Goal: Information Seeking & Learning: Check status

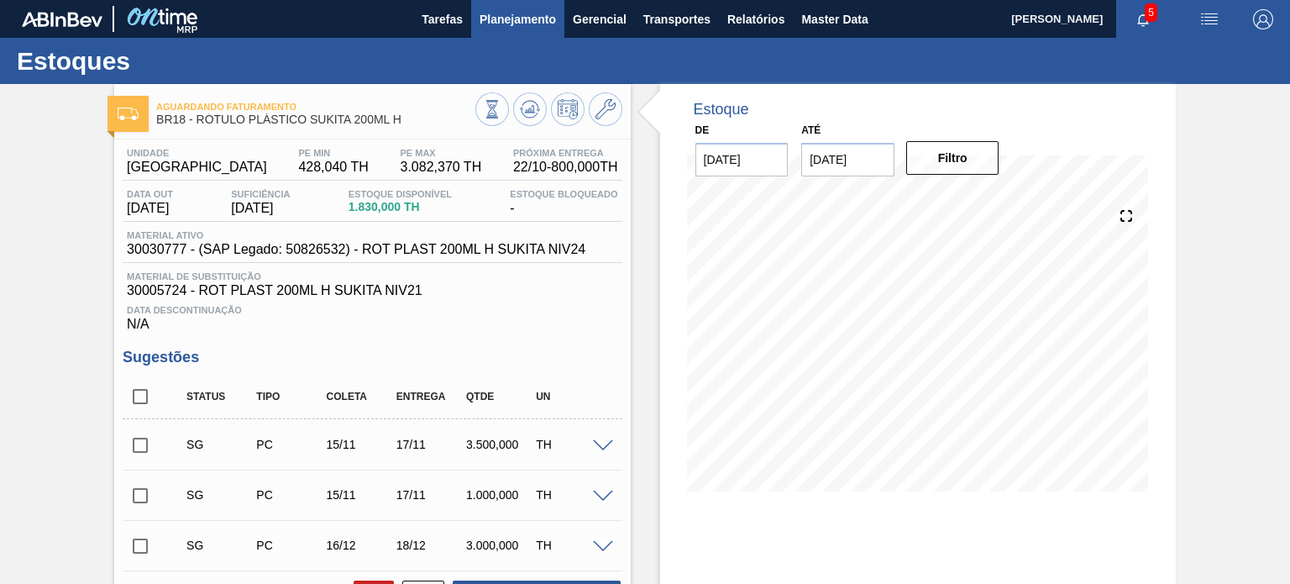
click at [499, 33] on button "Planejamento" at bounding box center [517, 19] width 93 height 38
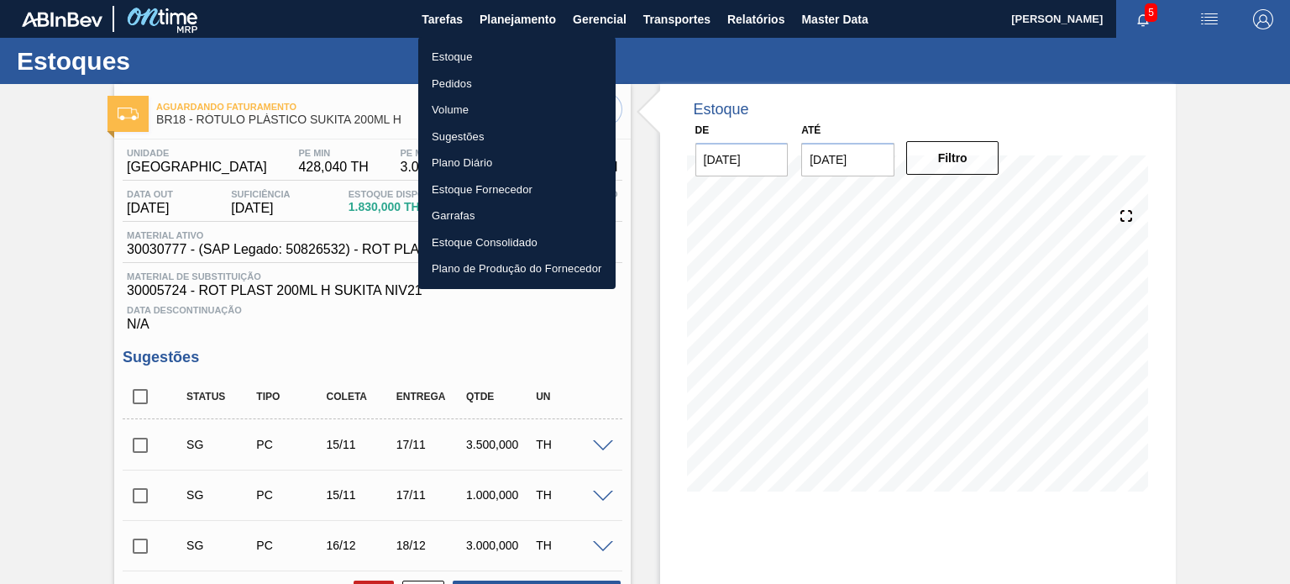
click at [487, 77] on li "Pedidos" at bounding box center [516, 84] width 197 height 27
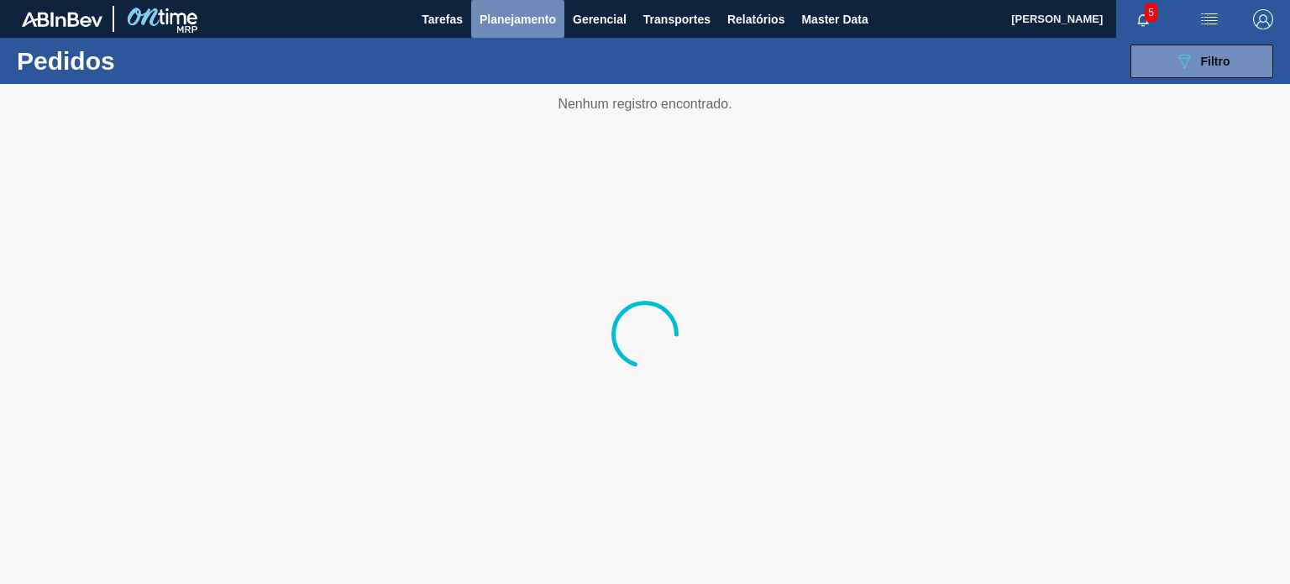
click at [511, 23] on span "Planejamento" at bounding box center [518, 19] width 76 height 20
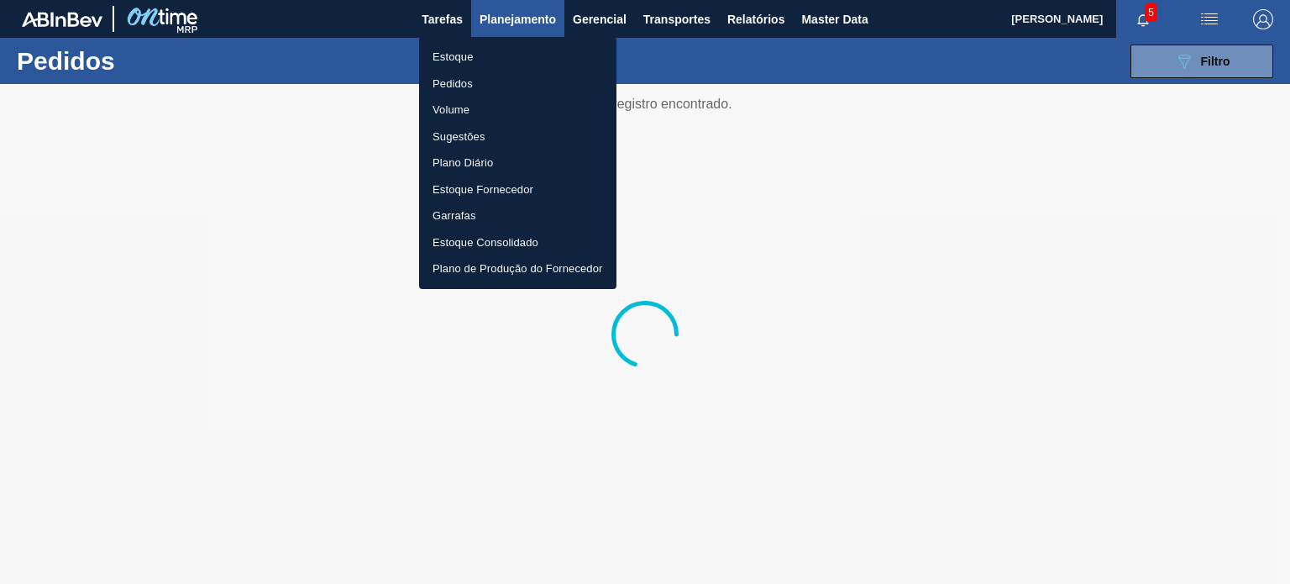
click at [480, 50] on li "Estoque" at bounding box center [517, 57] width 197 height 27
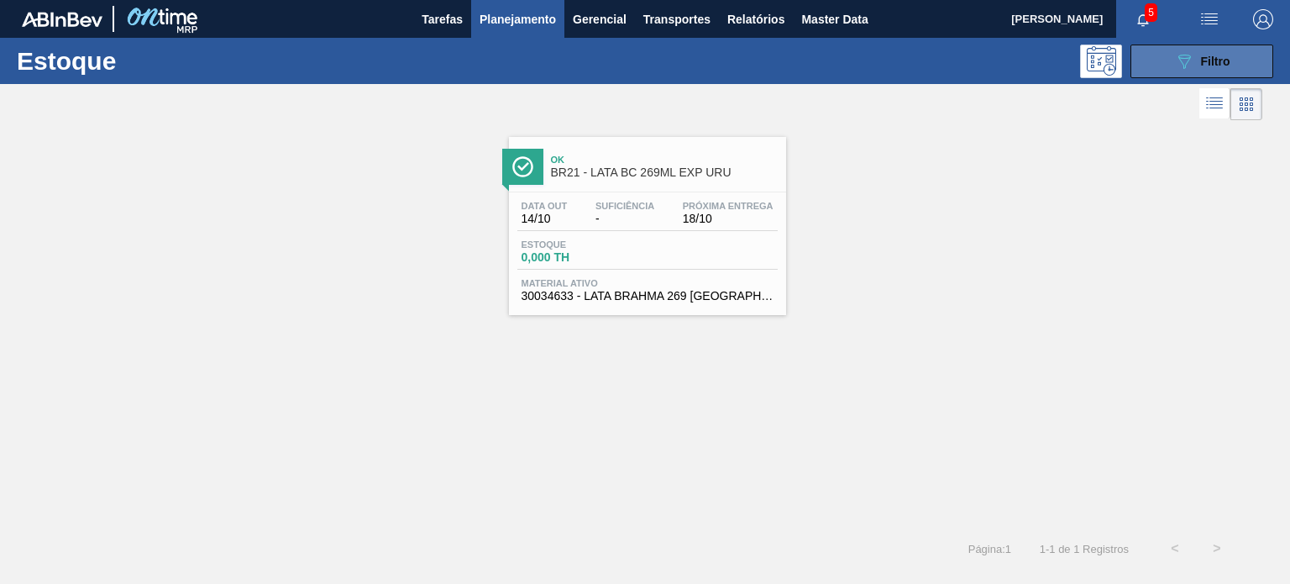
click at [1204, 51] on div "089F7B8B-B2A5-4AFE-B5C0-19BA573D28AC Filtro" at bounding box center [1202, 61] width 56 height 20
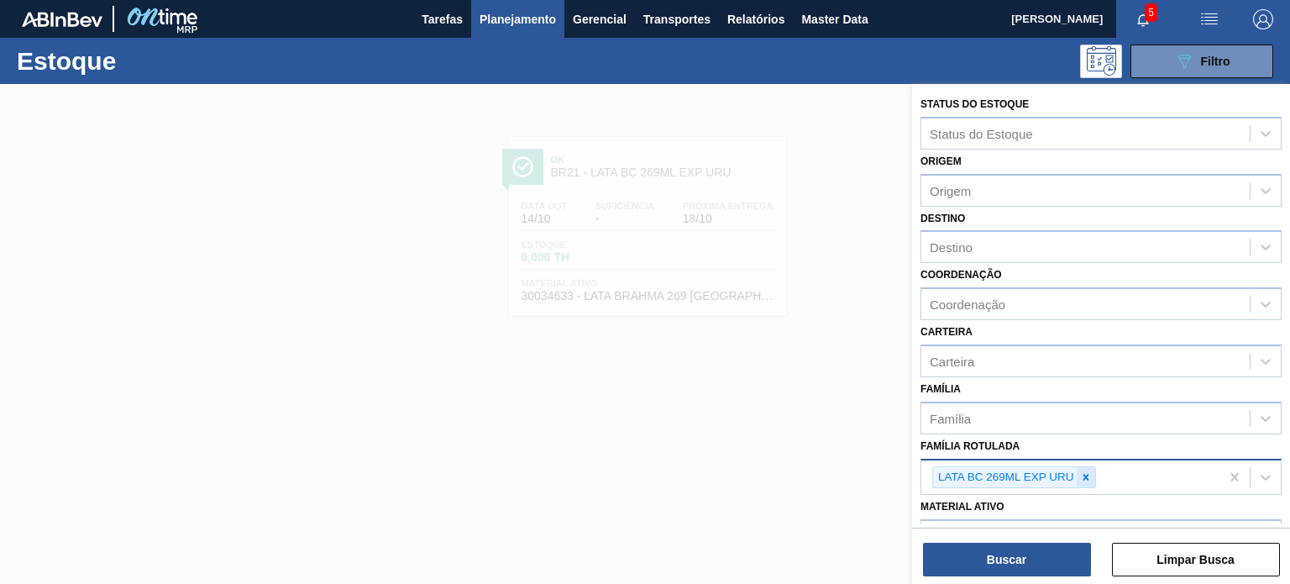
click at [1087, 467] on div at bounding box center [1086, 477] width 18 height 21
type Rotulada "gca zero 1,5"
click at [1090, 471] on icon at bounding box center [1086, 477] width 12 height 12
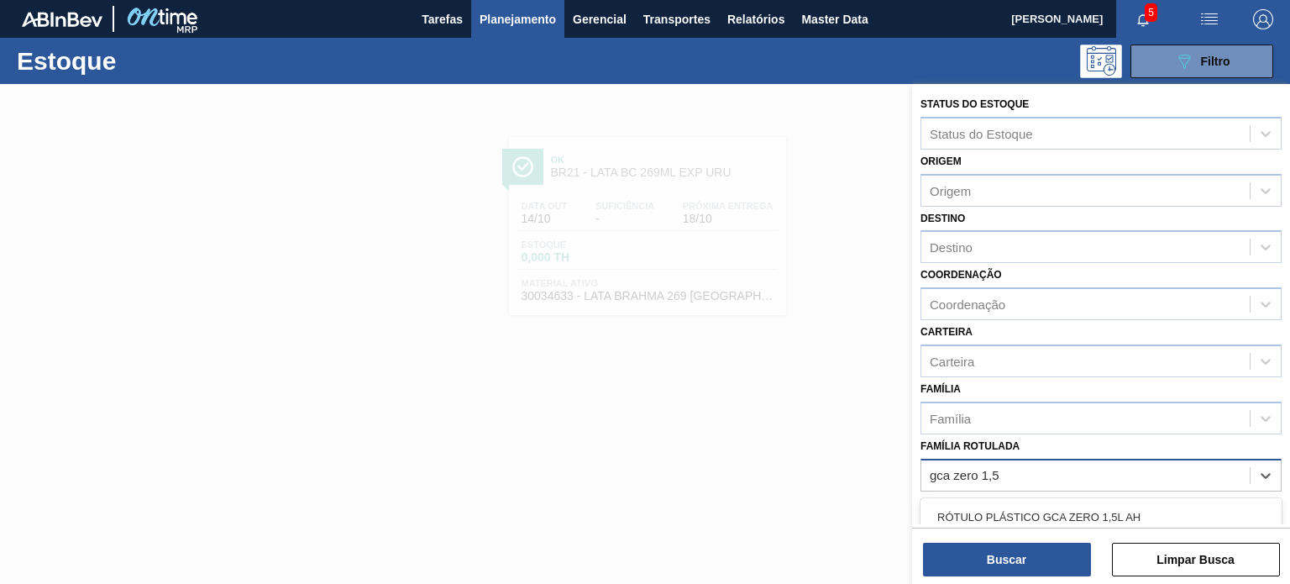
scroll to position [84, 0]
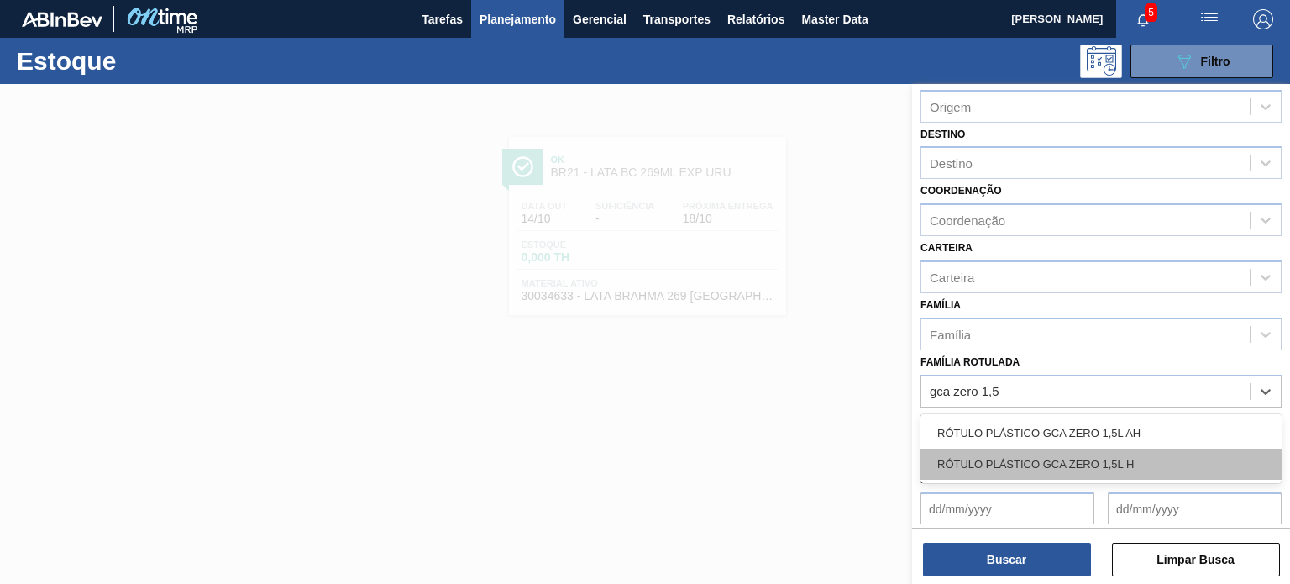
click at [1126, 462] on div "RÓTULO PLÁSTICO GCA ZERO 1,5L H" at bounding box center [1101, 464] width 361 height 31
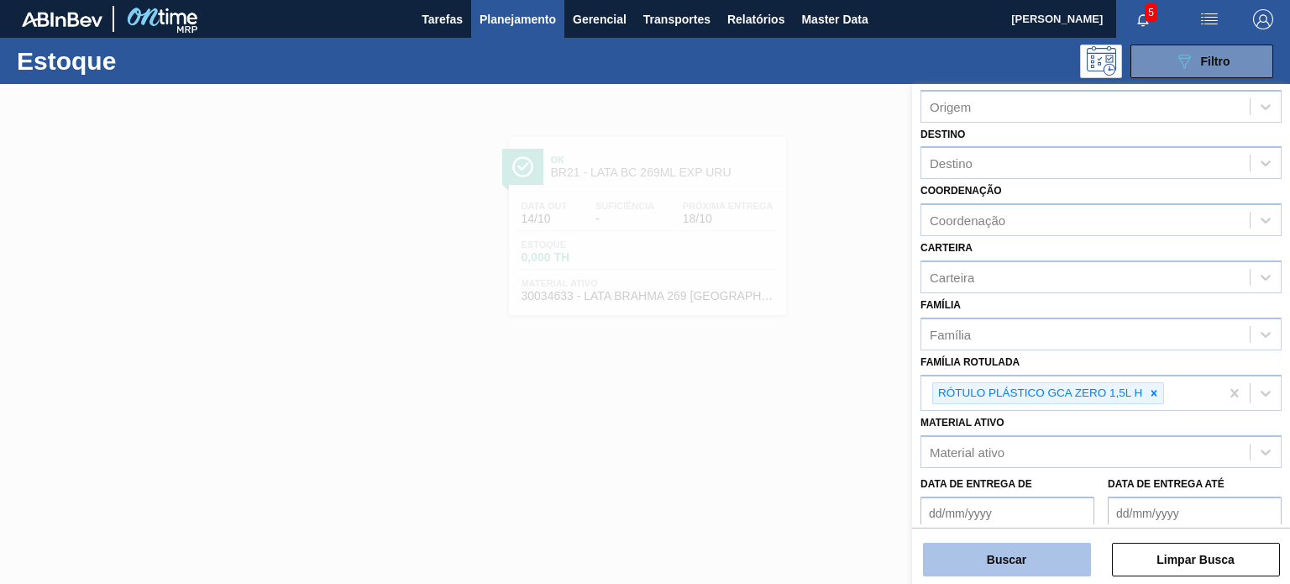
click at [1045, 560] on button "Buscar" at bounding box center [1007, 560] width 168 height 34
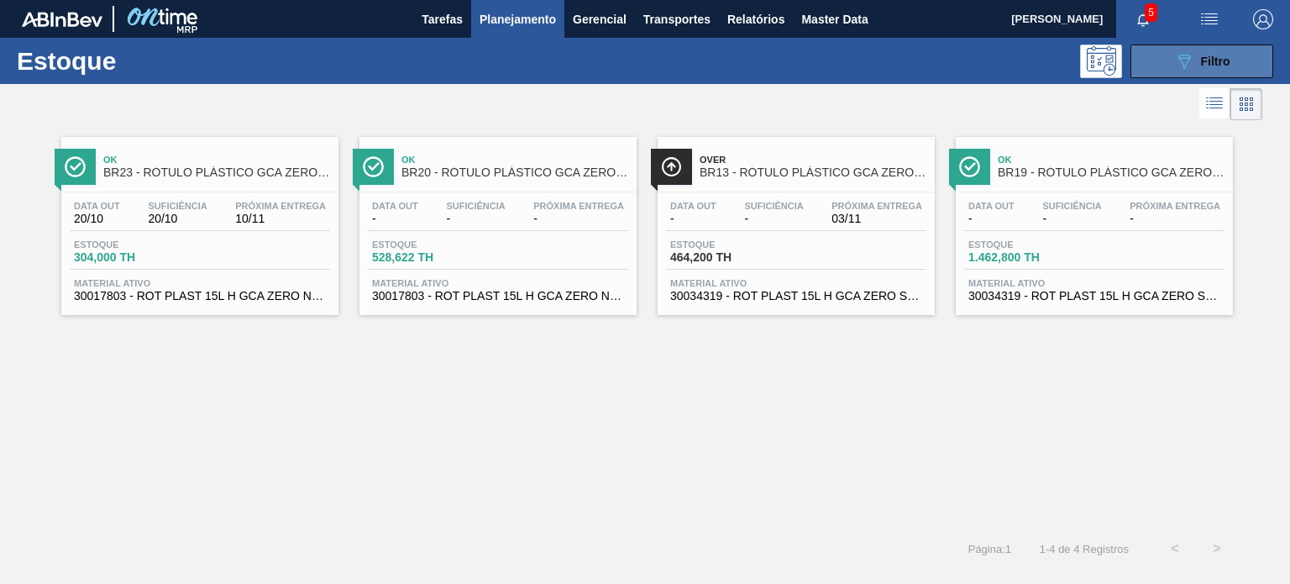
click at [1157, 65] on button "089F7B8B-B2A5-4AFE-B5C0-19BA573D28AC Filtro" at bounding box center [1202, 62] width 143 height 34
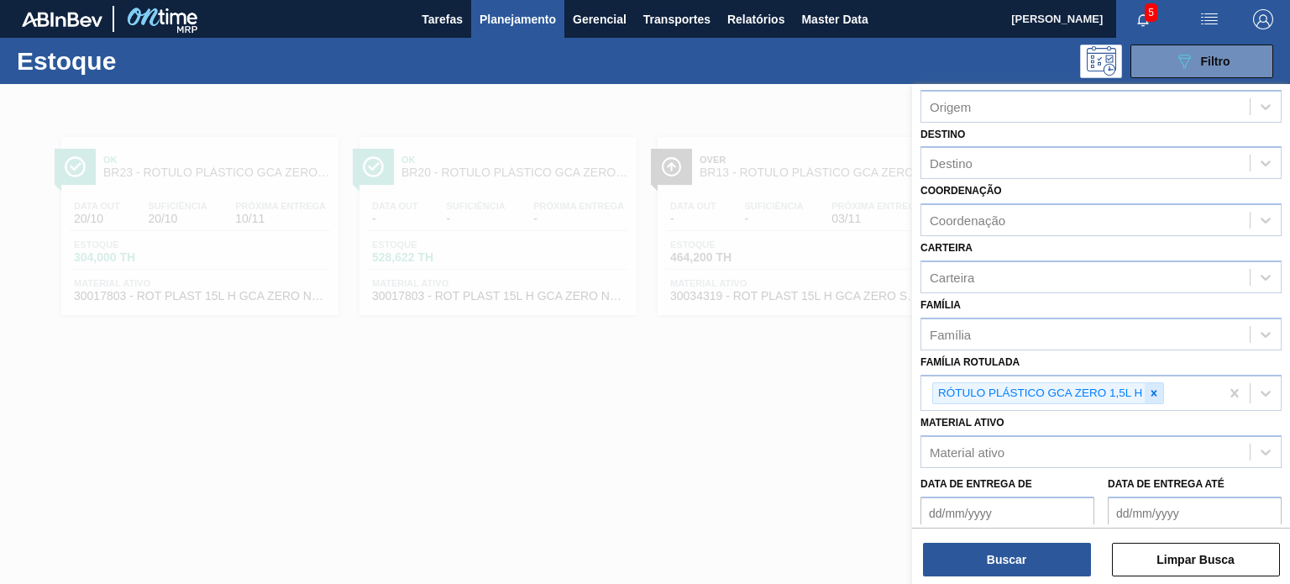
click at [1158, 393] on icon at bounding box center [1154, 393] width 12 height 12
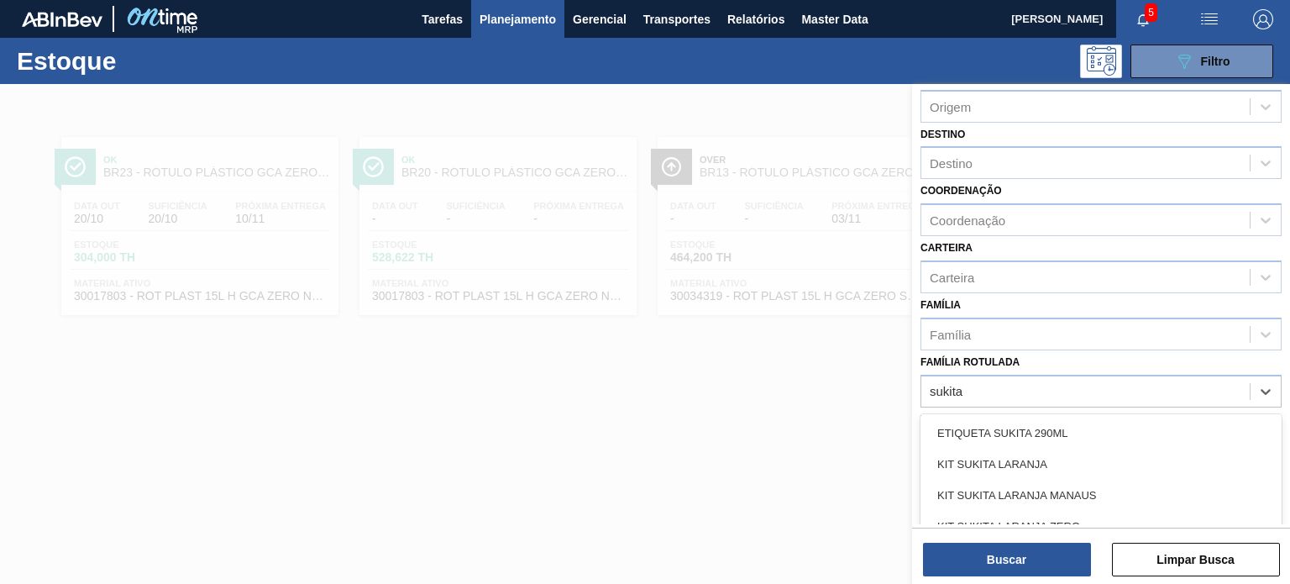
type Rotulada "sukita"
drag, startPoint x: 940, startPoint y: 384, endPoint x: 906, endPoint y: 386, distance: 33.6
click at [912, 386] on div "Status do Estoque Status do Estoque Origem Origem Destino Destino Coordenação C…" at bounding box center [1101, 376] width 378 height 584
click at [976, 213] on div "Coordenação" at bounding box center [968, 220] width 76 height 14
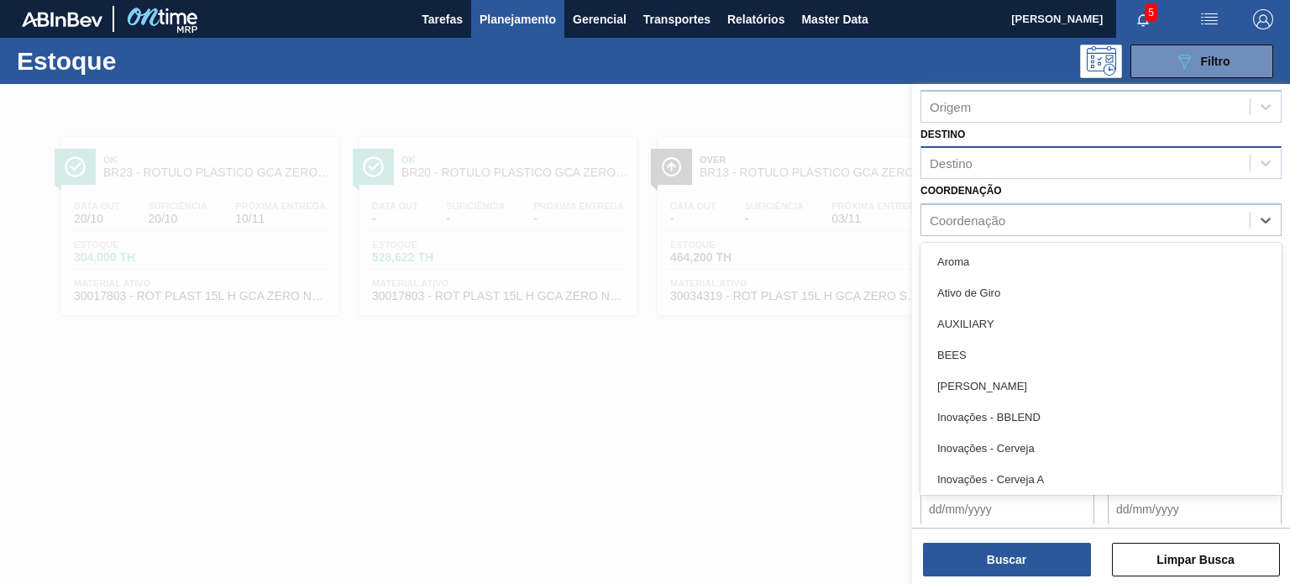
click at [979, 174] on div "Destino" at bounding box center [1101, 162] width 361 height 33
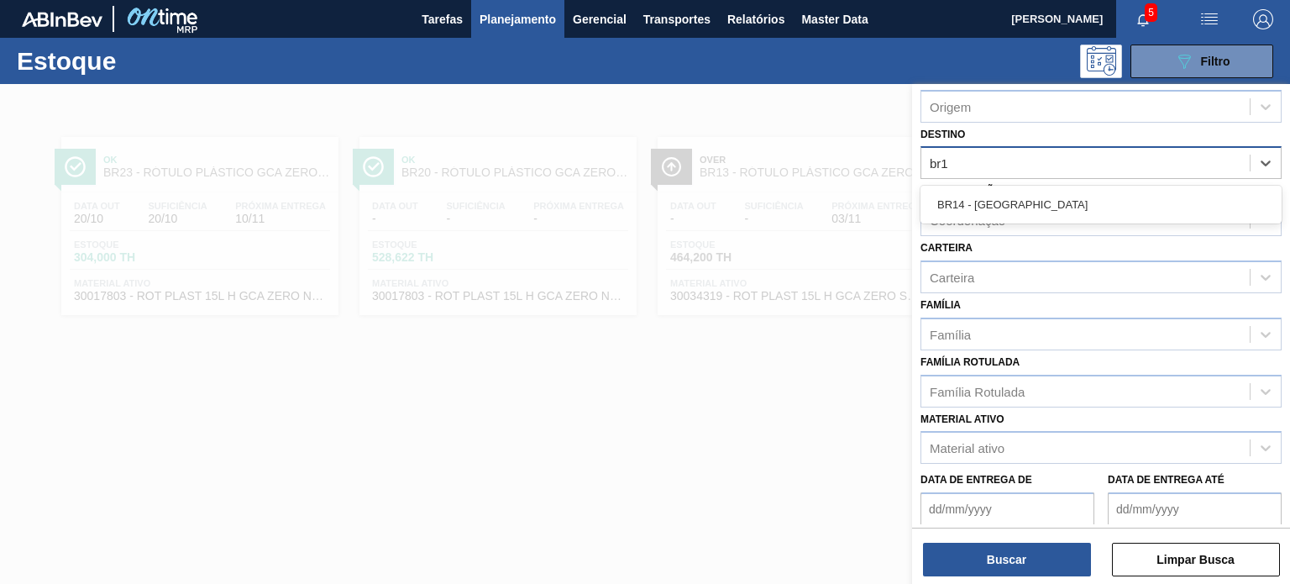
type input "br14"
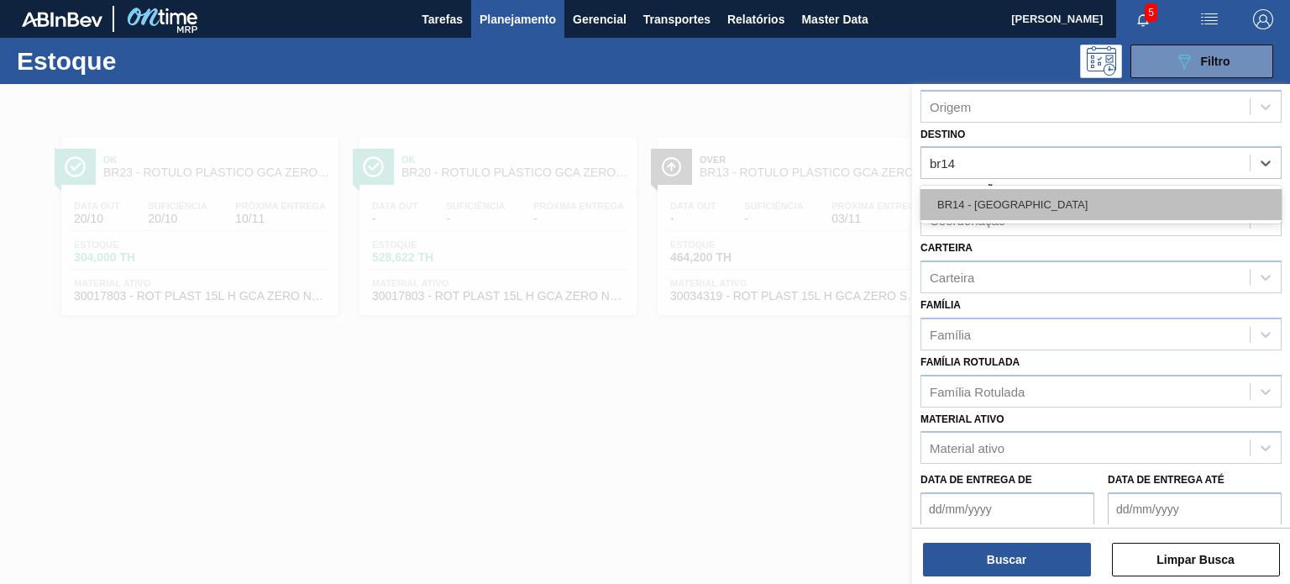
click at [989, 192] on div "BR14 - Curitibana" at bounding box center [1101, 204] width 361 height 31
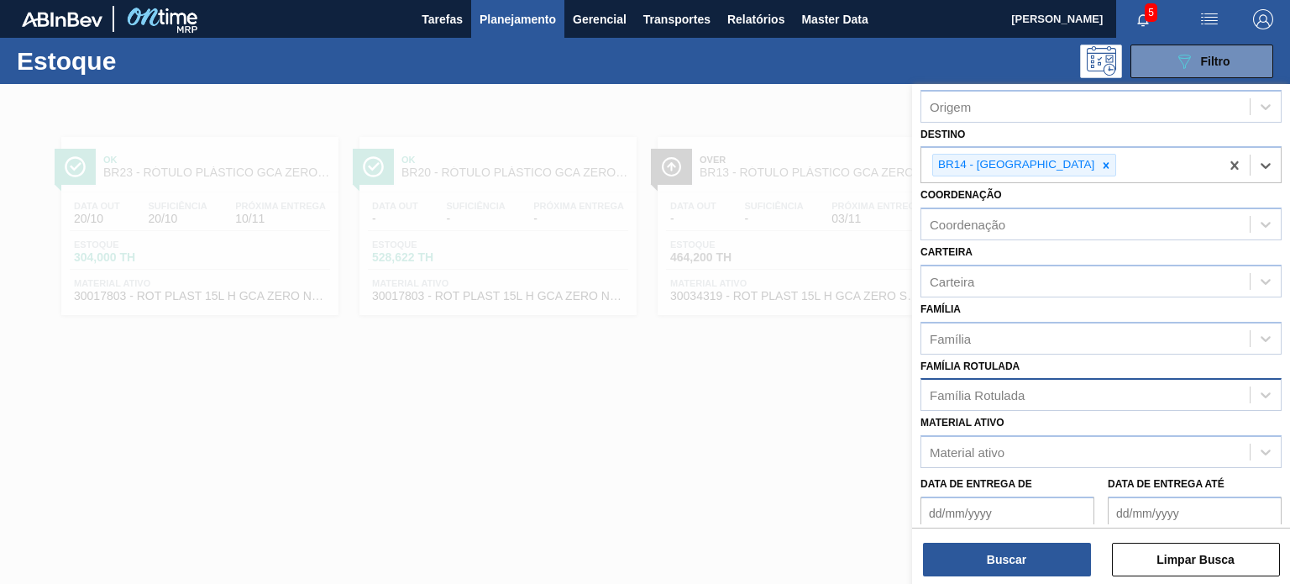
click at [1001, 392] on div "Família Rotulada" at bounding box center [977, 395] width 95 height 14
click at [992, 383] on div "Família Rotulada" at bounding box center [1085, 395] width 328 height 24
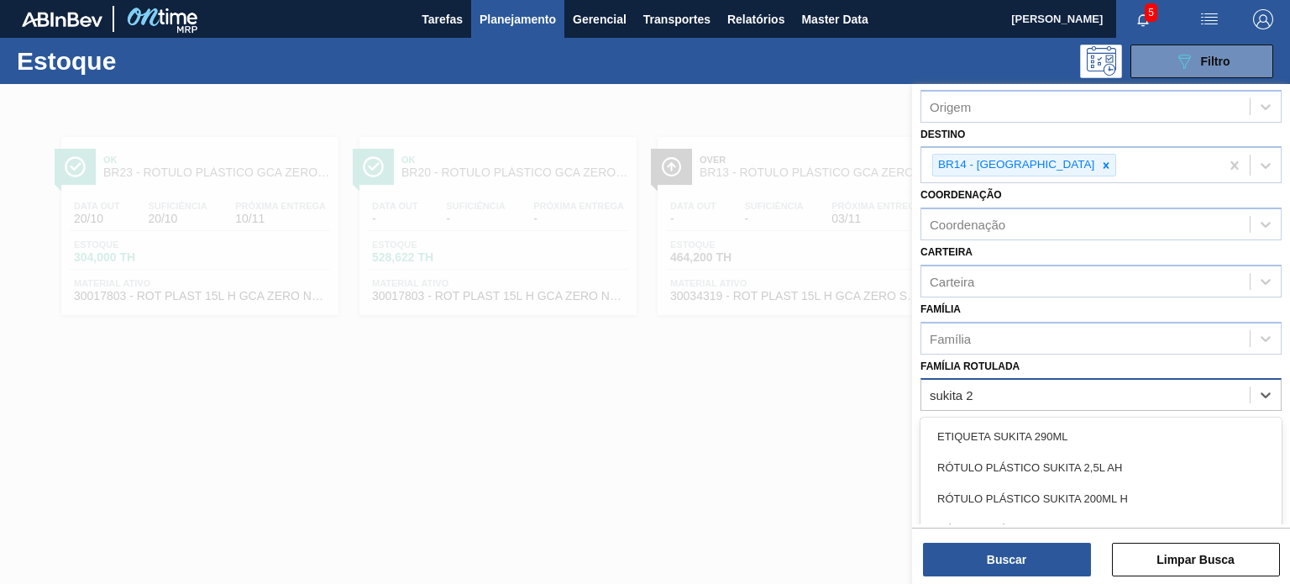
type Rotulada "sukita 2l"
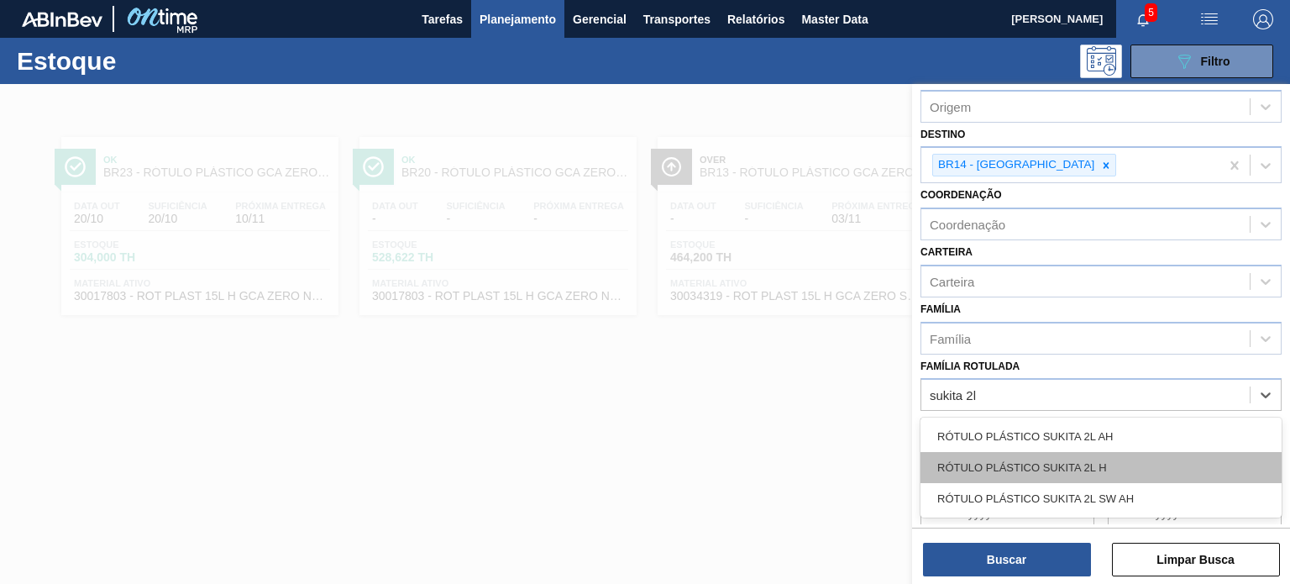
click at [1105, 452] on div "RÓTULO PLÁSTICO SUKITA 2L H" at bounding box center [1101, 467] width 361 height 31
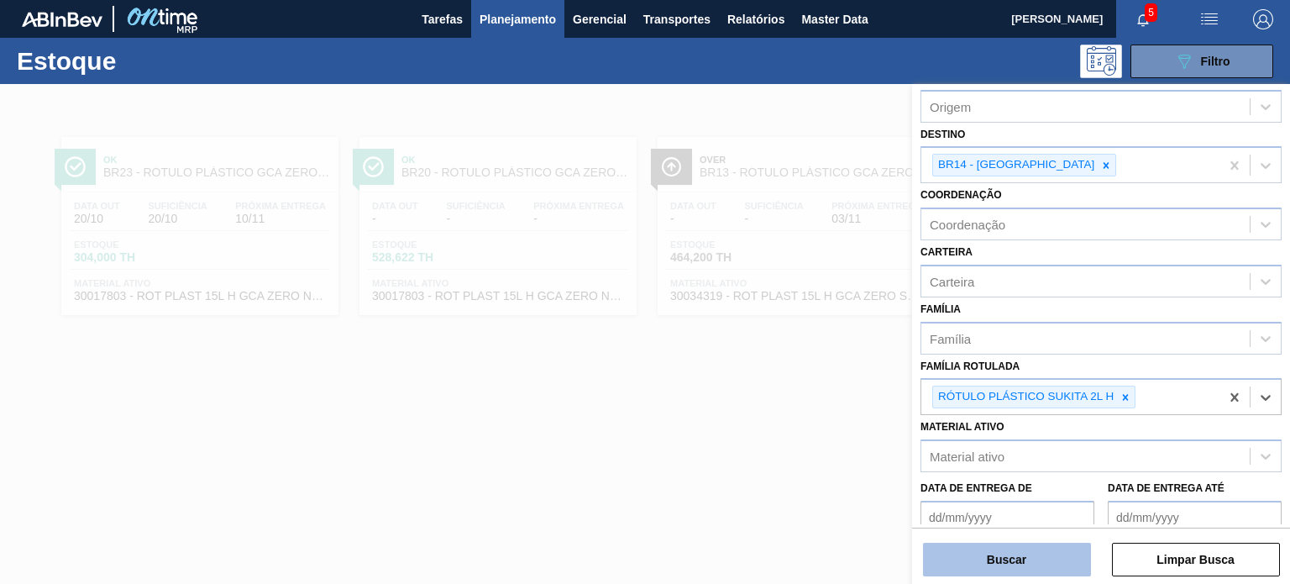
click at [1063, 561] on button "Buscar" at bounding box center [1007, 560] width 168 height 34
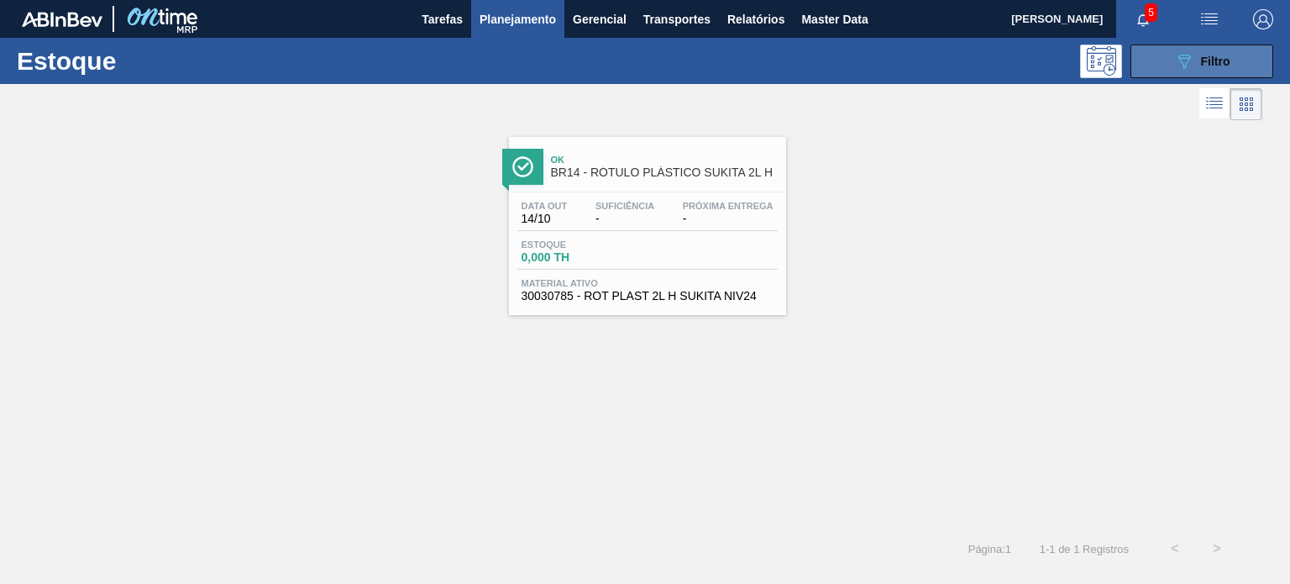
click at [1166, 64] on button "089F7B8B-B2A5-4AFE-B5C0-19BA573D28AC Filtro" at bounding box center [1202, 62] width 143 height 34
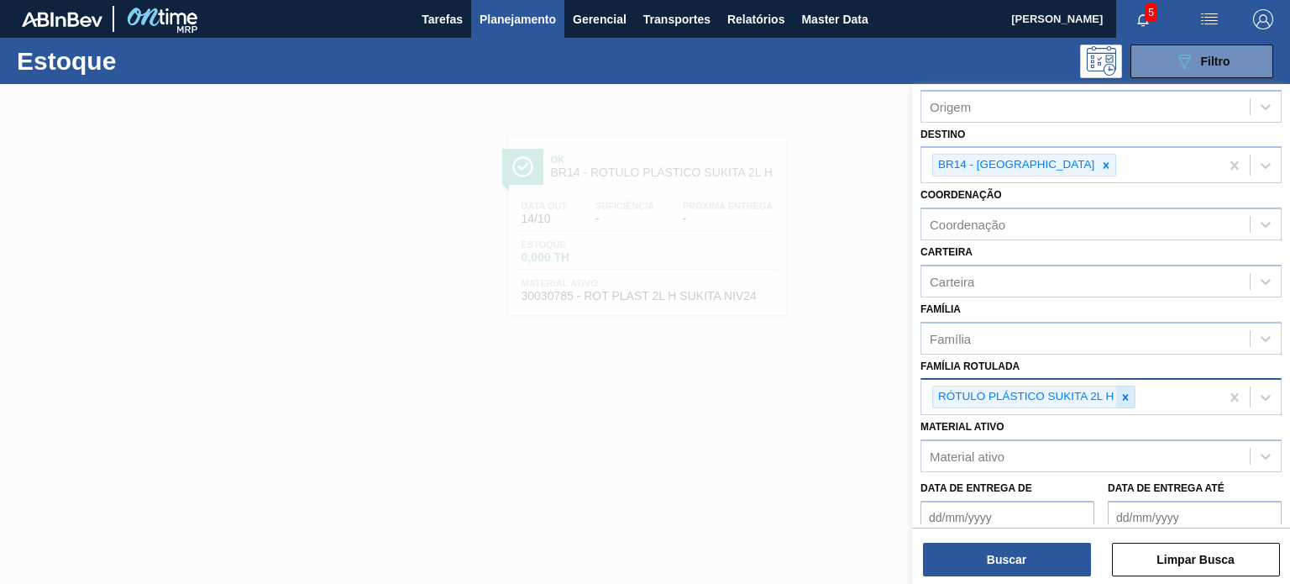
click at [1122, 396] on icon at bounding box center [1126, 397] width 12 height 12
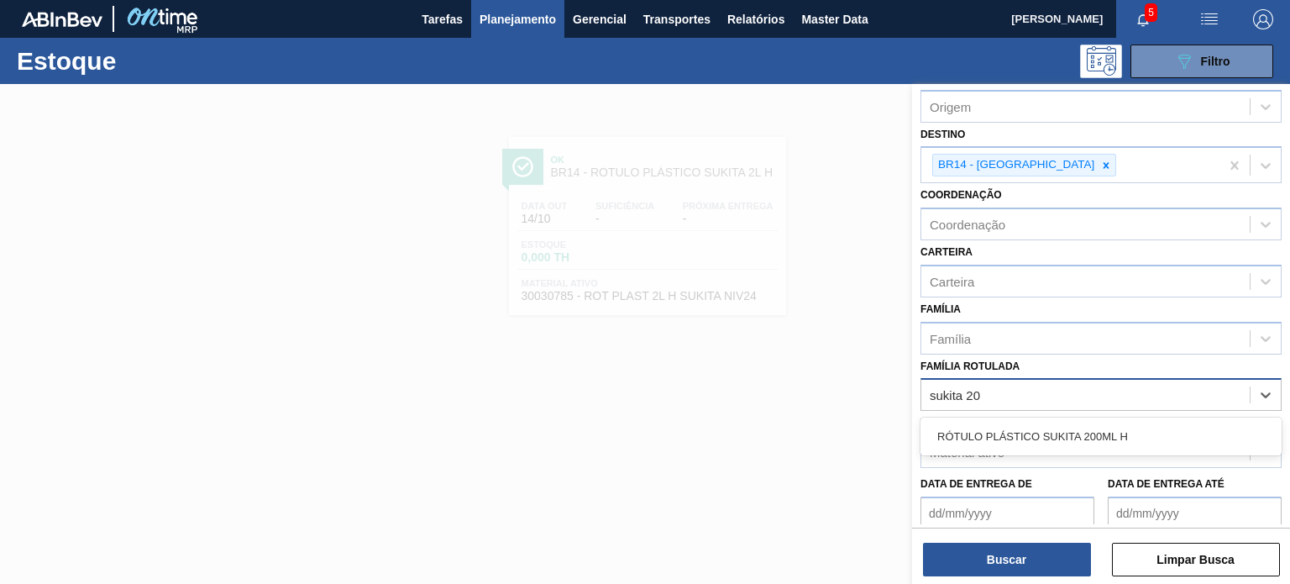
type Rotulada "sukita 200"
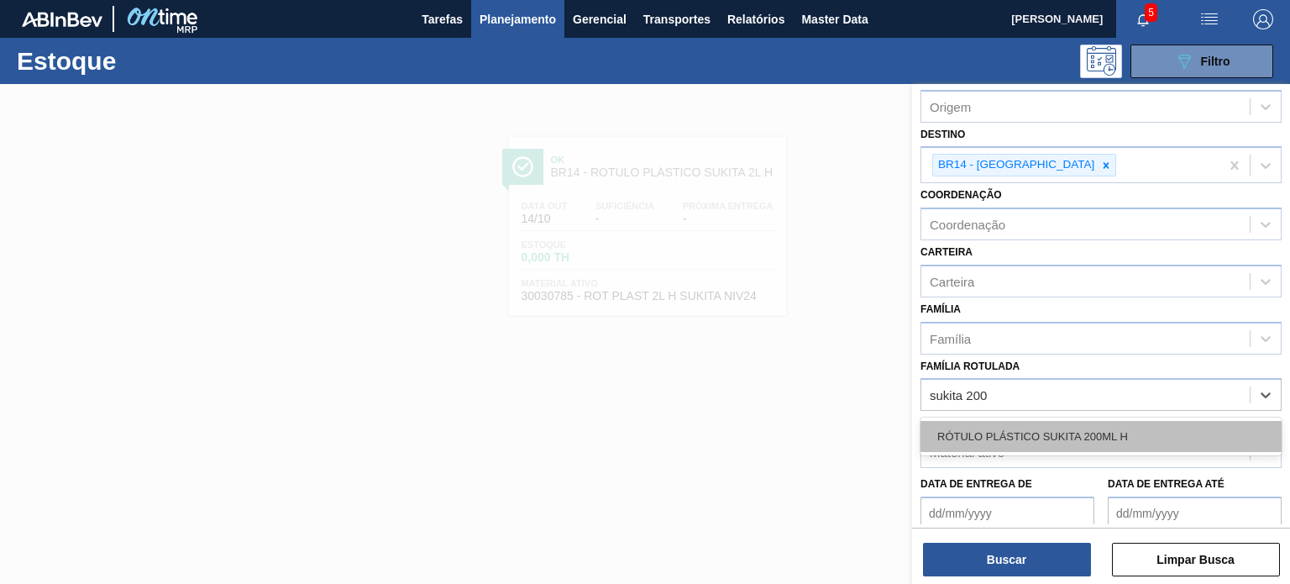
click at [1086, 426] on div "RÓTULO PLÁSTICO SUKITA 200ML H" at bounding box center [1101, 436] width 361 height 31
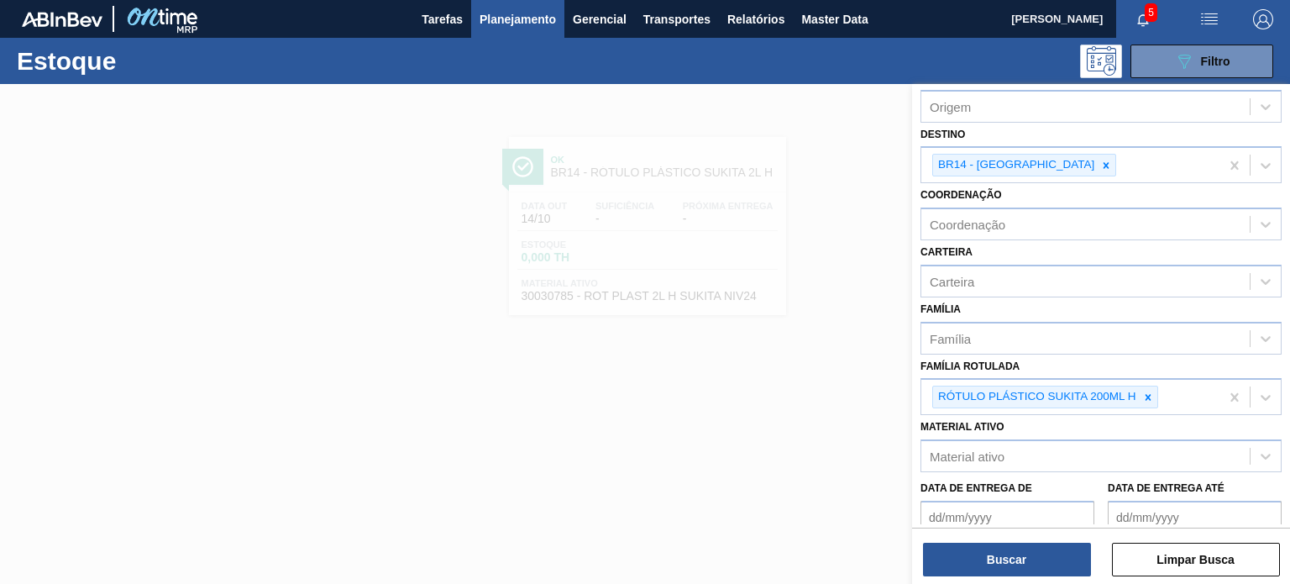
click at [1037, 580] on div "Status do Estoque Status do Estoque Origem Origem Destino BR14 - Curitibana Coo…" at bounding box center [1101, 335] width 378 height 503
click at [1031, 574] on button "Buscar" at bounding box center [1007, 560] width 168 height 34
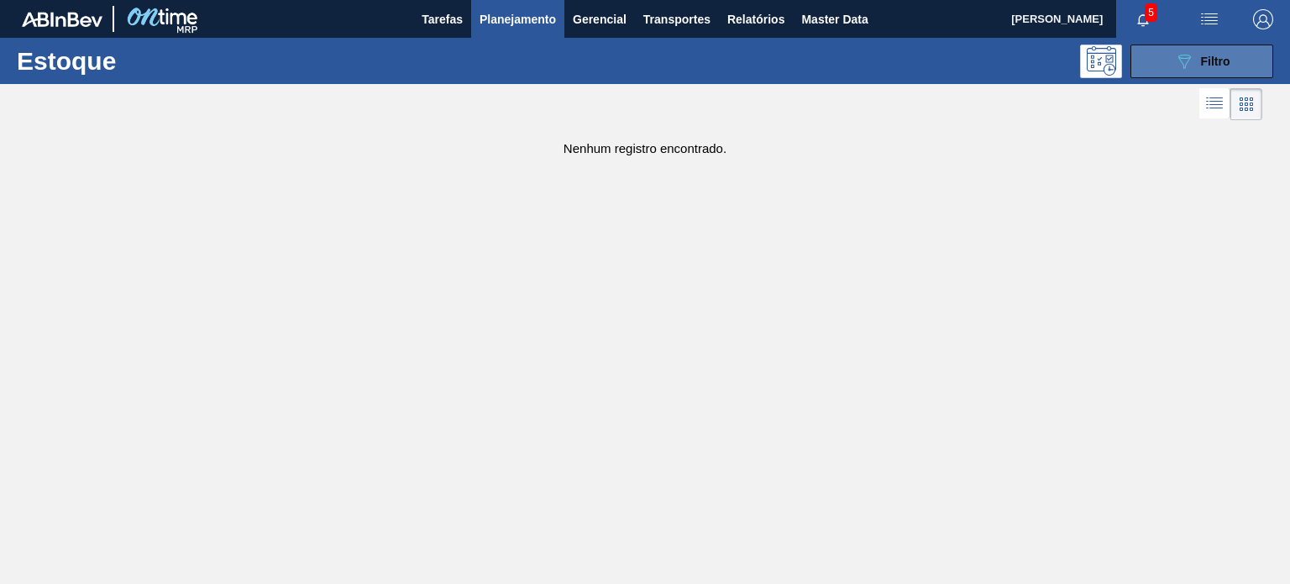
click at [1185, 70] on button "089F7B8B-B2A5-4AFE-B5C0-19BA573D28AC Filtro" at bounding box center [1202, 62] width 143 height 34
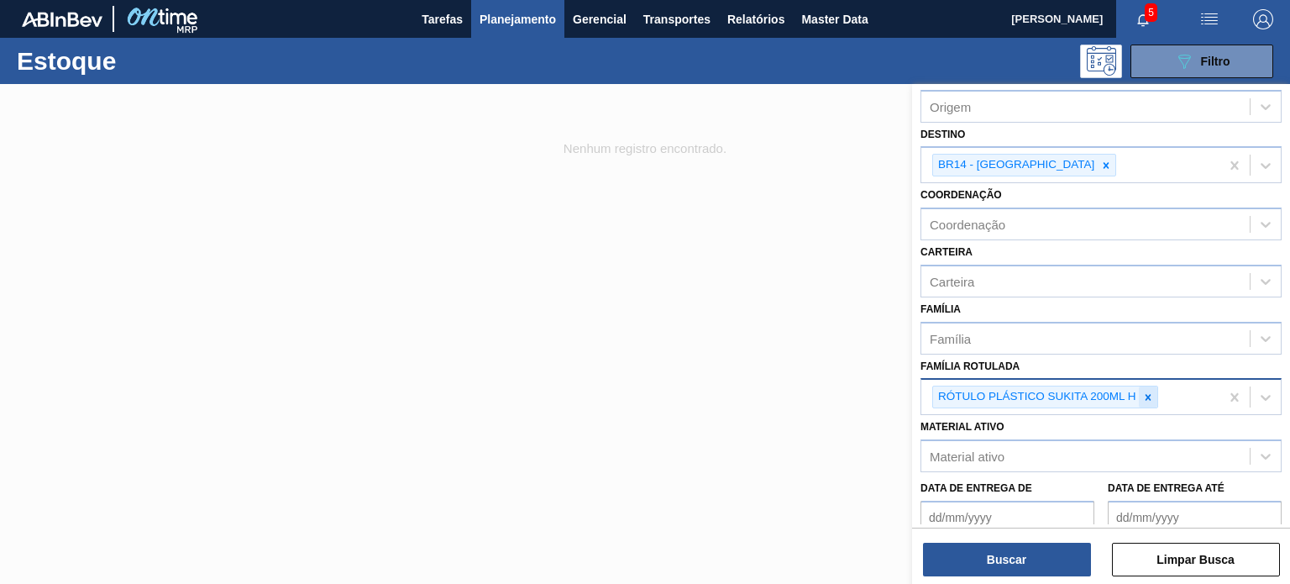
click at [1149, 394] on icon at bounding box center [1148, 397] width 12 height 12
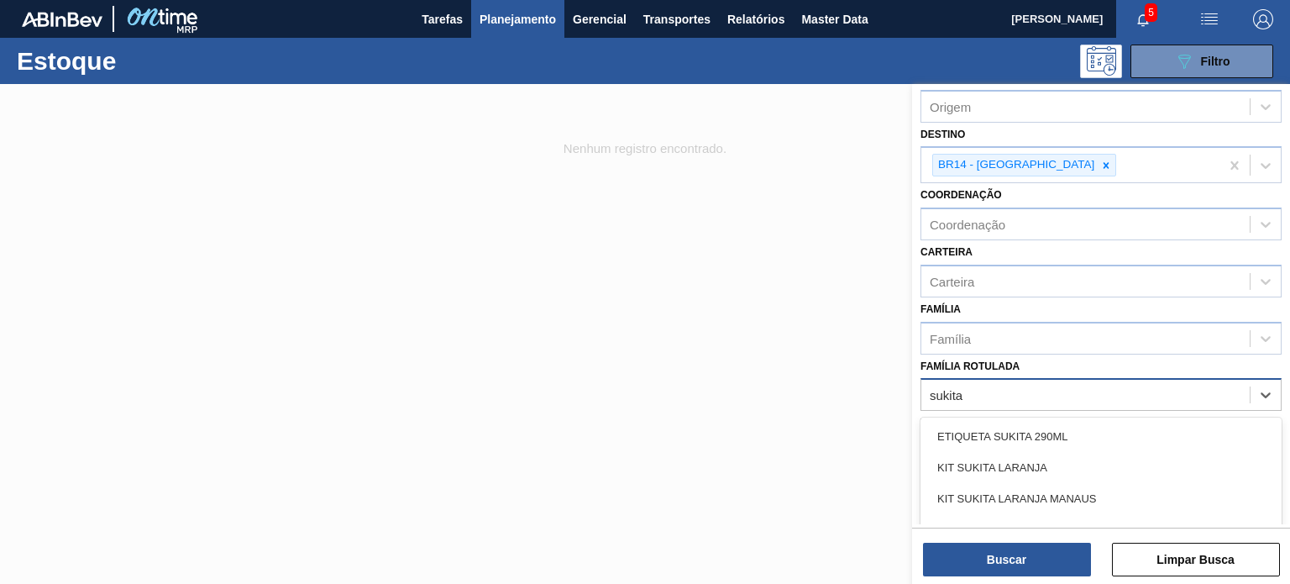
type Rotulada "sukita"
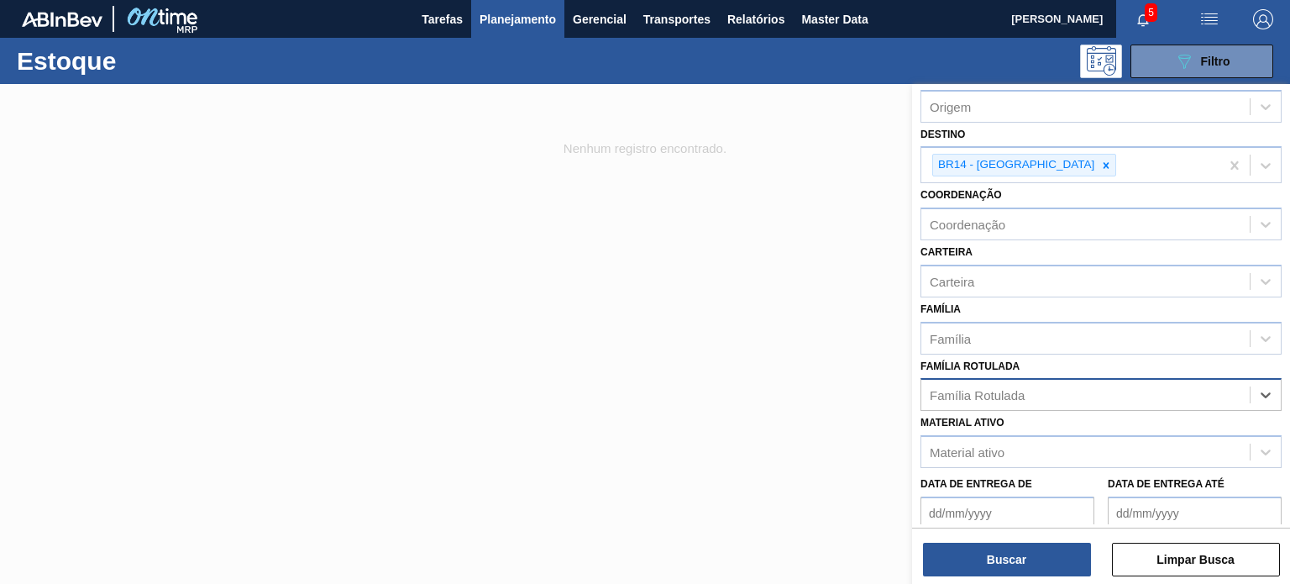
click at [945, 392] on div "Família Rotulada" at bounding box center [977, 395] width 95 height 14
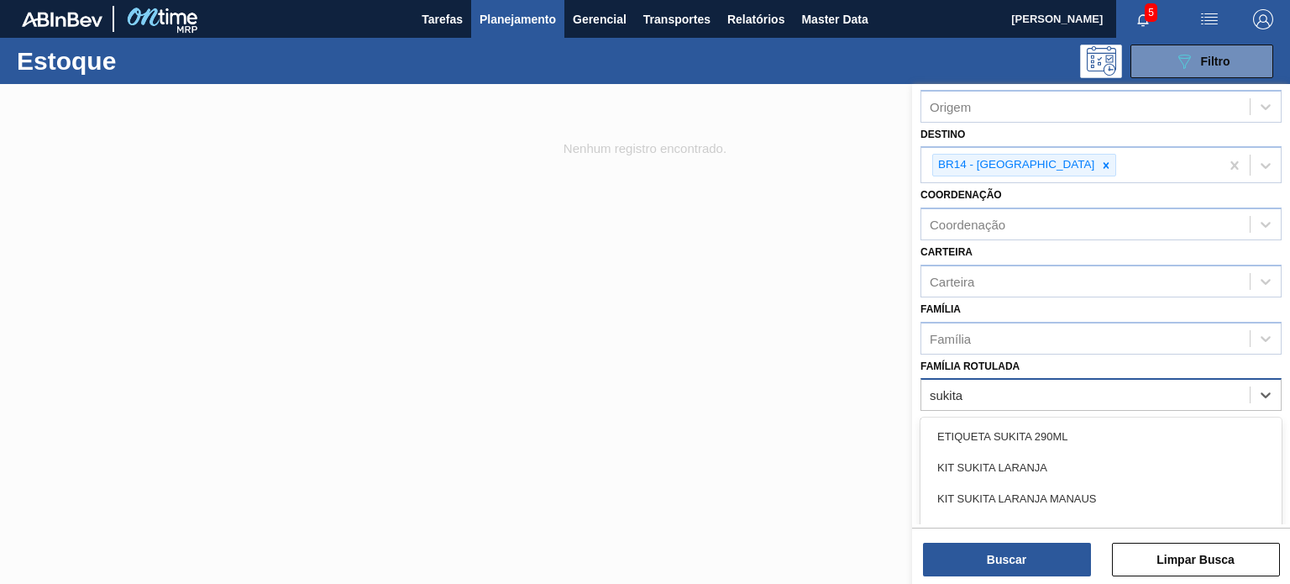
type Rotulada "sukita"
drag, startPoint x: 961, startPoint y: 396, endPoint x: 905, endPoint y: 393, distance: 56.3
click at [912, 393] on div "Status do Estoque Status do Estoque Origem Origem Destino BR14 - Curitibana Coo…" at bounding box center [1101, 376] width 378 height 584
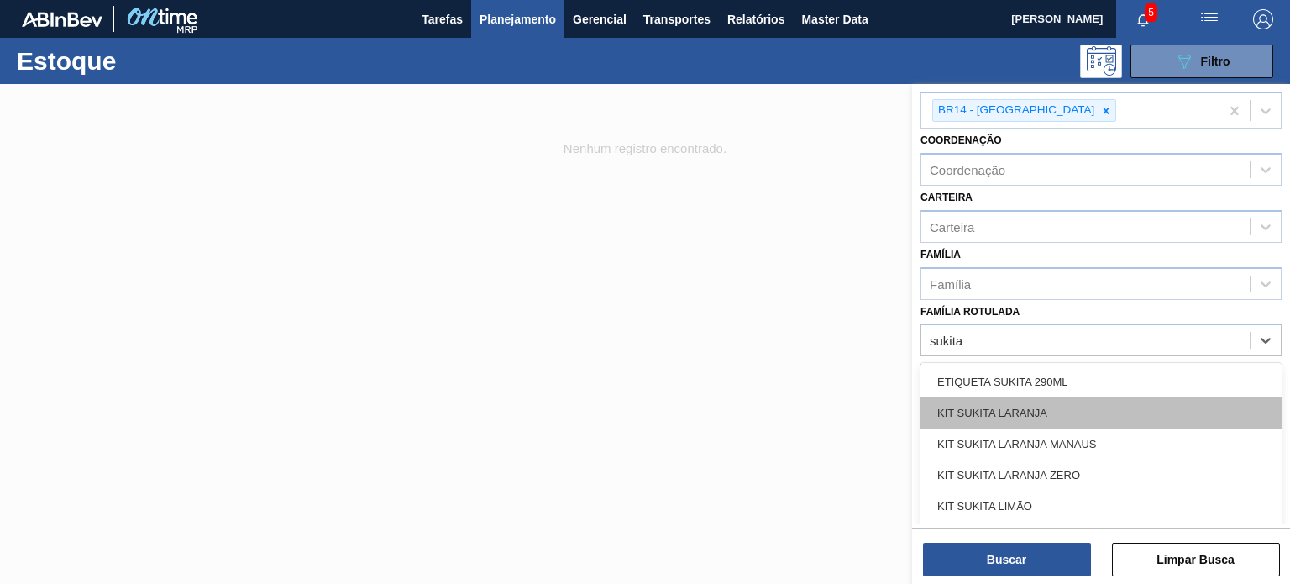
scroll to position [168, 0]
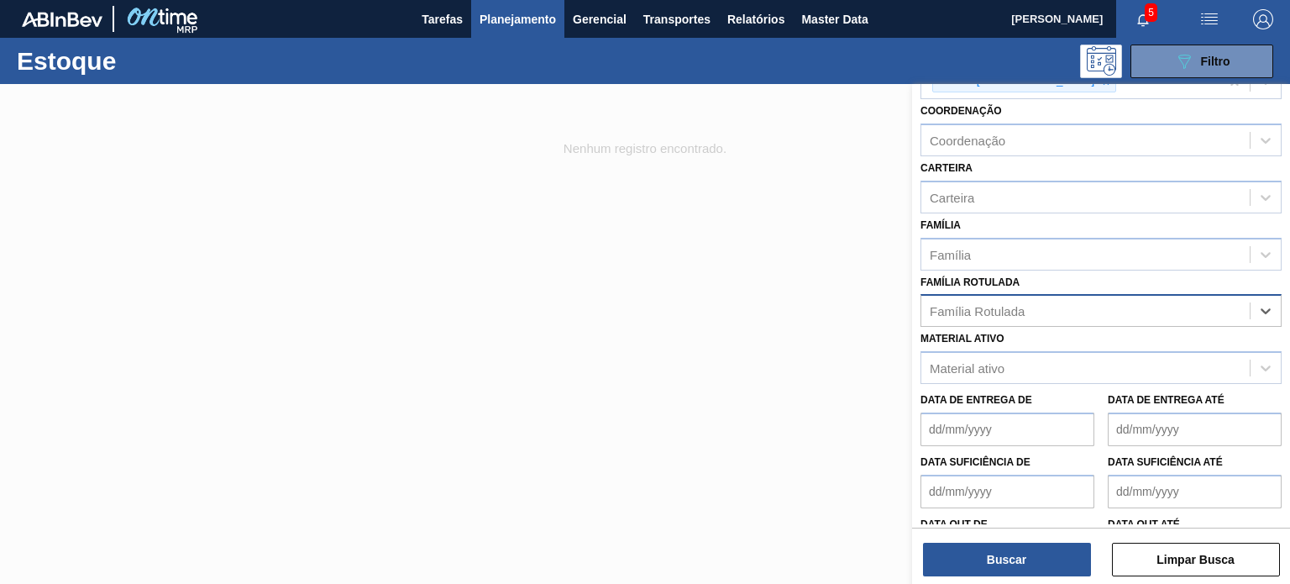
click at [972, 308] on div "Família Rotulada" at bounding box center [1085, 311] width 328 height 24
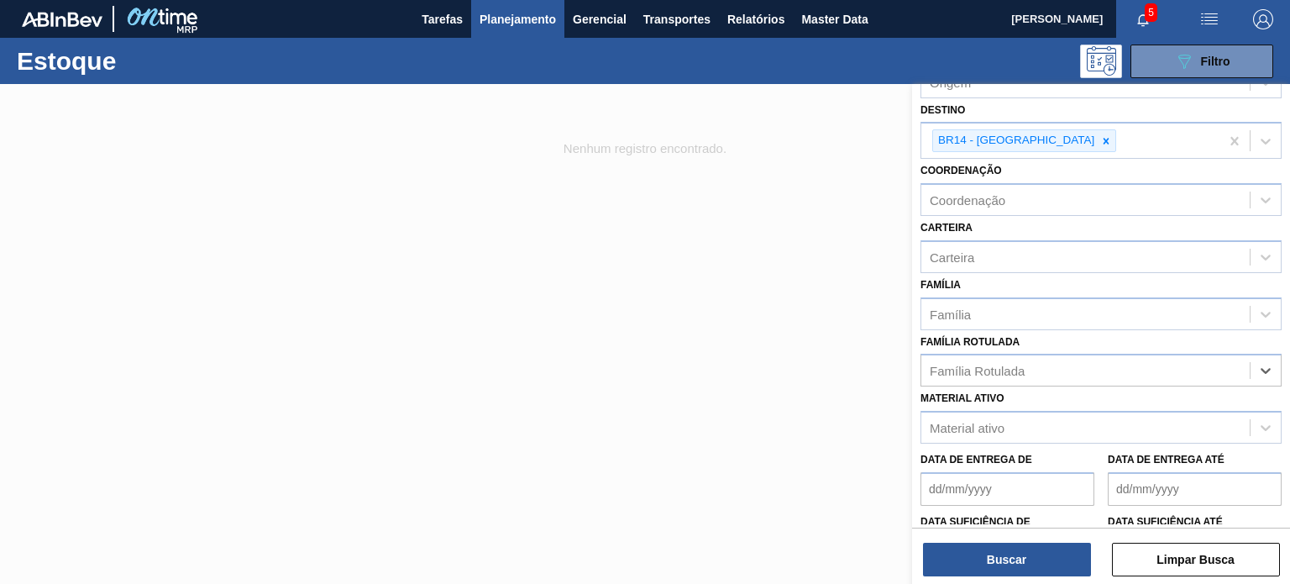
scroll to position [84, 0]
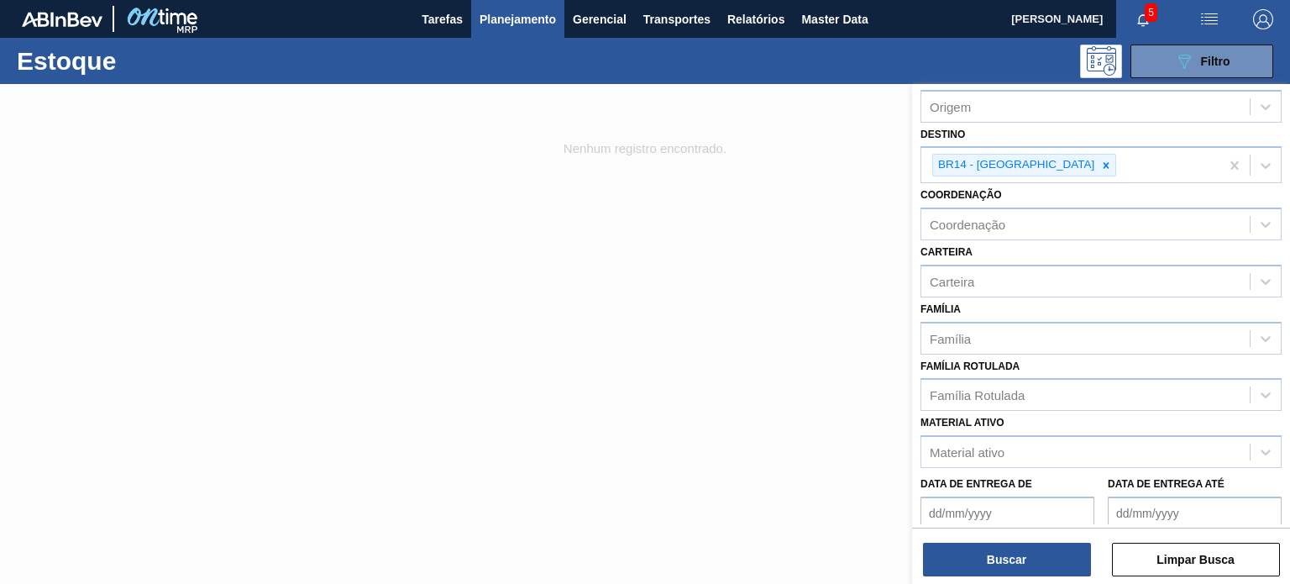
click at [659, 305] on div at bounding box center [645, 376] width 1290 height 584
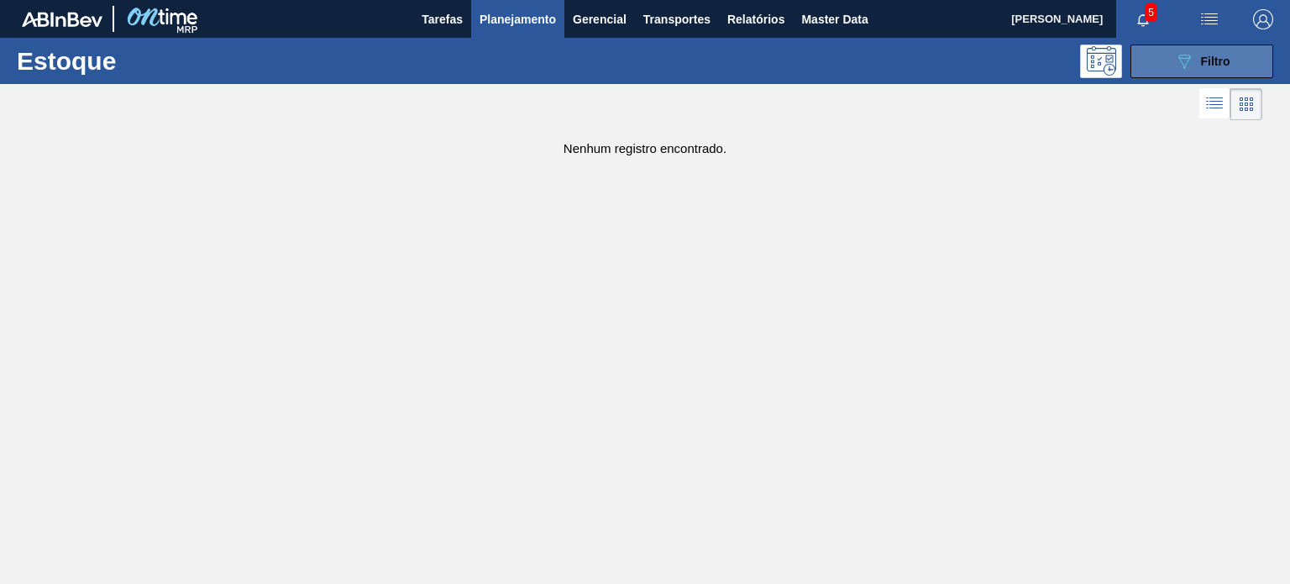
click at [1199, 62] on div "089F7B8B-B2A5-4AFE-B5C0-19BA573D28AC Filtro" at bounding box center [1202, 61] width 56 height 20
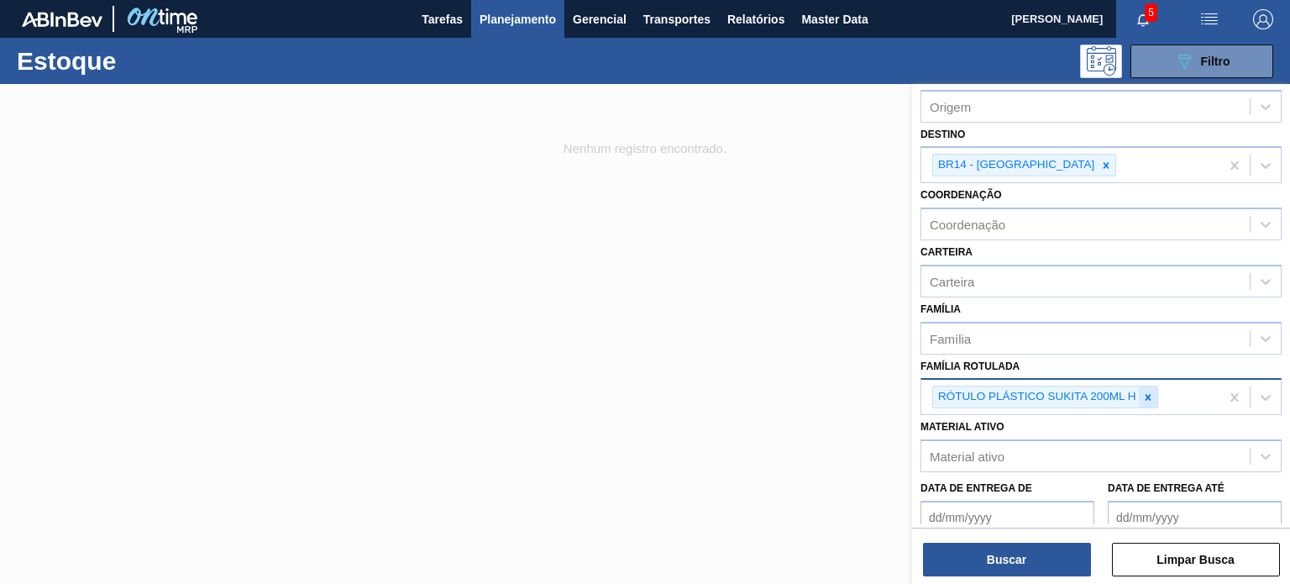
click at [1152, 400] on div at bounding box center [1148, 396] width 18 height 21
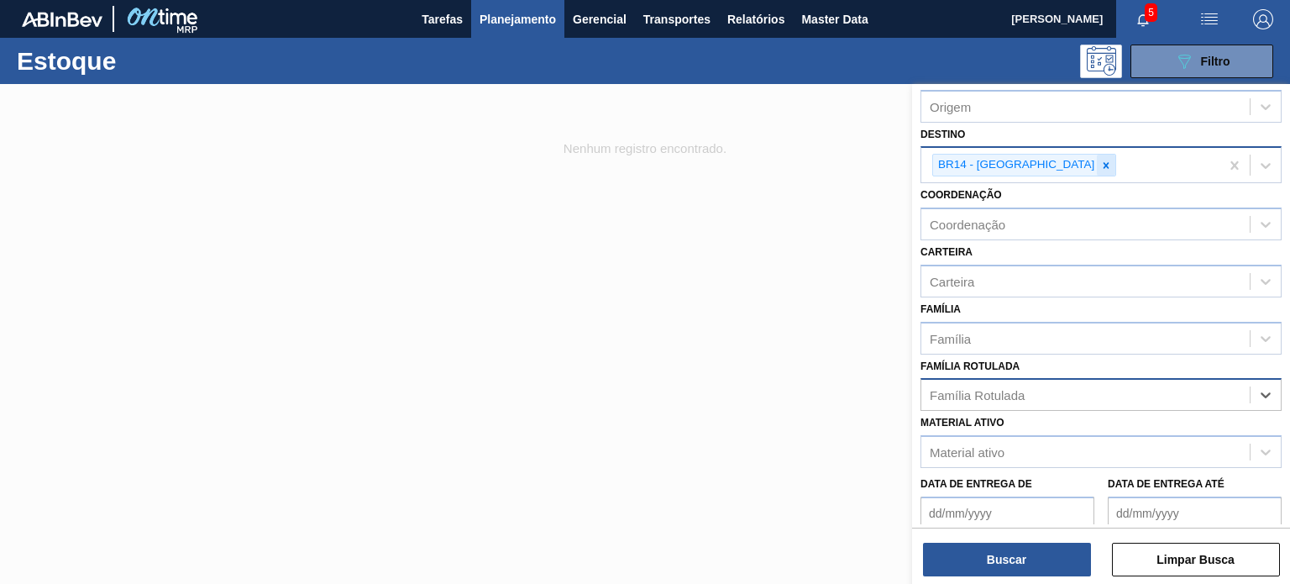
click at [1100, 160] on icon at bounding box center [1106, 166] width 12 height 12
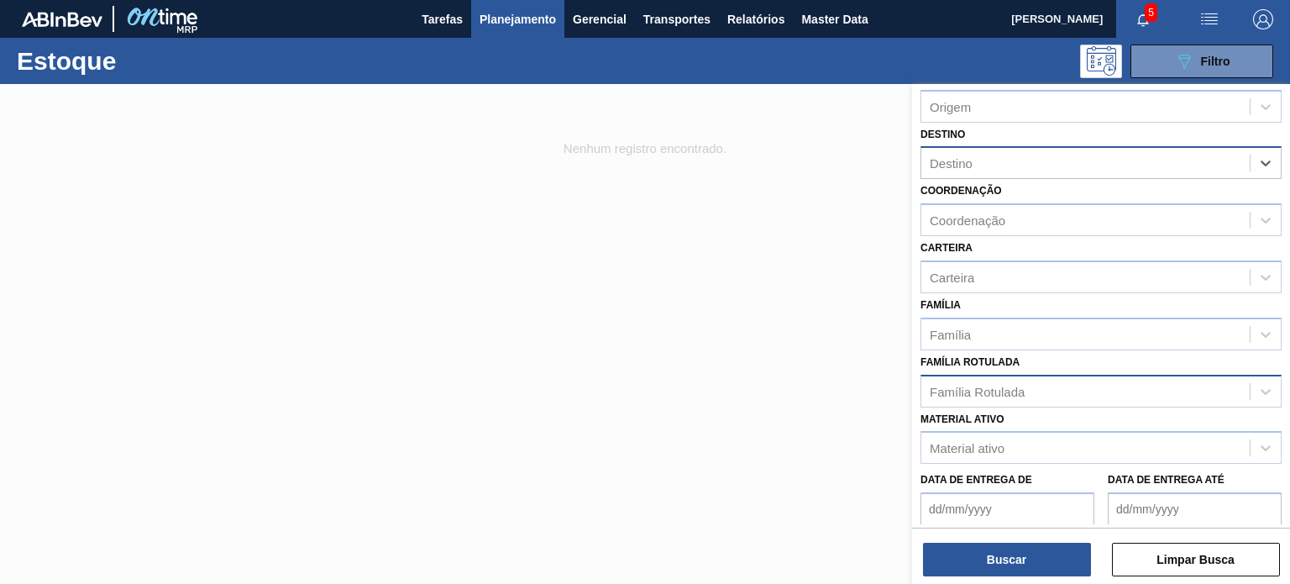
click at [1017, 384] on div "Família Rotulada" at bounding box center [977, 391] width 95 height 14
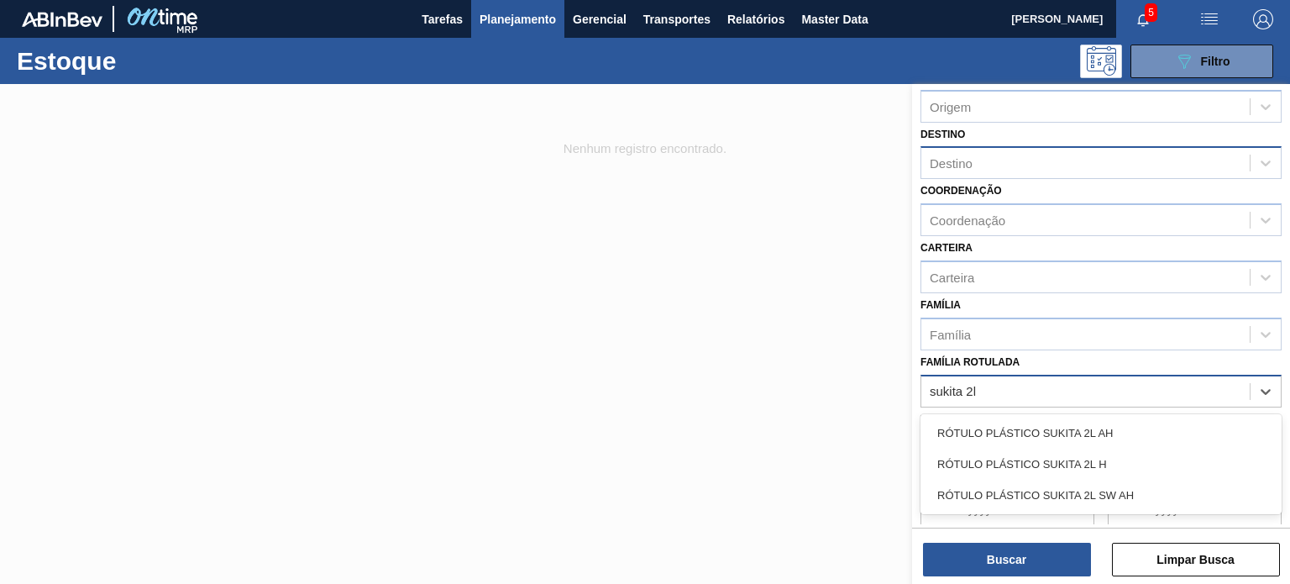
type Rotulada "sukita 2l h"
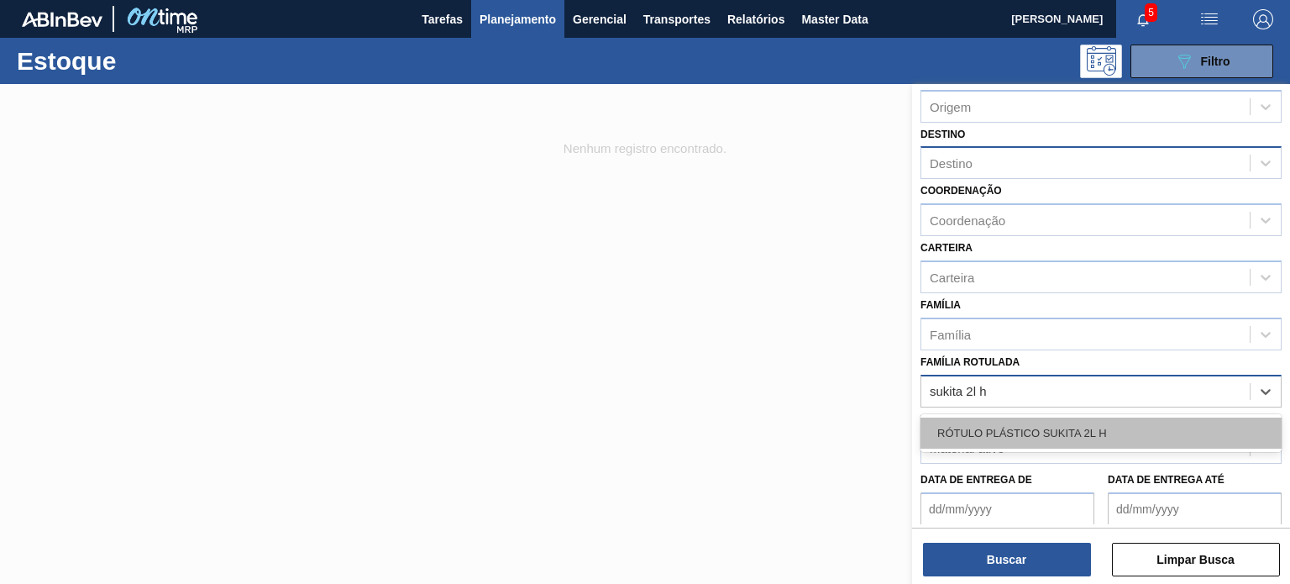
click at [1144, 426] on div "RÓTULO PLÁSTICO SUKITA 2L H" at bounding box center [1101, 432] width 361 height 31
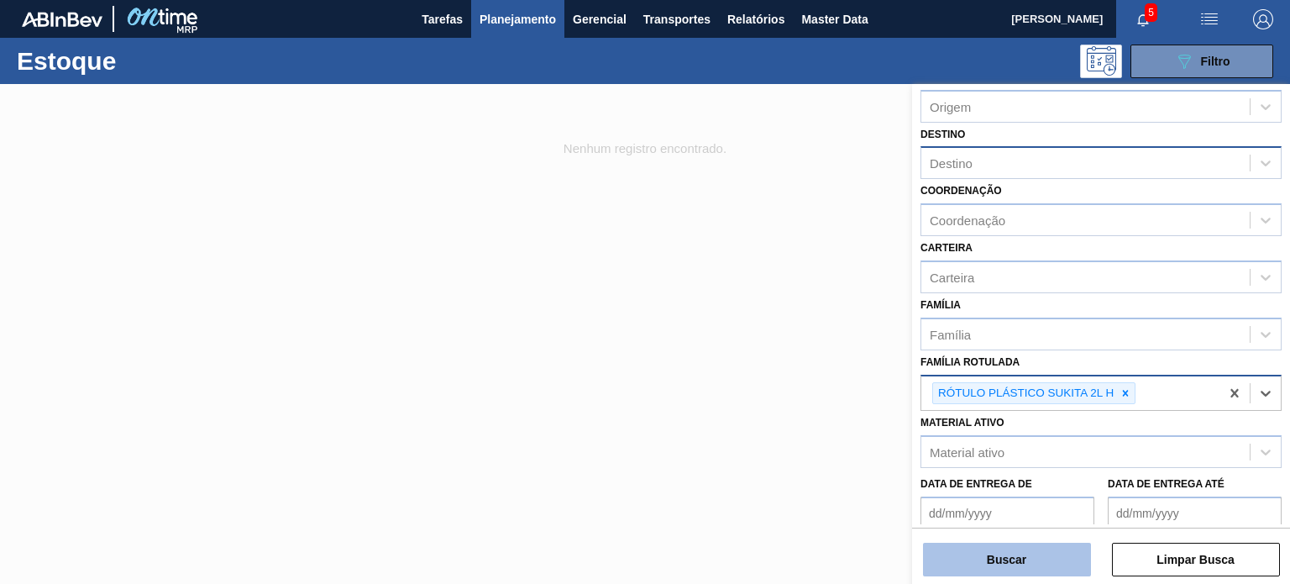
click at [1031, 567] on button "Buscar" at bounding box center [1007, 560] width 168 height 34
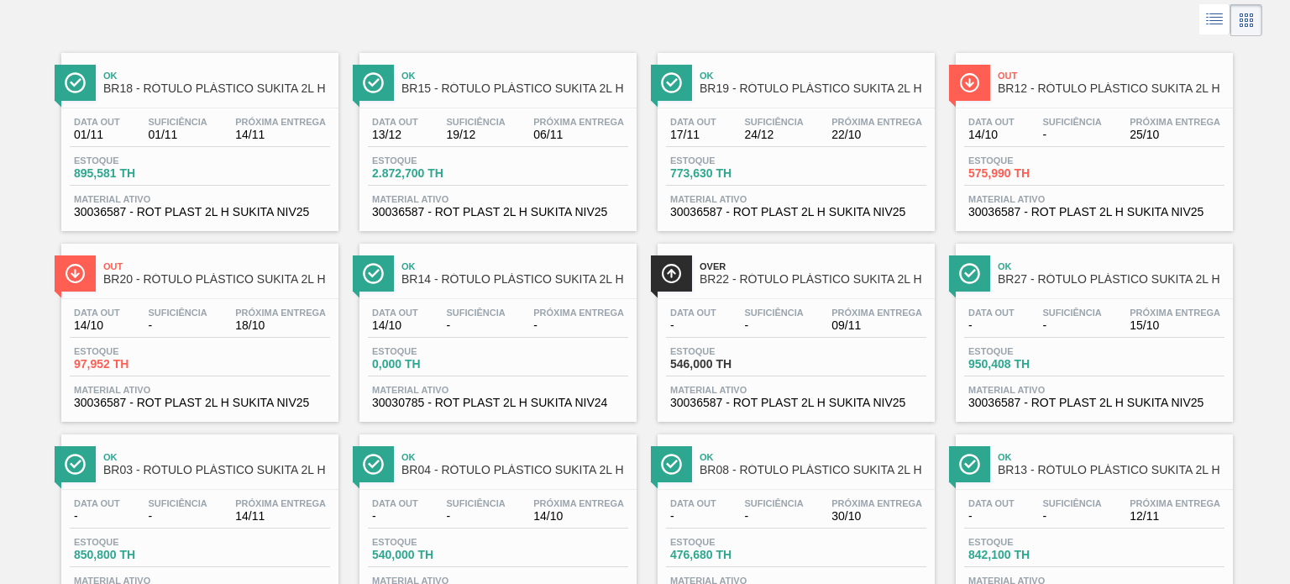
scroll to position [152, 0]
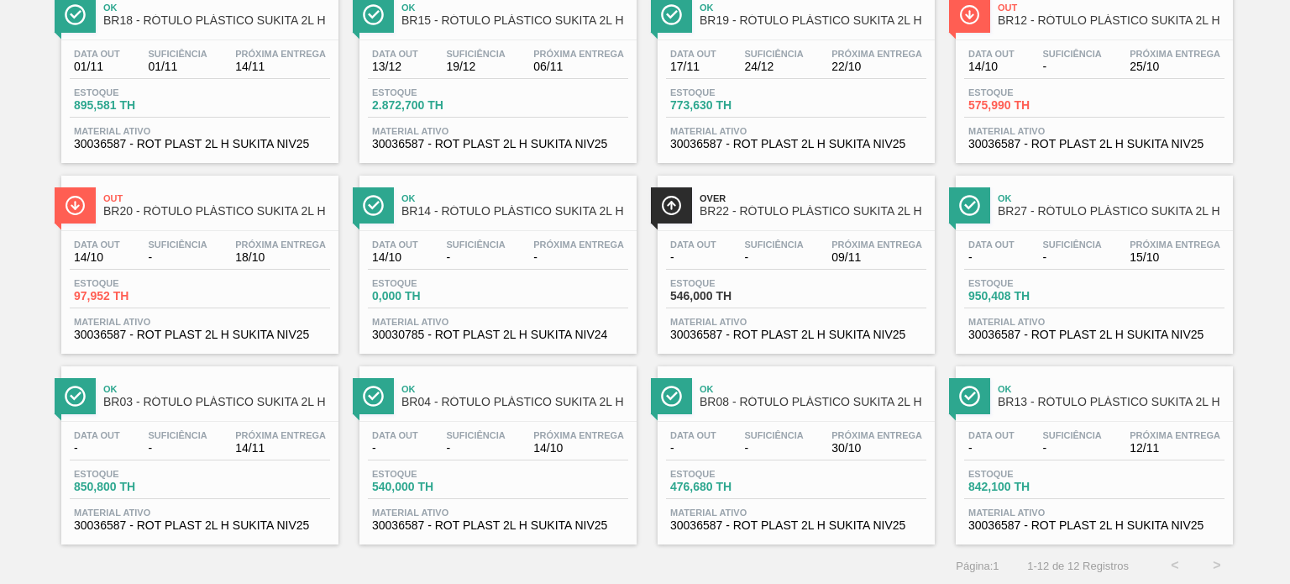
click at [503, 271] on div "Data out 14/10 Suficiência - Próxima Entrega - Estoque 0,000 TH Material ativo …" at bounding box center [498, 288] width 277 height 114
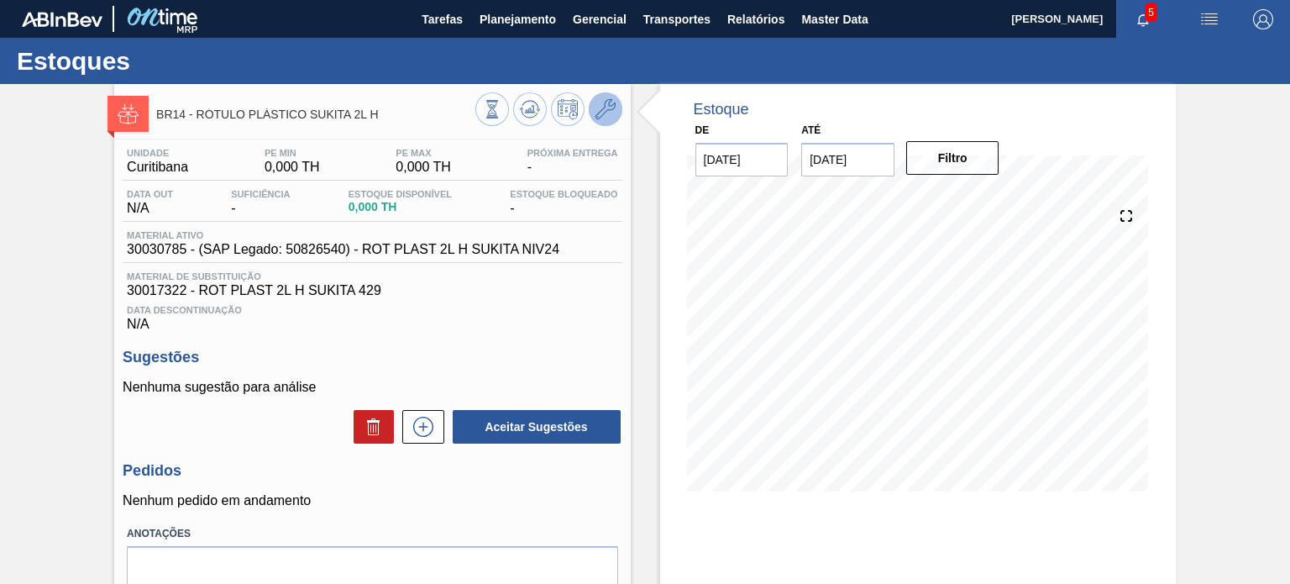
click at [603, 116] on icon at bounding box center [606, 109] width 20 height 20
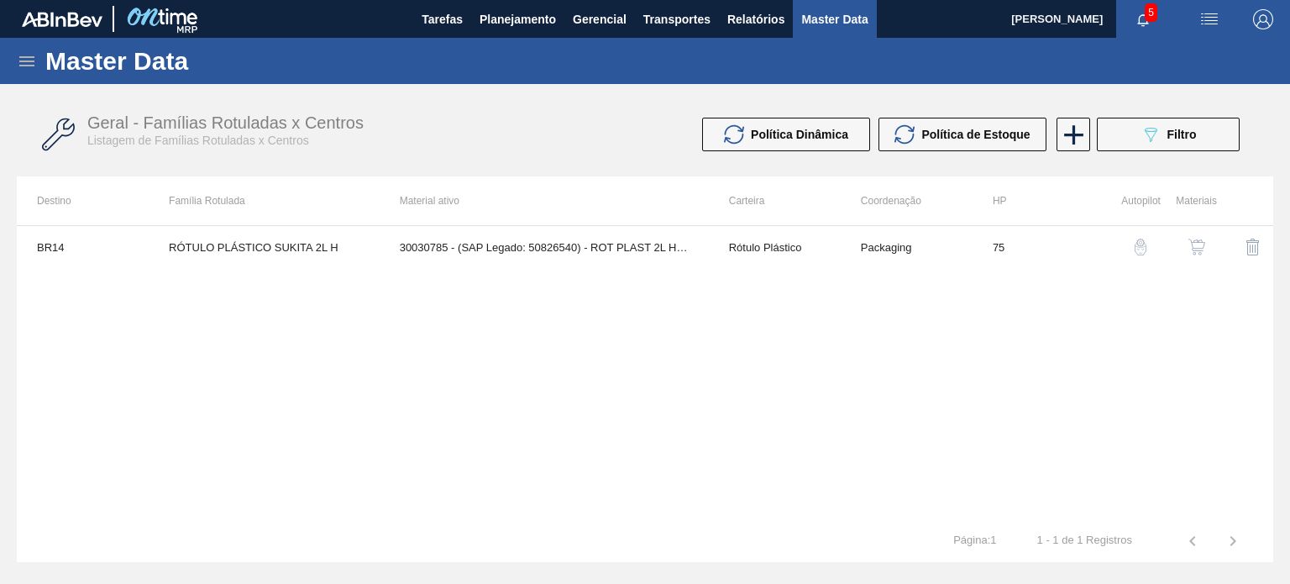
click at [1199, 257] on button "button" at bounding box center [1197, 247] width 40 height 40
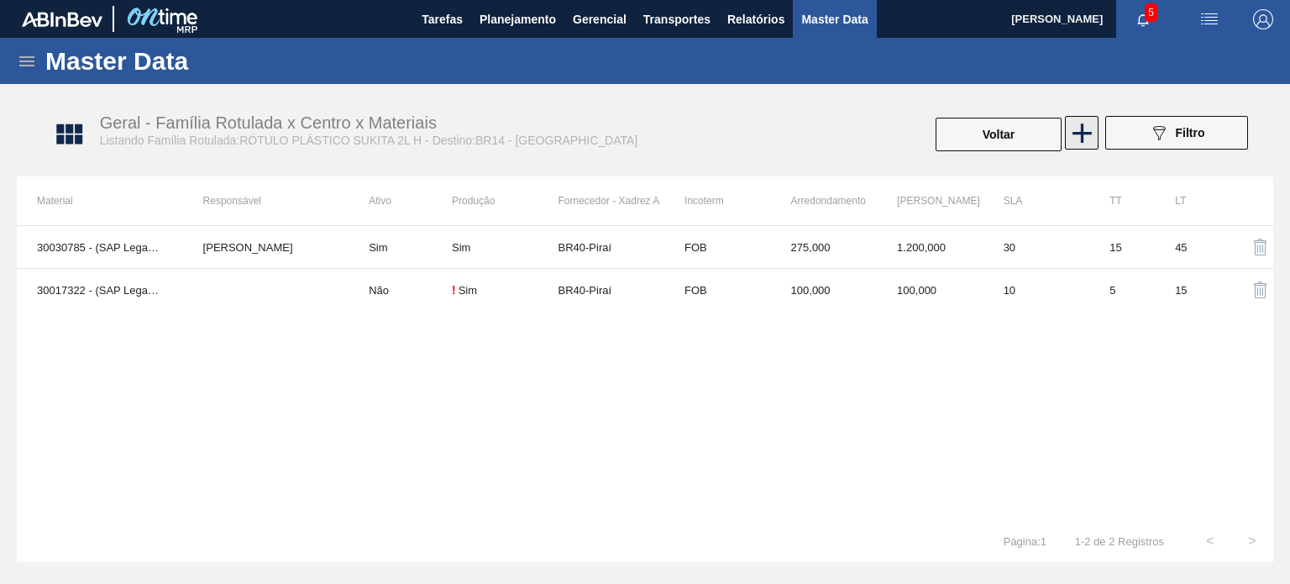
click at [1074, 144] on icon at bounding box center [1082, 133] width 33 height 33
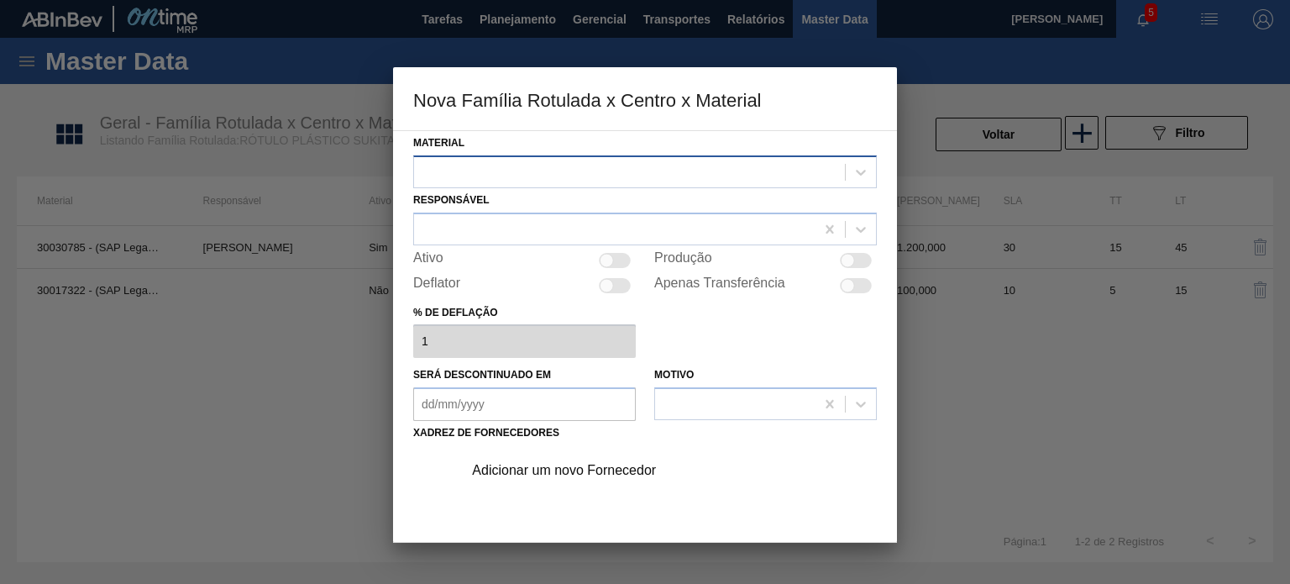
click at [679, 180] on div at bounding box center [629, 172] width 431 height 24
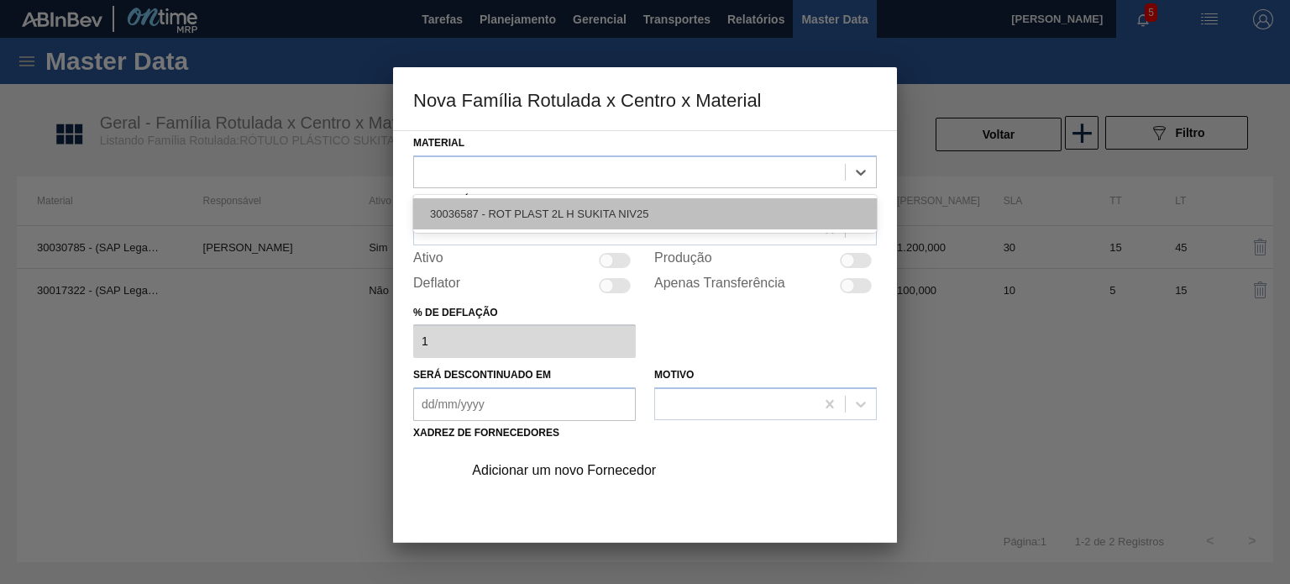
click at [663, 210] on div "30036587 - ROT PLAST 2L H SUKITA NIV25" at bounding box center [645, 213] width 464 height 31
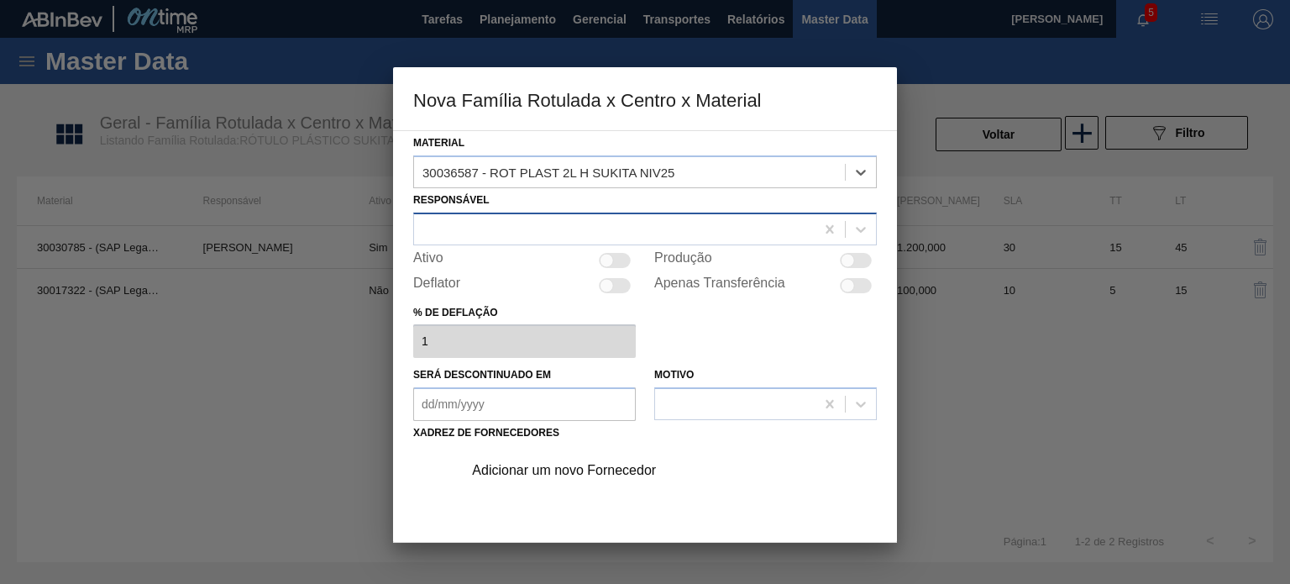
click at [511, 219] on div at bounding box center [614, 229] width 401 height 24
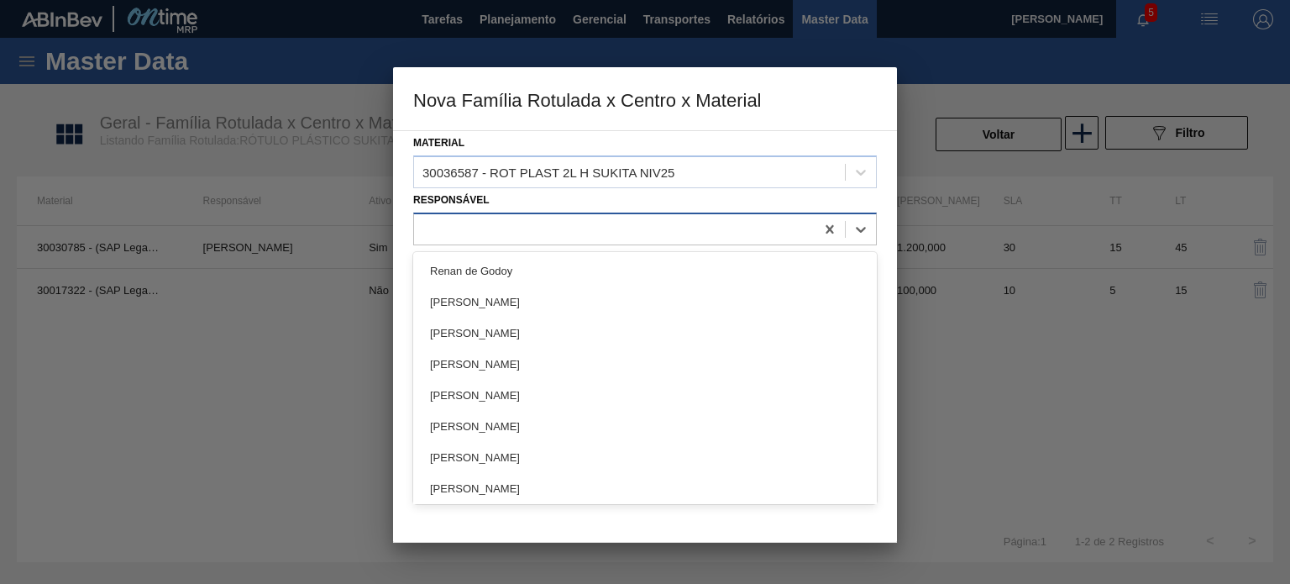
click at [515, 213] on div at bounding box center [645, 229] width 464 height 33
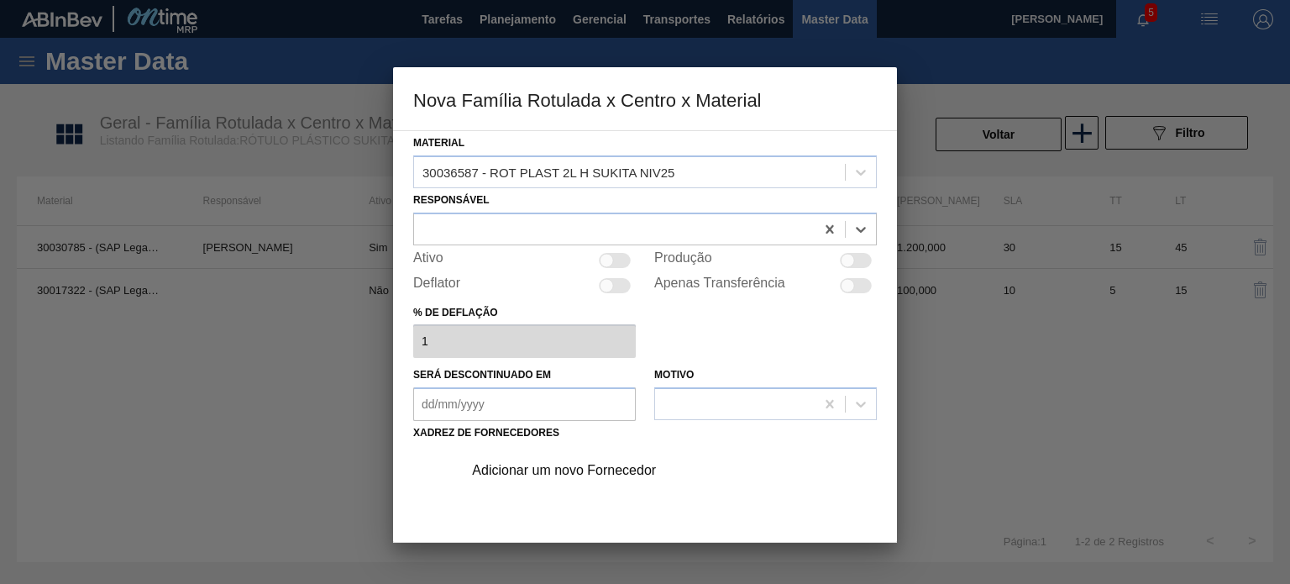
click at [573, 475] on div "Adicionar um novo Fornecedor" at bounding box center [636, 470] width 329 height 15
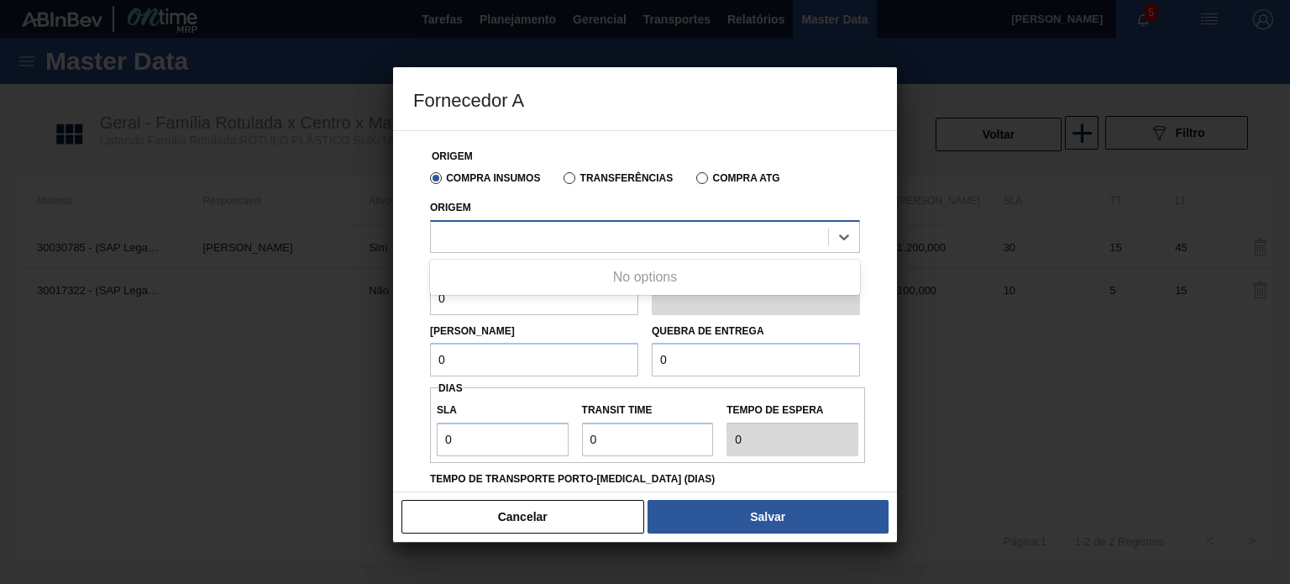
click at [571, 234] on div at bounding box center [629, 236] width 397 height 24
click at [569, 234] on div at bounding box center [629, 236] width 397 height 24
click at [548, 501] on button "Cancelar" at bounding box center [523, 517] width 243 height 34
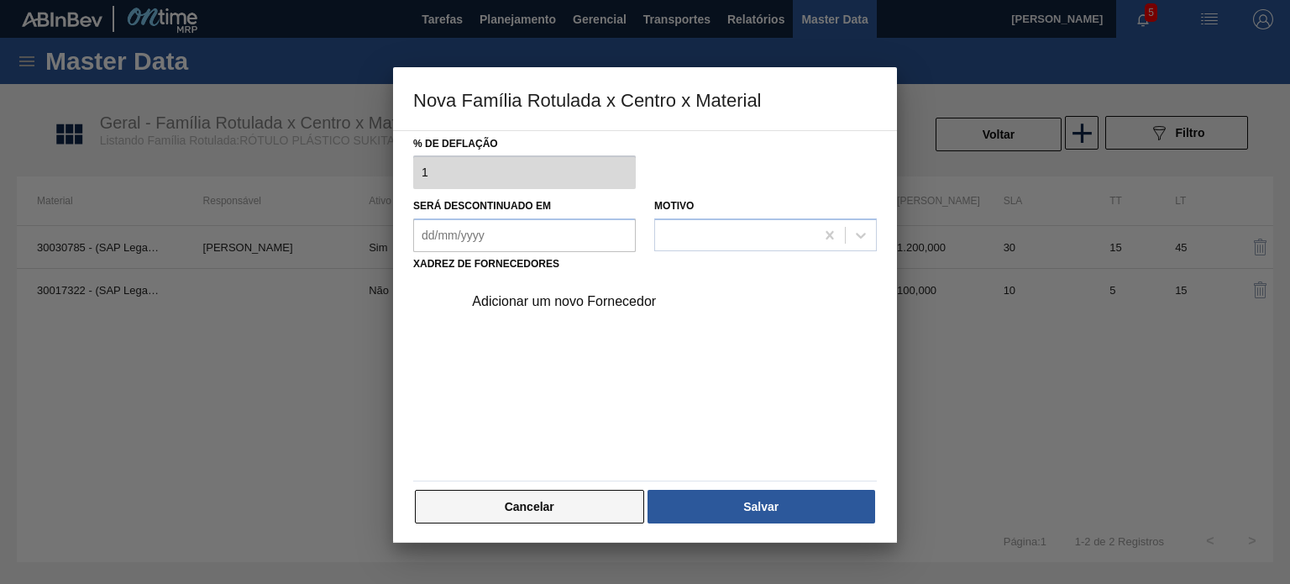
scroll to position [171, 0]
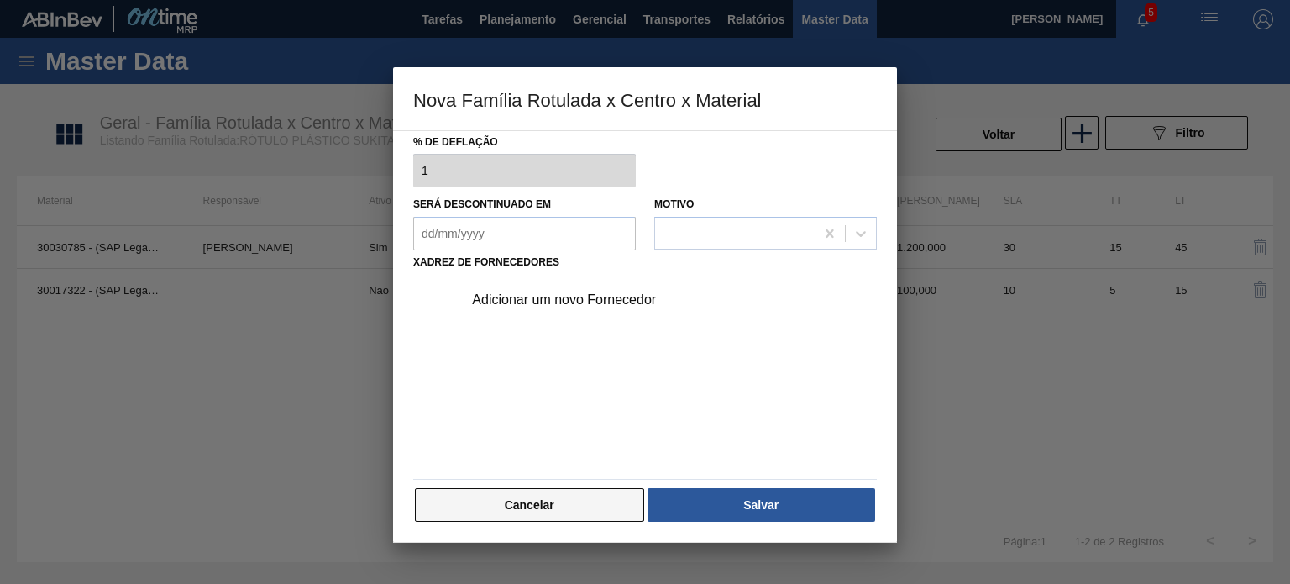
click at [561, 491] on button "Cancelar" at bounding box center [529, 505] width 229 height 34
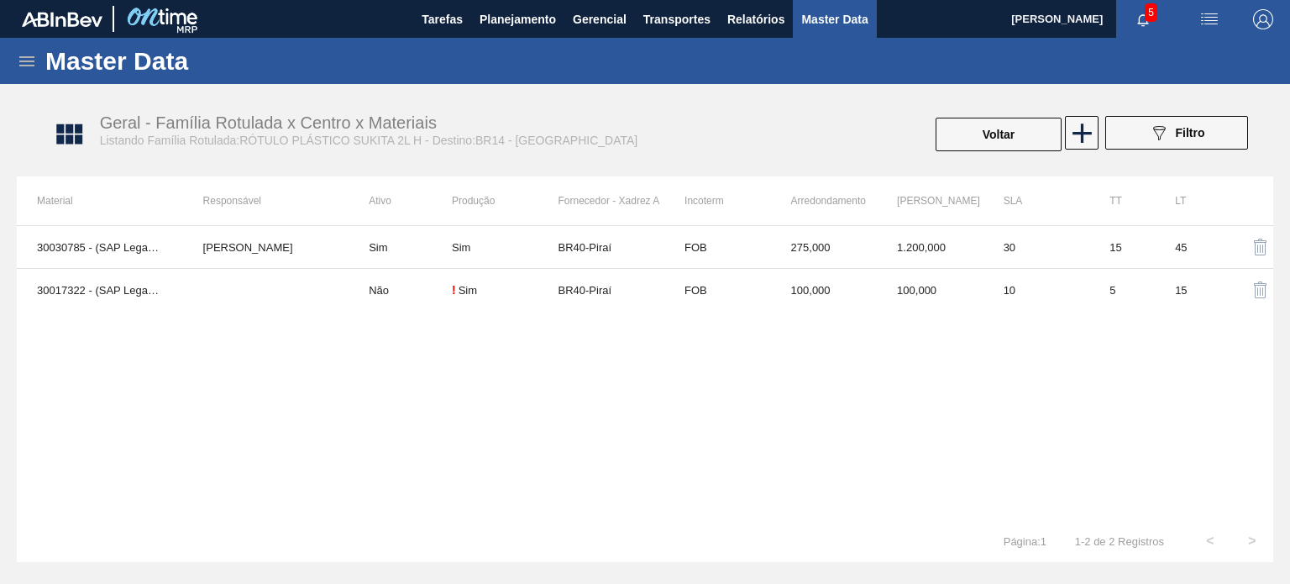
click at [949, 153] on div "Geral - Família Rotulada x Centro x Materiais Listando Família Rotulada:RÓTULO …" at bounding box center [653, 134] width 1257 height 63
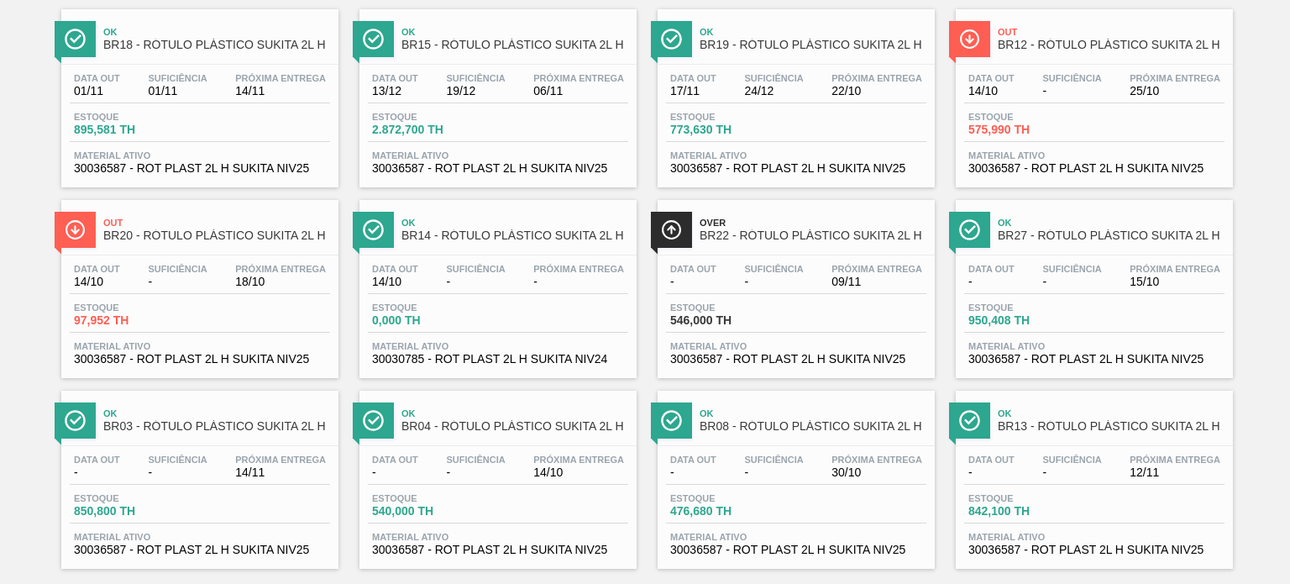
scroll to position [152, 0]
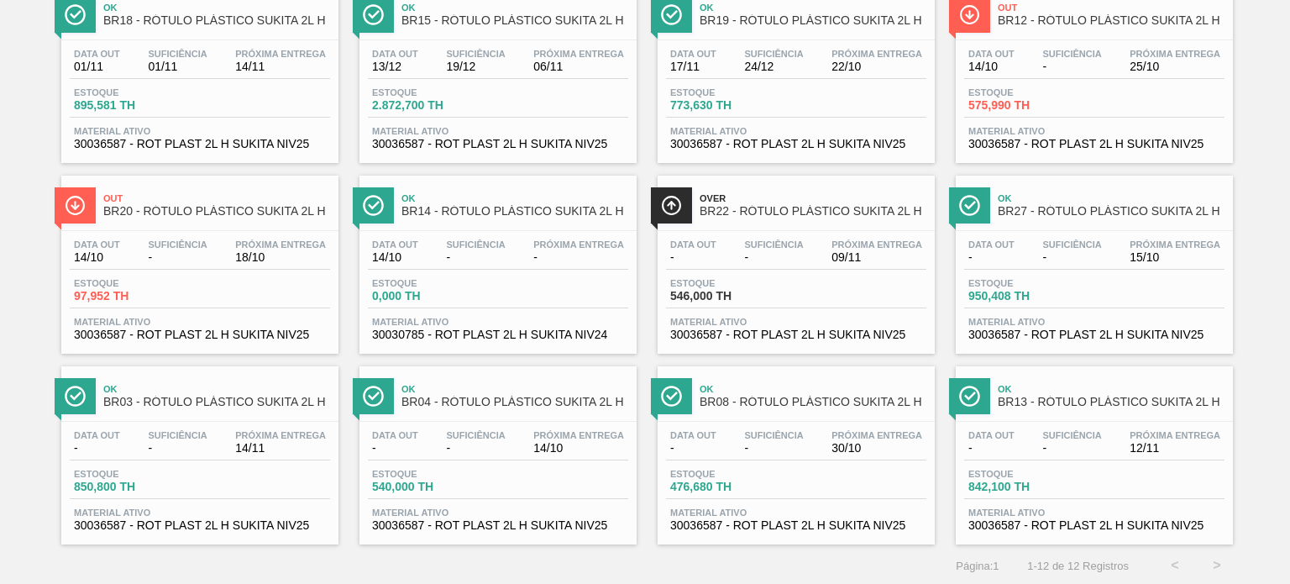
click at [622, 279] on div "Estoque 0,000 TH" at bounding box center [498, 293] width 260 height 30
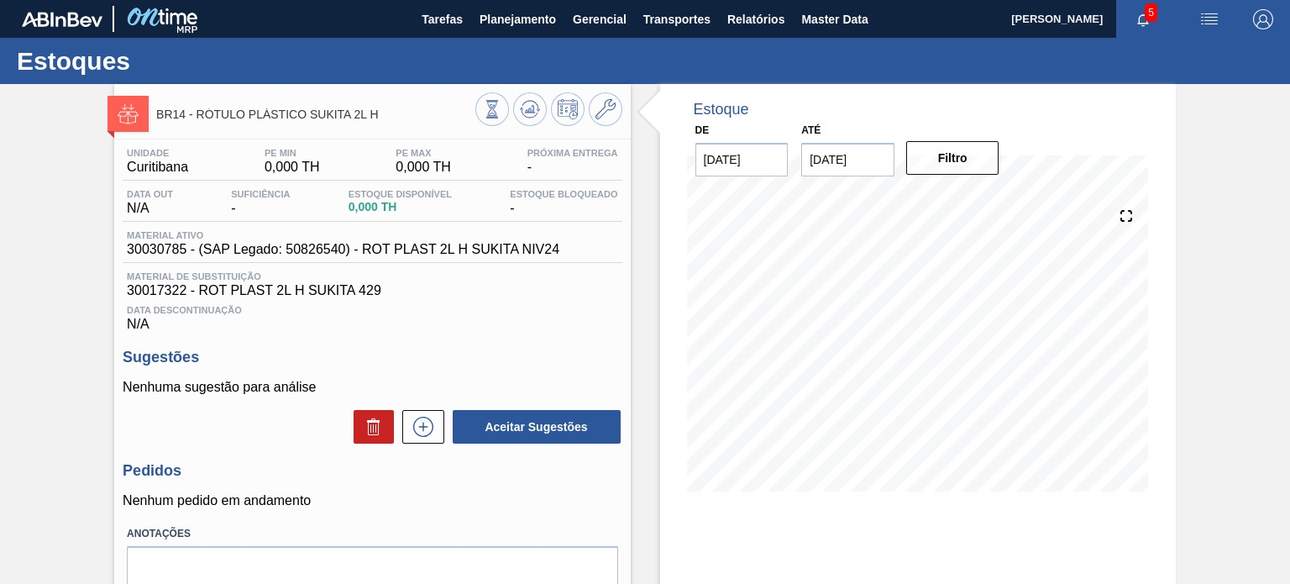
click at [156, 253] on span "30030785 - (SAP Legado: 50826540) - ROT PLAST 2L H SUKITA NIV24" at bounding box center [343, 249] width 433 height 15
click at [340, 244] on span "30030785 - (SAP Legado: 50826540) - ROT PLAST 2L H SUKITA NIV24" at bounding box center [343, 249] width 433 height 15
copy span "50826540"
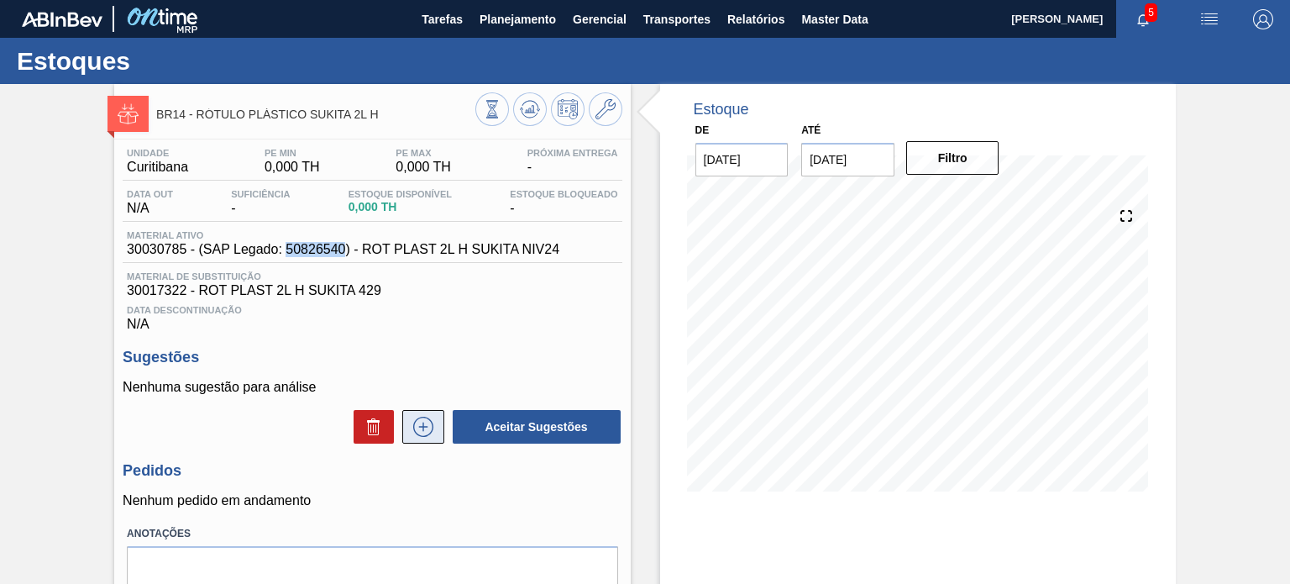
click at [417, 427] on icon at bounding box center [423, 427] width 27 height 20
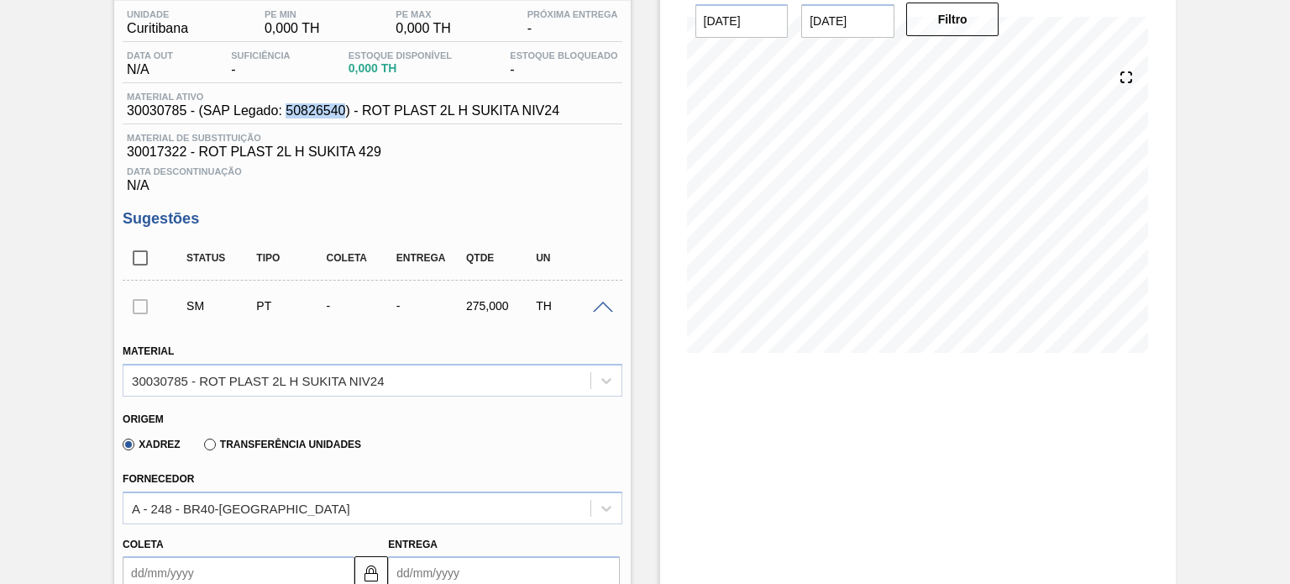
scroll to position [168, 0]
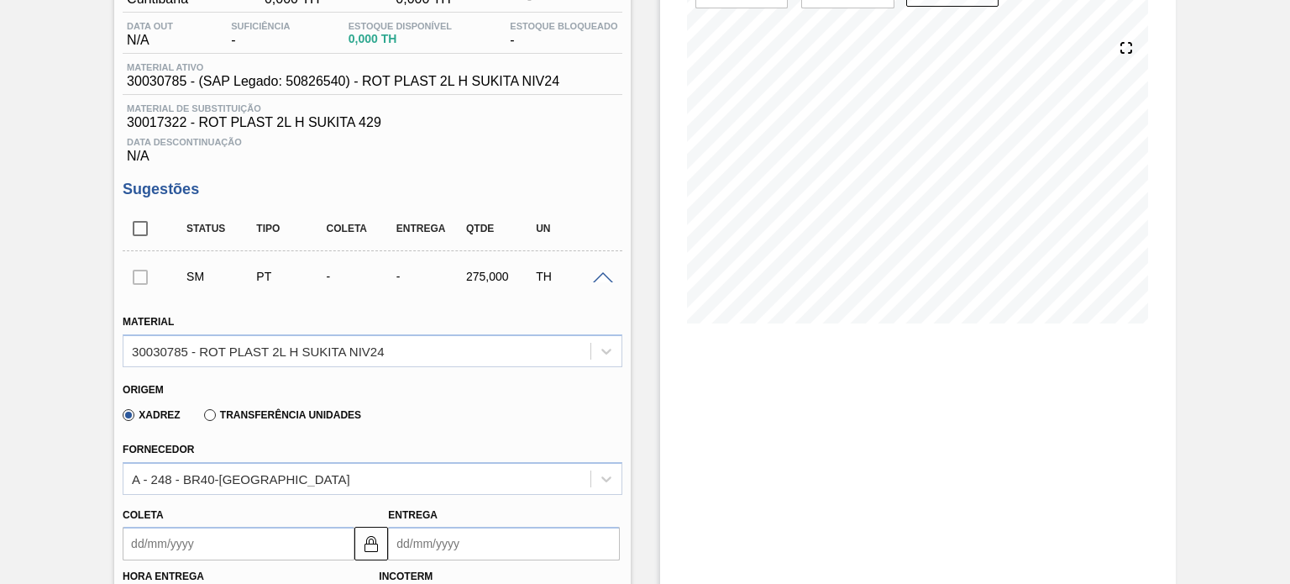
click at [611, 277] on span at bounding box center [603, 278] width 20 height 13
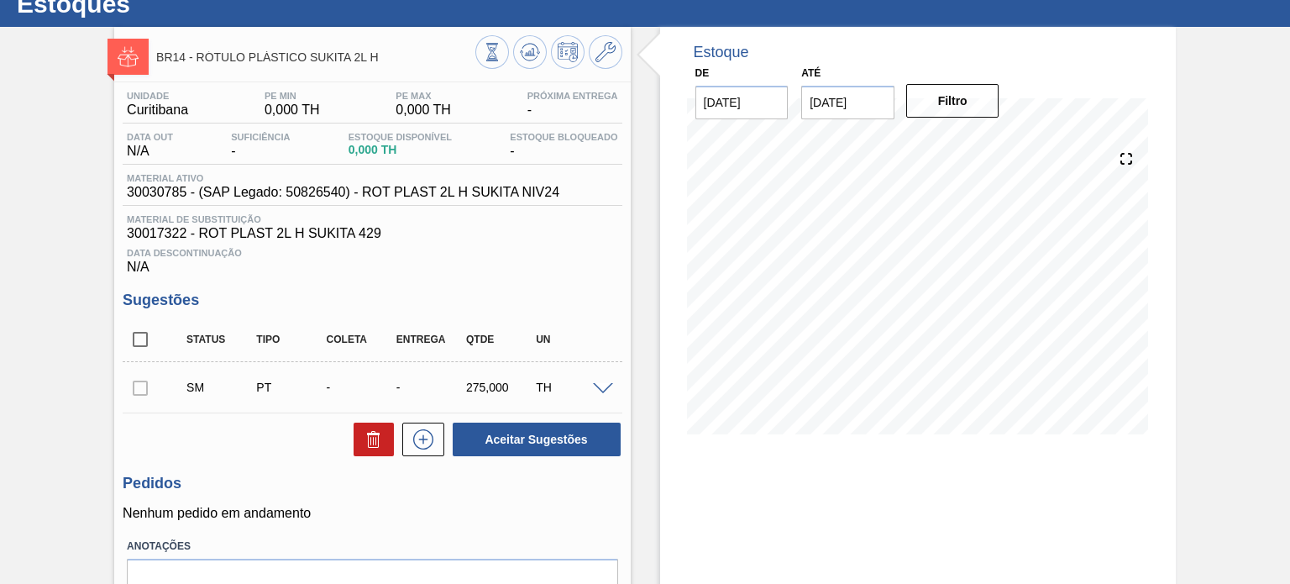
scroll to position [0, 0]
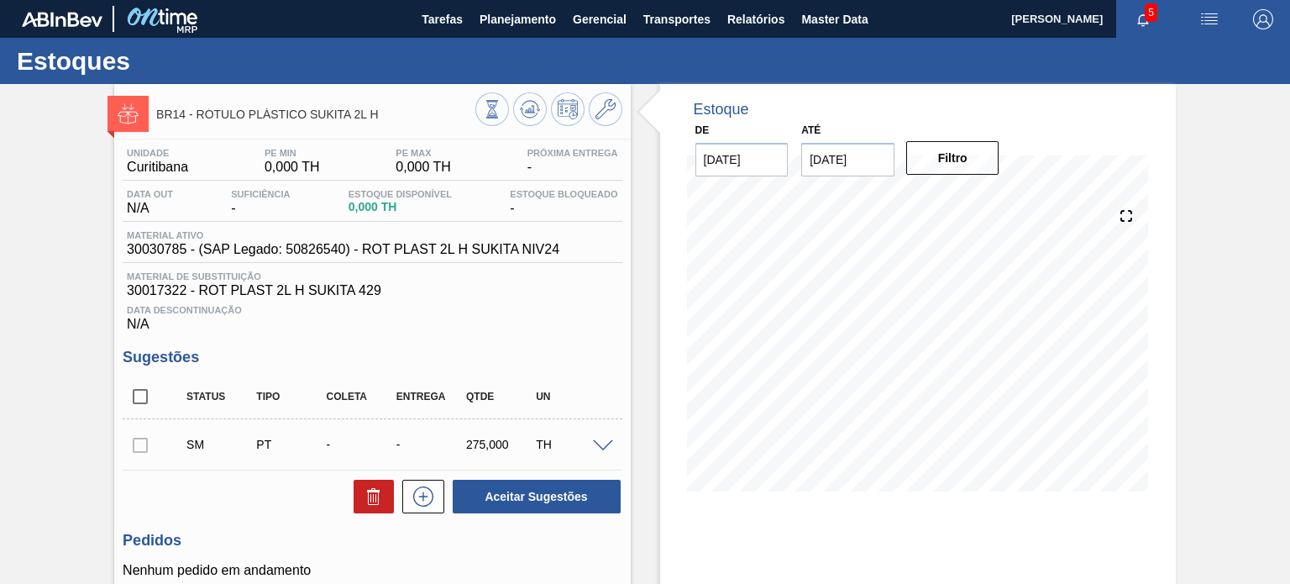
click at [605, 126] on div at bounding box center [548, 111] width 147 height 38
click at [154, 287] on span "30017322 - ROT PLAST 2L H SUKITA 429" at bounding box center [372, 290] width 491 height 15
copy span "30017322"
click at [610, 93] on button at bounding box center [606, 109] width 34 height 34
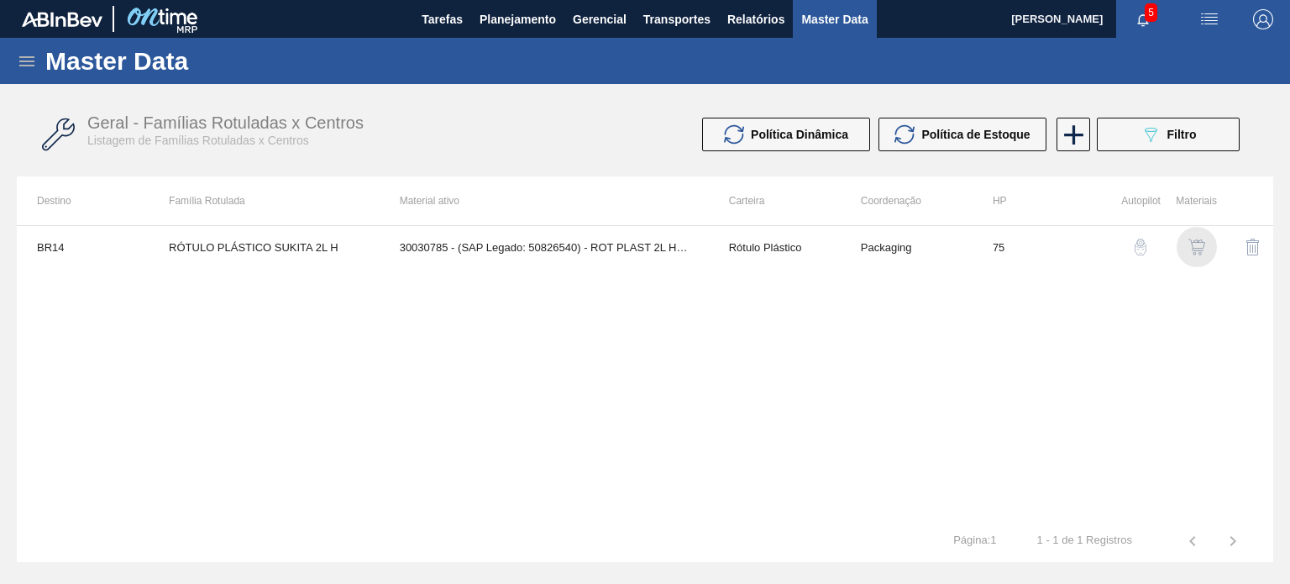
click at [1190, 248] on img "button" at bounding box center [1197, 247] width 17 height 17
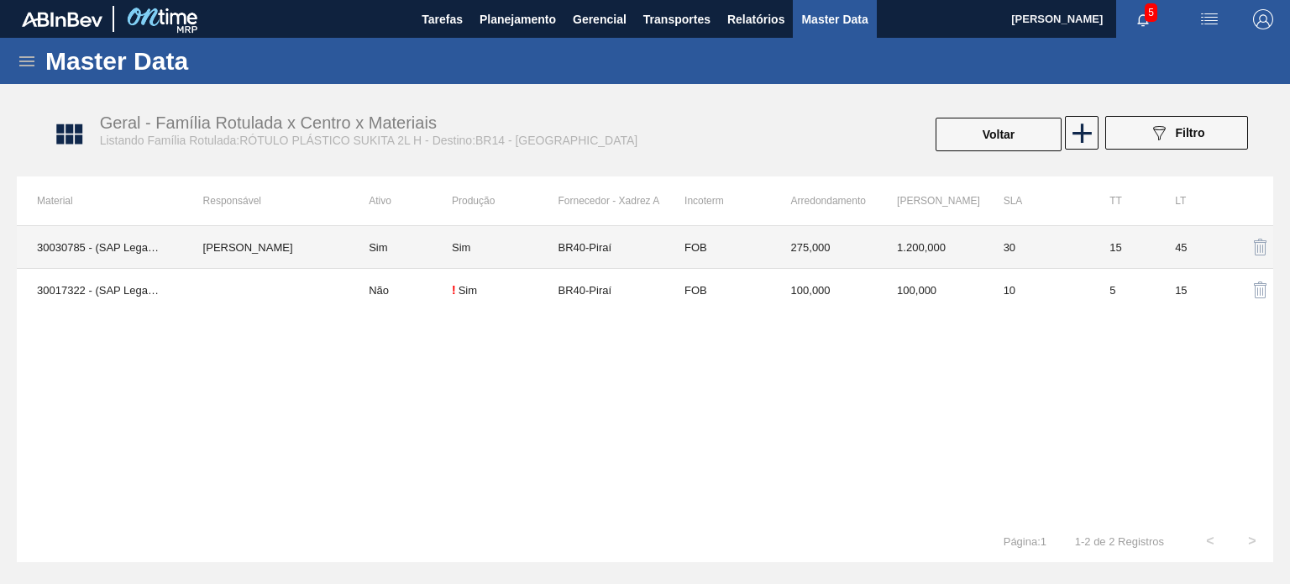
click at [816, 243] on td "275,000" at bounding box center [824, 247] width 107 height 43
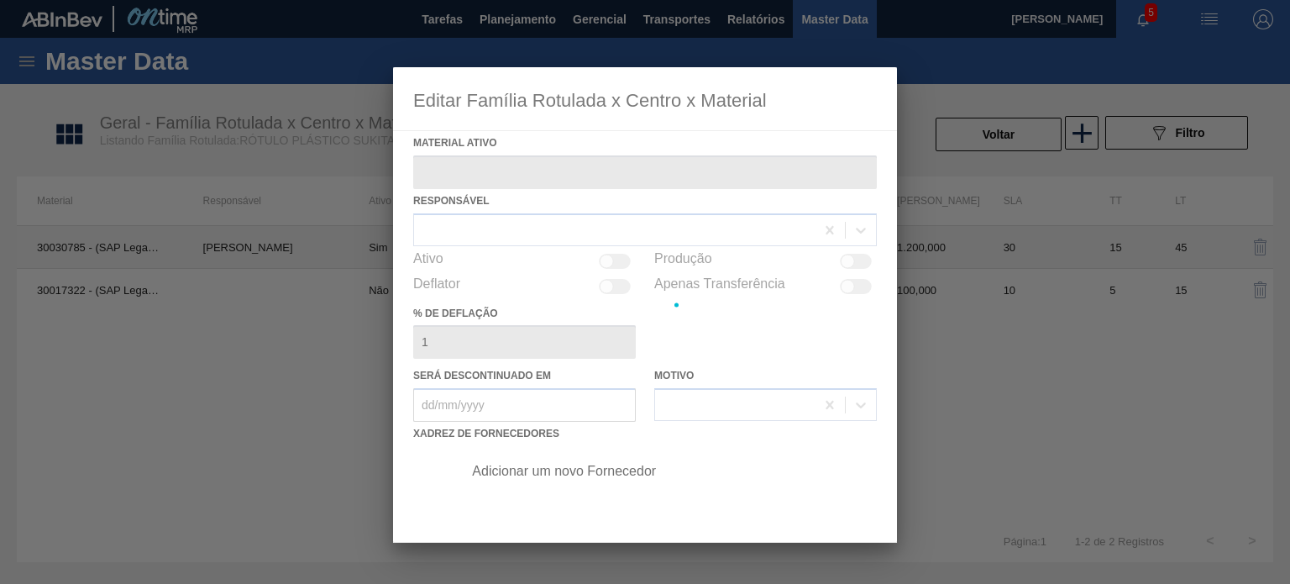
type ativo "30030785 - (SAP Legado: 50826540) - ROT PLAST 2L H SUKITA NIV24"
checkbox input "true"
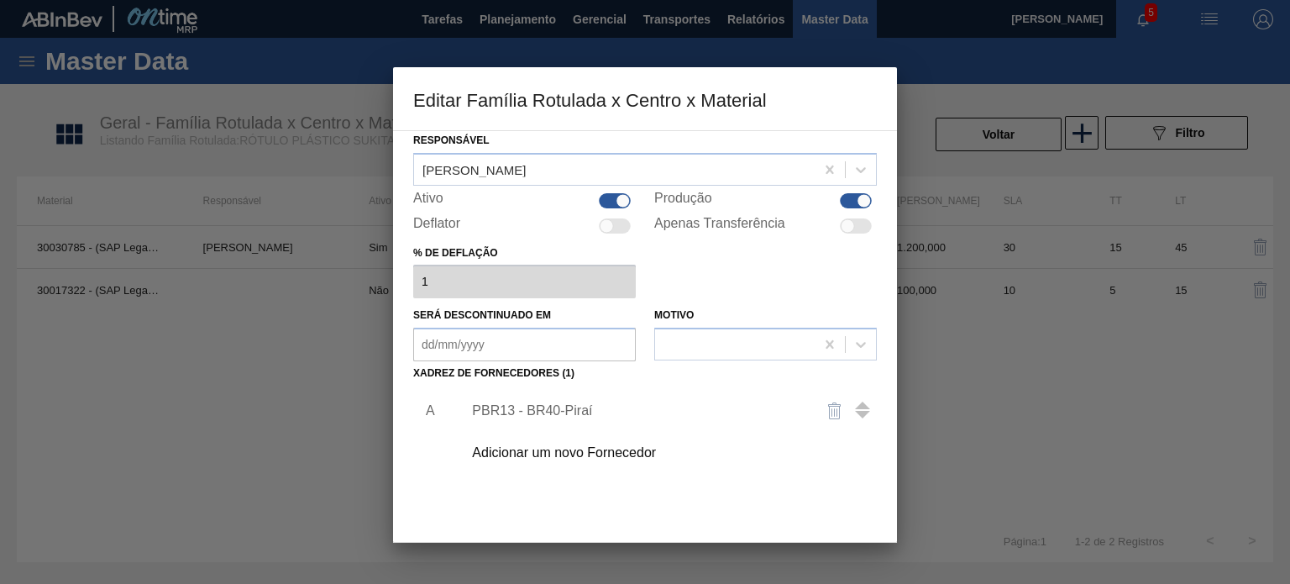
scroll to position [171, 0]
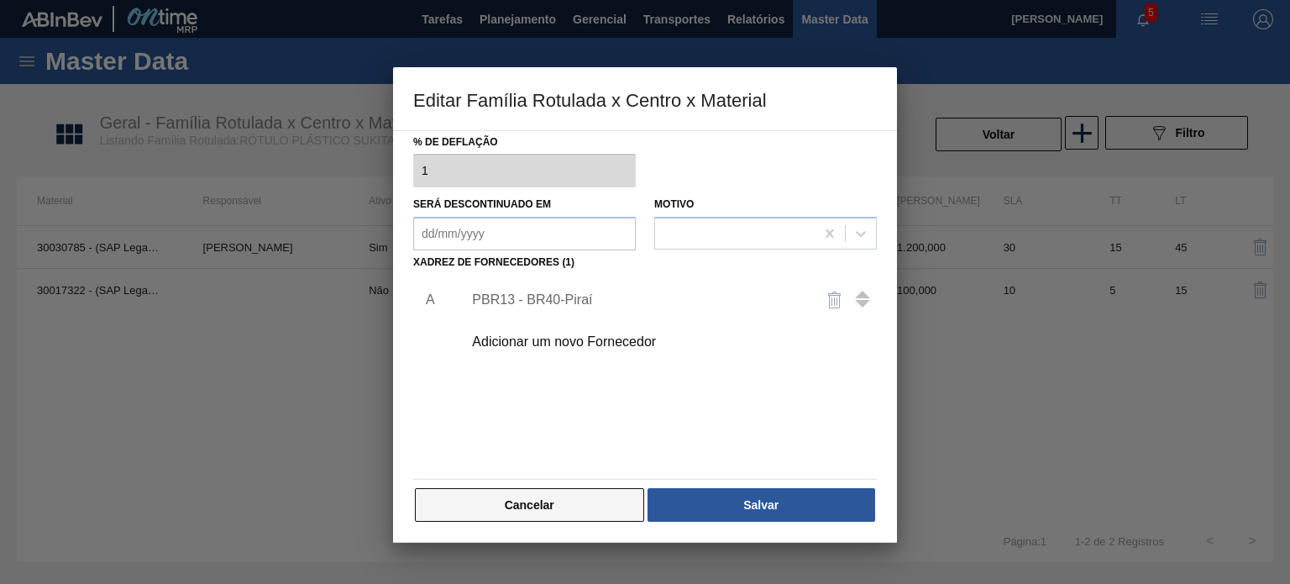
click at [568, 513] on button "Cancelar" at bounding box center [529, 505] width 229 height 34
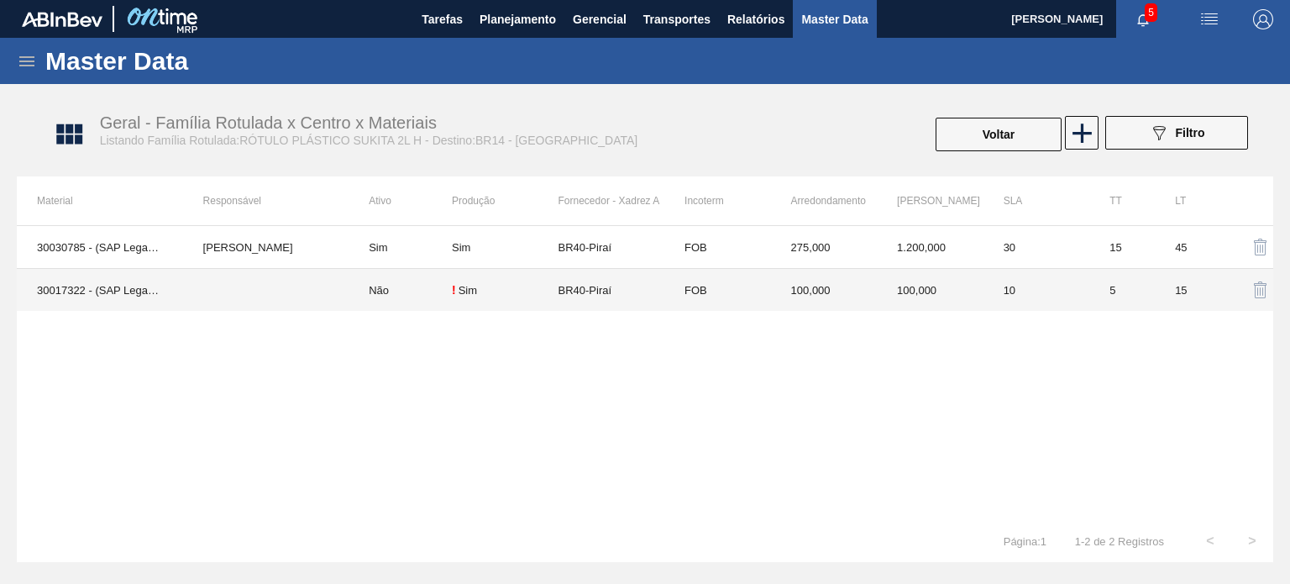
click at [683, 291] on td "FOB" at bounding box center [717, 290] width 107 height 43
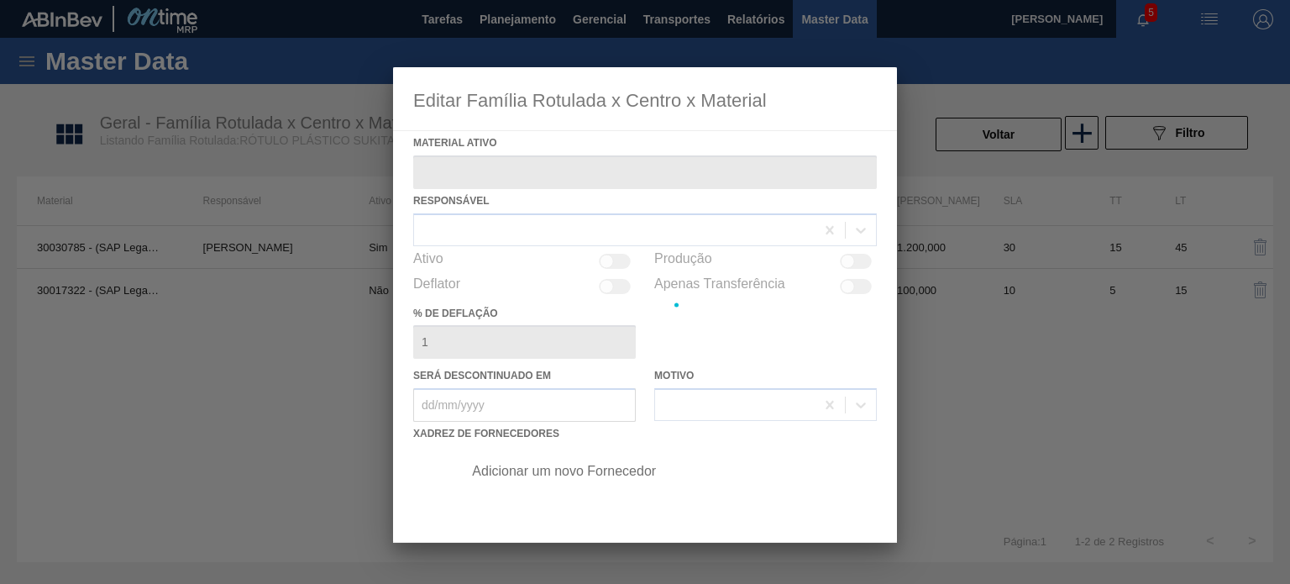
type ativo "30017322 - (SAP Legado: 50800221) - ROT PLAST 2L H SUKITA 429"
checkbox input "true"
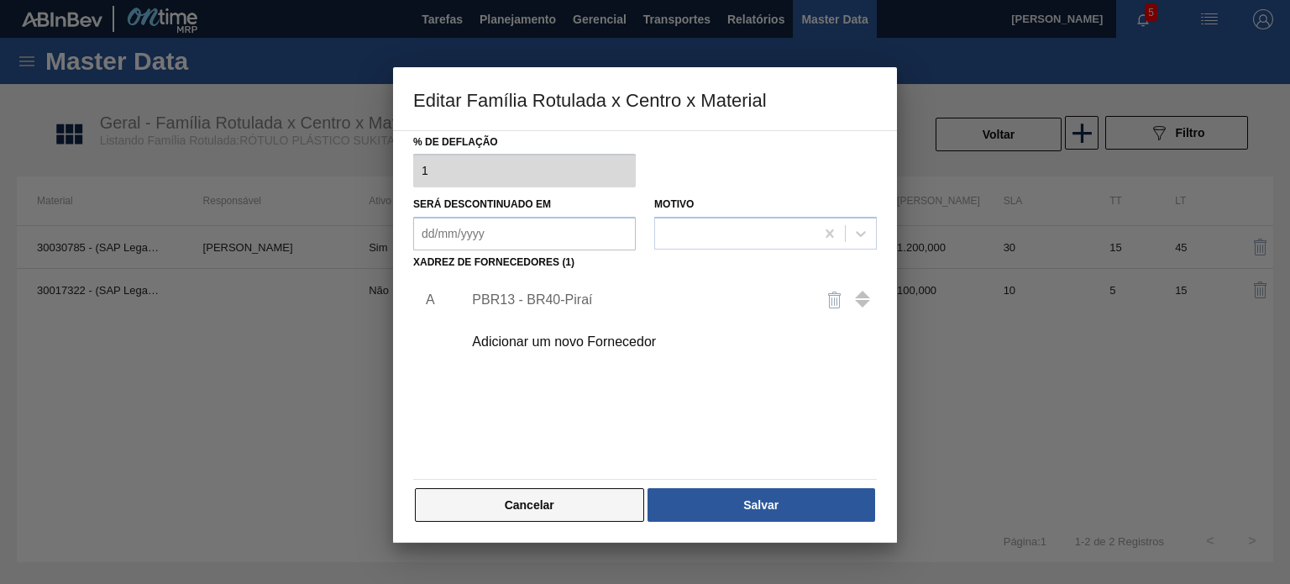
click at [538, 506] on button "Cancelar" at bounding box center [529, 505] width 229 height 34
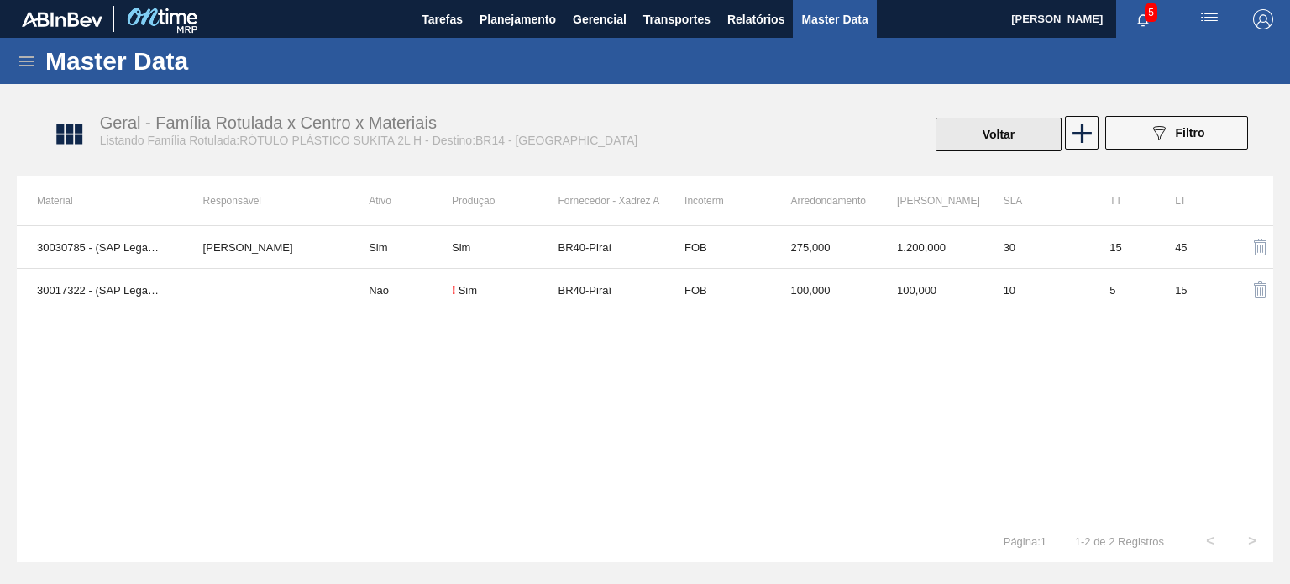
click at [977, 136] on button "Voltar" at bounding box center [999, 135] width 126 height 34
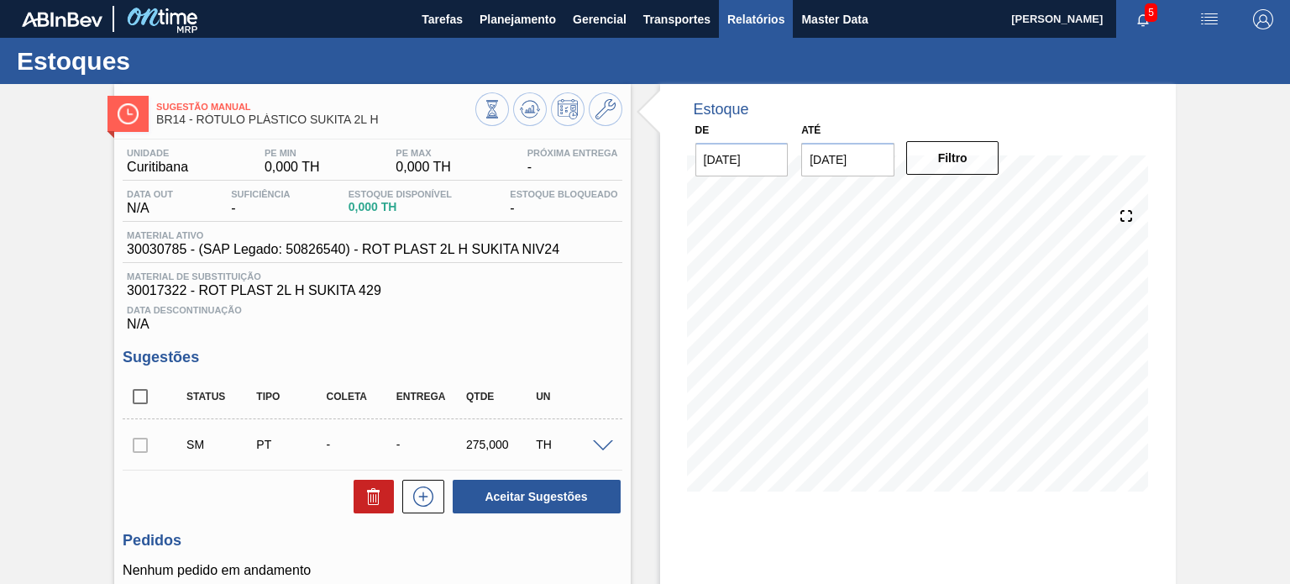
click at [748, 13] on span "Relatórios" at bounding box center [755, 19] width 57 height 20
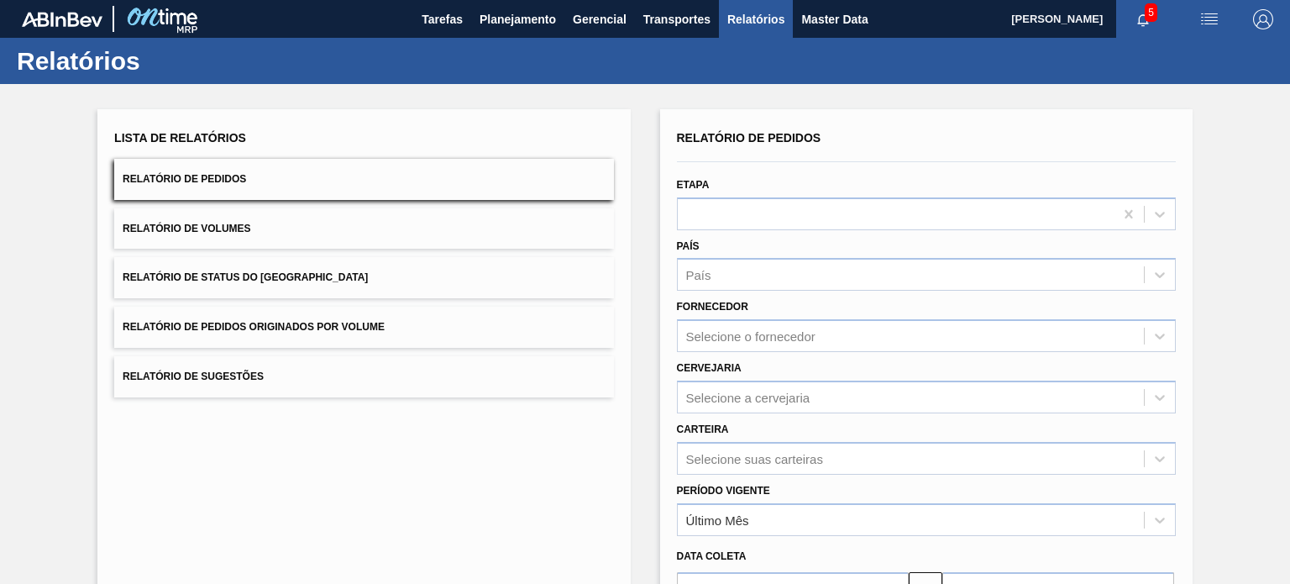
click at [276, 251] on div "Lista de Relatórios Relatório de Pedidos Relatório de Volumes Relatório de Stat…" at bounding box center [363, 261] width 499 height 271
click at [286, 273] on span "Relatório de Status do Estoque" at bounding box center [245, 277] width 245 height 12
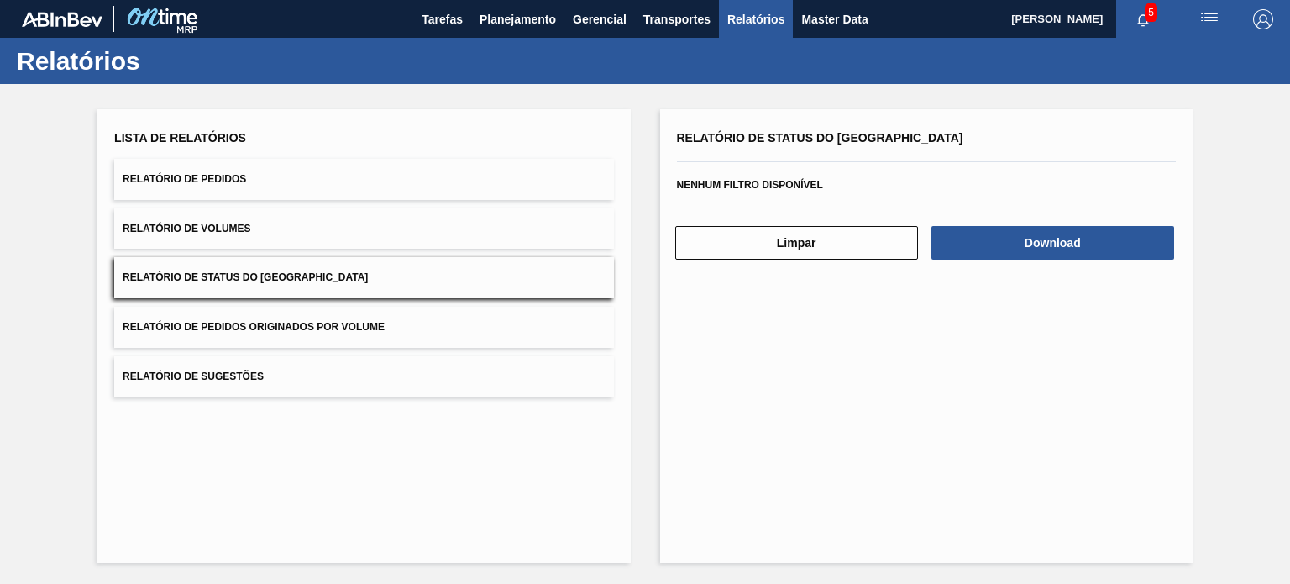
click at [1034, 265] on div "Relatório de Status do Estoque Nenhum filtro disponível Limpar Download" at bounding box center [926, 336] width 533 height 454
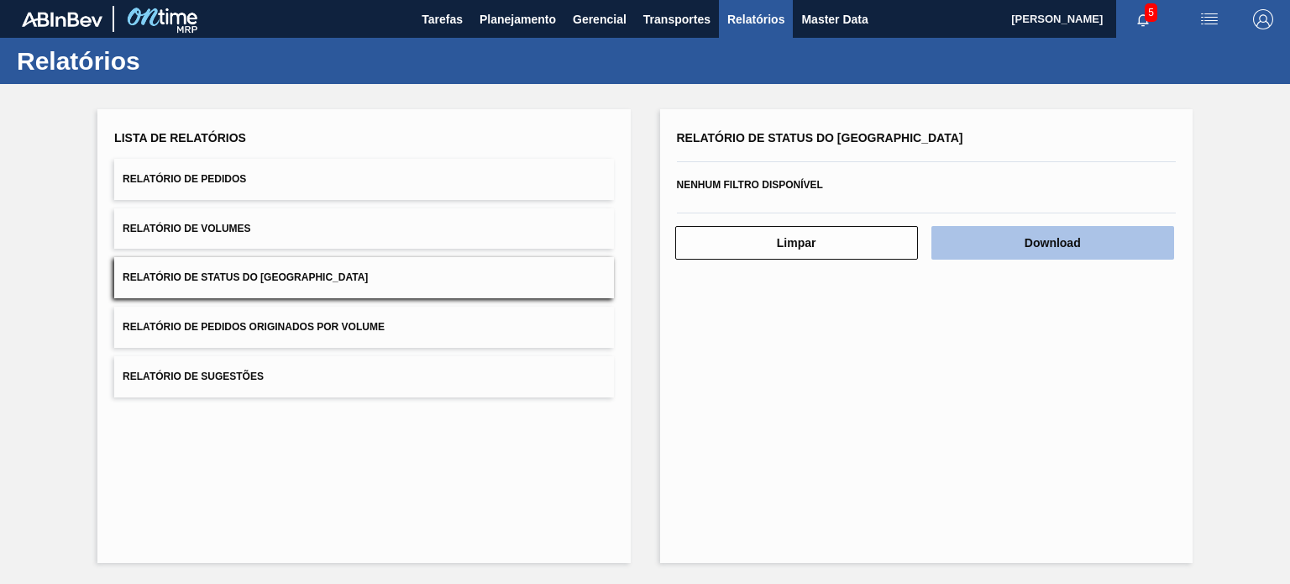
click at [1032, 252] on button "Download" at bounding box center [1053, 243] width 243 height 34
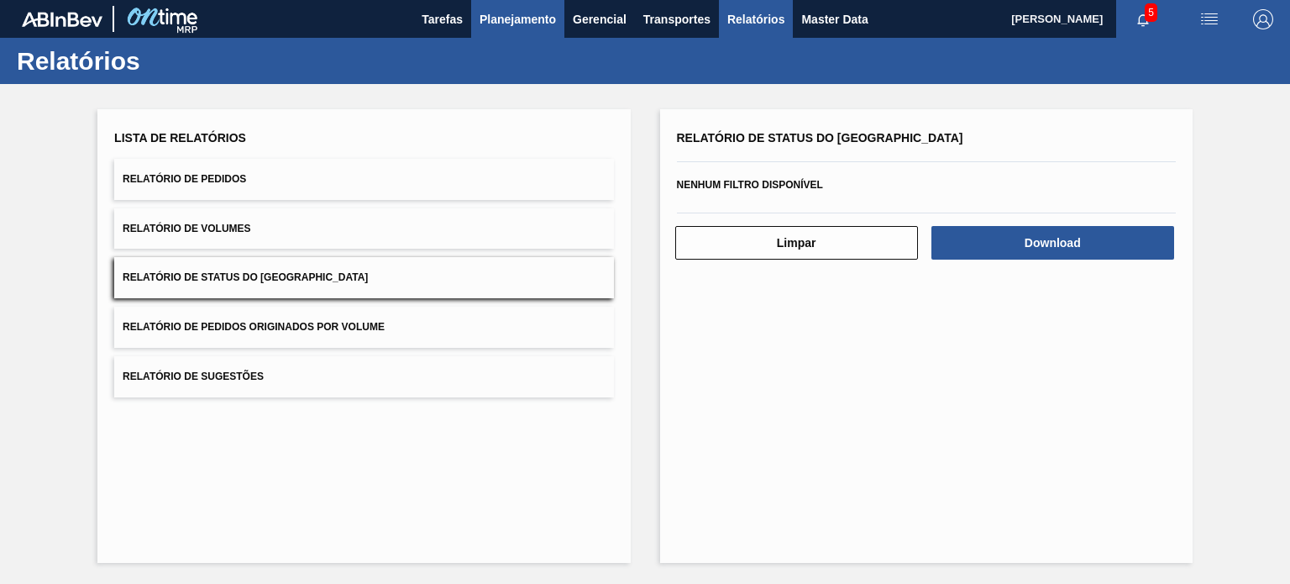
click at [492, 27] on span "Planejamento" at bounding box center [518, 19] width 76 height 20
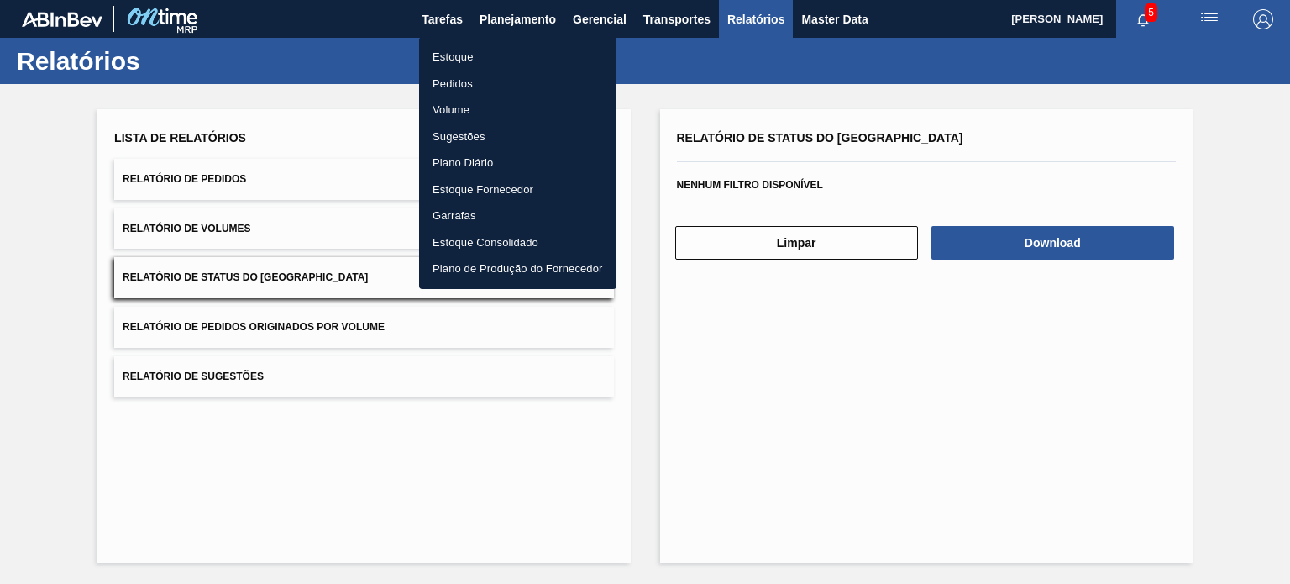
click at [471, 66] on li "Estoque" at bounding box center [517, 57] width 197 height 27
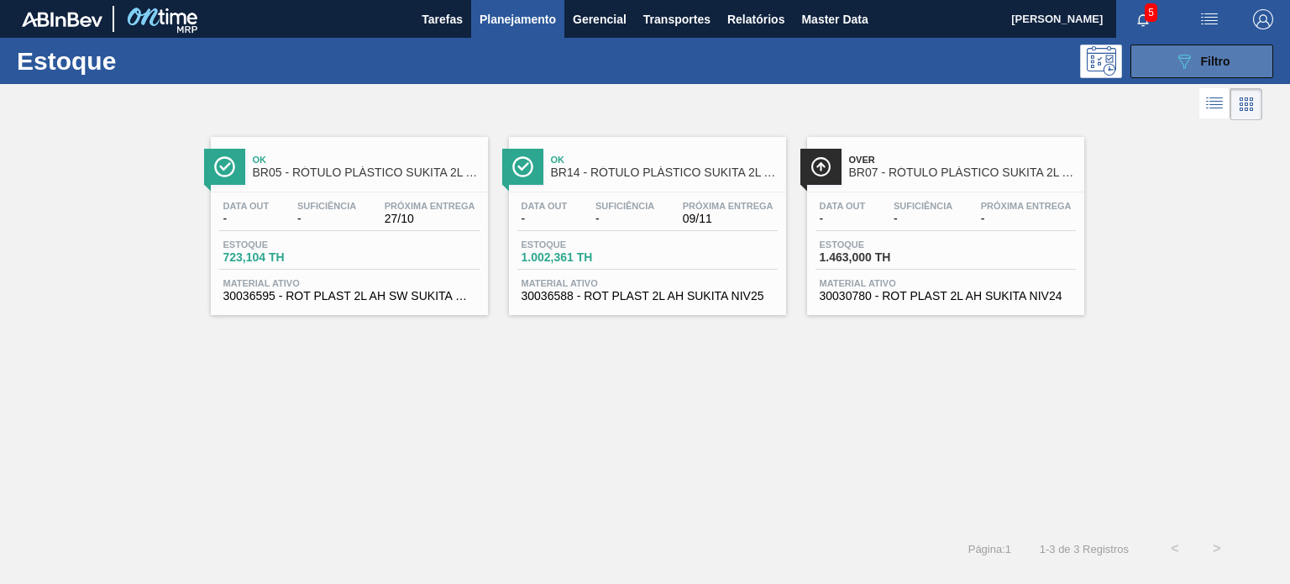
click at [1203, 55] on span "Filtro" at bounding box center [1215, 61] width 29 height 13
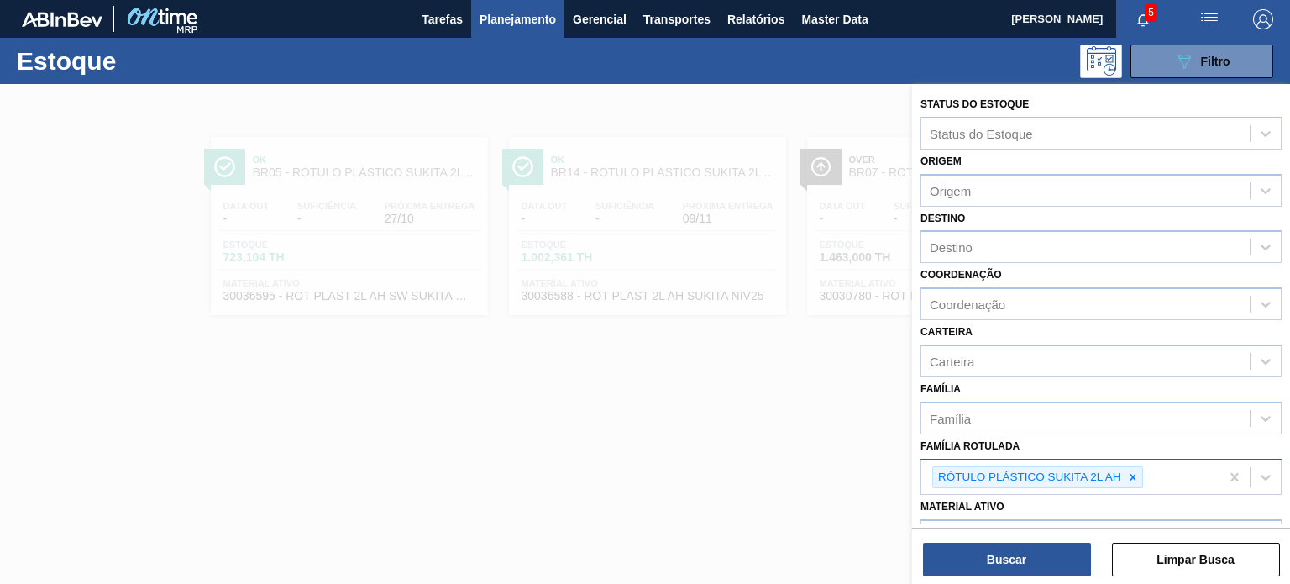
click at [1126, 475] on div at bounding box center [1133, 477] width 18 height 21
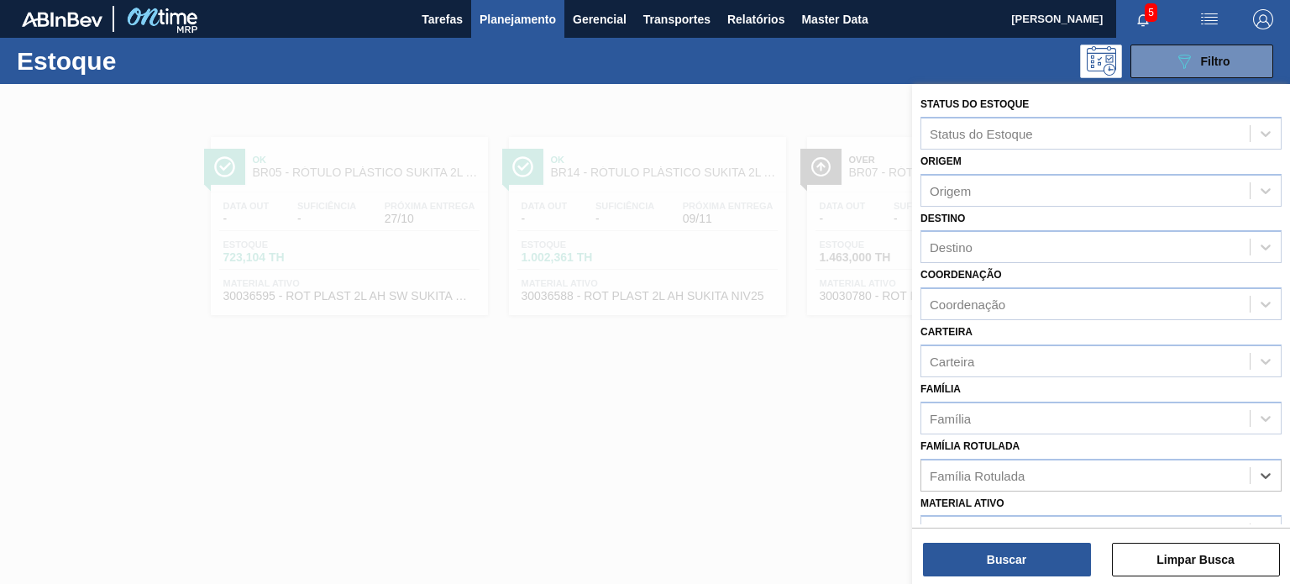
paste Rotulada "ROLHA PLÁSTICA GATORADE NORMAL"
type Rotulada "ROLHA PLÁSTICA GATORADE NORMAL"
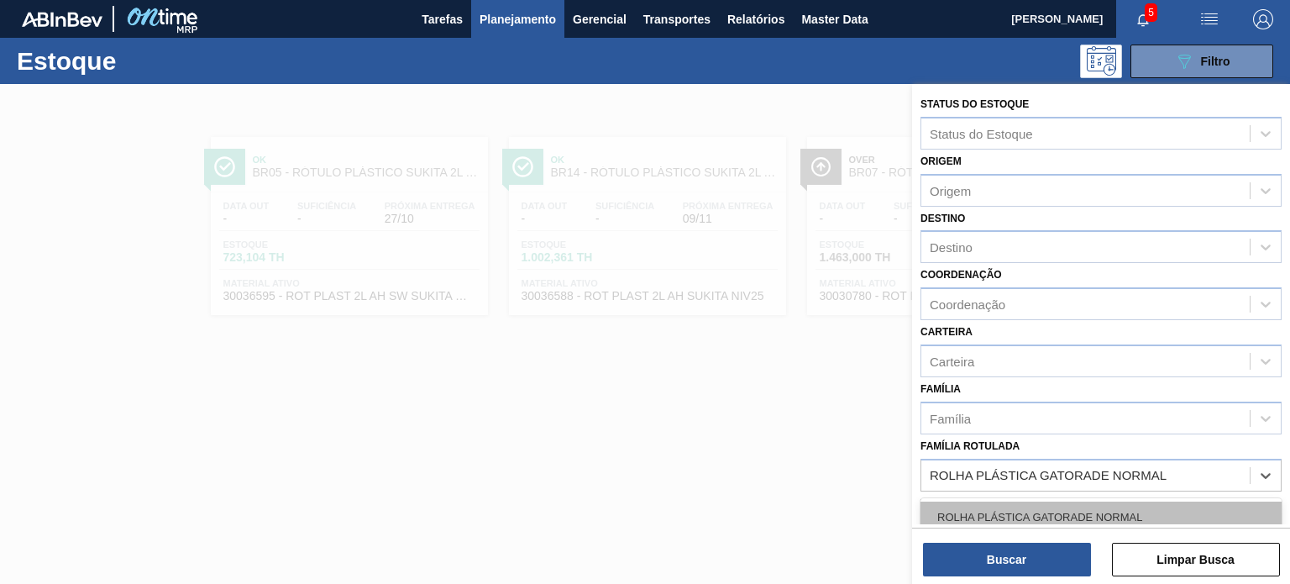
click at [1055, 506] on div "ROLHA PLÁSTICA GATORADE NORMAL" at bounding box center [1101, 516] width 361 height 31
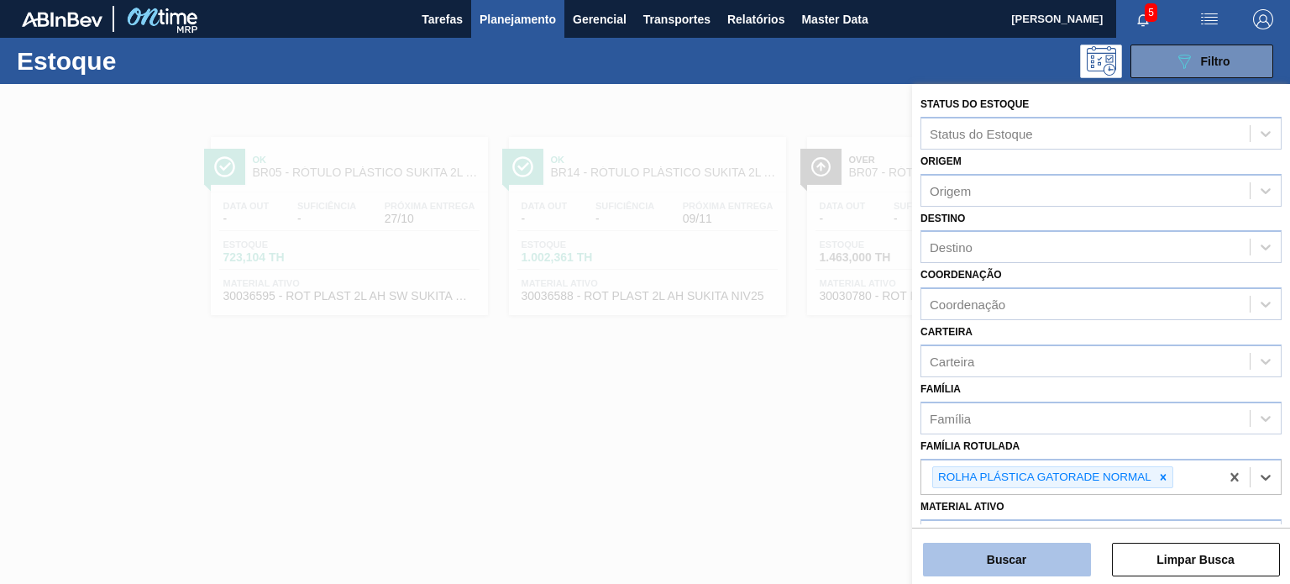
click at [1052, 545] on button "Buscar" at bounding box center [1007, 560] width 168 height 34
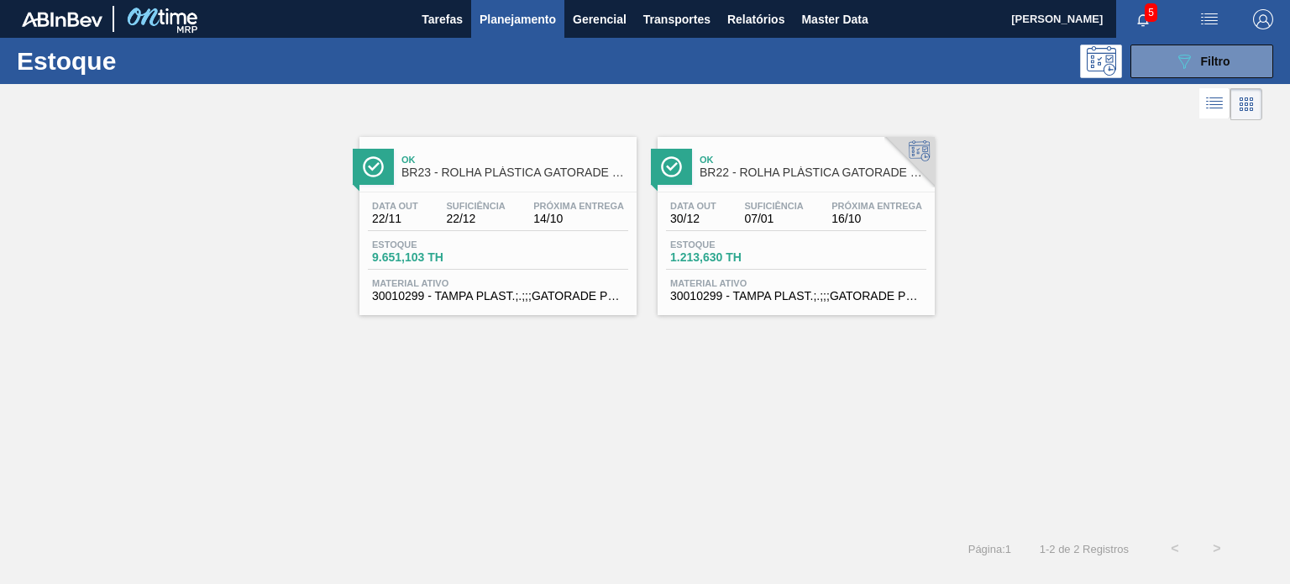
click at [554, 217] on span "14/10" at bounding box center [578, 219] width 91 height 13
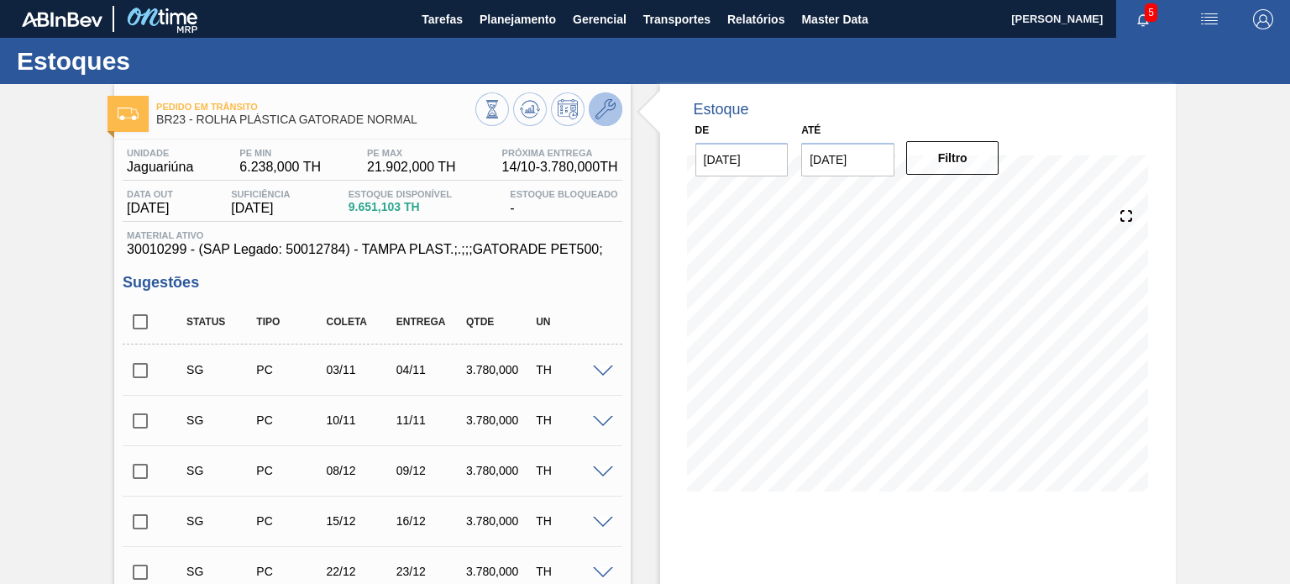
click at [606, 104] on icon at bounding box center [606, 109] width 20 height 20
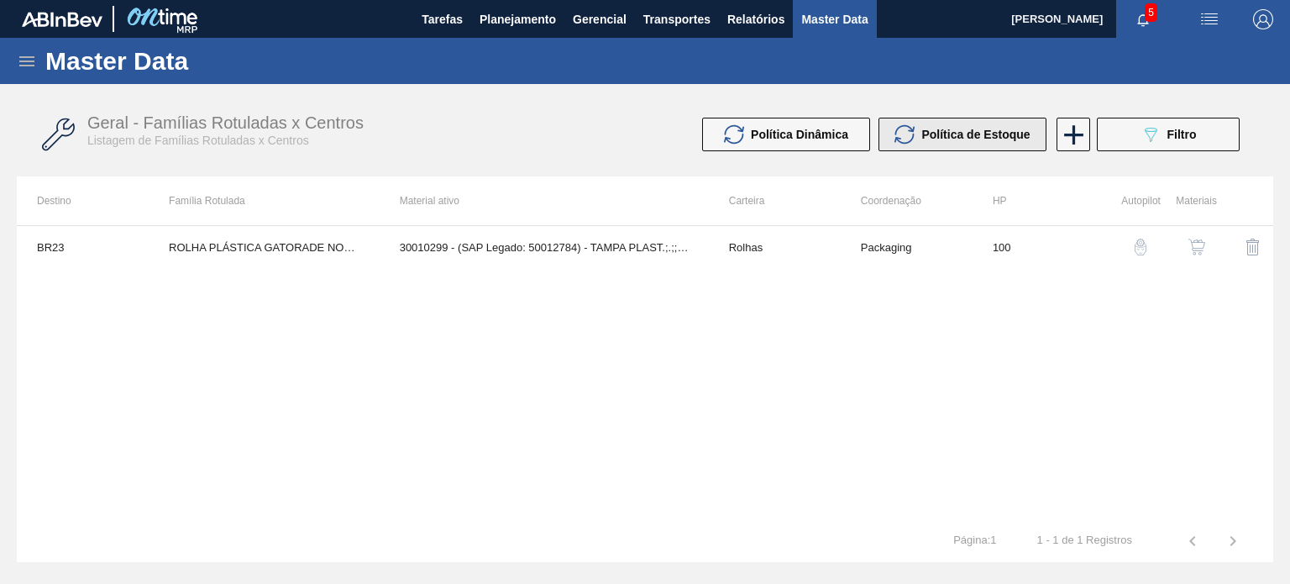
click at [909, 139] on icon at bounding box center [905, 134] width 20 height 20
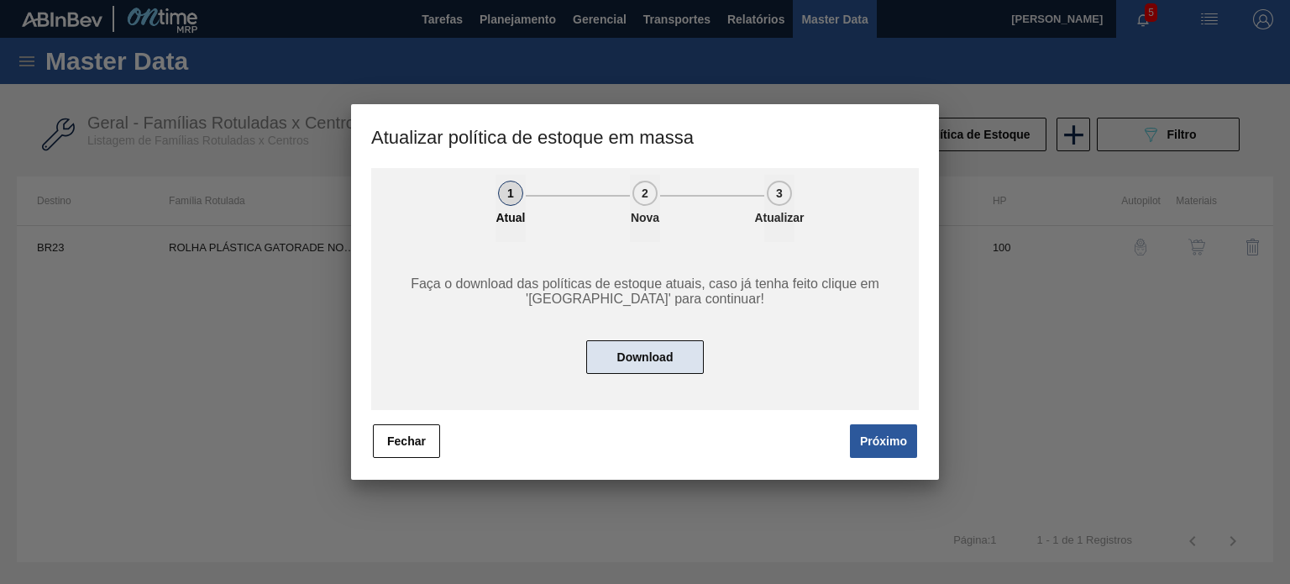
click at [655, 345] on button "Download" at bounding box center [645, 357] width 118 height 34
click at [400, 449] on button "Fechar" at bounding box center [406, 441] width 67 height 34
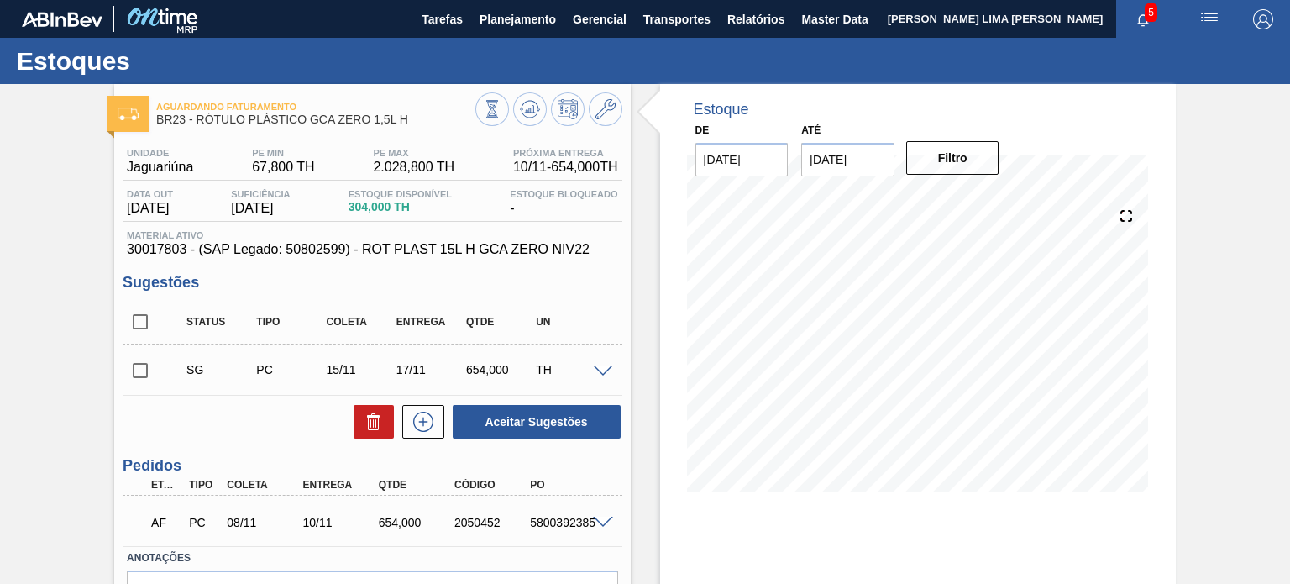
click at [522, 127] on div at bounding box center [548, 111] width 147 height 38
click at [522, 123] on button at bounding box center [530, 109] width 34 height 34
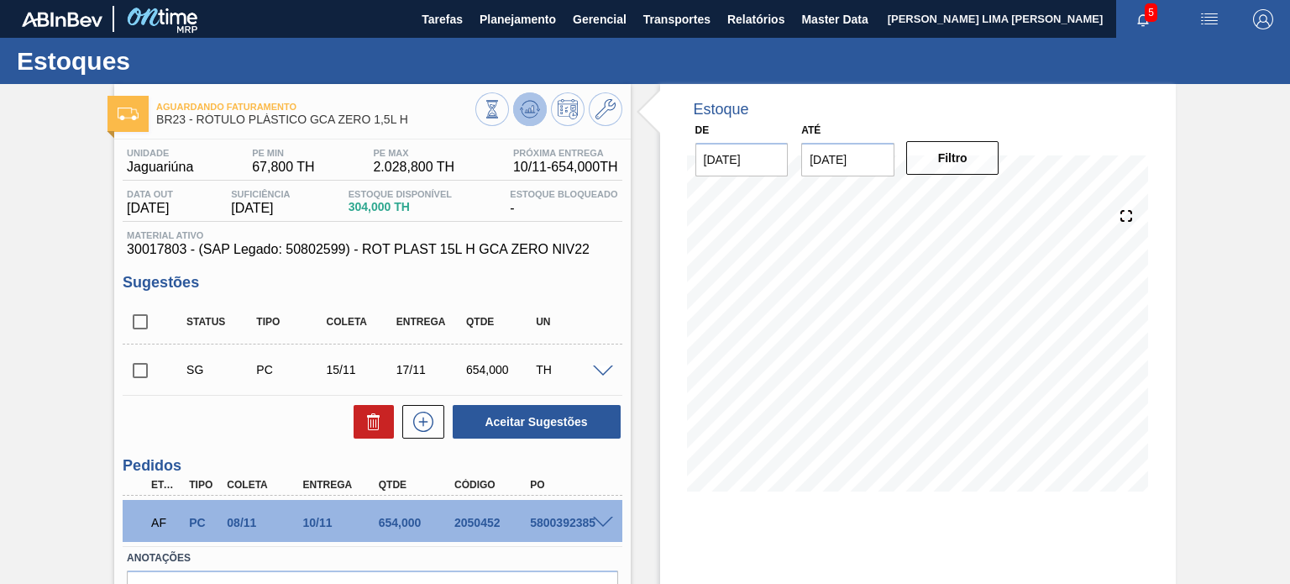
click at [526, 111] on icon at bounding box center [527, 111] width 2 height 3
click at [533, 120] on button at bounding box center [530, 109] width 34 height 34
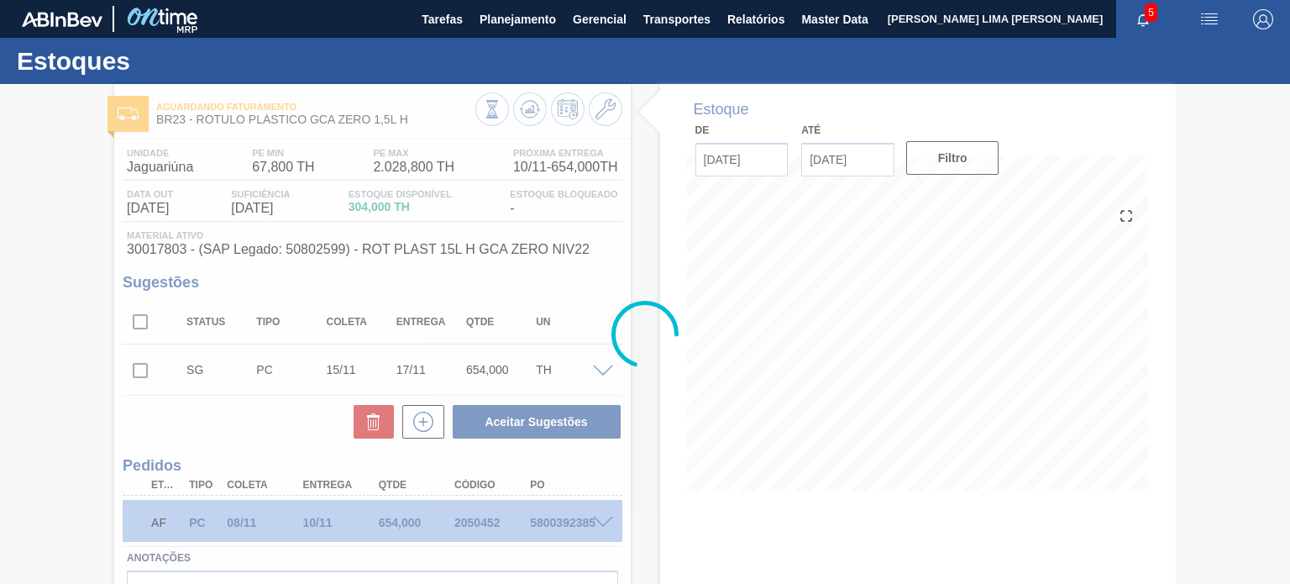
drag, startPoint x: 753, startPoint y: 493, endPoint x: 763, endPoint y: 482, distance: 14.9
click at [753, 493] on div at bounding box center [645, 334] width 1290 height 500
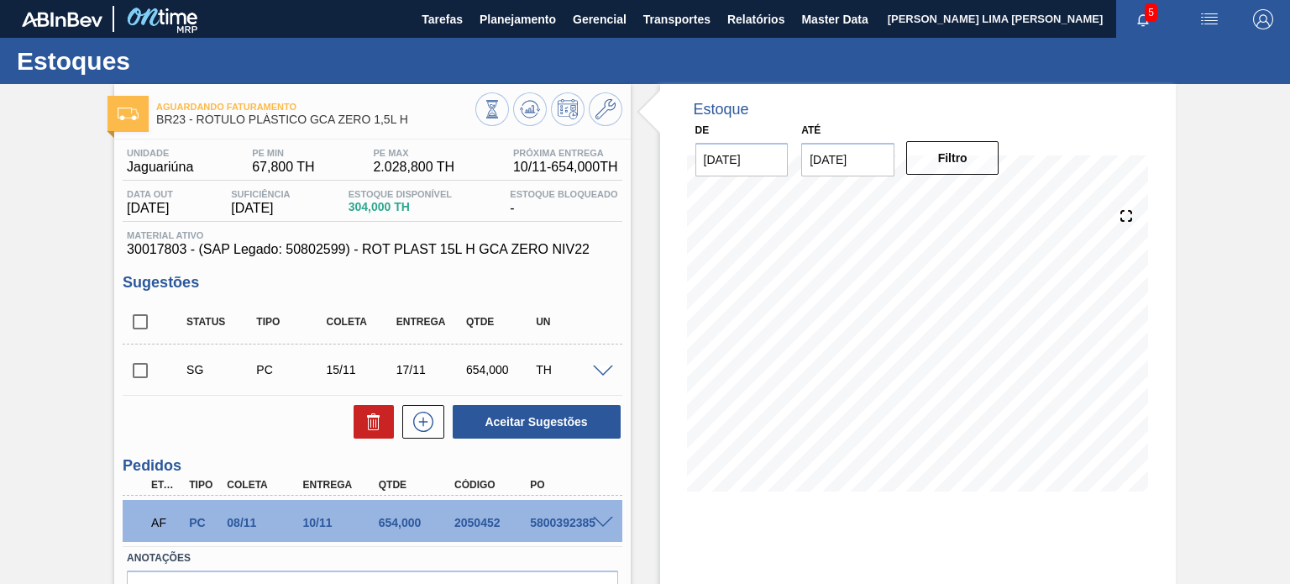
click at [538, 305] on div "Status Tipo Coleta Entrega Qtde UN" at bounding box center [385, 321] width 419 height 35
drag, startPoint x: 358, startPoint y: 208, endPoint x: 402, endPoint y: 204, distance: 44.7
click at [402, 204] on span "304,000 TH" at bounding box center [400, 207] width 103 height 13
click at [388, 206] on span "304,000 TH" at bounding box center [400, 207] width 103 height 13
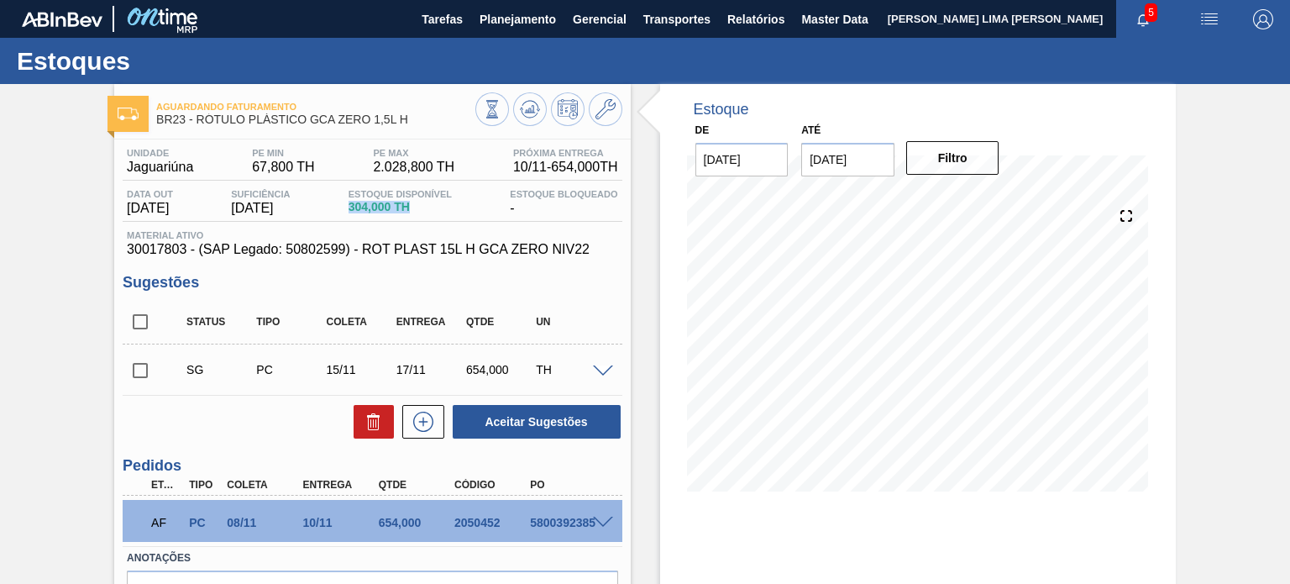
click at [388, 206] on span "304,000 TH" at bounding box center [400, 207] width 103 height 13
click at [448, 212] on span "304,000 TH" at bounding box center [400, 207] width 103 height 13
click at [347, 118] on span "BR23 - RÓTULO PLÁSTICO GCA ZERO 1,5L H" at bounding box center [315, 119] width 318 height 13
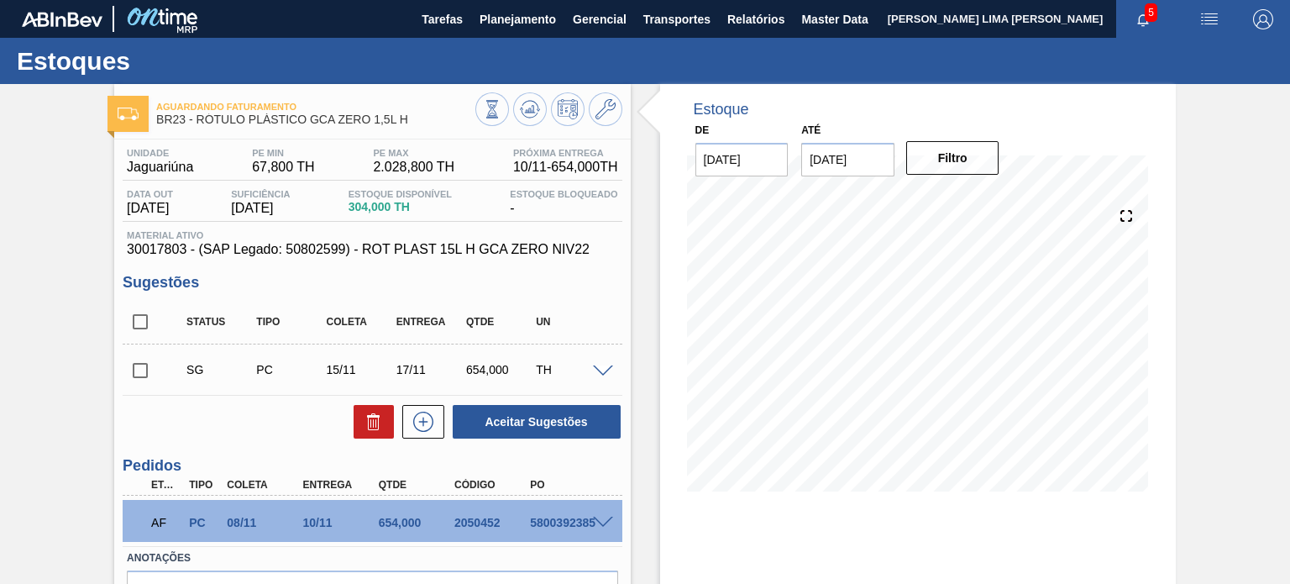
click at [602, 513] on div "AF PC 08/11 10/11 654,000 2050452 5800392385" at bounding box center [372, 521] width 499 height 42
click at [601, 520] on span at bounding box center [603, 523] width 20 height 13
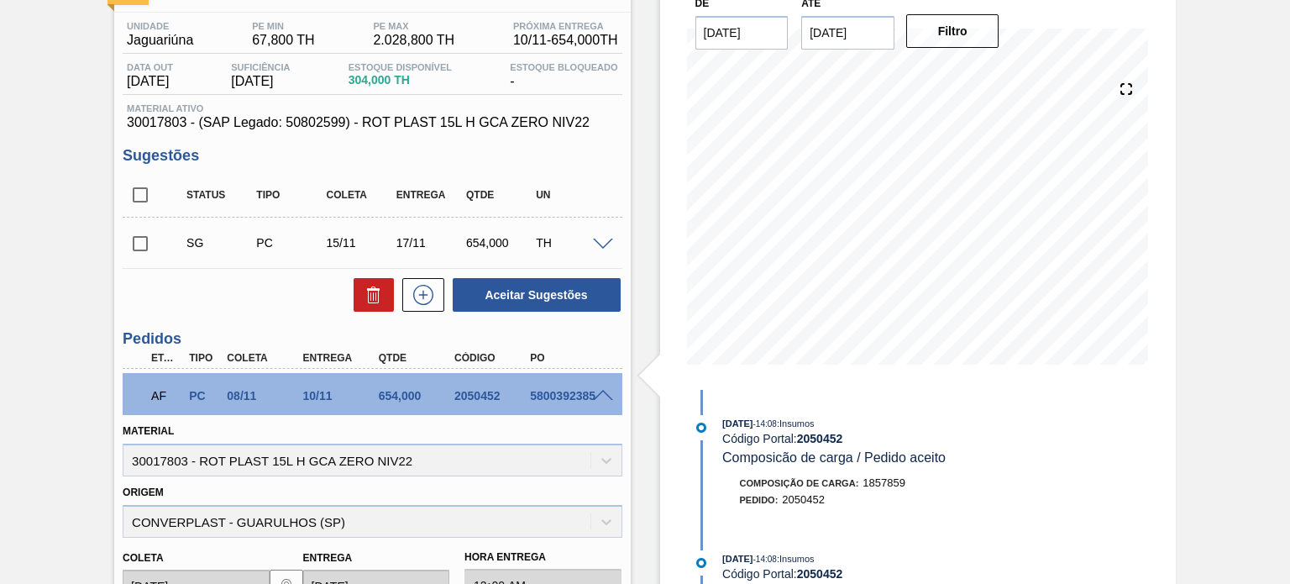
scroll to position [252, 0]
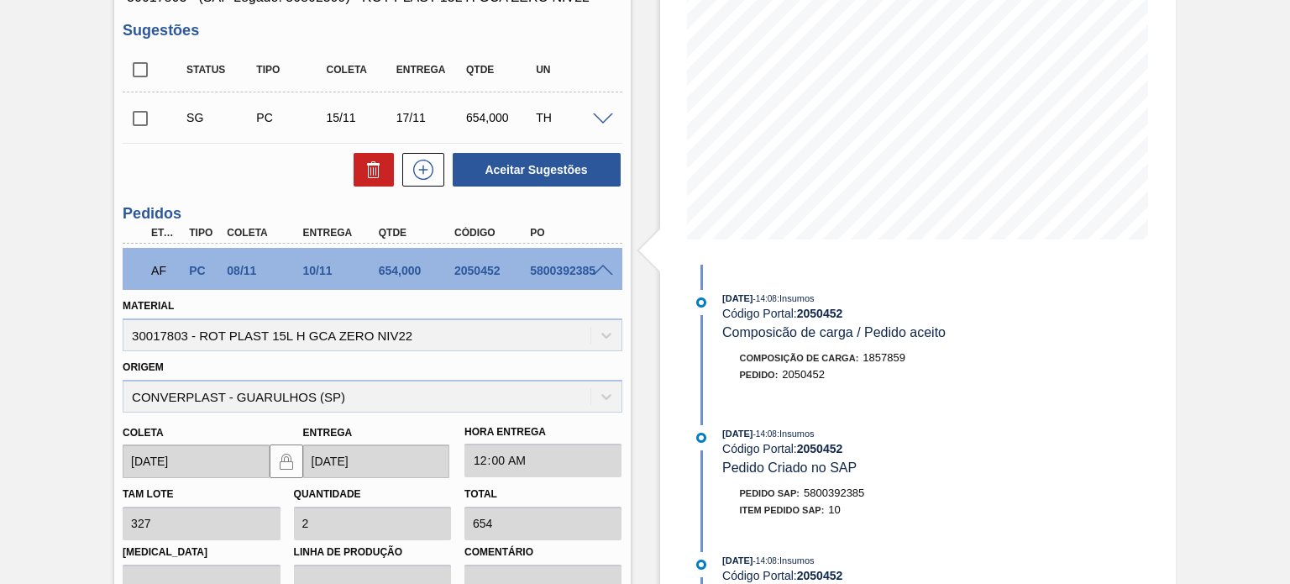
click at [478, 265] on div "2050452" at bounding box center [491, 270] width 83 height 13
copy div "2050452"
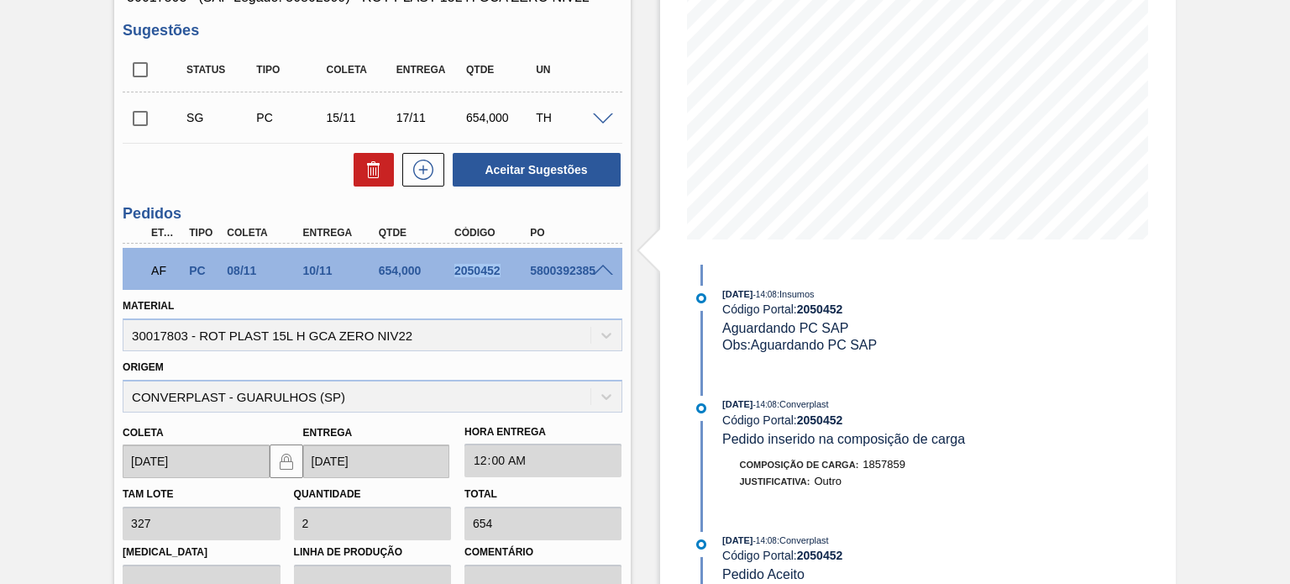
scroll to position [365, 0]
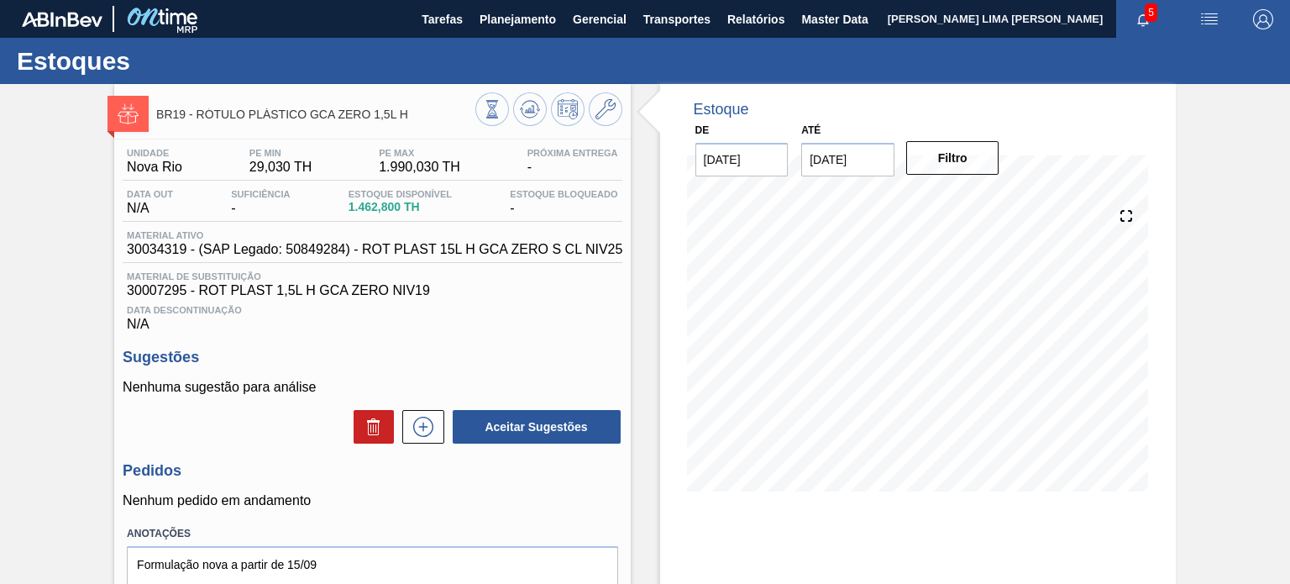
click at [576, 233] on span "Material ativo" at bounding box center [375, 235] width 496 height 10
click at [0, 113] on div "BR19 - RÓTULO PLÁSTICO GCA ZERO 1,5L H Unidade Nova Rio PE MIN 29,030 TH PE MAX…" at bounding box center [645, 403] width 1290 height 638
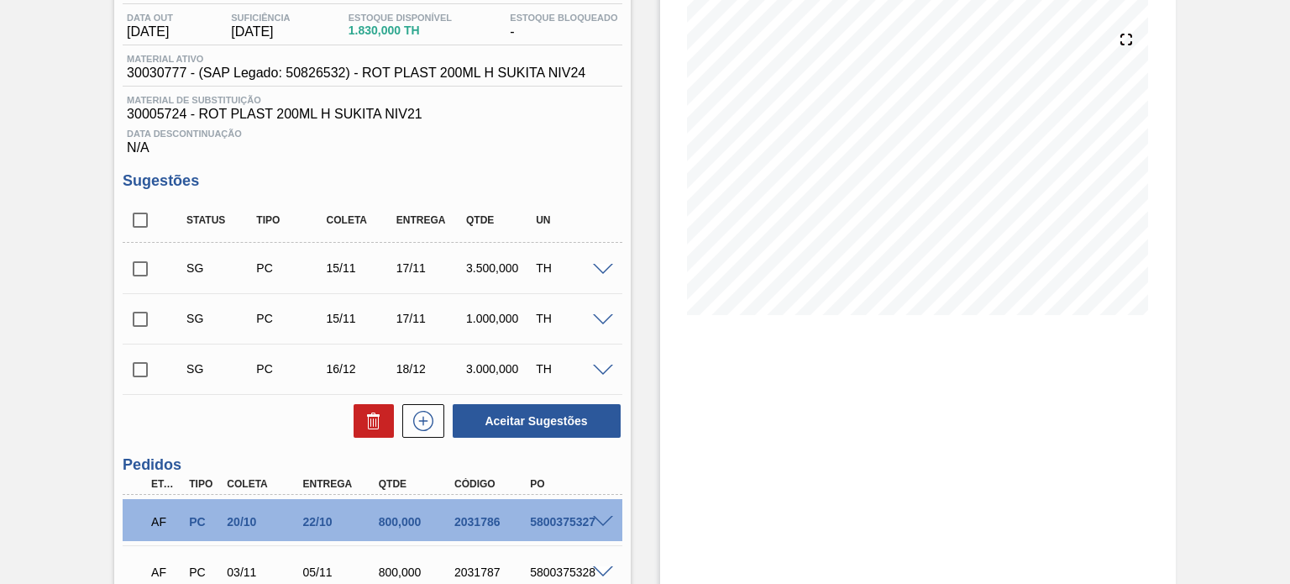
scroll to position [326, 0]
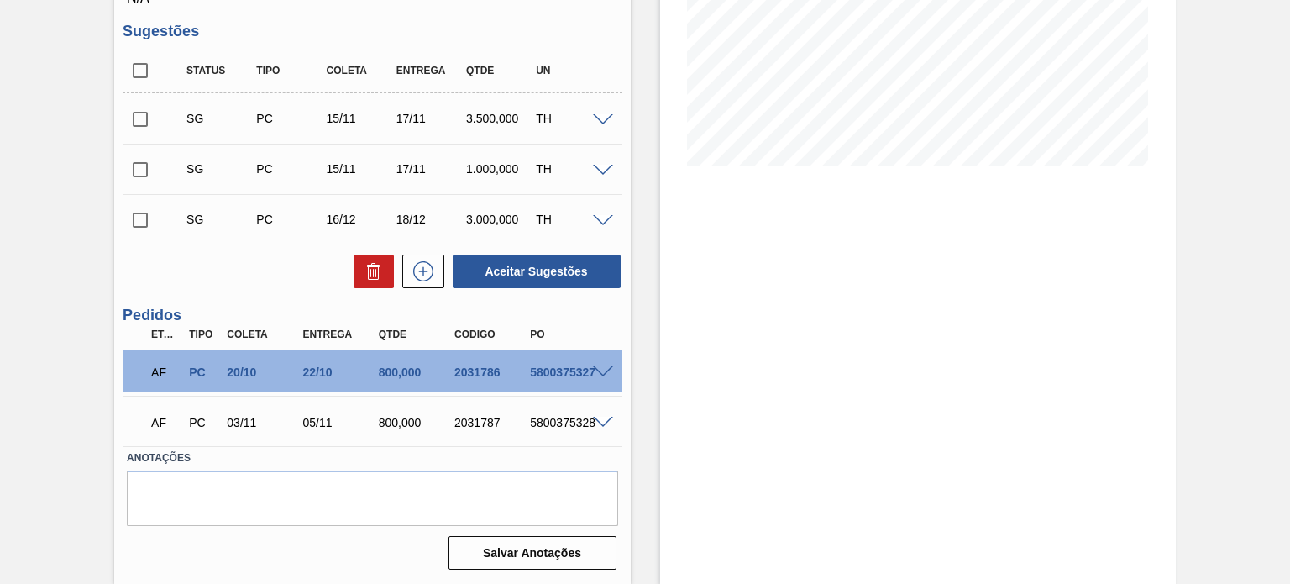
click at [595, 362] on div "AF PC 20/10 22/10 800,000 2031786 5800375327" at bounding box center [372, 370] width 499 height 42
click at [604, 369] on span at bounding box center [603, 372] width 20 height 13
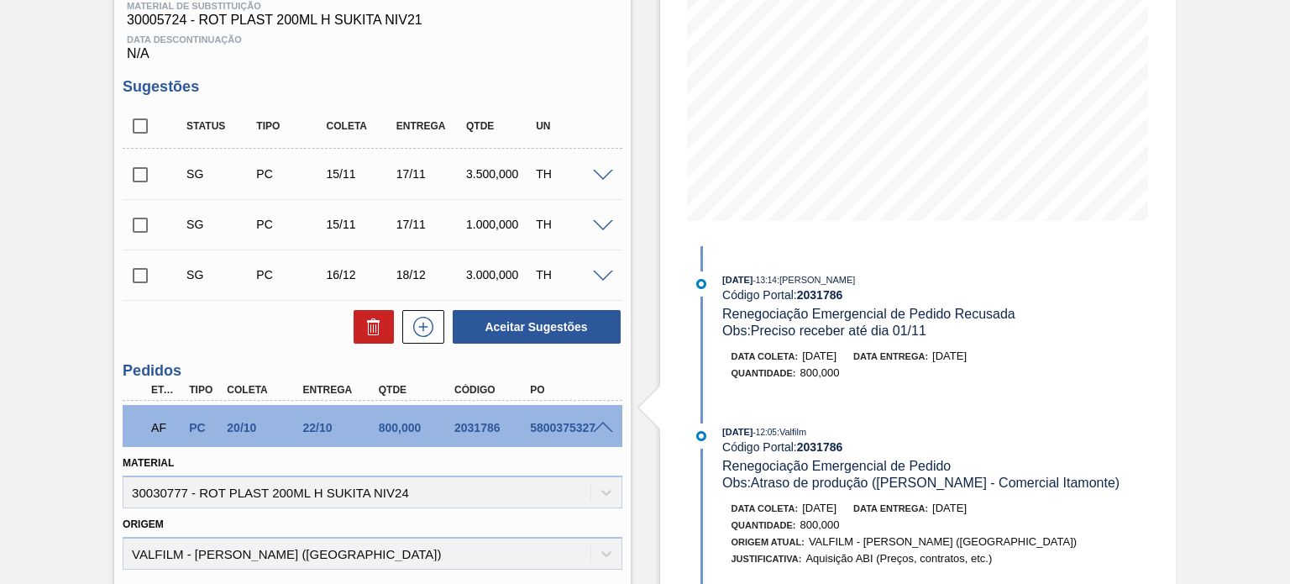
scroll to position [410, 0]
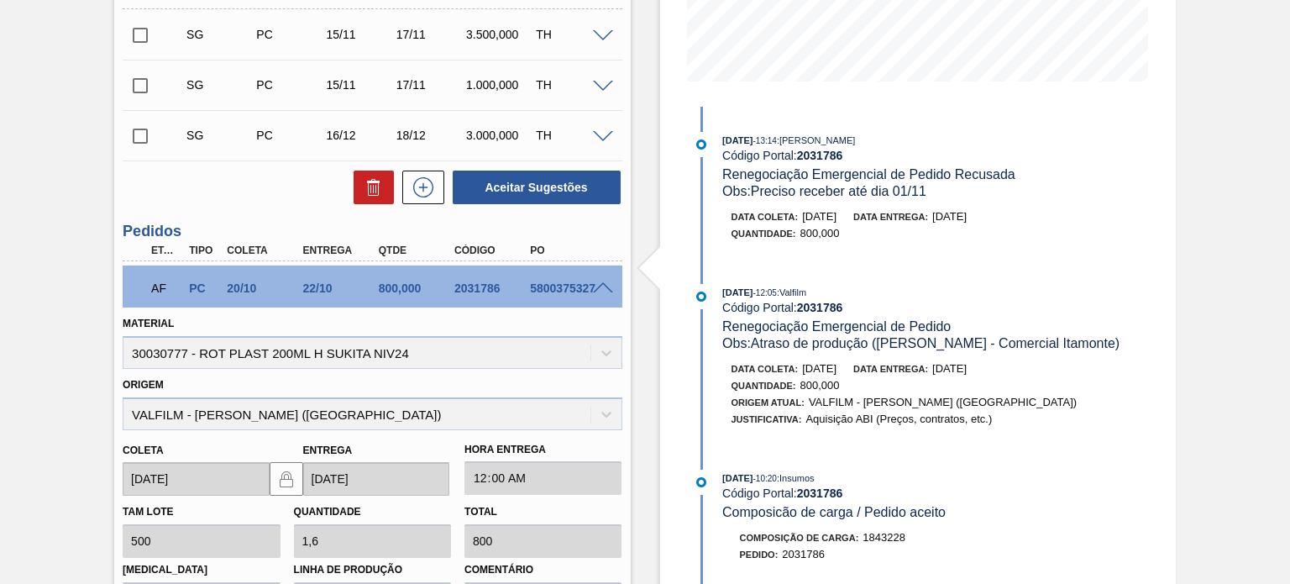
click at [601, 281] on div at bounding box center [606, 287] width 34 height 13
click at [601, 291] on span at bounding box center [603, 288] width 20 height 13
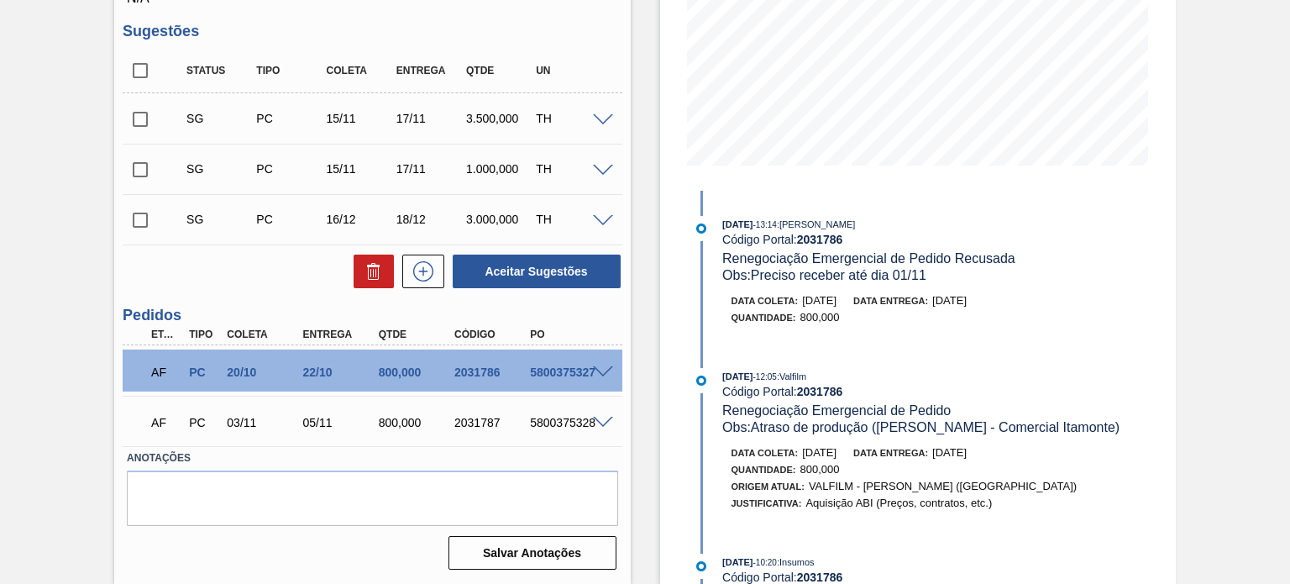
scroll to position [326, 0]
click at [317, 416] on div "05/11" at bounding box center [340, 422] width 83 height 13
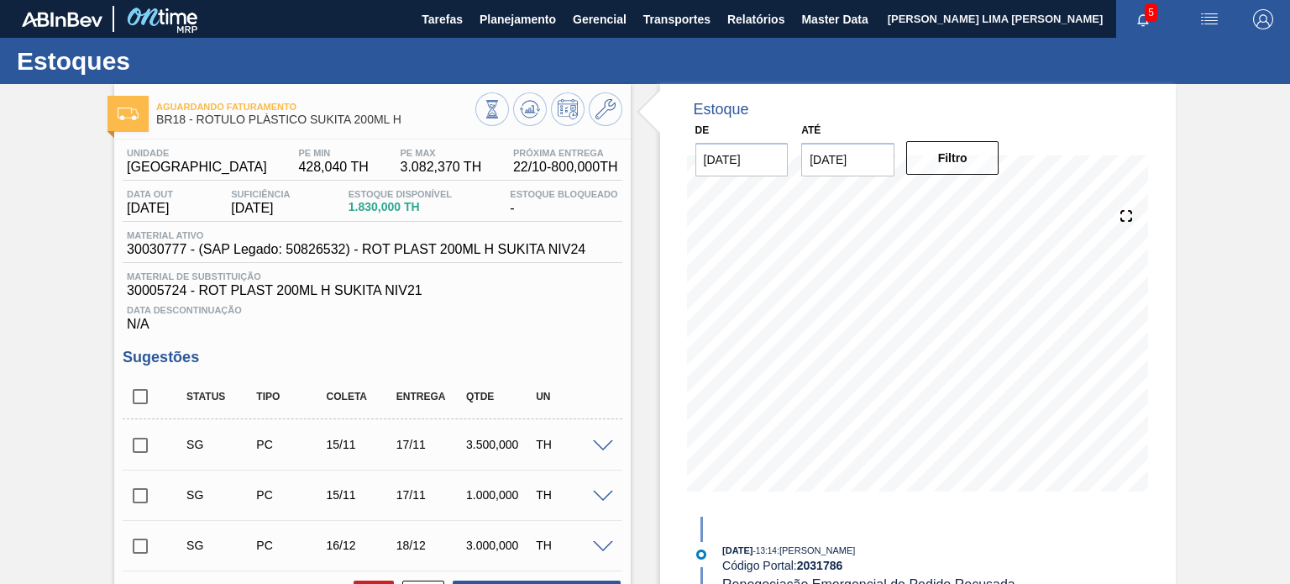
scroll to position [0, 0]
drag, startPoint x: 403, startPoint y: 118, endPoint x: 197, endPoint y: 127, distance: 206.8
click at [197, 127] on div "Aguardando Faturamento BR18 - RÓTULO PLÁSTICO SUKITA 200ML H" at bounding box center [315, 114] width 318 height 38
copy span "RÓTULO PLÁSTICO SUKITA 200ML H"
click at [368, 208] on span "1.830,000 TH" at bounding box center [400, 207] width 103 height 13
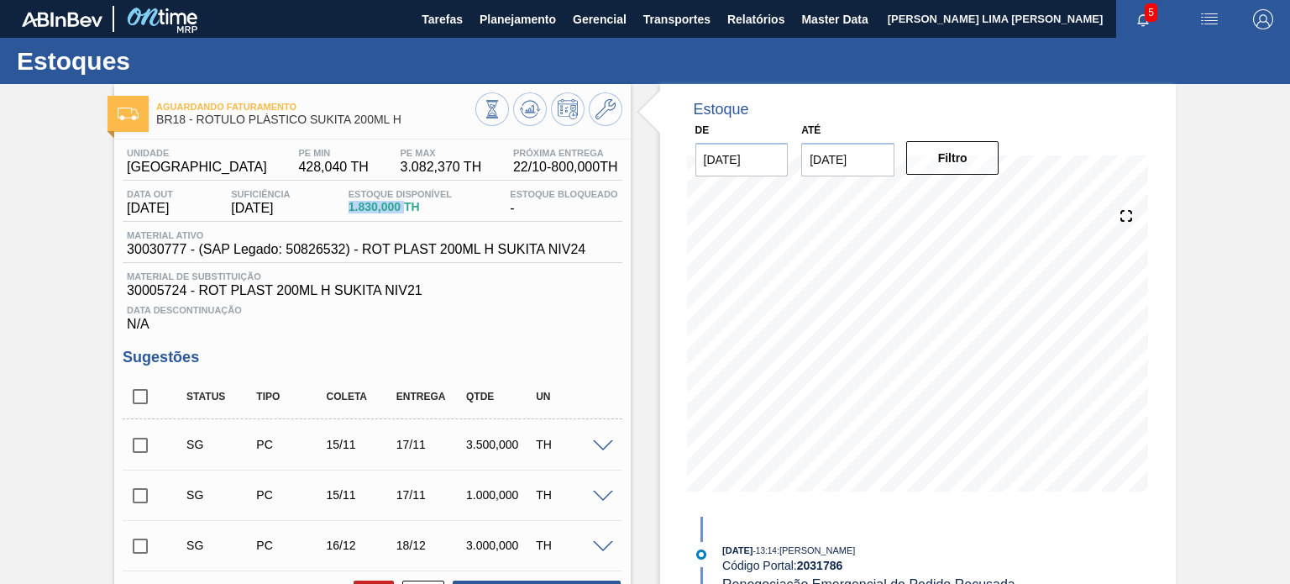
click at [368, 208] on span "1.830,000 TH" at bounding box center [400, 207] width 103 height 13
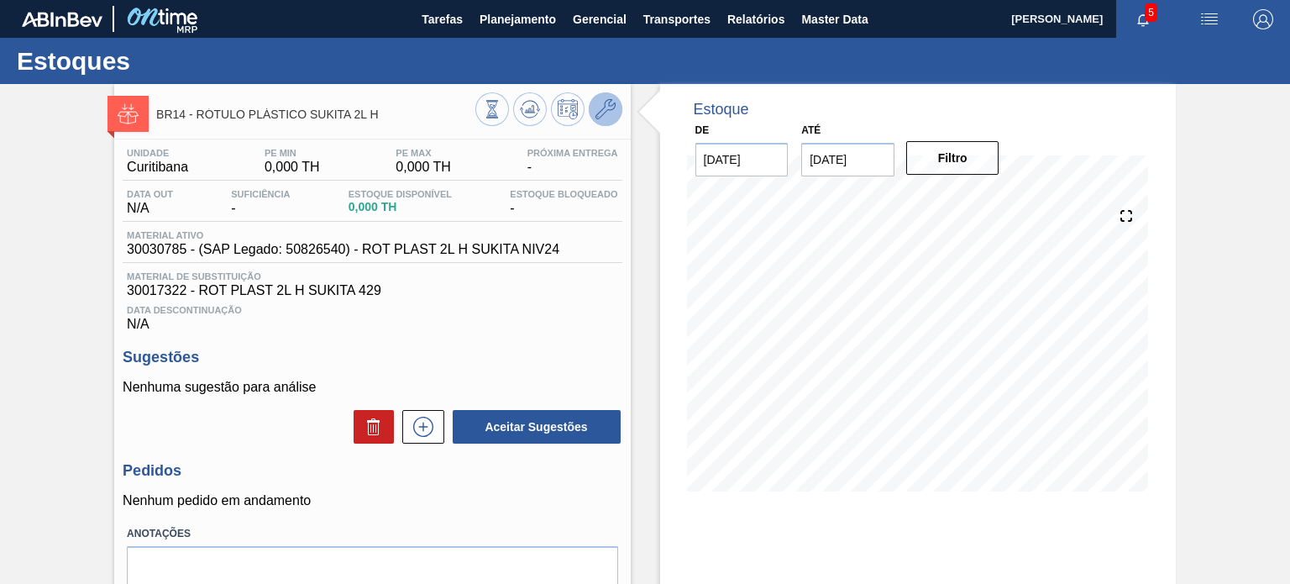
click at [596, 110] on icon at bounding box center [606, 109] width 20 height 20
click at [531, 108] on icon at bounding box center [530, 109] width 20 height 20
click at [598, 113] on icon at bounding box center [606, 109] width 20 height 20
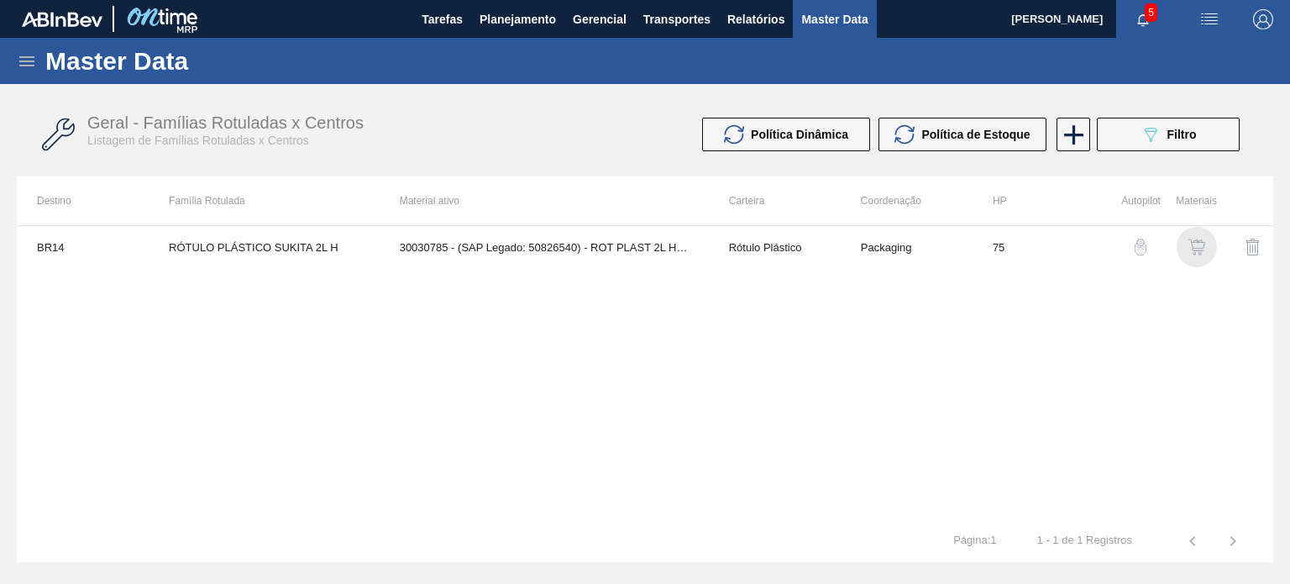
click at [1194, 253] on img "button" at bounding box center [1197, 247] width 17 height 17
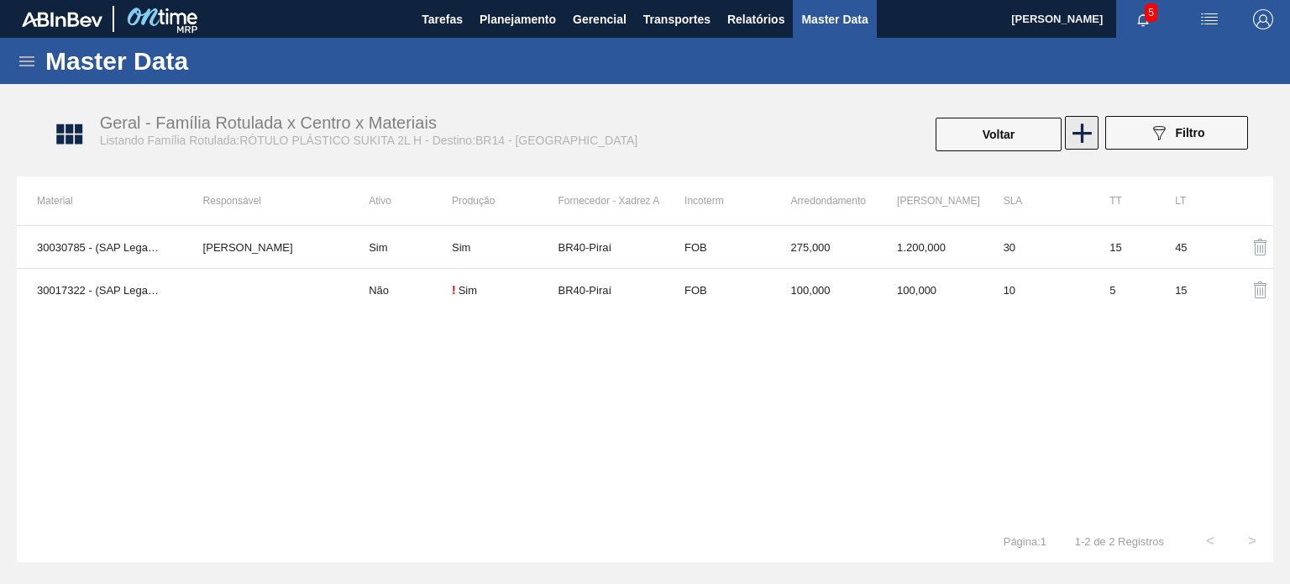
click at [1085, 144] on icon at bounding box center [1082, 133] width 33 height 33
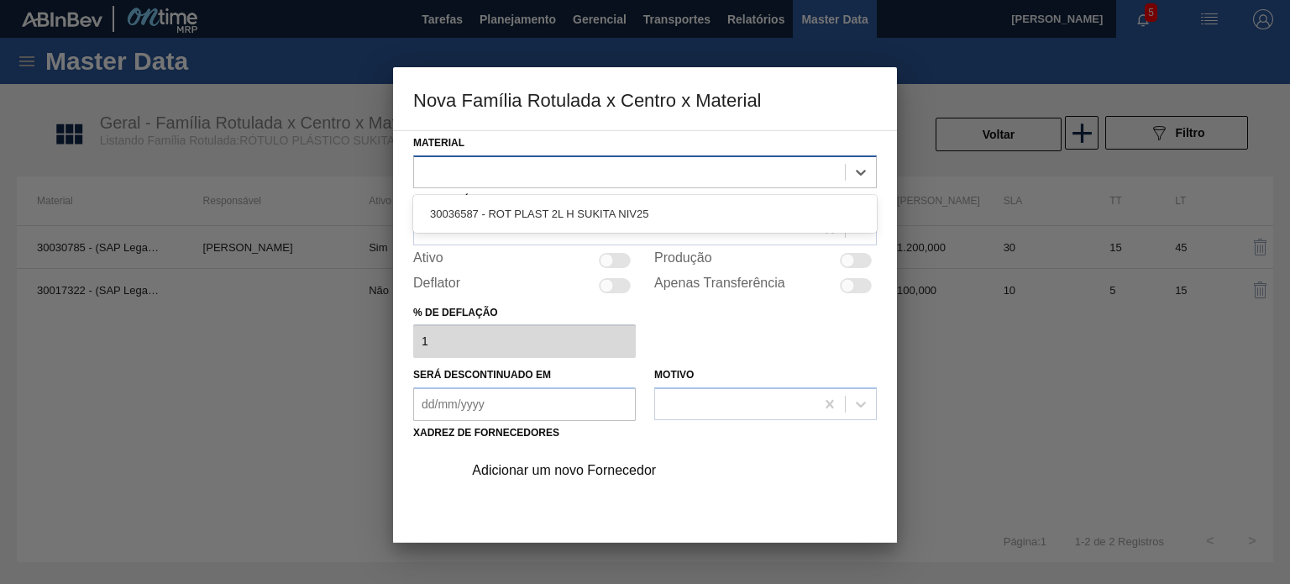
click at [659, 185] on div at bounding box center [645, 171] width 464 height 33
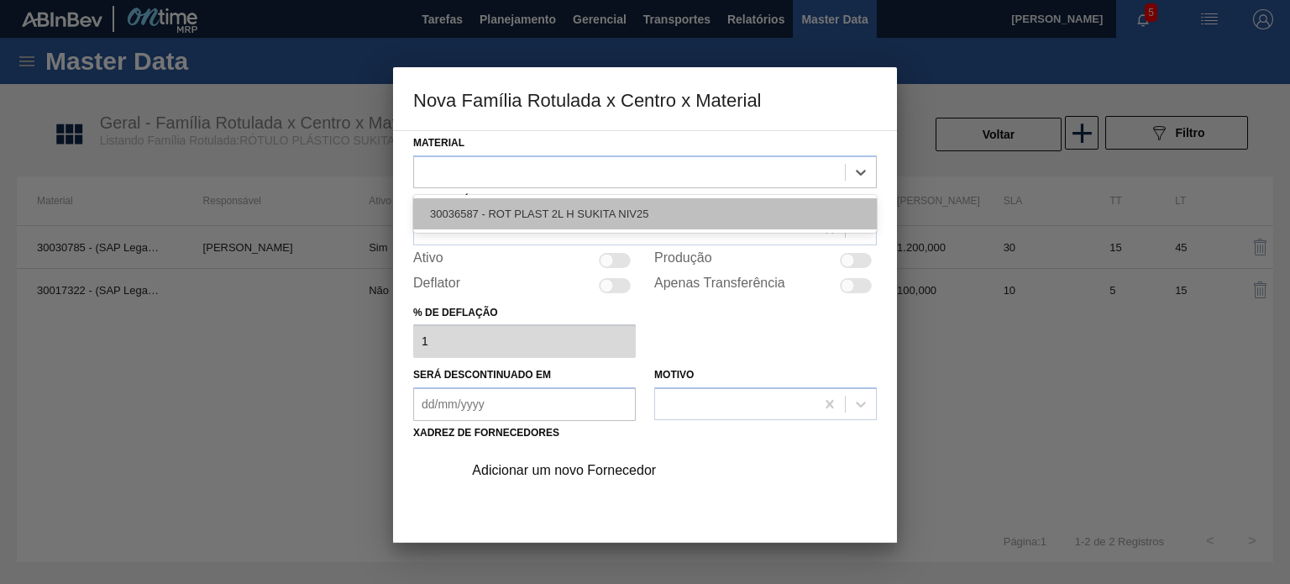
click at [648, 198] on div "30036587 - ROT PLAST 2L H SUKITA NIV25" at bounding box center [645, 213] width 464 height 31
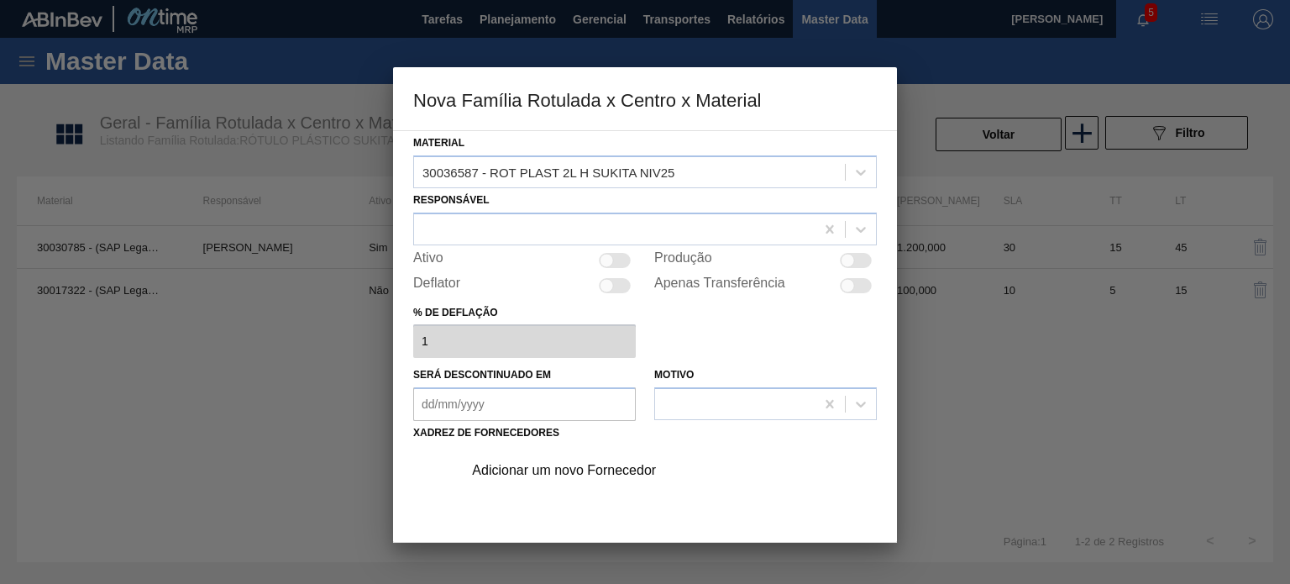
click at [577, 480] on div "Adicionar um novo Fornecedor" at bounding box center [665, 470] width 424 height 42
click at [583, 467] on div "Adicionar um novo Fornecedor" at bounding box center [636, 470] width 329 height 15
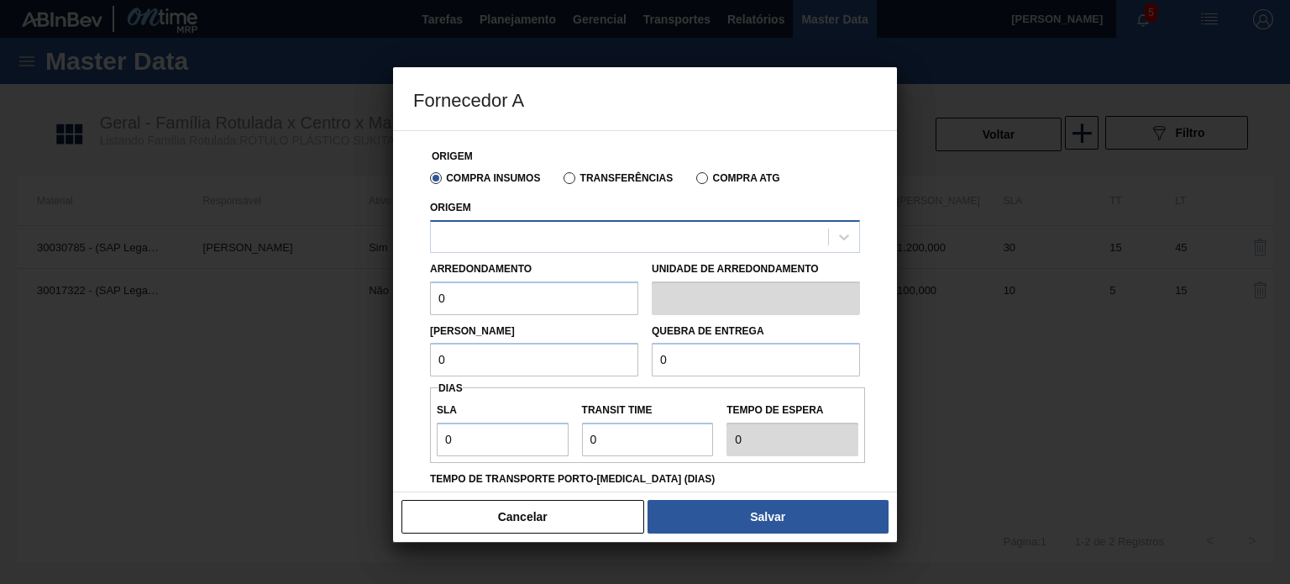
click at [568, 239] on div at bounding box center [629, 236] width 397 height 24
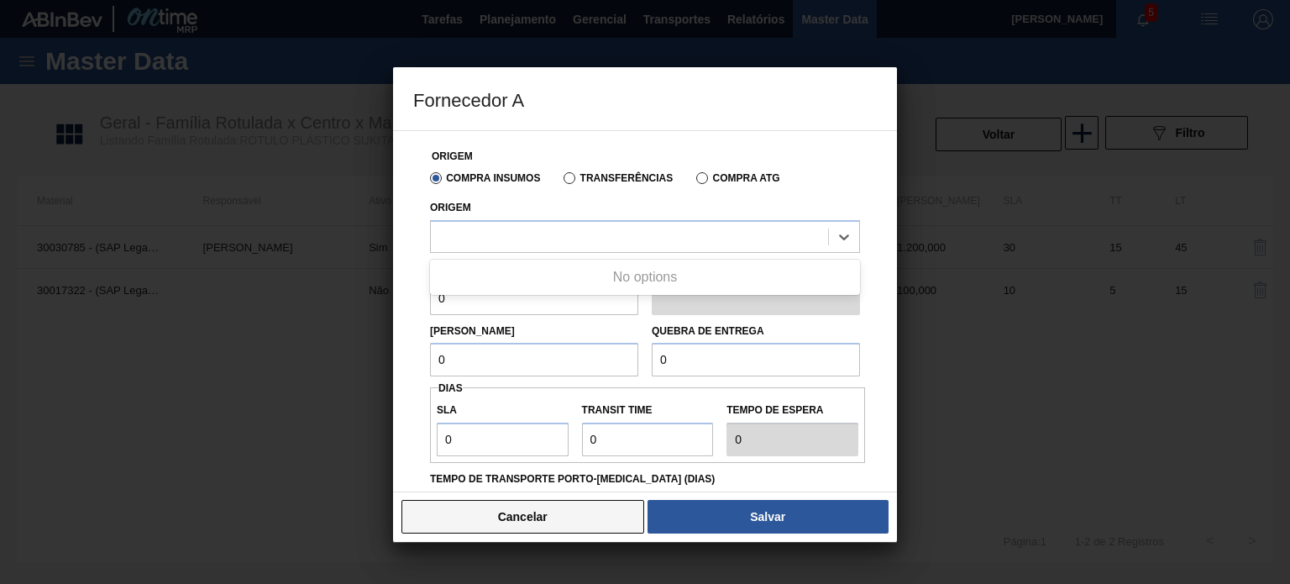
click at [593, 520] on button "Cancelar" at bounding box center [523, 517] width 243 height 34
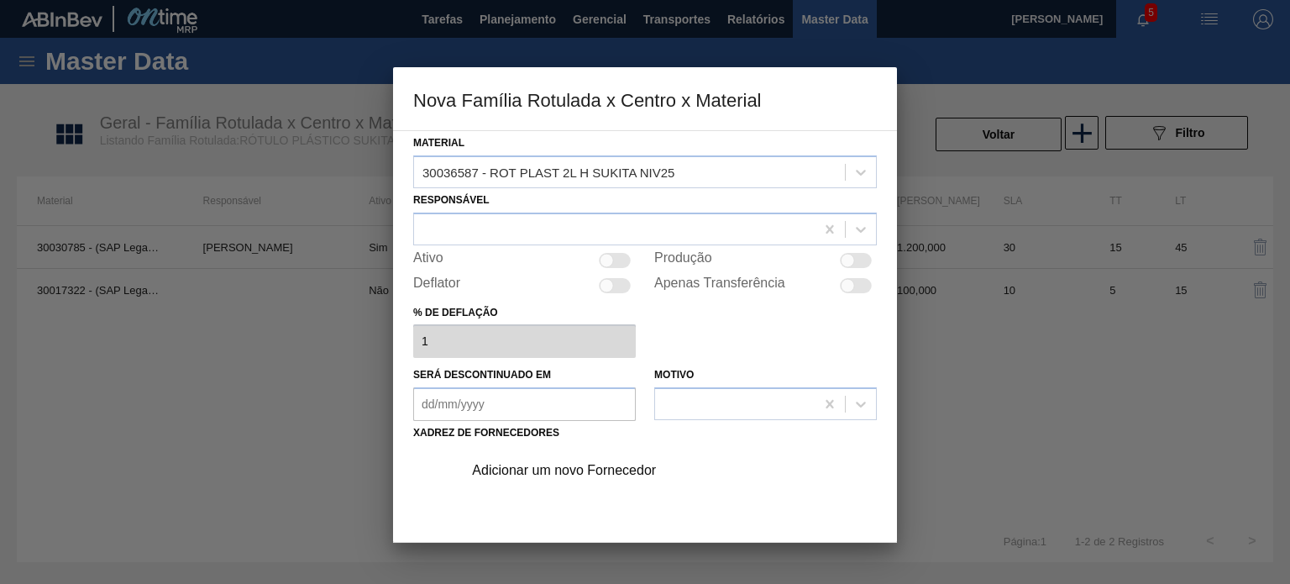
click at [601, 472] on div "Adicionar um novo Fornecedor" at bounding box center [636, 470] width 329 height 15
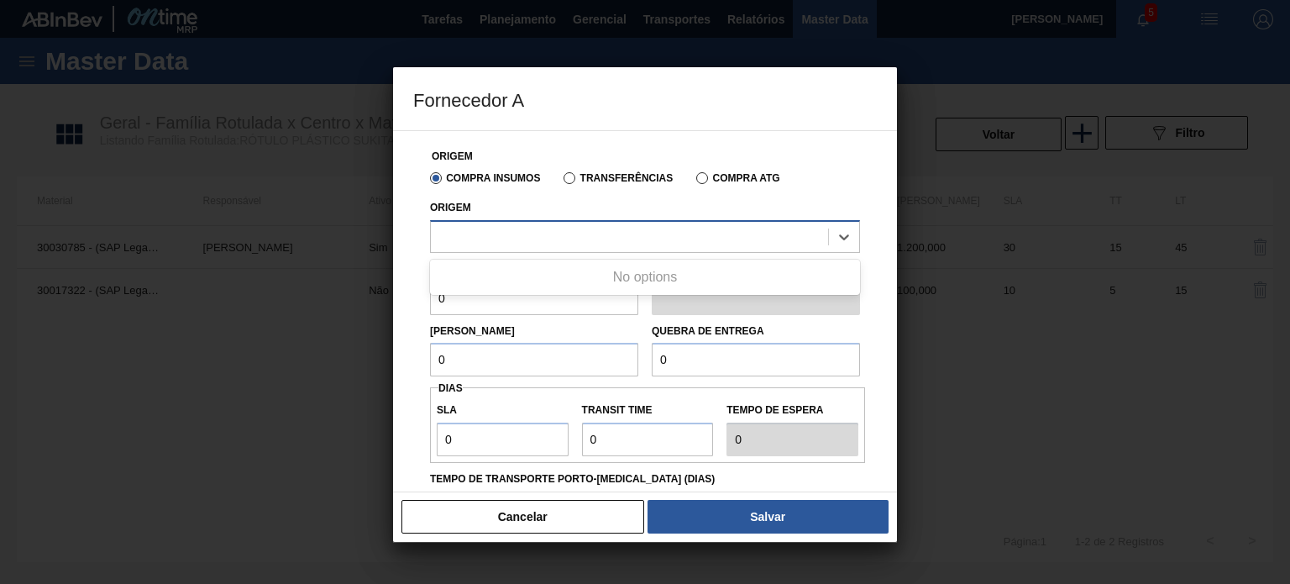
click at [568, 235] on div at bounding box center [629, 236] width 397 height 24
click at [591, 501] on button "Cancelar" at bounding box center [523, 517] width 243 height 34
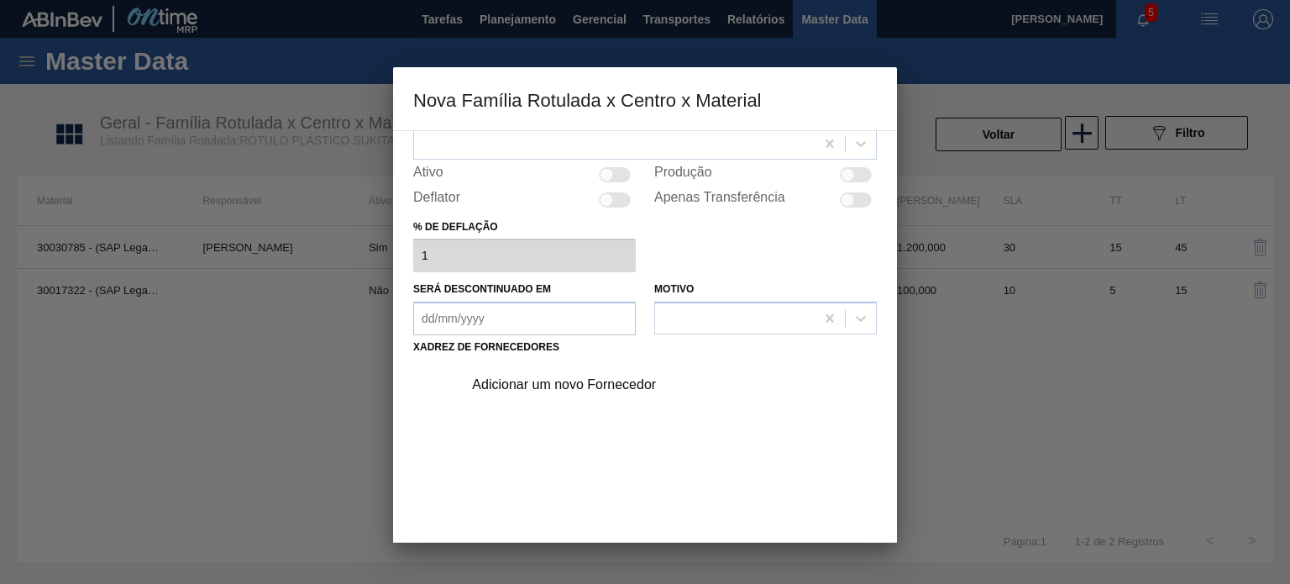
scroll to position [171, 0]
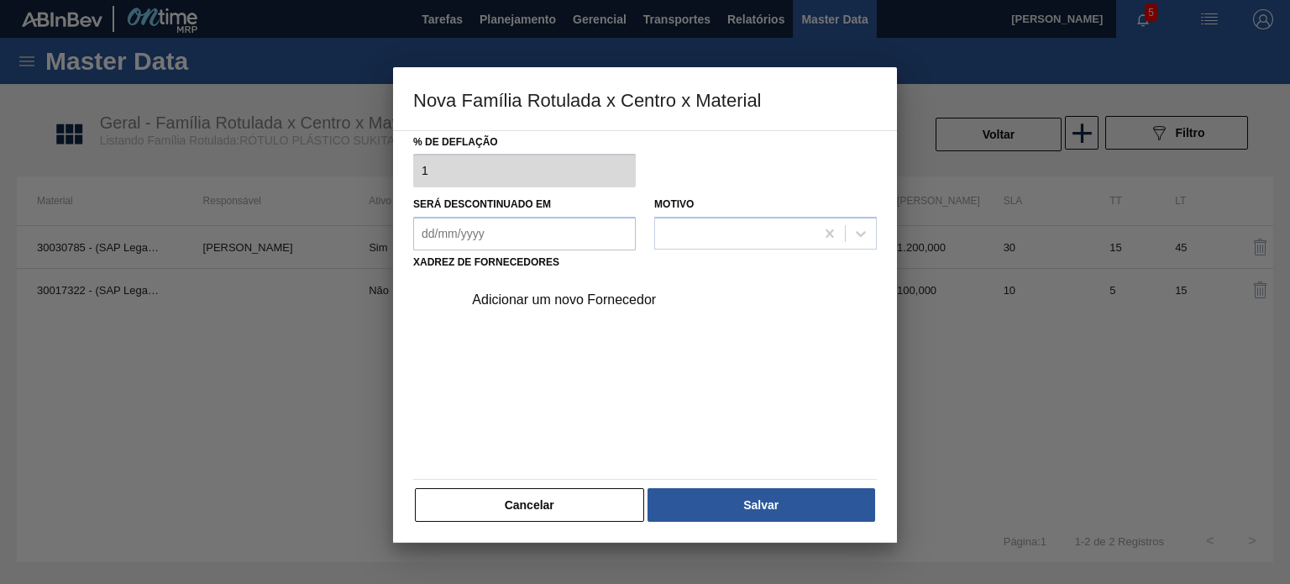
click at [576, 510] on button "Cancelar" at bounding box center [529, 505] width 229 height 34
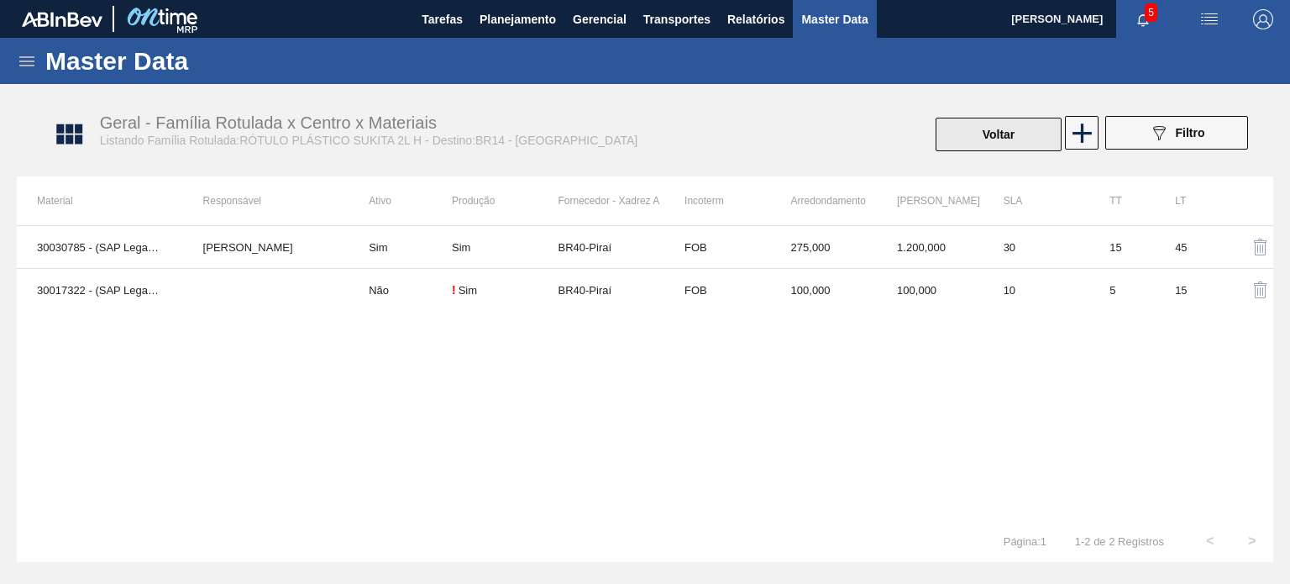
click at [981, 136] on button "Voltar" at bounding box center [999, 135] width 126 height 34
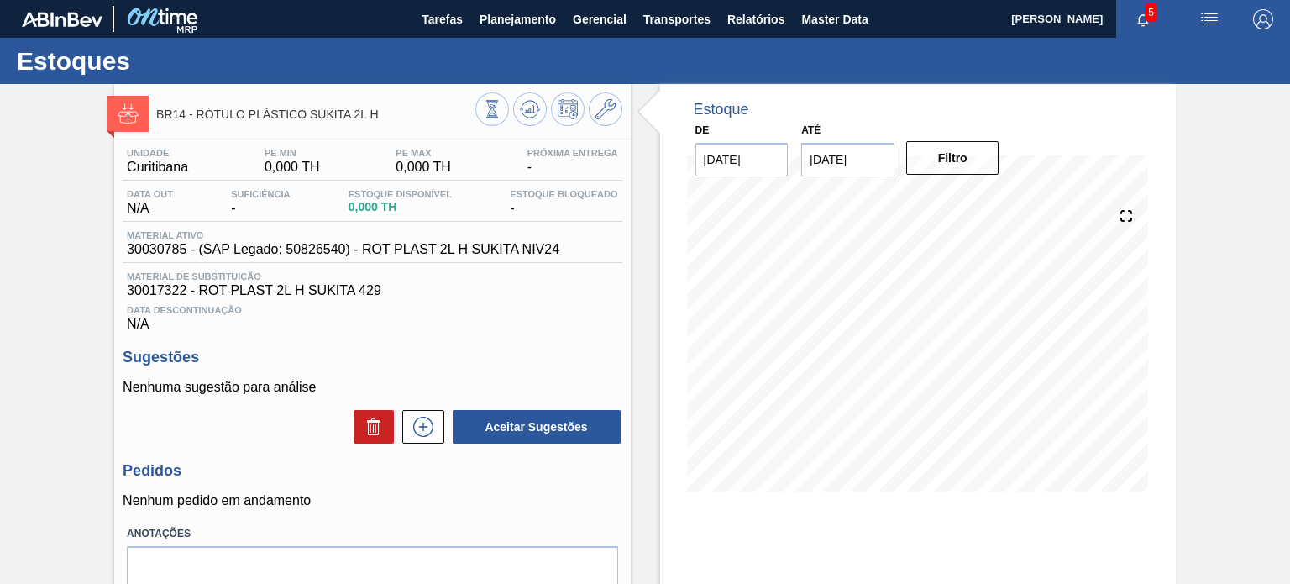
click at [491, 256] on span "30030785 - (SAP Legado: 50826540) - ROT PLAST 2L H SUKITA NIV24" at bounding box center [343, 249] width 433 height 15
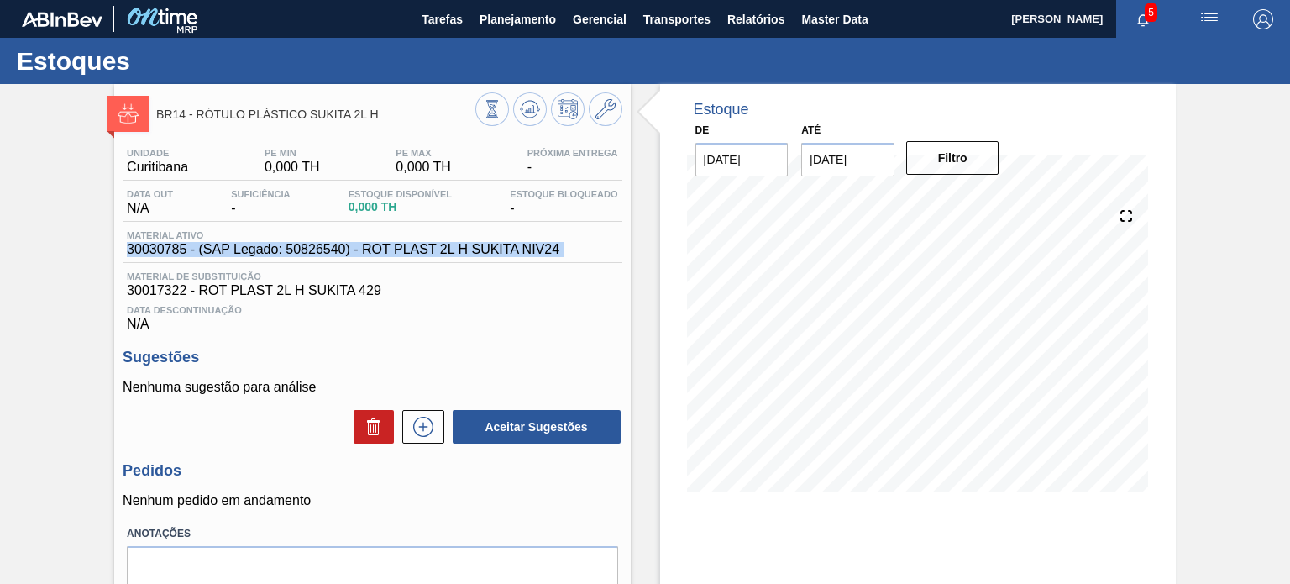
click at [491, 256] on span "30030785 - (SAP Legado: 50826540) - ROT PLAST 2L H SUKITA NIV24" at bounding box center [343, 249] width 433 height 15
click at [611, 117] on icon at bounding box center [606, 109] width 20 height 20
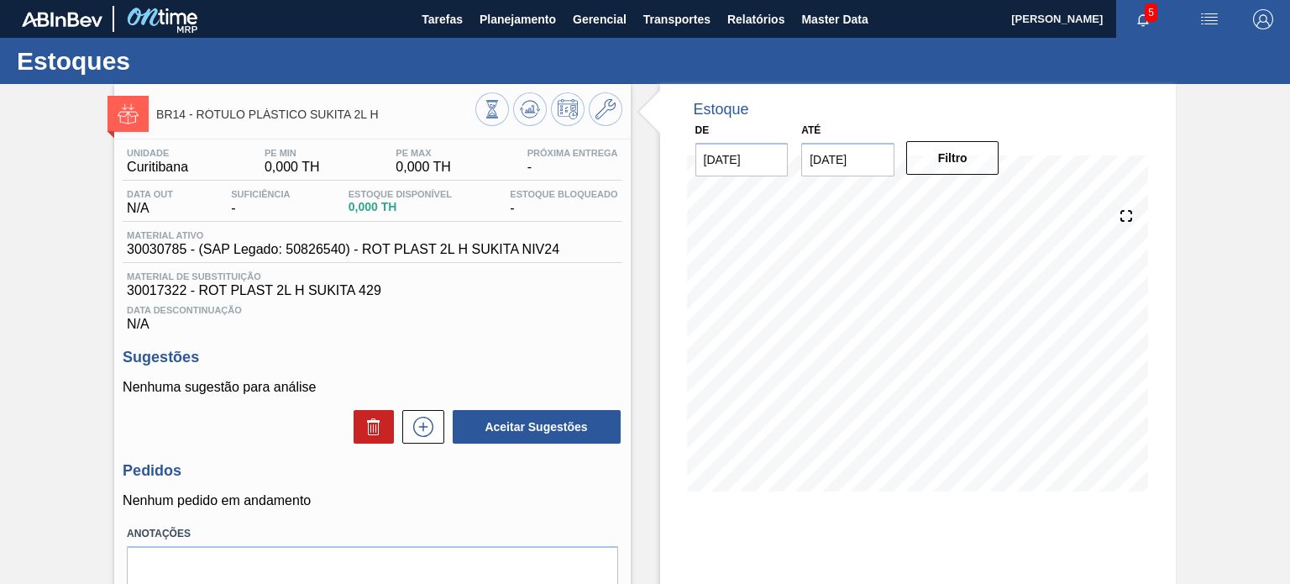
click at [472, 244] on span "30030785 - (SAP Legado: 50826540) - ROT PLAST 2L H SUKITA NIV24" at bounding box center [343, 249] width 433 height 15
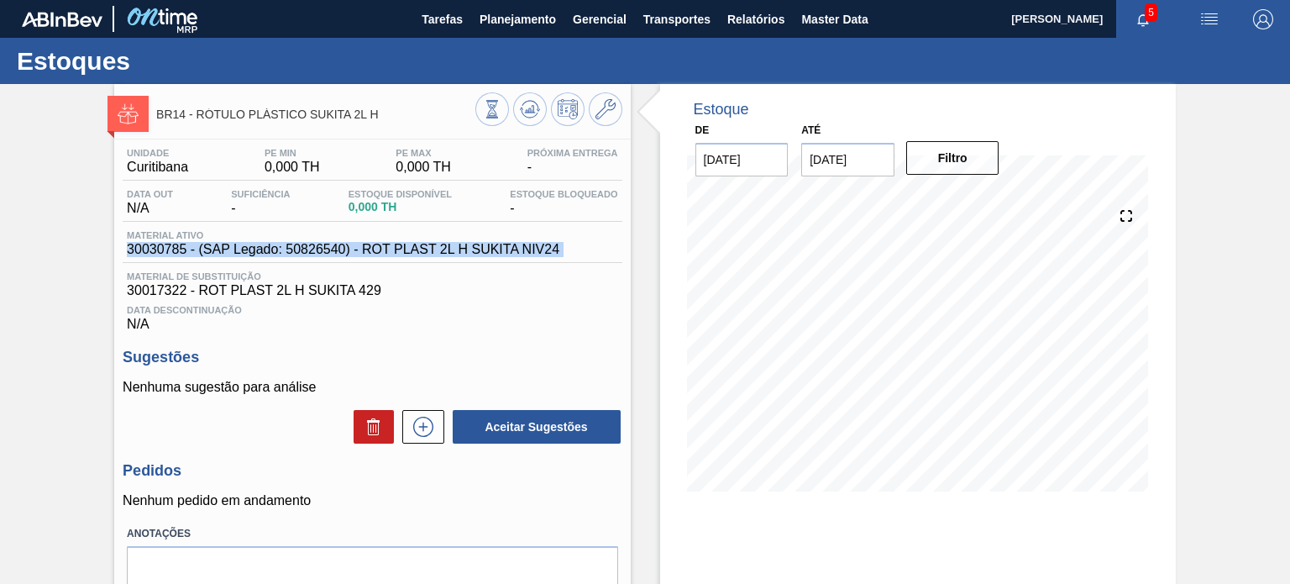
click at [472, 244] on span "30030785 - (SAP Legado: 50826540) - ROT PLAST 2L H SUKITA NIV24" at bounding box center [343, 249] width 433 height 15
click at [470, 249] on span "30030785 - (SAP Legado: 50826540) - ROT PLAST 2L H SUKITA NIV24" at bounding box center [343, 249] width 433 height 15
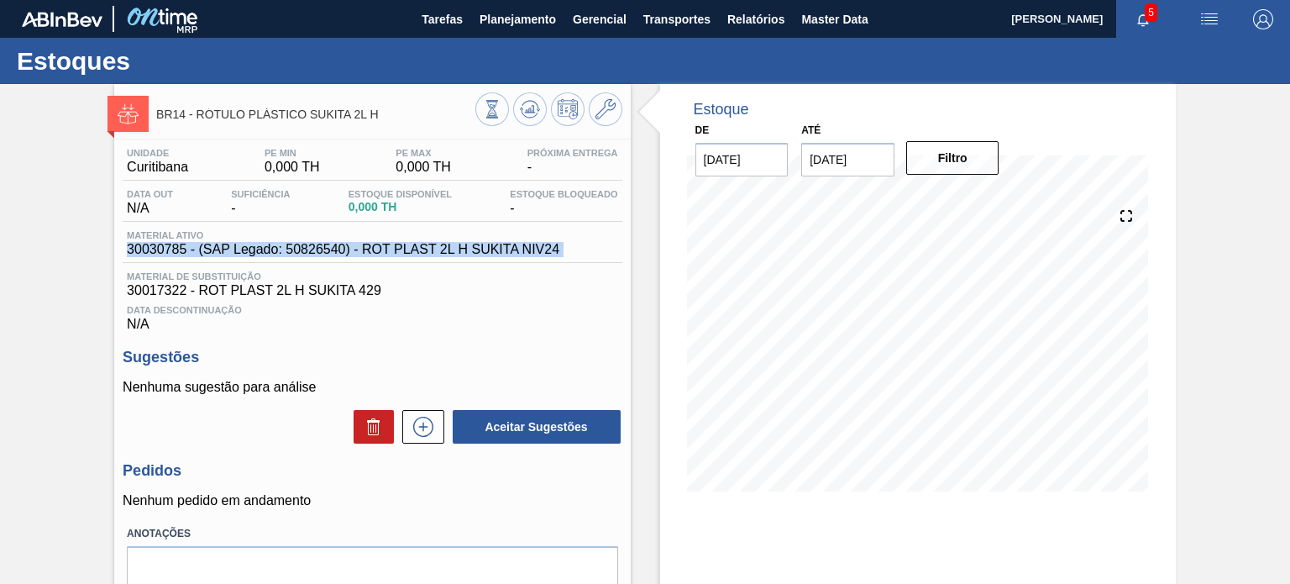
click at [470, 249] on span "30030785 - (SAP Legado: 50826540) - ROT PLAST 2L H SUKITA NIV24" at bounding box center [343, 249] width 433 height 15
click at [494, 257] on span "30030785 - (SAP Legado: 50826540) - ROT PLAST 2L H SUKITA NIV24" at bounding box center [343, 249] width 433 height 15
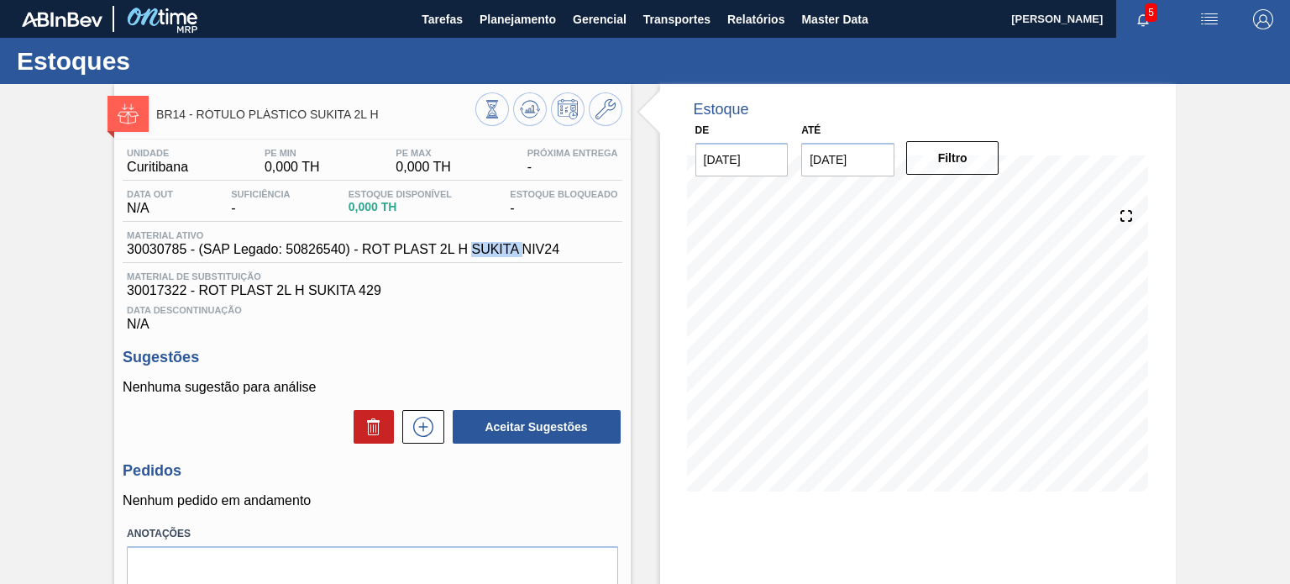
click at [494, 257] on span "30030785 - (SAP Legado: 50826540) - ROT PLAST 2L H SUKITA NIV24" at bounding box center [343, 249] width 433 height 15
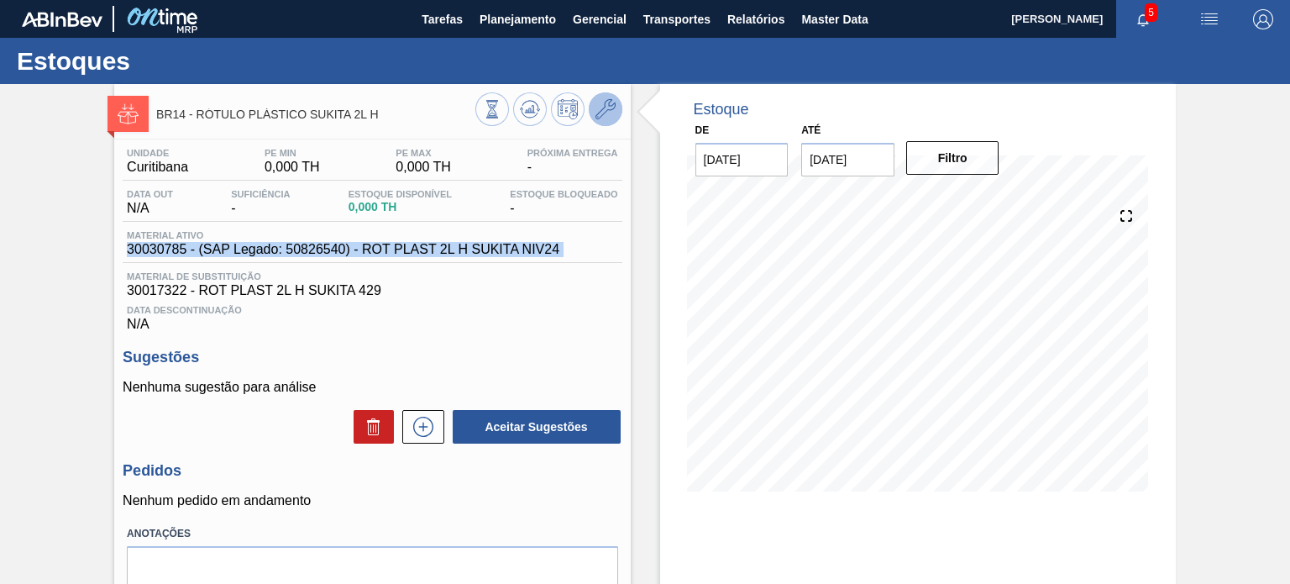
click at [607, 113] on icon at bounding box center [606, 109] width 20 height 20
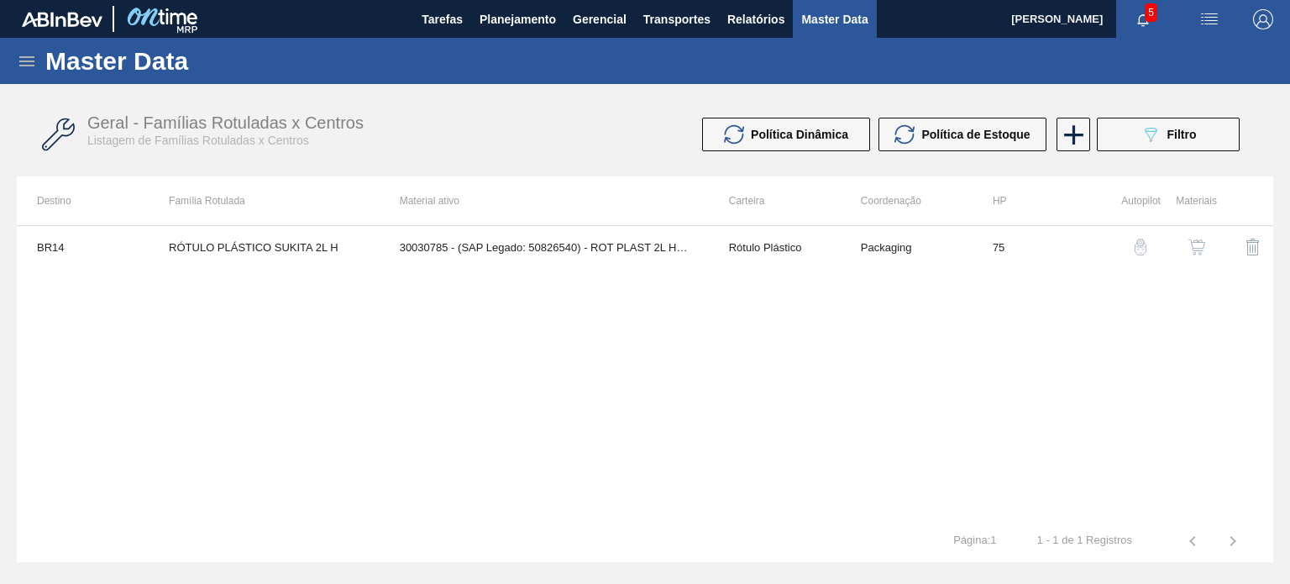
click at [1206, 248] on button "button" at bounding box center [1197, 247] width 40 height 40
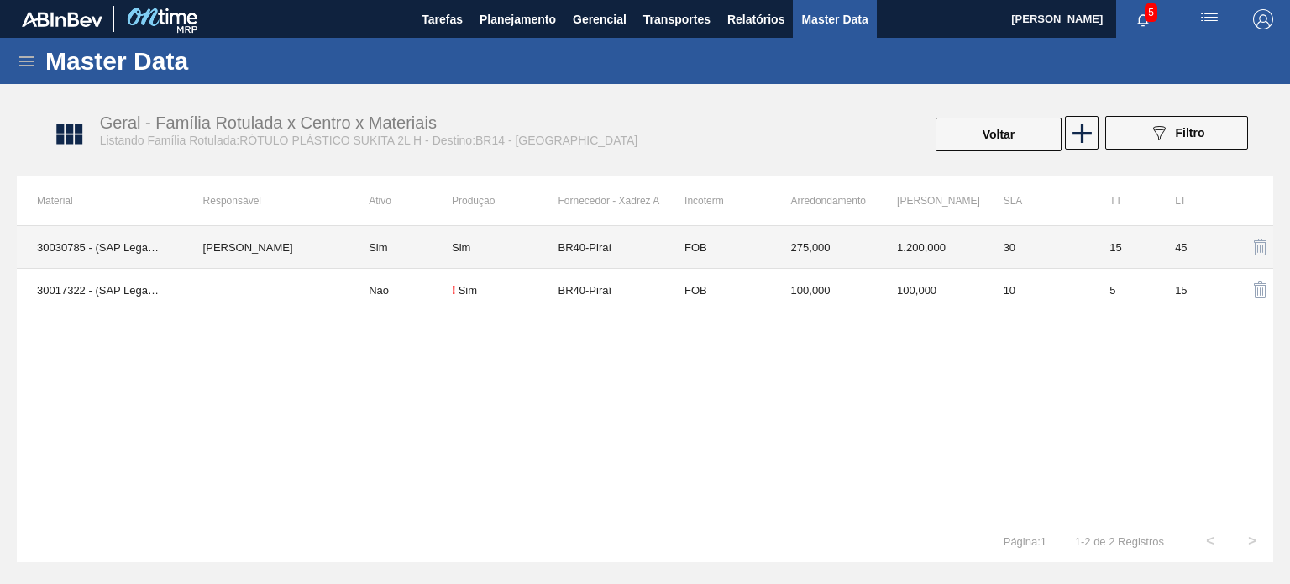
click at [662, 255] on td "BR40-Piraí" at bounding box center [612, 247] width 107 height 43
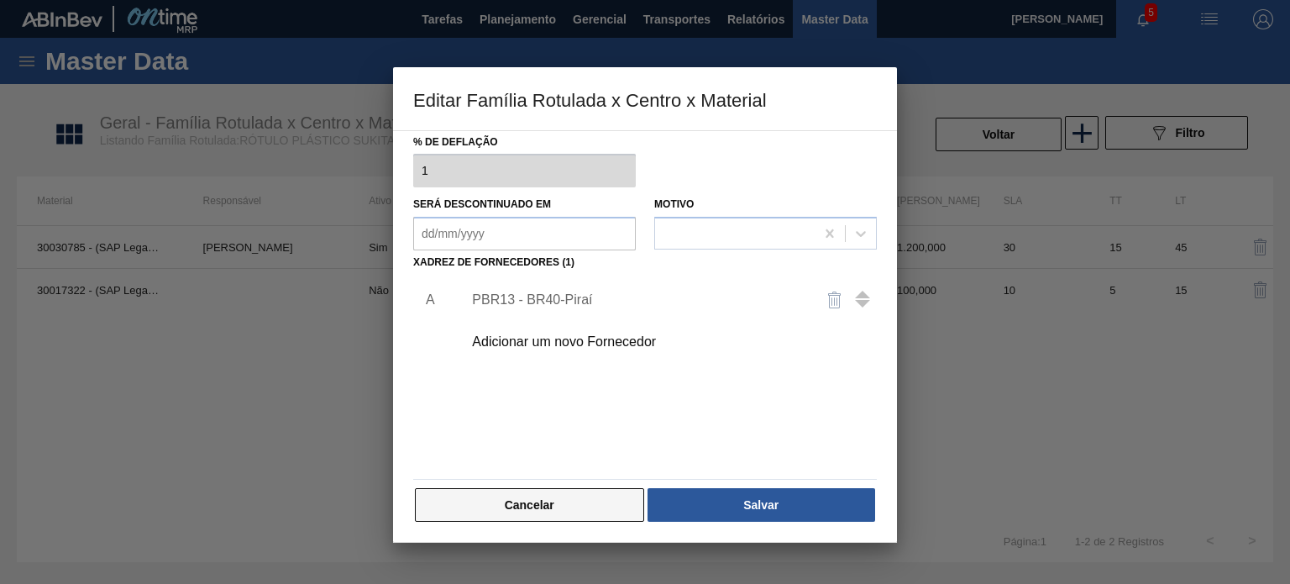
scroll to position [171, 0]
click at [564, 527] on div "Material ativo 30030785 - (SAP Legado: 50826540) - ROT PLAST 2L H SUKITA NIV24 …" at bounding box center [645, 336] width 504 height 412
click at [551, 496] on button "Cancelar" at bounding box center [529, 505] width 229 height 34
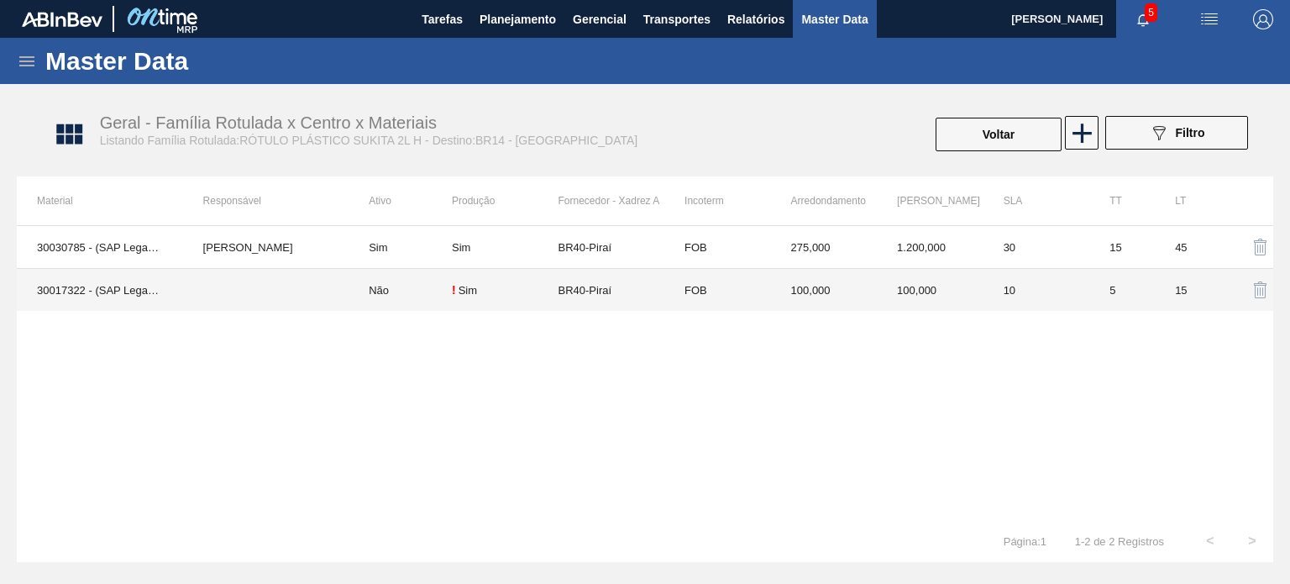
click at [519, 302] on td "! Sim" at bounding box center [505, 290] width 107 height 43
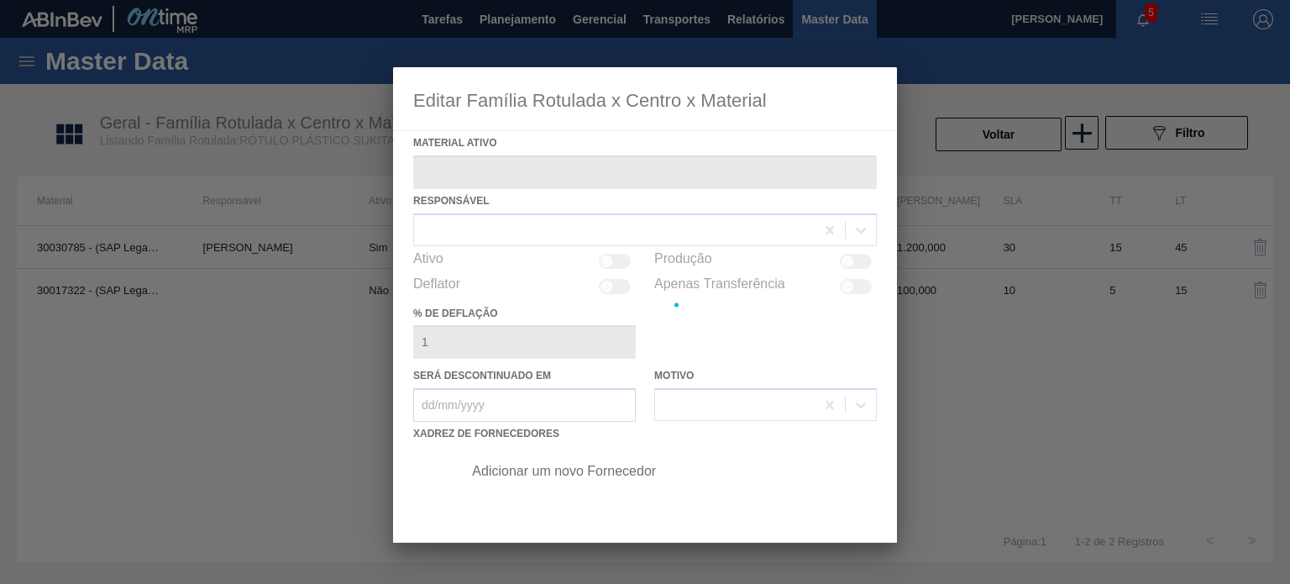
type ativo "30017322 - (SAP Legado: 50800221) - ROT PLAST 2L H SUKITA 429"
checkbox input "true"
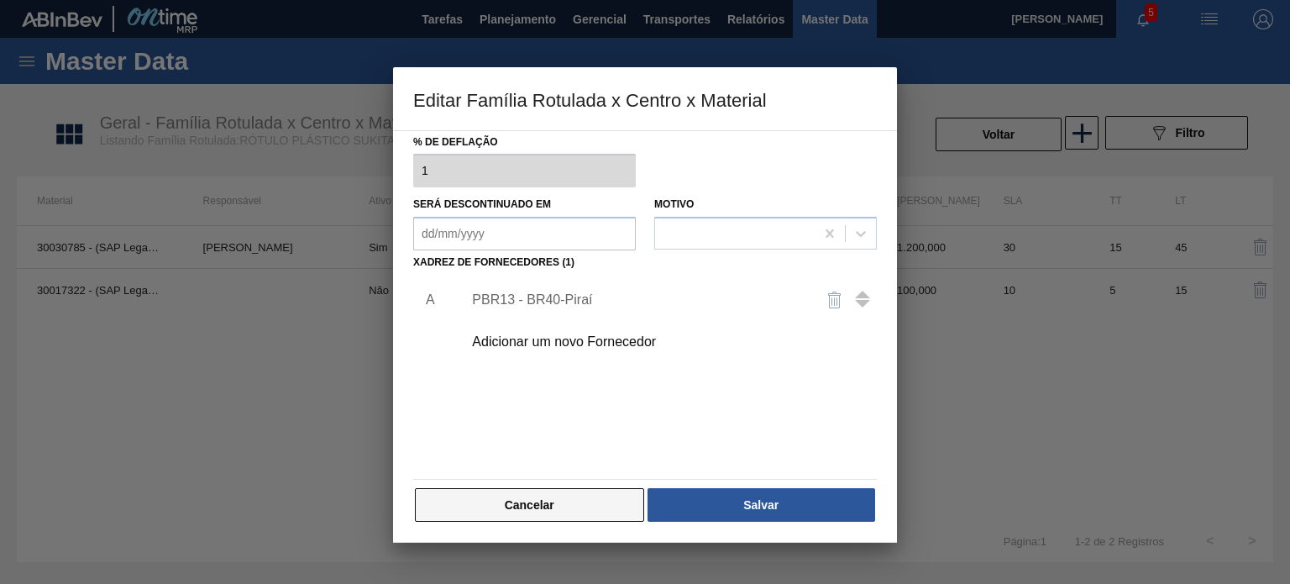
click at [581, 508] on button "Cancelar" at bounding box center [529, 505] width 229 height 34
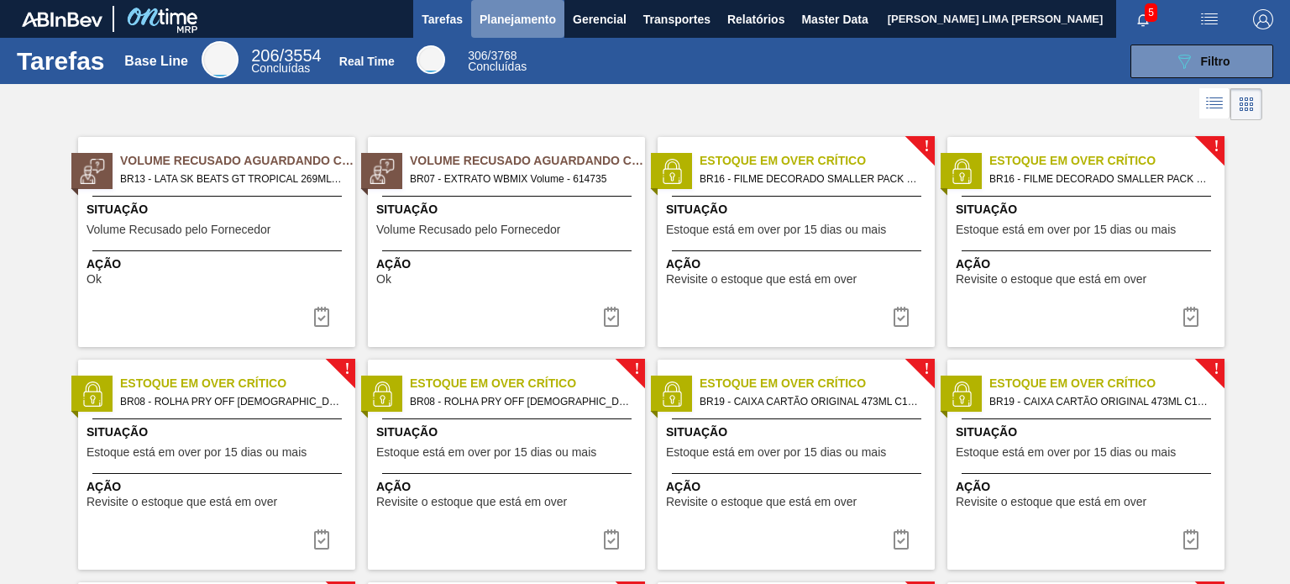
click at [529, 21] on span "Planejamento" at bounding box center [518, 19] width 76 height 20
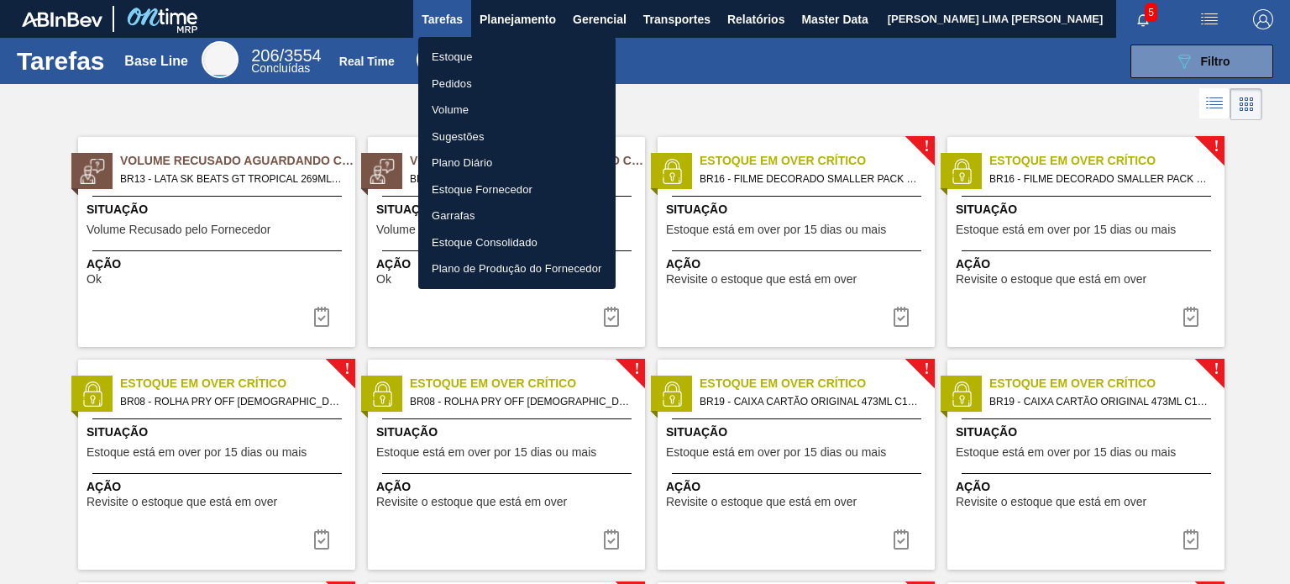
click at [501, 51] on li "Estoque" at bounding box center [516, 57] width 197 height 27
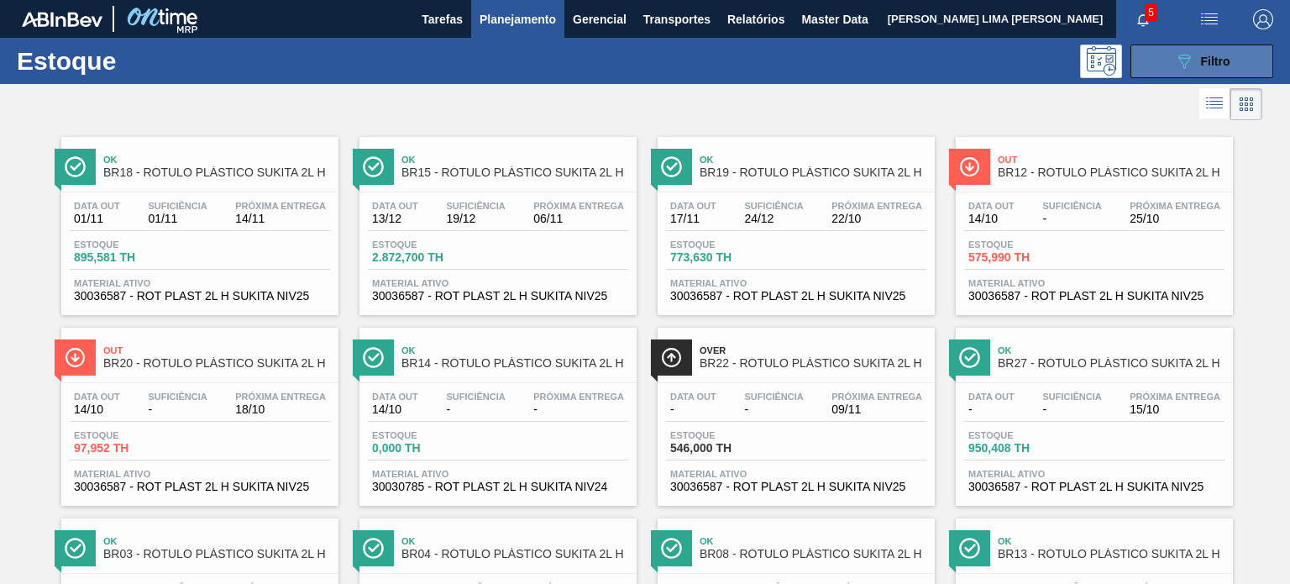
click at [1226, 60] on span "Filtro" at bounding box center [1215, 61] width 29 height 13
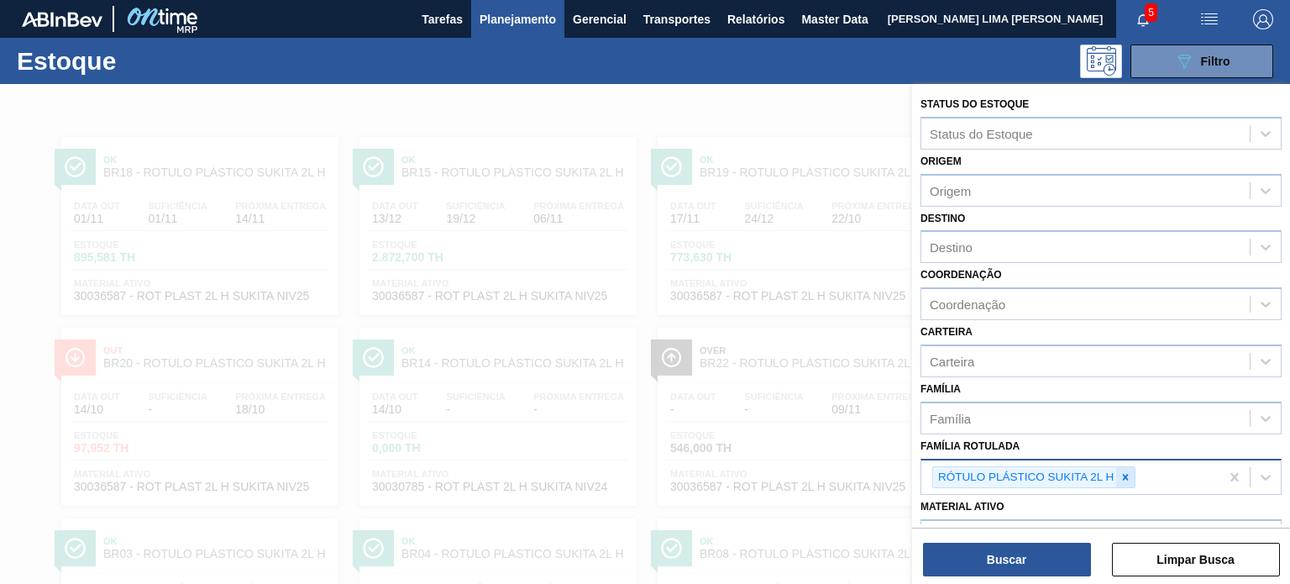
click at [1126, 476] on icon at bounding box center [1126, 477] width 12 height 12
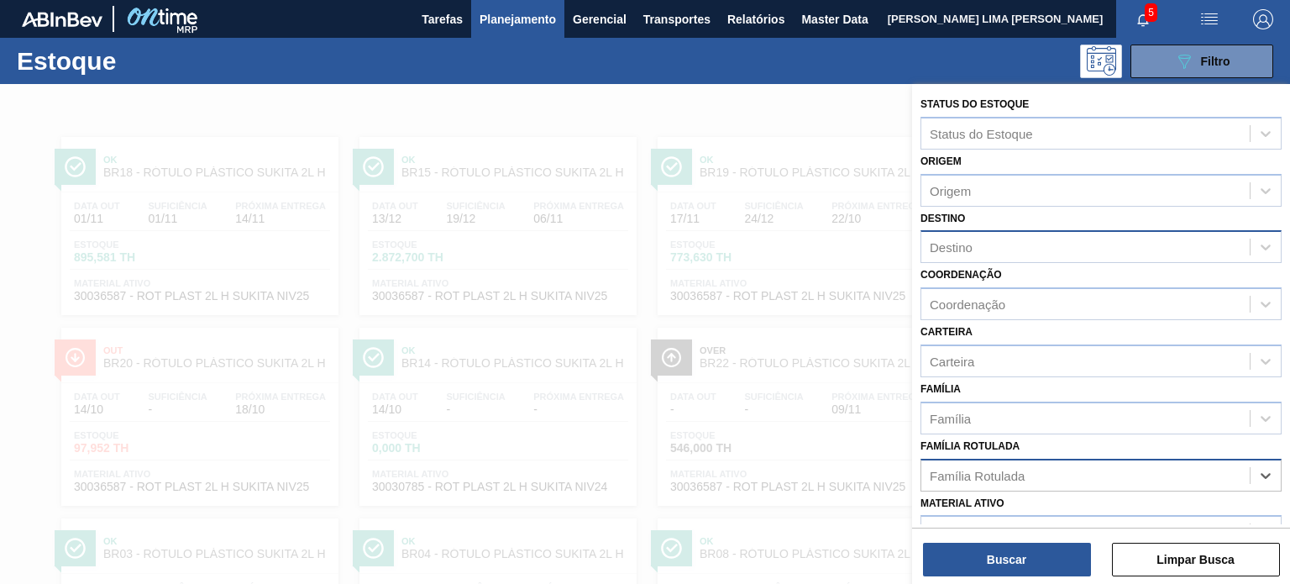
click at [1006, 251] on div "Destino" at bounding box center [1085, 247] width 328 height 24
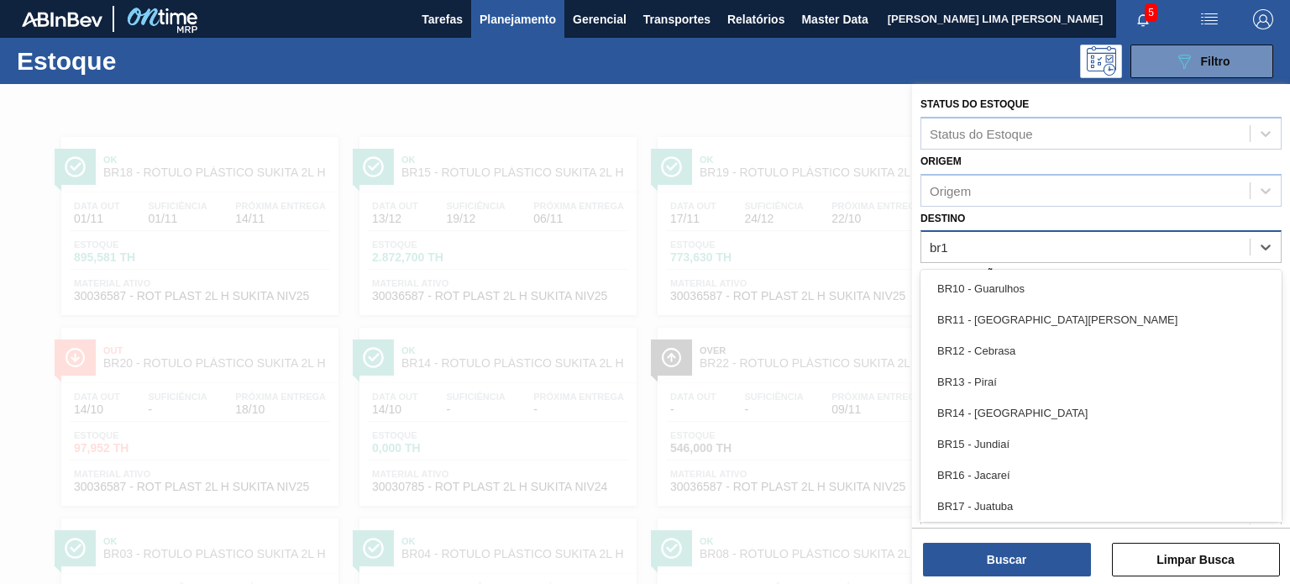
type input "br14"
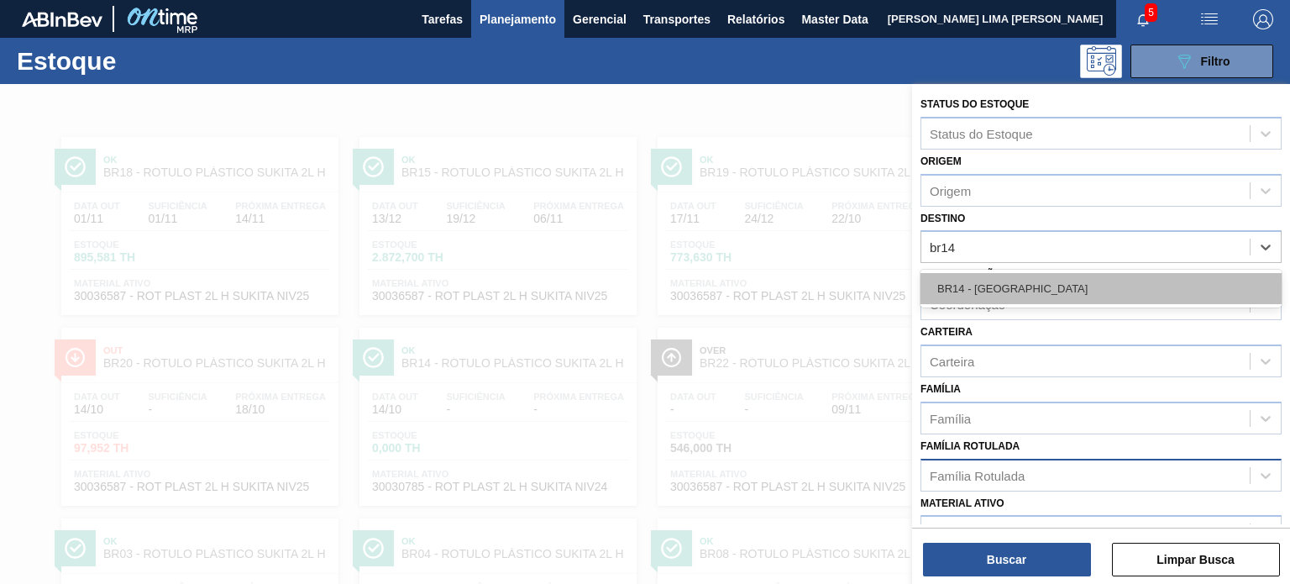
click at [1015, 281] on div "BR14 - Curitibana" at bounding box center [1101, 288] width 361 height 31
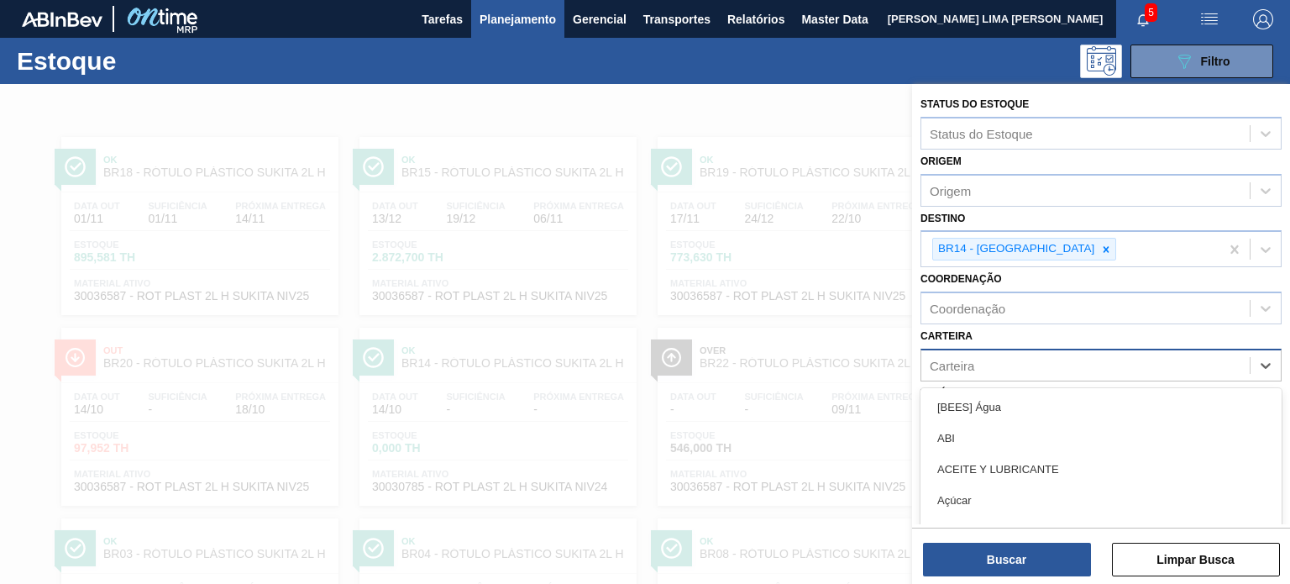
click at [981, 374] on div "Carteira" at bounding box center [1085, 365] width 328 height 24
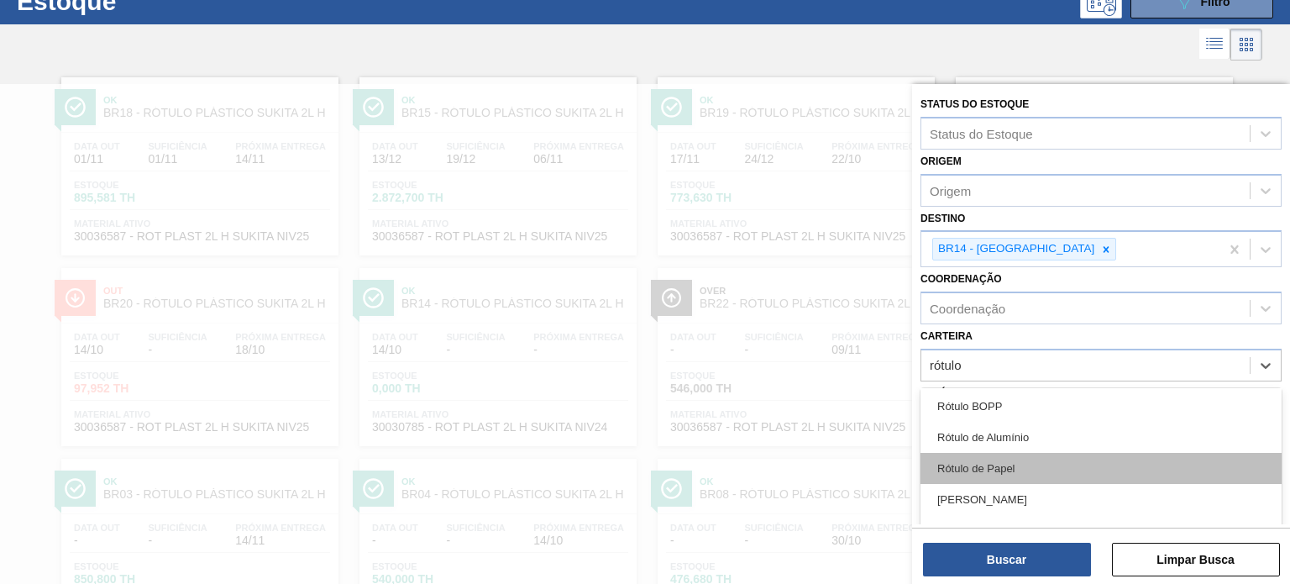
scroll to position [1, 0]
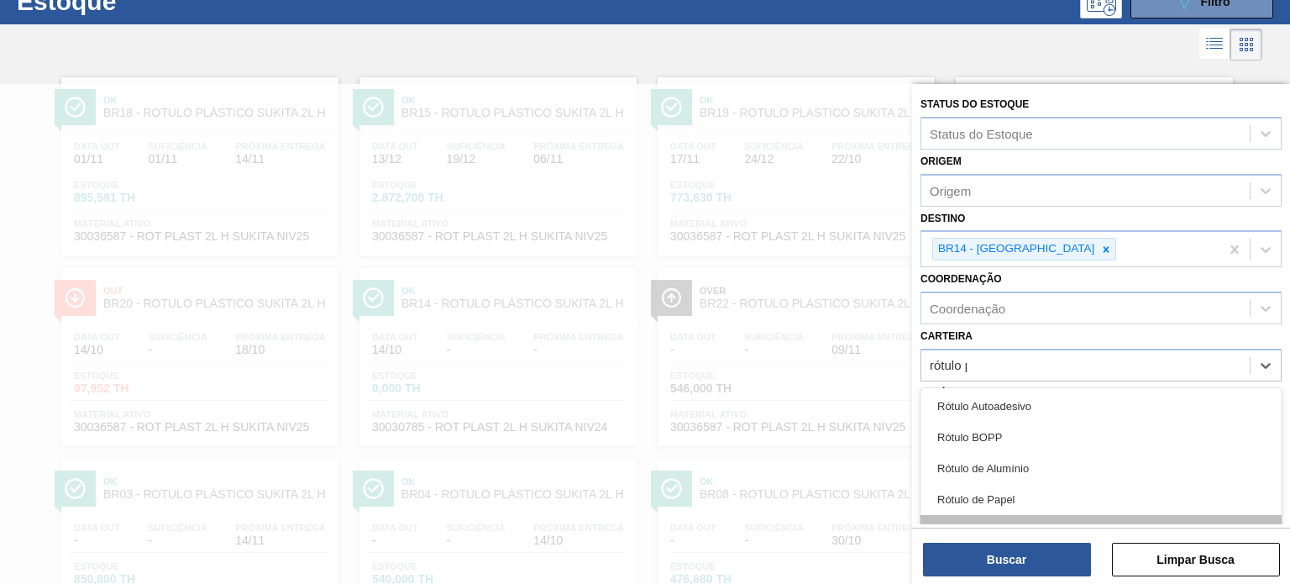
type input "rótulo pl"
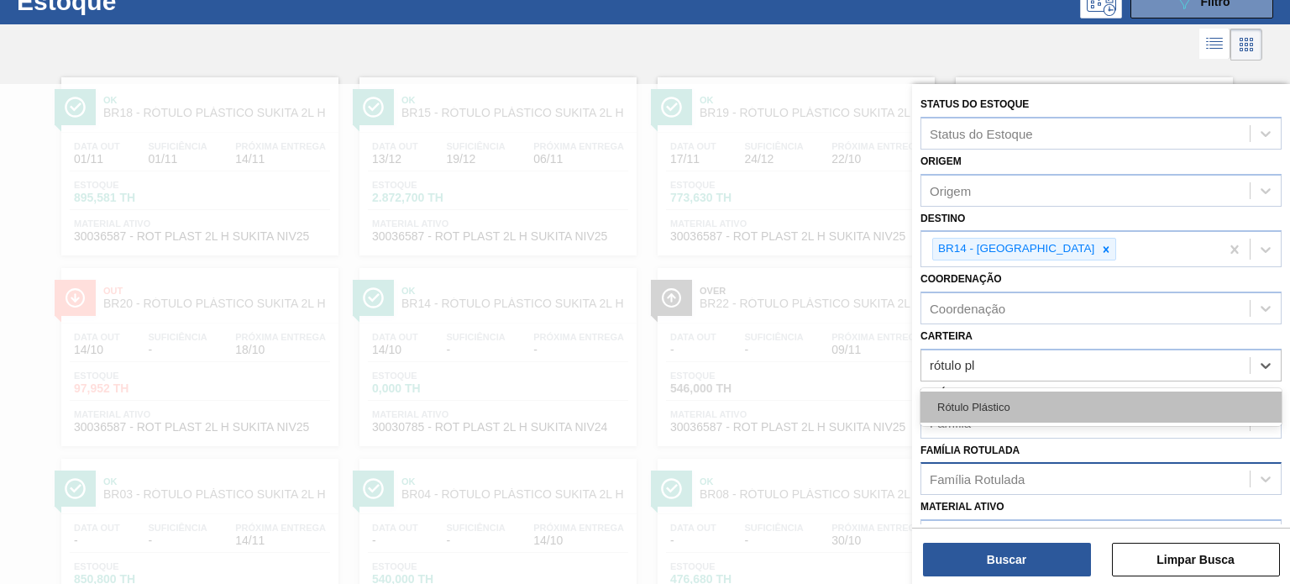
click at [1026, 414] on div "Rótulo Plástico" at bounding box center [1101, 406] width 361 height 31
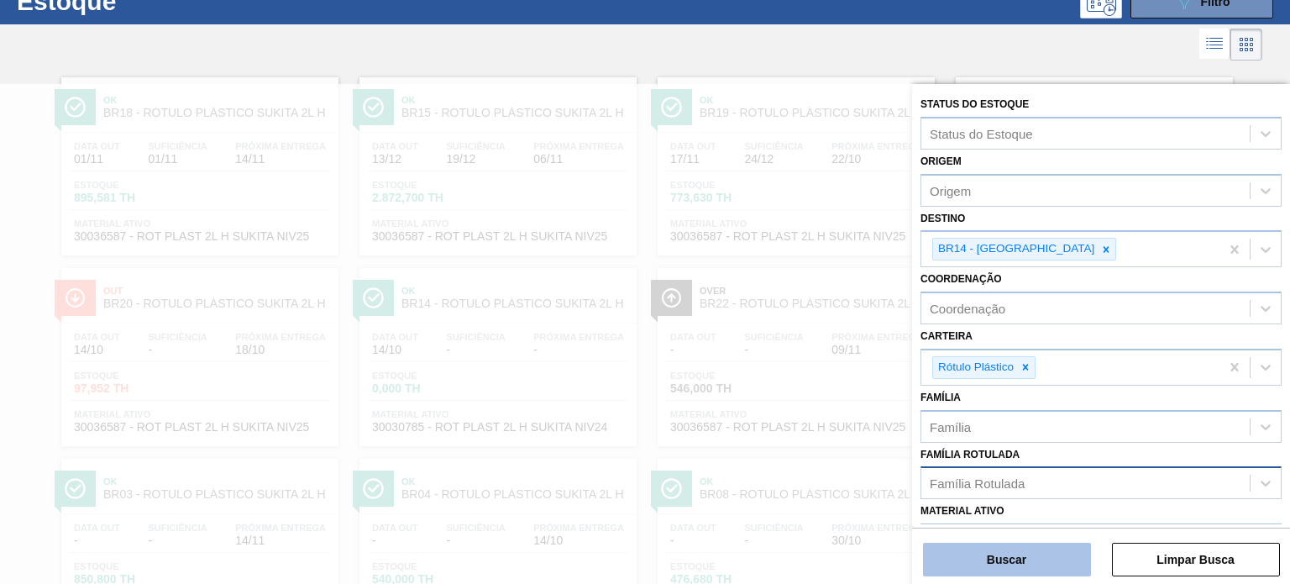
click at [1025, 574] on button "Buscar" at bounding box center [1007, 560] width 168 height 34
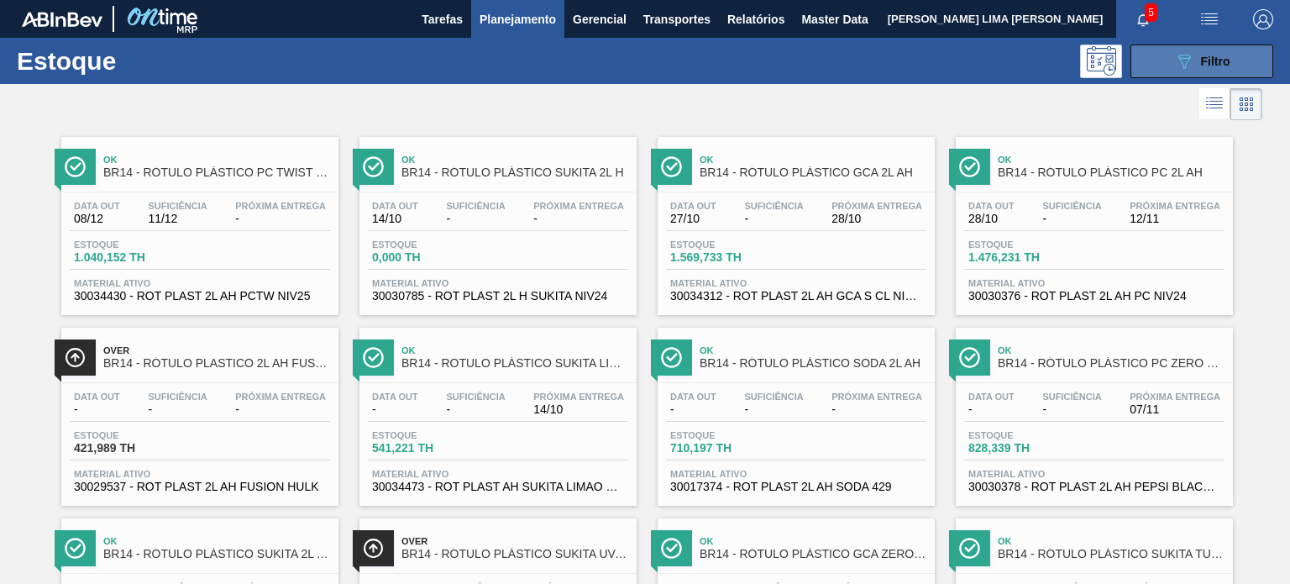
click at [1207, 60] on span "Filtro" at bounding box center [1215, 61] width 29 height 13
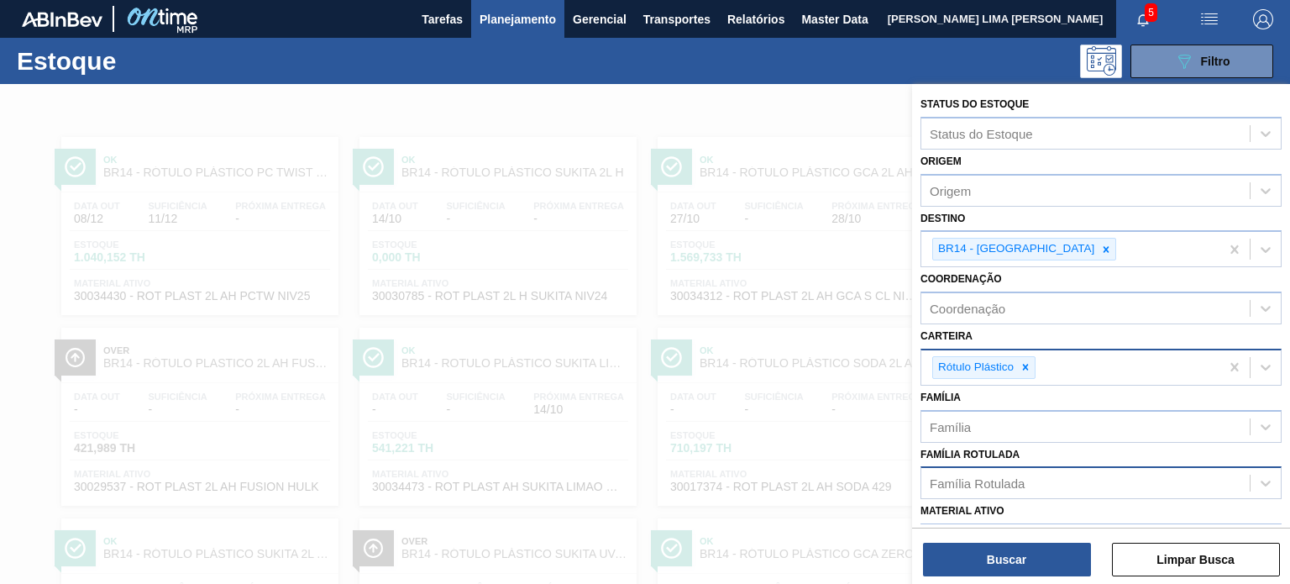
click at [1031, 363] on icon at bounding box center [1026, 367] width 12 height 12
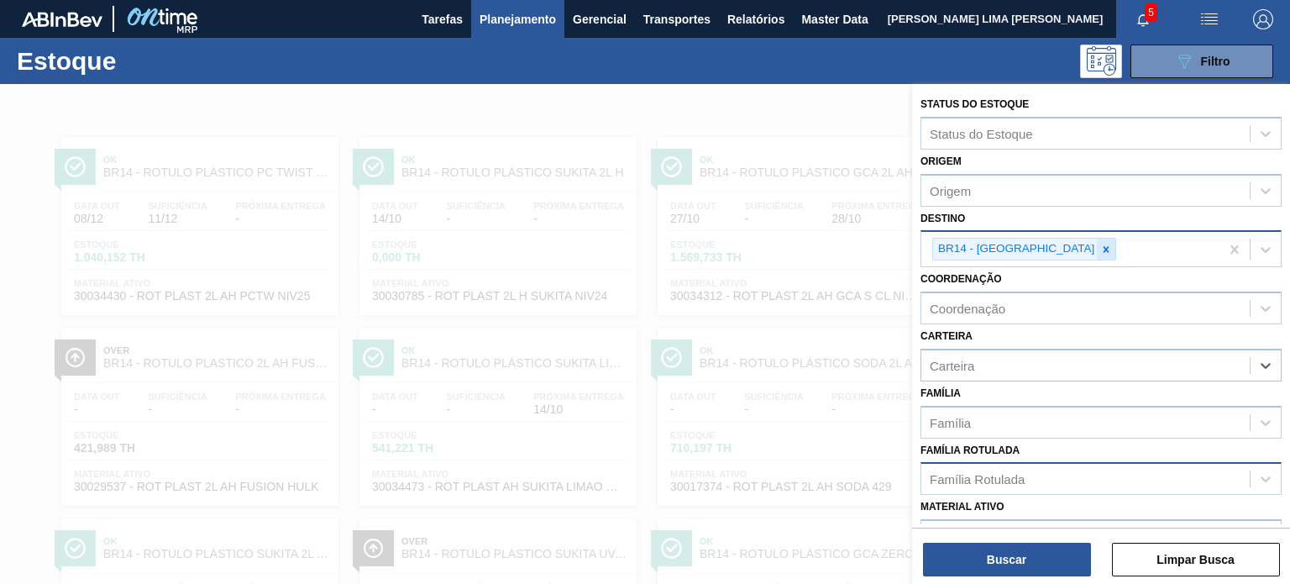
click at [1097, 239] on div at bounding box center [1106, 249] width 18 height 21
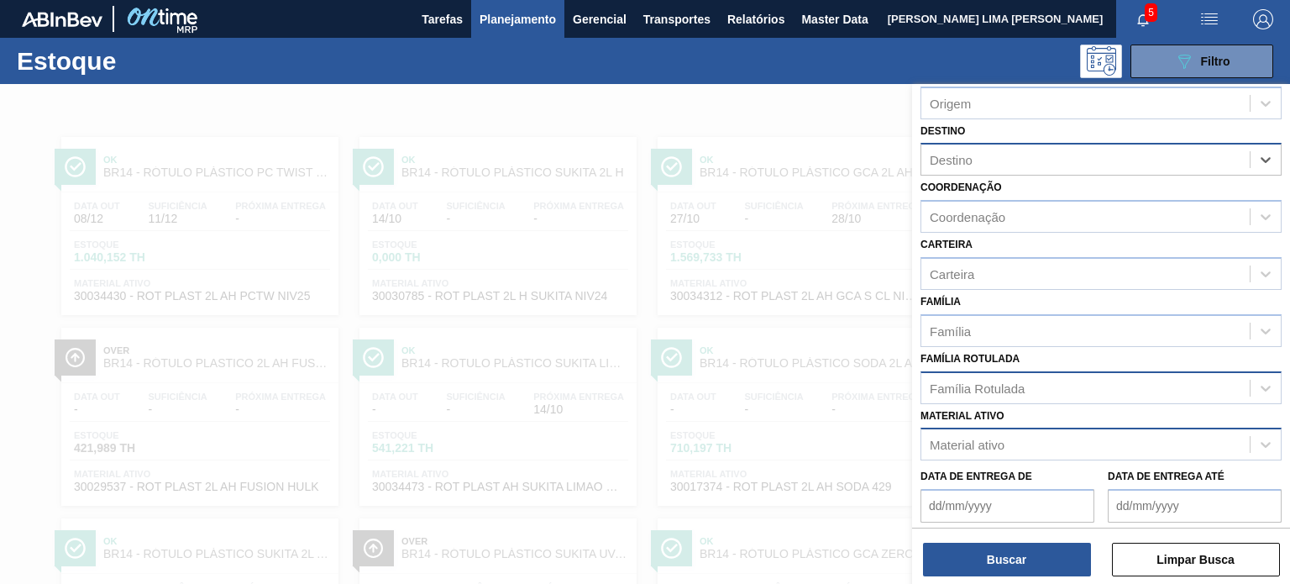
scroll to position [168, 0]
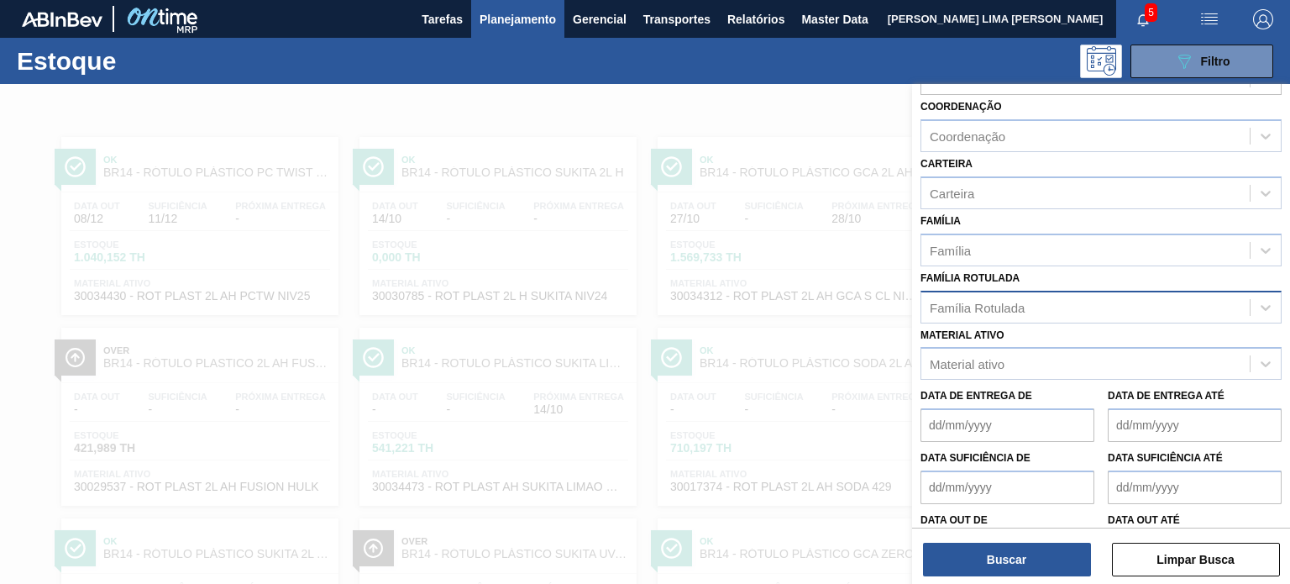
click at [1017, 304] on div "Família Rotulada" at bounding box center [977, 307] width 95 height 14
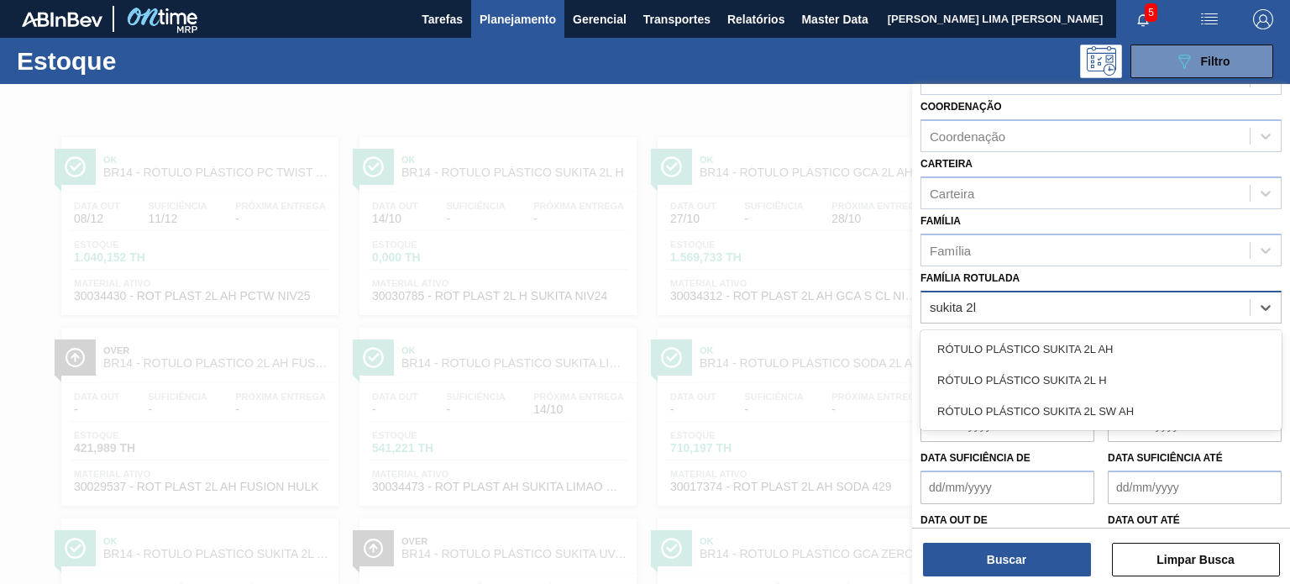
type Rotulada "sukita 2l"
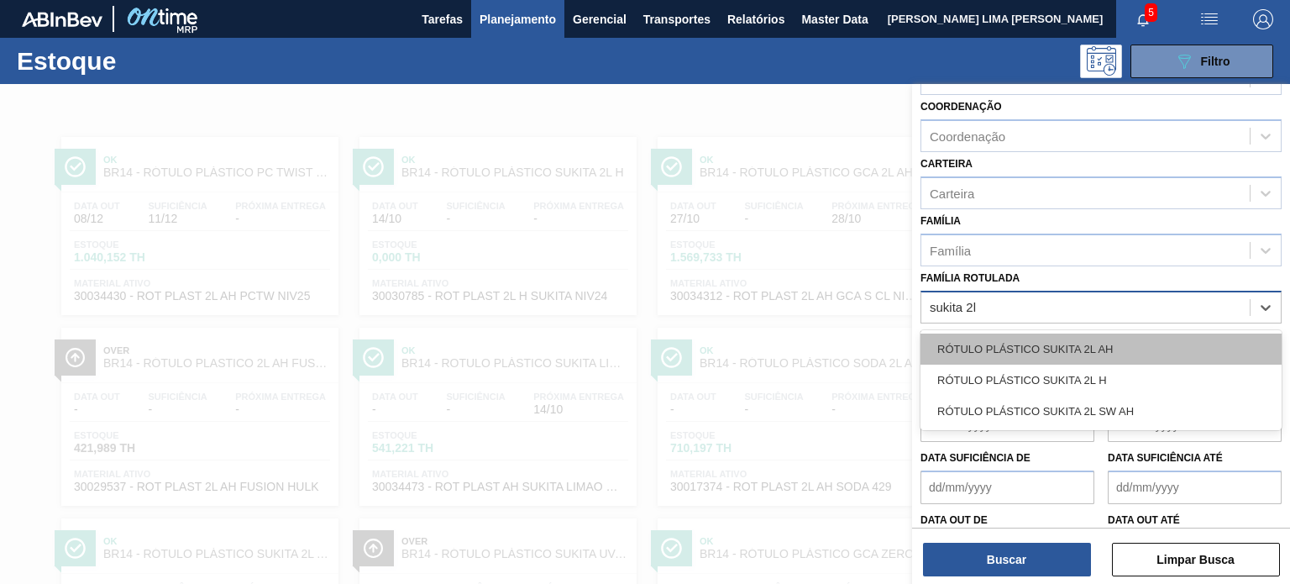
click at [1021, 348] on div "RÓTULO PLÁSTICO SUKITA 2L AH" at bounding box center [1101, 348] width 361 height 31
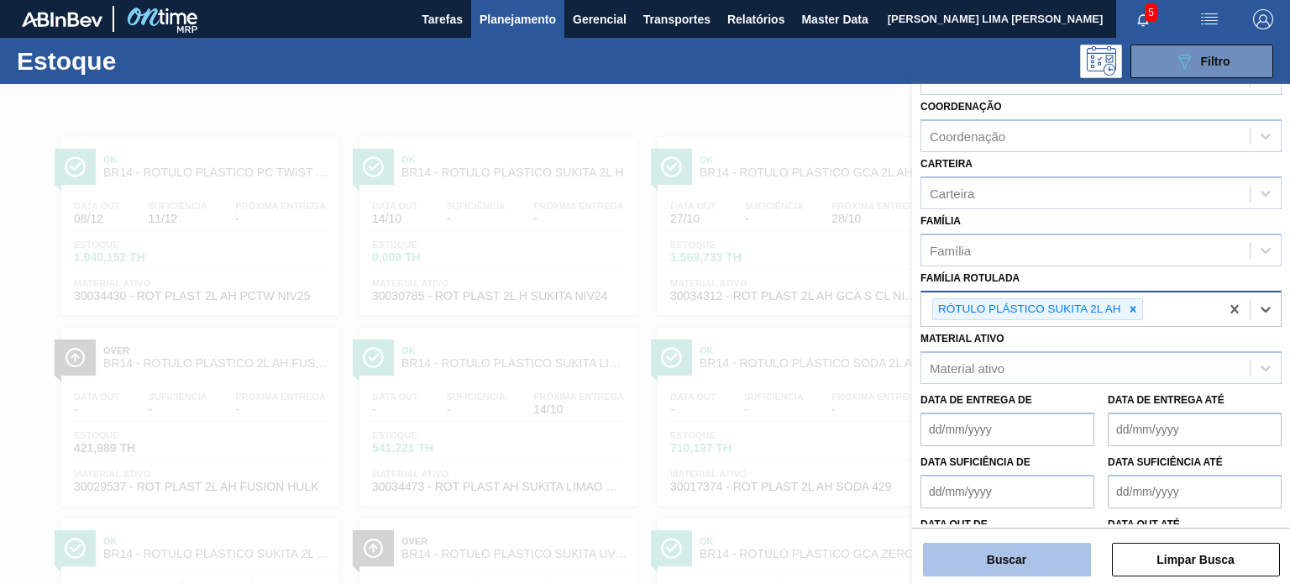
click at [988, 550] on button "Buscar" at bounding box center [1007, 560] width 168 height 34
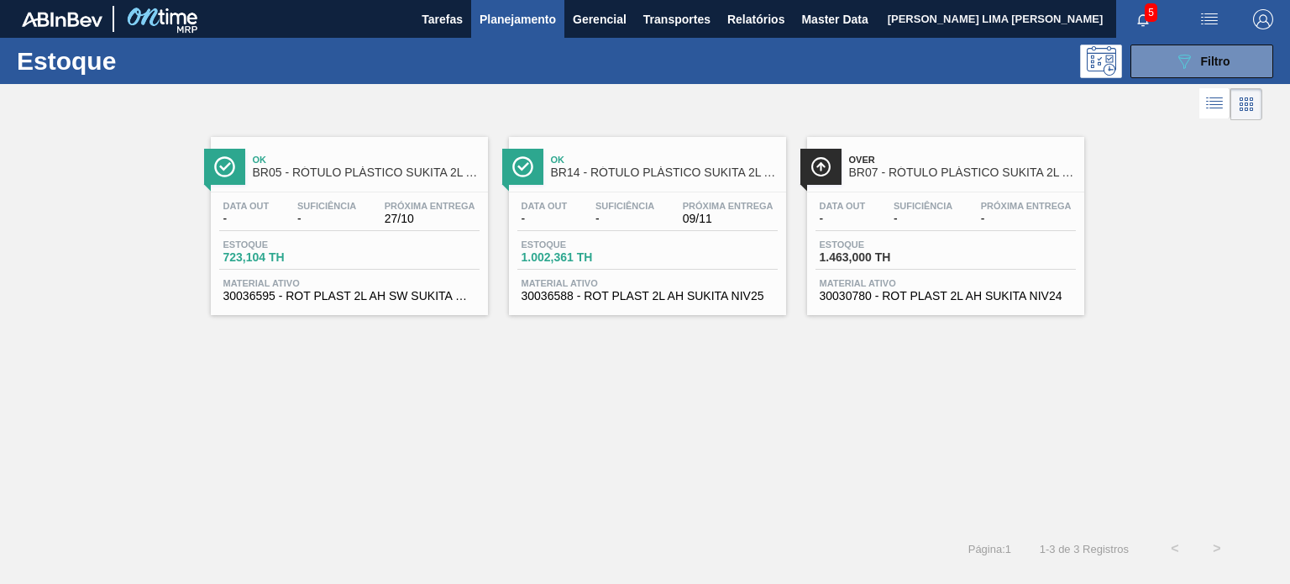
click at [701, 216] on span "09/11" at bounding box center [728, 219] width 91 height 13
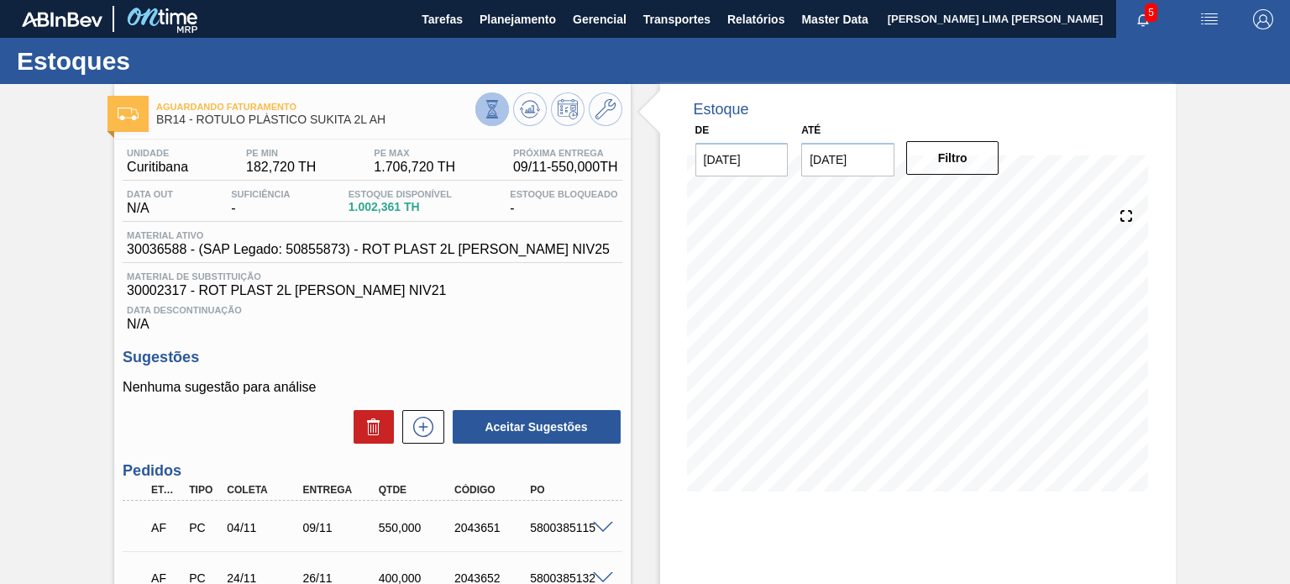
click at [490, 117] on icon at bounding box center [491, 109] width 9 height 16
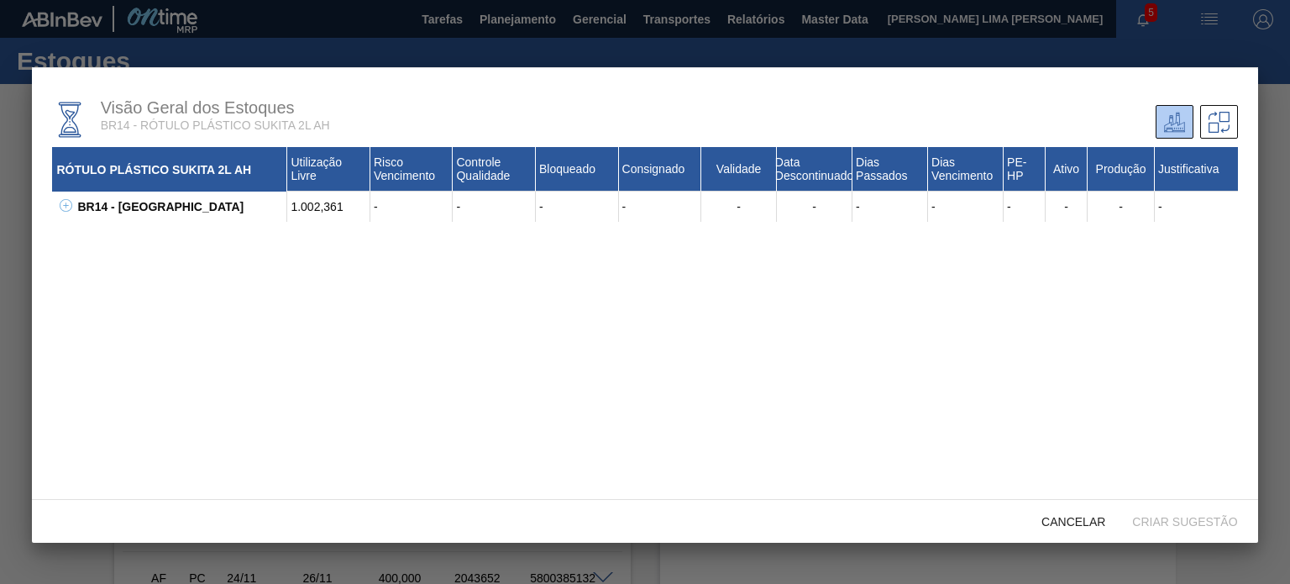
click at [72, 203] on div "BR14 - Curitibana 1.002,361 - - - - - - - - - - - - 30002317 - ROT PLAST 2L AH …" at bounding box center [644, 207] width 1185 height 30
click at [76, 209] on div "BR14 - Curitibana 1.002,361 - - - - - - - - - - - - 30002317 - ROT PLAST 2L AH …" at bounding box center [644, 207] width 1185 height 30
click at [73, 207] on div "BR14 - [GEOGRAPHIC_DATA]" at bounding box center [180, 207] width 214 height 30
click at [65, 207] on icon at bounding box center [66, 205] width 13 height 13
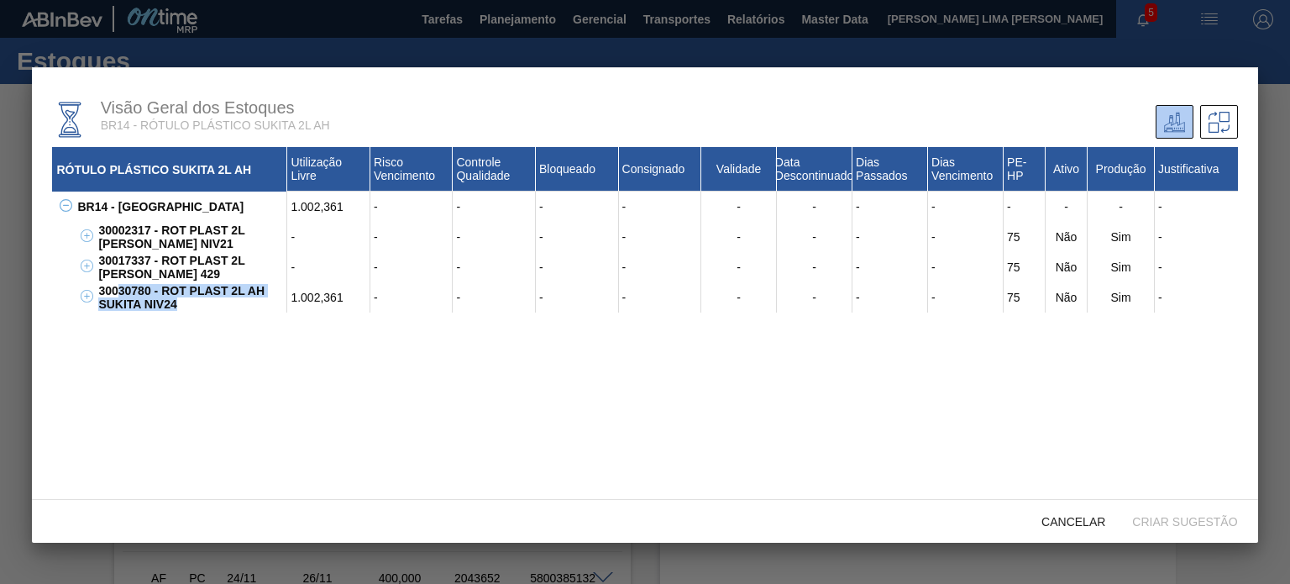
drag, startPoint x: 201, startPoint y: 308, endPoint x: 116, endPoint y: 291, distance: 86.5
click at [116, 291] on div "30030780 - ROT PLAST 2L AH SUKITA NIV24" at bounding box center [190, 297] width 193 height 30
click at [136, 290] on div "30030780 - ROT PLAST 2L AH SUKITA NIV24" at bounding box center [190, 297] width 193 height 30
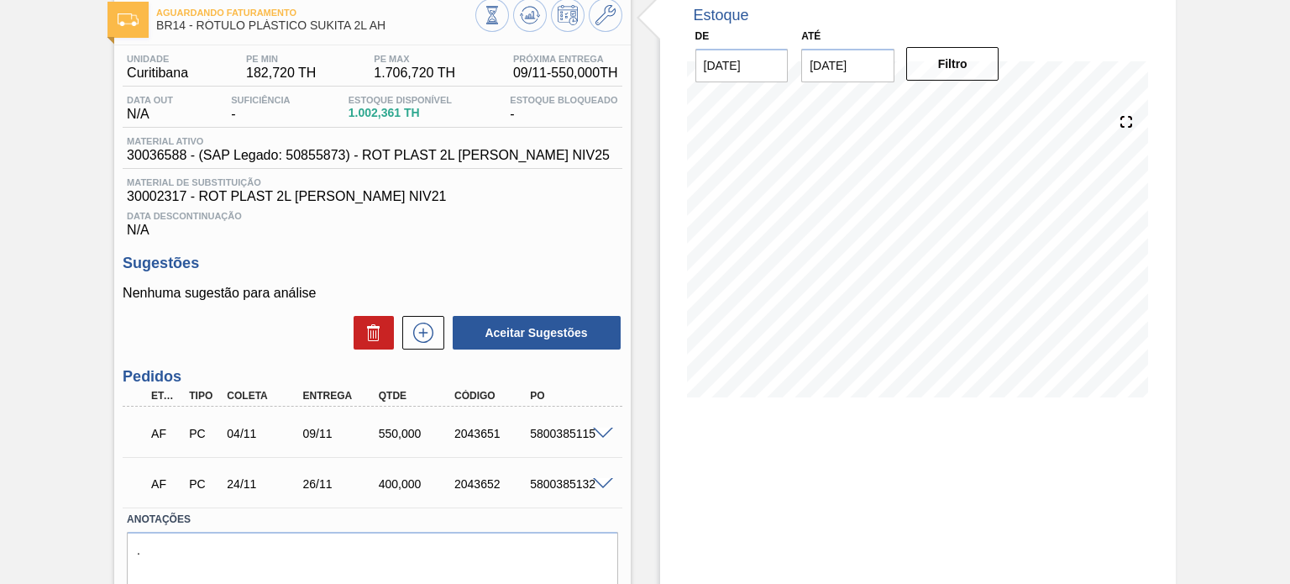
scroll to position [155, 0]
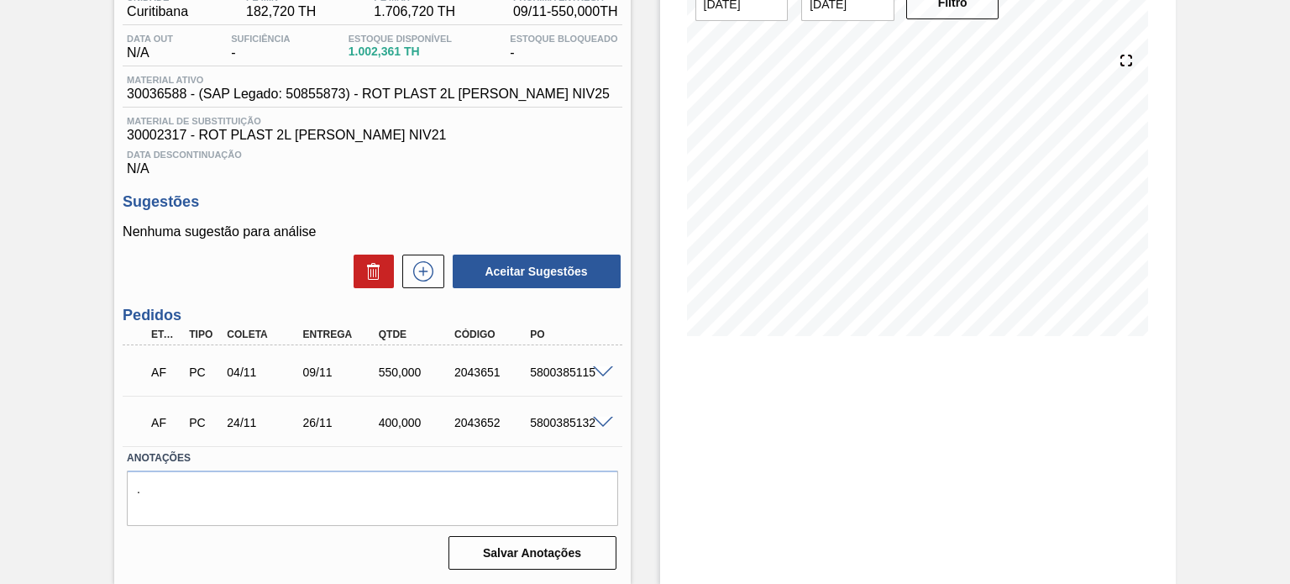
click at [593, 370] on span at bounding box center [603, 372] width 20 height 13
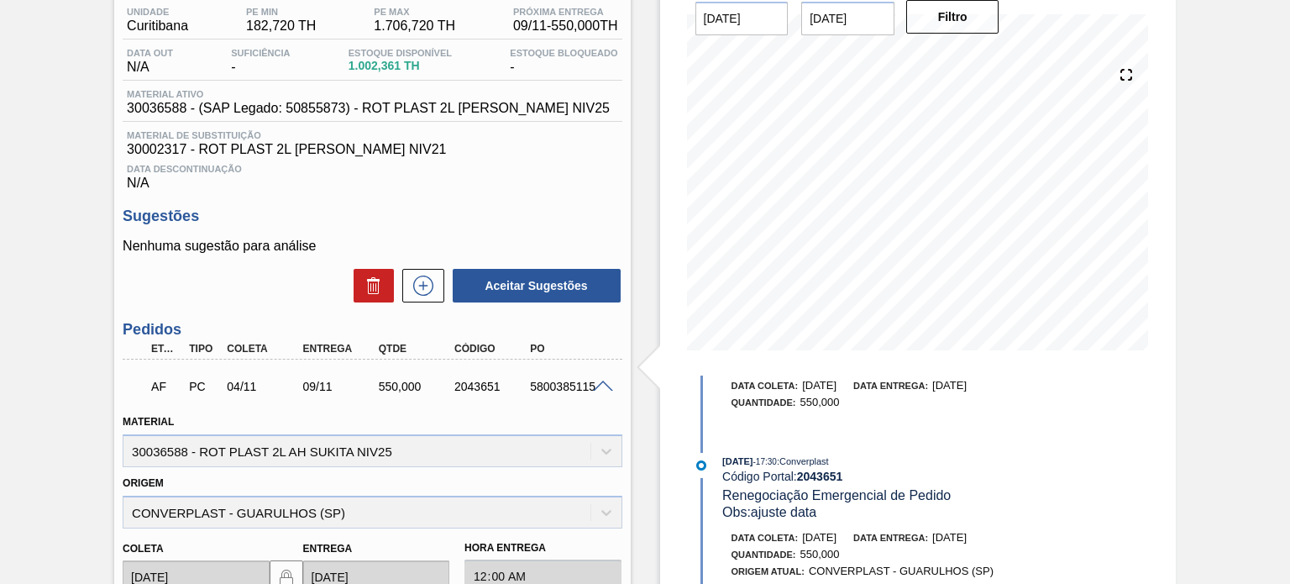
scroll to position [0, 0]
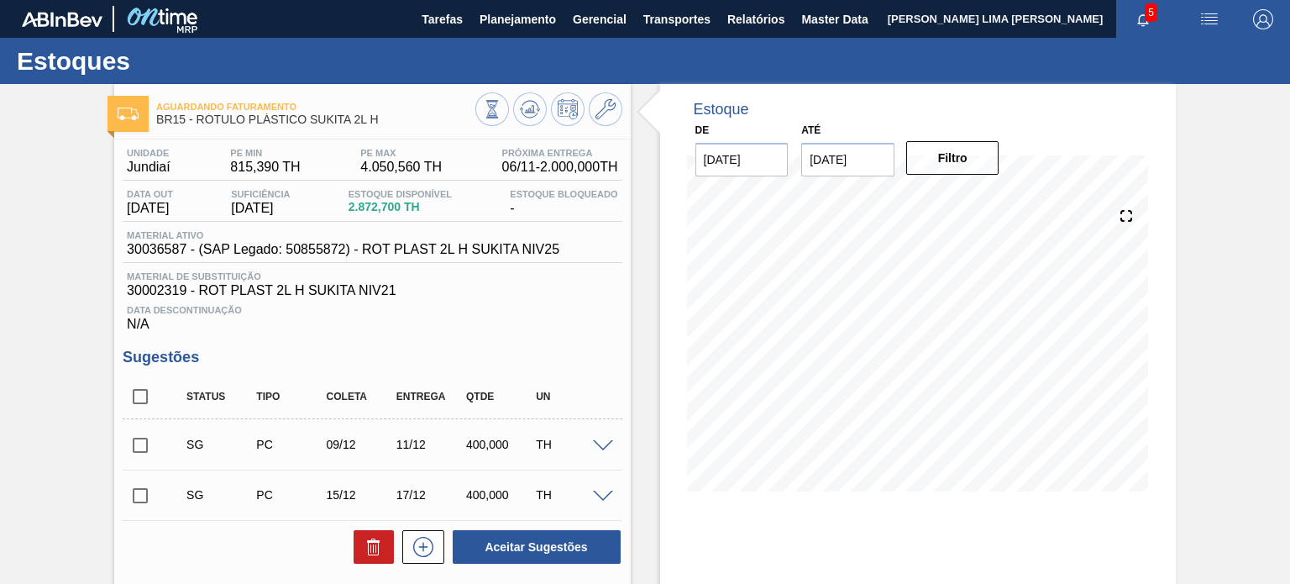
click at [316, 255] on span "30036587 - (SAP Legado: 50855872) - ROT PLAST 2L H SUKITA NIV25" at bounding box center [343, 249] width 433 height 15
click at [318, 255] on span "30036587 - (SAP Legado: 50855872) - ROT PLAST 2L H SUKITA NIV25" at bounding box center [343, 249] width 433 height 15
copy span "50855872"
click at [171, 252] on span "30036587 - (SAP Legado: 50855872) - ROT PLAST 2L H SUKITA NIV25" at bounding box center [343, 249] width 433 height 15
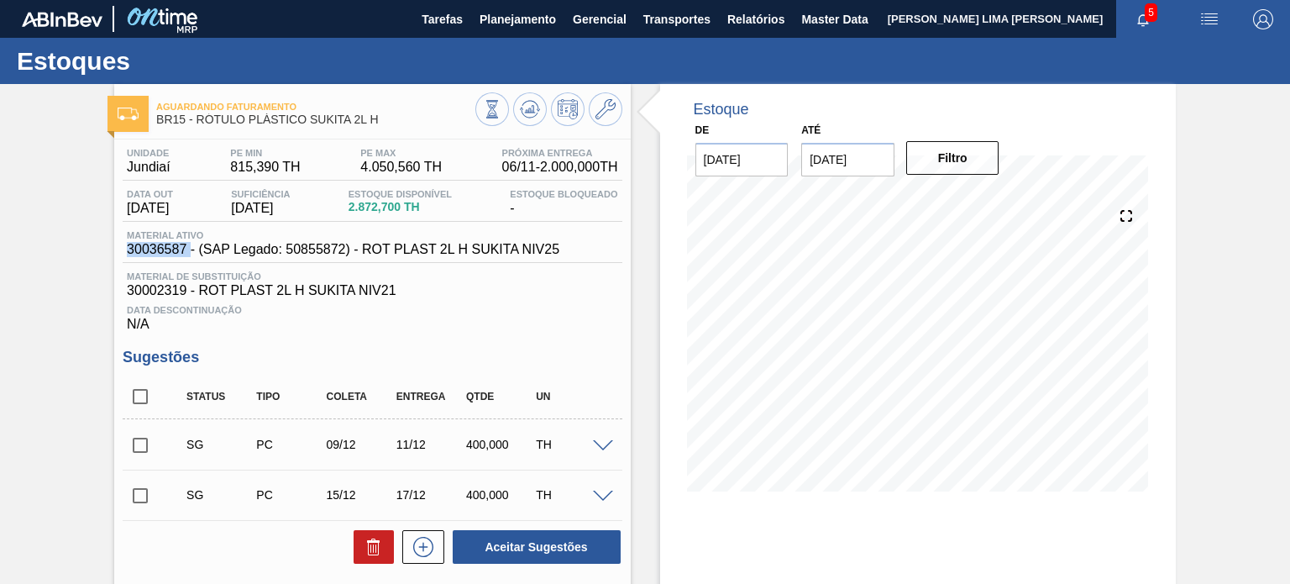
click at [160, 242] on span "30036587 - (SAP Legado: 50855872) - ROT PLAST 2L H SUKITA NIV25" at bounding box center [343, 249] width 433 height 15
click at [293, 254] on span "30036587 - (SAP Legado: 50855872) - ROT PLAST 2L H SUKITA NIV25" at bounding box center [343, 249] width 433 height 15
copy span "50855872"
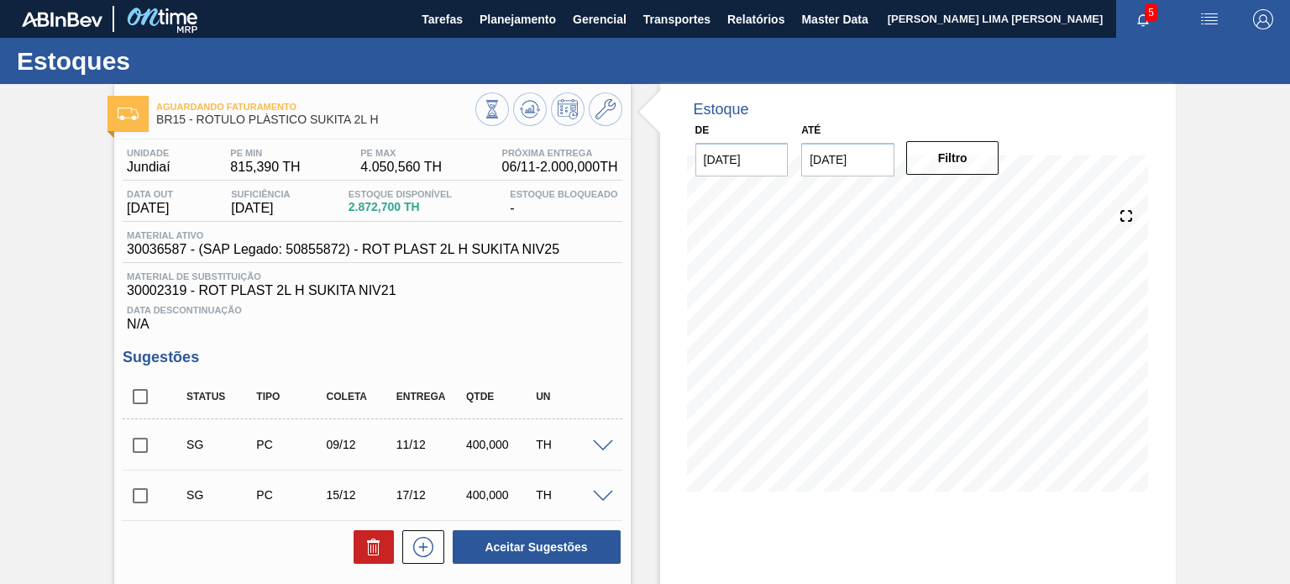
click at [1098, 152] on div "Estoque De [DATE] Até [DATE] Filtro 22/11 Projeção de Estoque 2,635.33 [DOMAIN_…" at bounding box center [918, 300] width 516 height 433
click at [148, 253] on span "30036587 - (SAP Legado: 50855872) - ROT PLAST 2L H SUKITA NIV25" at bounding box center [343, 249] width 433 height 15
copy span "30036587"
click at [606, 115] on icon at bounding box center [606, 109] width 20 height 20
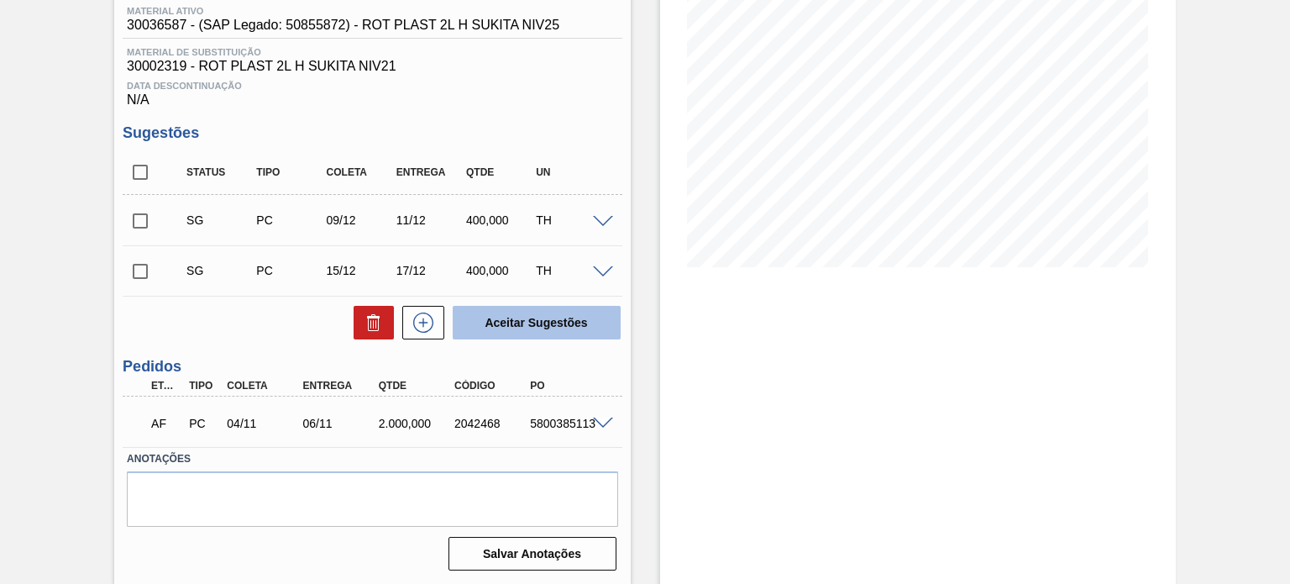
scroll to position [225, 0]
click at [593, 417] on span at bounding box center [603, 423] width 20 height 13
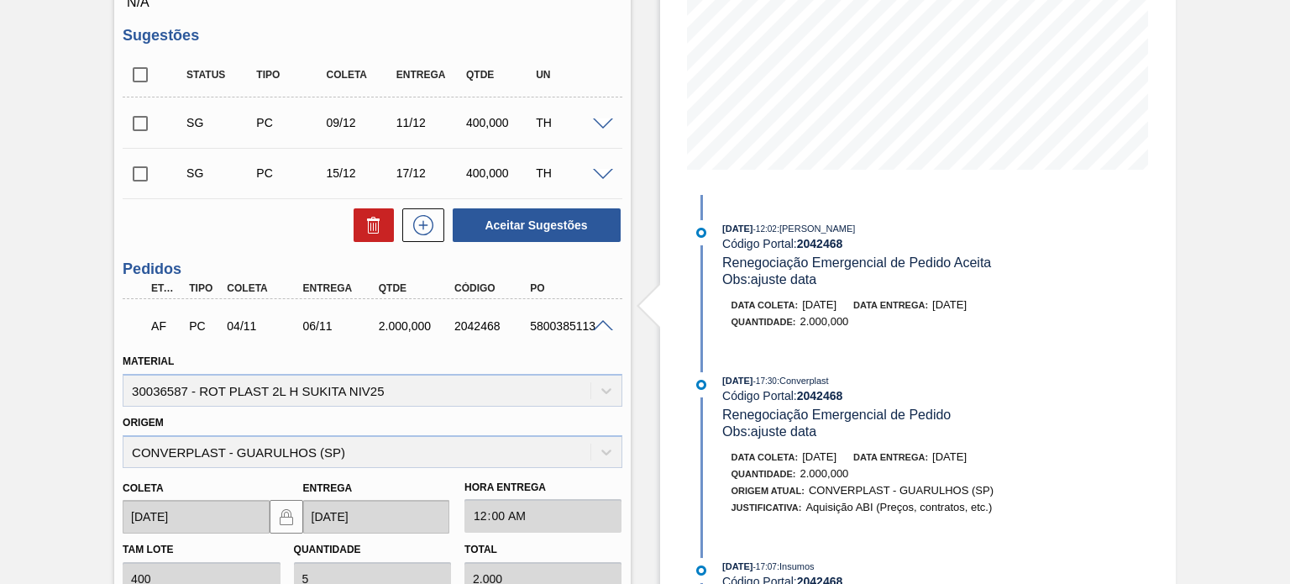
scroll to position [420, 0]
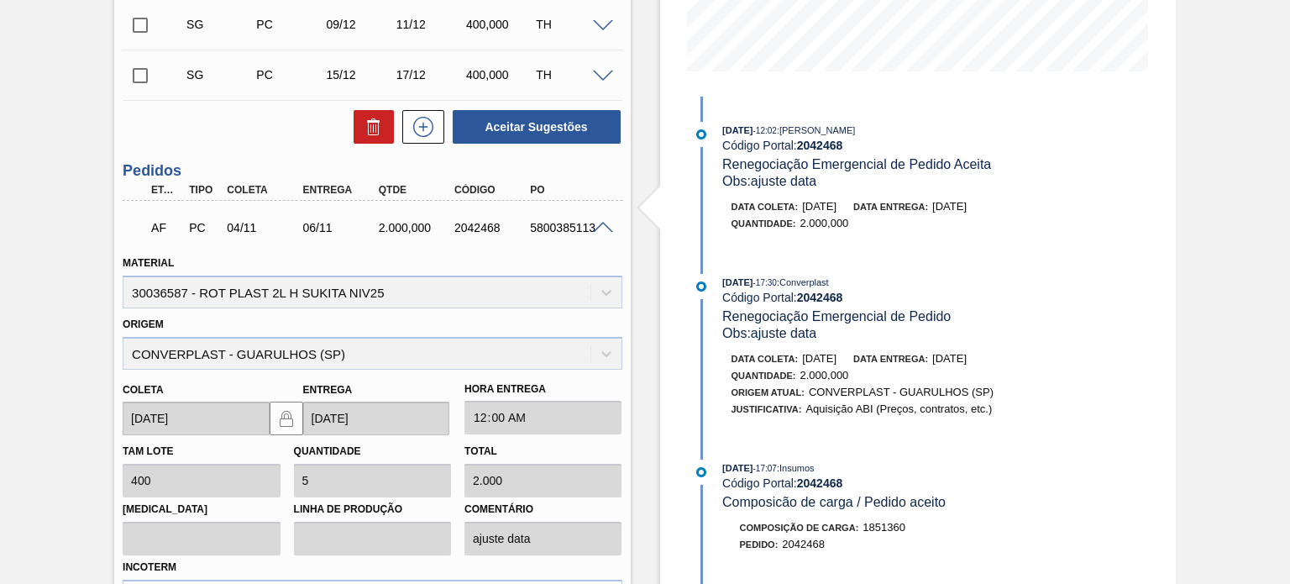
click at [165, 291] on div "Material 30036587 - ROT PLAST 2L H SUKITA NIV25" at bounding box center [372, 279] width 499 height 57
click at [165, 293] on div "Material 30036587 - ROT PLAST 2L H SUKITA NIV25" at bounding box center [372, 279] width 499 height 57
click at [276, 361] on div "Origem CONVERPLAST - GUARULHOS ([GEOGRAPHIC_DATA])" at bounding box center [372, 340] width 499 height 57
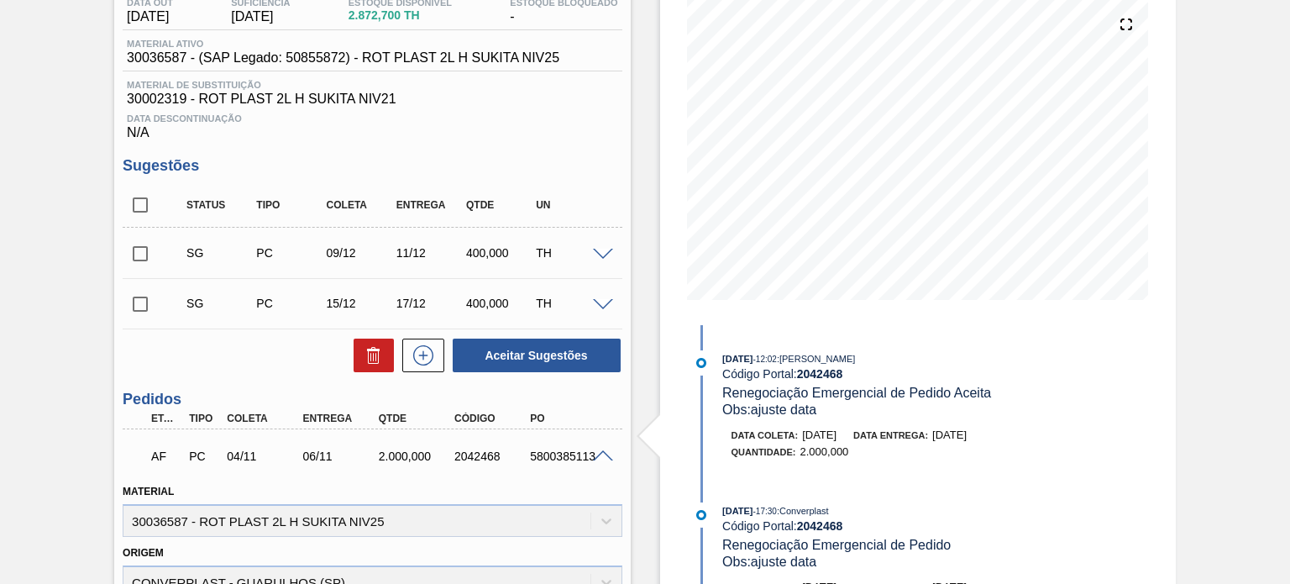
scroll to position [0, 0]
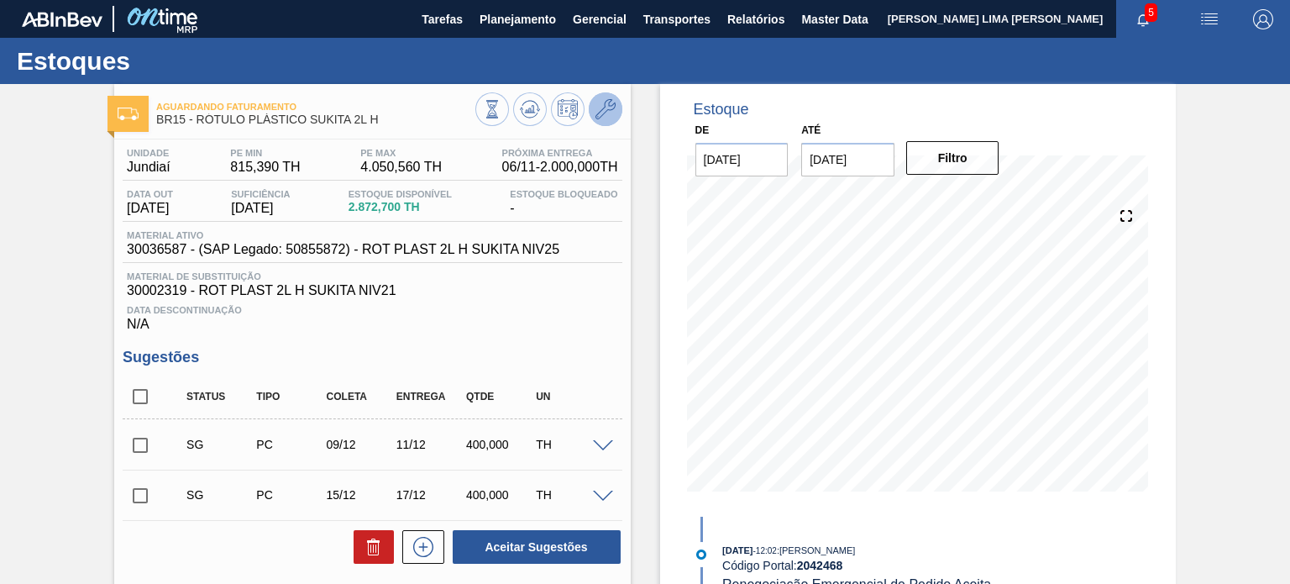
click at [608, 112] on icon at bounding box center [606, 109] width 20 height 20
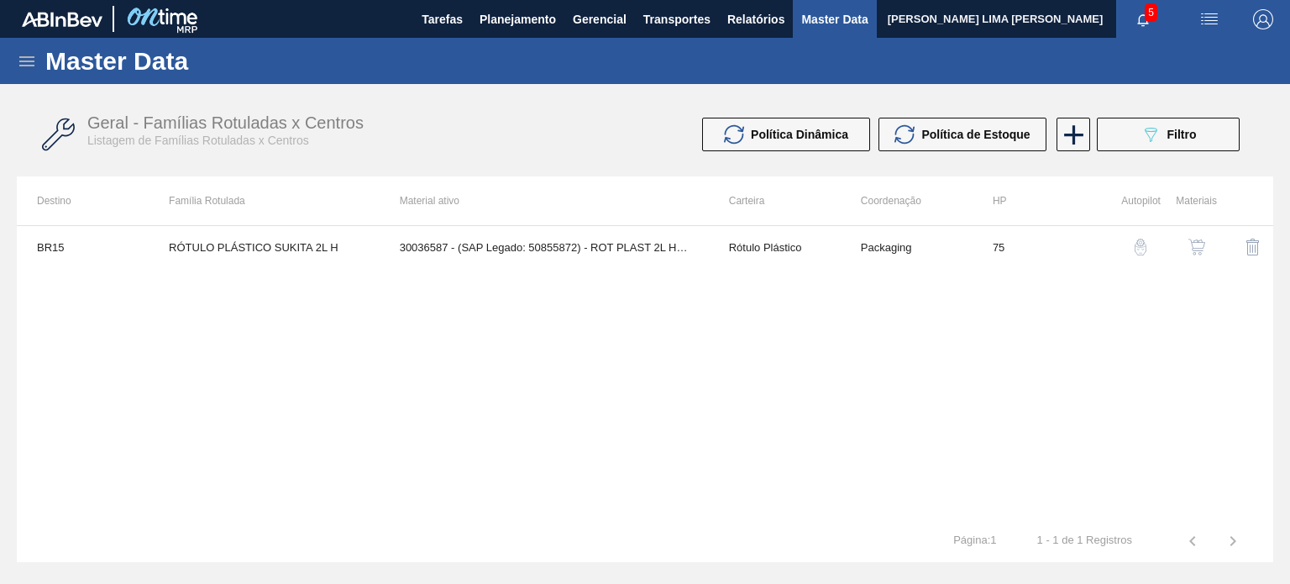
click at [1191, 249] on img "button" at bounding box center [1197, 247] width 17 height 17
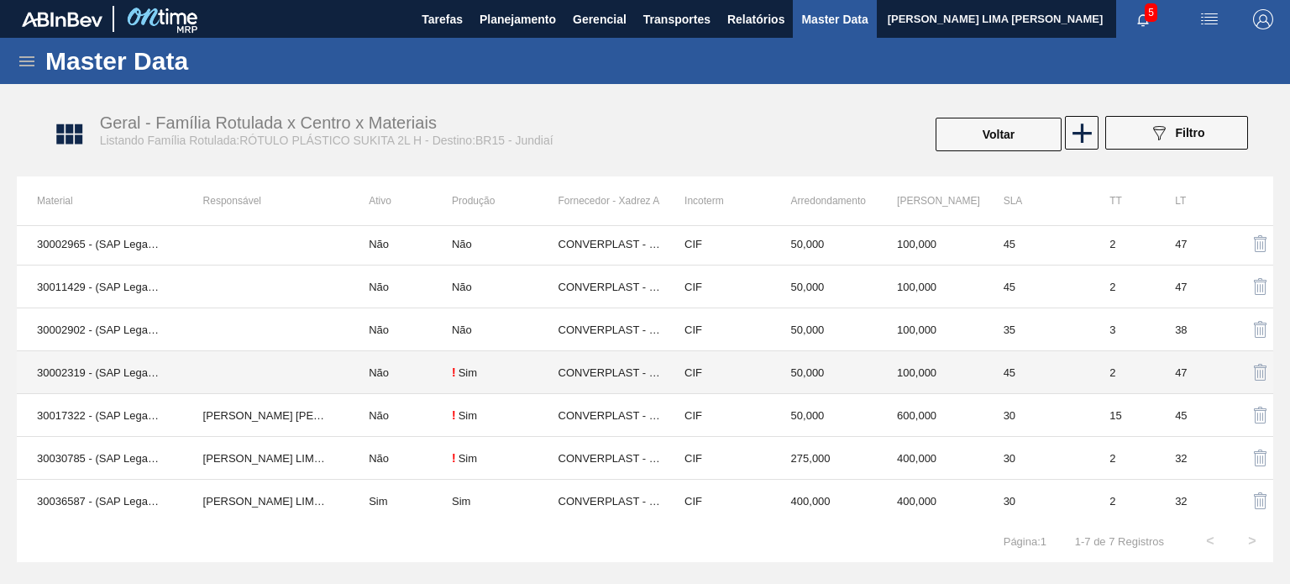
scroll to position [3, 0]
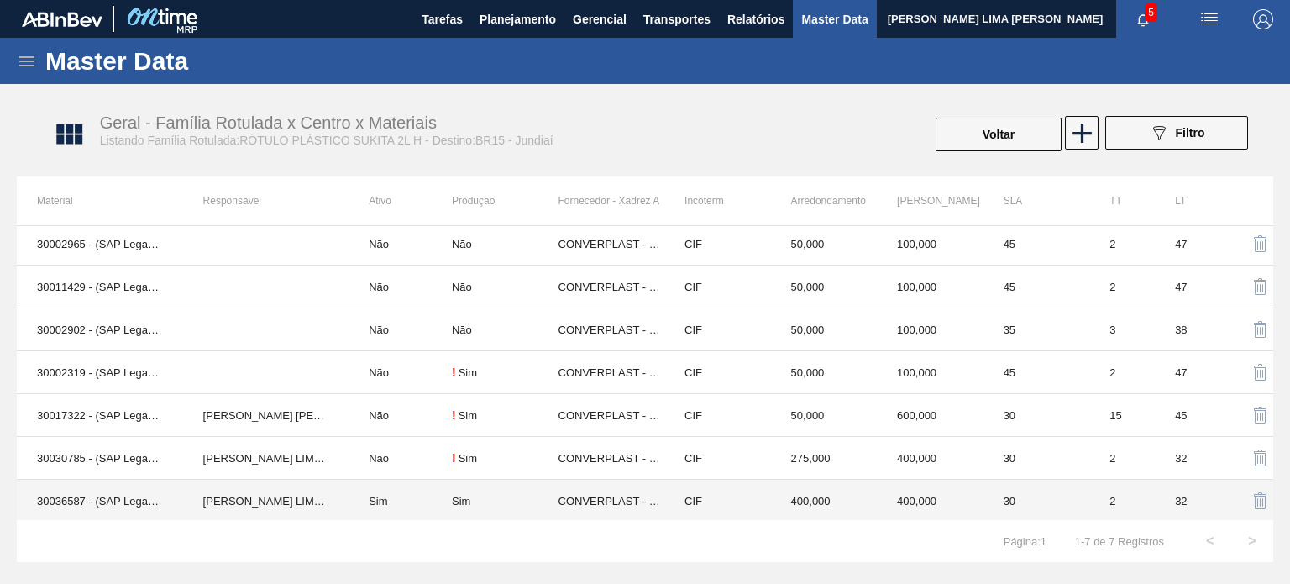
click at [675, 481] on td "CIF" at bounding box center [717, 501] width 107 height 43
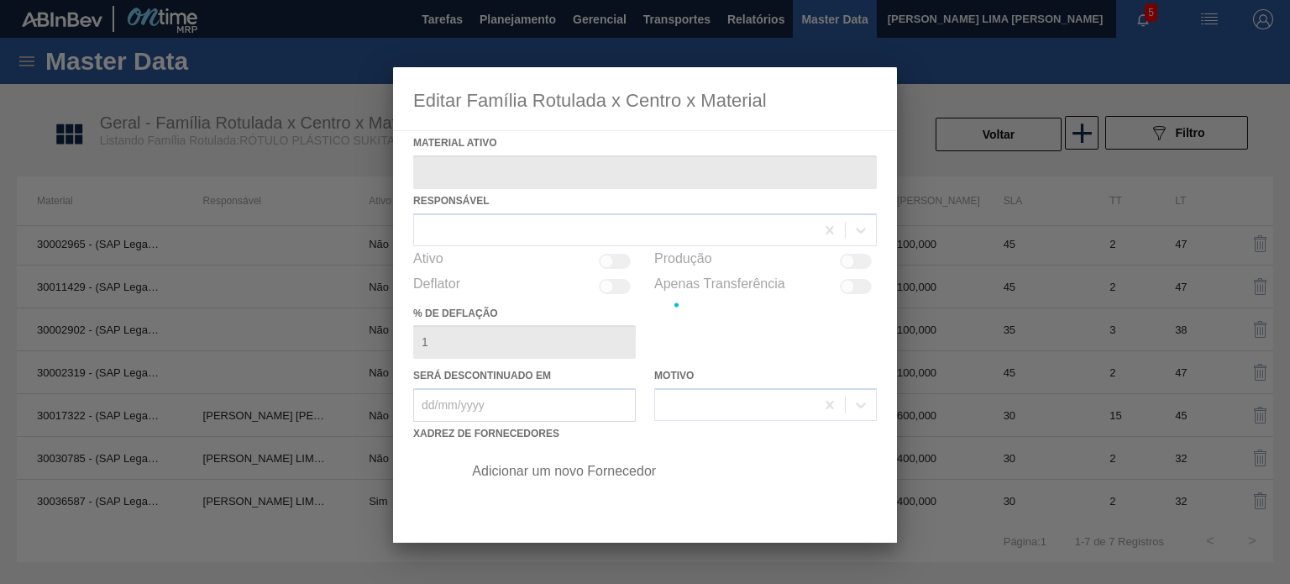
type ativo "30036587 - (SAP Legado: 50855872) - ROT PLAST 2L H SUKITA NIV25"
checkbox input "true"
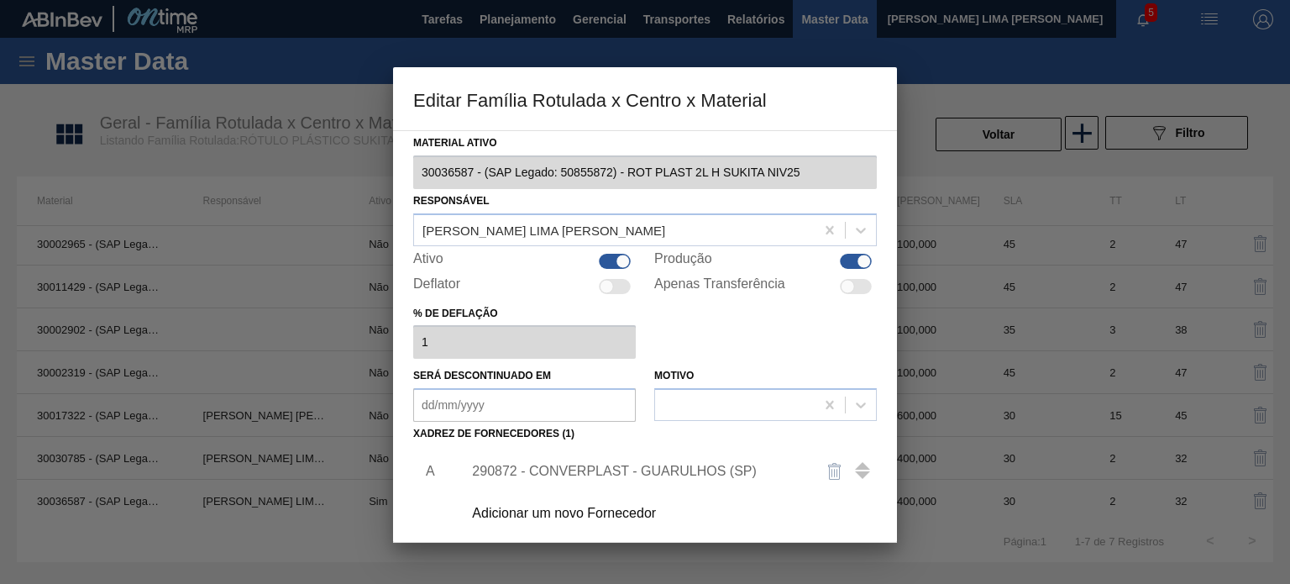
click at [600, 474] on div "290872 - CONVERPLAST - GUARULHOS (SP)" at bounding box center [636, 471] width 329 height 15
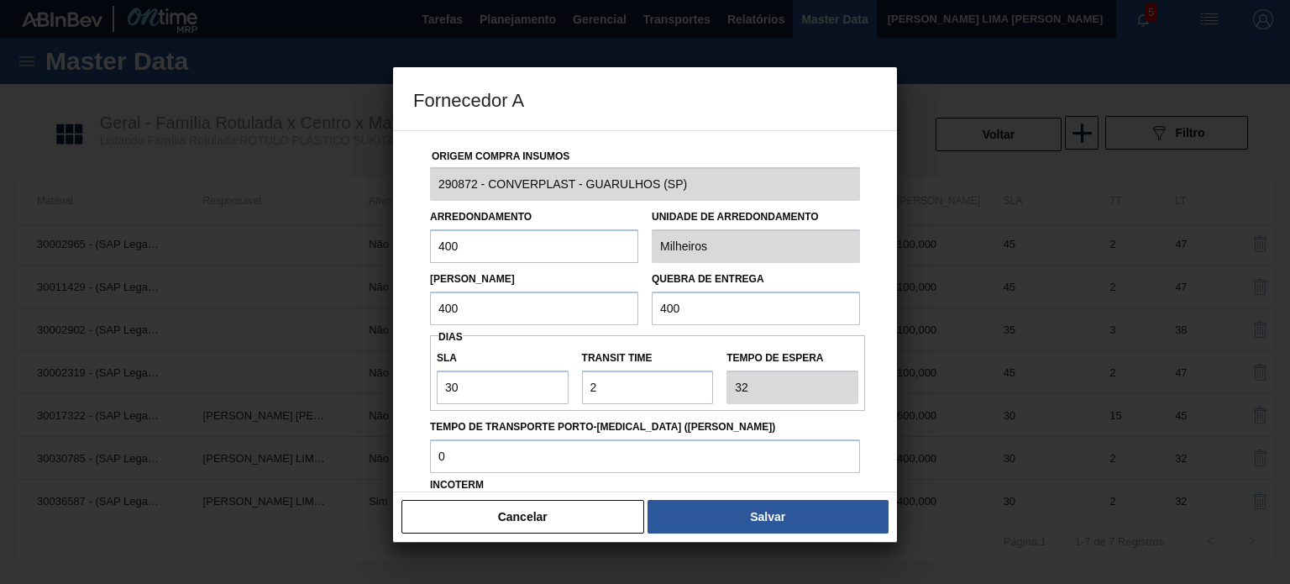
click at [423, 187] on div "290872 - CONVERPLAST - GUARULHOS (SP)" at bounding box center [645, 184] width 444 height 34
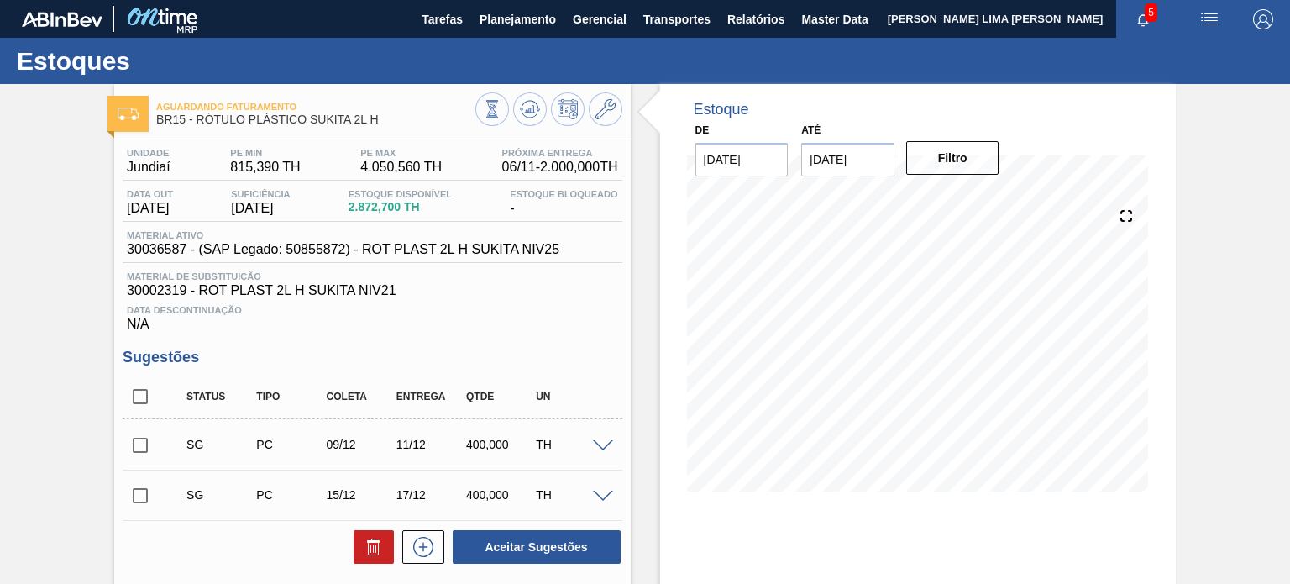
click at [181, 255] on span "30036587 - (SAP Legado: 50855872) - ROT PLAST 2L H SUKITA NIV25" at bounding box center [343, 249] width 433 height 15
click at [172, 253] on span "30036587 - (SAP Legado: 50855872) - ROT PLAST 2L H SUKITA NIV25" at bounding box center [343, 249] width 433 height 15
click at [309, 254] on span "30036587 - (SAP Legado: 50855872) - ROT PLAST 2L H SUKITA NIV25" at bounding box center [343, 249] width 433 height 15
copy span "50855872"
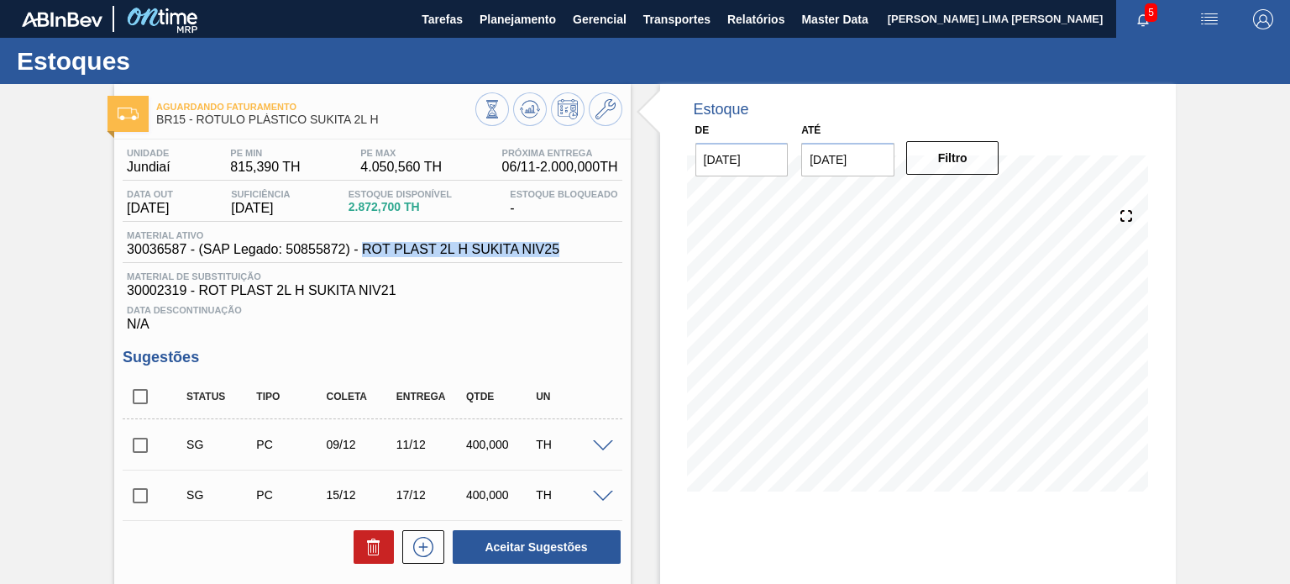
drag, startPoint x: 360, startPoint y: 250, endPoint x: 570, endPoint y: 251, distance: 210.8
click at [570, 251] on div "Material ativo 30036587 - (SAP Legado: 50855872) - ROT PLAST 2L H SUKITA NIV25" at bounding box center [372, 246] width 499 height 33
copy span "ROT PLAST 2L H SUKITA NIV25"
drag, startPoint x: 374, startPoint y: 117, endPoint x: 197, endPoint y: 128, distance: 176.7
click at [197, 128] on div "Aguardando Faturamento BR15 - RÓTULO PLÁSTICO SUKITA 2L H" at bounding box center [315, 114] width 318 height 38
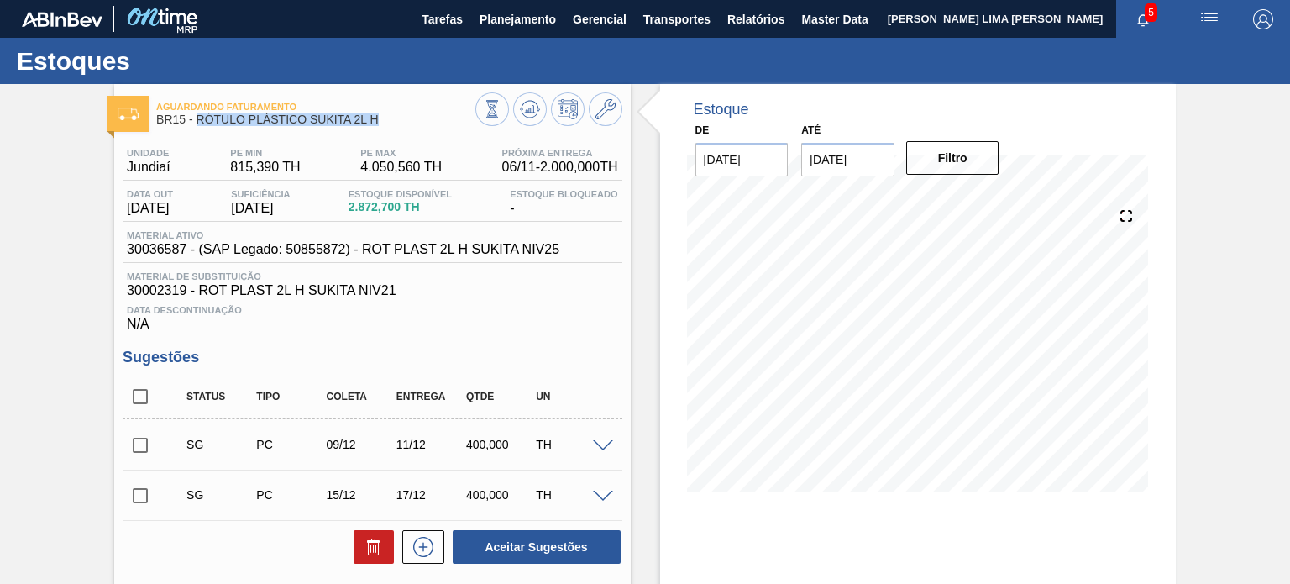
copy span "RÓTULO PLÁSTICO SUKITA 2L H"
click at [296, 251] on span "30036587 - (SAP Legado: 50855872) - ROT PLAST 2L H SUKITA NIV25" at bounding box center [343, 249] width 433 height 15
copy span "50855872"
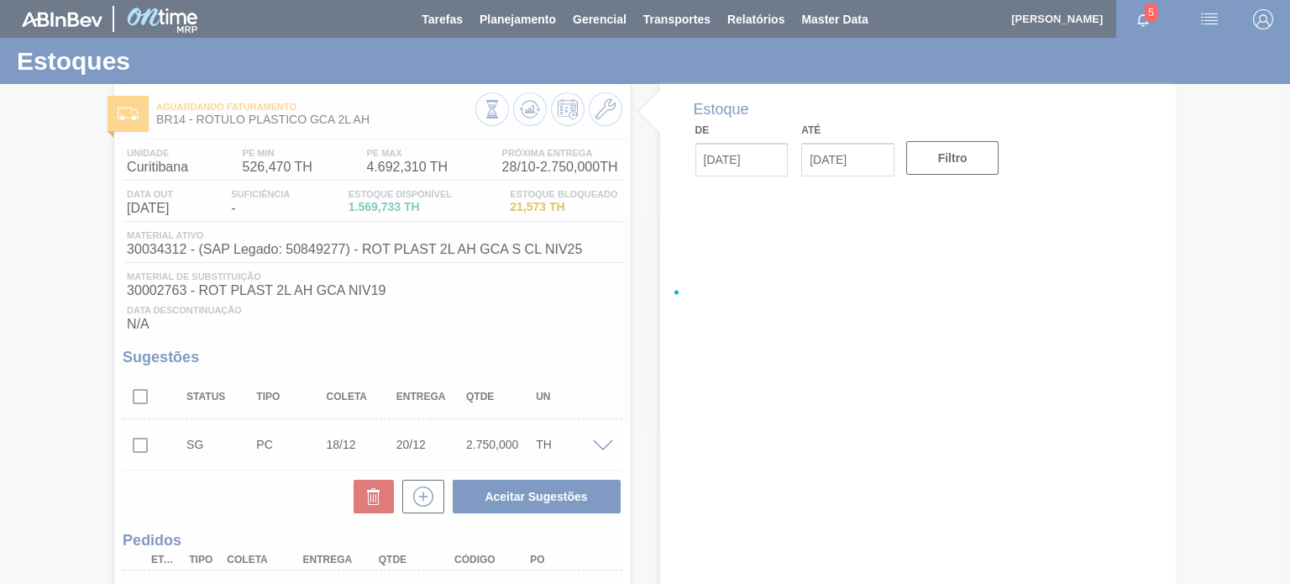
click at [318, 249] on div at bounding box center [645, 292] width 1290 height 584
click at [326, 247] on div at bounding box center [645, 292] width 1290 height 584
click at [323, 263] on div at bounding box center [645, 292] width 1290 height 584
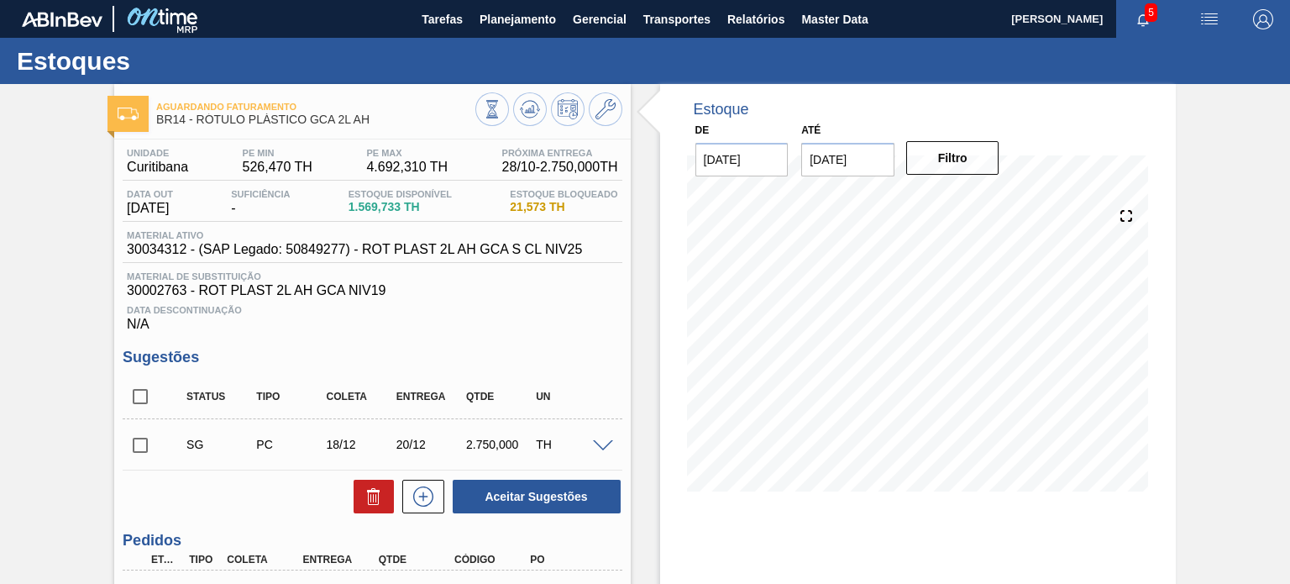
click at [316, 252] on span "30034312 - (SAP Legado: 50849277) - ROT PLAST 2L AH GCA S CL NIV25" at bounding box center [354, 249] width 455 height 15
copy span "50849277"
click at [598, 104] on icon at bounding box center [606, 109] width 20 height 20
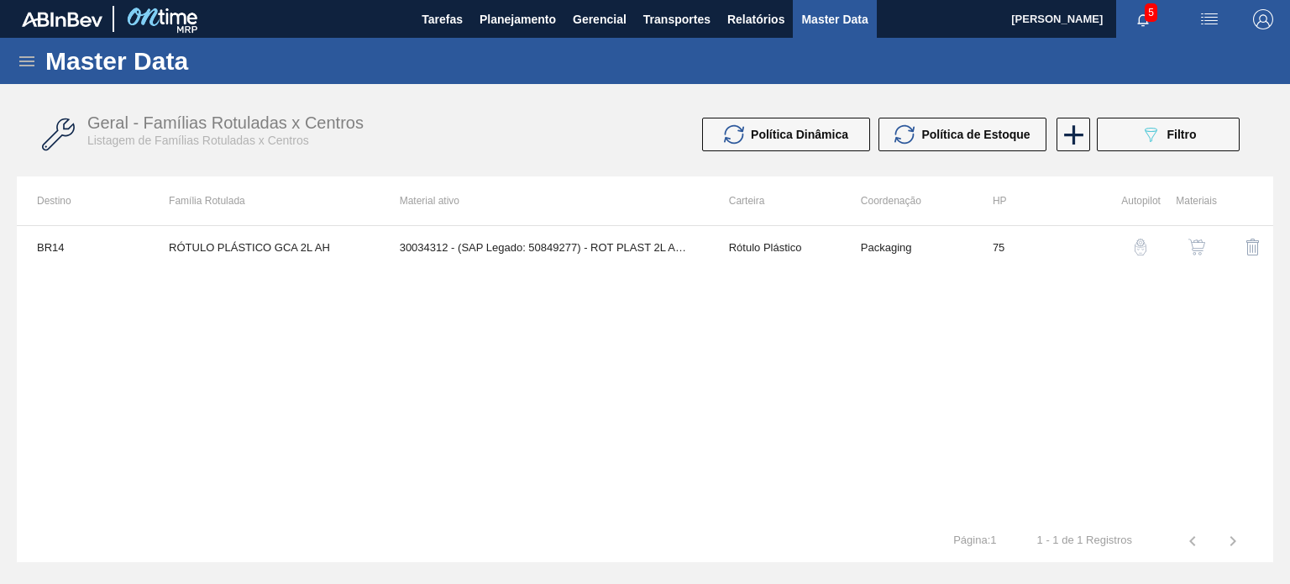
click at [1207, 249] on button "button" at bounding box center [1197, 247] width 40 height 40
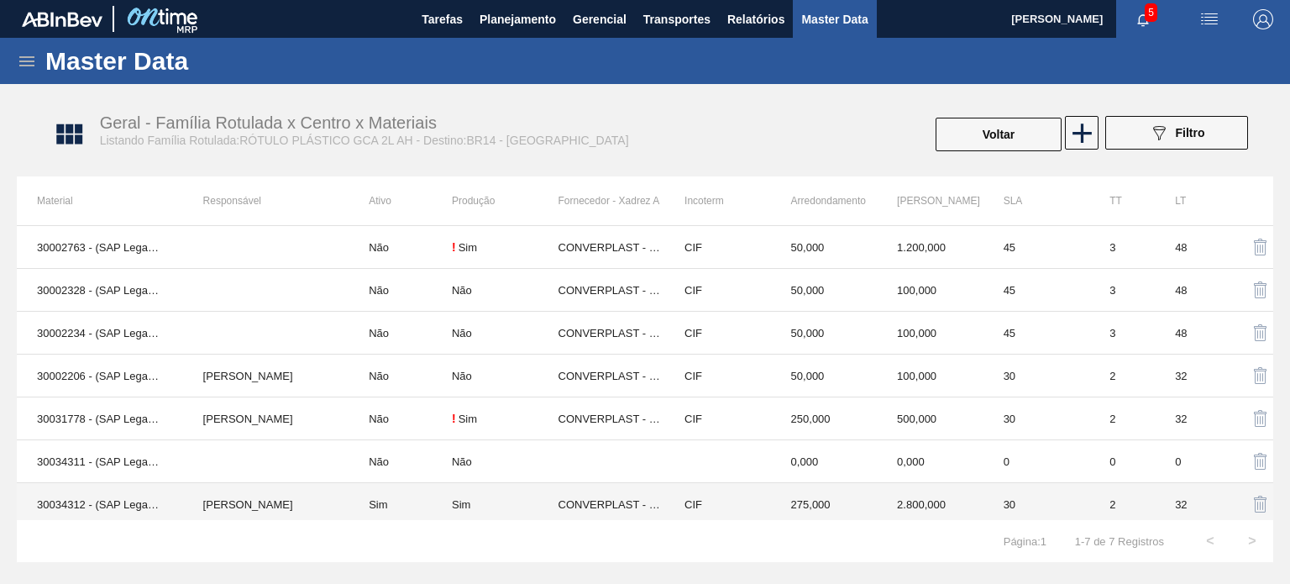
click at [648, 490] on td "CONVERPLAST - GUARULHOS (SP)" at bounding box center [612, 504] width 107 height 43
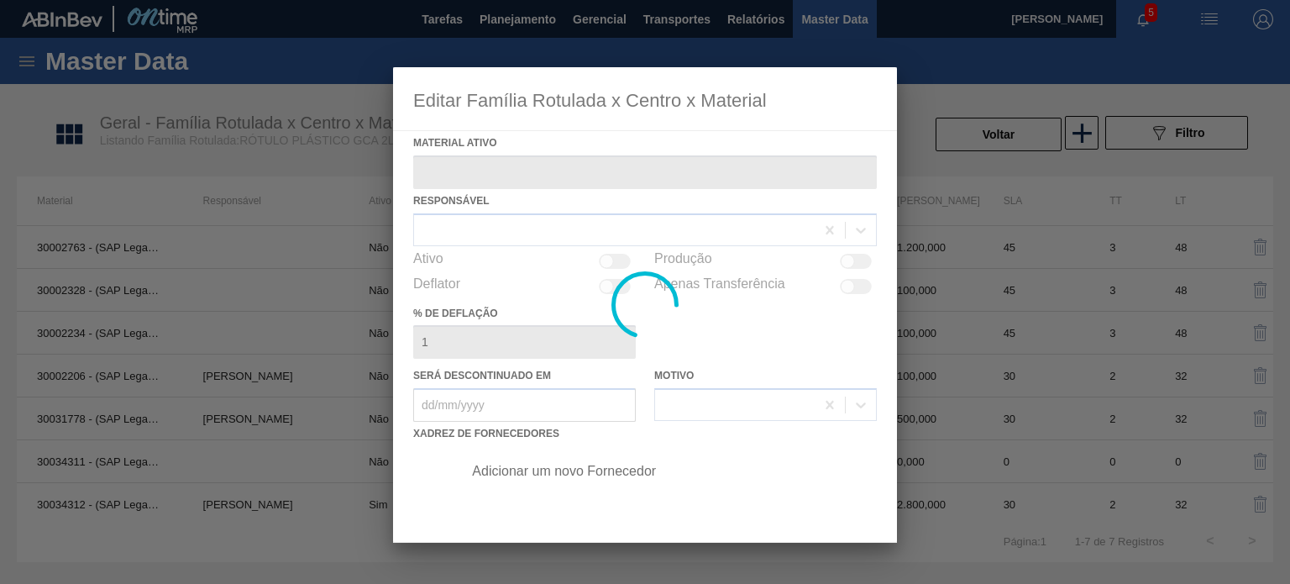
click at [514, 377] on div at bounding box center [645, 304] width 504 height 475
click at [470, 226] on div at bounding box center [645, 304] width 504 height 475
type ativo "30034312 - (SAP Legado: 50849277) - ROT PLAST 2L AH GCA S CL NIV25"
checkbox input "true"
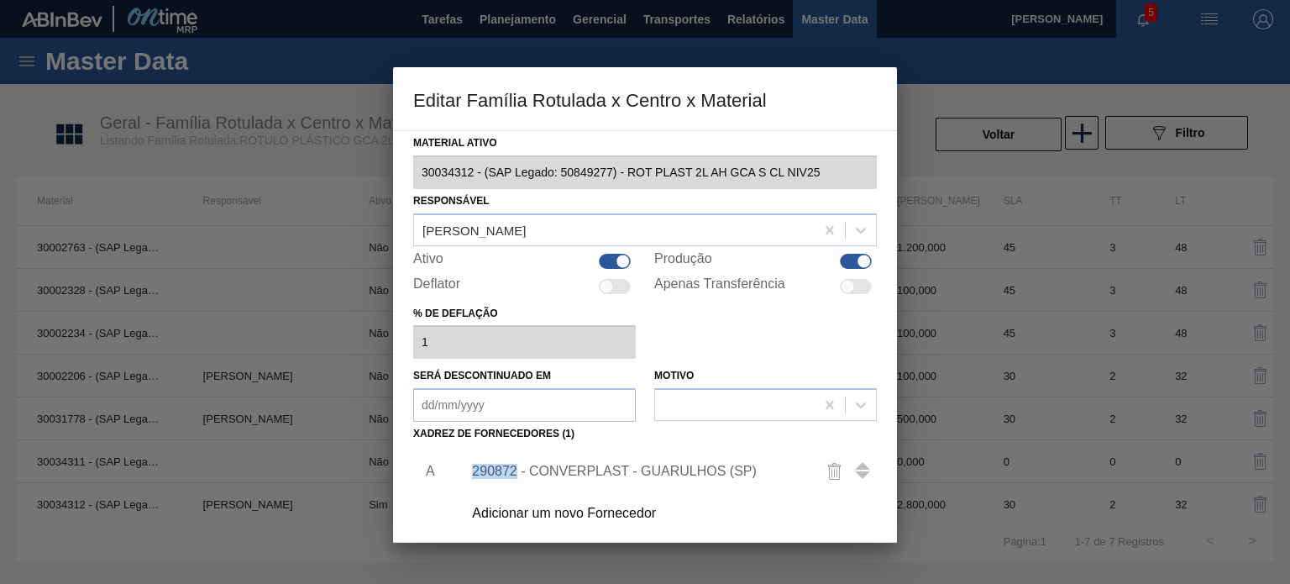
drag, startPoint x: 517, startPoint y: 466, endPoint x: 472, endPoint y: 466, distance: 44.5
click at [472, 466] on div "290872 - CONVERPLAST - GUARULHOS (SP)" at bounding box center [636, 471] width 329 height 15
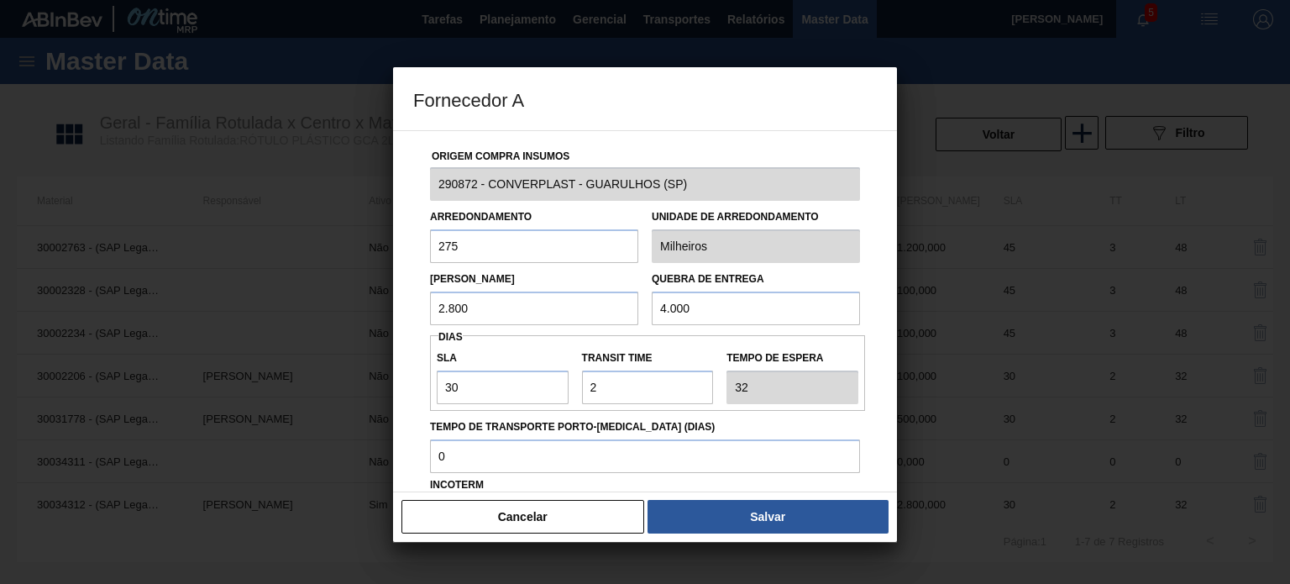
copy div "290872"
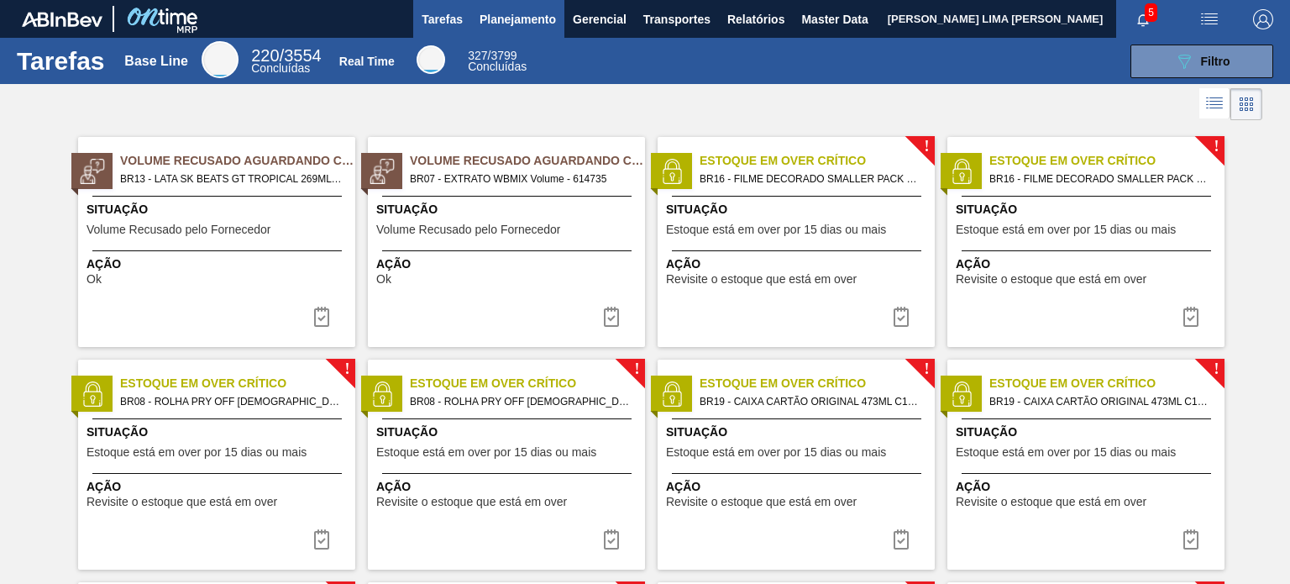
click at [473, 19] on button "Planejamento" at bounding box center [517, 19] width 93 height 38
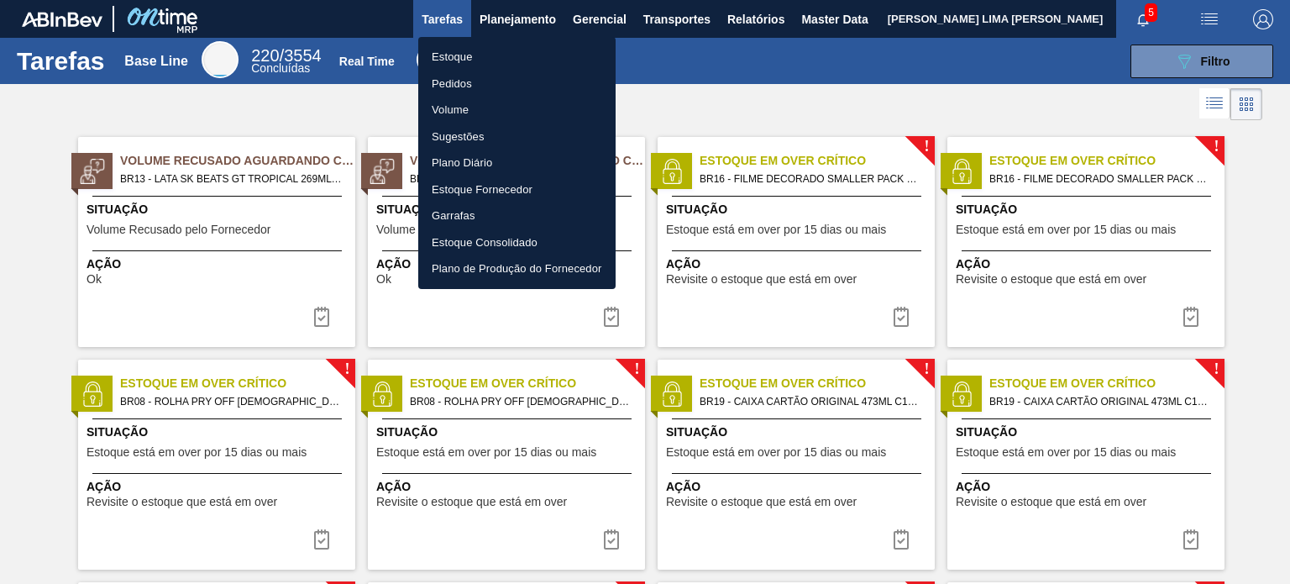
click at [470, 52] on li "Estoque" at bounding box center [516, 57] width 197 height 27
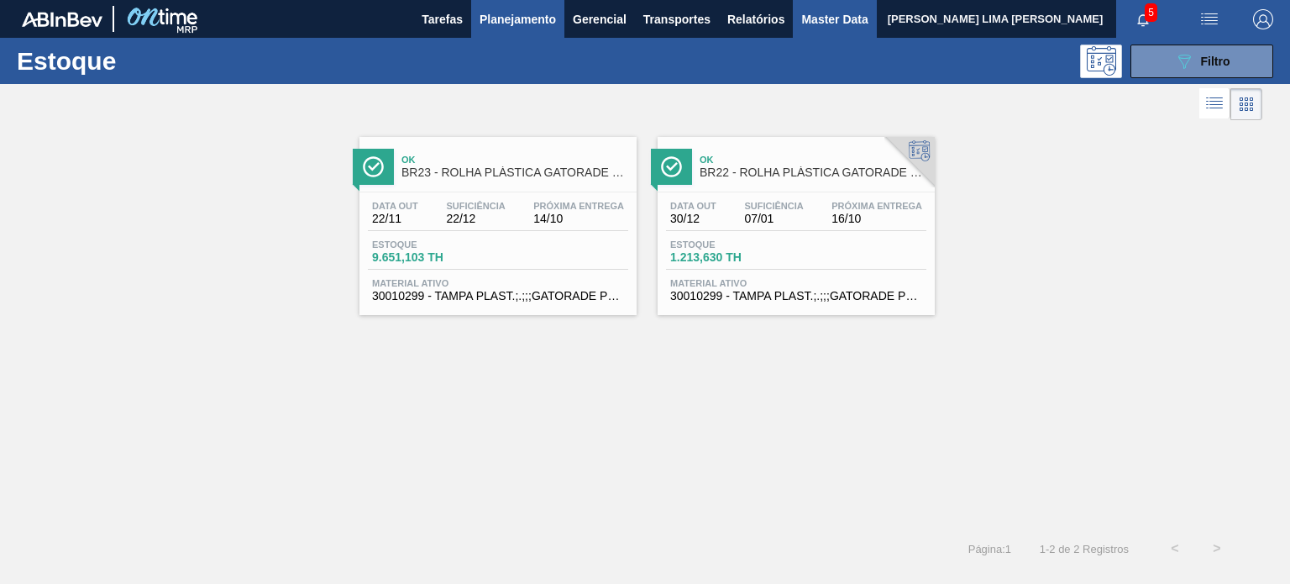
click at [823, 16] on span "Master Data" at bounding box center [834, 19] width 66 height 20
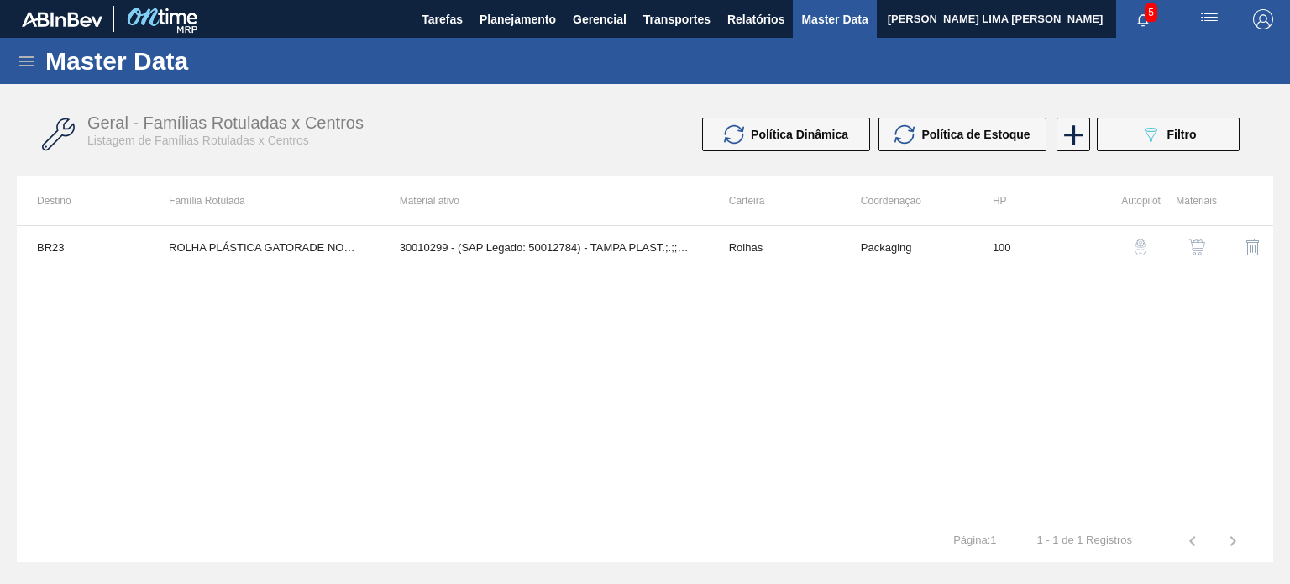
click at [37, 63] on div "Master Data" at bounding box center [645, 61] width 1290 height 46
click at [28, 59] on icon at bounding box center [27, 61] width 20 height 20
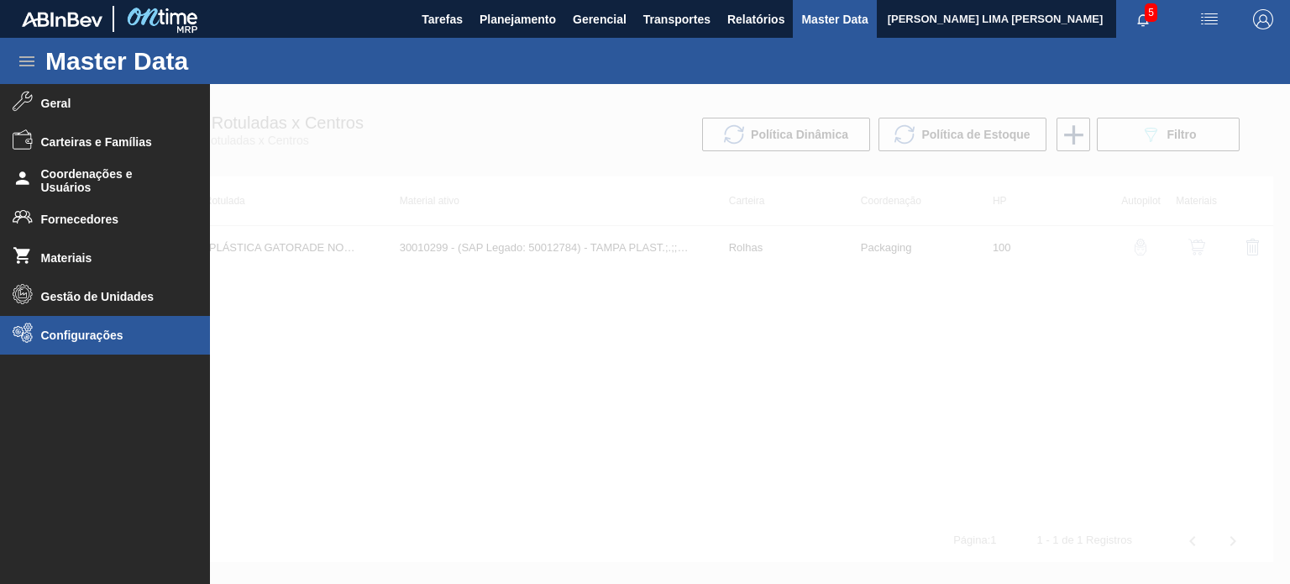
click at [92, 318] on li "Configurações" at bounding box center [105, 335] width 210 height 39
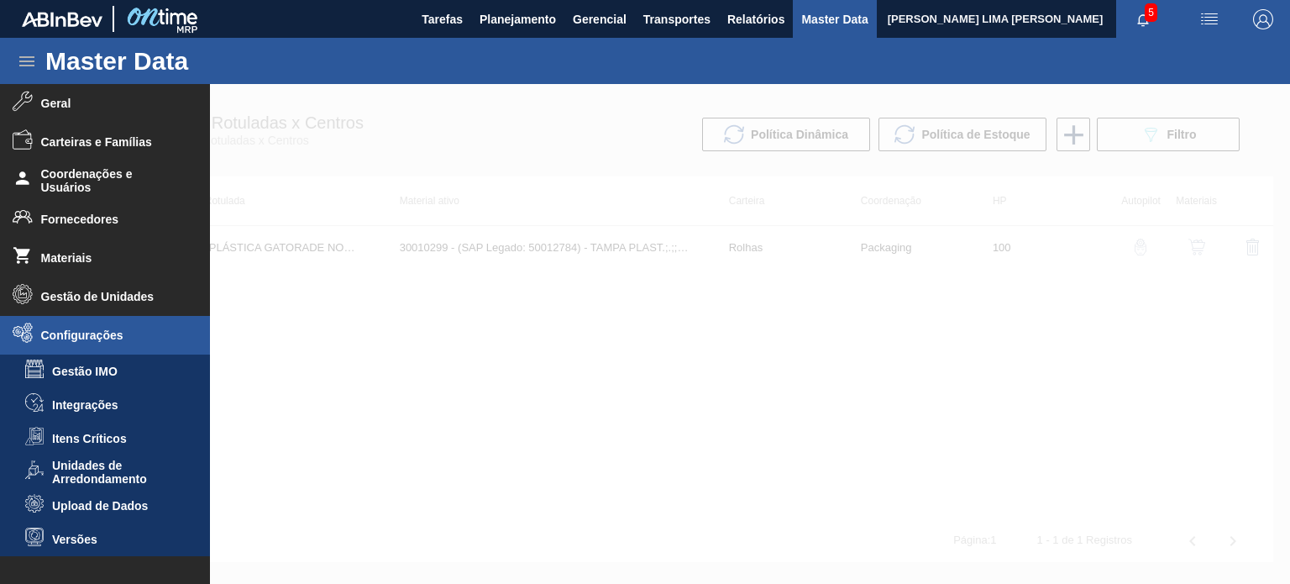
click at [118, 496] on li "Upload de Dados" at bounding box center [105, 506] width 210 height 34
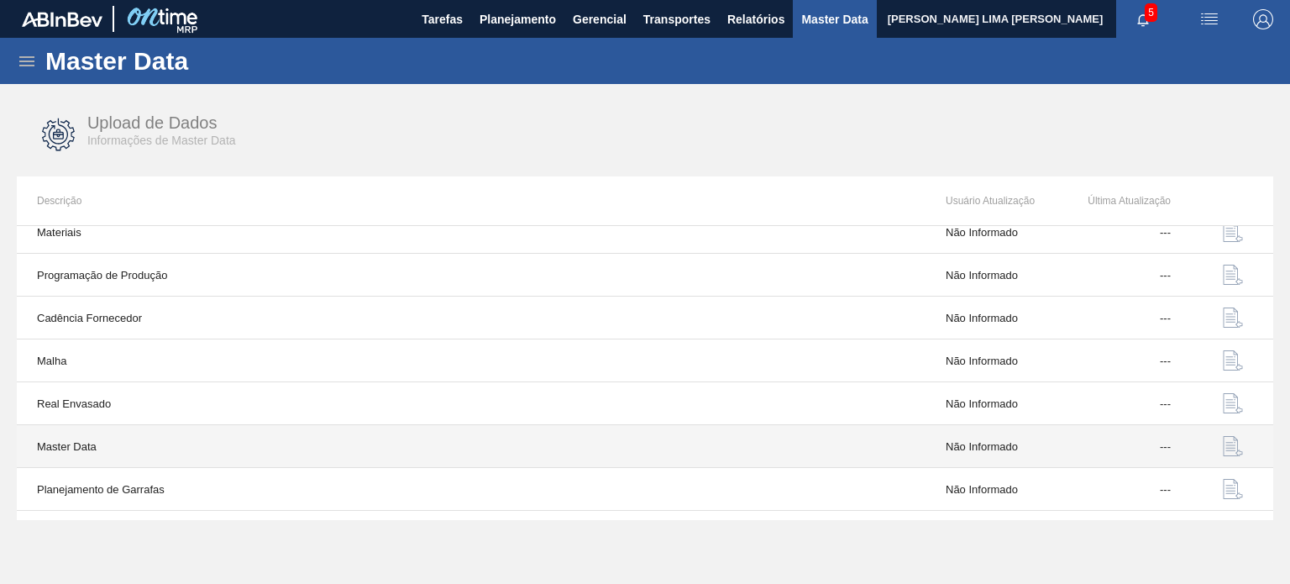
scroll to position [175, 0]
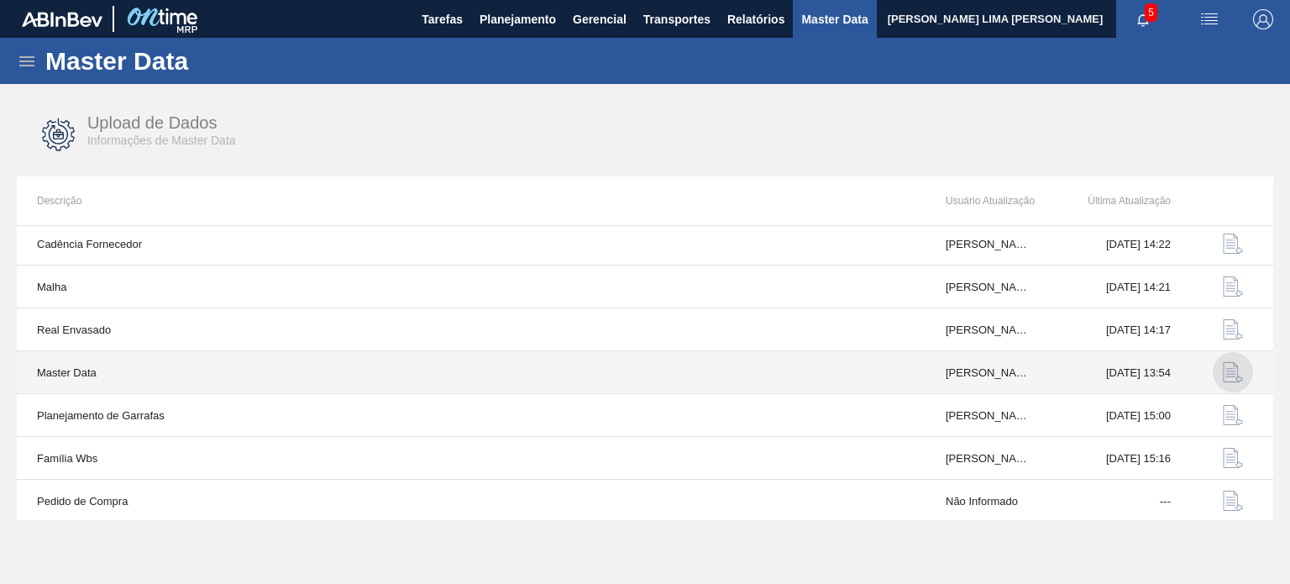
click at [1223, 372] on img "button" at bounding box center [1233, 372] width 20 height 20
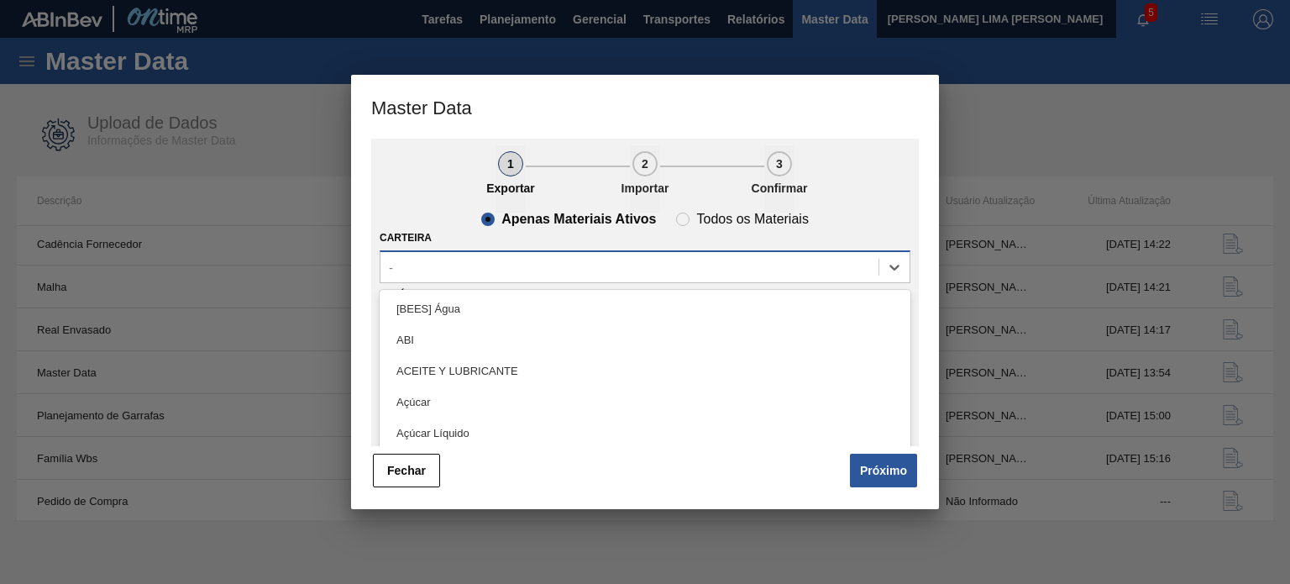
click at [485, 275] on div "-" at bounding box center [630, 267] width 498 height 24
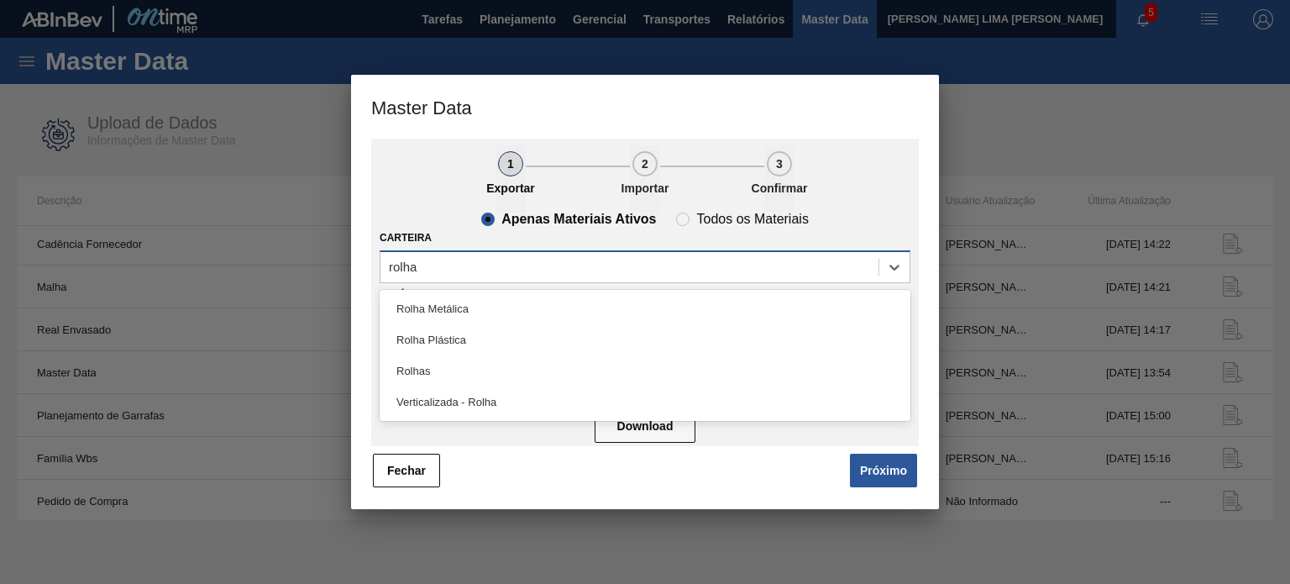
type input "rolha"
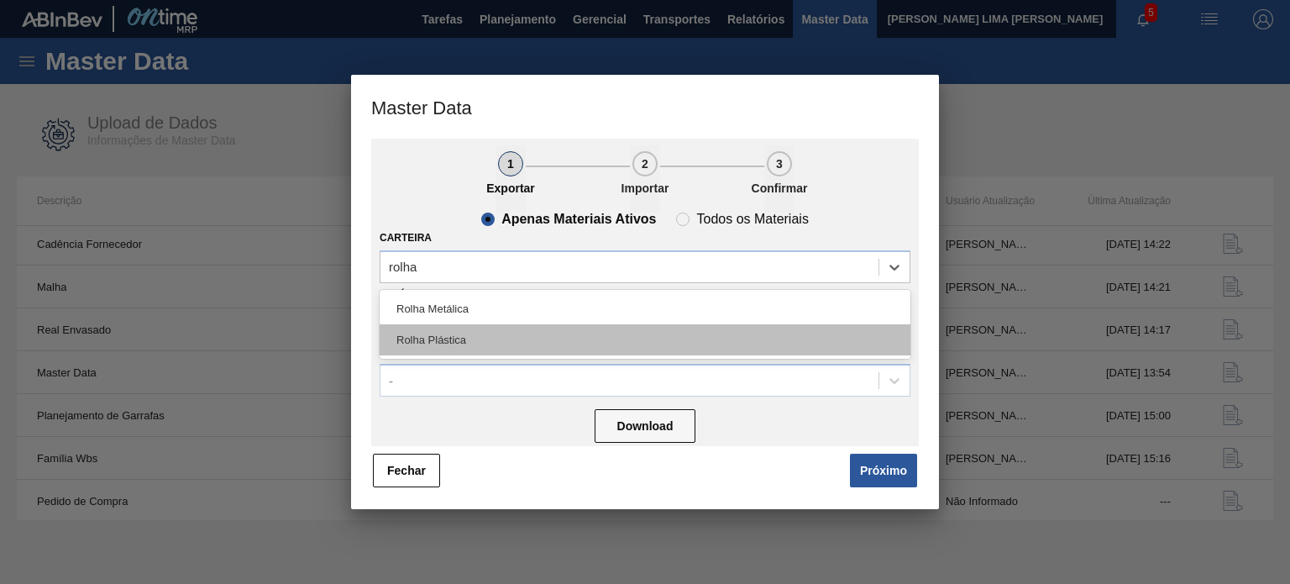
click at [487, 328] on div "Rolha Plástica" at bounding box center [645, 339] width 531 height 31
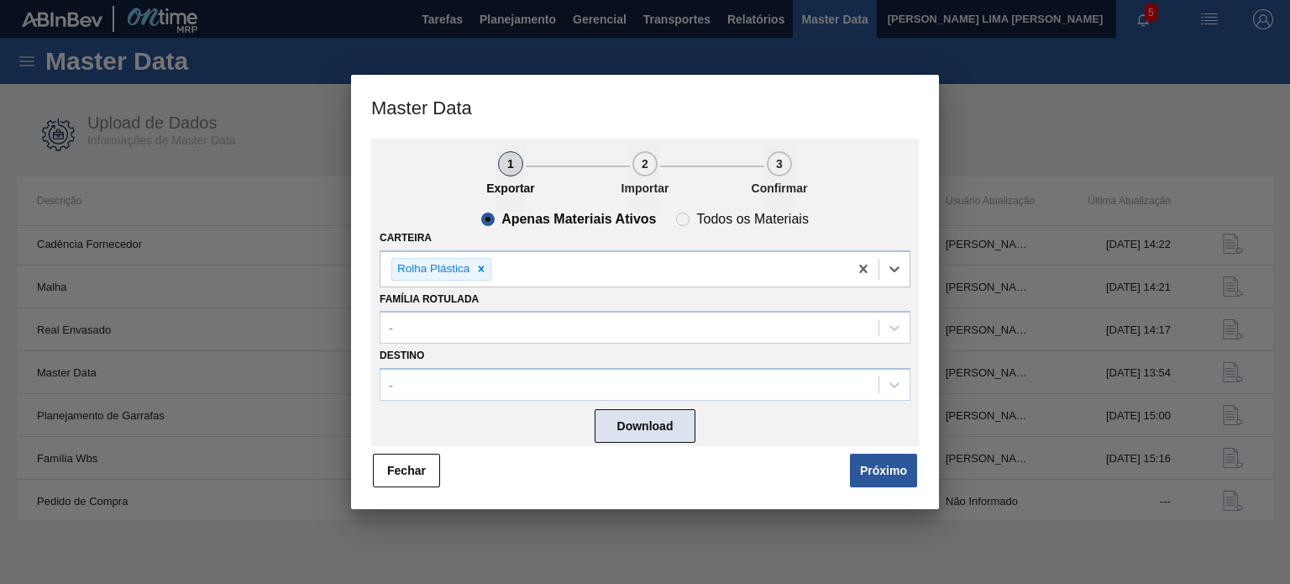
click at [635, 415] on button "Download" at bounding box center [645, 426] width 101 height 34
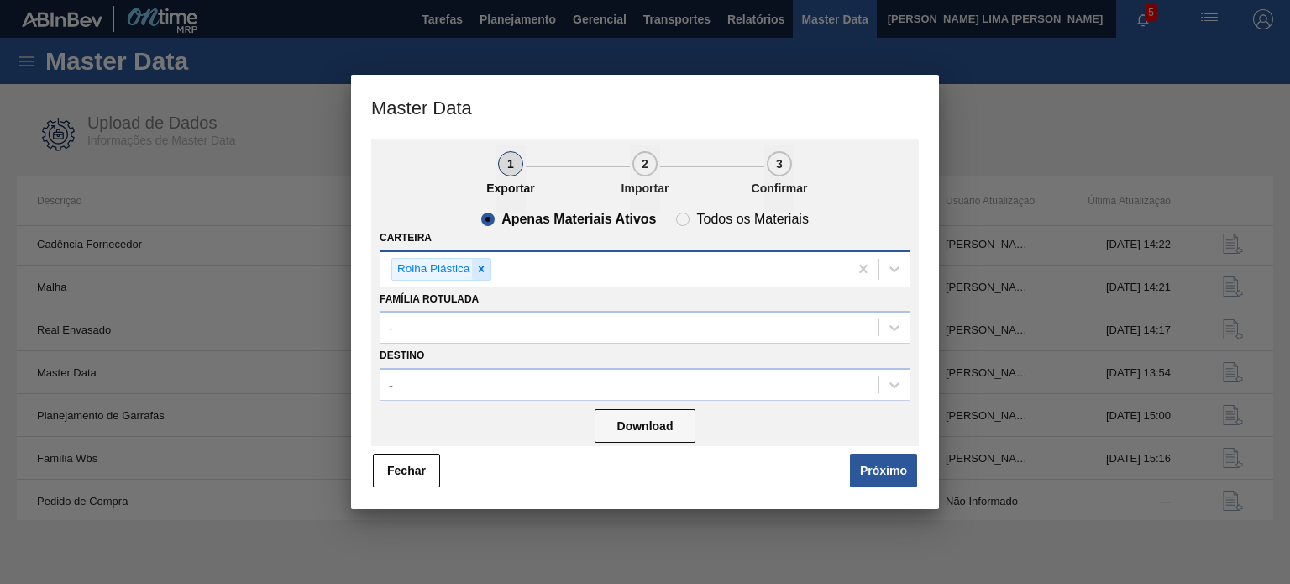
click at [477, 268] on icon at bounding box center [481, 269] width 12 height 12
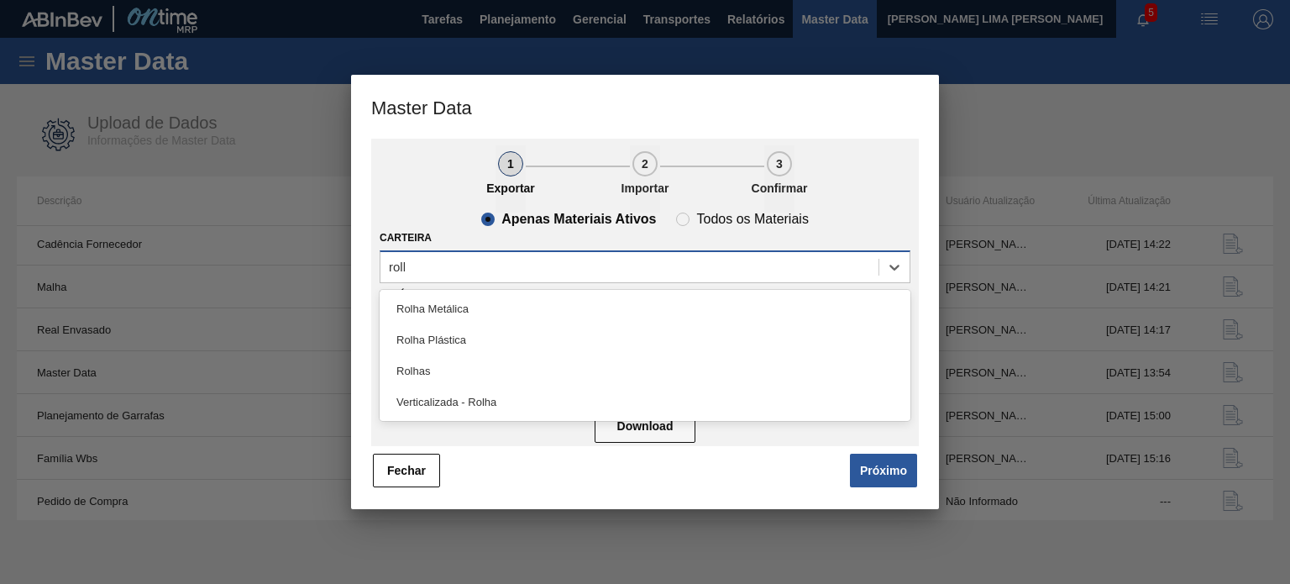
type input "rolha"
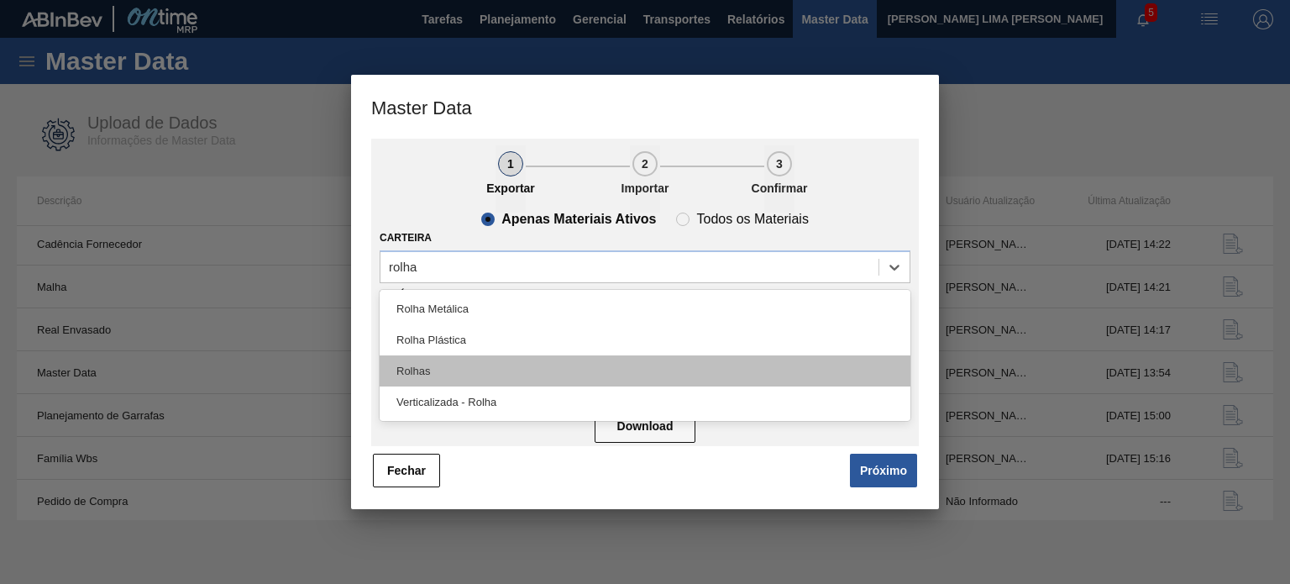
click at [451, 375] on div "Rolhas" at bounding box center [645, 370] width 531 height 31
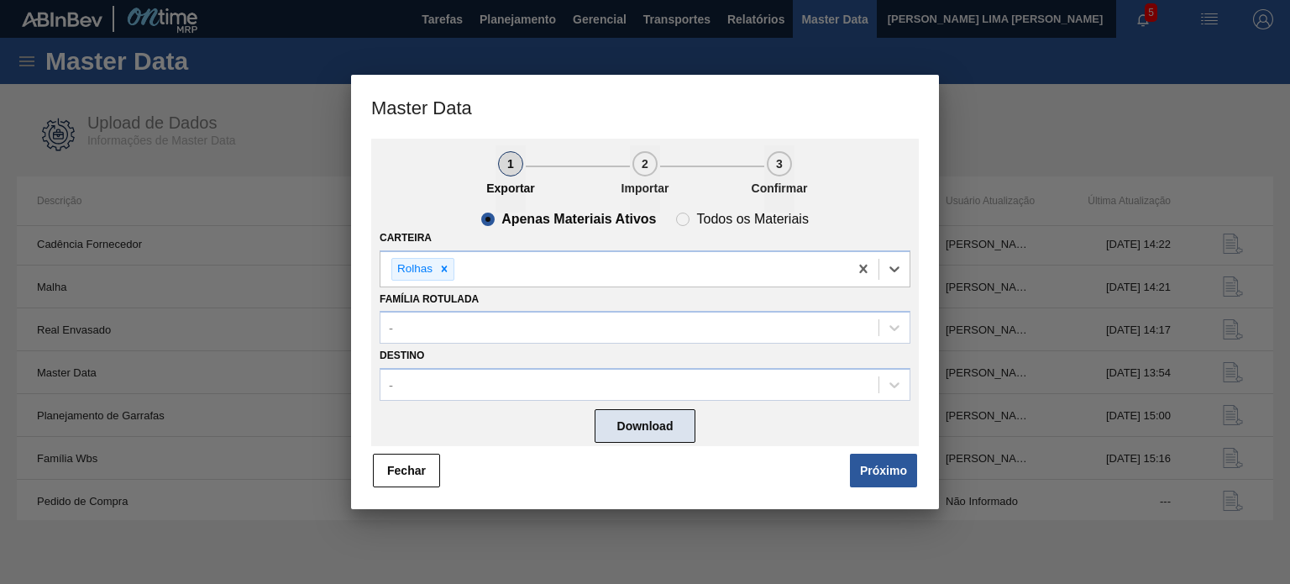
click at [652, 419] on button "Download" at bounding box center [645, 426] width 101 height 34
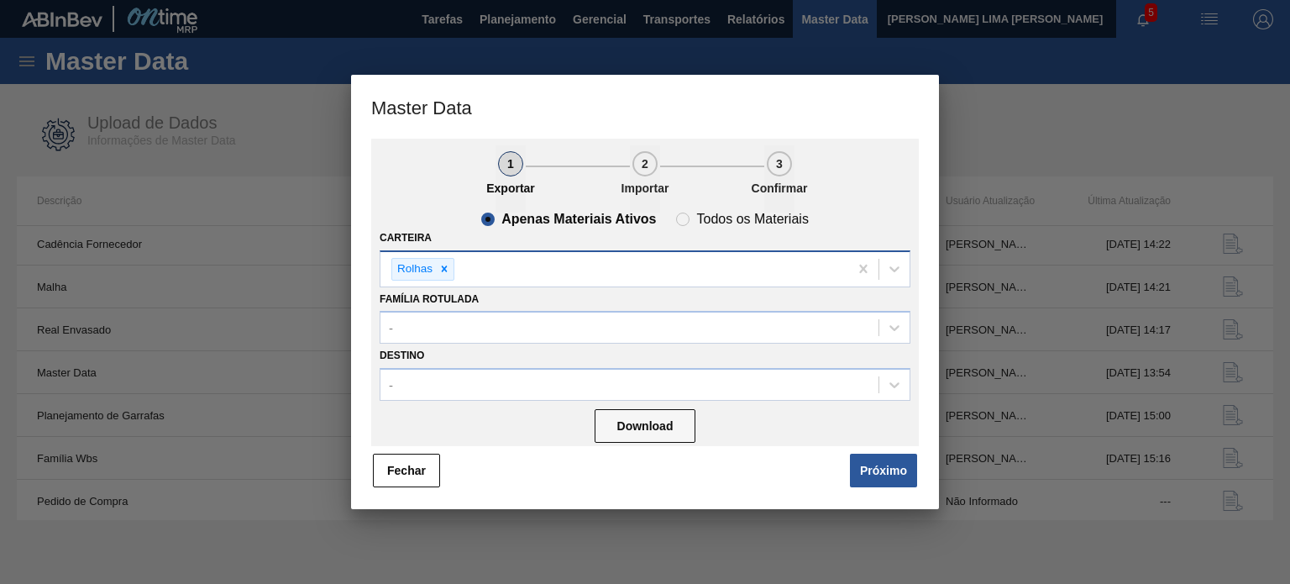
click at [497, 271] on div "Rolhas" at bounding box center [615, 269] width 468 height 34
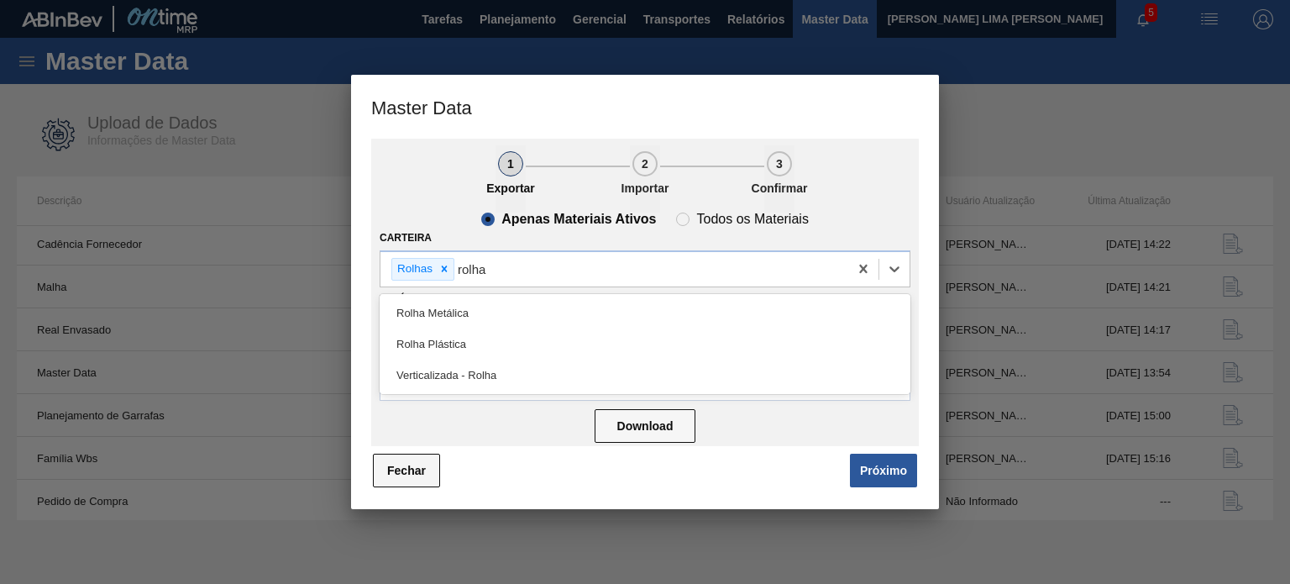
type input "rolha"
click at [421, 462] on button "Fechar" at bounding box center [406, 471] width 67 height 34
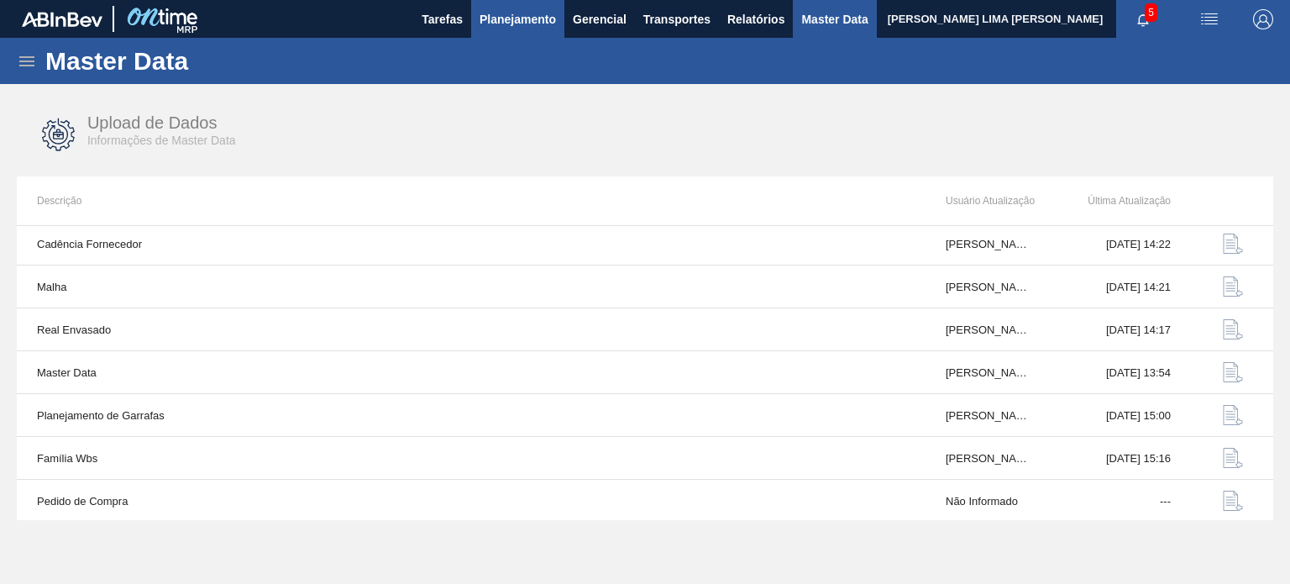
click at [514, 15] on span "Planejamento" at bounding box center [518, 19] width 76 height 20
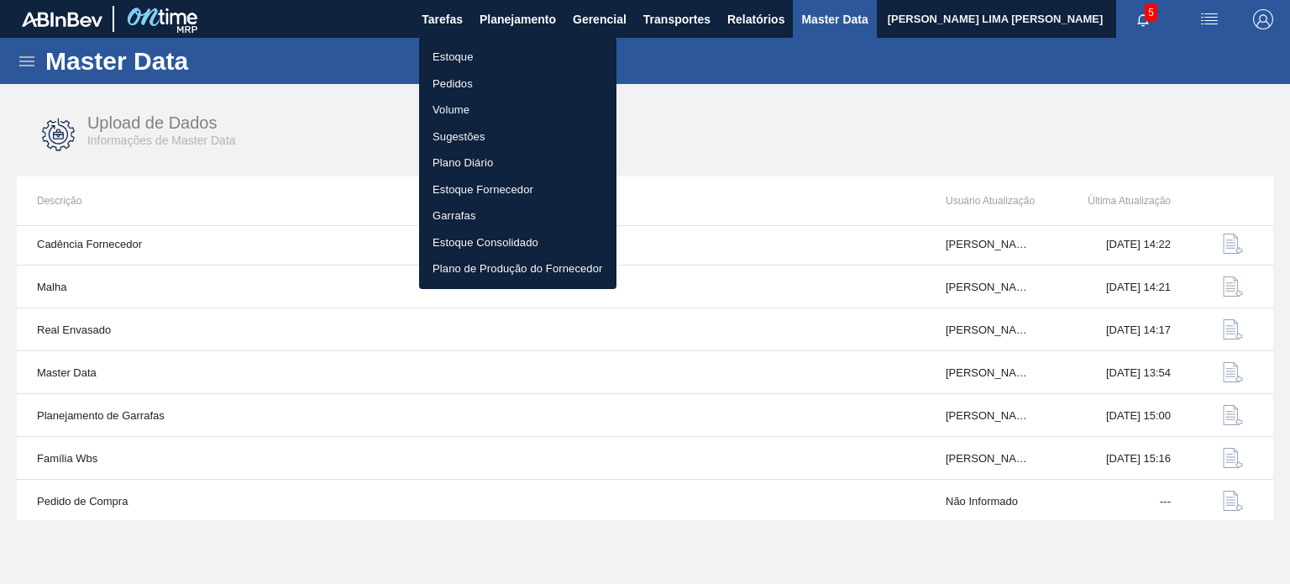
click at [489, 39] on ul "Estoque Pedidos Volume Sugestões Plano Diário Estoque Fornecedor Garrafas Estoq…" at bounding box center [517, 163] width 197 height 252
click at [477, 50] on li "Estoque" at bounding box center [517, 57] width 197 height 27
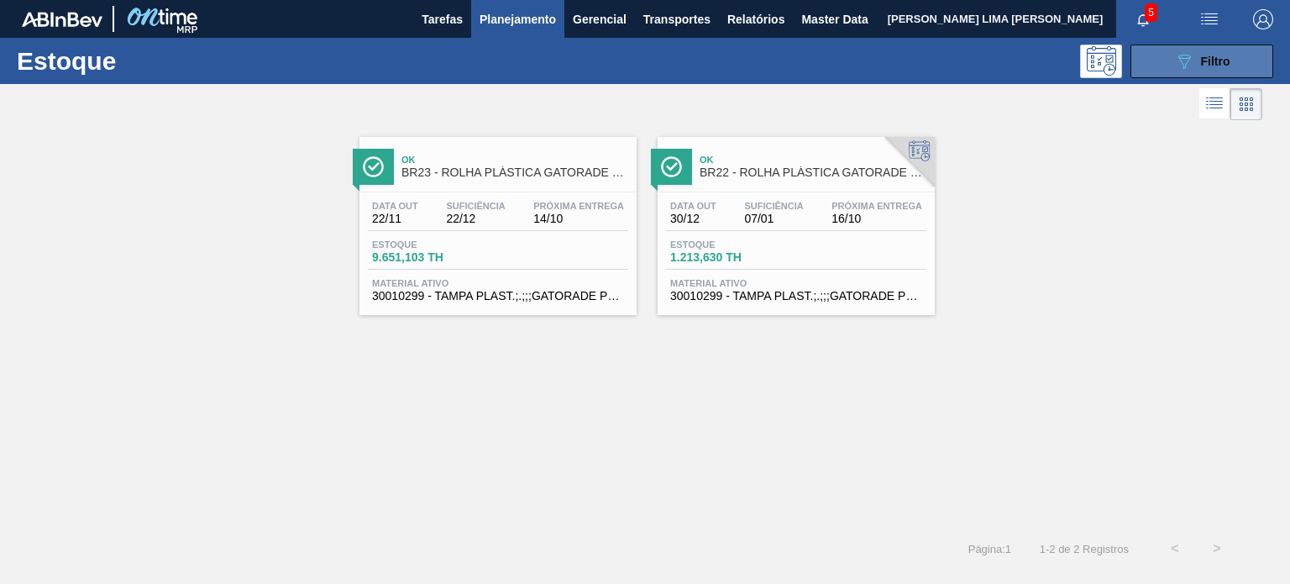
click at [1166, 62] on button "089F7B8B-B2A5-4AFE-B5C0-19BA573D28AC Filtro" at bounding box center [1202, 62] width 143 height 34
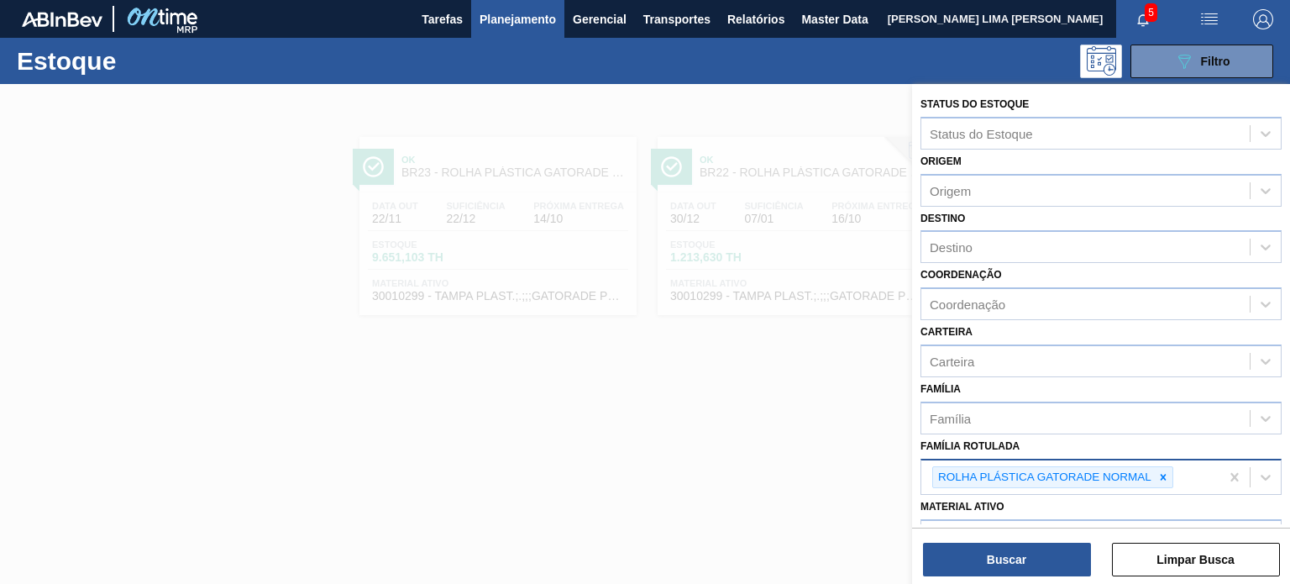
click at [1157, 471] on icon at bounding box center [1163, 477] width 12 height 12
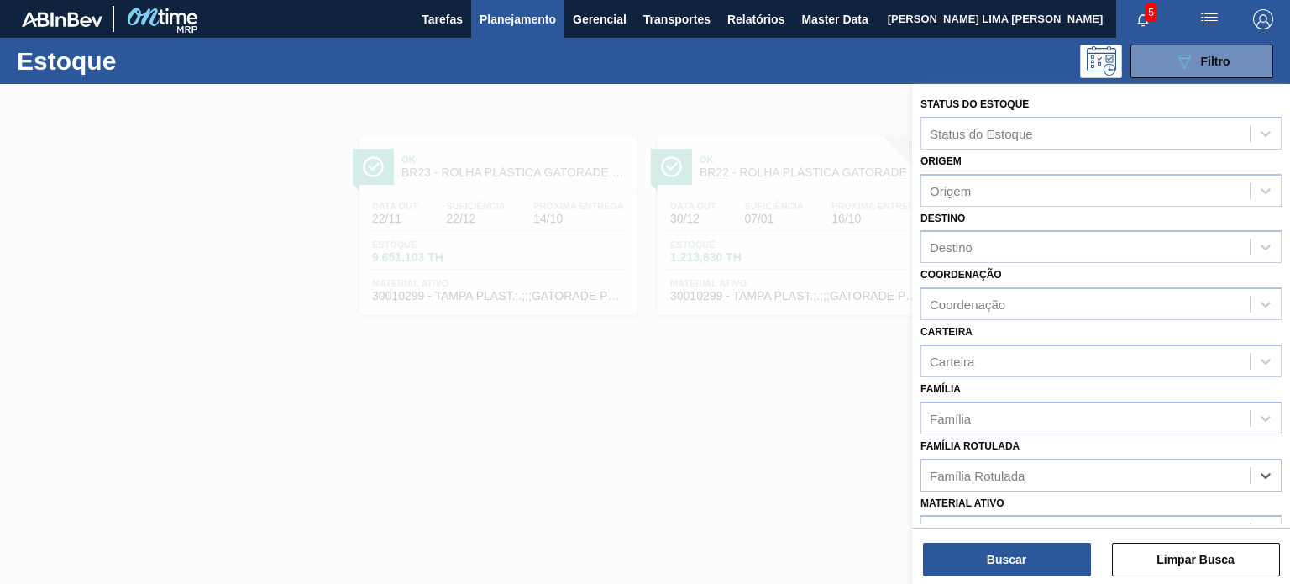
paste Rotulada "PLUG PARA TAMPA BIB"
type Rotulada "PLUG PARA TAMPA BIB"
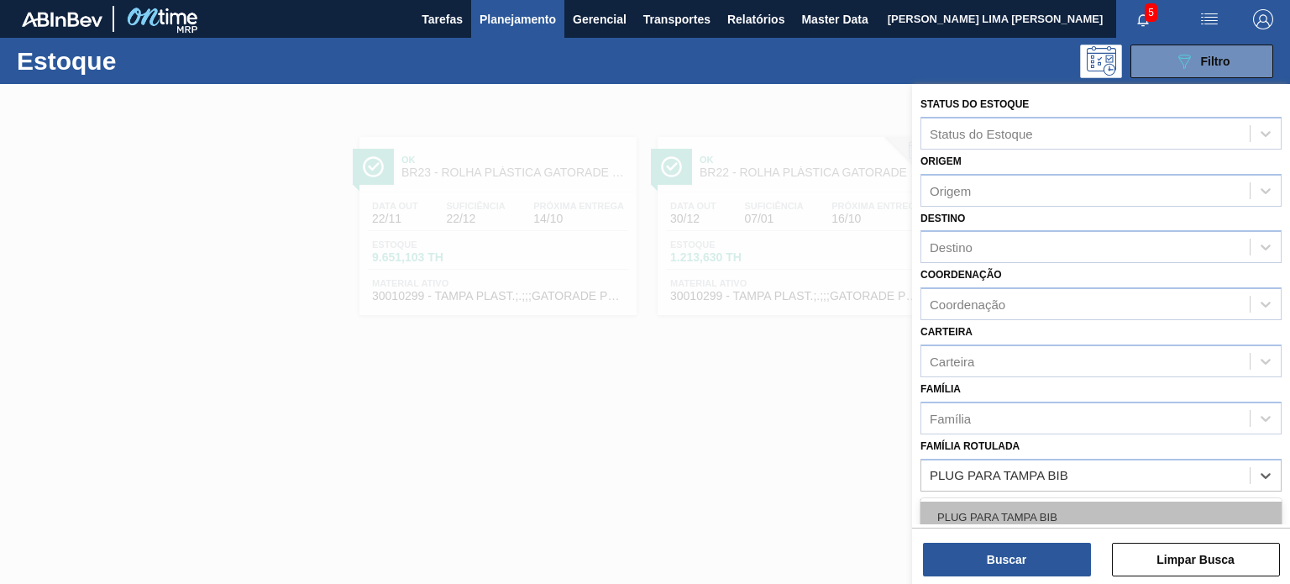
click at [1085, 503] on div "PLUG PARA TAMPA BIB" at bounding box center [1101, 516] width 361 height 31
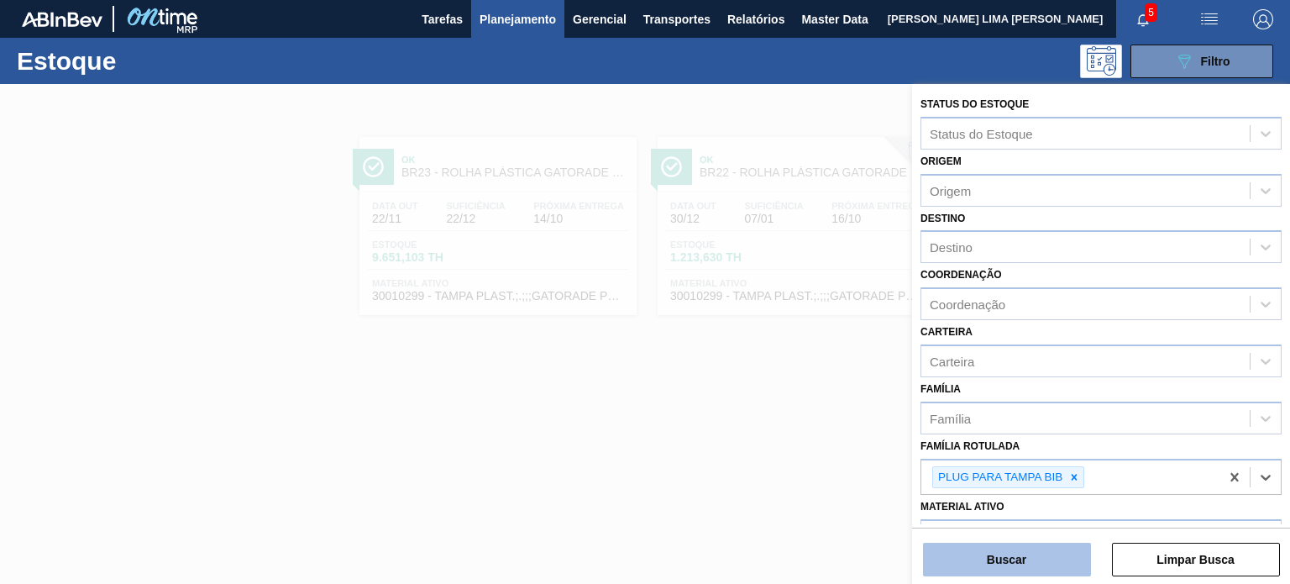
click at [1054, 547] on button "Buscar" at bounding box center [1007, 560] width 168 height 34
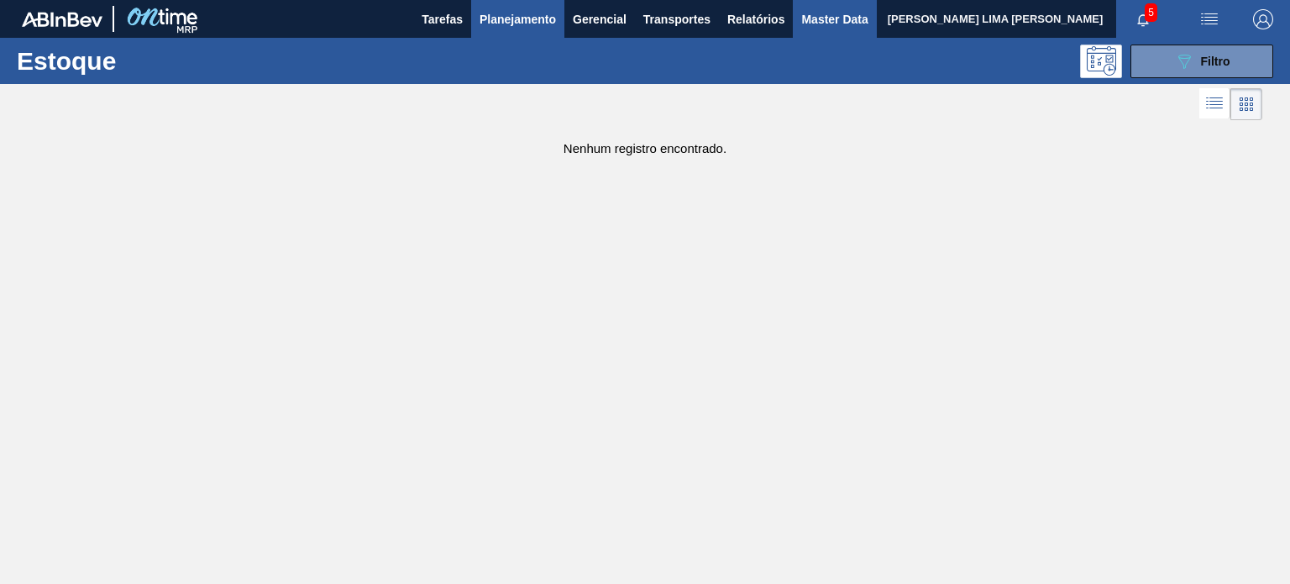
click at [805, 23] on span "Master Data" at bounding box center [834, 19] width 66 height 20
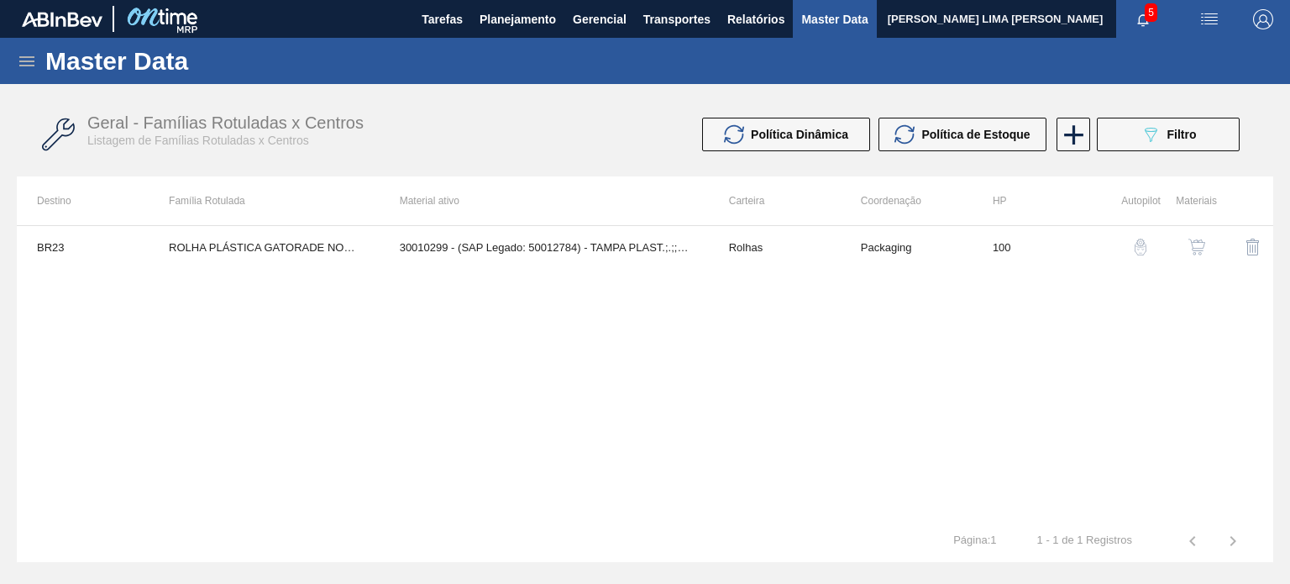
click at [30, 70] on icon at bounding box center [27, 61] width 20 height 20
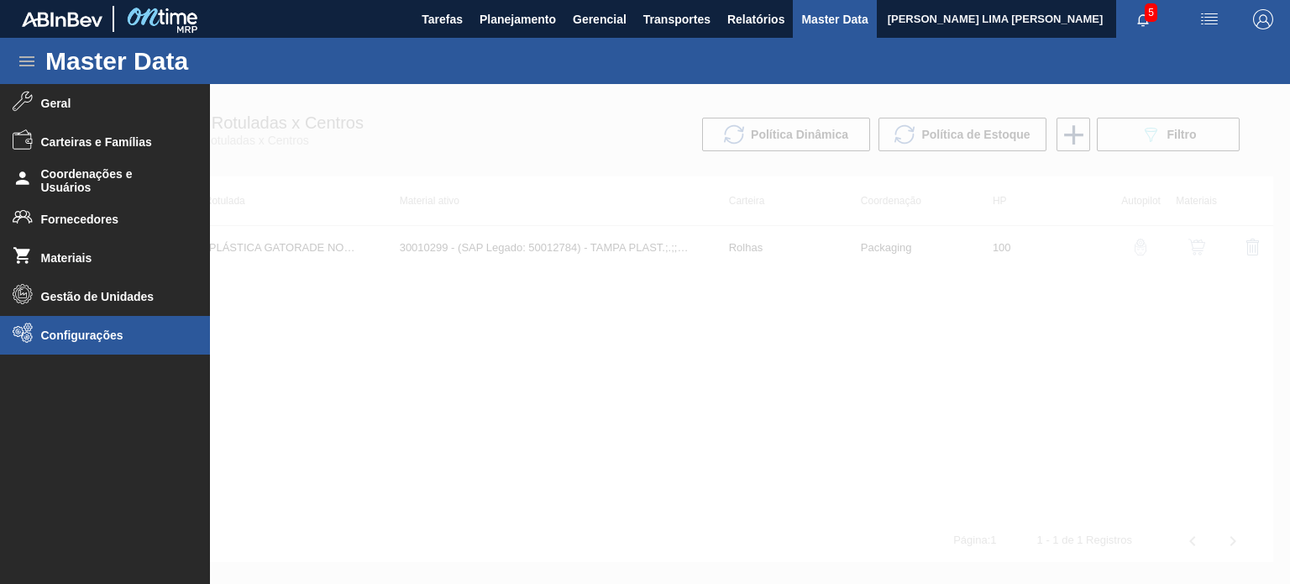
click at [87, 325] on li "Configurações" at bounding box center [105, 335] width 210 height 39
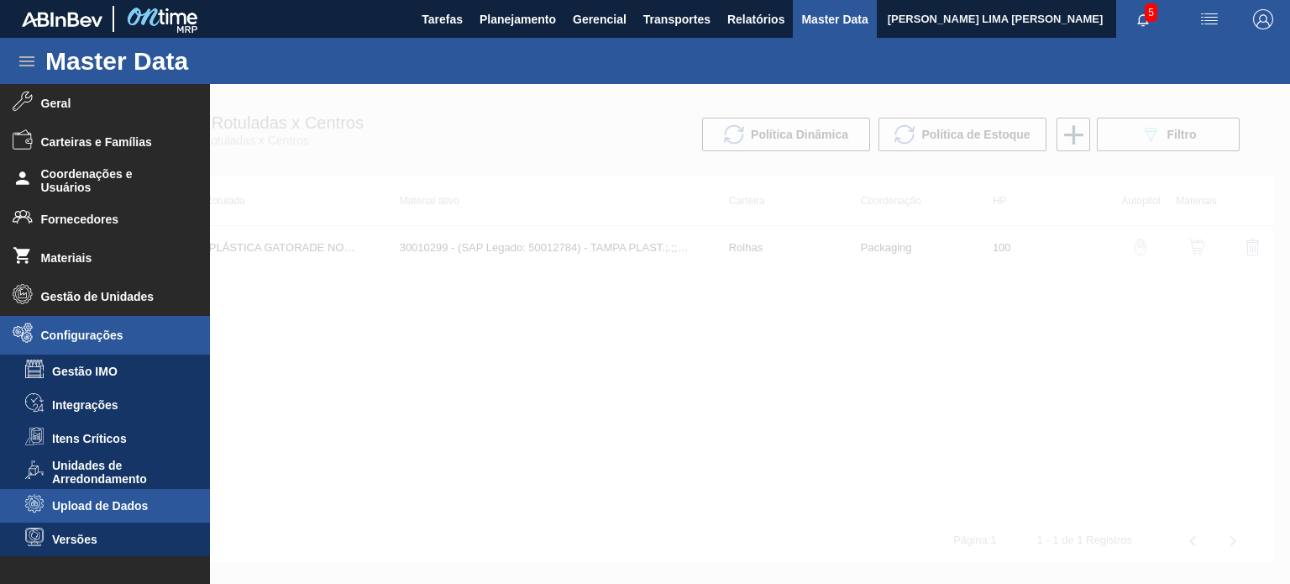
click at [110, 501] on span "Upload de Dados" at bounding box center [116, 505] width 129 height 13
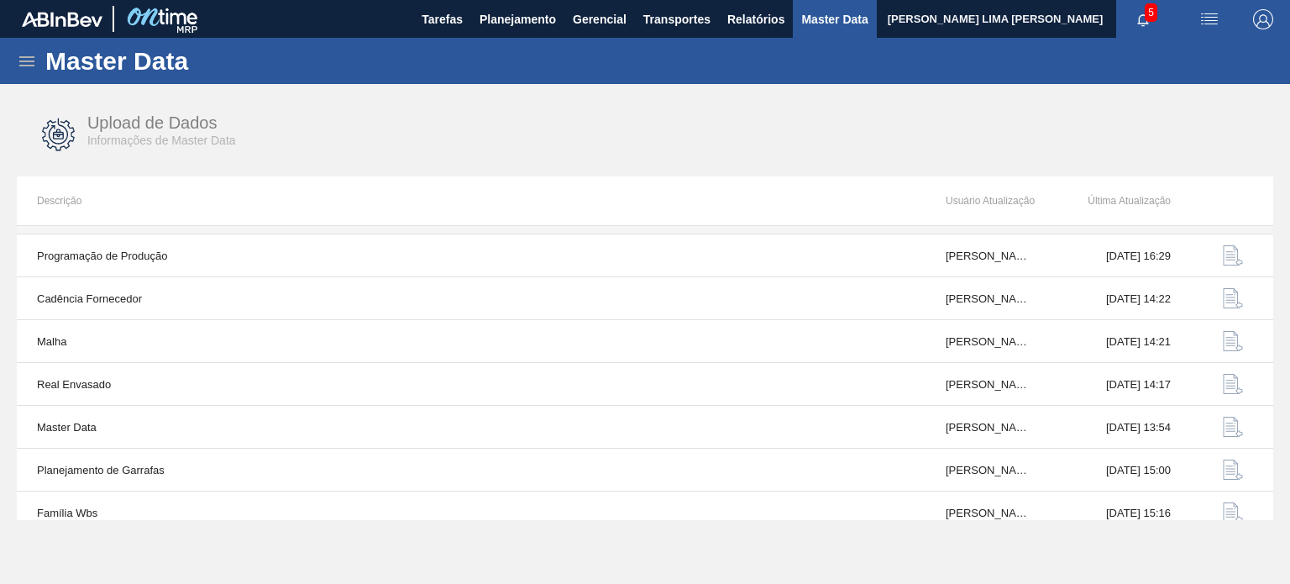
scroll to position [175, 0]
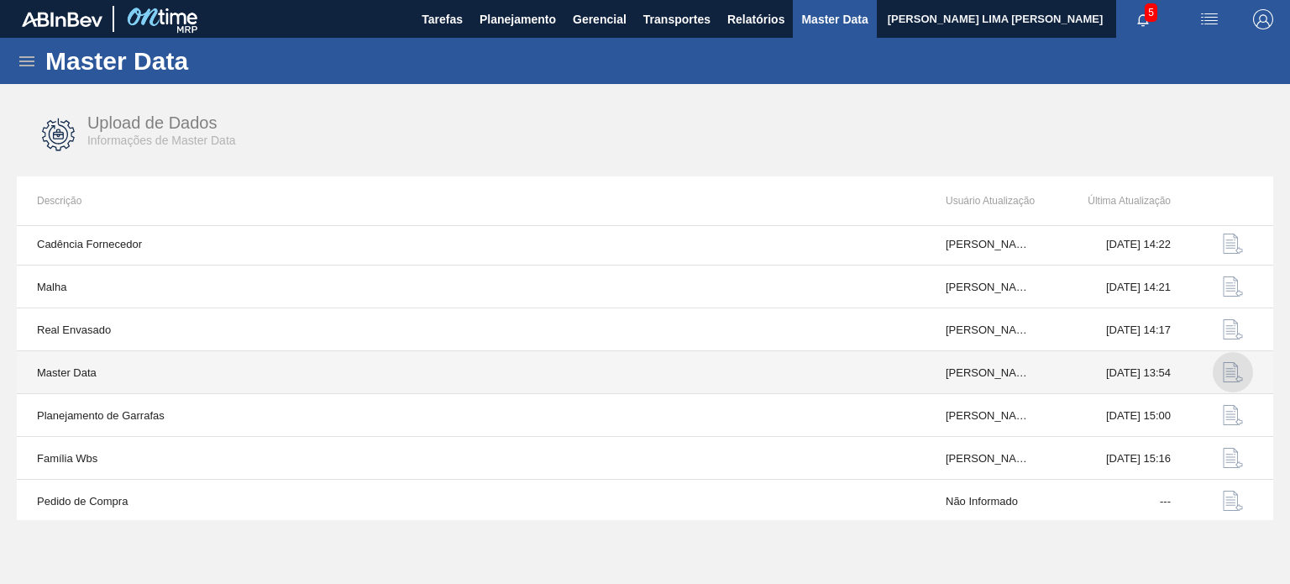
click at [1223, 374] on img "button" at bounding box center [1233, 372] width 20 height 20
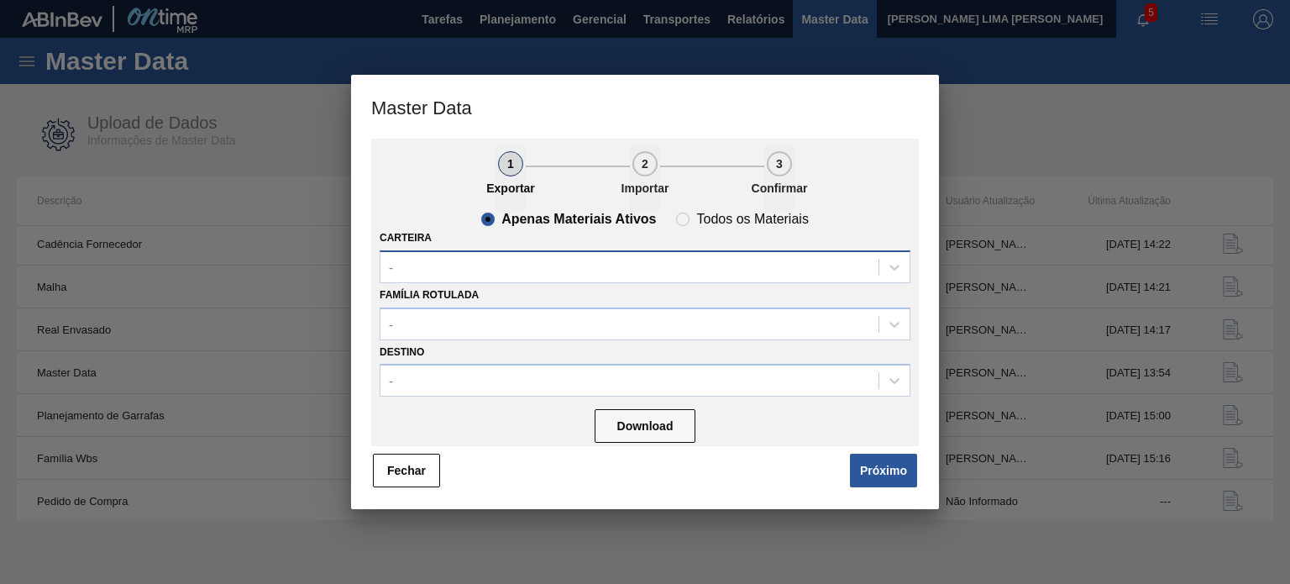
click at [622, 268] on div "-" at bounding box center [630, 267] width 498 height 24
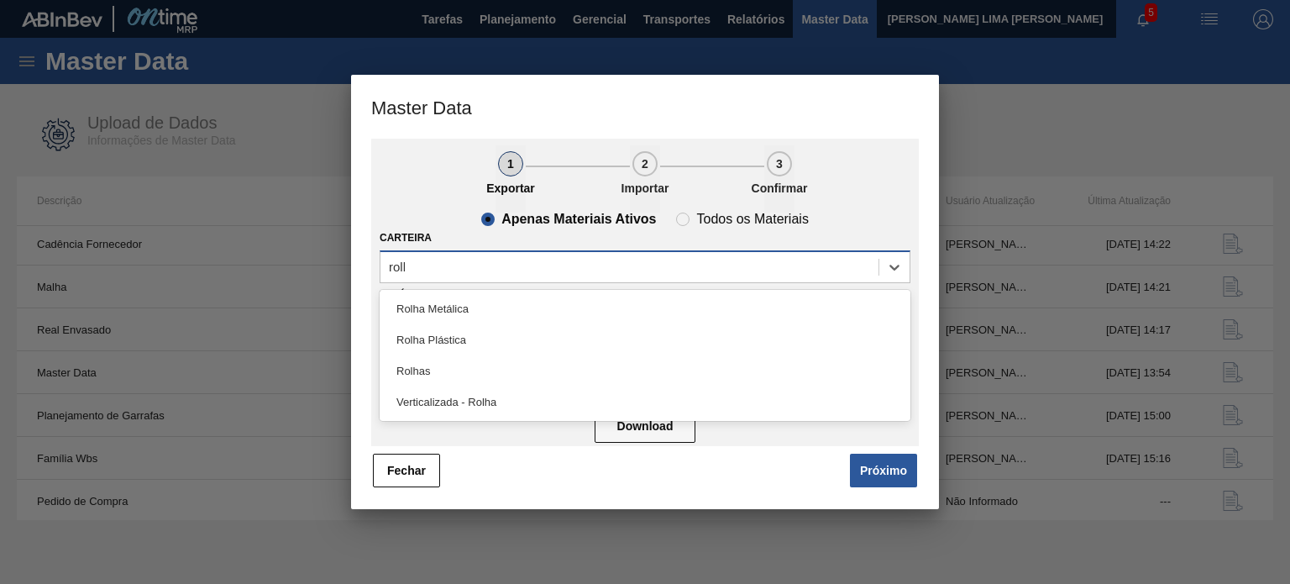
type input "rolha"
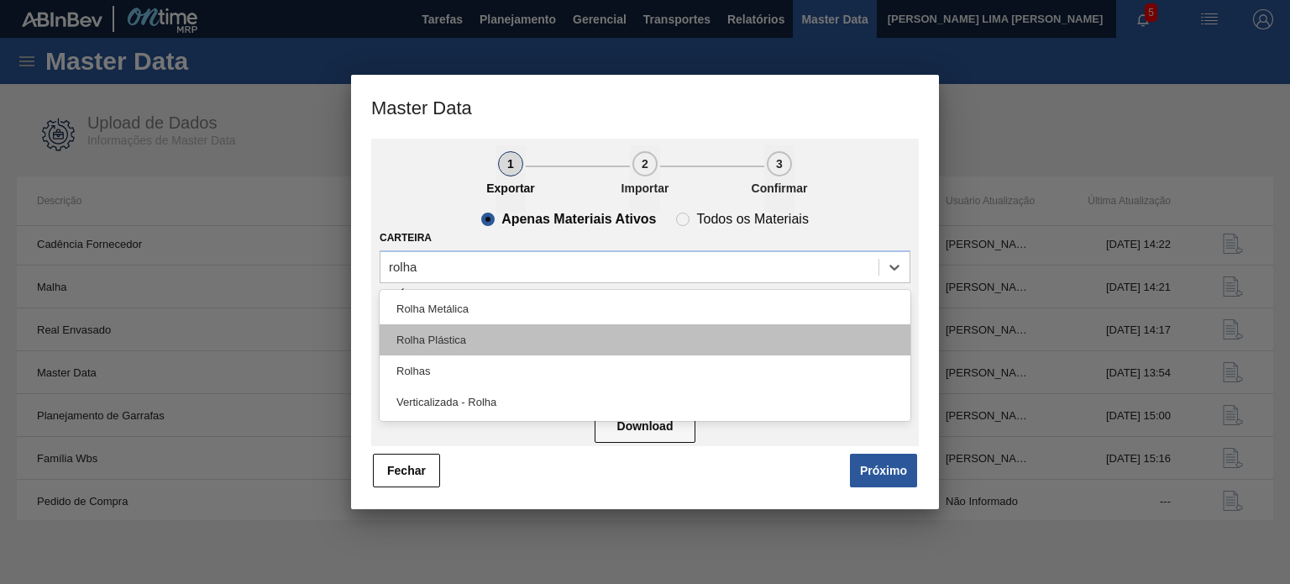
click at [531, 334] on div "Rolha Plástica" at bounding box center [645, 339] width 531 height 31
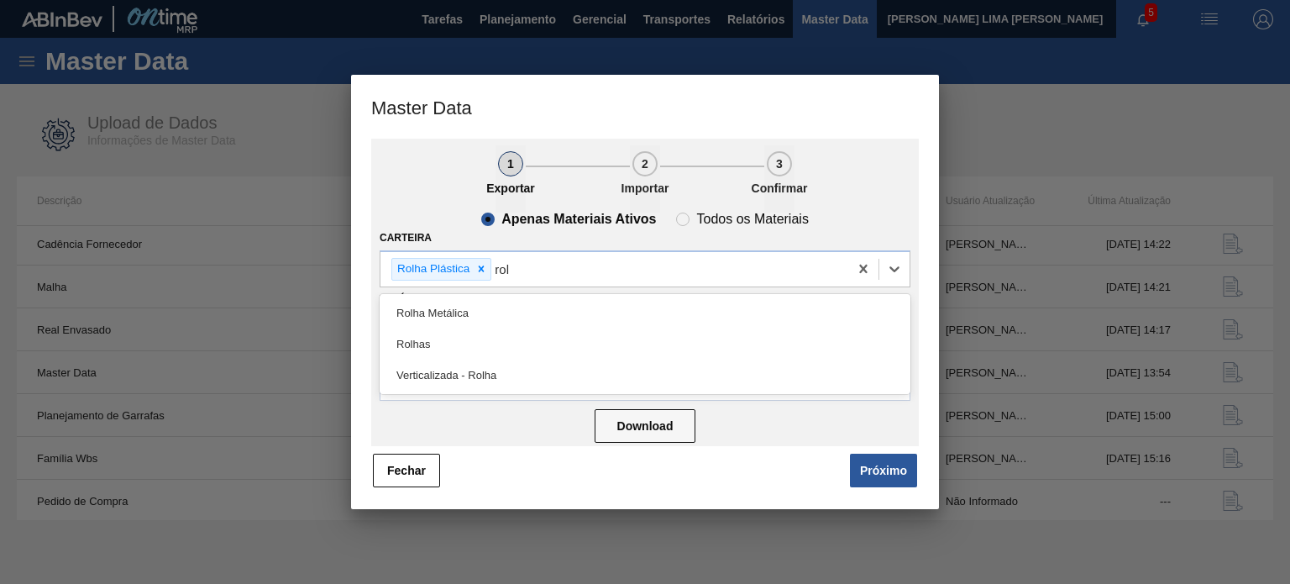
type input "rolh"
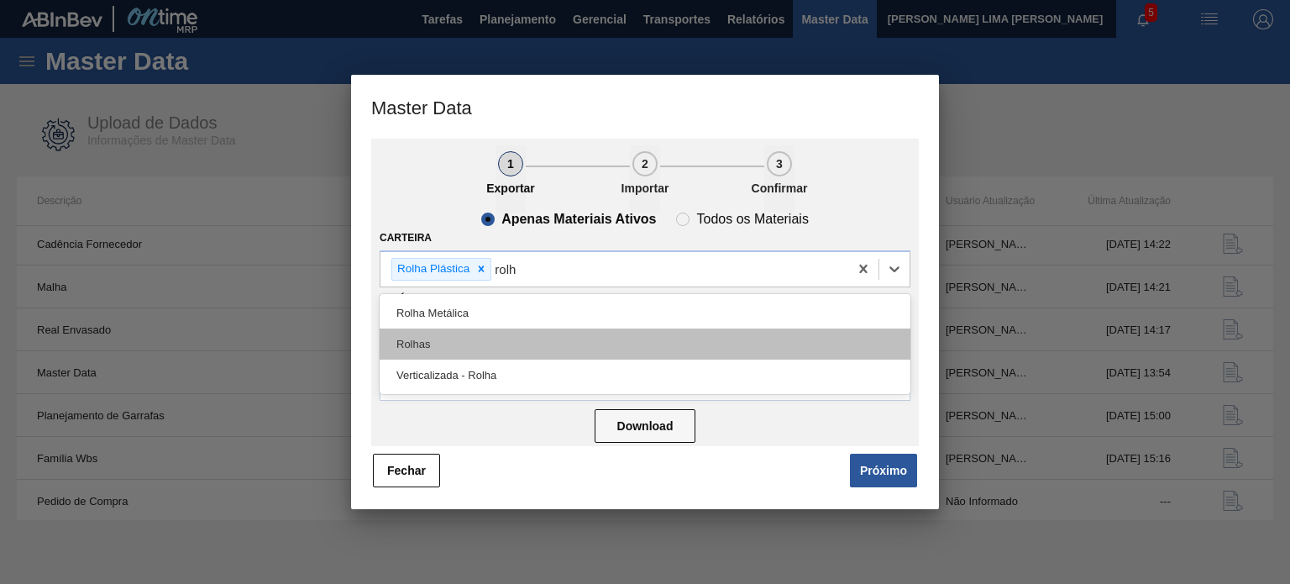
click at [522, 342] on div "Rolhas" at bounding box center [645, 343] width 531 height 31
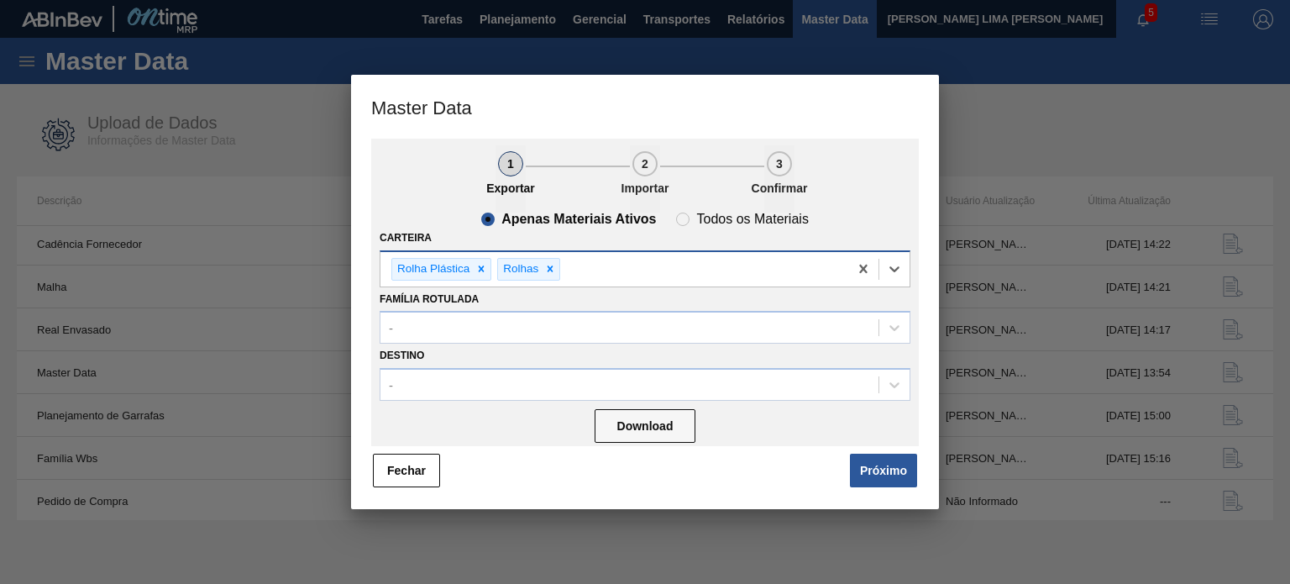
click at [590, 272] on div "Rolha Plástica Rolhas" at bounding box center [615, 269] width 468 height 34
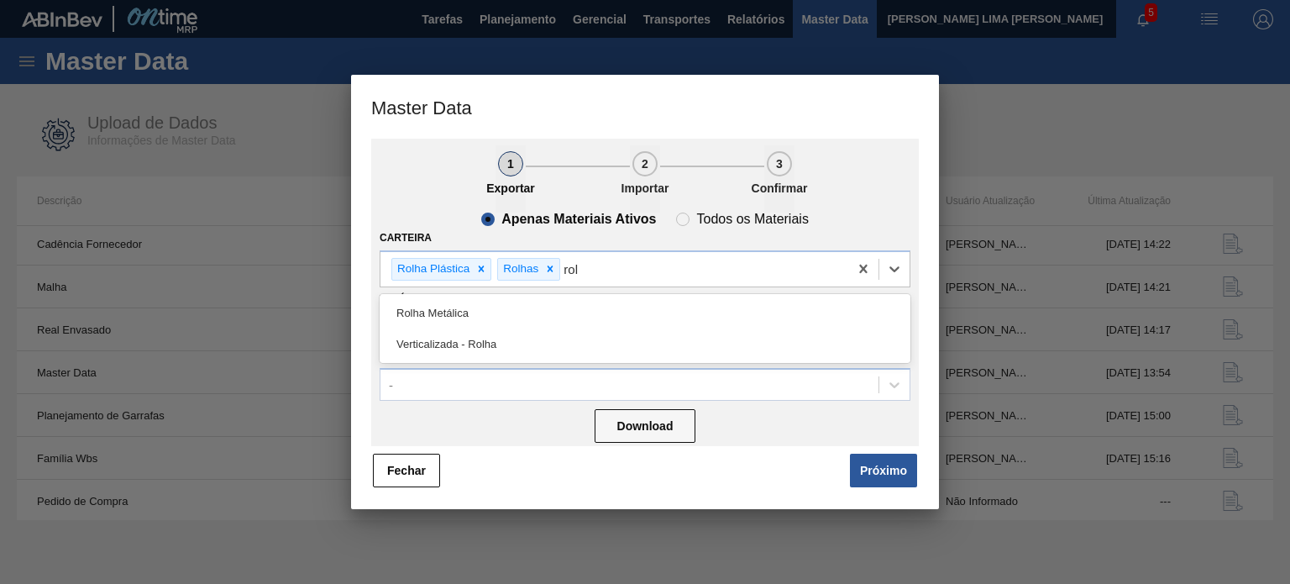
type input "rol"
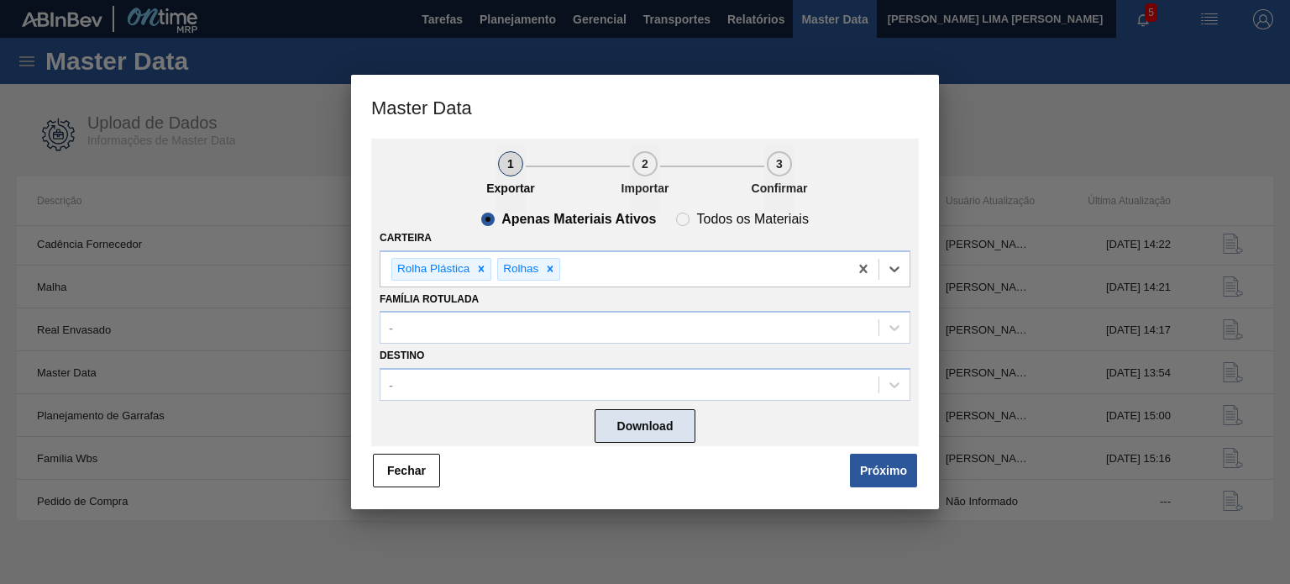
click at [653, 417] on button "Download" at bounding box center [645, 426] width 101 height 34
click at [412, 454] on div "Fechar Próximo" at bounding box center [645, 470] width 548 height 37
drag, startPoint x: 426, startPoint y: 460, endPoint x: 485, endPoint y: 243, distance: 225.4
click at [430, 459] on button "Fechar" at bounding box center [406, 471] width 67 height 34
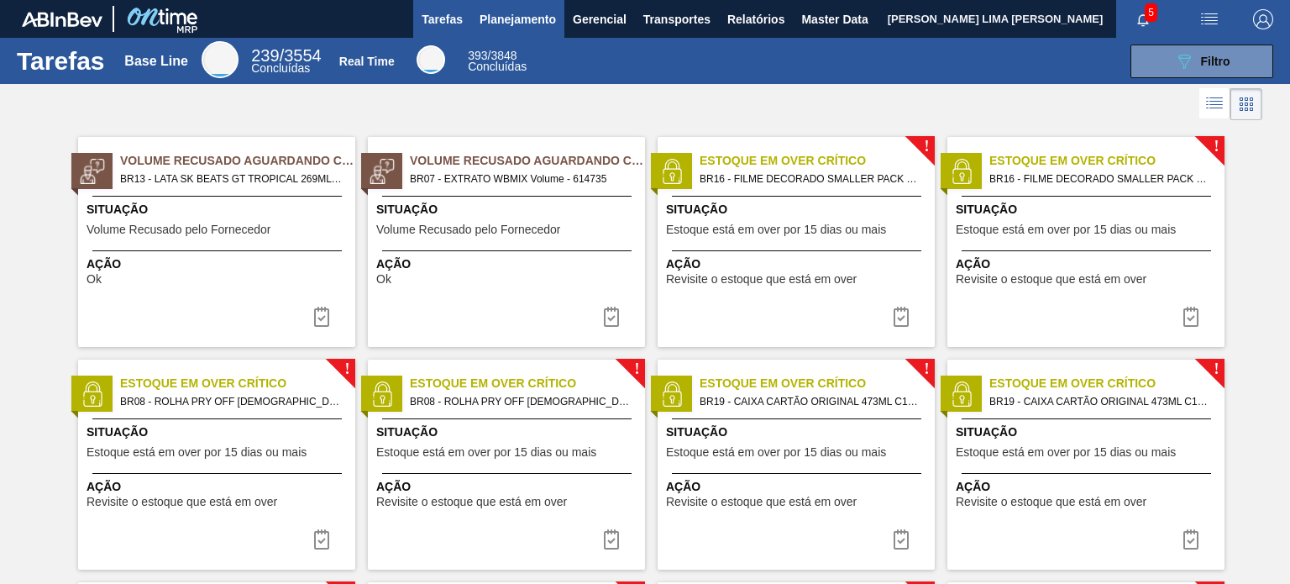
click at [496, 14] on span "Planejamento" at bounding box center [518, 19] width 76 height 20
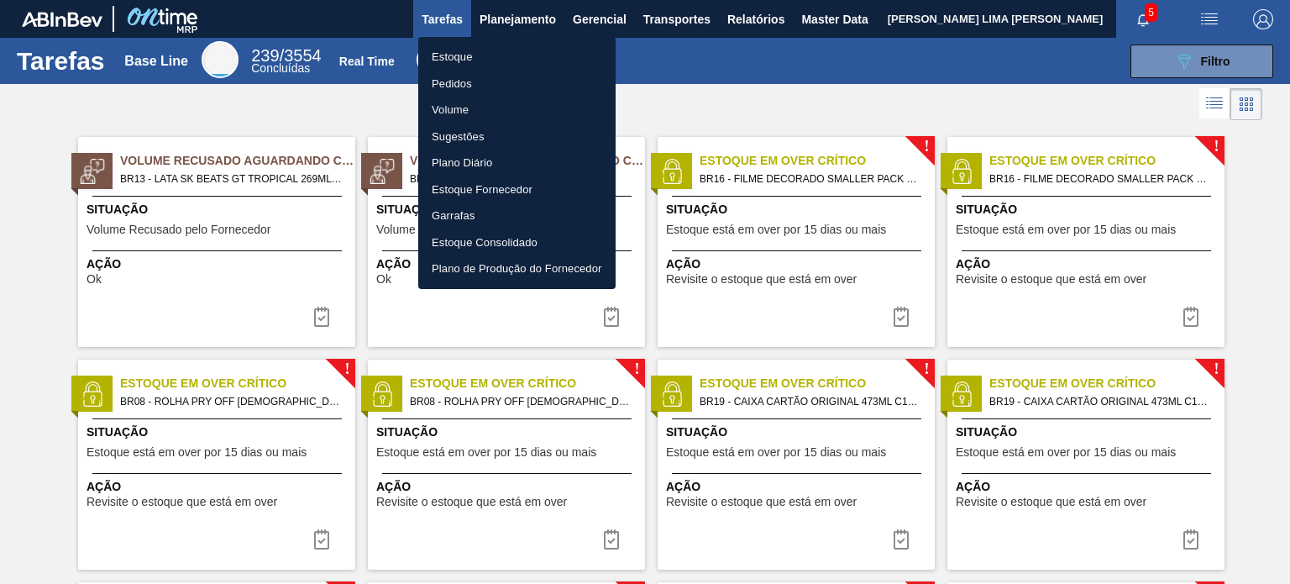
click at [464, 40] on ul "Estoque Pedidos Volume Sugestões Plano Diário Estoque Fornecedor Garrafas Estoq…" at bounding box center [516, 163] width 197 height 252
click at [459, 55] on li "Estoque" at bounding box center [516, 57] width 197 height 27
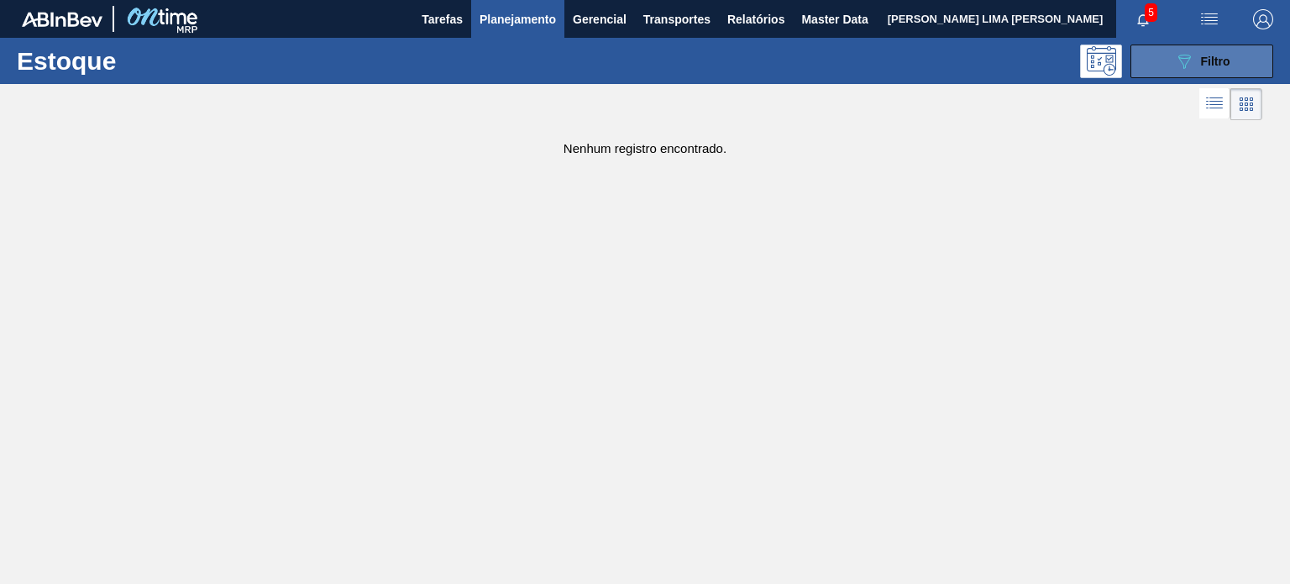
click at [1208, 61] on span "Filtro" at bounding box center [1215, 61] width 29 height 13
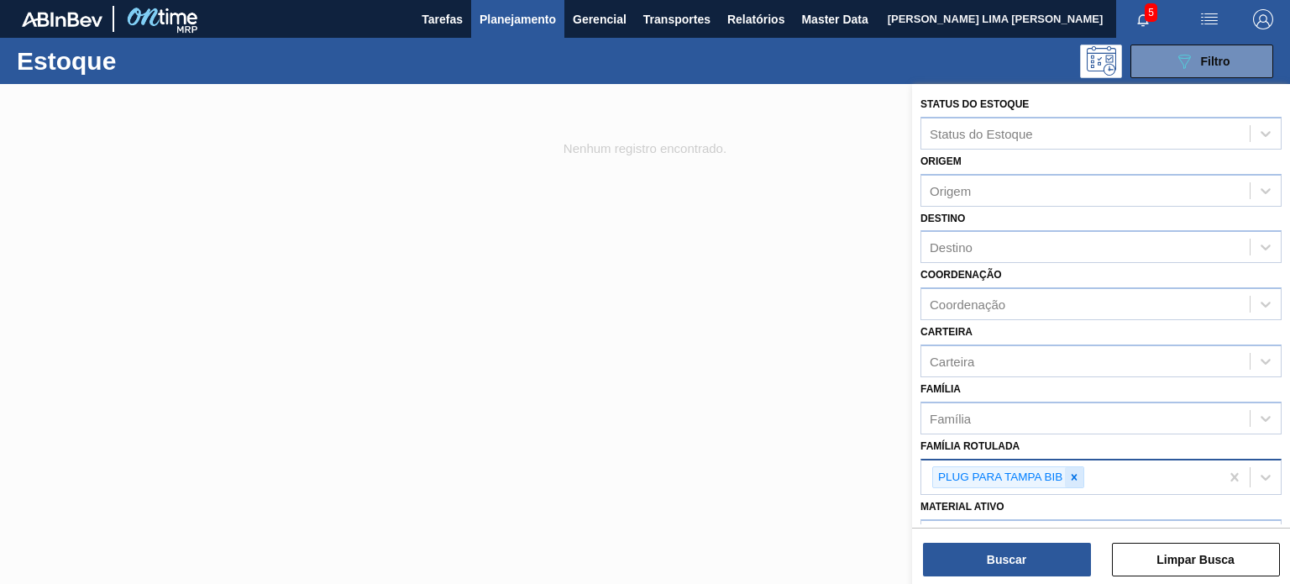
click at [1065, 476] on div at bounding box center [1074, 477] width 18 height 21
paste Rotulada "Giovani Girardi"
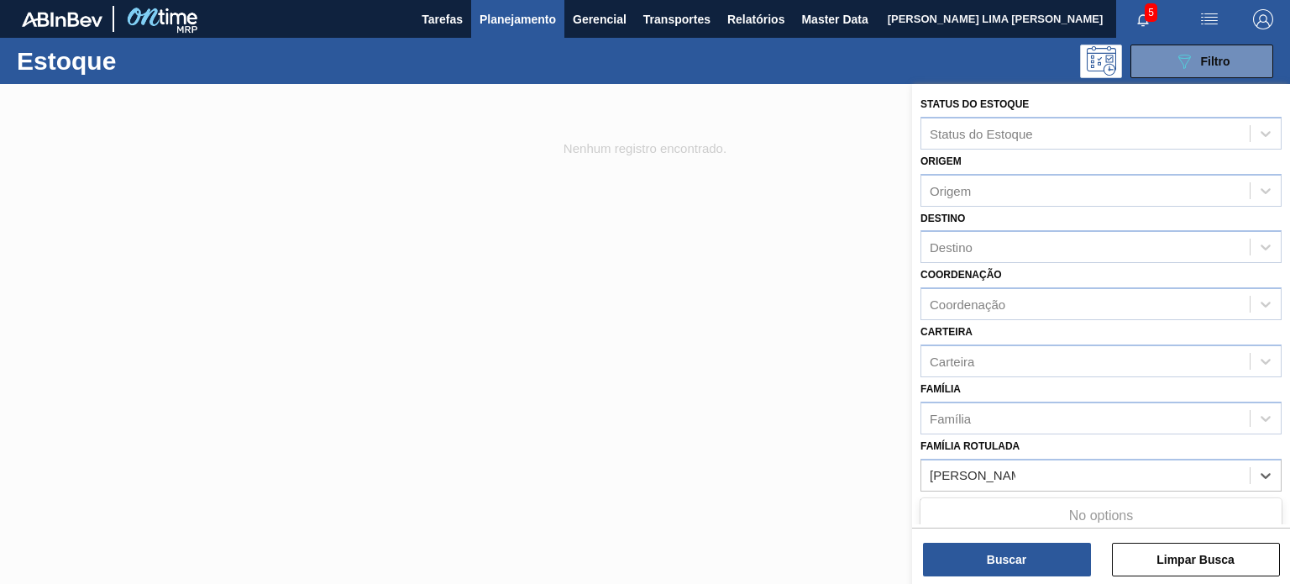
click at [1050, 503] on div "No options" at bounding box center [1101, 515] width 361 height 29
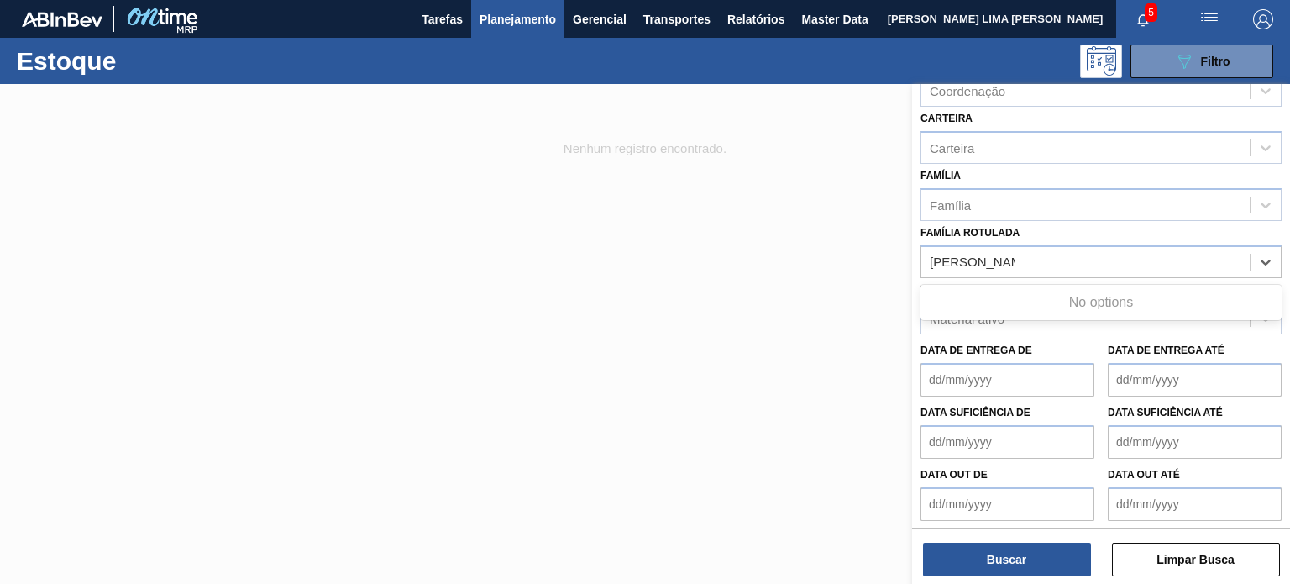
scroll to position [214, 0]
type Rotulada "Giovani Girardi"
drag, startPoint x: 682, startPoint y: 413, endPoint x: 689, endPoint y: 402, distance: 12.8
click at [682, 413] on div at bounding box center [645, 376] width 1290 height 584
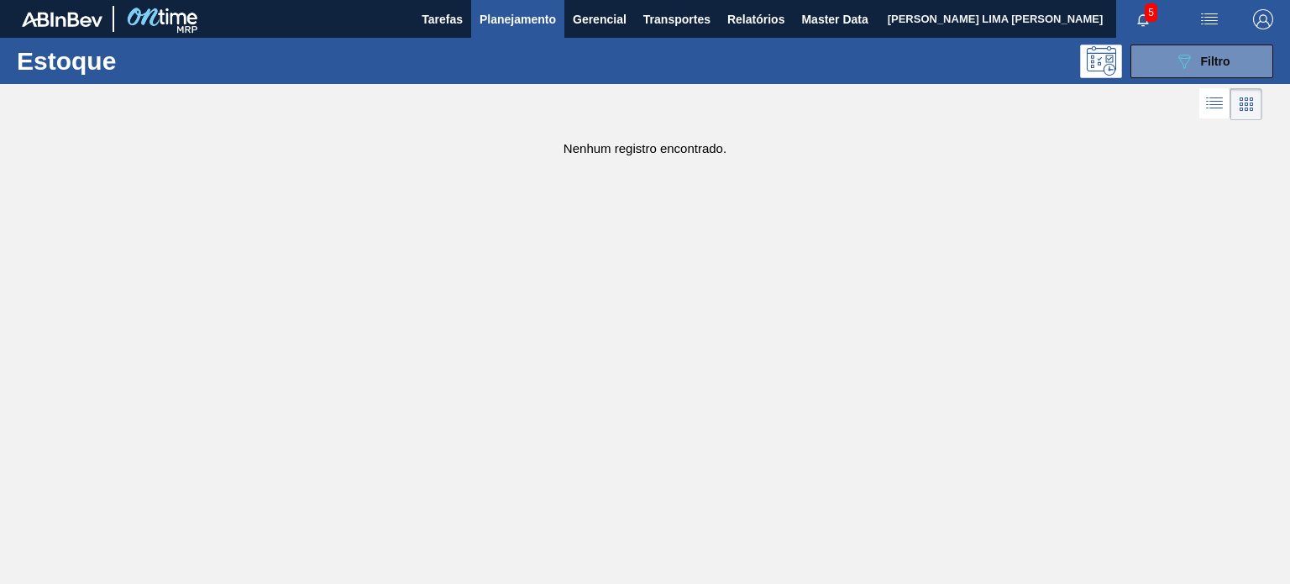
click at [486, 22] on span "Planejamento" at bounding box center [518, 19] width 76 height 20
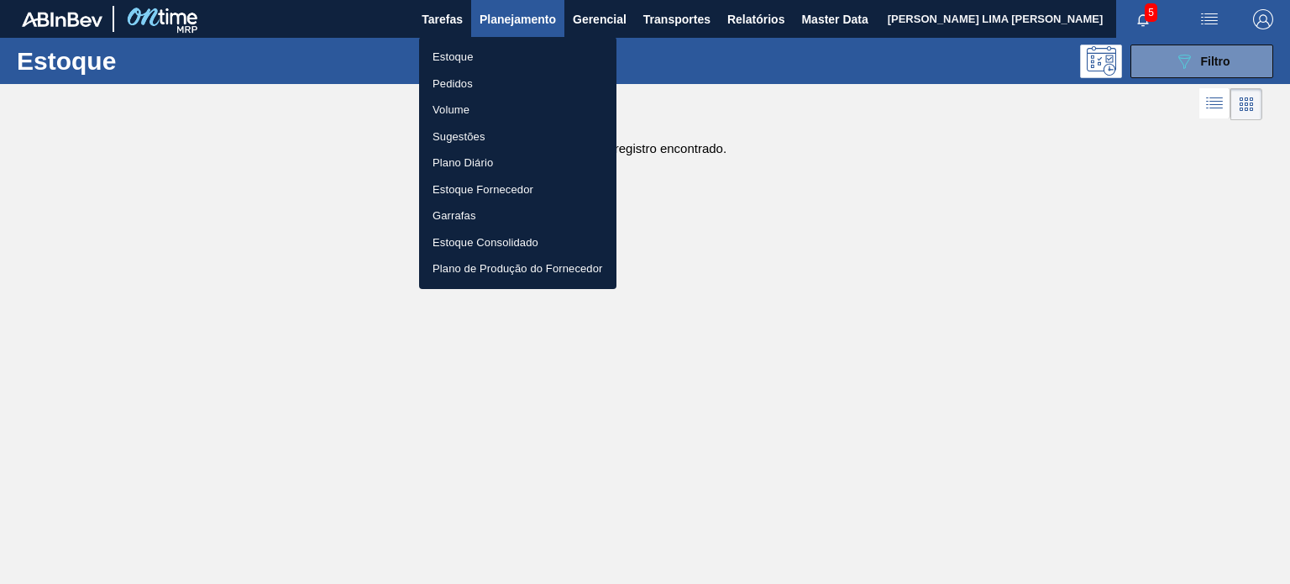
click at [464, 53] on li "Estoque" at bounding box center [517, 57] width 197 height 27
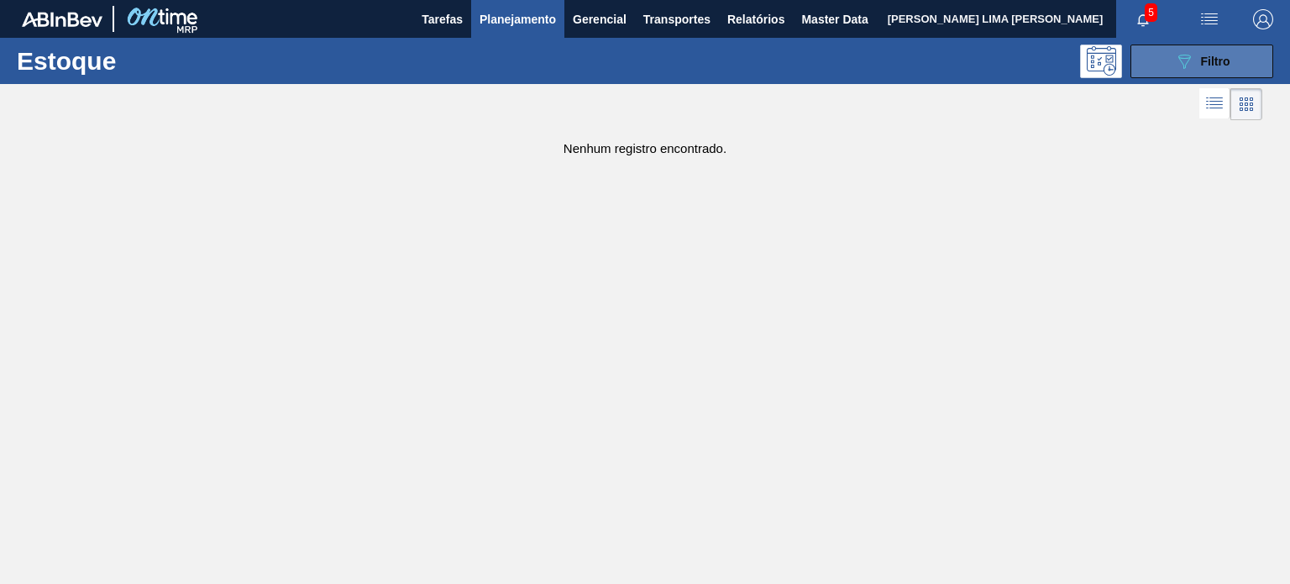
click at [1219, 57] on span "Filtro" at bounding box center [1215, 61] width 29 height 13
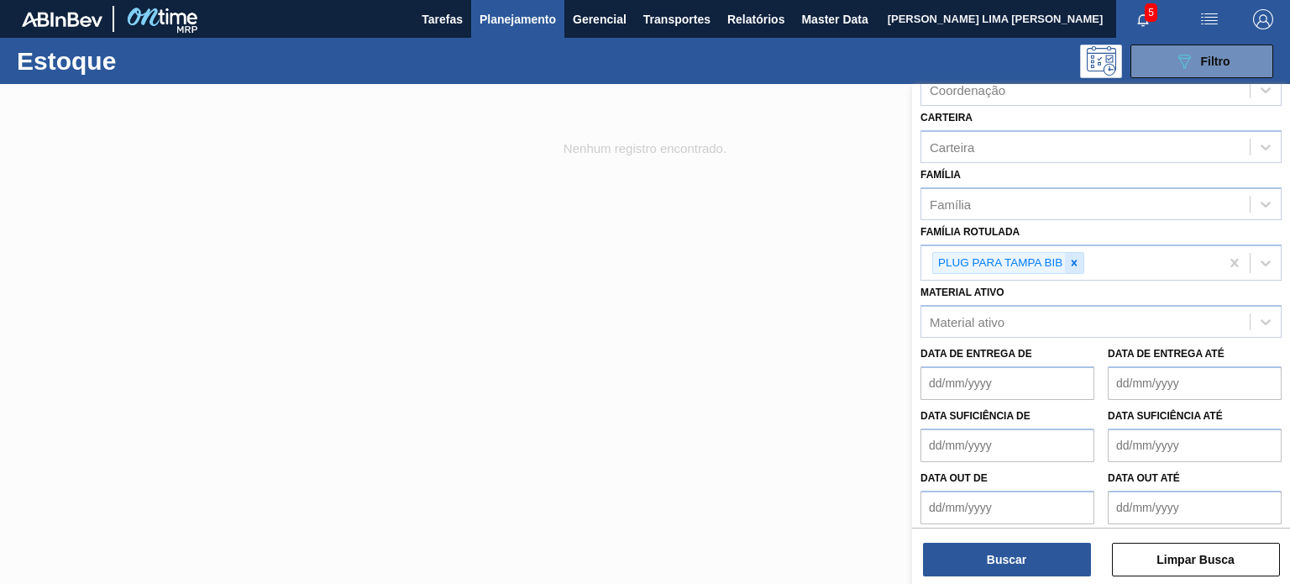
click at [1074, 261] on icon at bounding box center [1074, 263] width 12 height 12
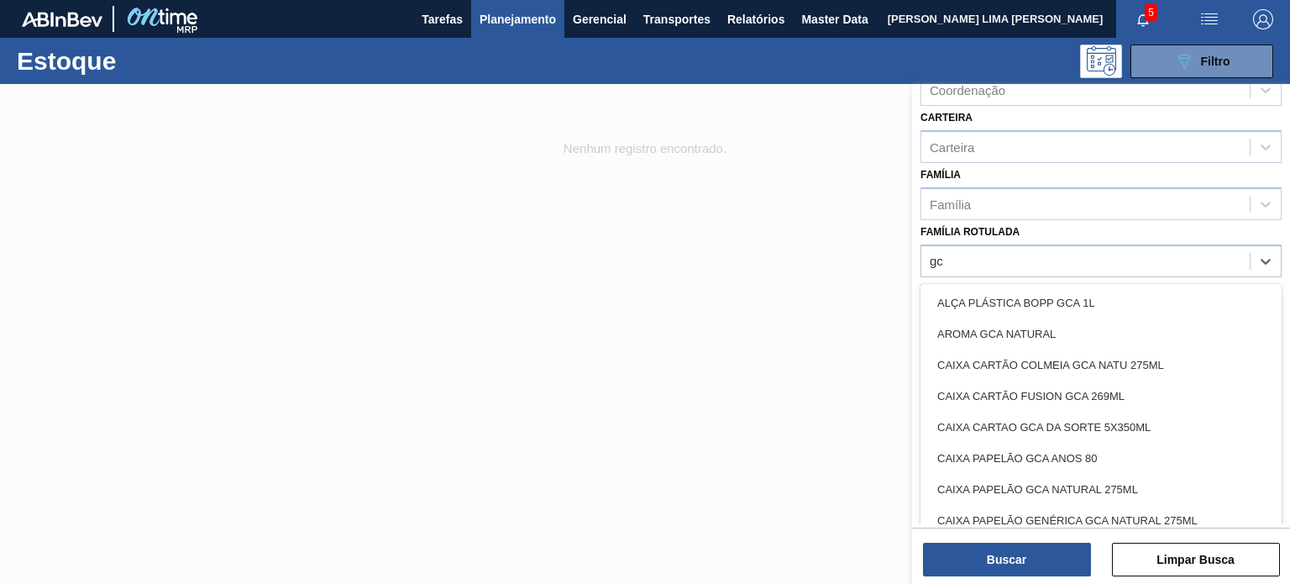
type Rotulada "g"
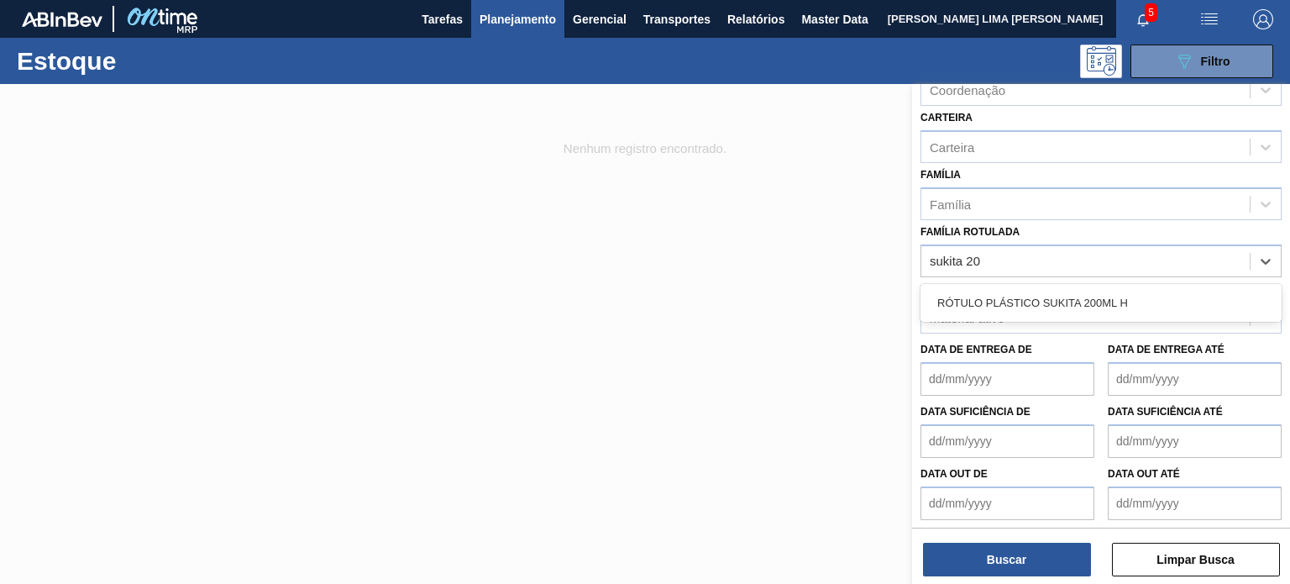
type Rotulada "sukita 200"
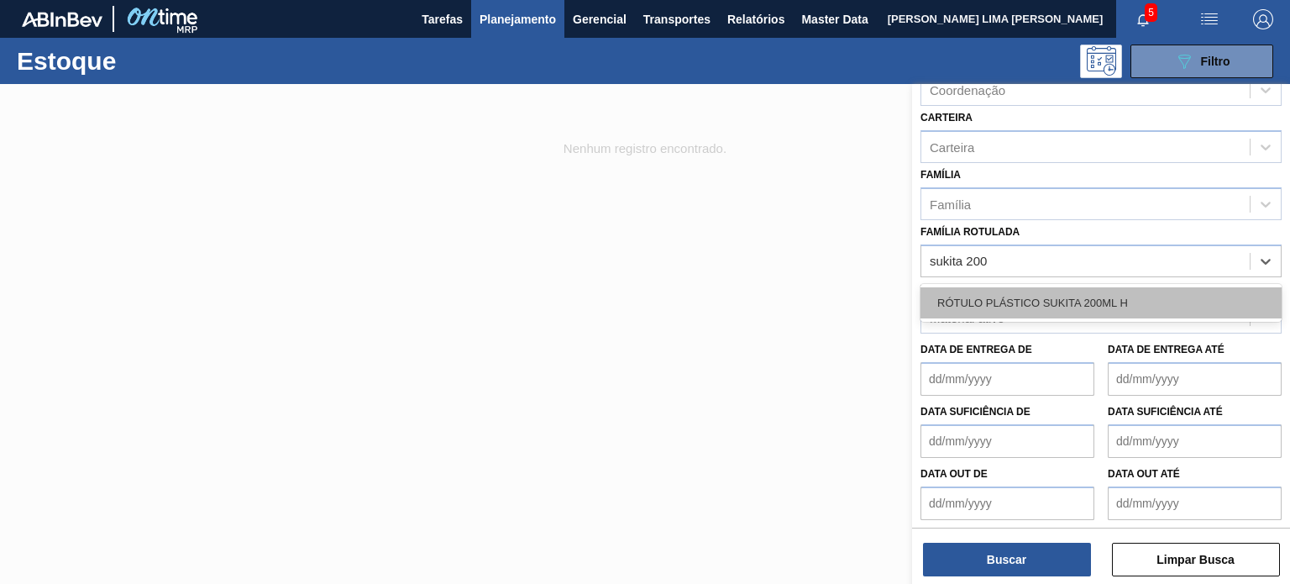
click at [1184, 295] on div "RÓTULO PLÁSTICO SUKITA 200ML H" at bounding box center [1101, 302] width 361 height 31
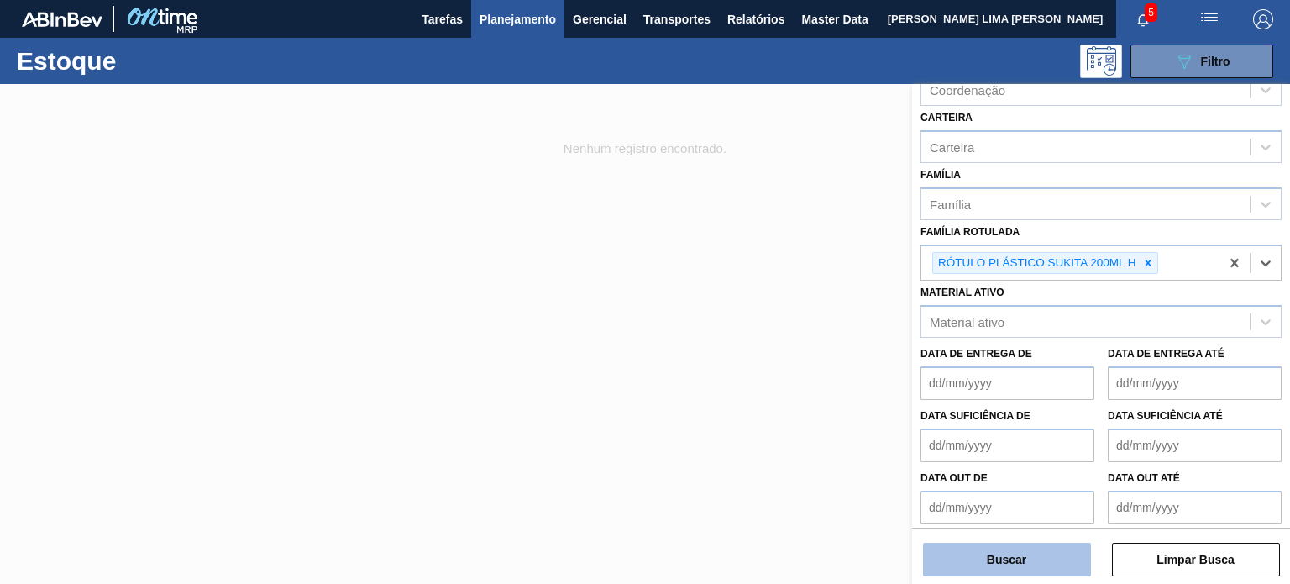
click at [1046, 561] on button "Buscar" at bounding box center [1007, 560] width 168 height 34
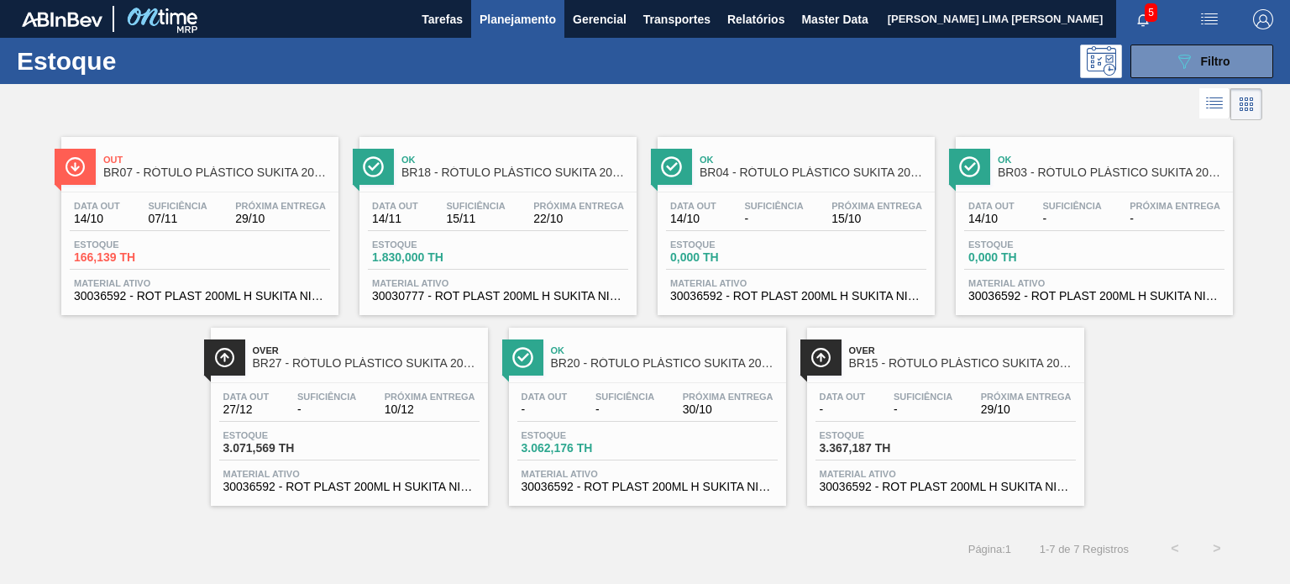
click at [857, 386] on div "Data out - Suficiência - Próxima Entrega 29/10 Estoque 3.367,187 TH Material at…" at bounding box center [945, 440] width 277 height 114
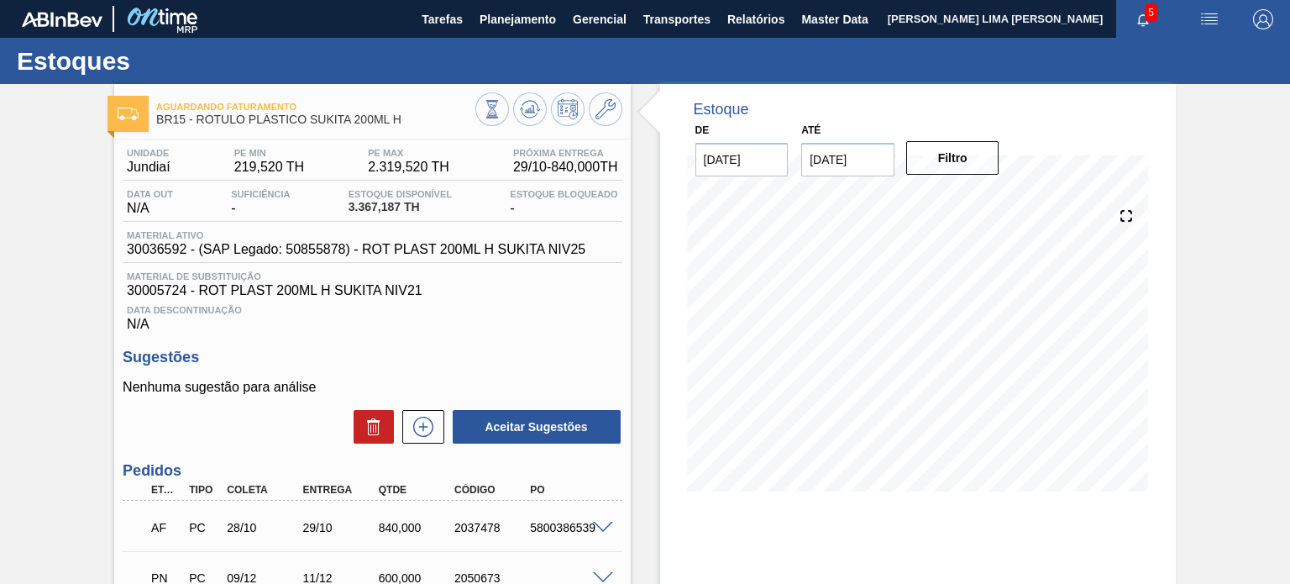
scroll to position [84, 0]
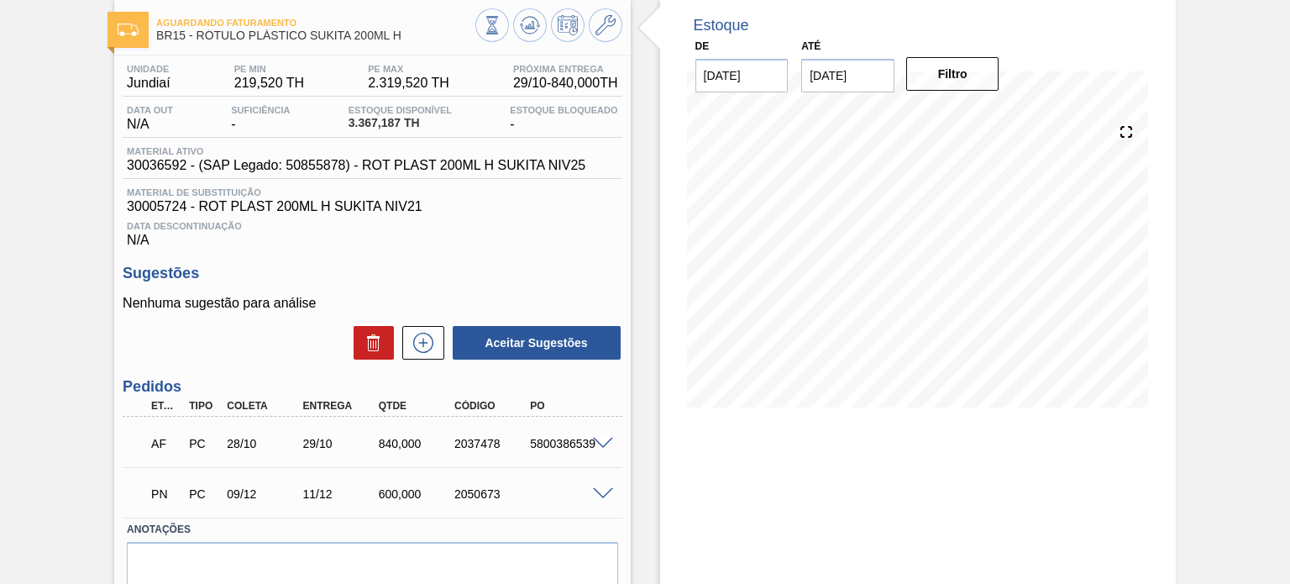
click at [485, 163] on span "30036592 - (SAP Legado: 50855878) - ROT PLAST 200ML H SUKITA NIV25" at bounding box center [356, 165] width 459 height 15
click at [605, 442] on span at bounding box center [603, 444] width 20 height 13
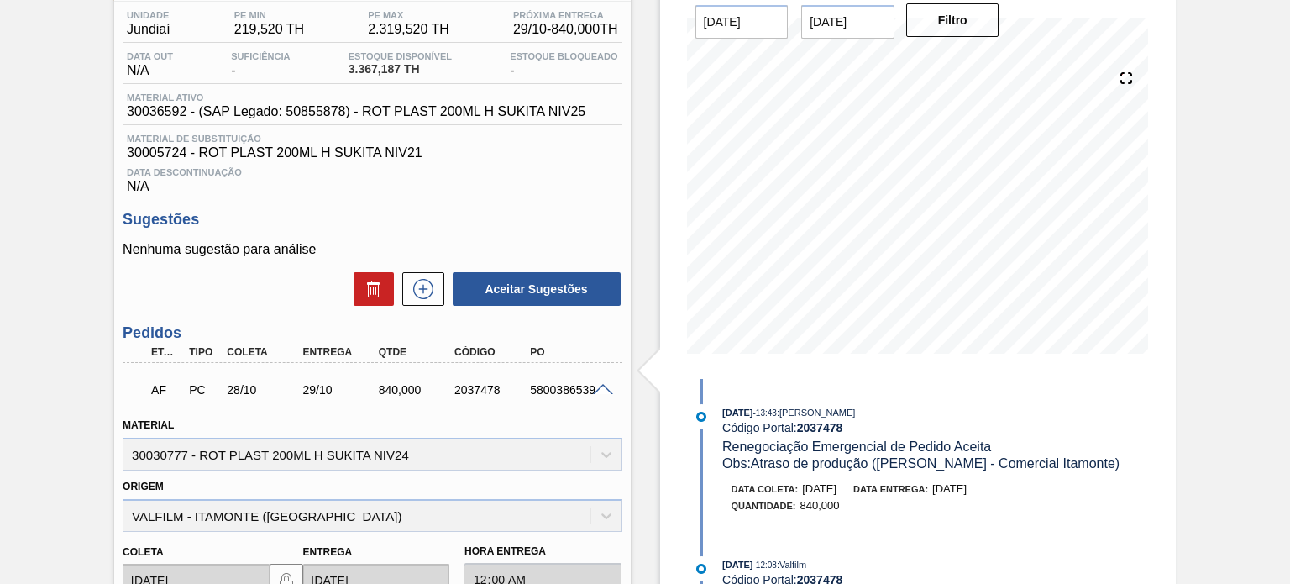
scroll to position [168, 0]
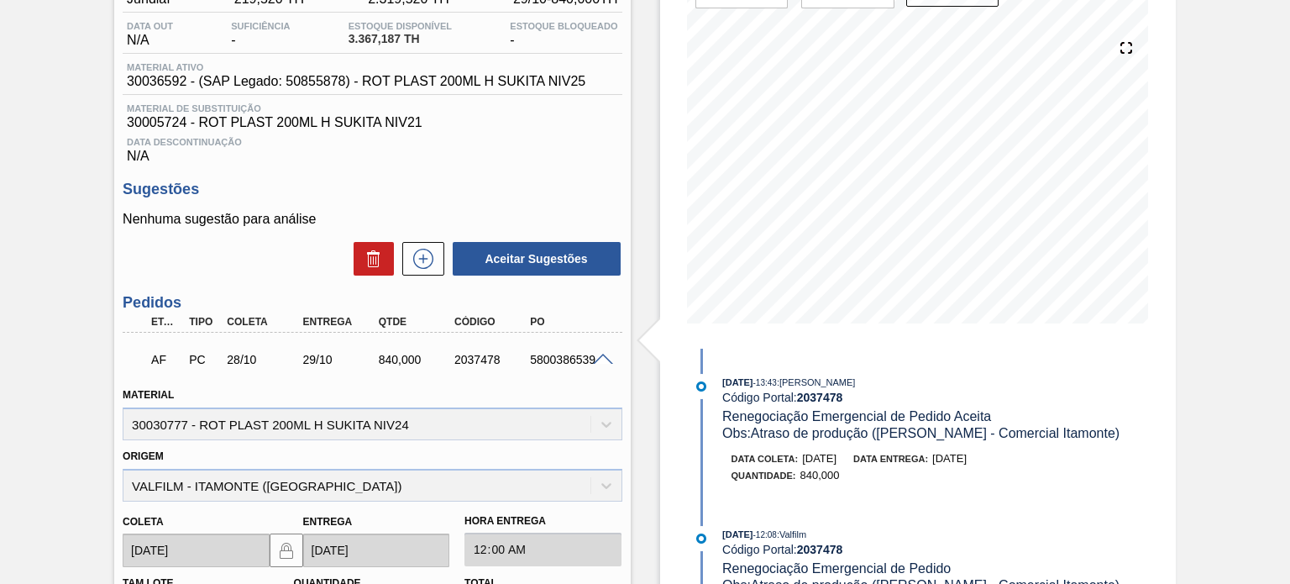
click at [604, 362] on span at bounding box center [603, 360] width 20 height 13
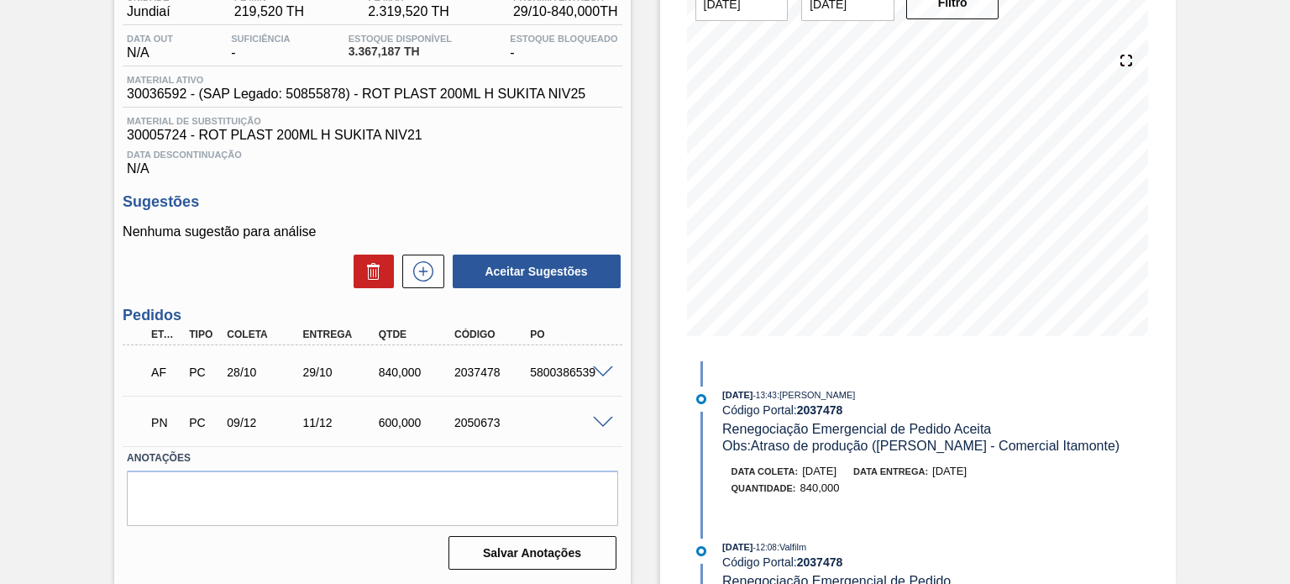
click at [595, 362] on div "AF PC 28/10 29/10 840,000 2037478 5800386539" at bounding box center [372, 370] width 499 height 42
click at [598, 372] on span at bounding box center [603, 372] width 20 height 13
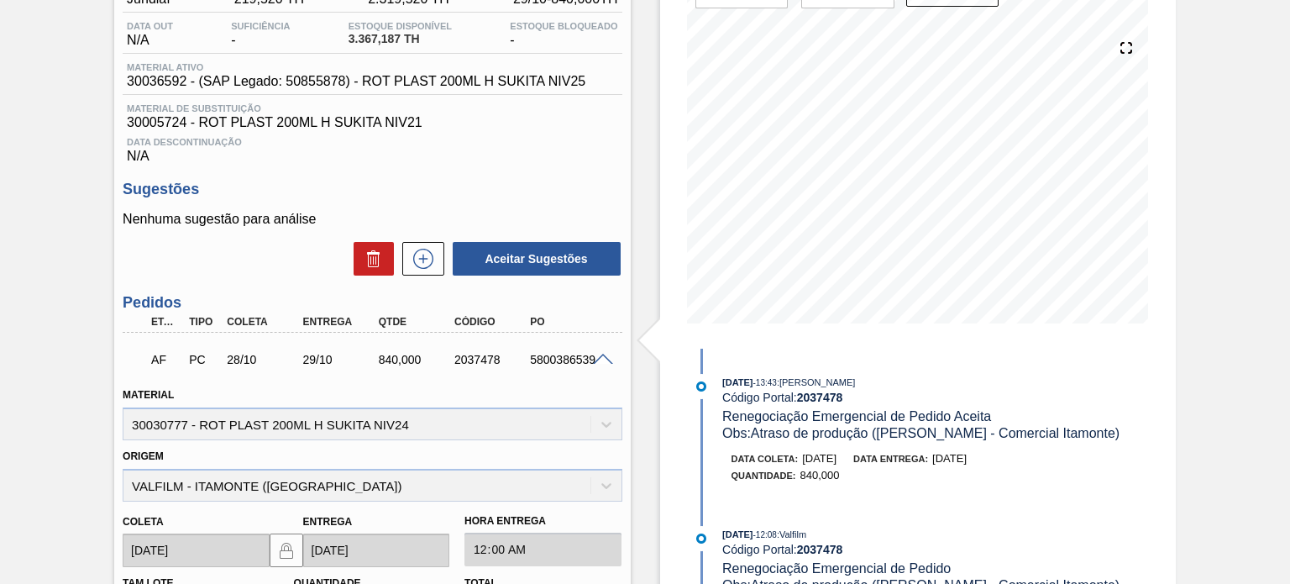
click at [598, 365] on span at bounding box center [603, 360] width 20 height 13
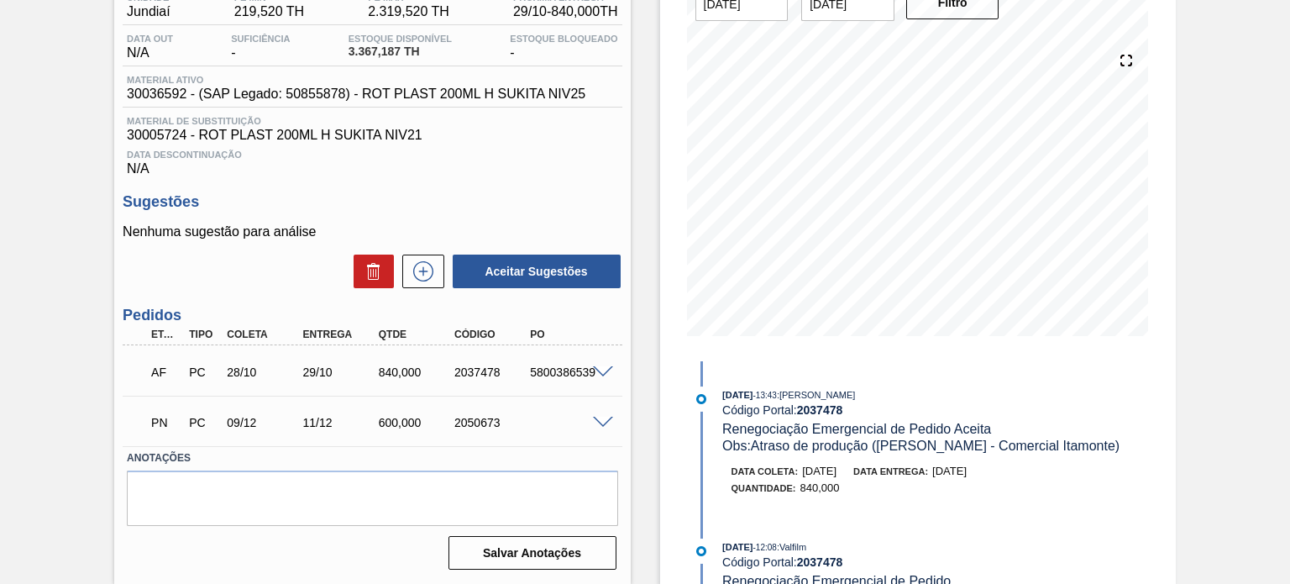
click at [593, 423] on span at bounding box center [603, 423] width 20 height 13
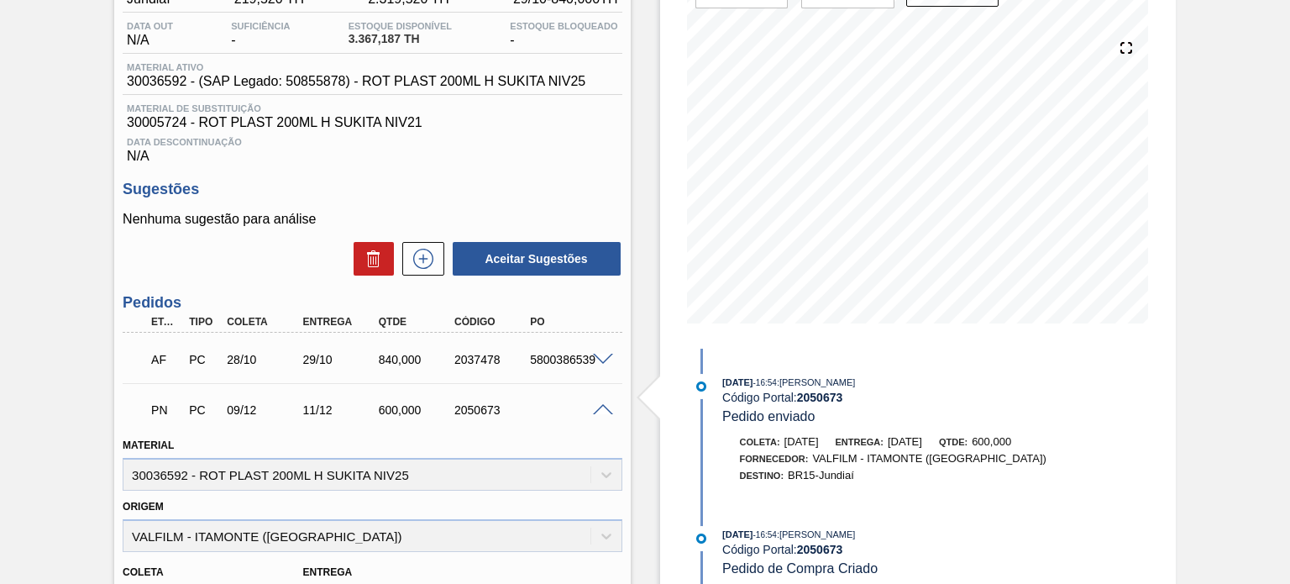
click at [596, 416] on div "PN PC 09/12 11/12 600,000 2050673" at bounding box center [372, 408] width 499 height 42
click at [599, 360] on span at bounding box center [603, 360] width 20 height 13
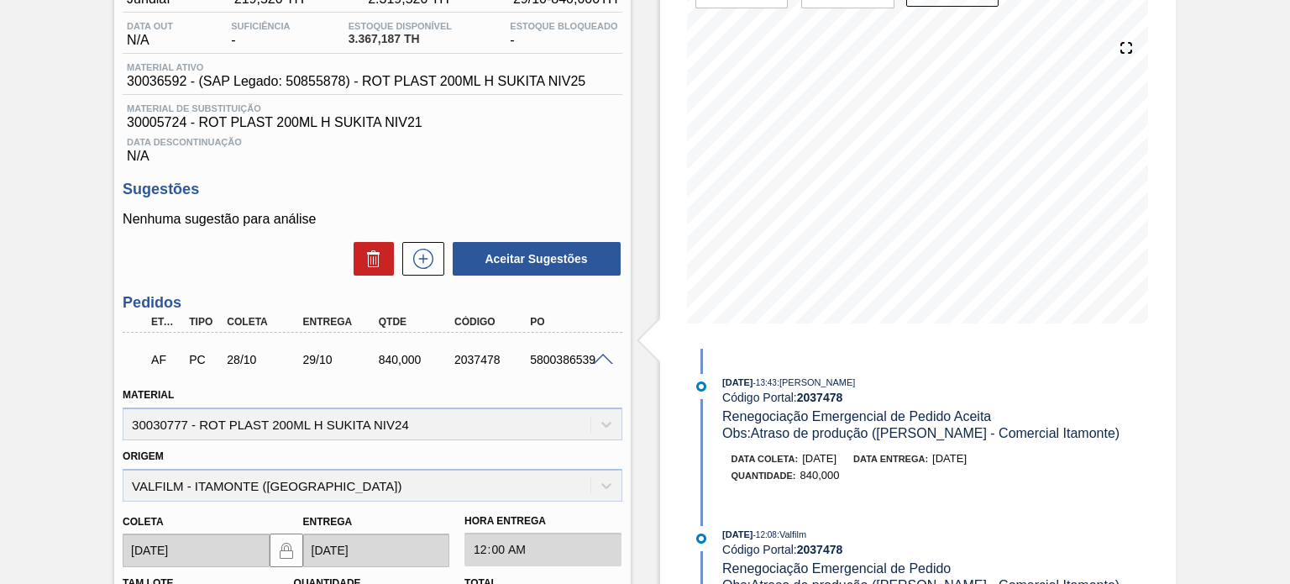
click at [450, 361] on div "2037478" at bounding box center [491, 359] width 83 height 13
copy div "2037478"
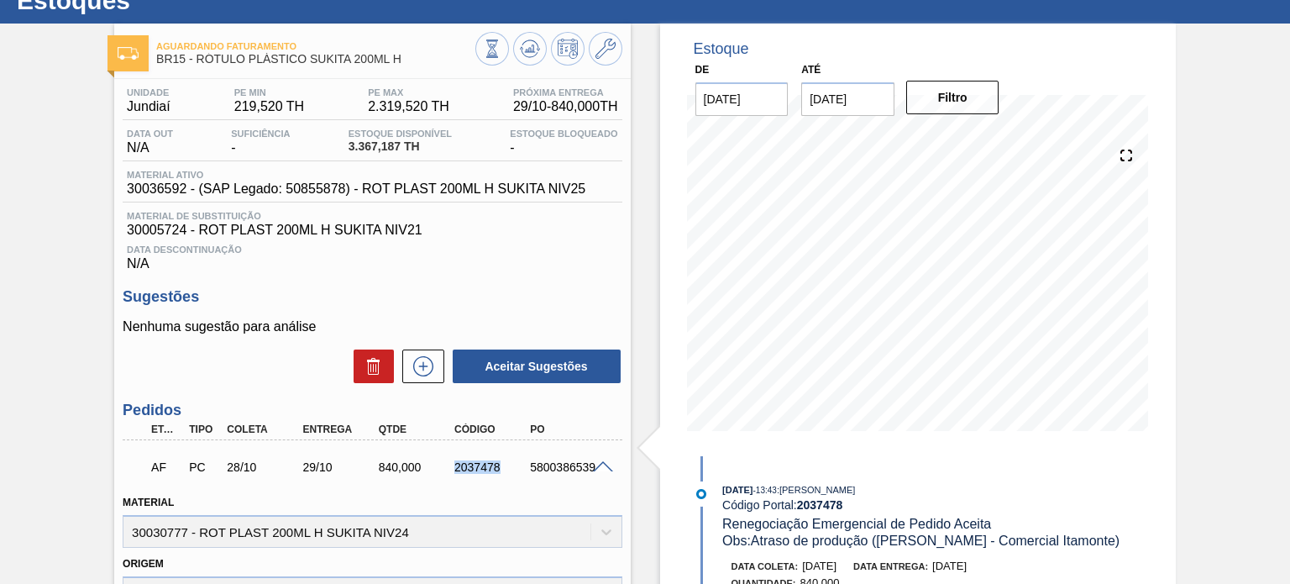
scroll to position [0, 0]
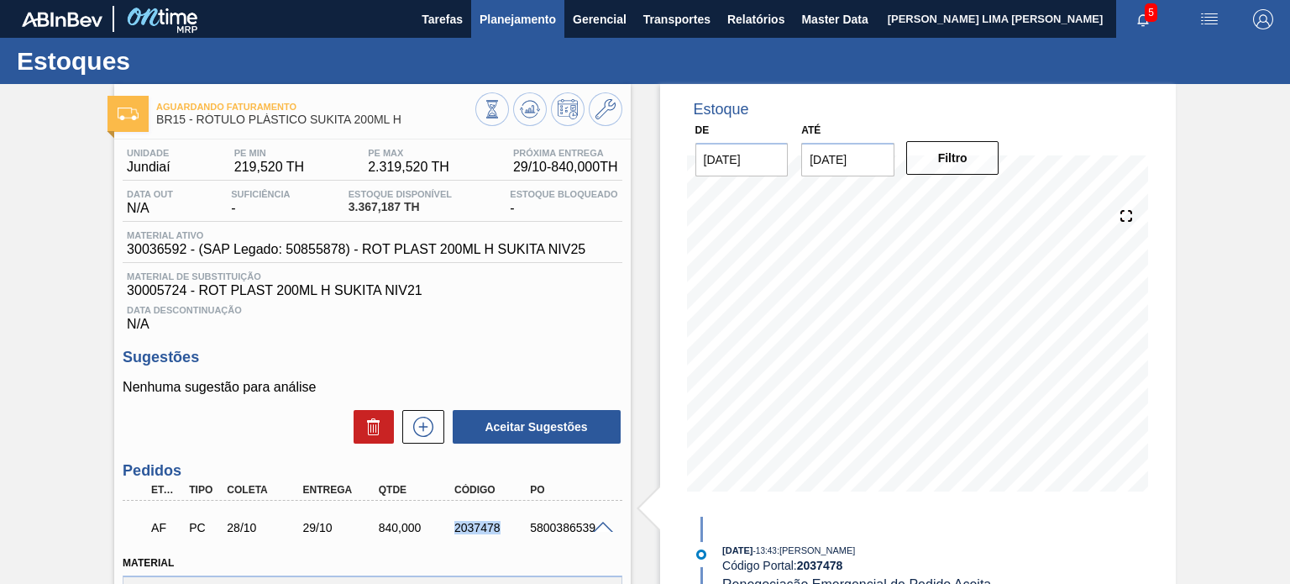
click at [514, 29] on button "Planejamento" at bounding box center [517, 19] width 93 height 38
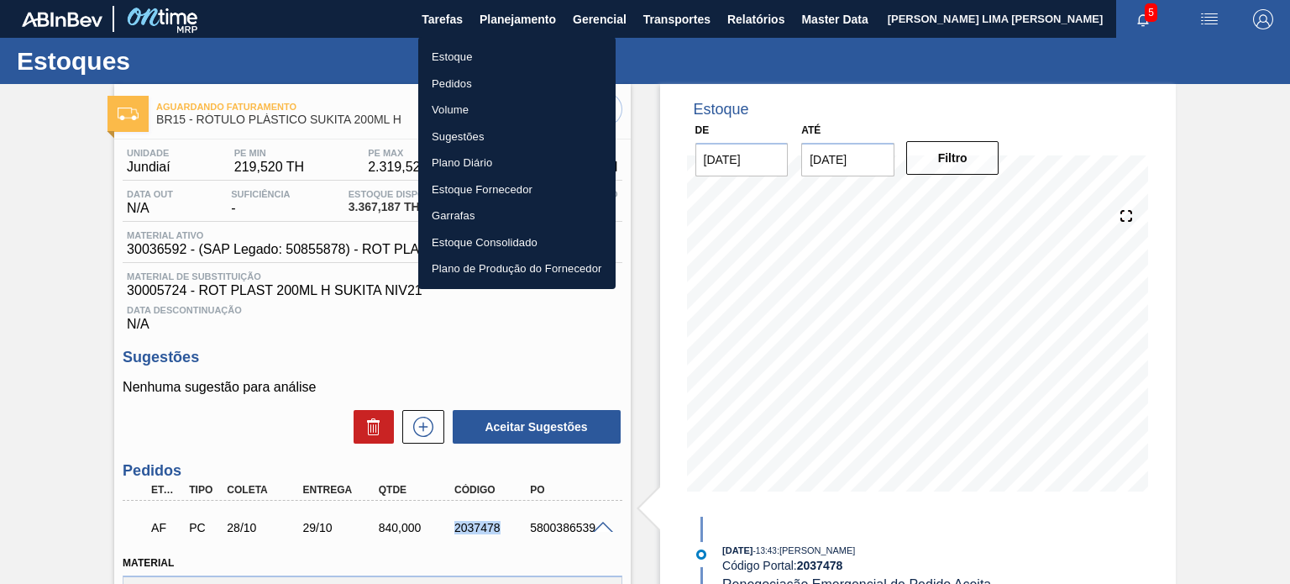
click at [485, 56] on li "Estoque" at bounding box center [516, 57] width 197 height 27
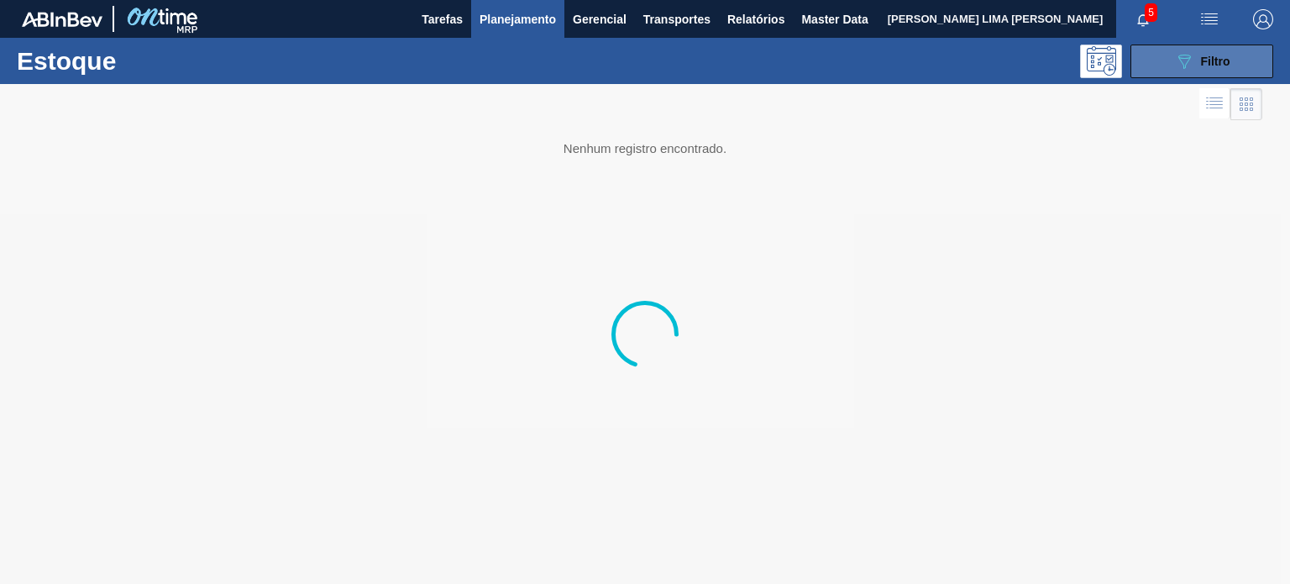
click at [1172, 71] on button "089F7B8B-B2A5-4AFE-B5C0-19BA573D28AC Filtro" at bounding box center [1202, 62] width 143 height 34
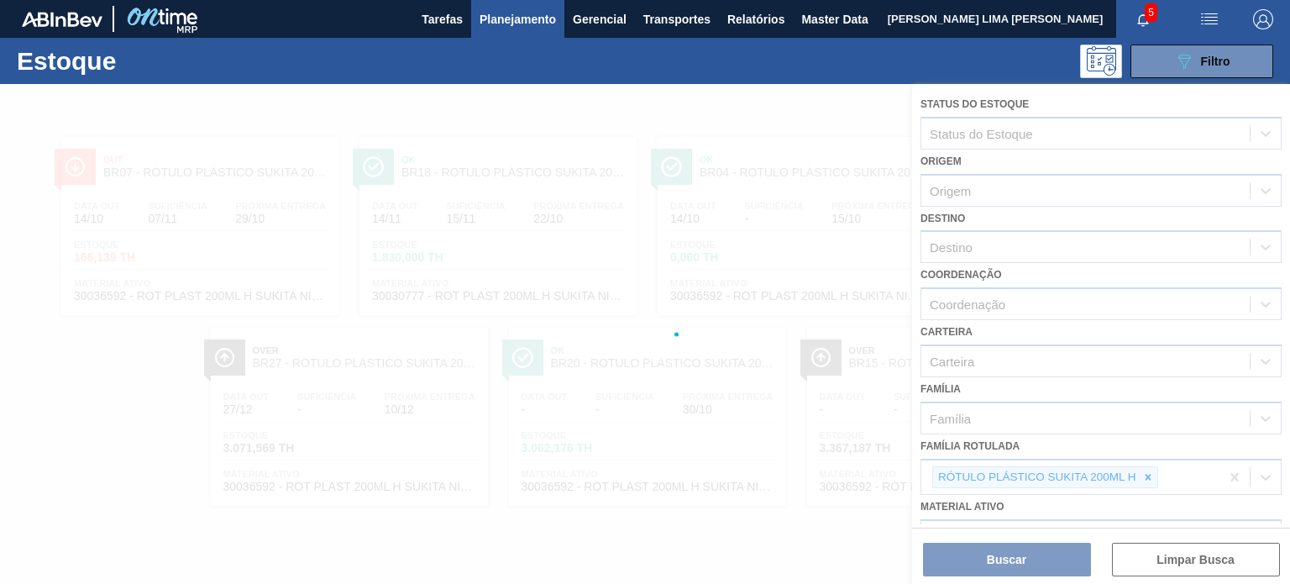
click at [759, 297] on div at bounding box center [645, 334] width 1290 height 500
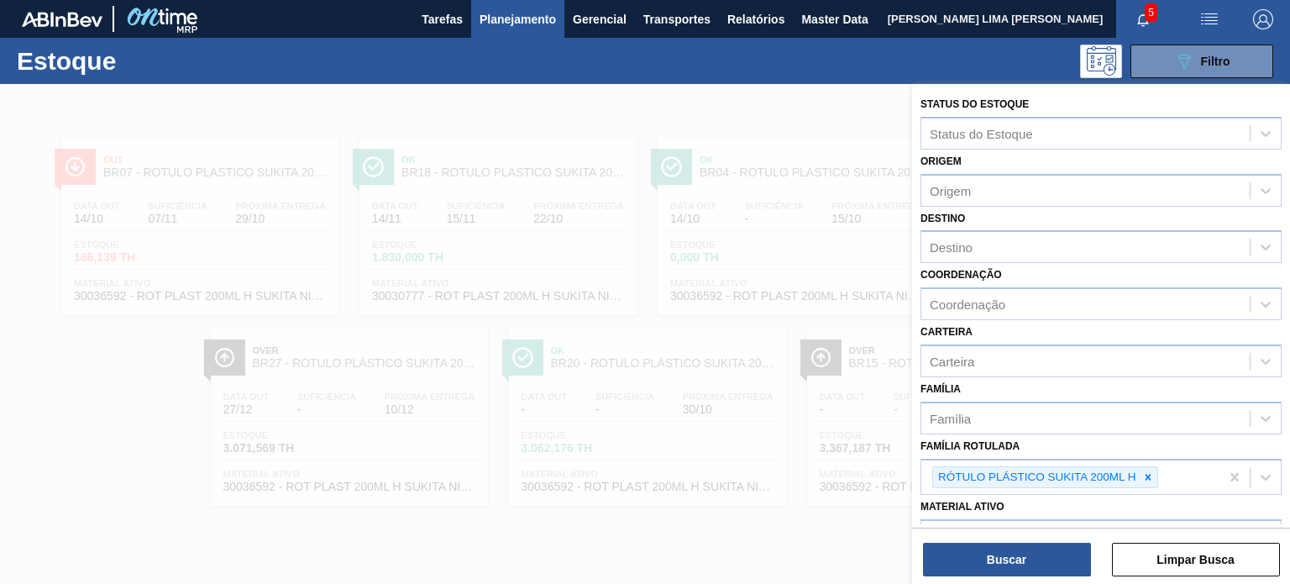
click at [743, 230] on div at bounding box center [645, 376] width 1290 height 584
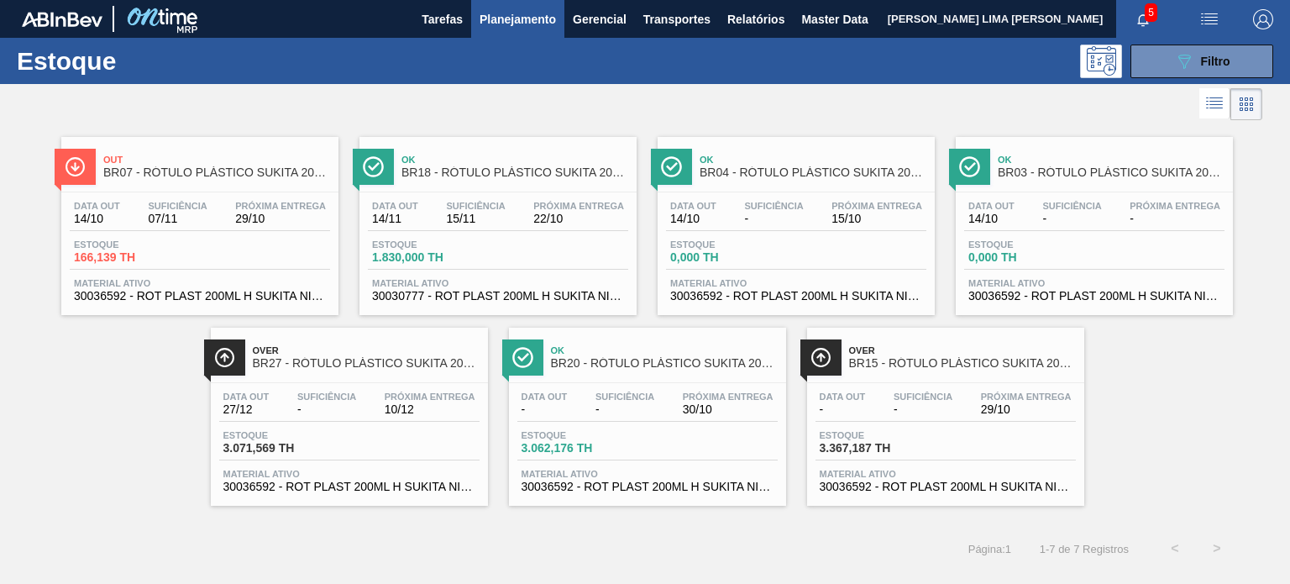
drag, startPoint x: 321, startPoint y: 344, endPoint x: 364, endPoint y: 357, distance: 44.7
click at [364, 354] on span "Over" at bounding box center [366, 350] width 227 height 10
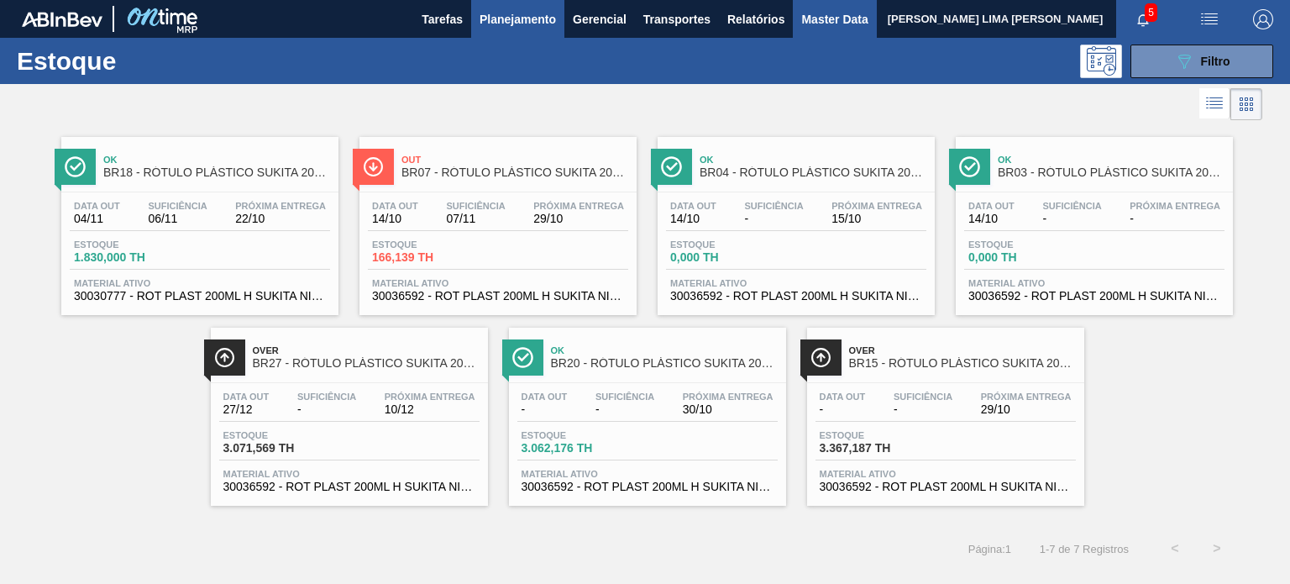
click at [818, 28] on span "Master Data" at bounding box center [834, 19] width 66 height 20
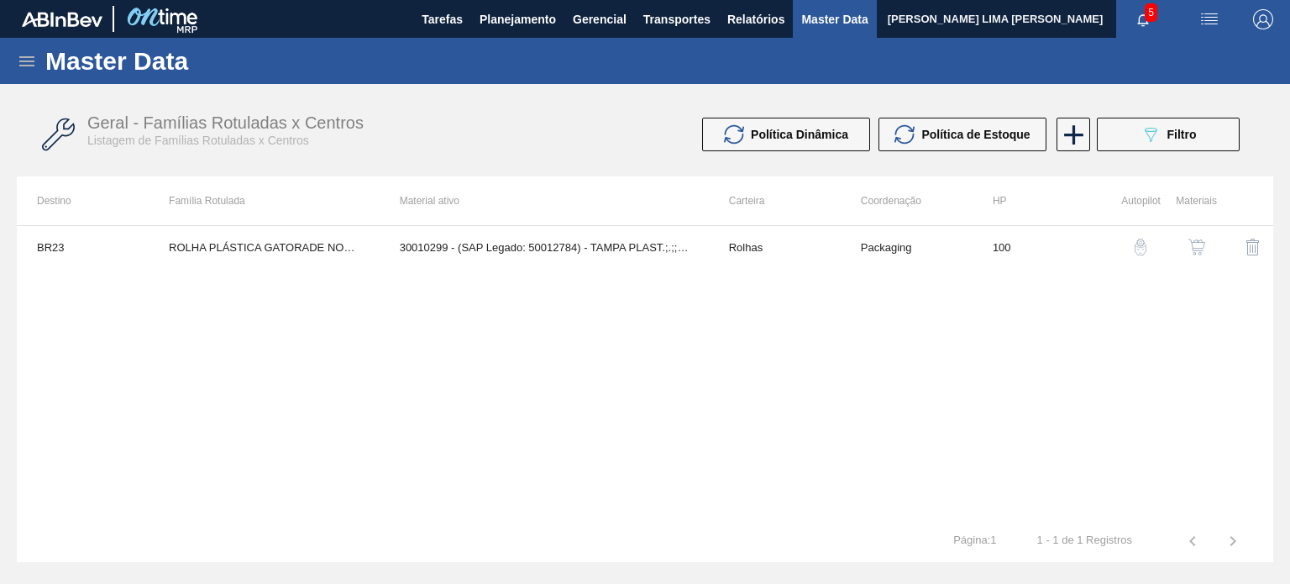
click at [1147, 154] on div "Geral - Famílias Rotuladas x Centros Listagem de Famílias Rotuladas x Centros P…" at bounding box center [645, 134] width 1257 height 63
click at [1147, 140] on icon "089F7B8B-B2A5-4AFE-B5C0-19BA573D28AC" at bounding box center [1151, 134] width 20 height 20
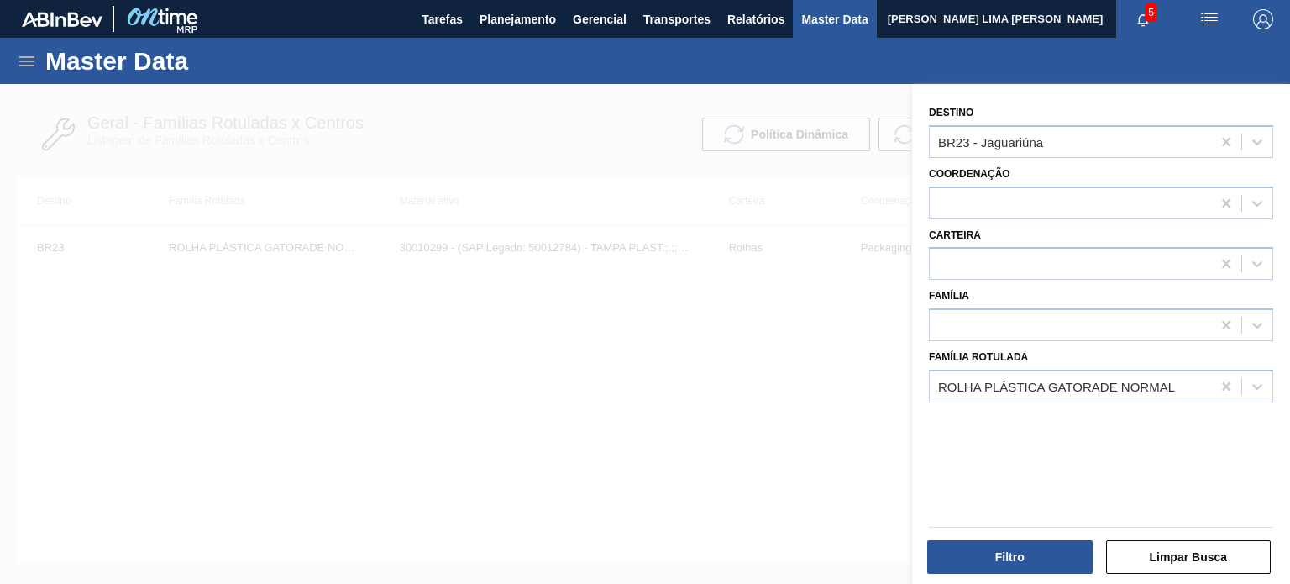
click at [102, 123] on div at bounding box center [645, 376] width 1290 height 584
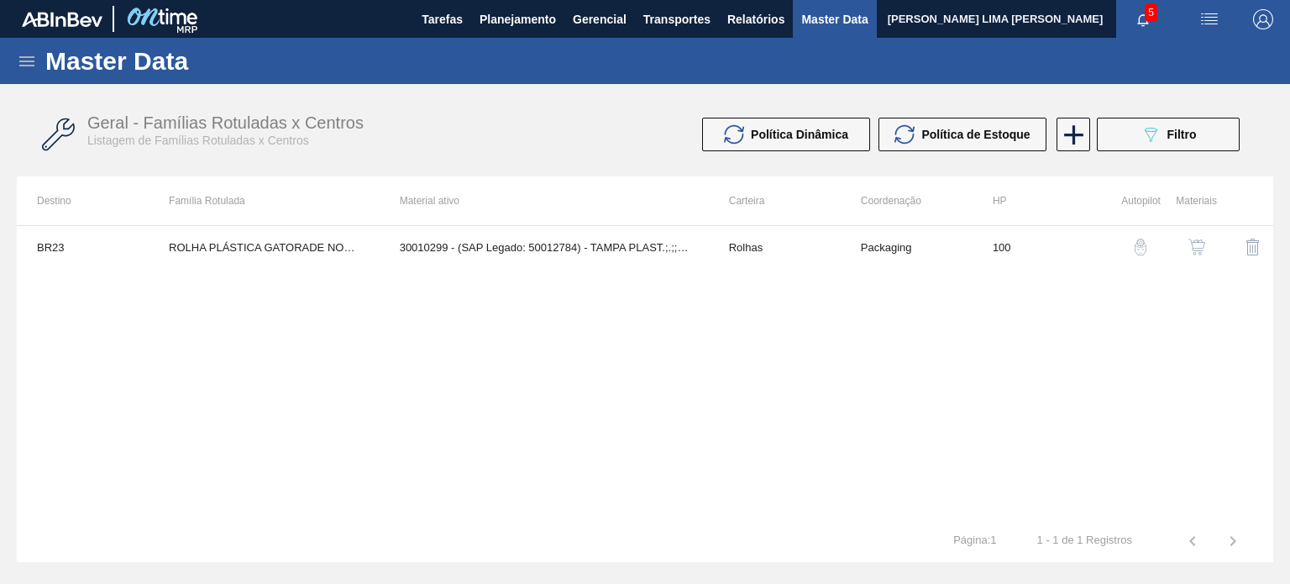
click at [18, 71] on div "Master Data" at bounding box center [645, 61] width 1290 height 46
click at [24, 68] on icon at bounding box center [27, 61] width 20 height 20
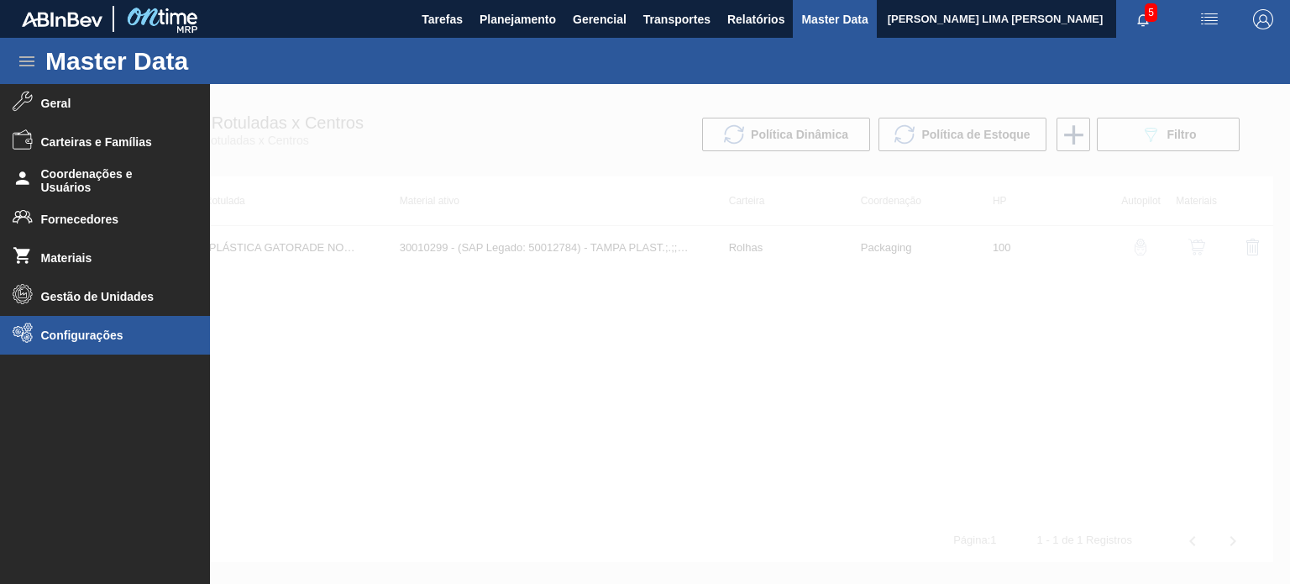
click at [101, 336] on span "Configurações" at bounding box center [110, 334] width 139 height 13
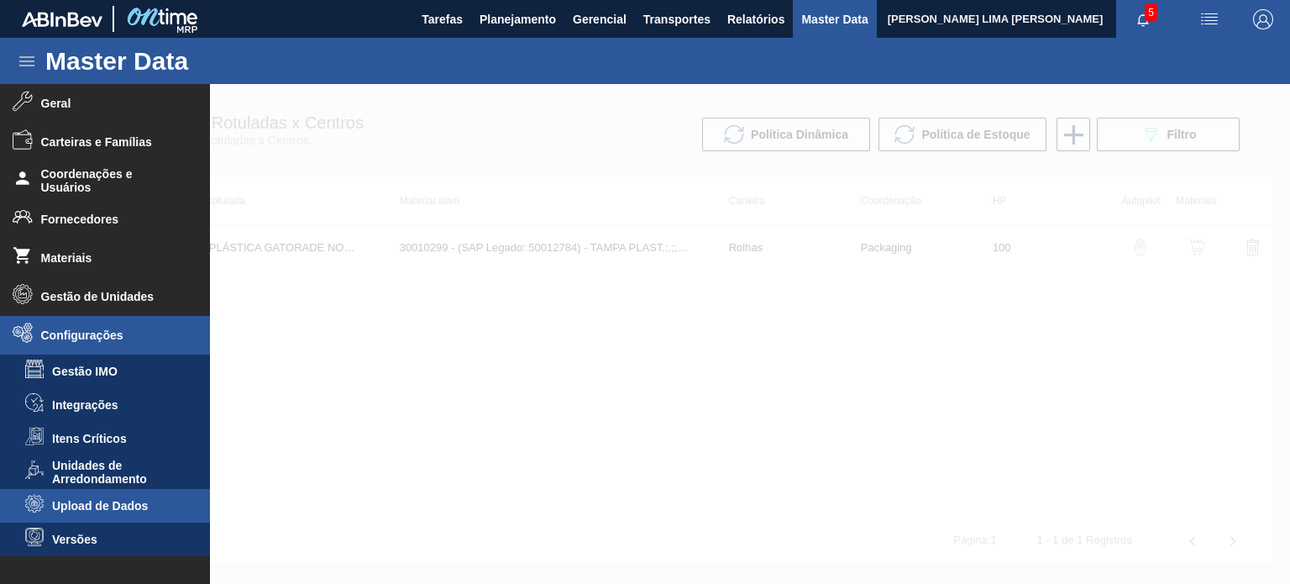
click at [96, 512] on span "Upload de Dados" at bounding box center [116, 505] width 129 height 13
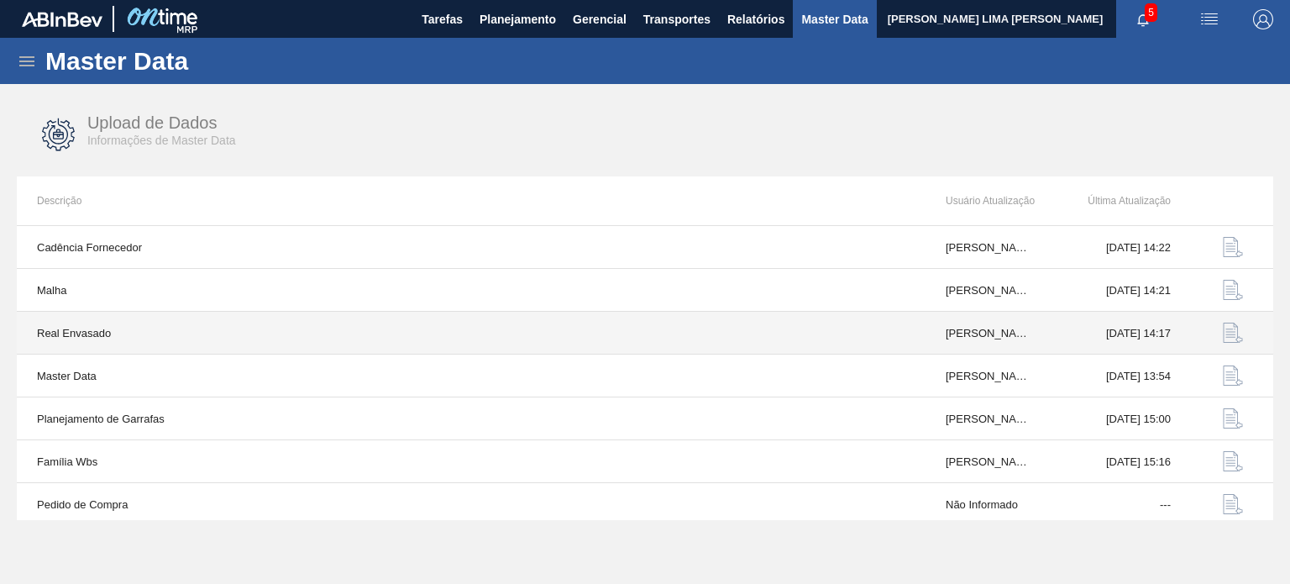
scroll to position [175, 0]
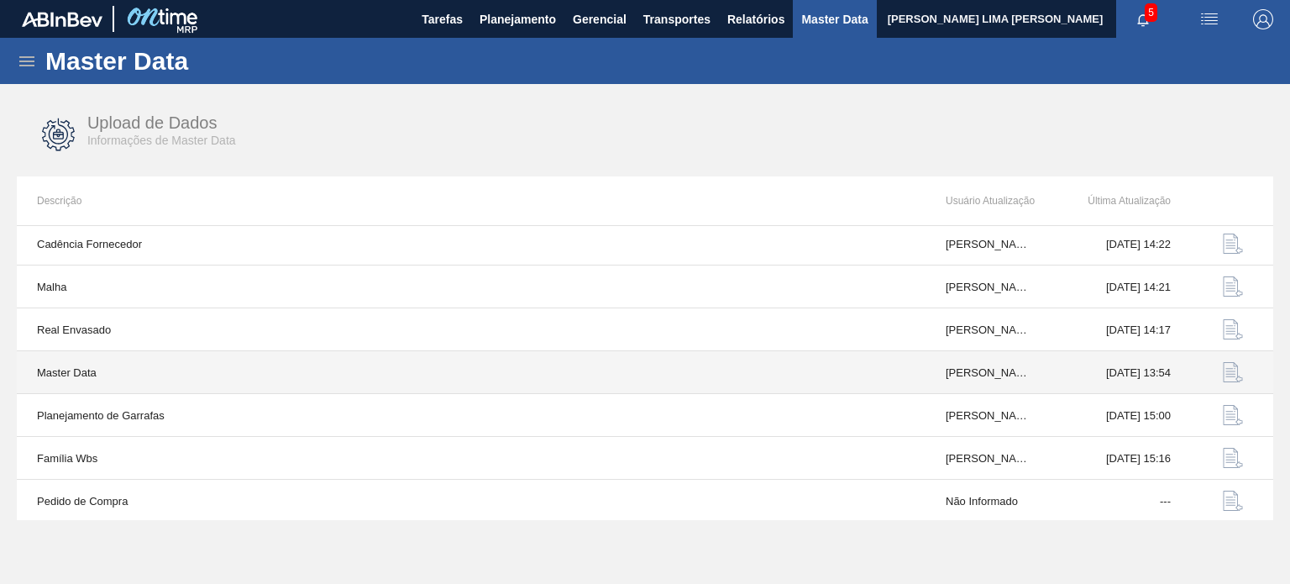
click at [1228, 365] on img "button" at bounding box center [1233, 372] width 20 height 20
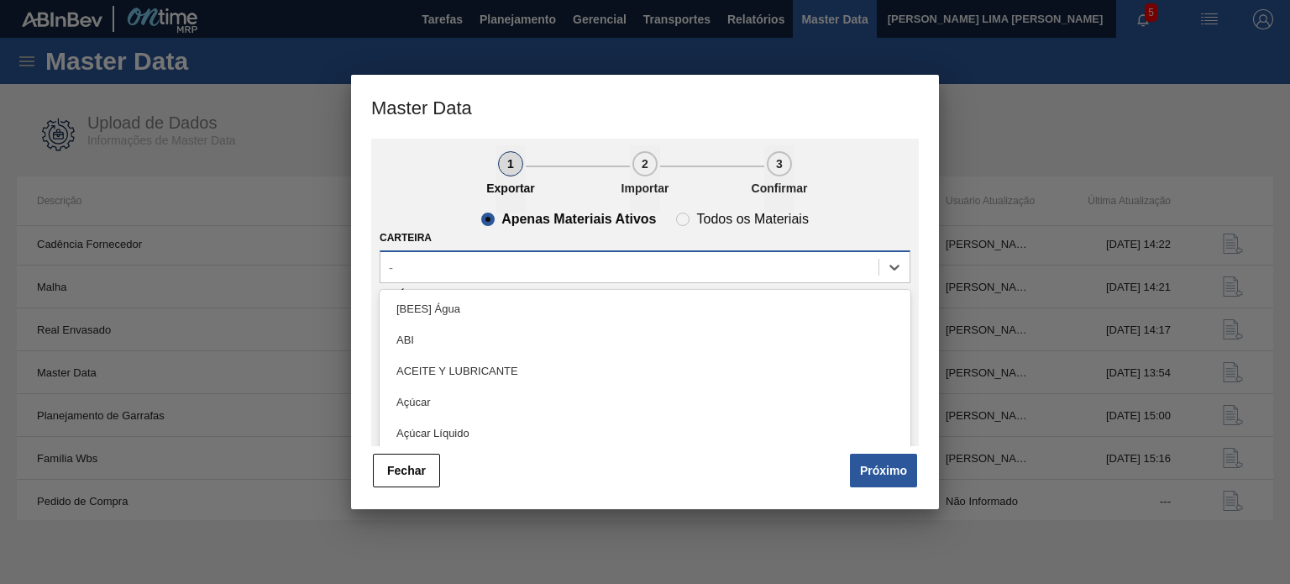
click at [598, 276] on div "-" at bounding box center [630, 267] width 498 height 24
type input "r"
type input "foil"
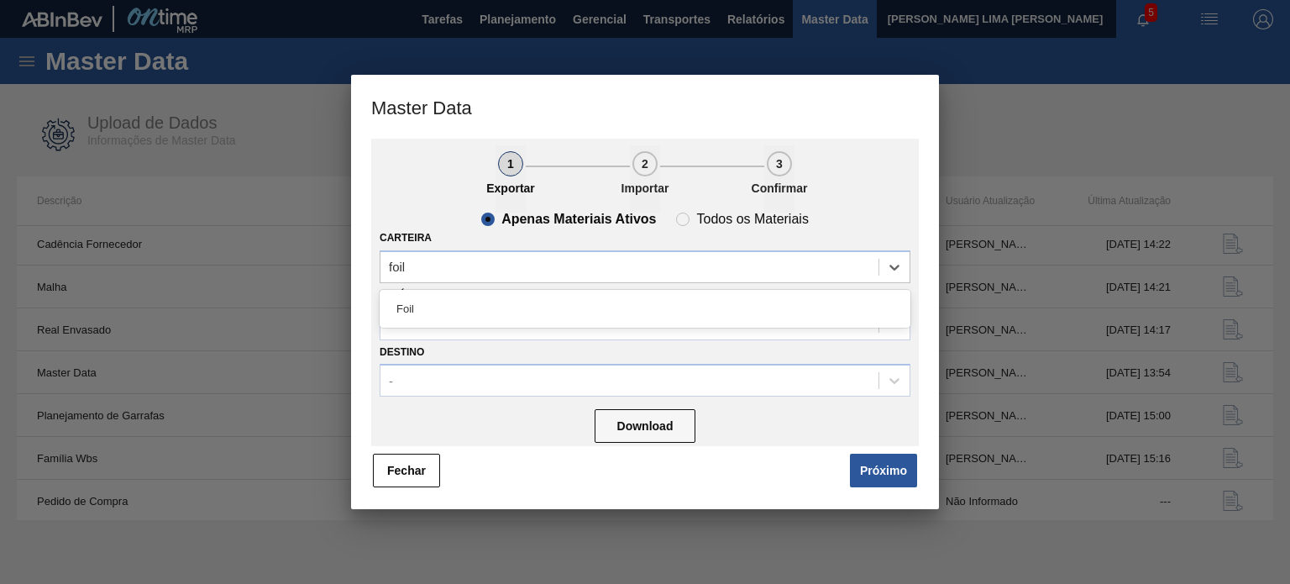
click at [534, 325] on div "Foil" at bounding box center [645, 309] width 531 height 38
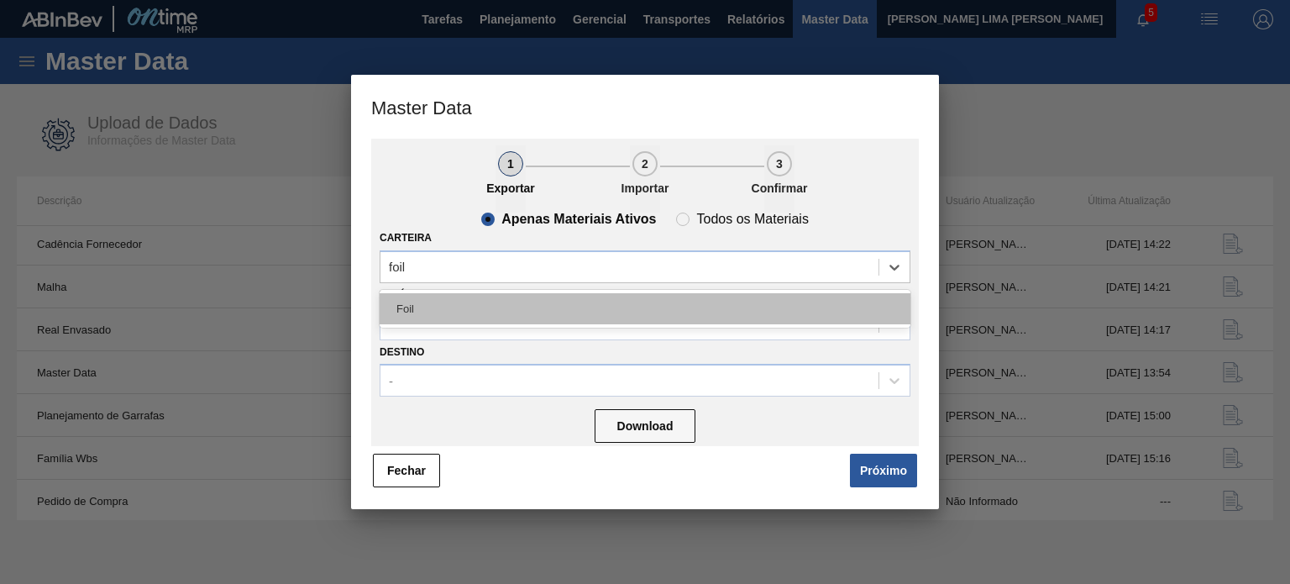
click at [563, 315] on div "Foil" at bounding box center [645, 308] width 531 height 31
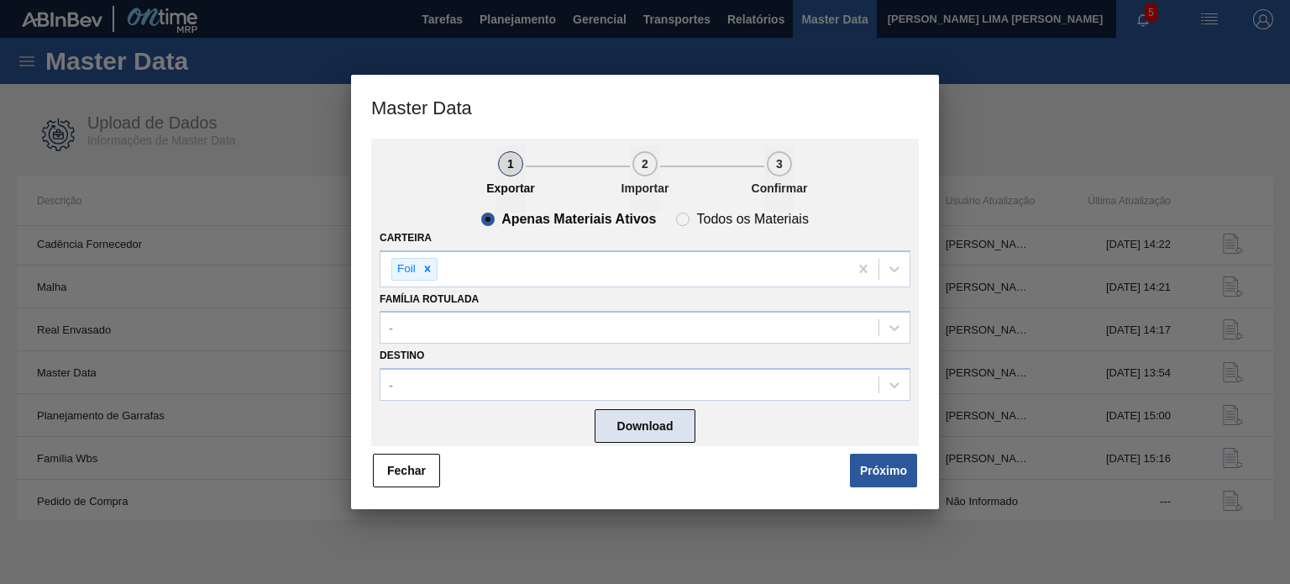
click at [632, 412] on button "Download" at bounding box center [645, 426] width 101 height 34
click at [401, 483] on button "Fechar" at bounding box center [406, 471] width 67 height 34
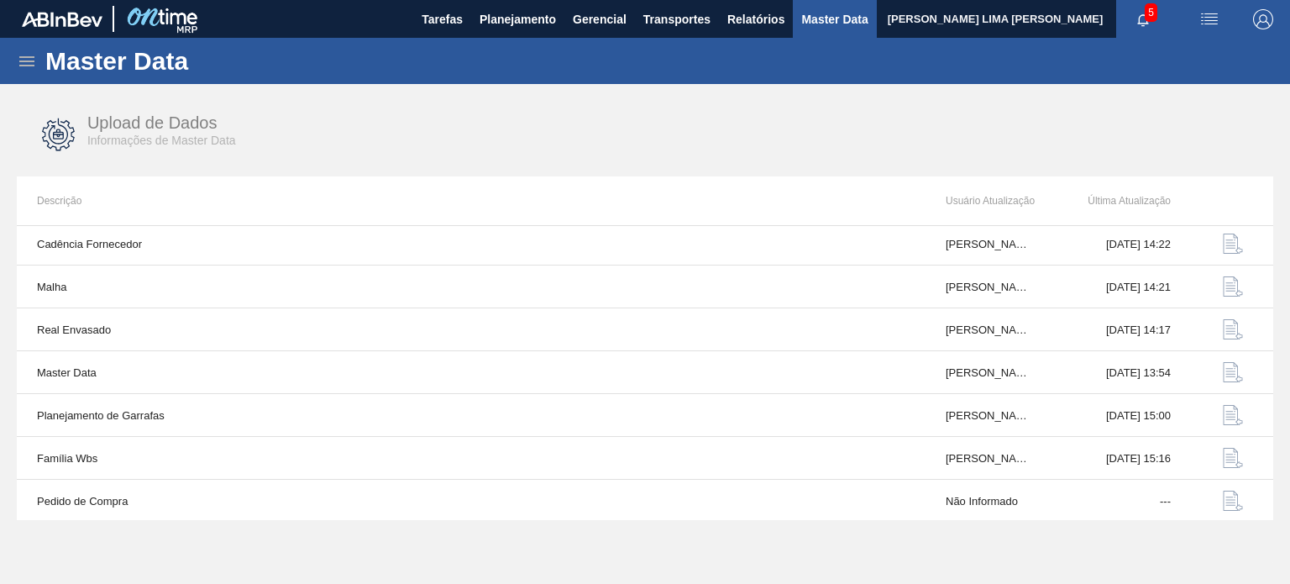
click at [398, 470] on td "Família Wbs" at bounding box center [471, 458] width 909 height 43
click at [513, 12] on span "Planejamento" at bounding box center [518, 19] width 76 height 20
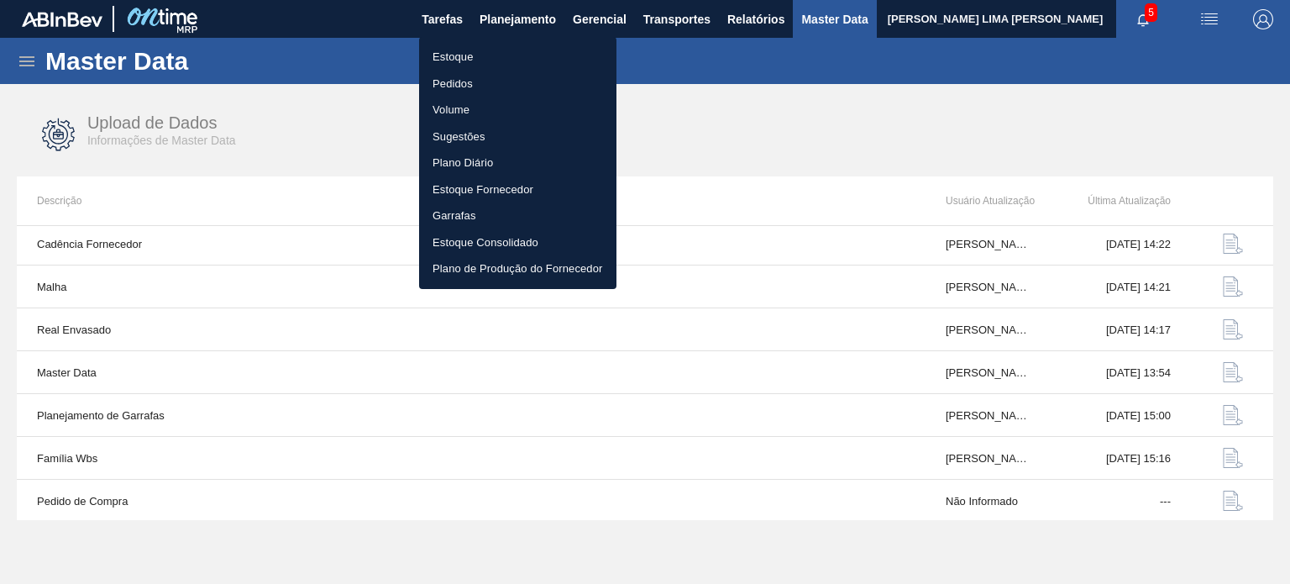
click at [503, 66] on li "Estoque" at bounding box center [517, 57] width 197 height 27
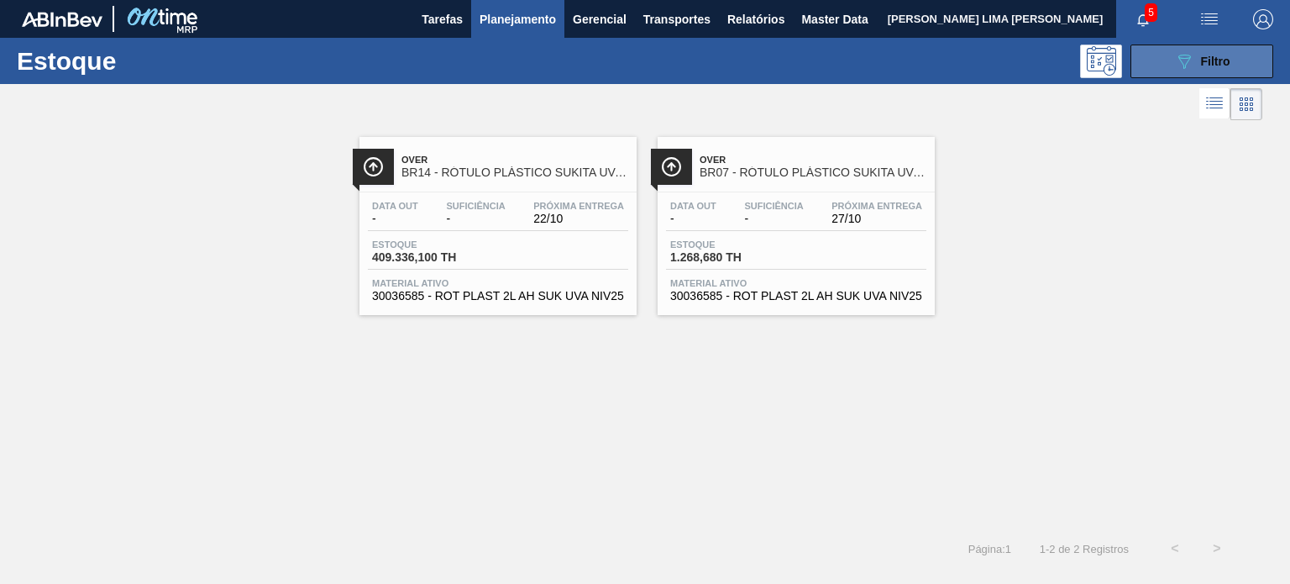
click at [1192, 51] on icon "089F7B8B-B2A5-4AFE-B5C0-19BA573D28AC" at bounding box center [1184, 61] width 20 height 20
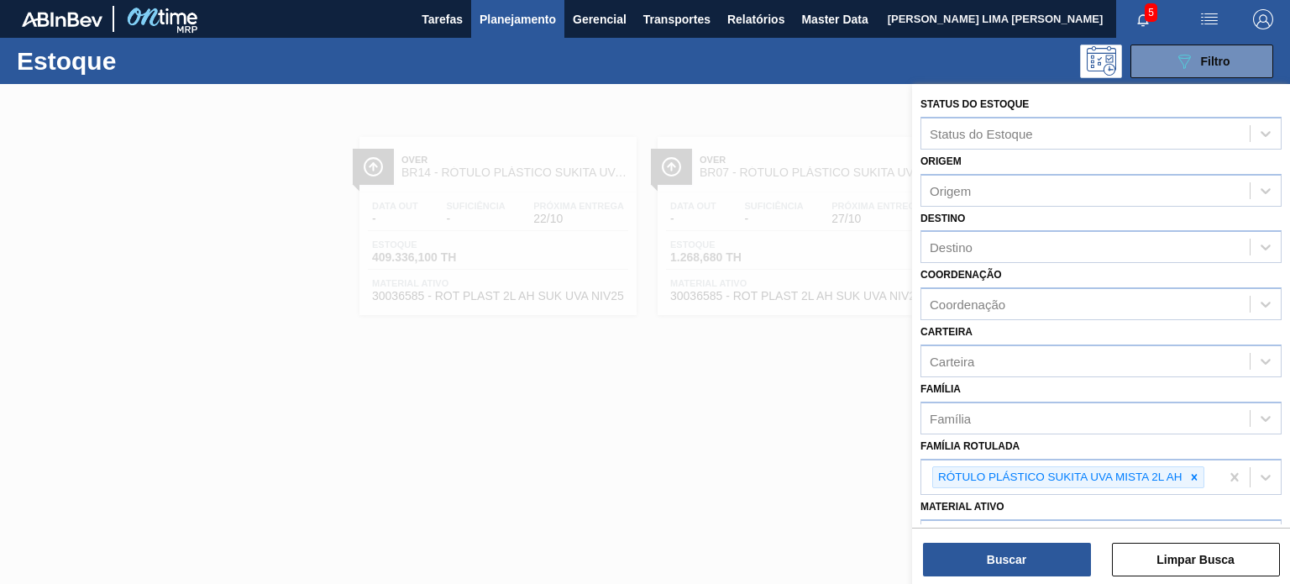
click at [793, 409] on div at bounding box center [645, 376] width 1290 height 584
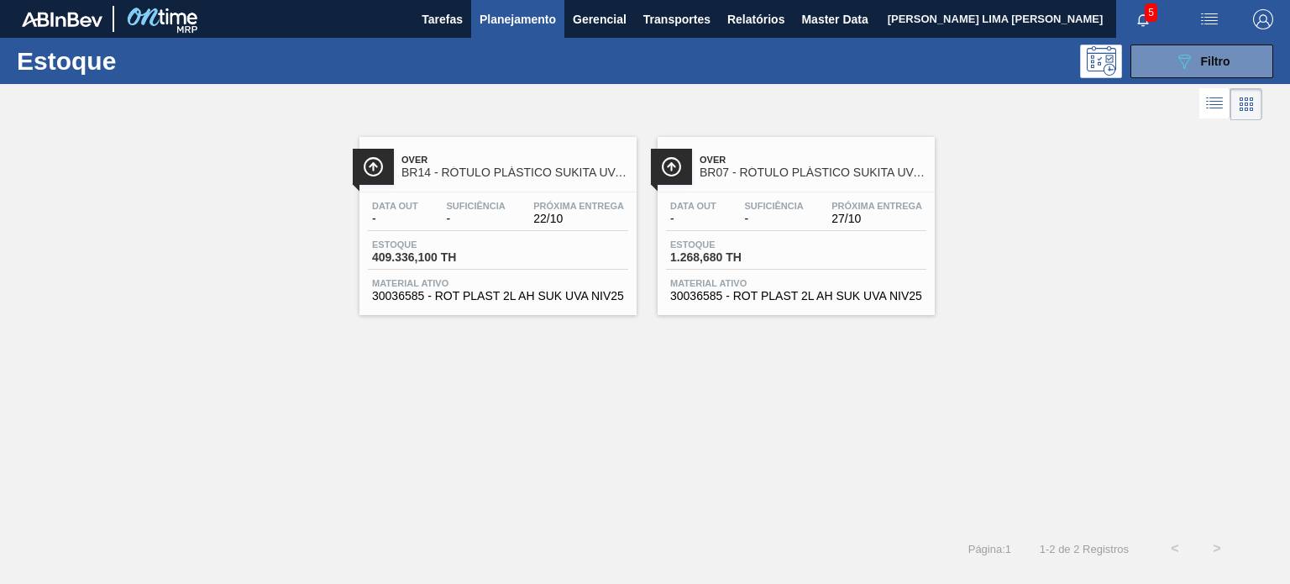
drag, startPoint x: 477, startPoint y: 194, endPoint x: 746, endPoint y: 197, distance: 268.8
click at [1191, 73] on button "089F7B8B-B2A5-4AFE-B5C0-19BA573D28AC Filtro" at bounding box center [1202, 62] width 143 height 34
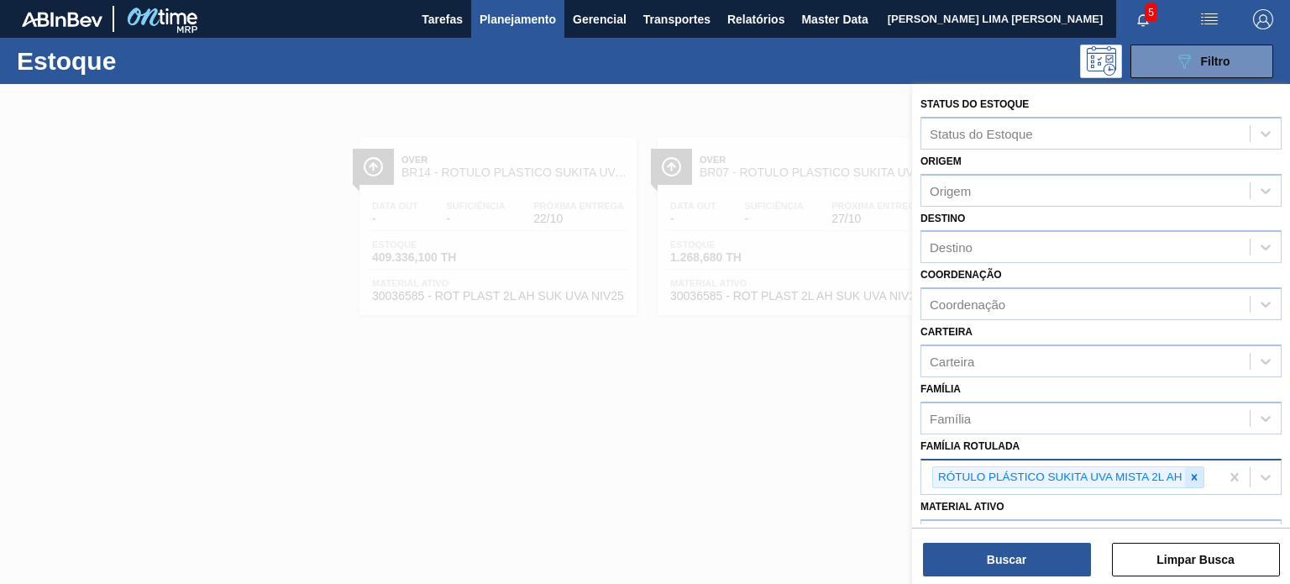
click at [1196, 471] on icon at bounding box center [1195, 477] width 12 height 12
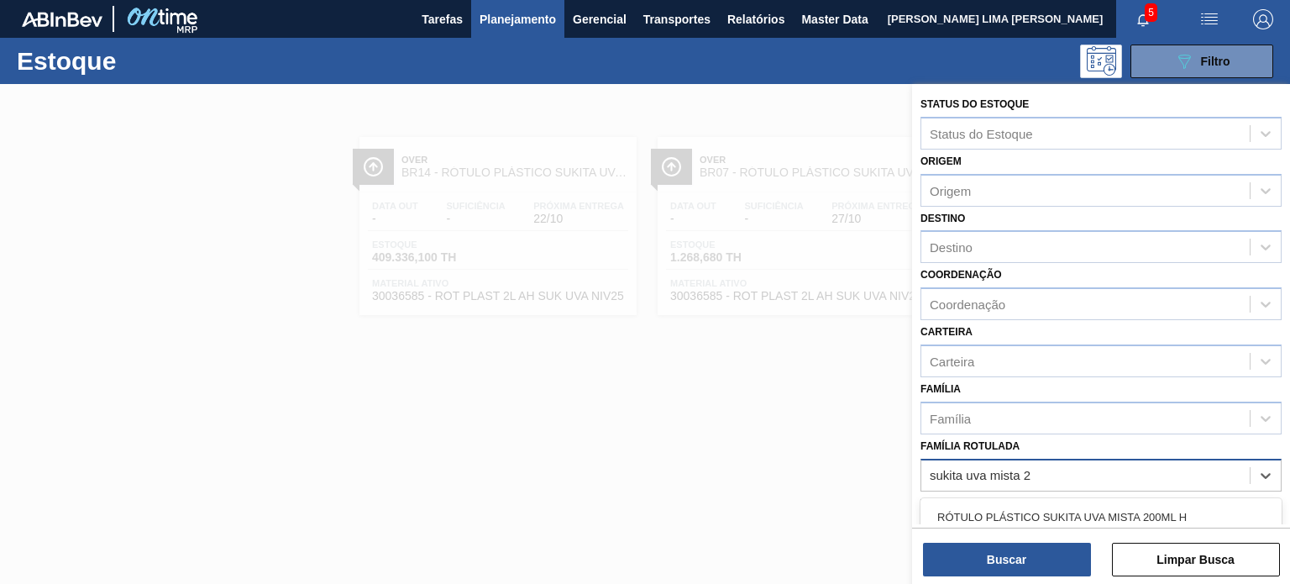
type Rotulada "sukita uva mista 2l"
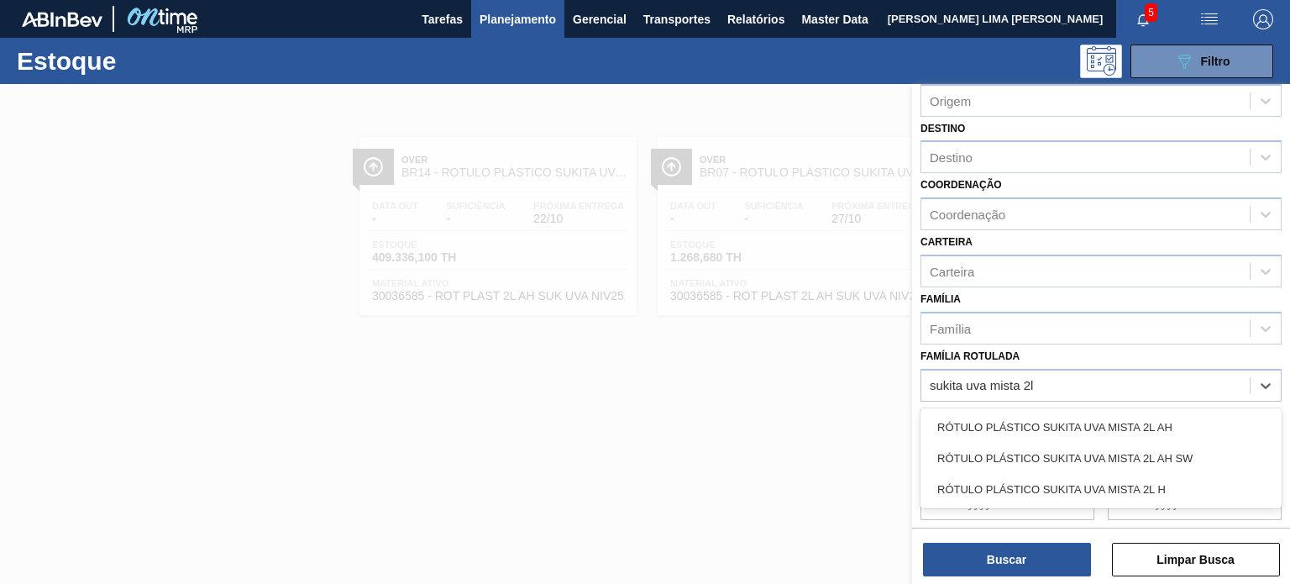
scroll to position [168, 0]
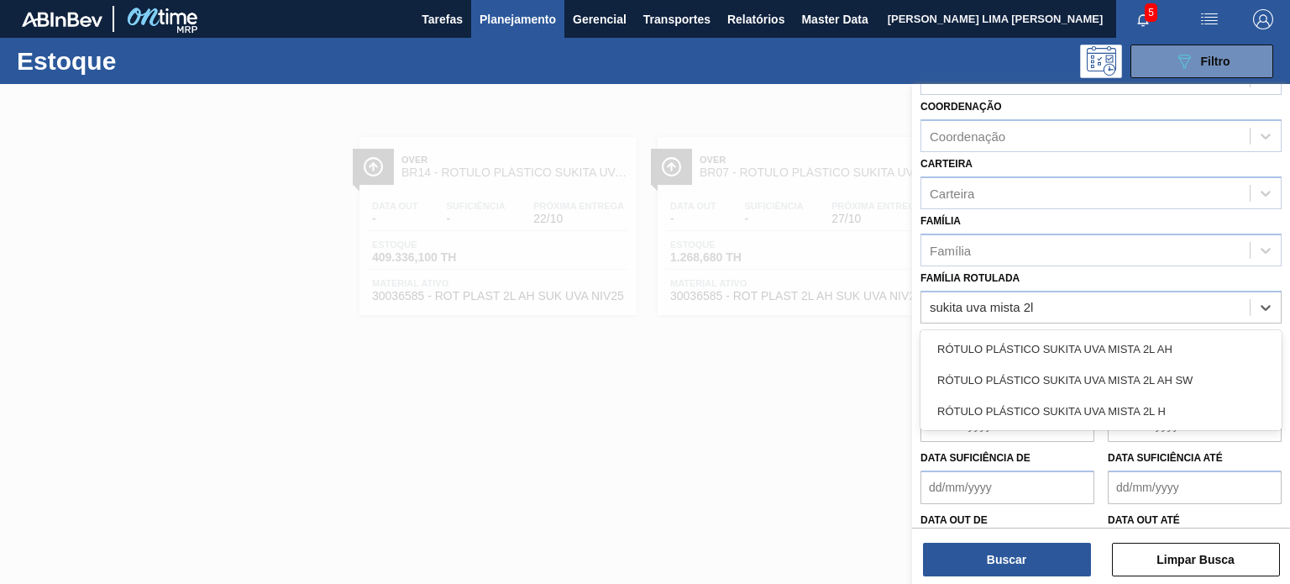
click at [1105, 407] on div "RÓTULO PLÁSTICO SUKITA UVA MISTA 2L H" at bounding box center [1101, 411] width 361 height 31
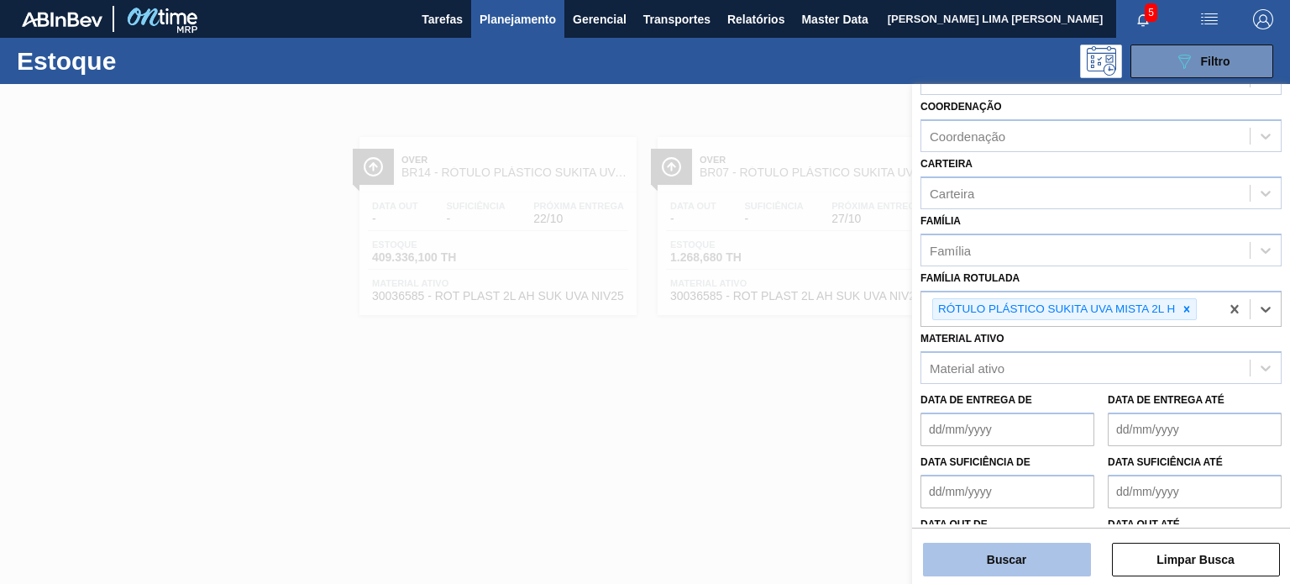
click at [1058, 550] on button "Buscar" at bounding box center [1007, 560] width 168 height 34
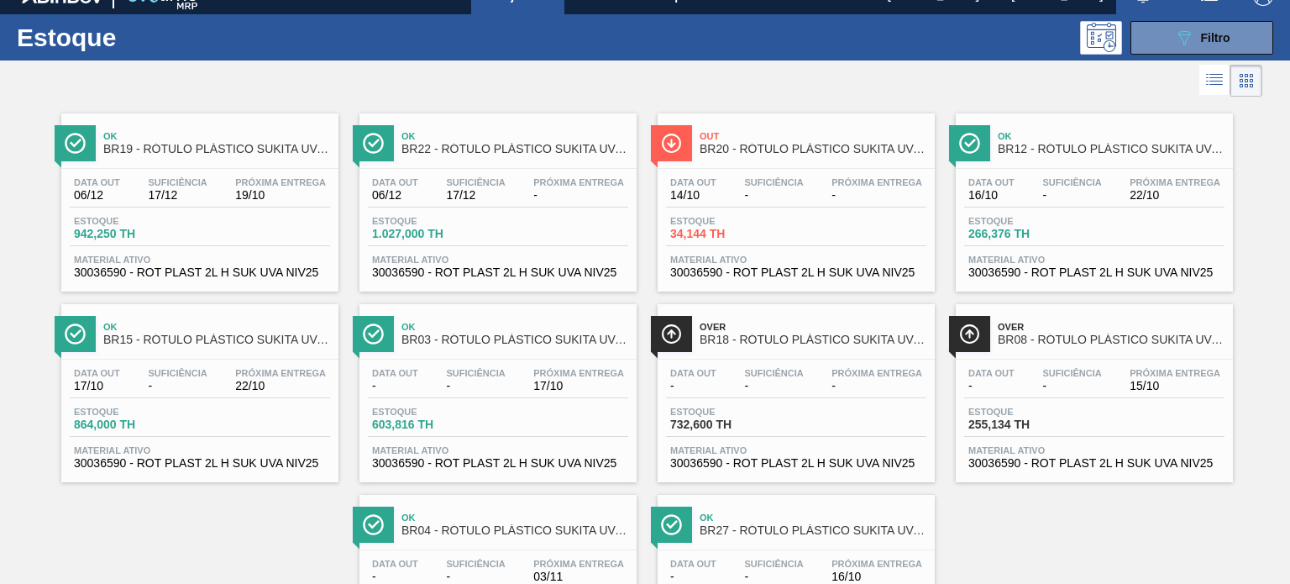
scroll to position [0, 0]
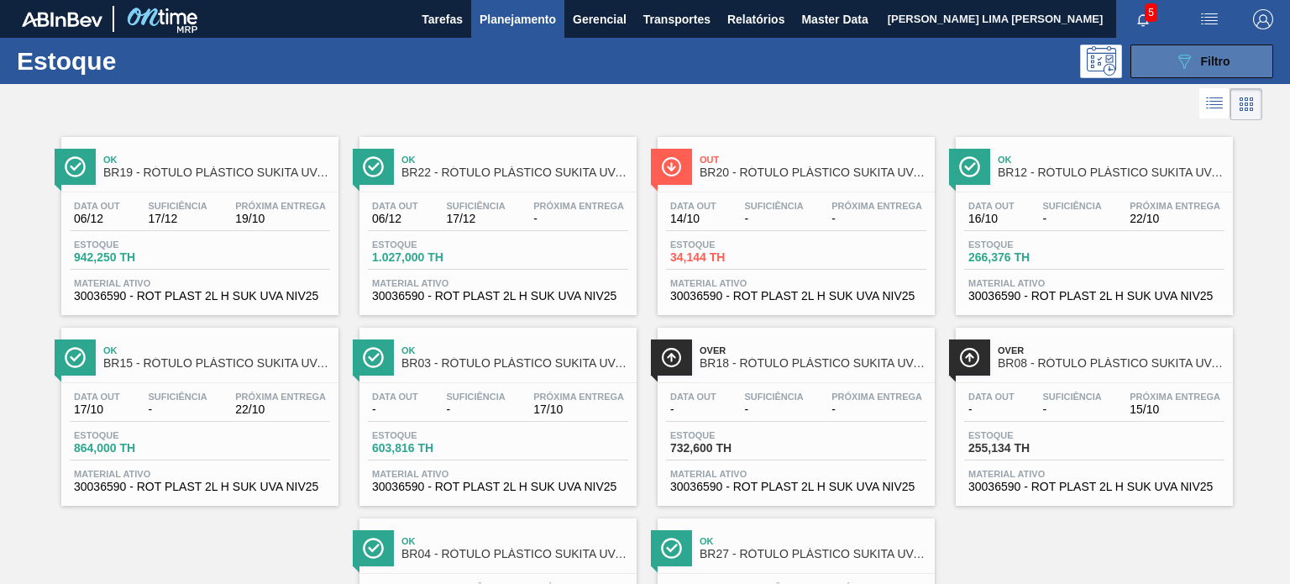
click at [1150, 66] on button "089F7B8B-B2A5-4AFE-B5C0-19BA573D28AC Filtro" at bounding box center [1202, 62] width 143 height 34
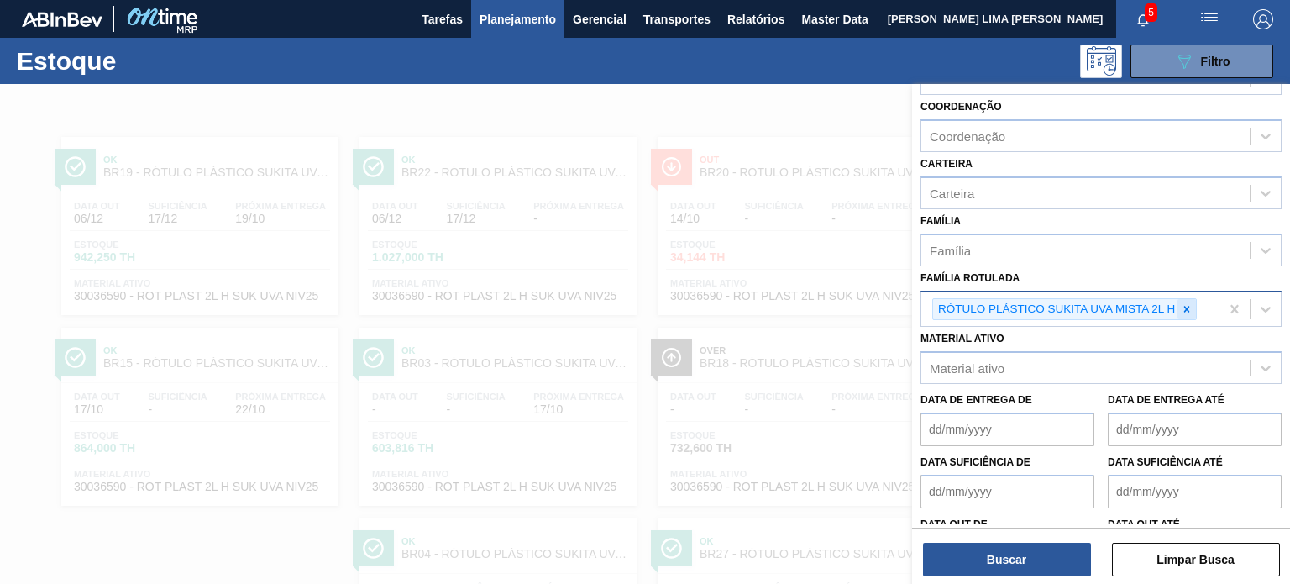
click at [1184, 315] on div at bounding box center [1187, 309] width 18 height 21
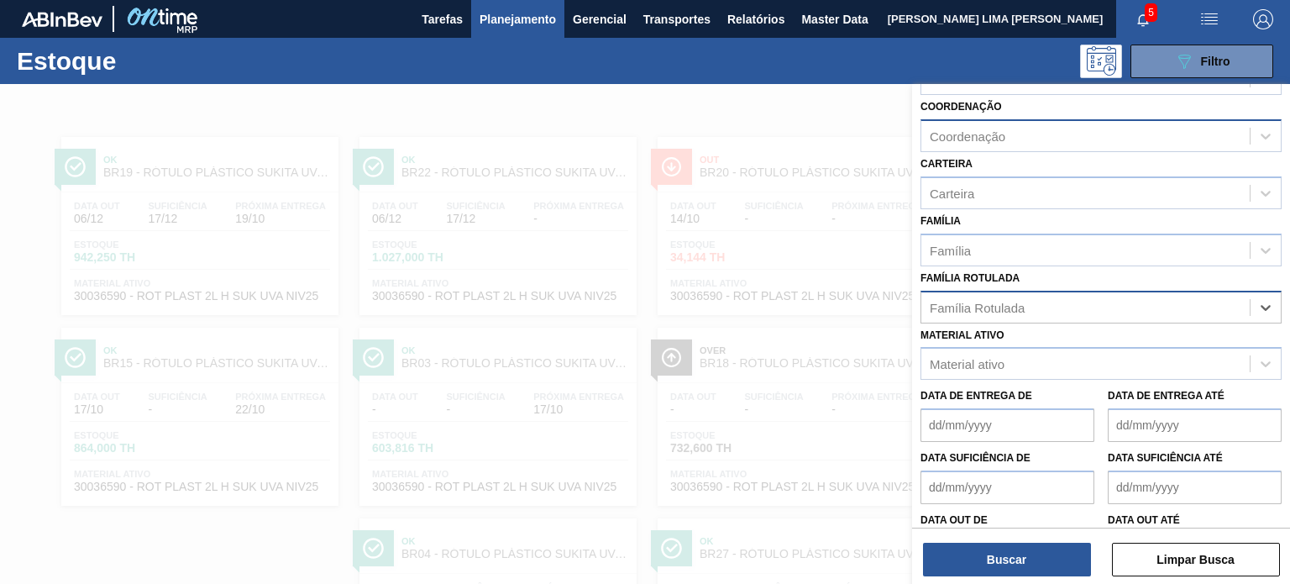
scroll to position [84, 0]
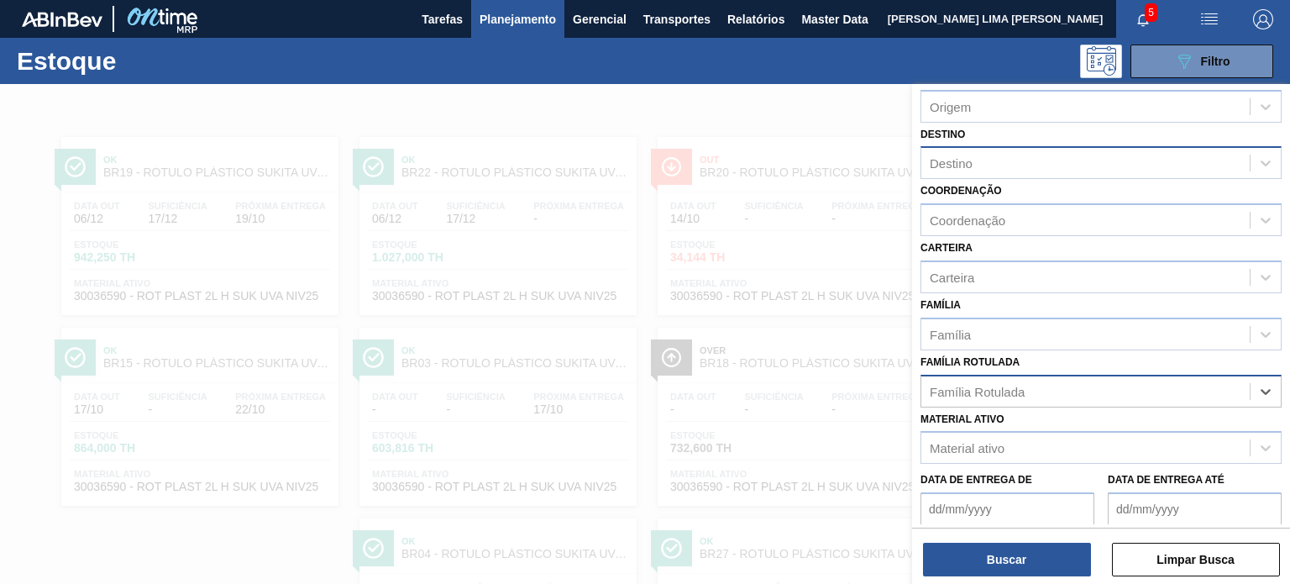
click at [958, 170] on div "Destino" at bounding box center [1085, 163] width 328 height 24
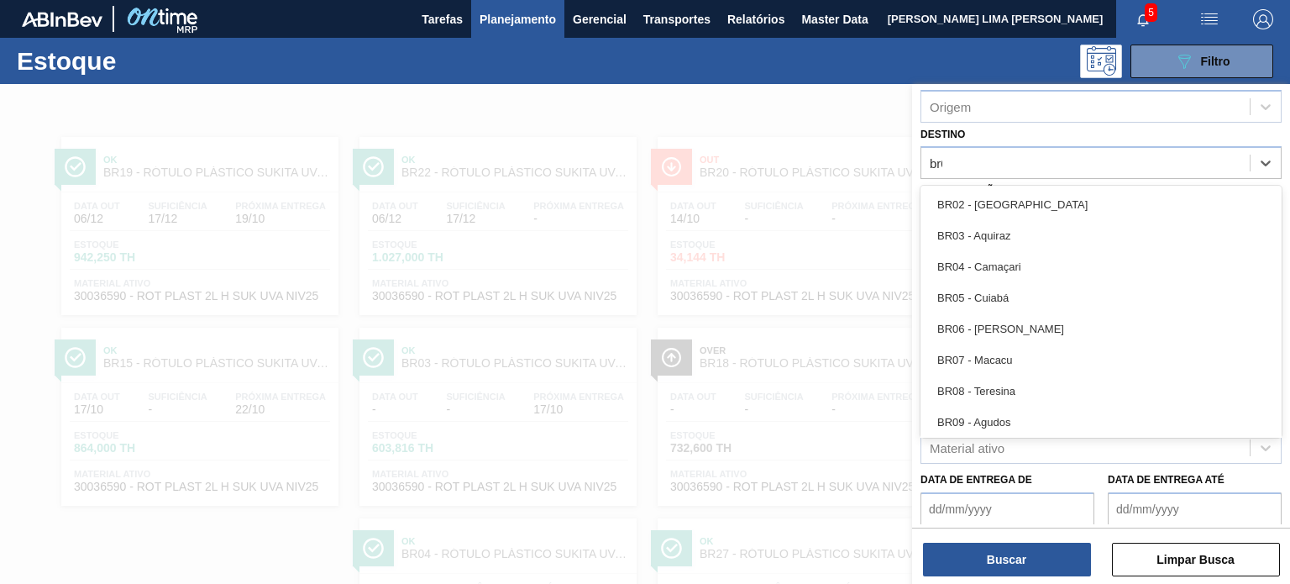
type input "br05"
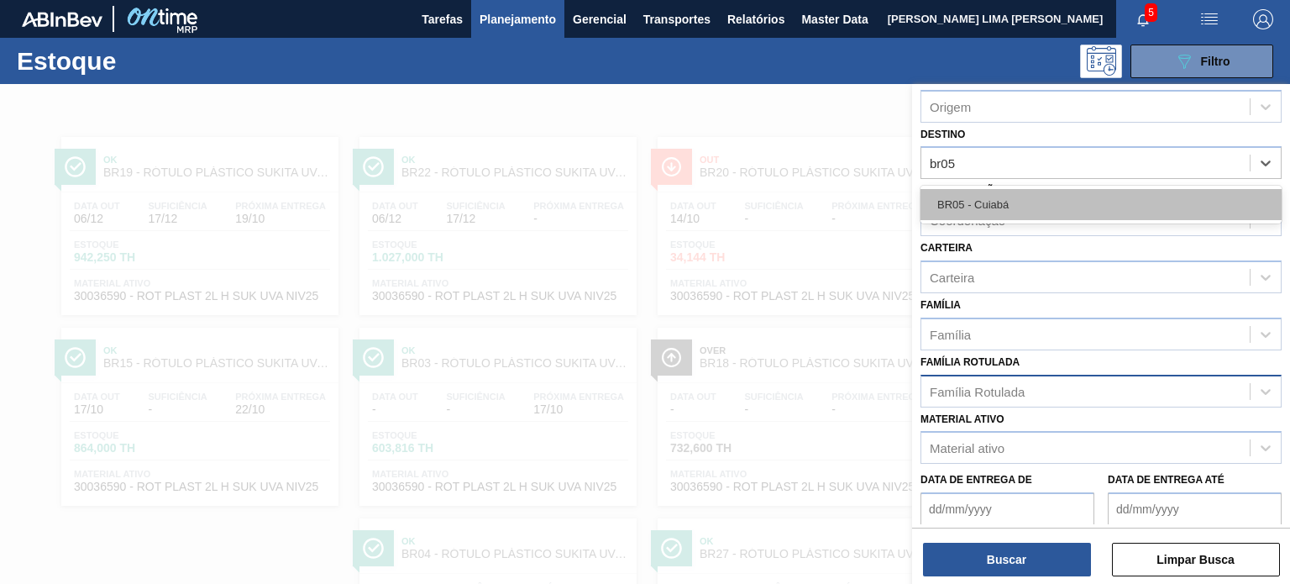
click at [988, 194] on div "BR05 - Cuiabá" at bounding box center [1101, 204] width 361 height 31
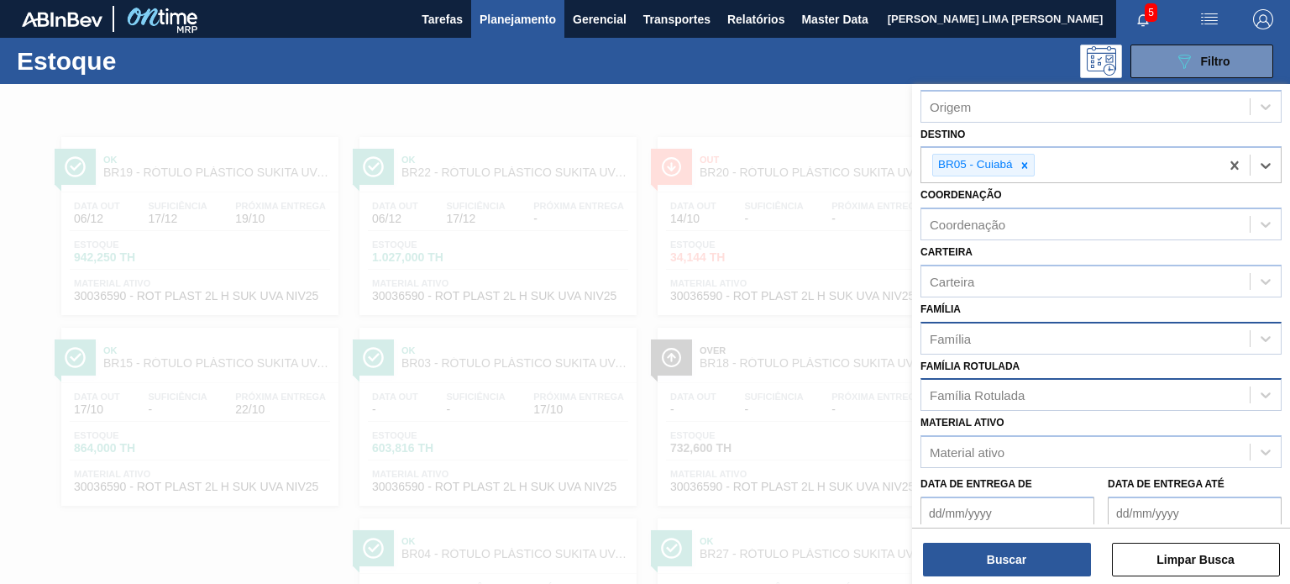
click at [991, 328] on div "Família" at bounding box center [1085, 338] width 328 height 24
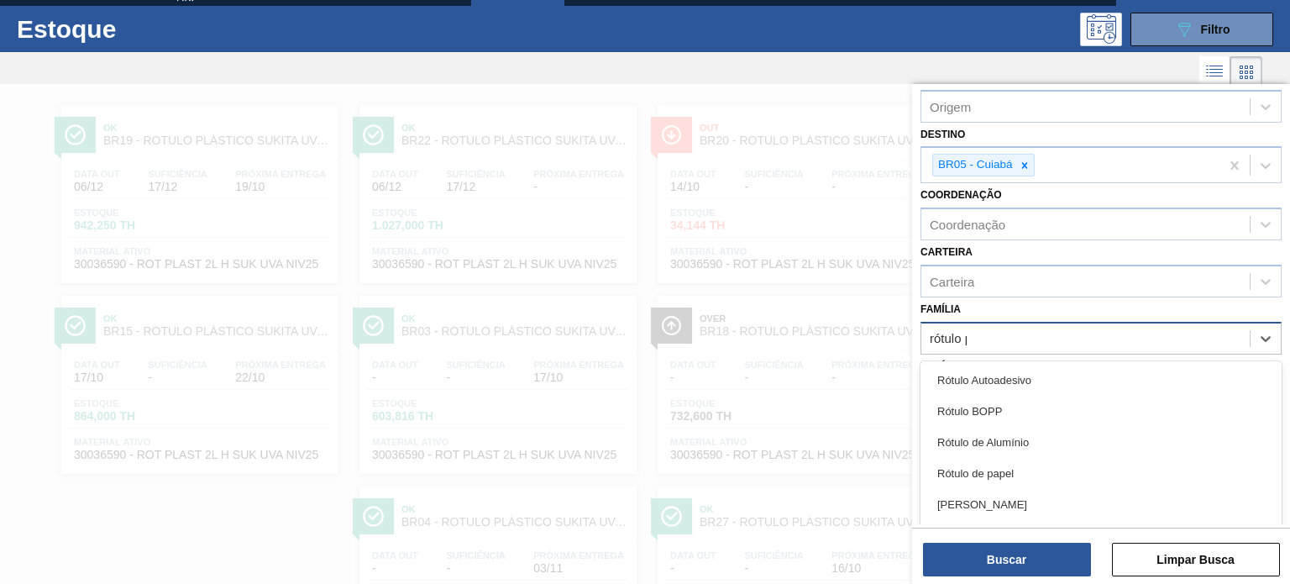
type input "rótulo pl"
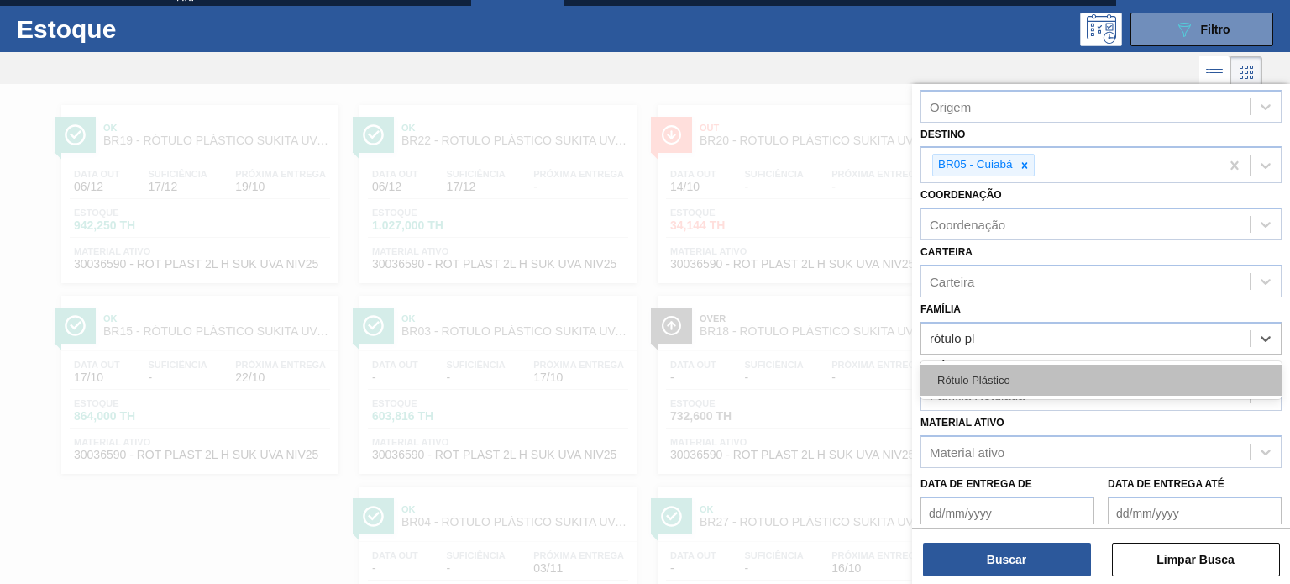
click at [978, 370] on div "Rótulo Plástico" at bounding box center [1101, 380] width 361 height 31
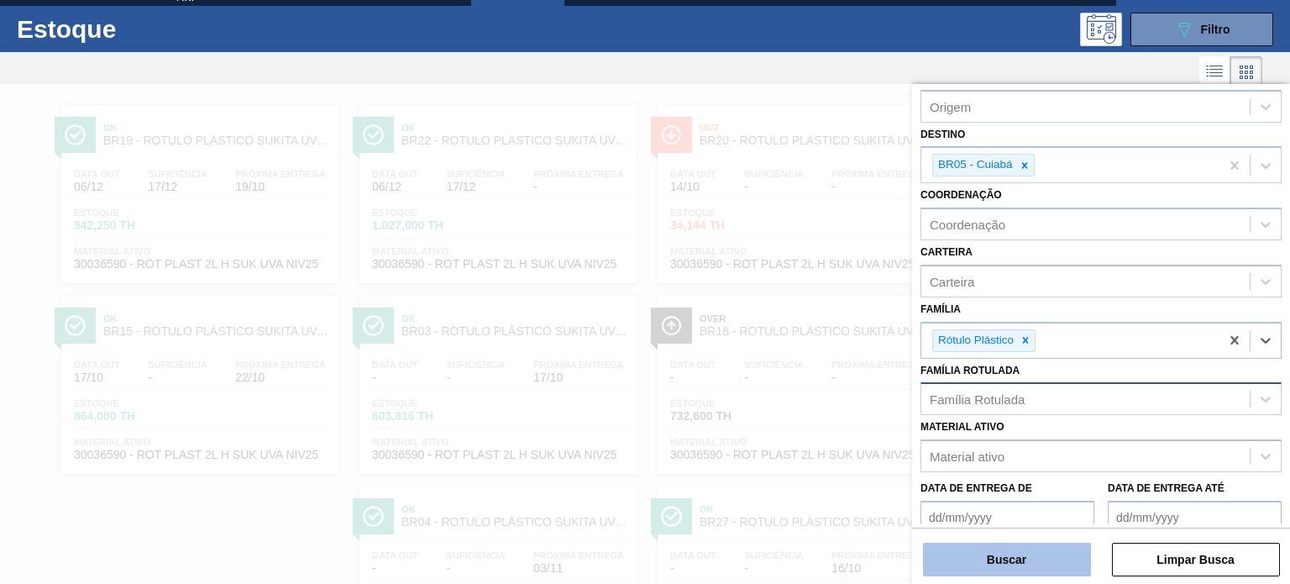
click at [1010, 545] on button "Buscar" at bounding box center [1007, 560] width 168 height 34
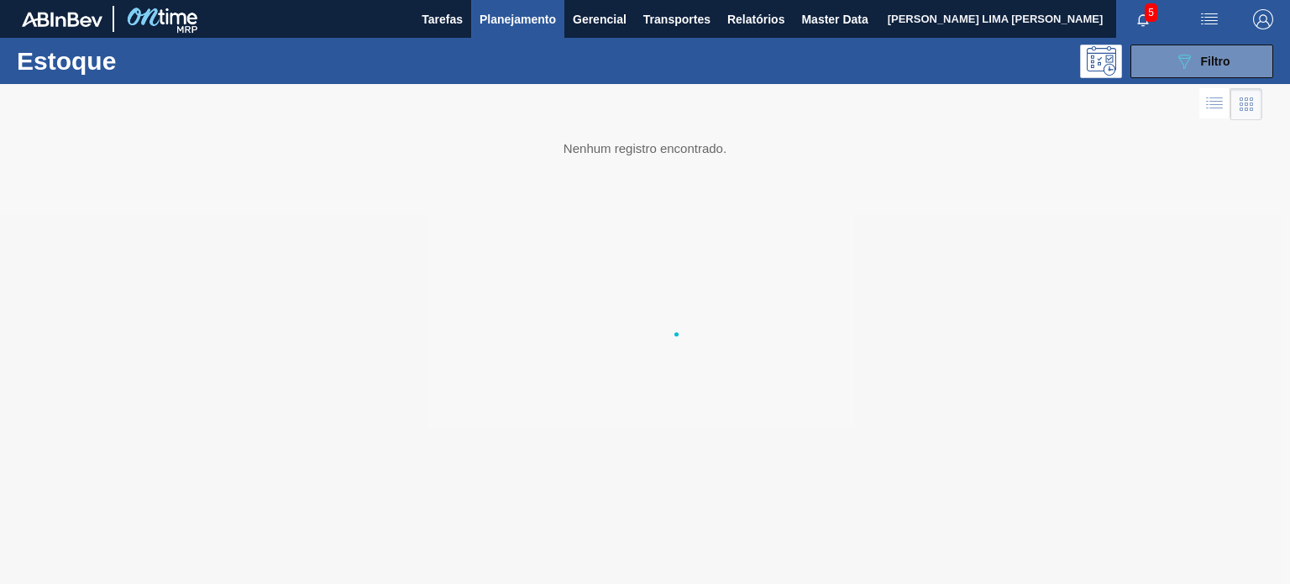
scroll to position [0, 0]
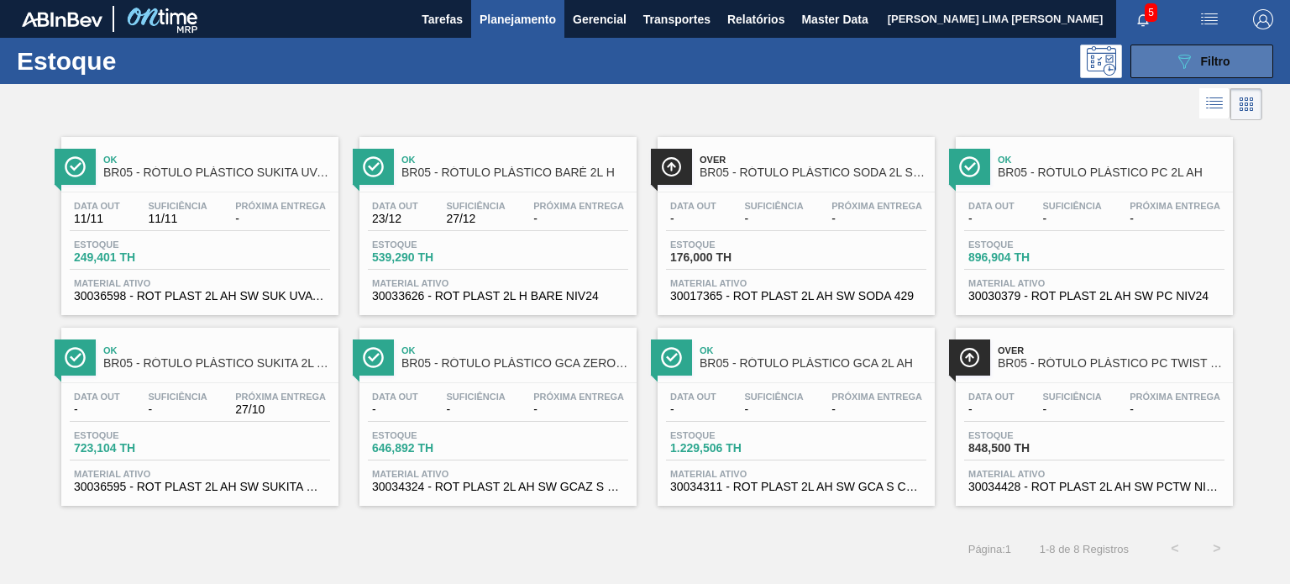
click at [1236, 56] on button "089F7B8B-B2A5-4AFE-B5C0-19BA573D28AC Filtro" at bounding box center [1202, 62] width 143 height 34
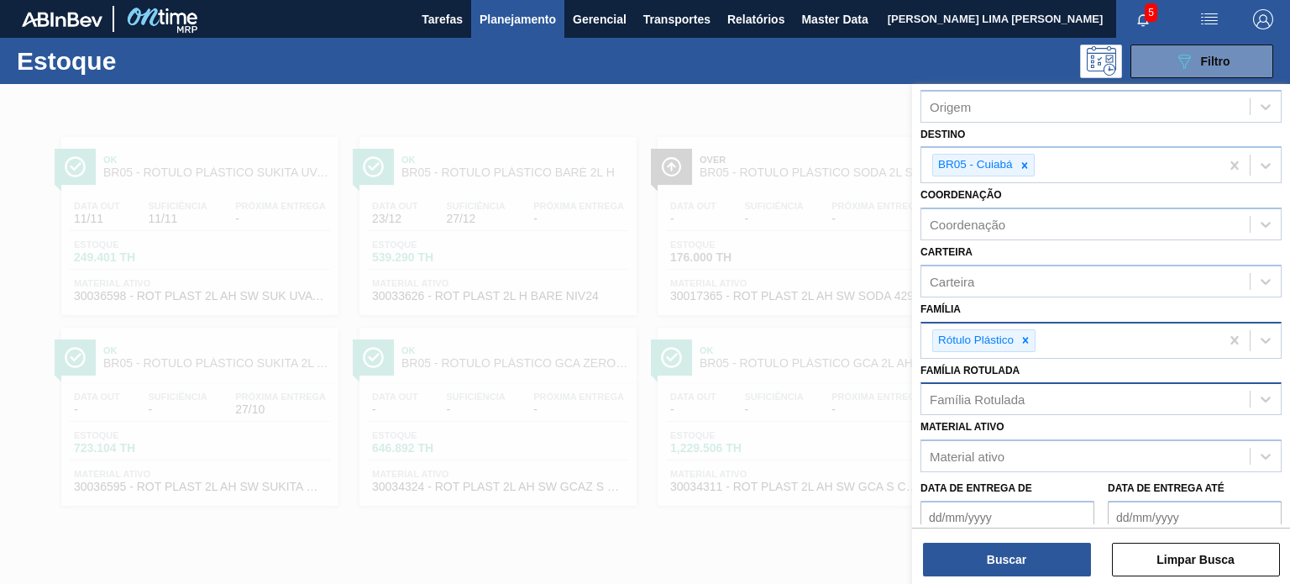
drag, startPoint x: 1026, startPoint y: 337, endPoint x: 1024, endPoint y: 325, distance: 11.9
click at [1025, 337] on icon at bounding box center [1026, 340] width 6 height 6
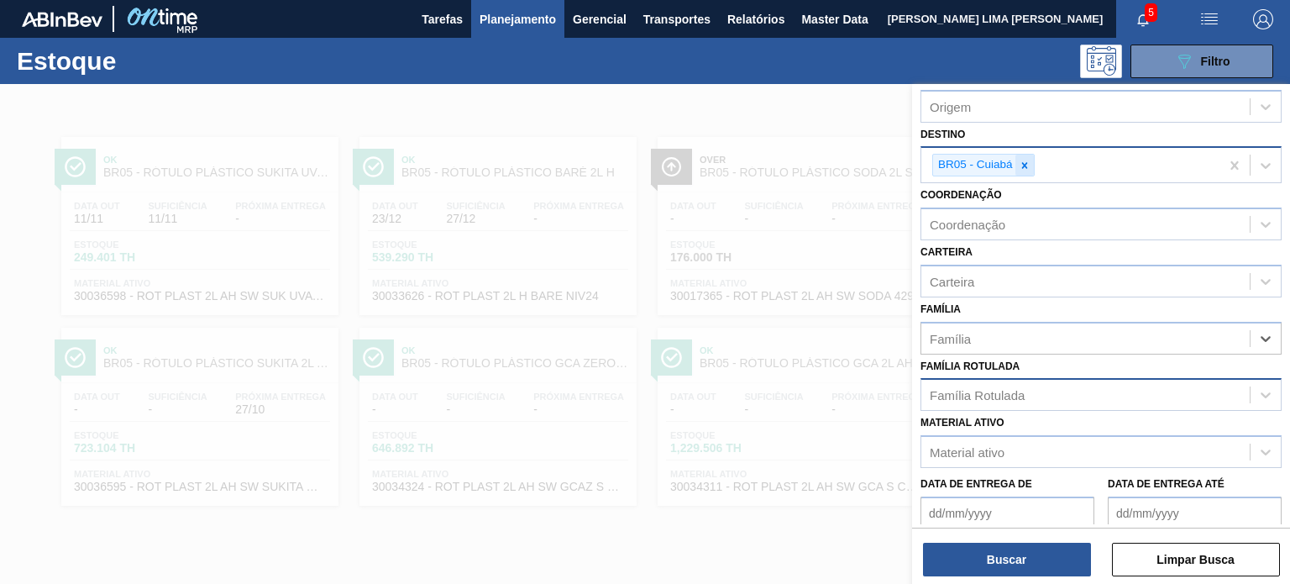
click at [1019, 160] on icon at bounding box center [1025, 166] width 12 height 12
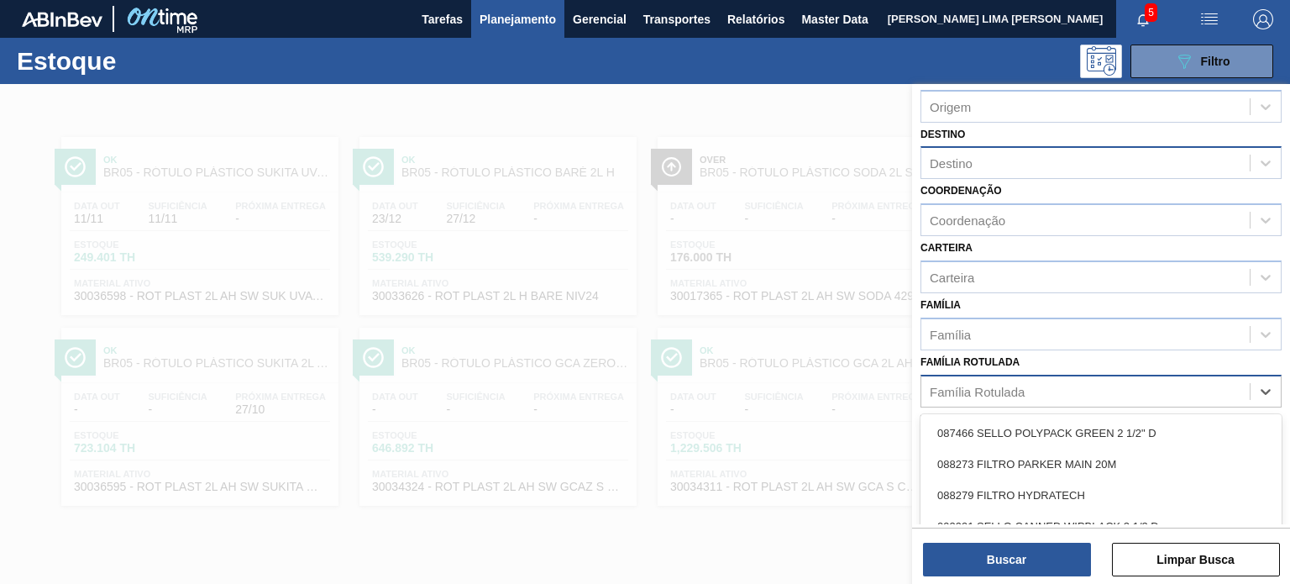
click at [996, 388] on div "Família Rotulada" at bounding box center [977, 391] width 95 height 14
type Rotulada "sukita uva mista 2l"
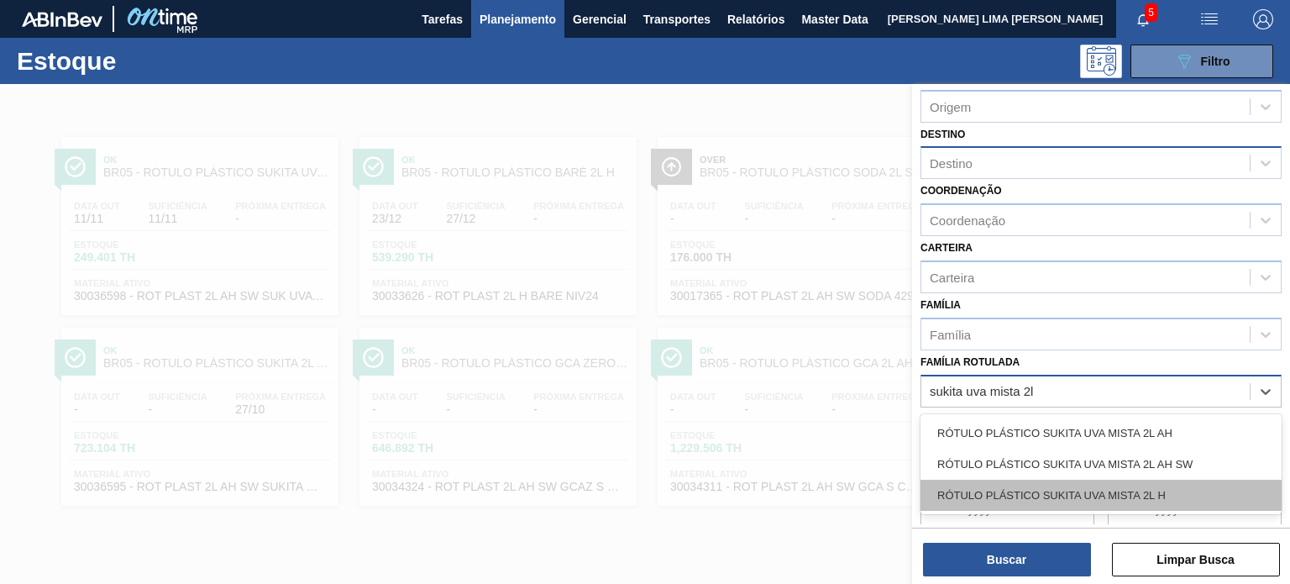
click at [1204, 492] on div "RÓTULO PLÁSTICO SUKITA UVA MISTA 2L H" at bounding box center [1101, 495] width 361 height 31
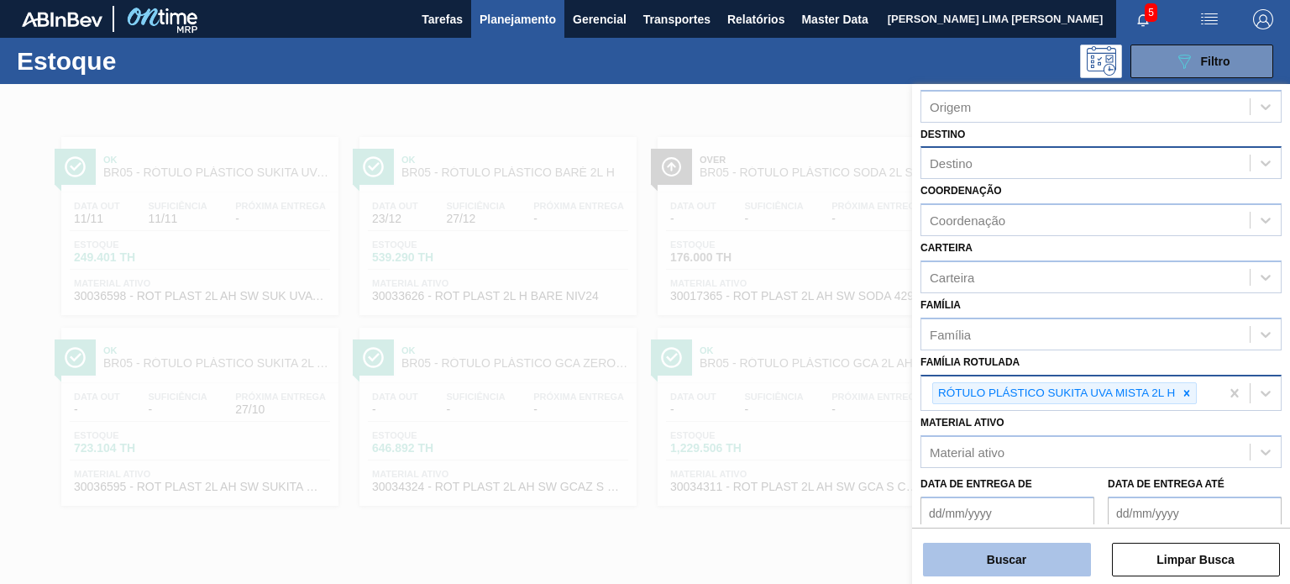
click at [1075, 559] on button "Buscar" at bounding box center [1007, 560] width 168 height 34
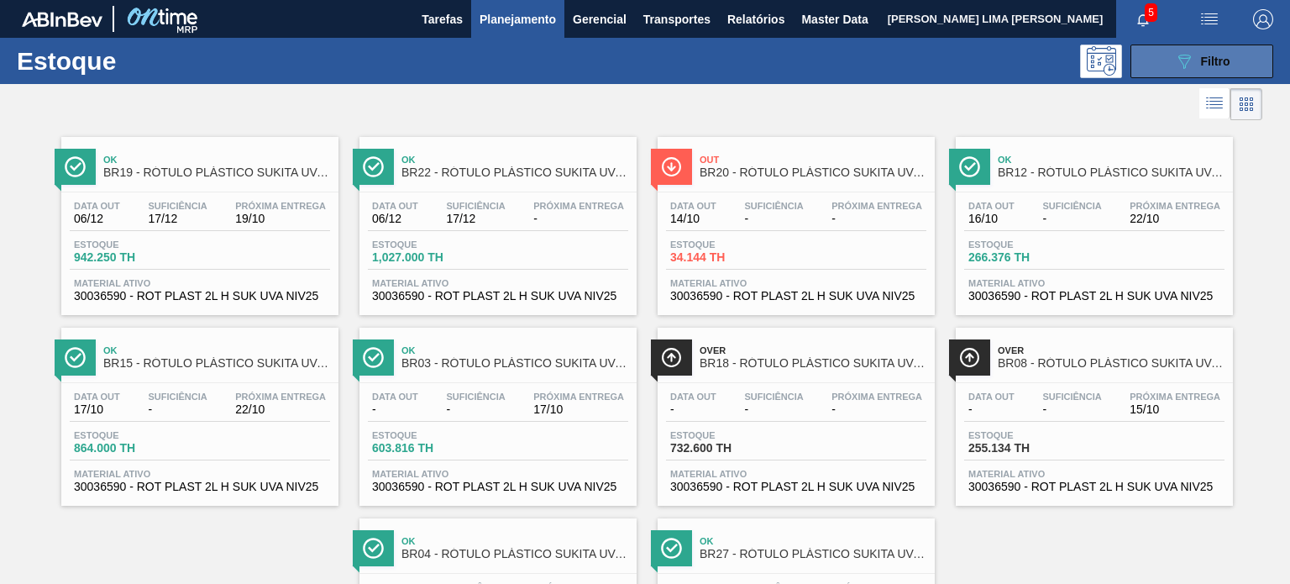
click at [1201, 75] on button "089F7B8B-B2A5-4AFE-B5C0-19BA573D28AC Filtro" at bounding box center [1202, 62] width 143 height 34
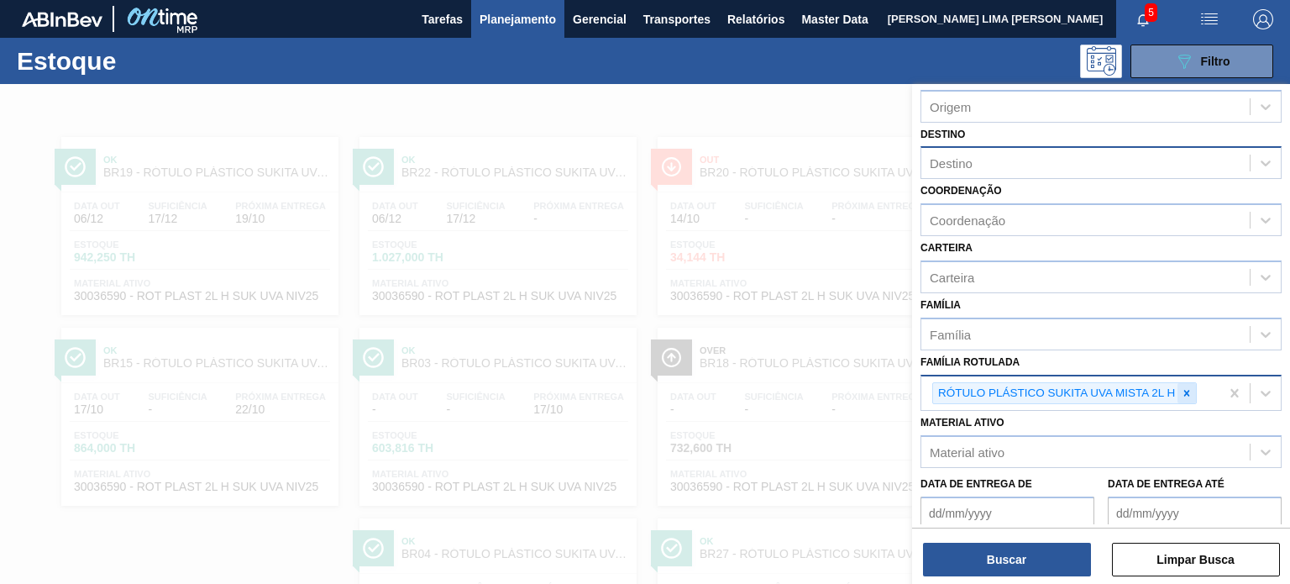
click at [1187, 397] on div at bounding box center [1187, 393] width 18 height 21
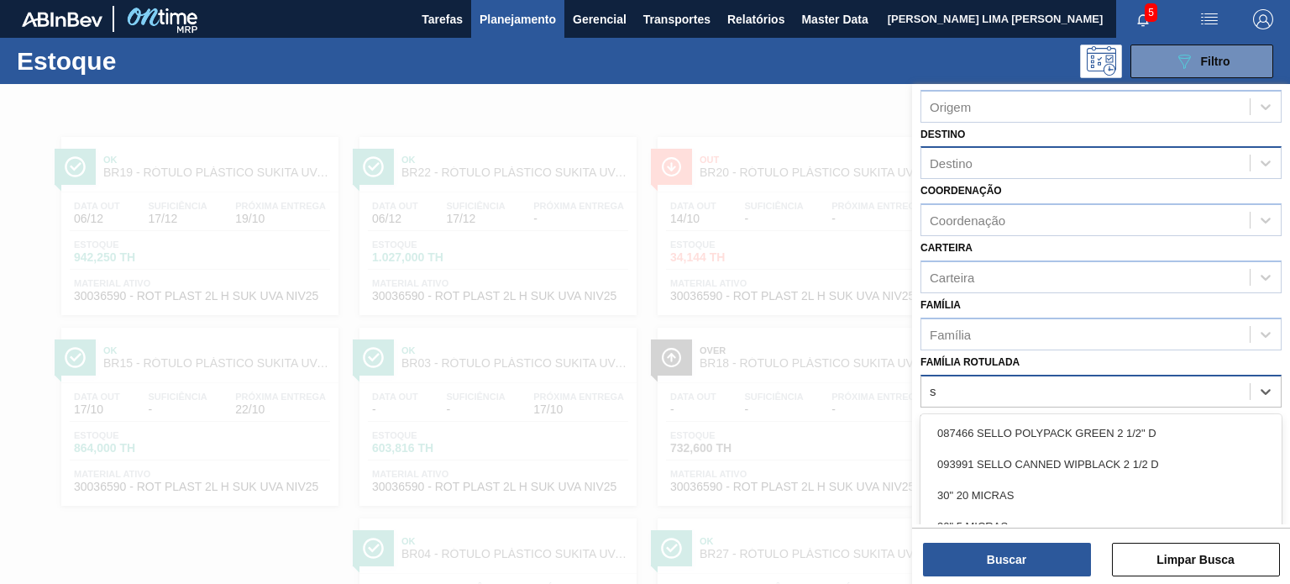
scroll to position [85, 0]
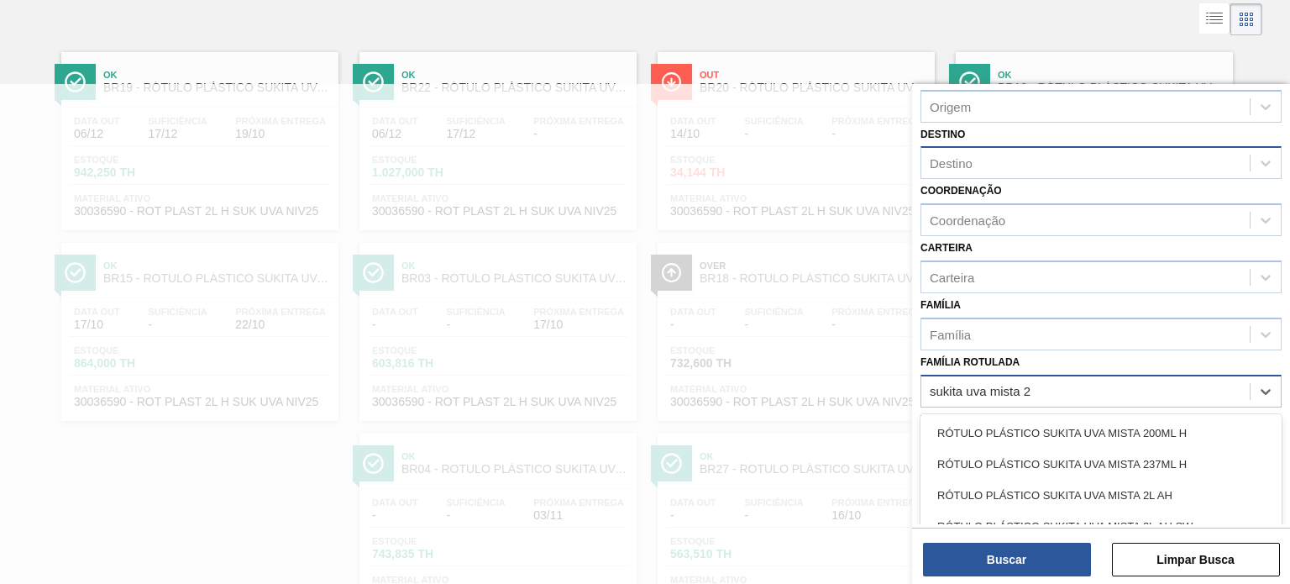
type Rotulada "sukita uva mista 2l"
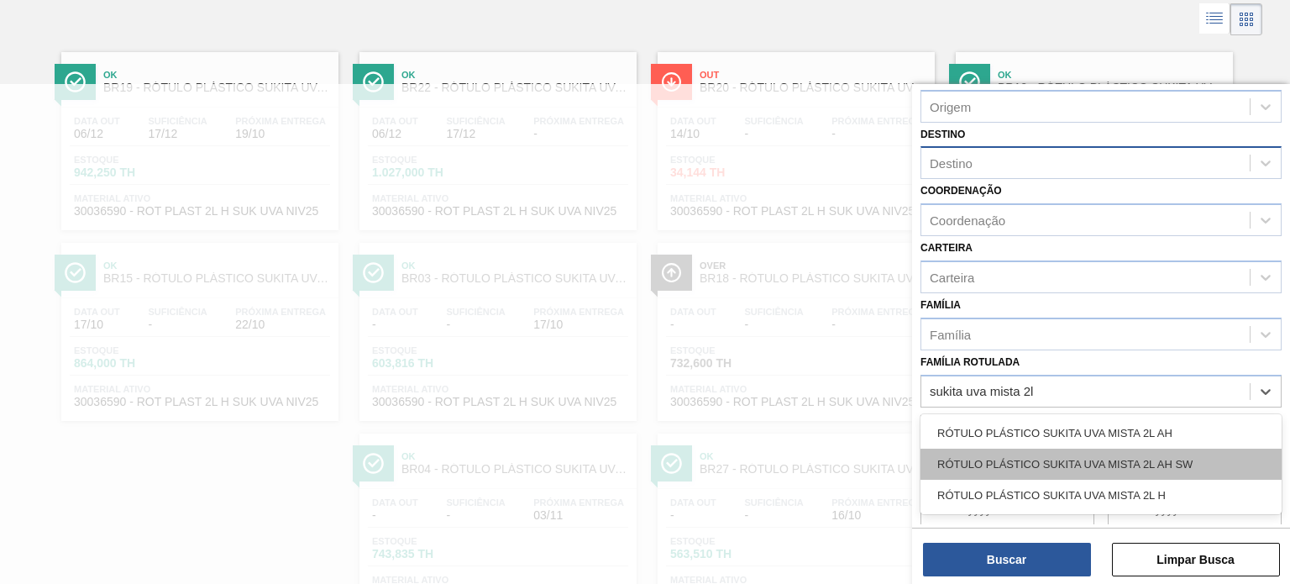
click at [1168, 452] on div "RÓTULO PLÁSTICO SUKITA UVA MISTA 2L AH SW" at bounding box center [1101, 464] width 361 height 31
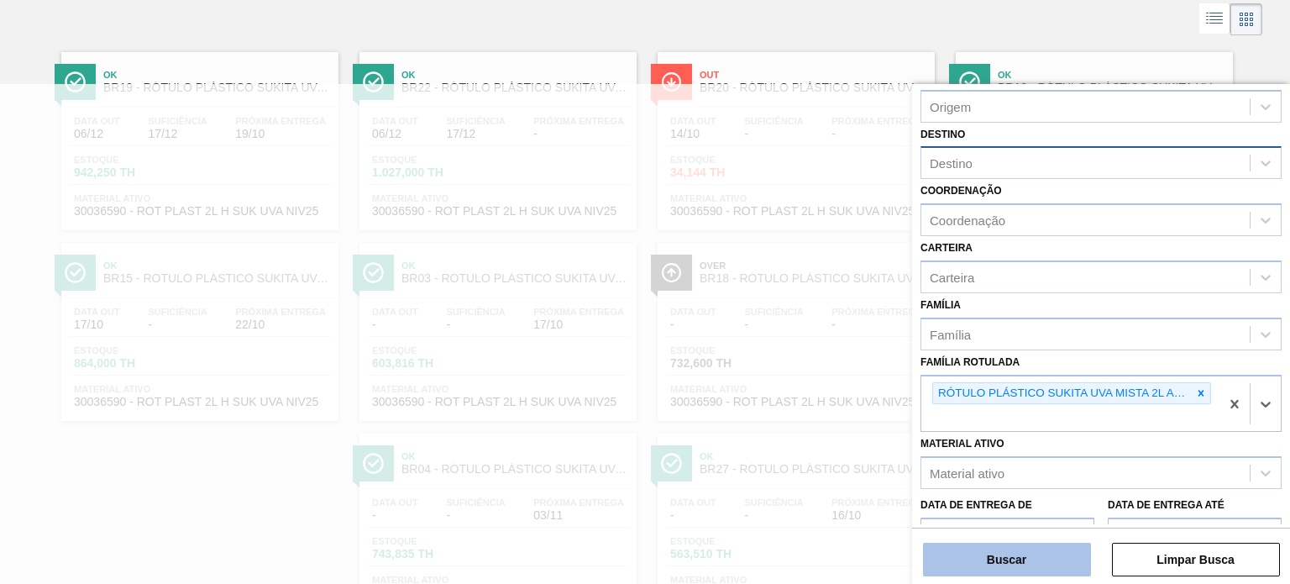
click at [1058, 561] on button "Buscar" at bounding box center [1007, 560] width 168 height 34
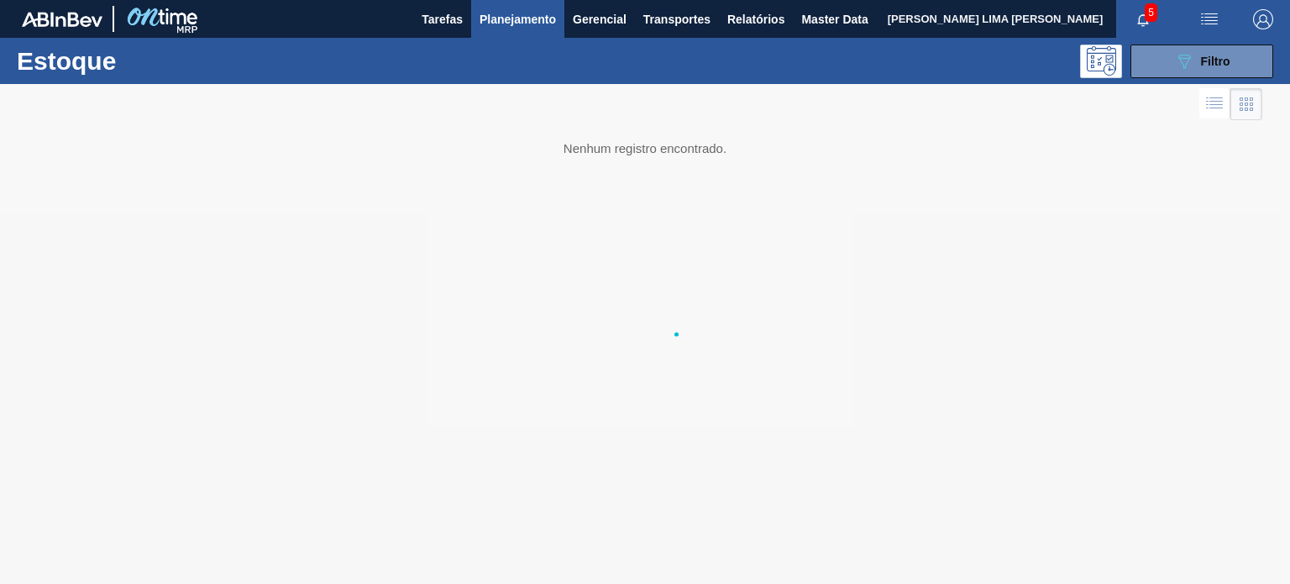
scroll to position [0, 0]
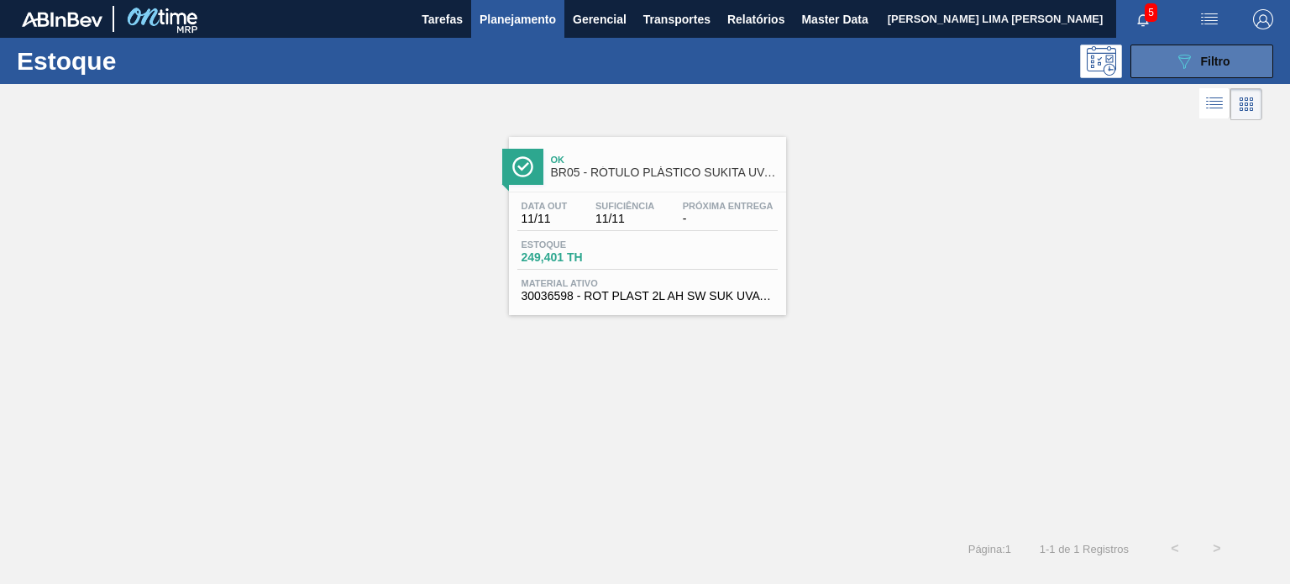
click at [1201, 56] on span "Filtro" at bounding box center [1215, 61] width 29 height 13
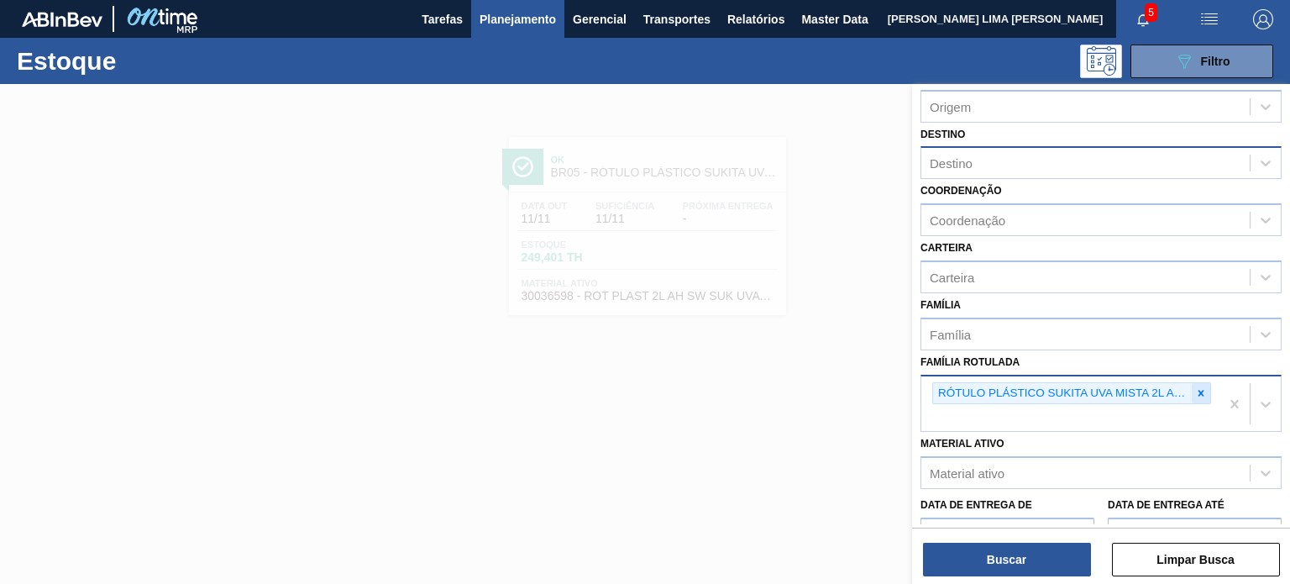
click at [1199, 393] on icon at bounding box center [1201, 393] width 12 height 12
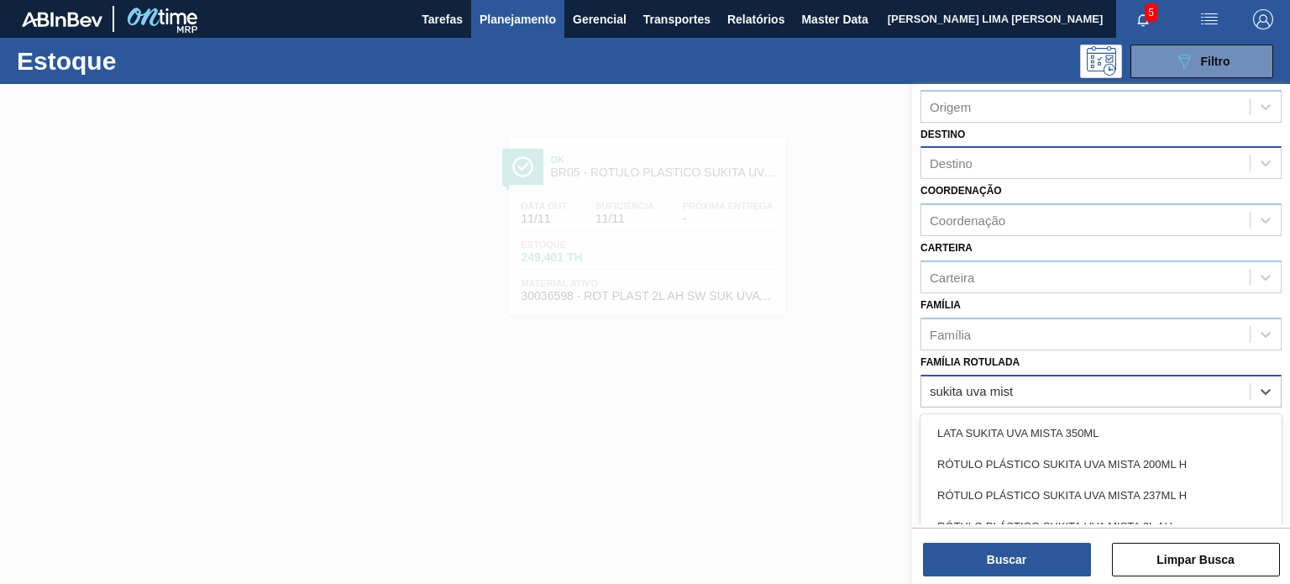
type Rotulada "sukita uva mista"
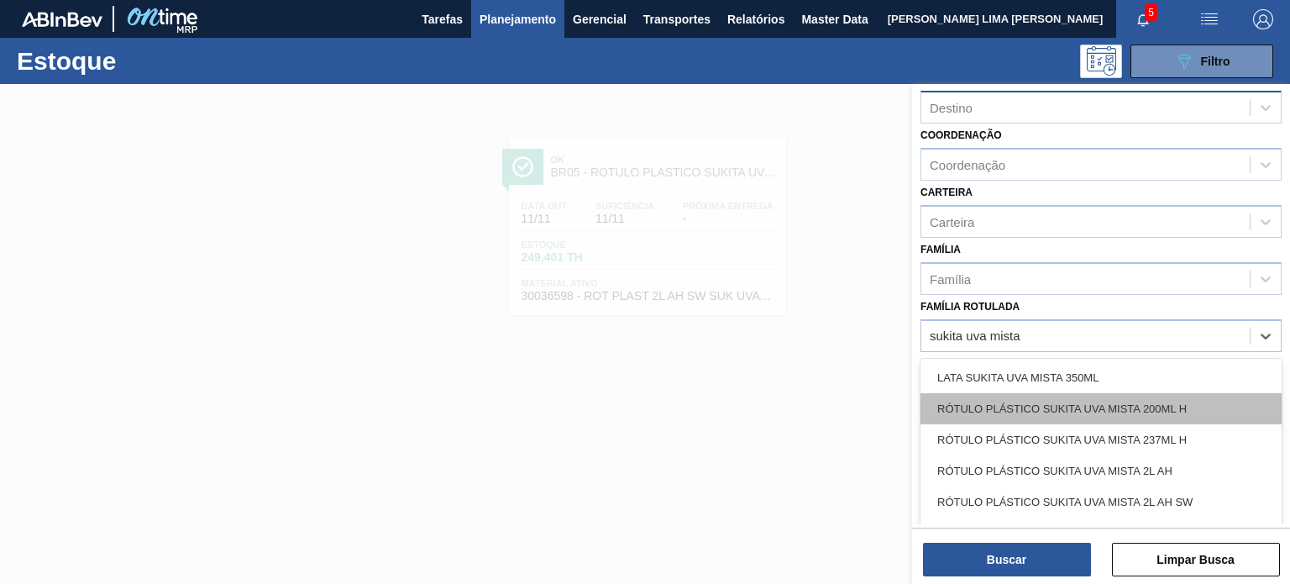
scroll to position [168, 0]
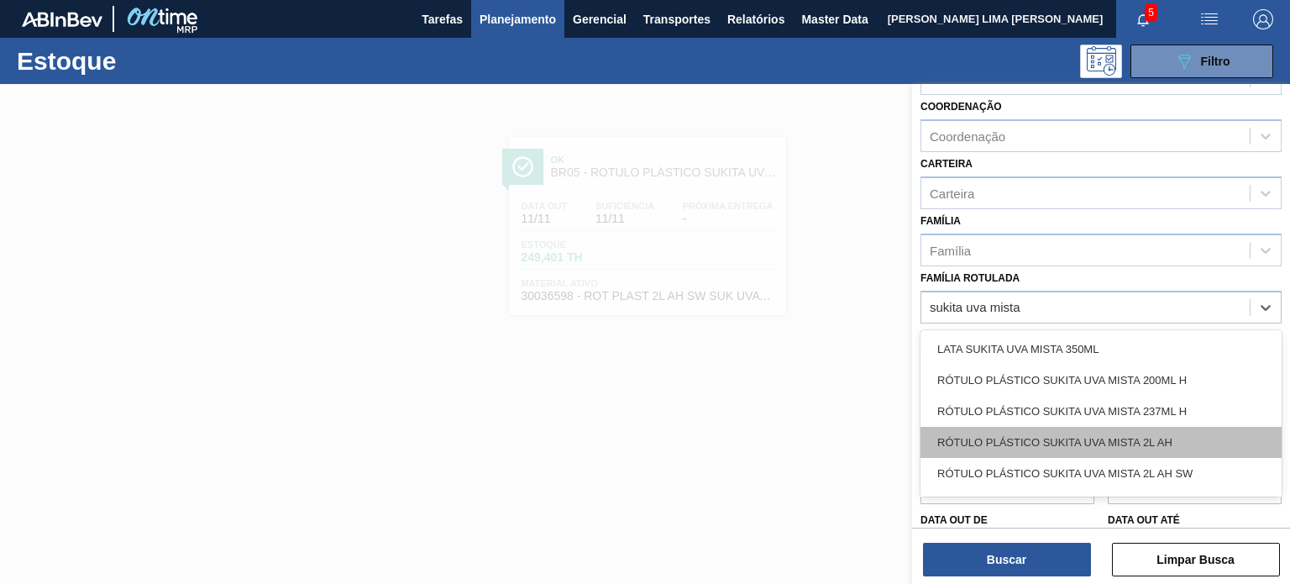
click at [1102, 446] on div "RÓTULO PLÁSTICO SUKITA UVA MISTA 2L AH" at bounding box center [1101, 442] width 361 height 31
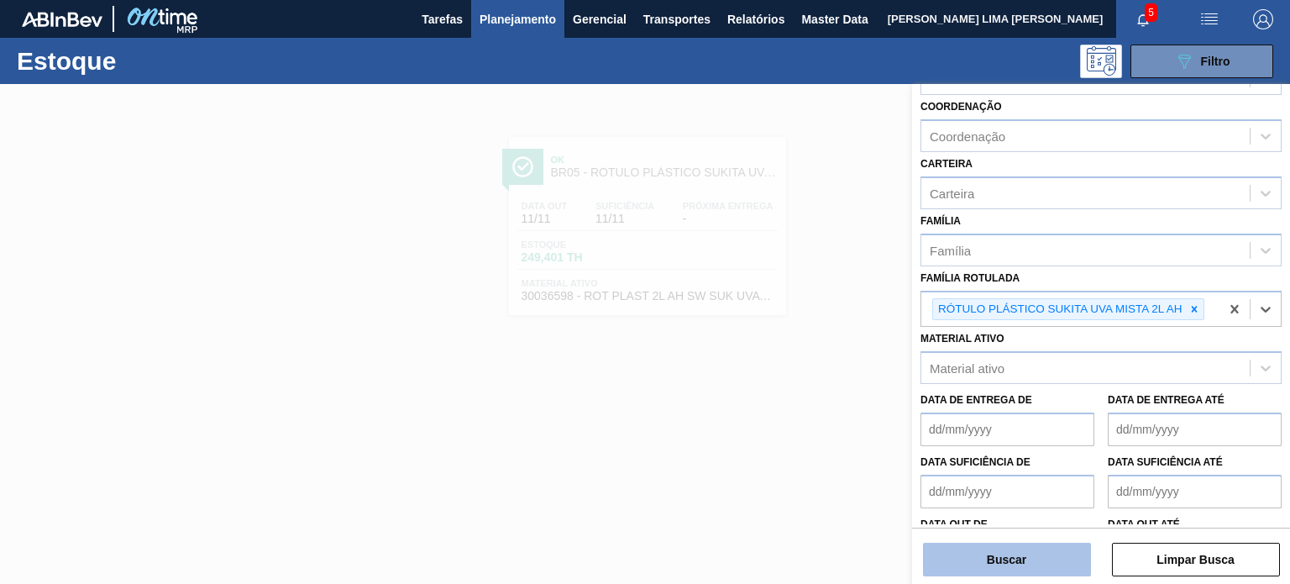
click at [1031, 544] on button "Buscar" at bounding box center [1007, 560] width 168 height 34
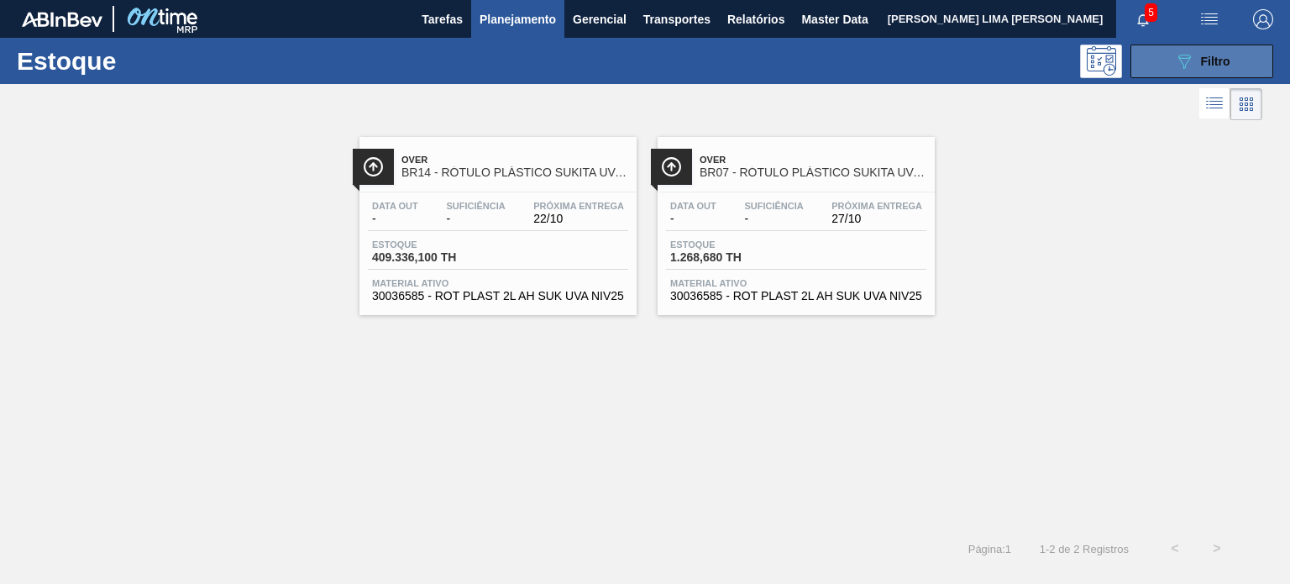
click at [1194, 68] on div "089F7B8B-B2A5-4AFE-B5C0-19BA573D28AC Filtro" at bounding box center [1202, 61] width 56 height 20
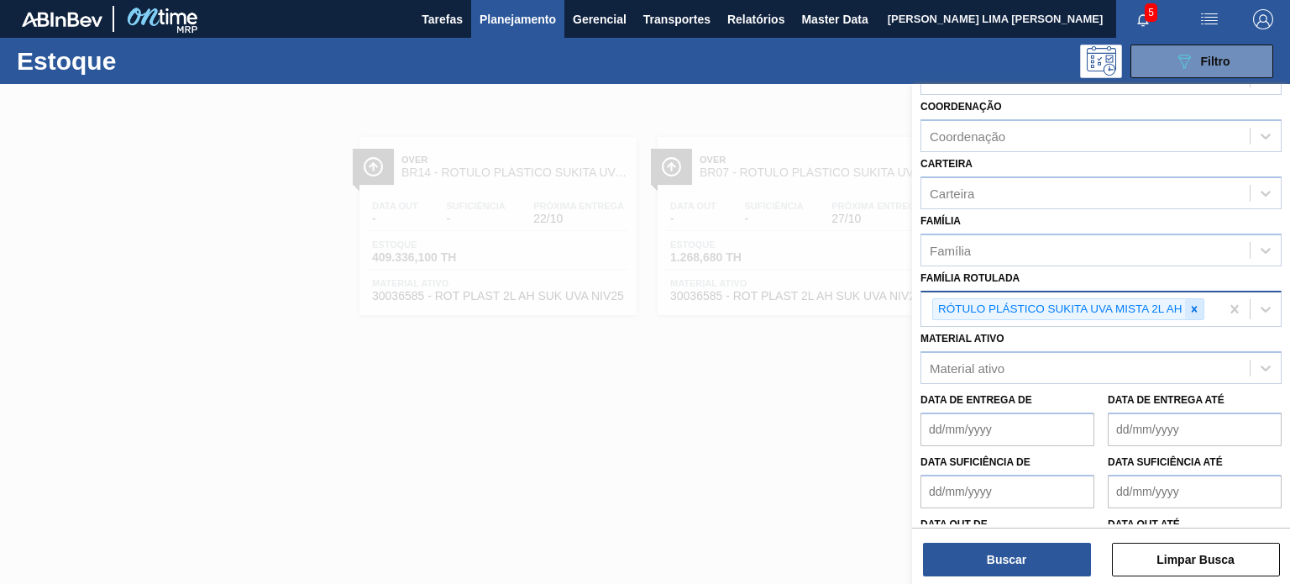
click at [1189, 309] on icon at bounding box center [1195, 309] width 12 height 12
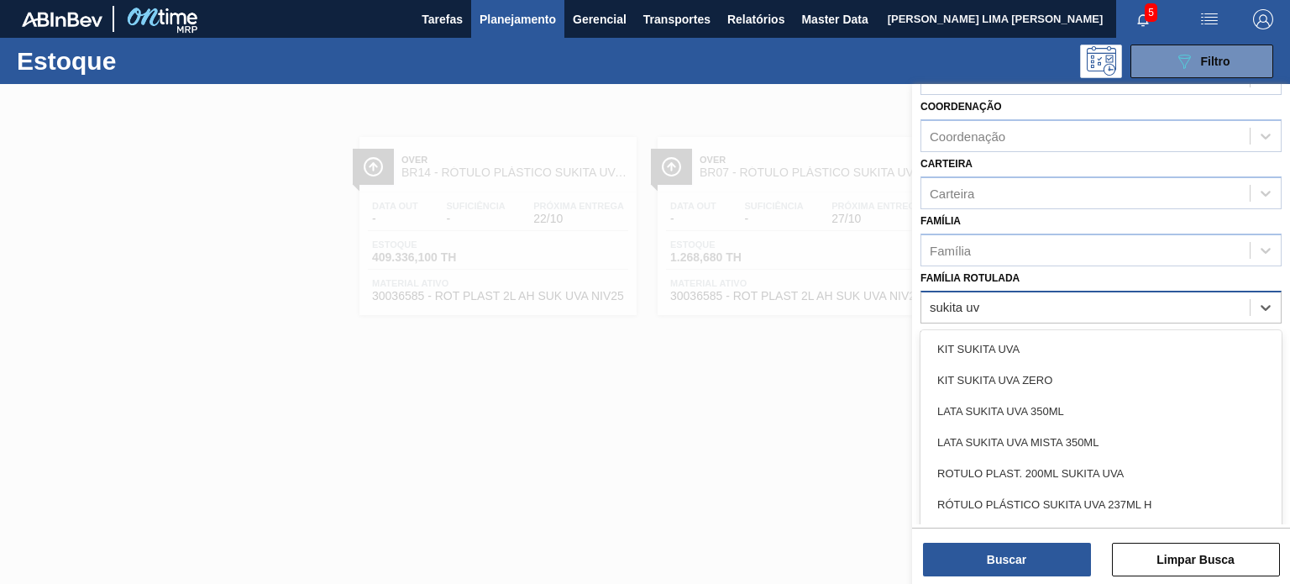
type Rotulada "sukita uva"
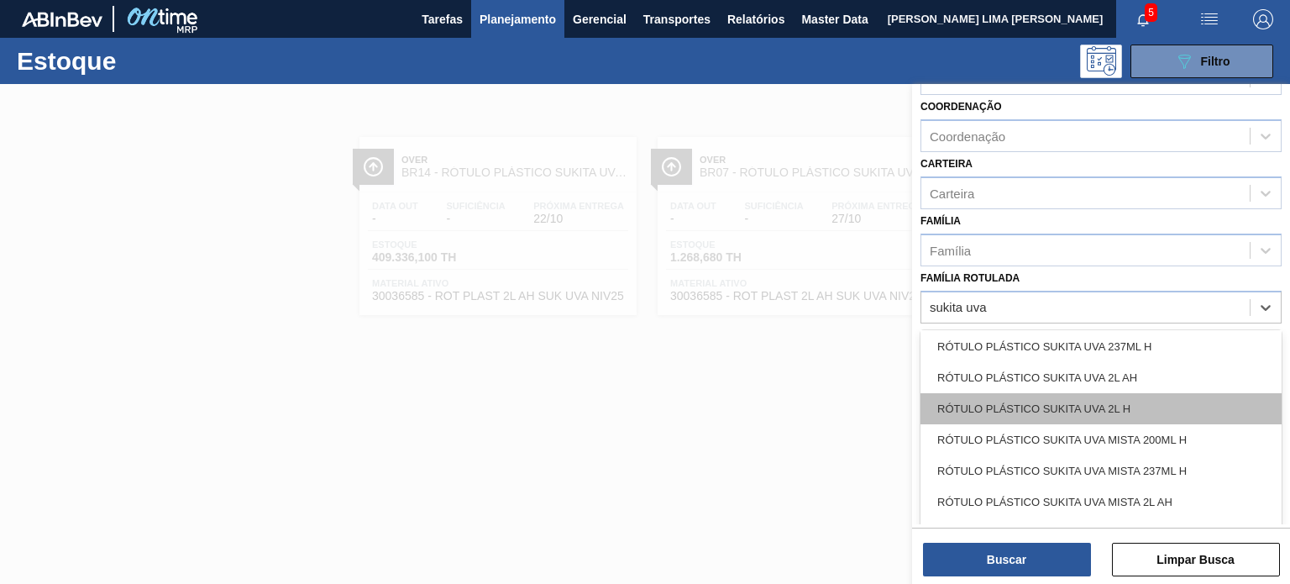
click at [1115, 409] on div "RÓTULO PLÁSTICO SUKITA UVA 2L H" at bounding box center [1101, 408] width 361 height 31
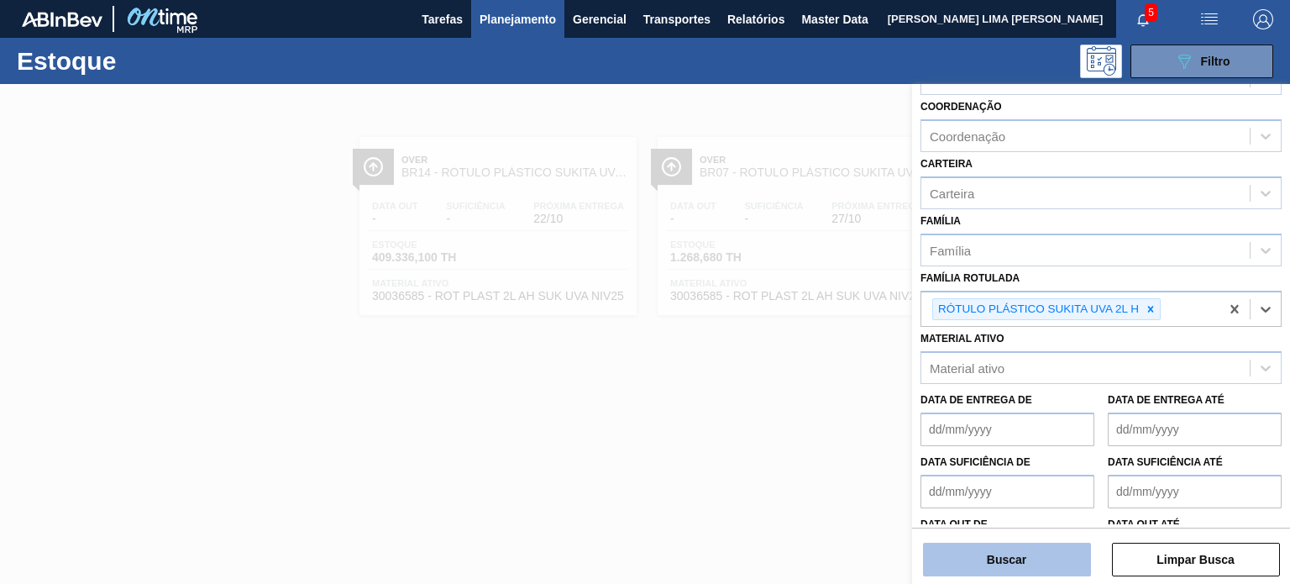
click at [1060, 554] on button "Buscar" at bounding box center [1007, 560] width 168 height 34
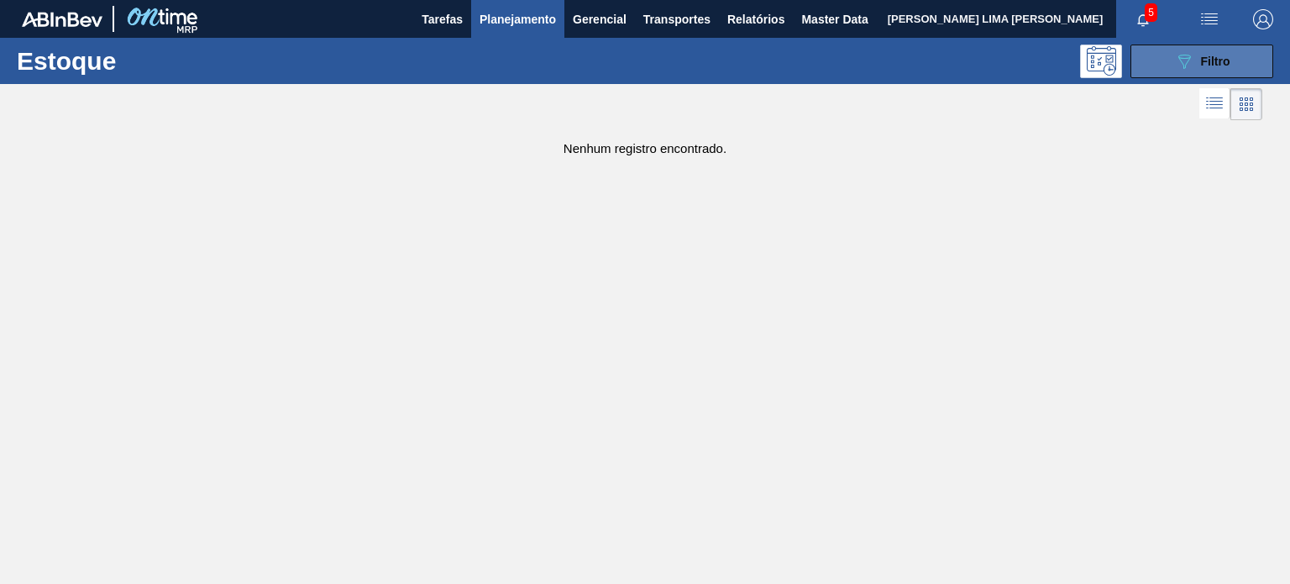
click at [1178, 71] on button "089F7B8B-B2A5-4AFE-B5C0-19BA573D28AC Filtro" at bounding box center [1202, 62] width 143 height 34
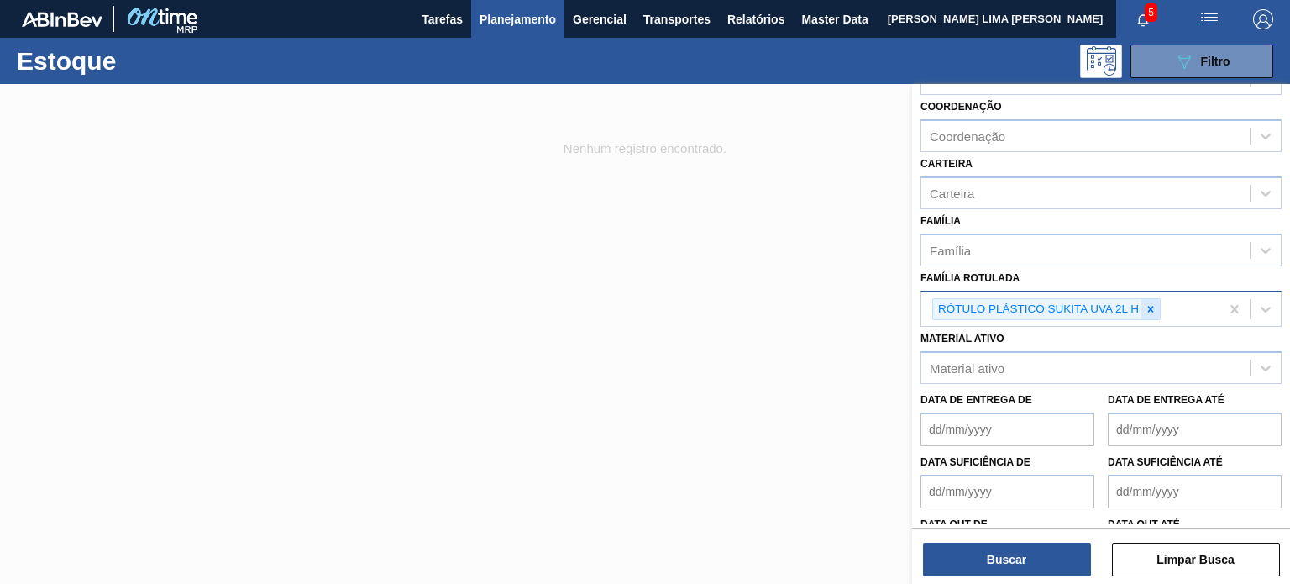
click at [1152, 306] on icon at bounding box center [1151, 309] width 12 height 12
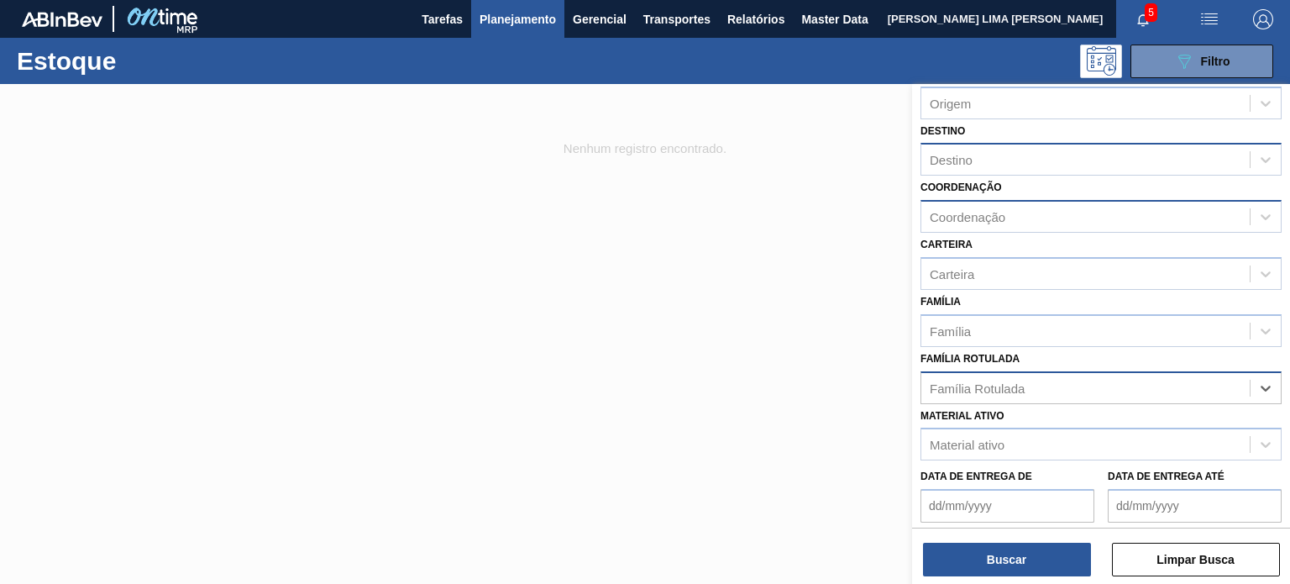
scroll to position [0, 0]
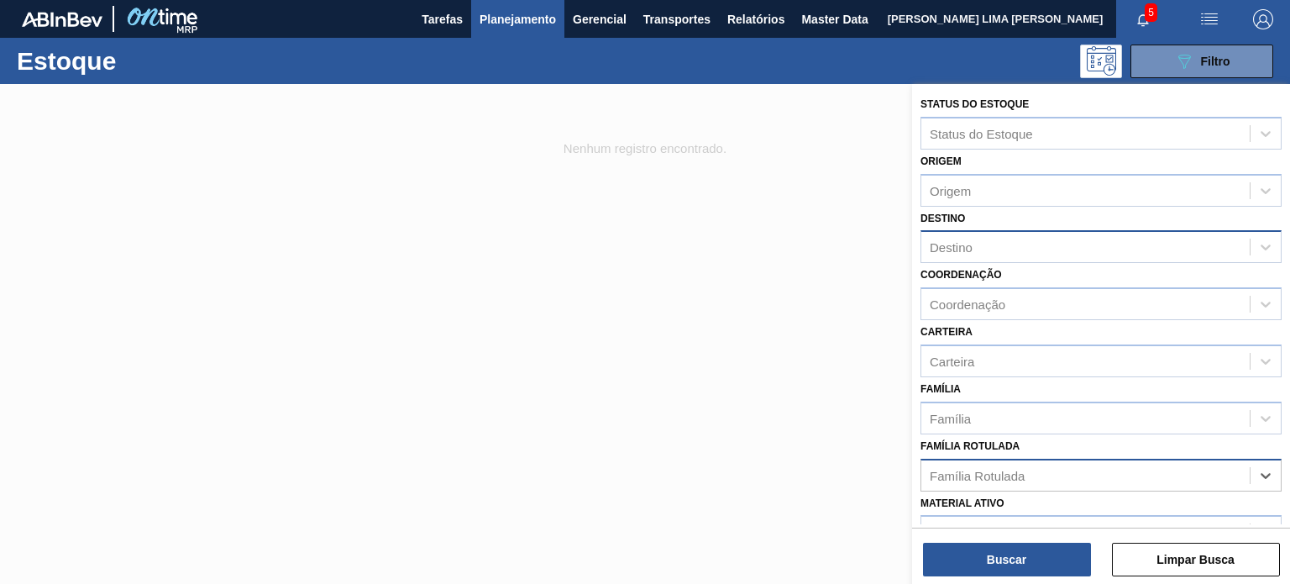
click at [964, 241] on div "Destino" at bounding box center [951, 247] width 43 height 14
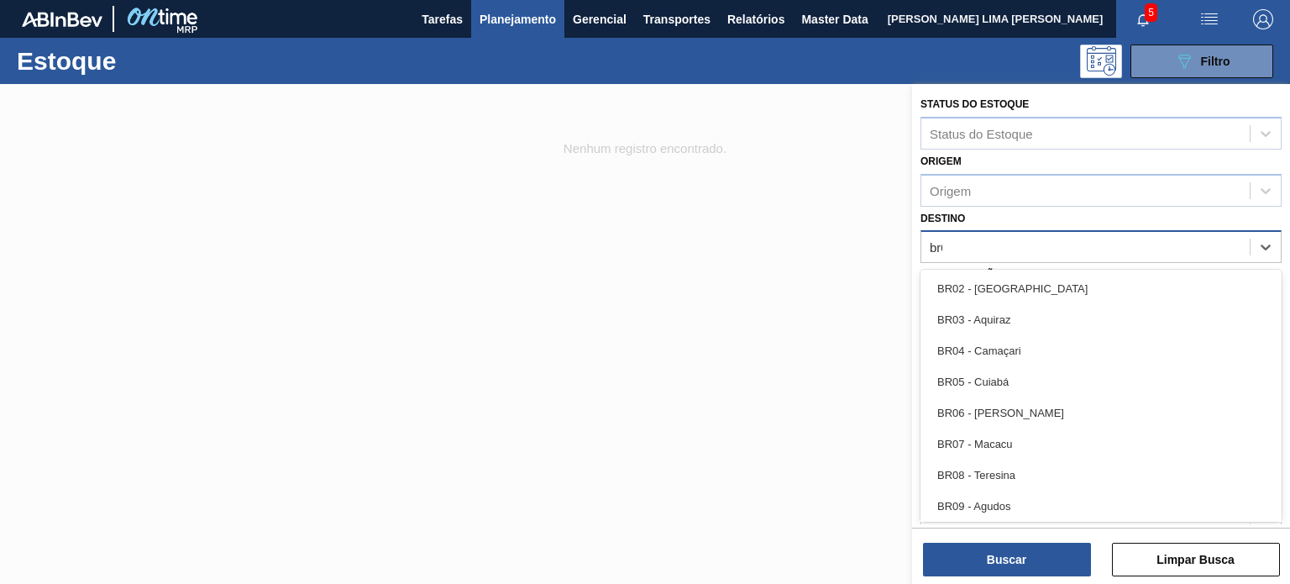
type input "br05"
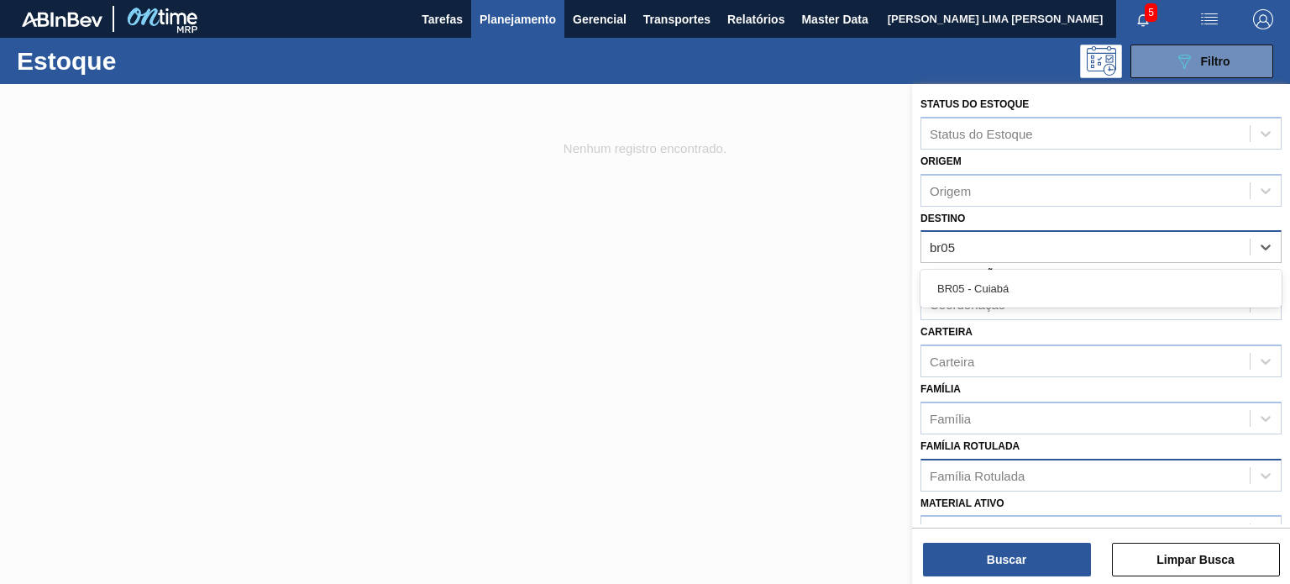
click at [985, 270] on div "BR05 - Cuiabá" at bounding box center [1101, 289] width 361 height 38
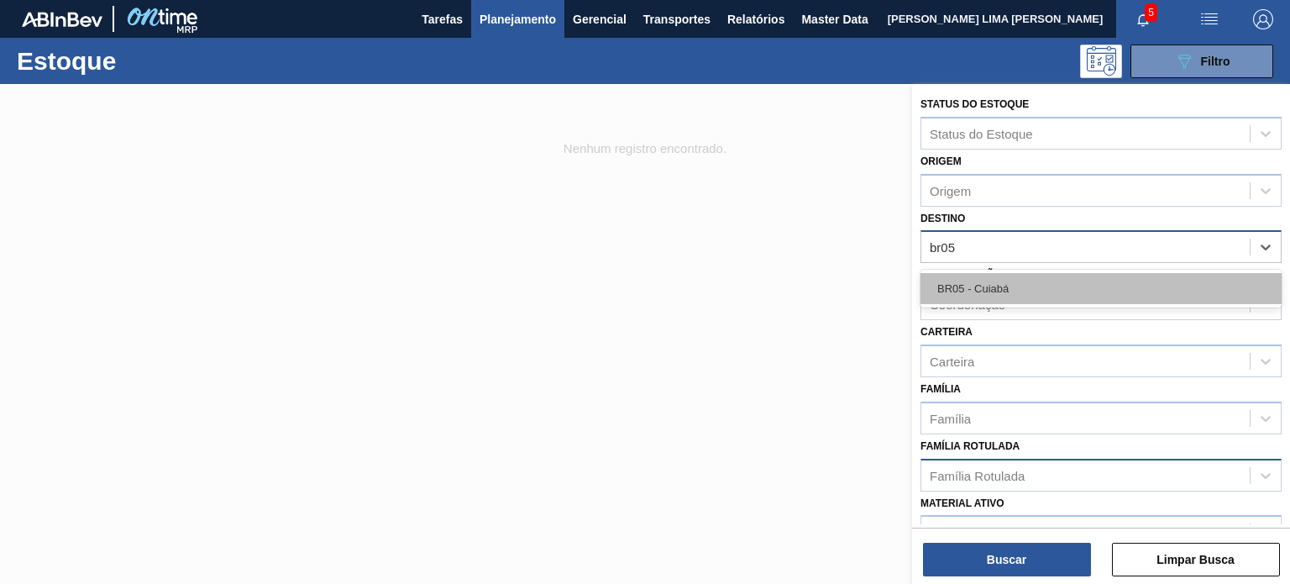
click at [988, 275] on div "BR05 - Cuiabá" at bounding box center [1101, 288] width 361 height 31
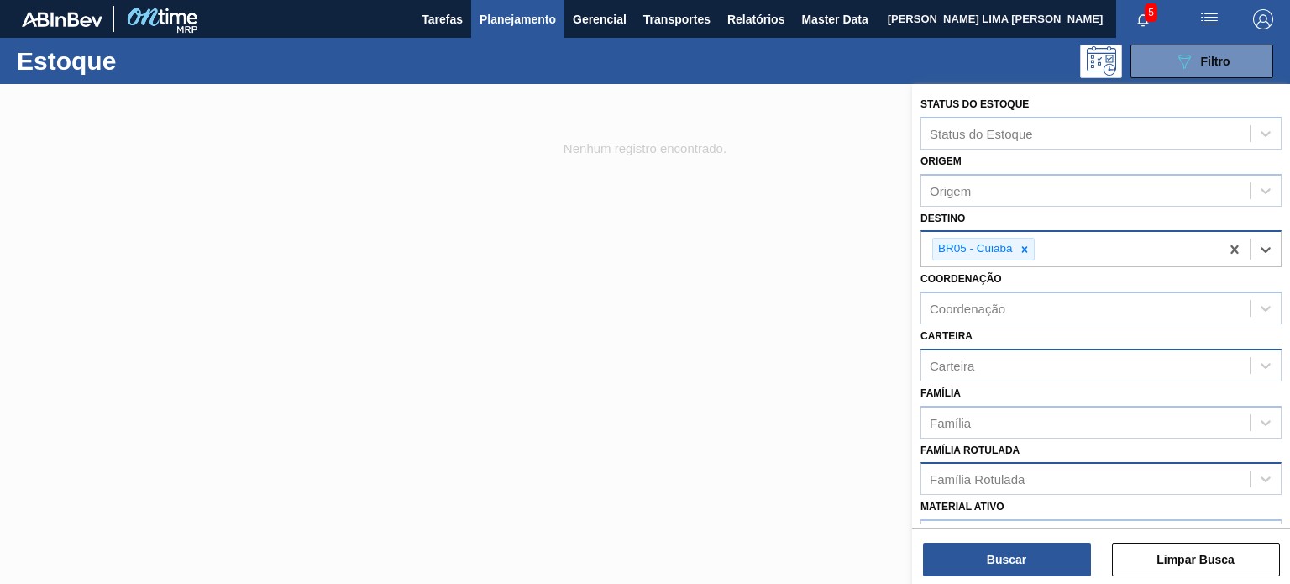
click at [1004, 362] on div "Carteira" at bounding box center [1085, 365] width 328 height 24
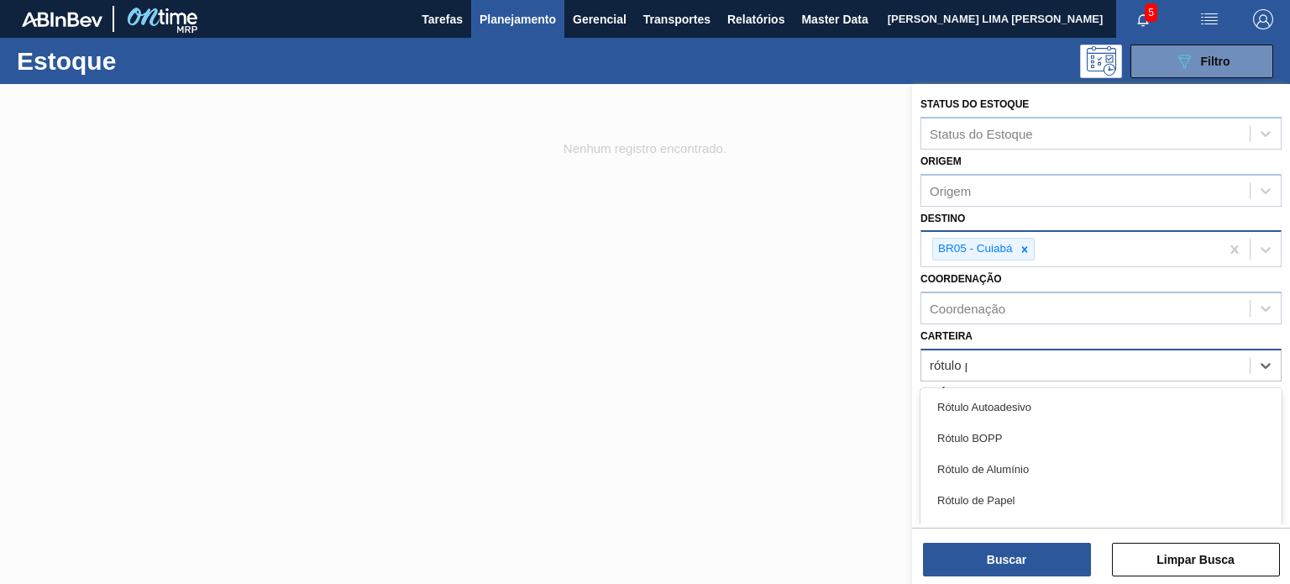
type input "rótulo pl"
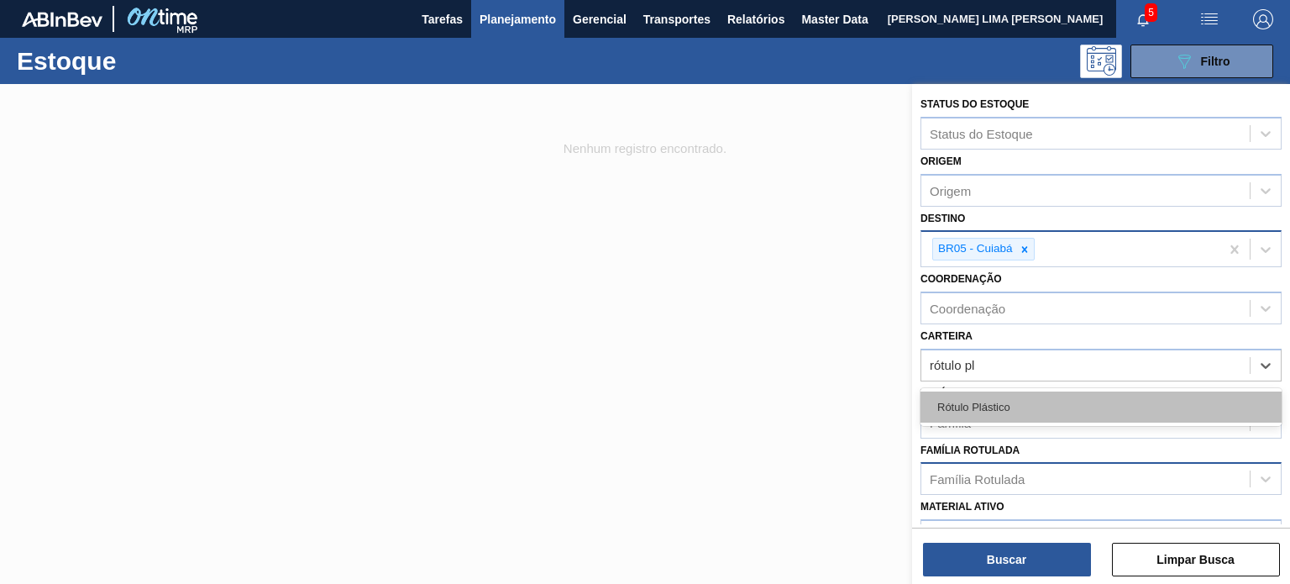
click at [1001, 412] on div "Rótulo Plástico" at bounding box center [1101, 406] width 361 height 31
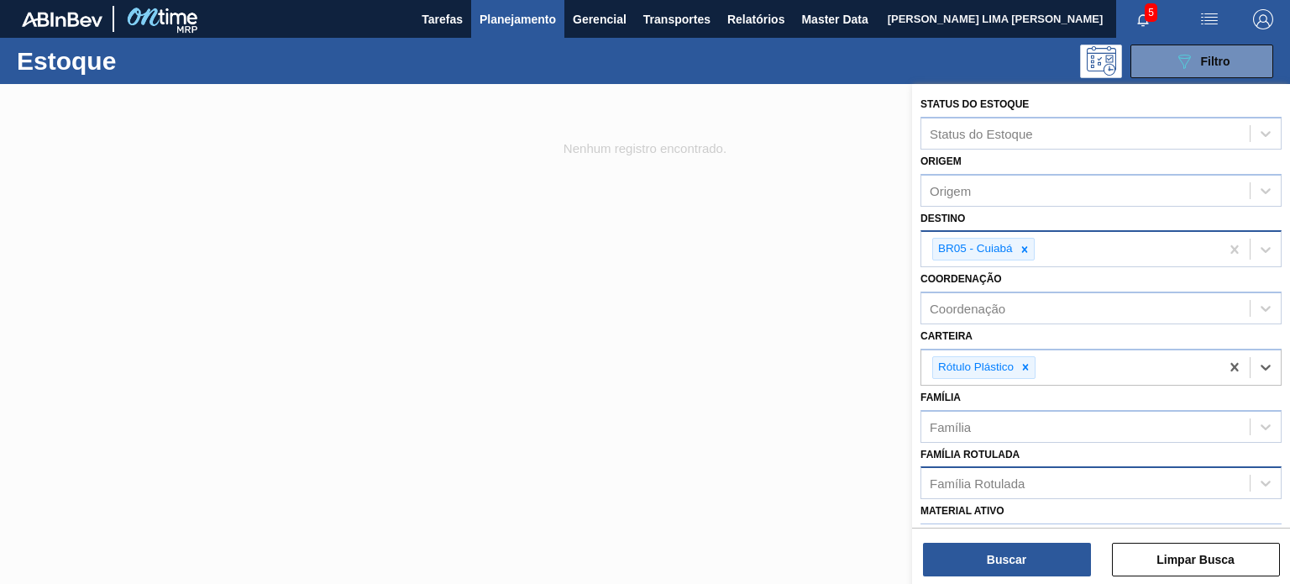
drag, startPoint x: 1024, startPoint y: 527, endPoint x: 1025, endPoint y: 539, distance: 11.8
click at [1024, 529] on div "Buscar Limpar Busca" at bounding box center [1101, 550] width 378 height 47
click at [1025, 540] on div "Buscar Limpar Busca" at bounding box center [1101, 550] width 378 height 47
click at [1021, 554] on button "Buscar" at bounding box center [1007, 560] width 168 height 34
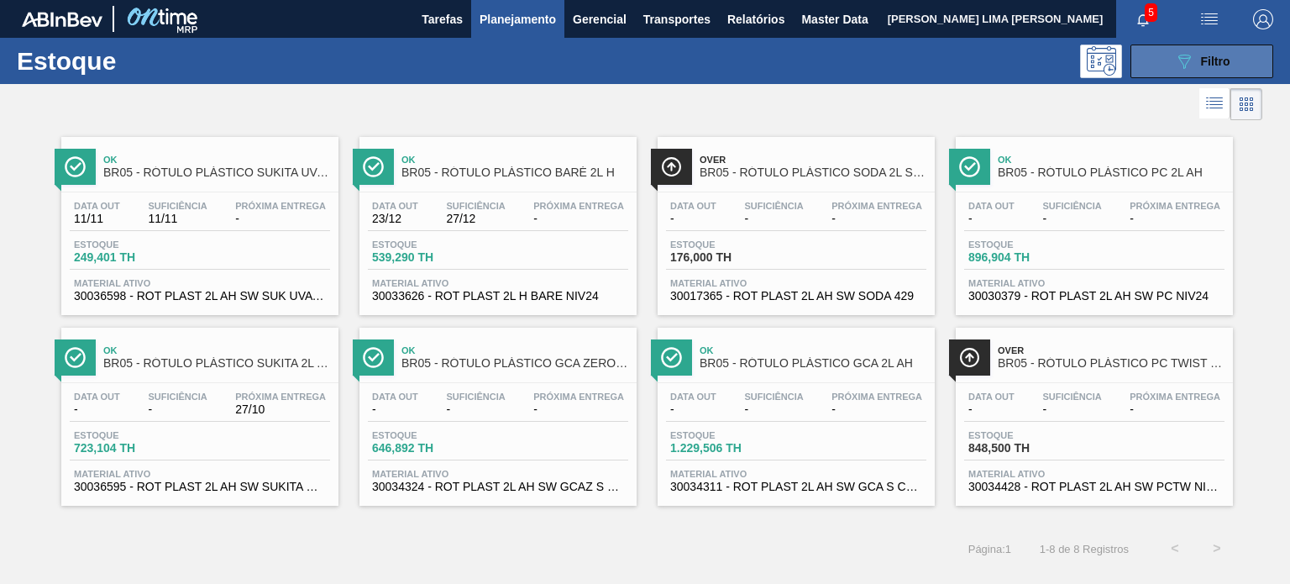
click at [1174, 63] on icon "089F7B8B-B2A5-4AFE-B5C0-19BA573D28AC" at bounding box center [1184, 61] width 20 height 20
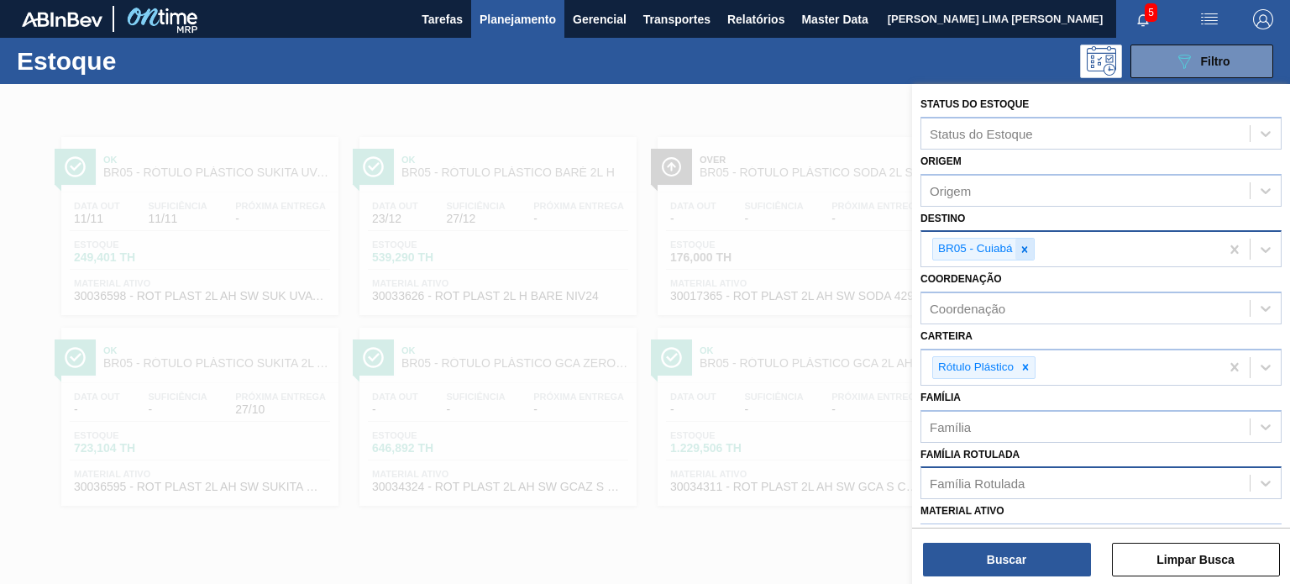
click at [1026, 241] on div at bounding box center [1025, 249] width 18 height 21
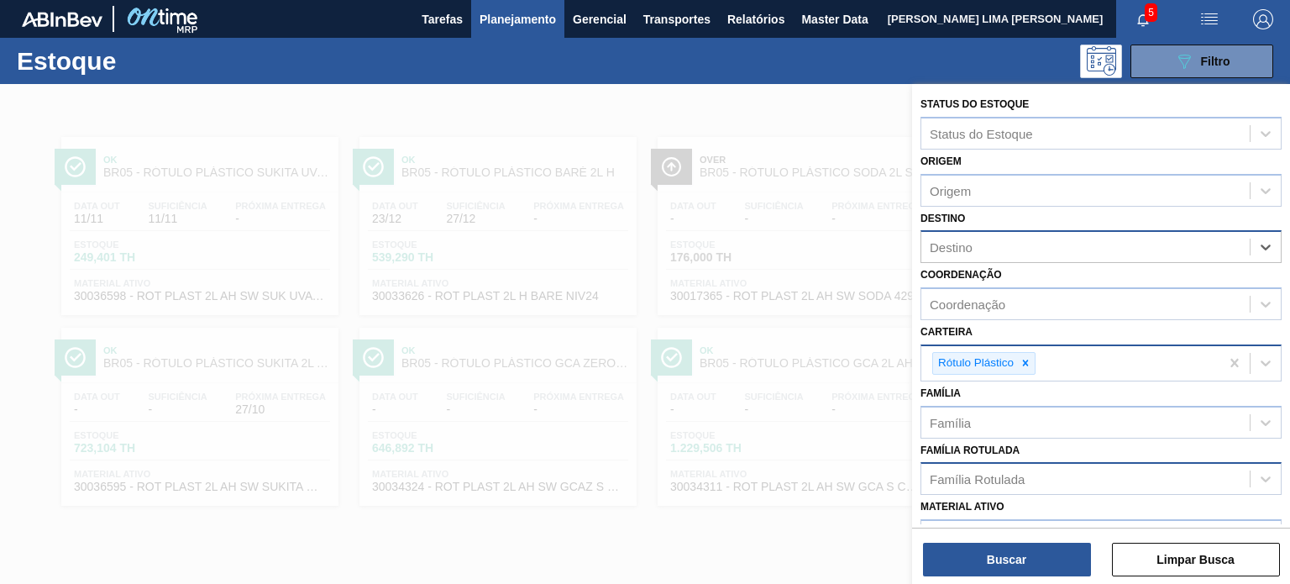
click at [1024, 353] on div at bounding box center [1025, 363] width 18 height 21
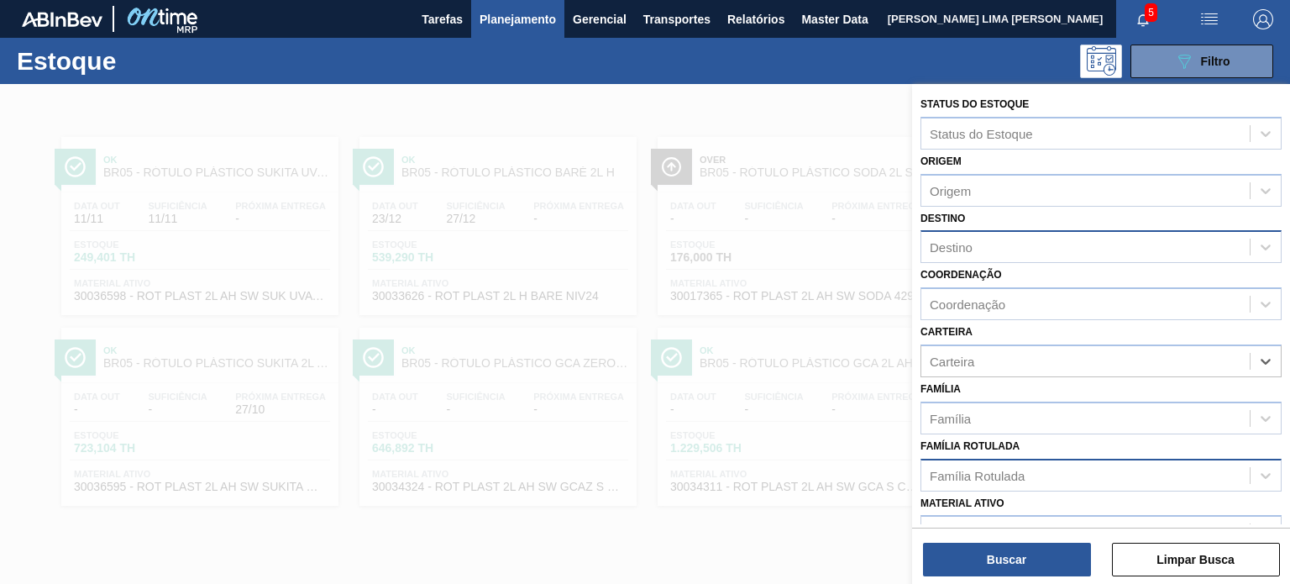
click at [992, 463] on div "Família Rotulada" at bounding box center [1085, 475] width 328 height 24
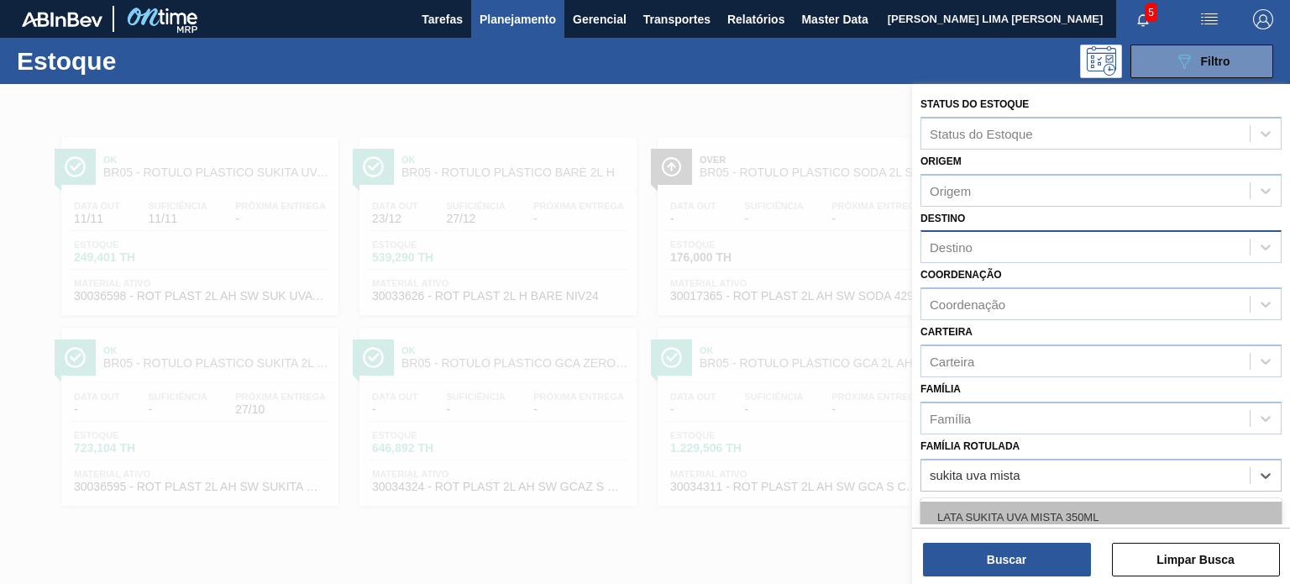
type Rotulada "sukita uva mista 2"
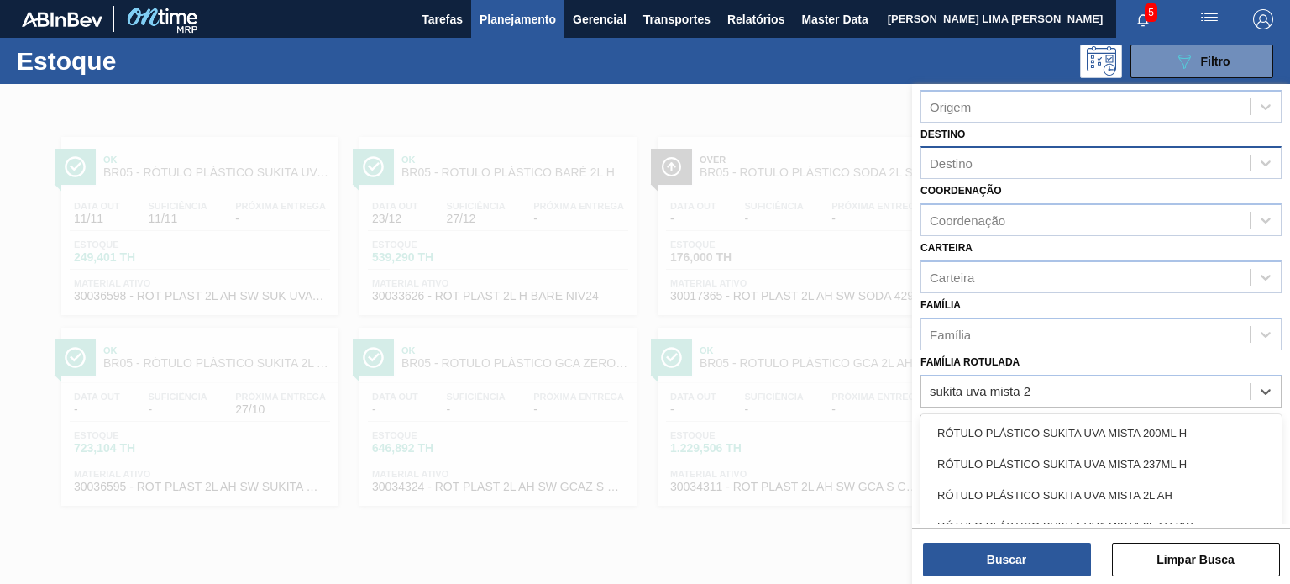
scroll to position [214, 0]
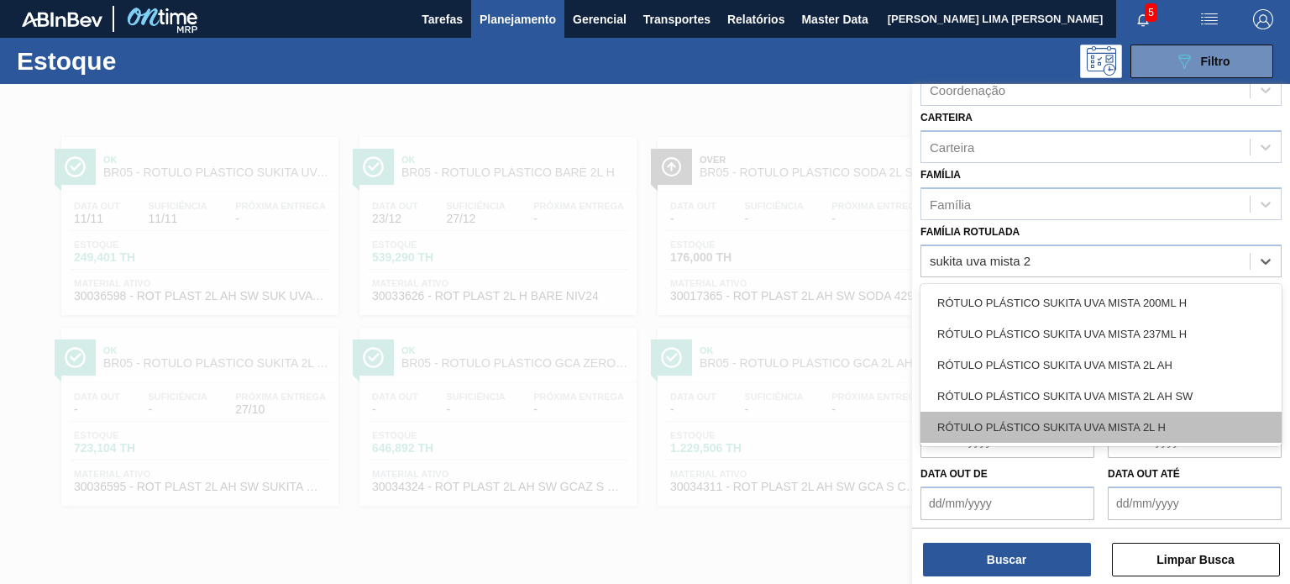
click at [1139, 420] on div "RÓTULO PLÁSTICO SUKITA UVA MISTA 2L H" at bounding box center [1101, 427] width 361 height 31
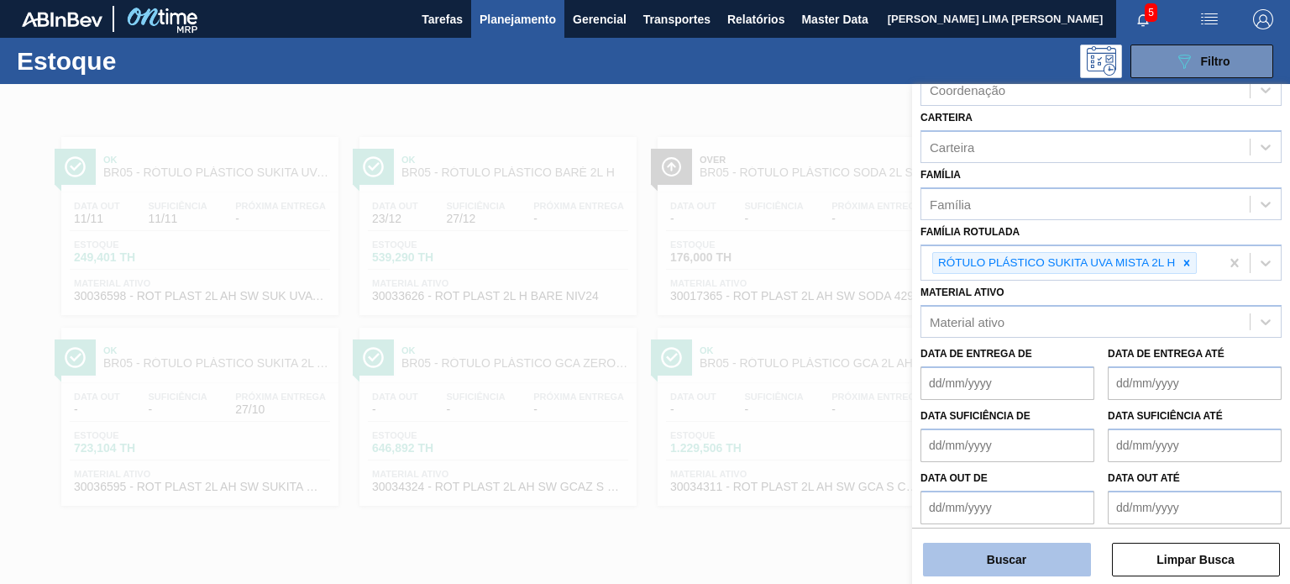
click at [1049, 548] on button "Buscar" at bounding box center [1007, 560] width 168 height 34
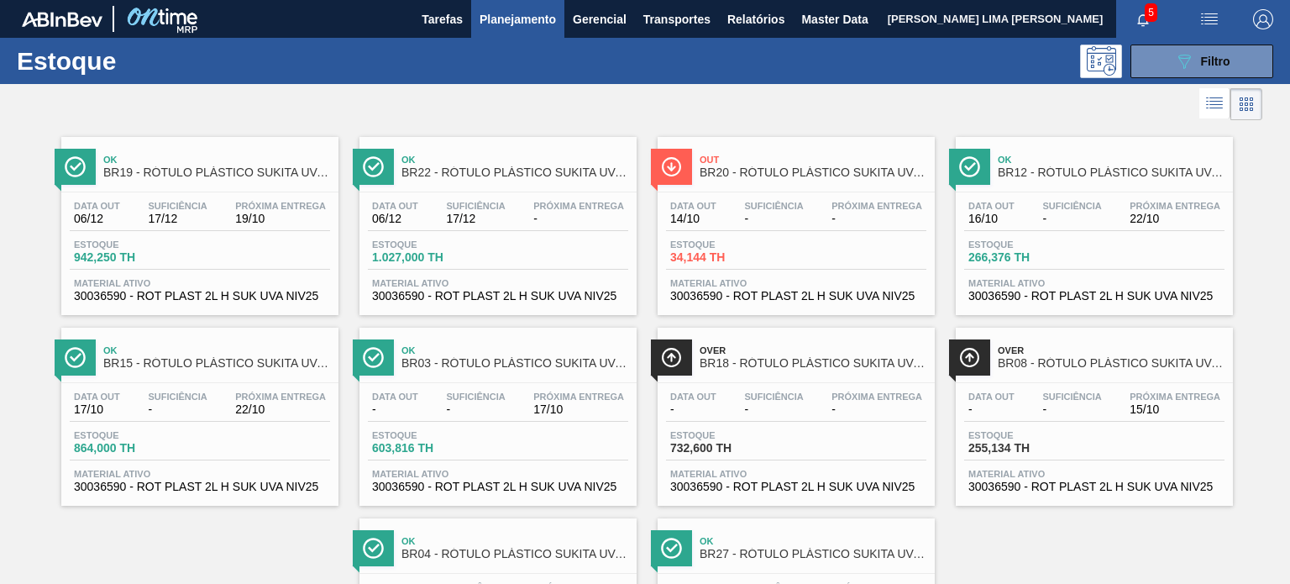
drag, startPoint x: 988, startPoint y: 210, endPoint x: 921, endPoint y: 113, distance: 117.2
click at [924, 113] on div at bounding box center [631, 104] width 1262 height 40
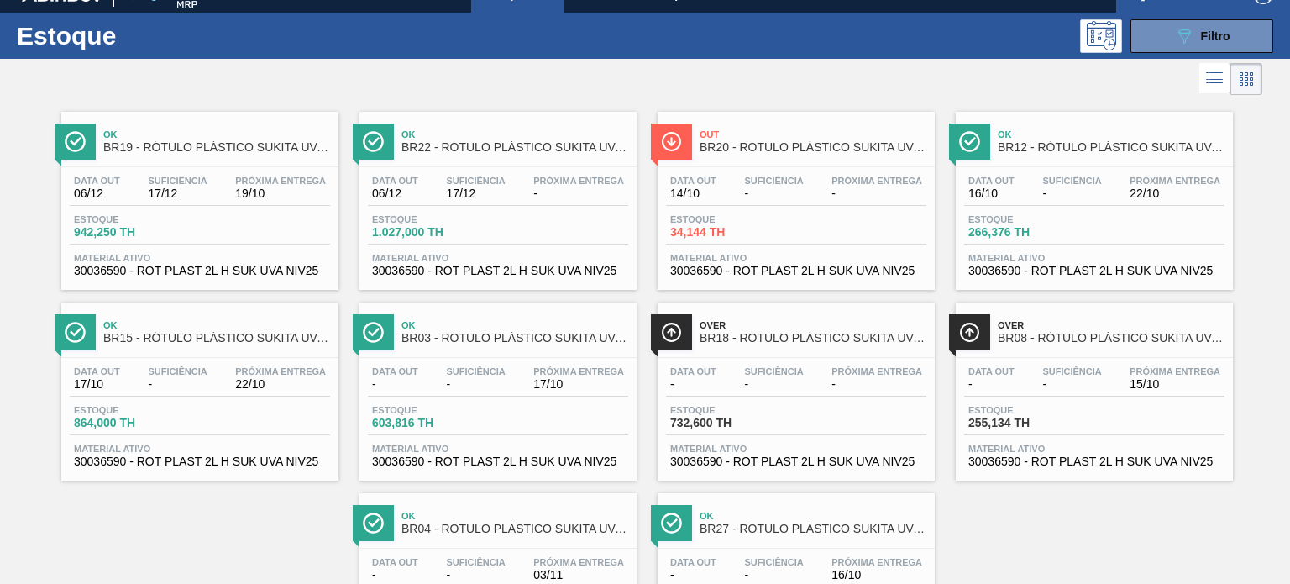
scroll to position [0, 0]
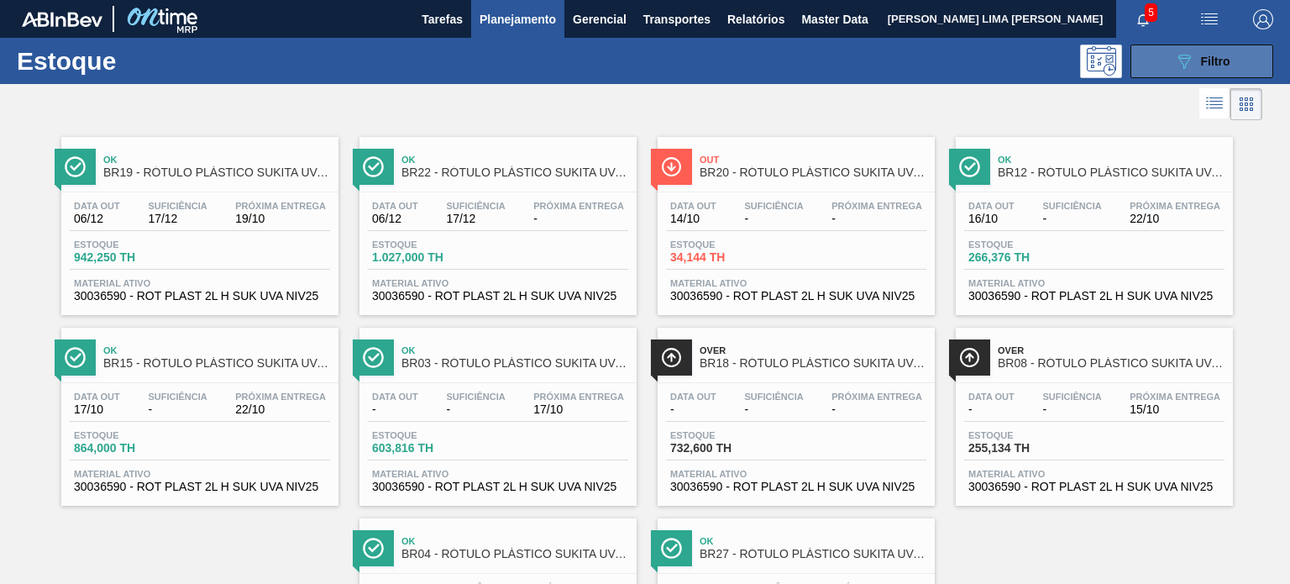
click at [1230, 50] on button "089F7B8B-B2A5-4AFE-B5C0-19BA573D28AC Filtro" at bounding box center [1202, 62] width 143 height 34
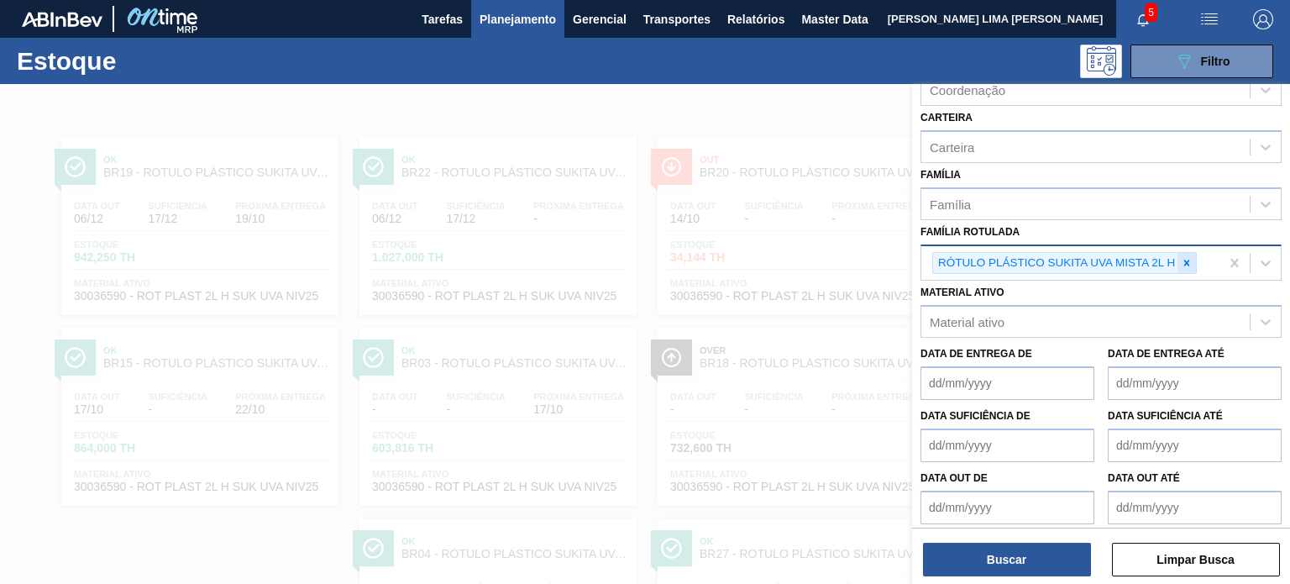
click at [1188, 264] on icon at bounding box center [1187, 263] width 12 height 12
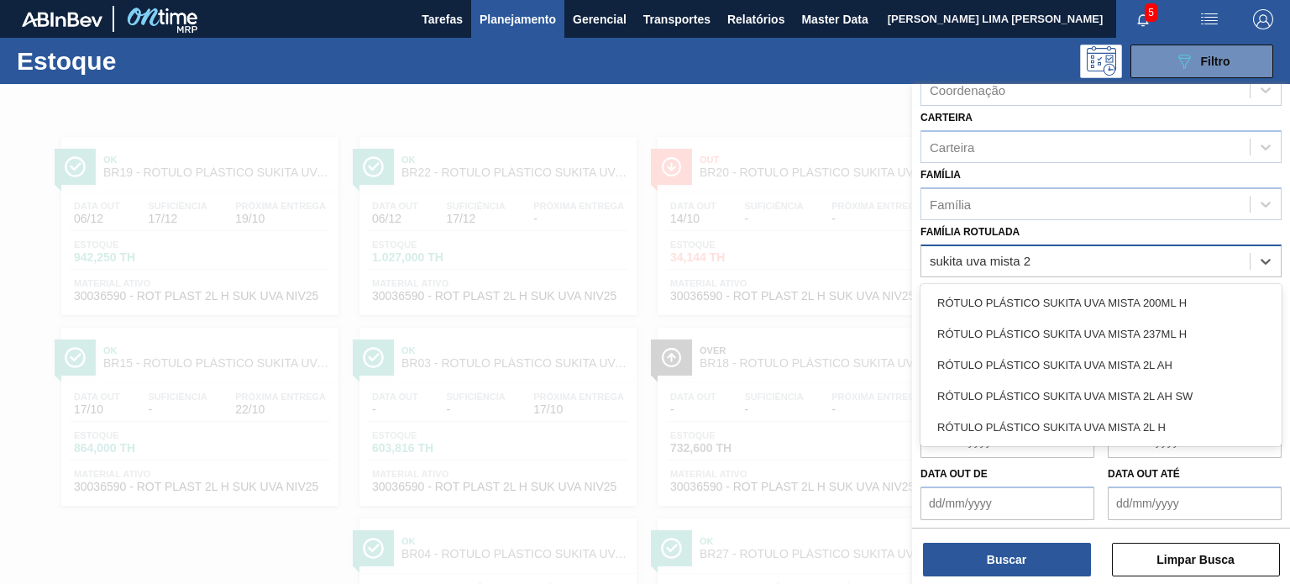
type Rotulada "sukita uva mista 2l"
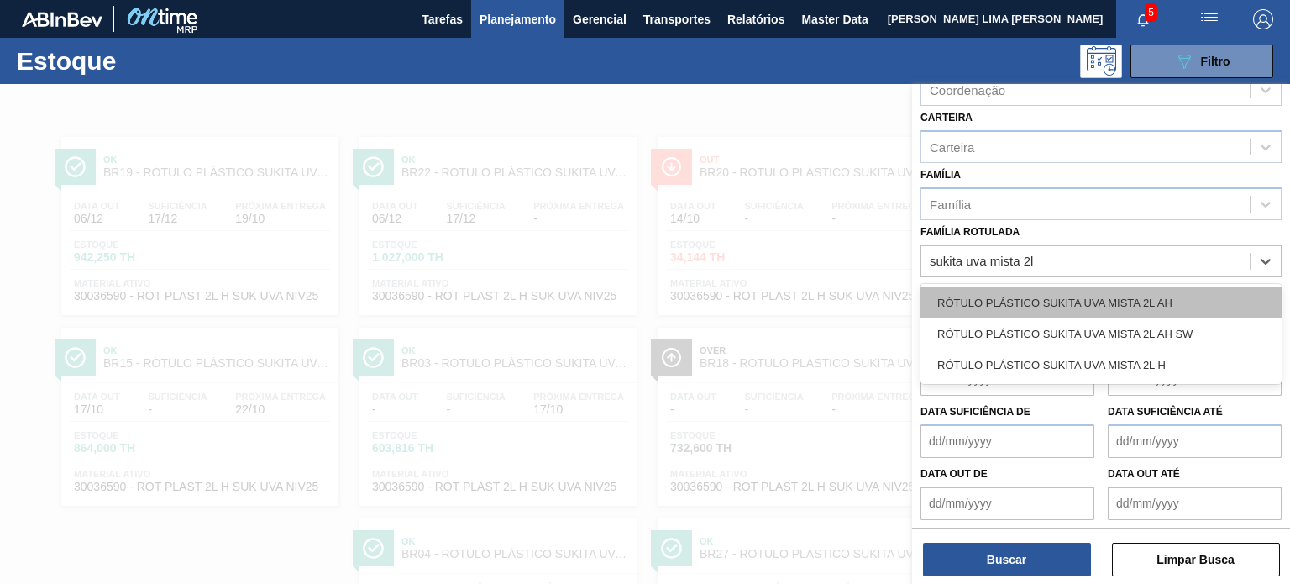
click at [1149, 307] on div "RÓTULO PLÁSTICO SUKITA UVA MISTA 2L AH" at bounding box center [1101, 302] width 361 height 31
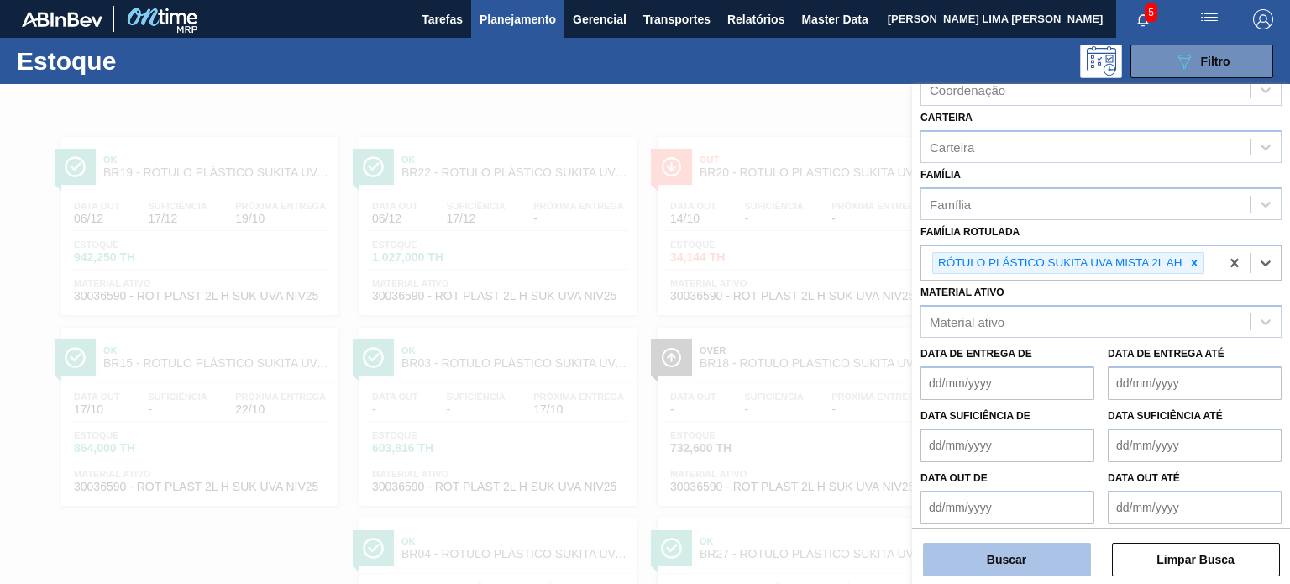
click at [1042, 570] on button "Buscar" at bounding box center [1007, 560] width 168 height 34
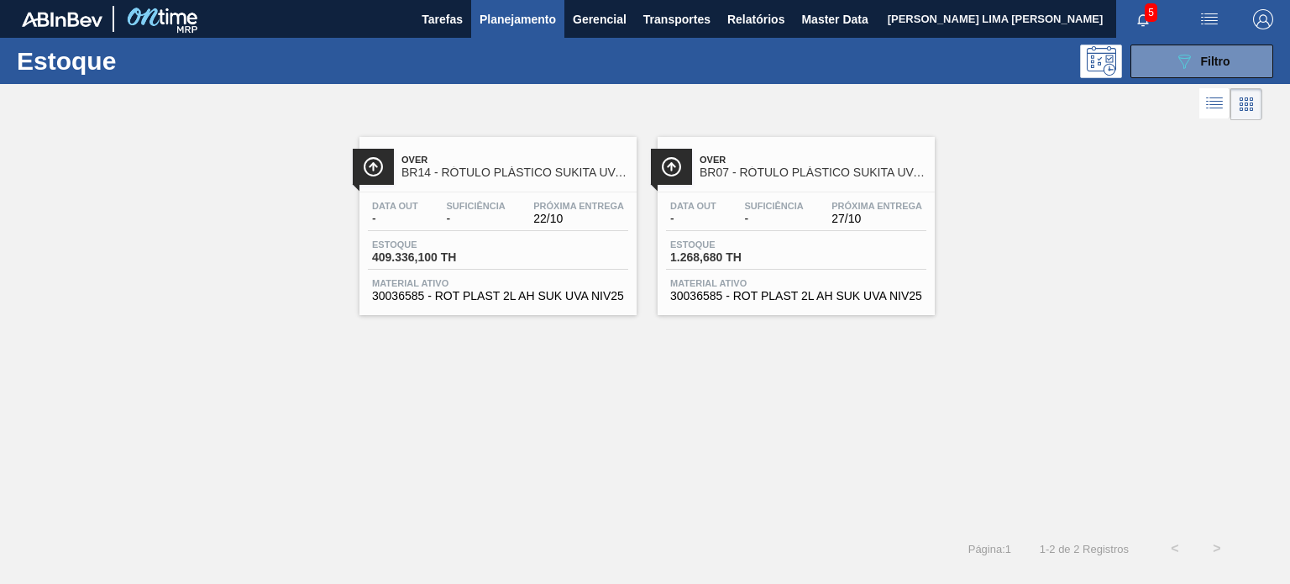
drag, startPoint x: 485, startPoint y: 130, endPoint x: 457, endPoint y: 155, distance: 36.9
click at [1220, 67] on span "Filtro" at bounding box center [1215, 61] width 29 height 13
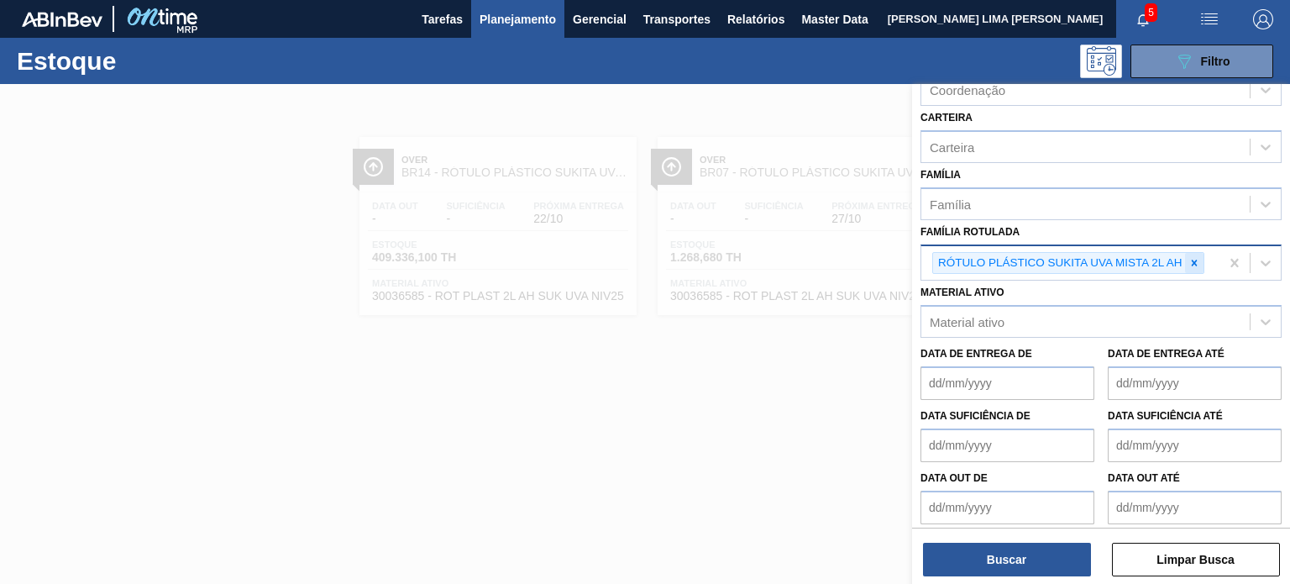
click at [1190, 257] on icon at bounding box center [1195, 263] width 12 height 12
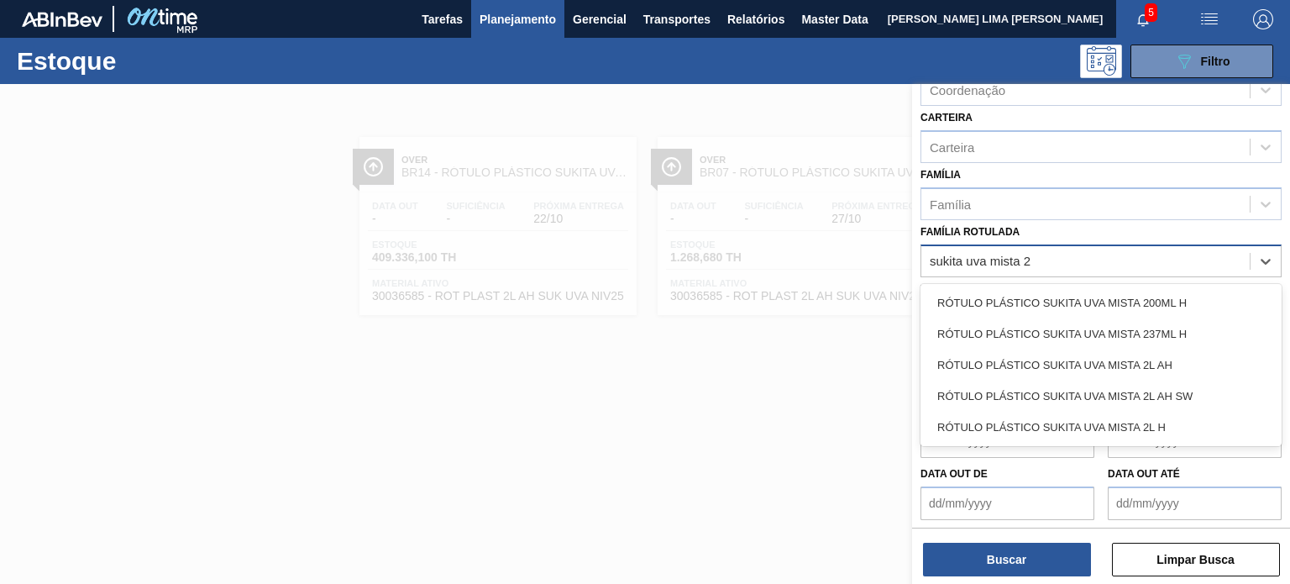
type Rotulada "sukita uva mista 2l"
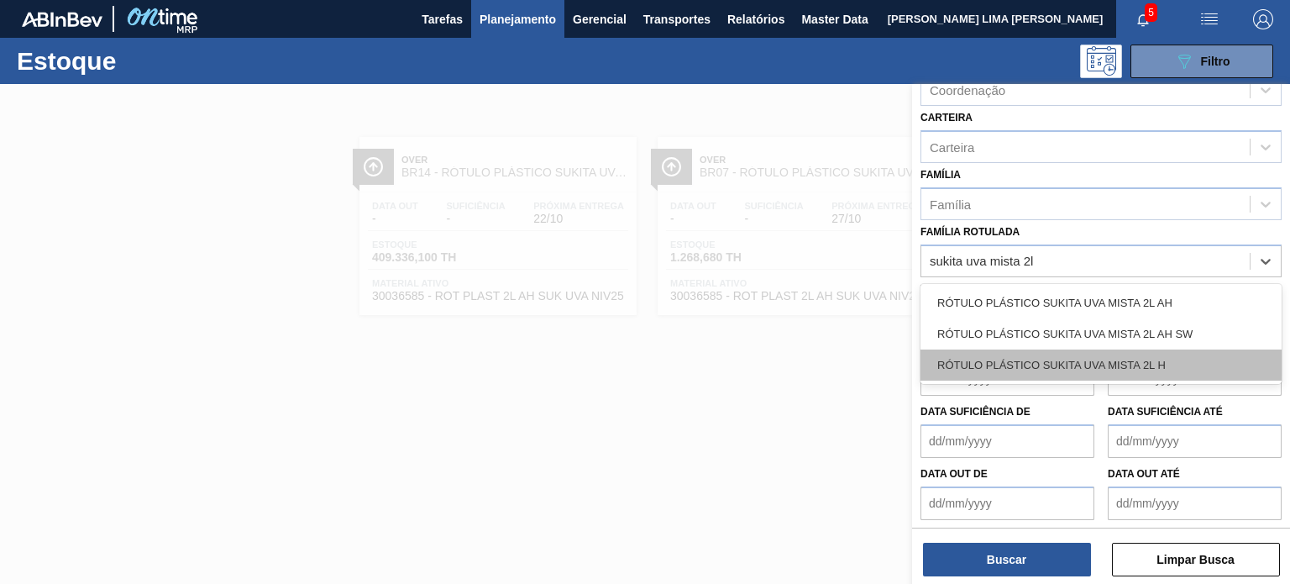
click at [1140, 352] on div "RÓTULO PLÁSTICO SUKITA UVA MISTA 2L H" at bounding box center [1101, 364] width 361 height 31
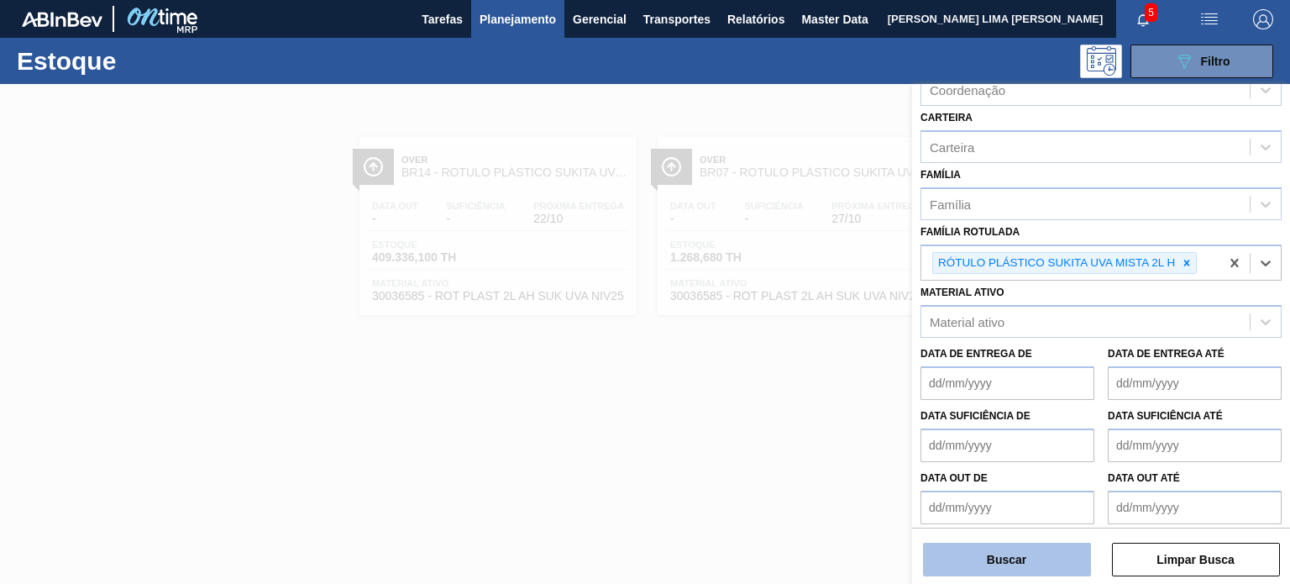
click at [1038, 557] on button "Buscar" at bounding box center [1007, 560] width 168 height 34
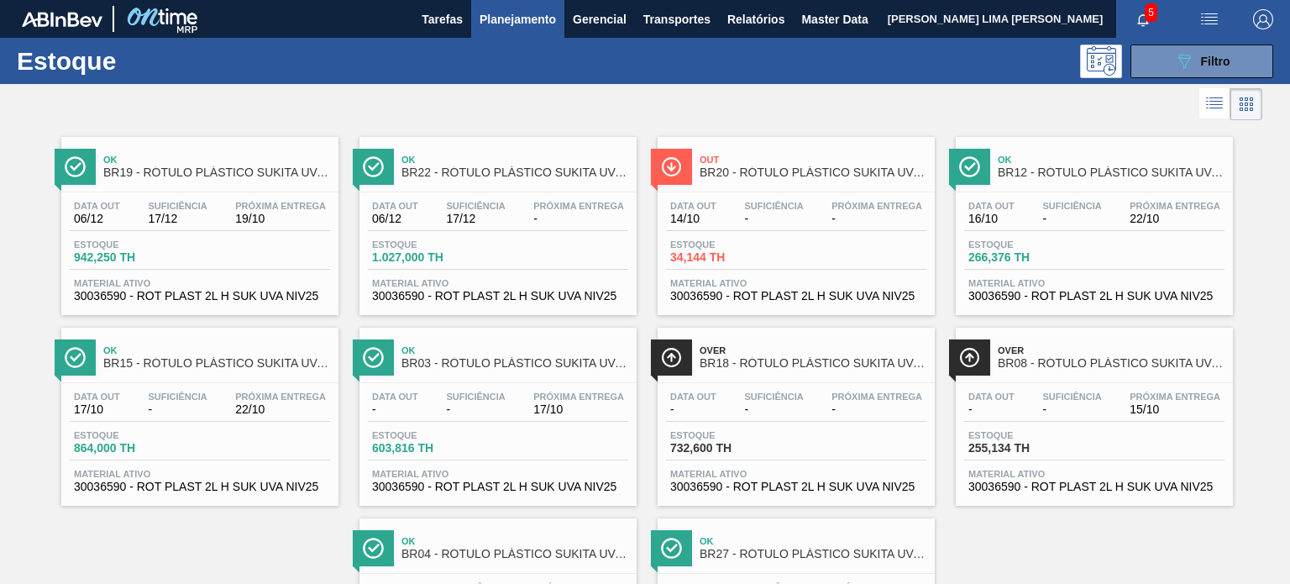
click at [522, 23] on span "Planejamento" at bounding box center [518, 19] width 76 height 20
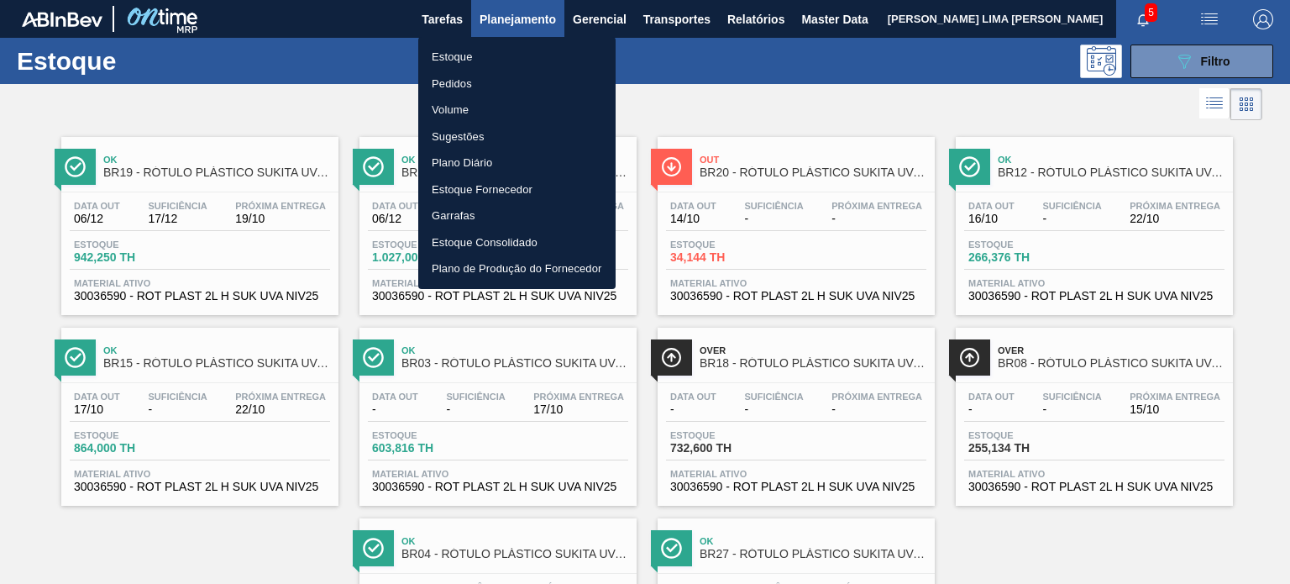
click at [465, 79] on li "Pedidos" at bounding box center [516, 84] width 197 height 27
click at [484, 76] on li "Pedidos" at bounding box center [516, 84] width 197 height 27
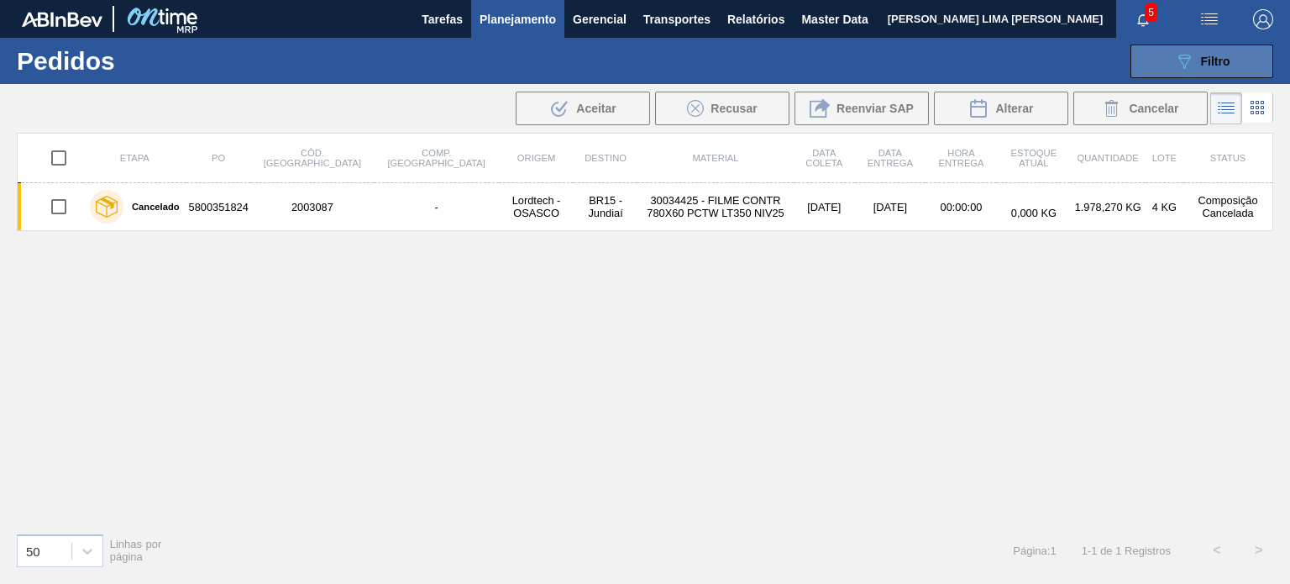
click at [1145, 73] on button "089F7B8B-B2A5-4AFE-B5C0-19BA573D28AC Filtro" at bounding box center [1202, 62] width 143 height 34
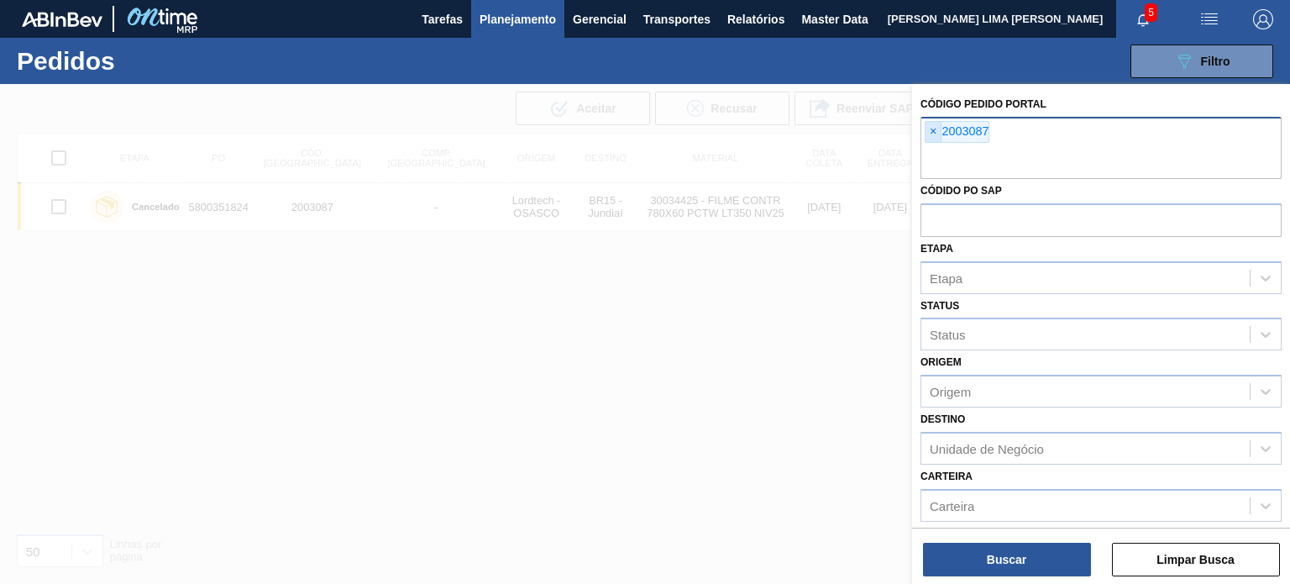
click at [932, 137] on span "×" at bounding box center [934, 132] width 16 height 20
paste input "2032497"
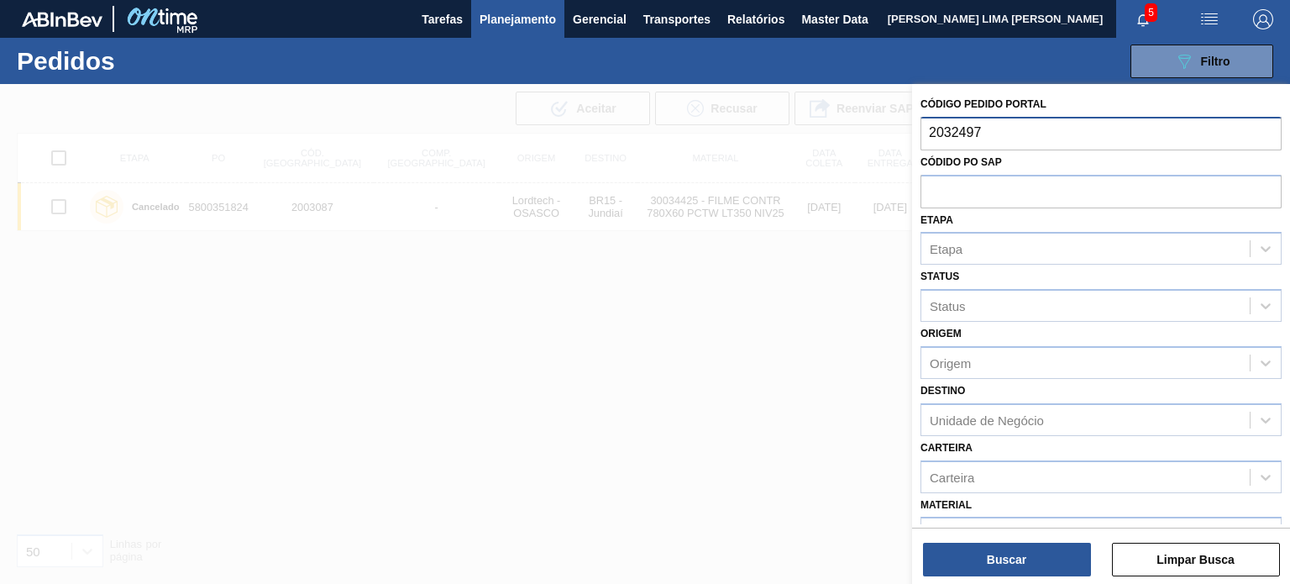
type input "2032497"
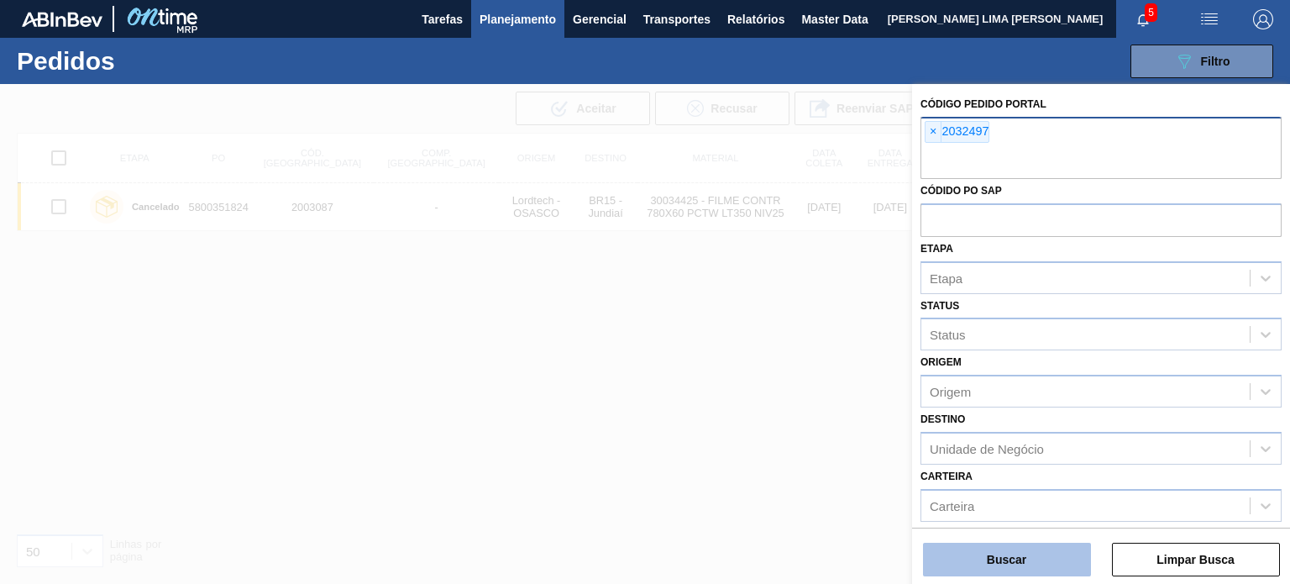
click at [998, 571] on button "Buscar" at bounding box center [1007, 560] width 168 height 34
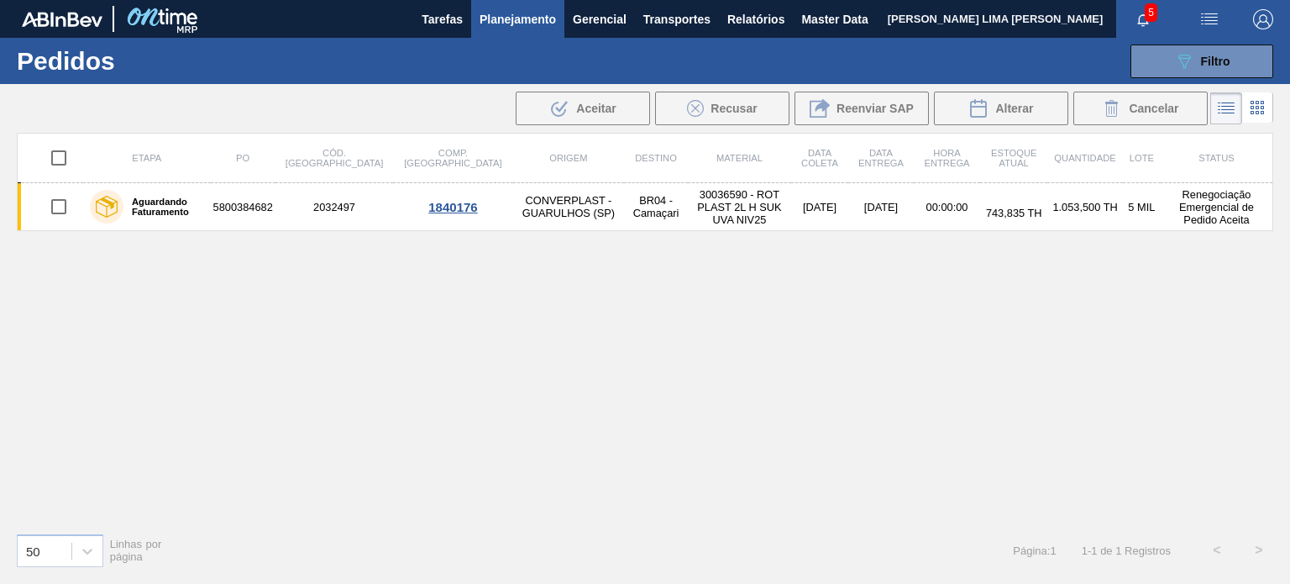
click at [1247, 117] on li at bounding box center [1257, 107] width 31 height 30
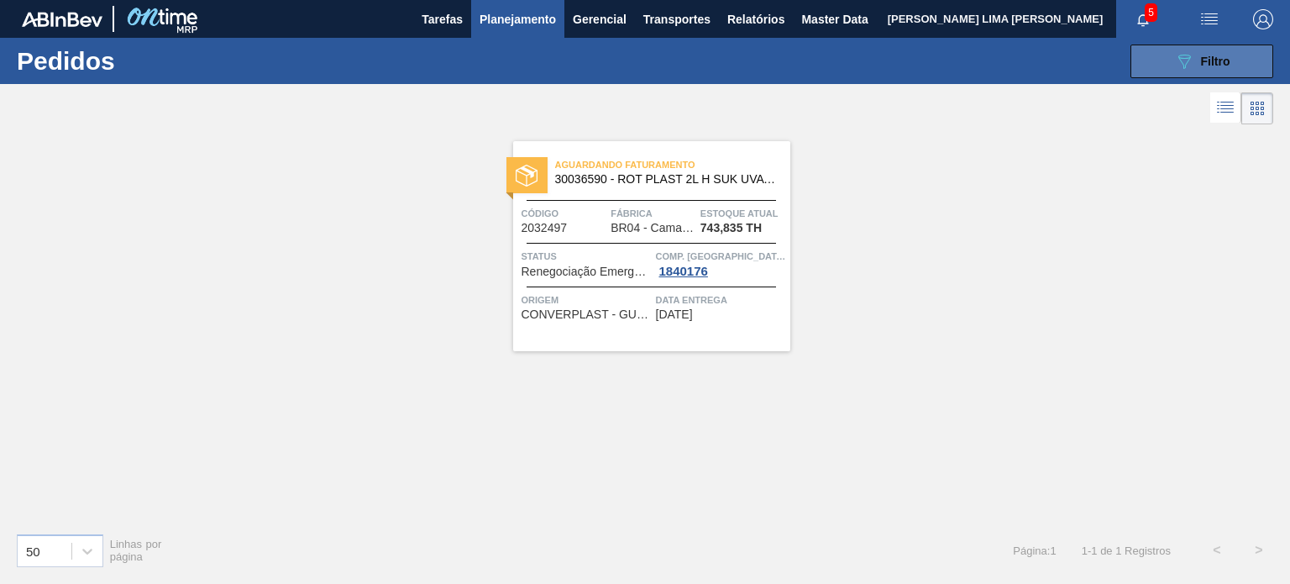
click at [1213, 74] on button "089F7B8B-B2A5-4AFE-B5C0-19BA573D28AC Filtro" at bounding box center [1202, 62] width 143 height 34
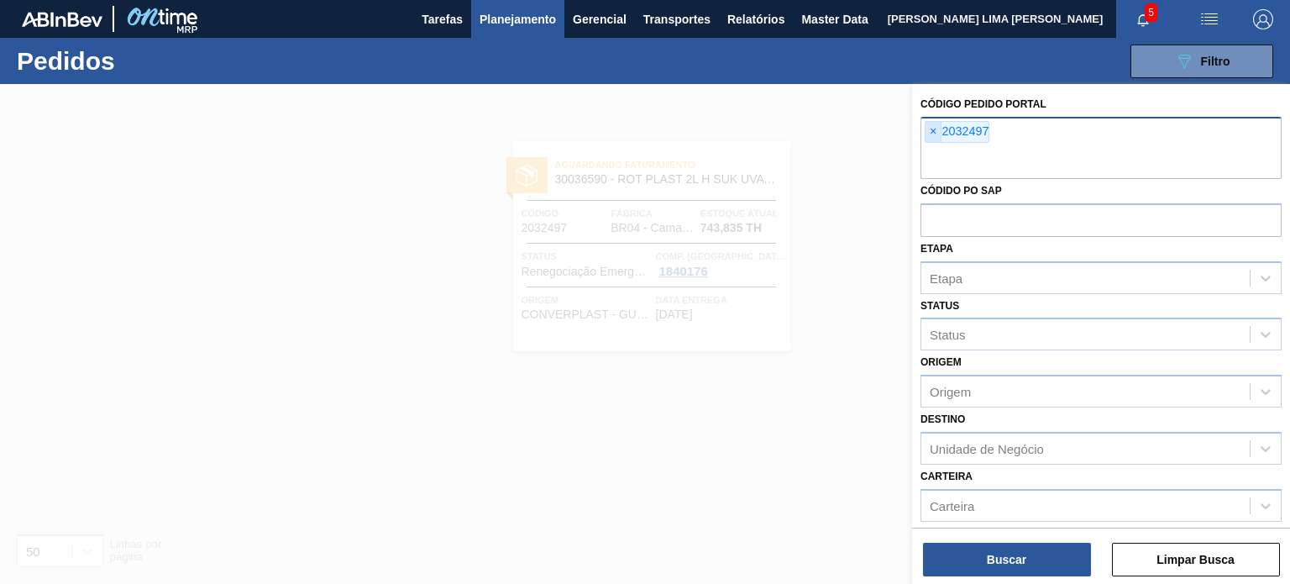
click at [931, 134] on span "×" at bounding box center [934, 132] width 16 height 20
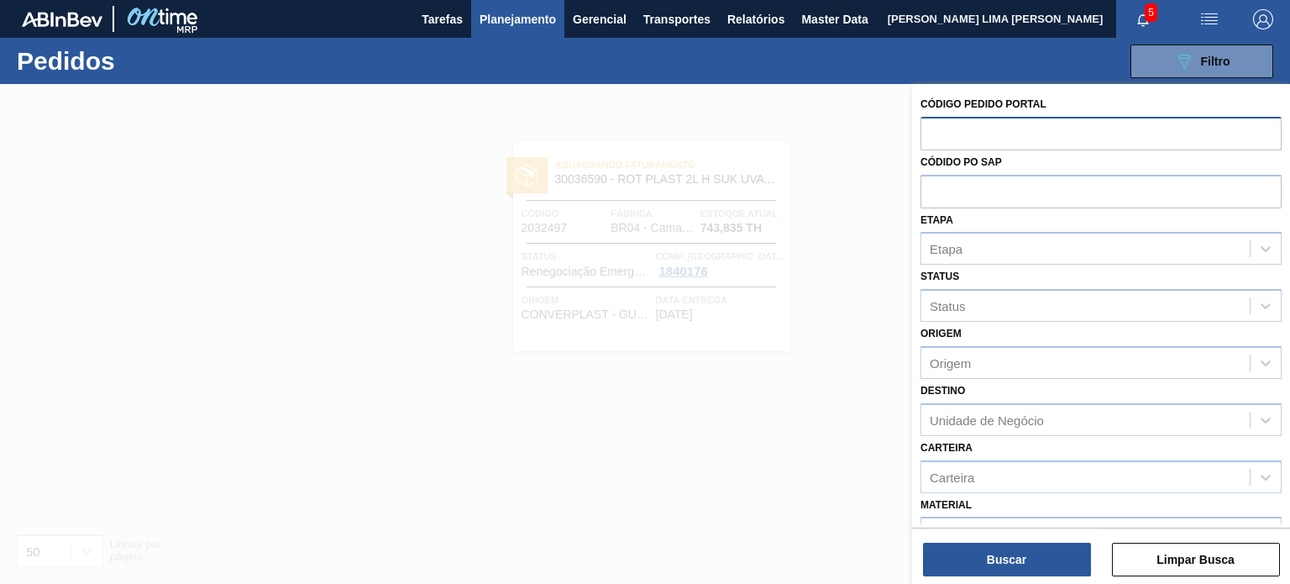
paste input "2039207"
type input "2039207"
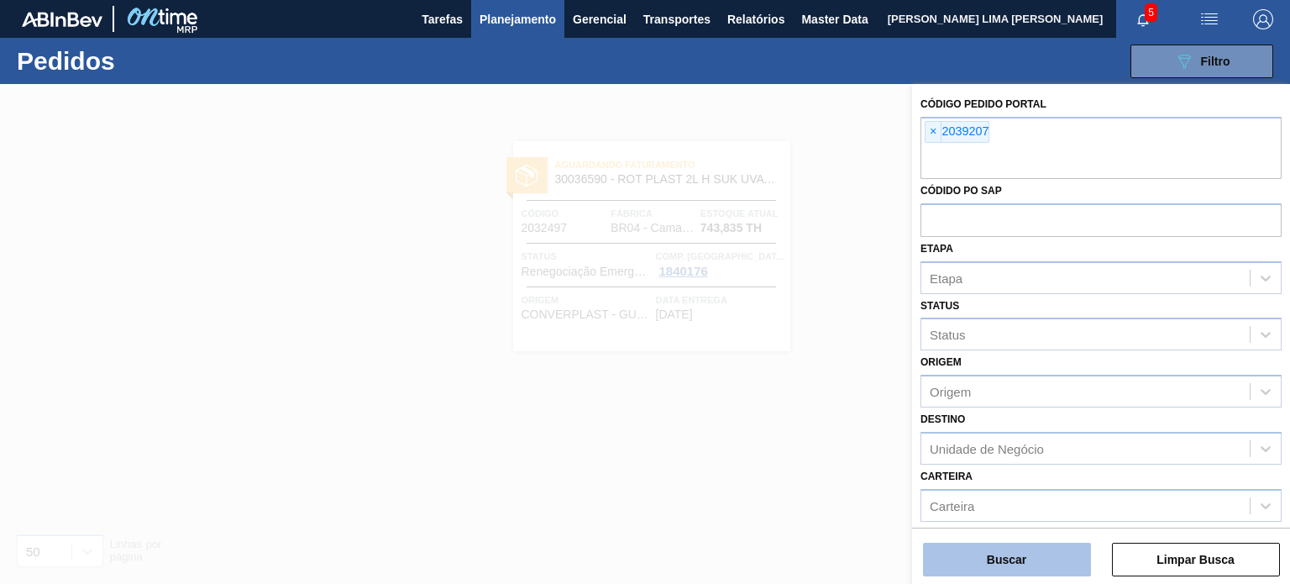
click at [962, 561] on button "Buscar" at bounding box center [1007, 560] width 168 height 34
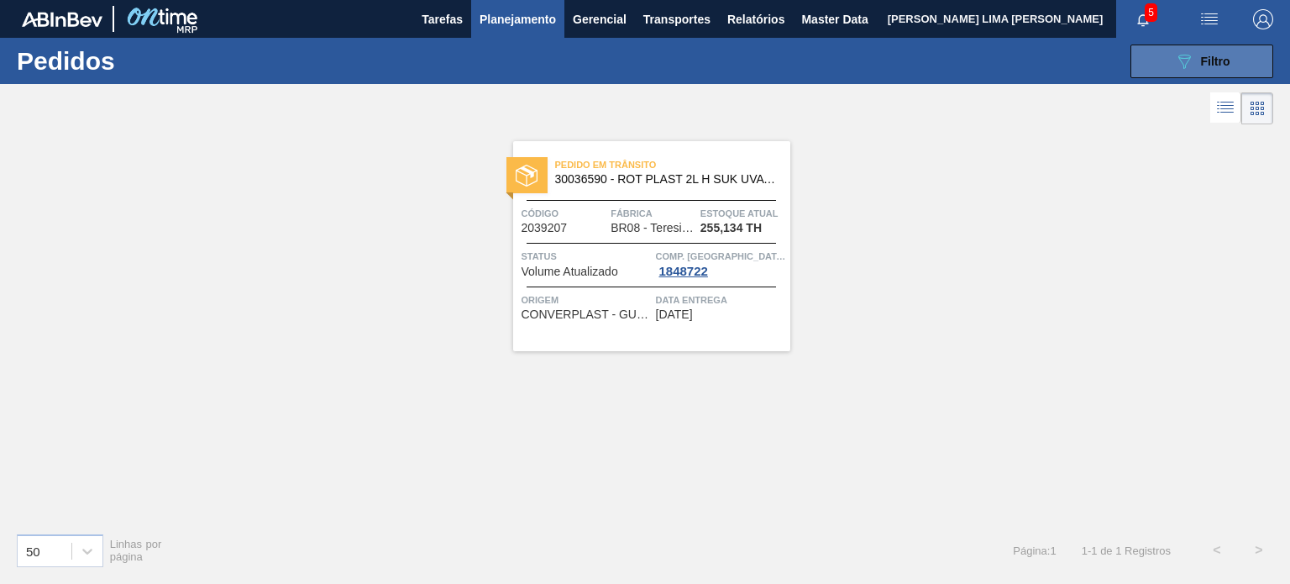
click at [1178, 63] on icon "089F7B8B-B2A5-4AFE-B5C0-19BA573D28AC" at bounding box center [1184, 61] width 20 height 20
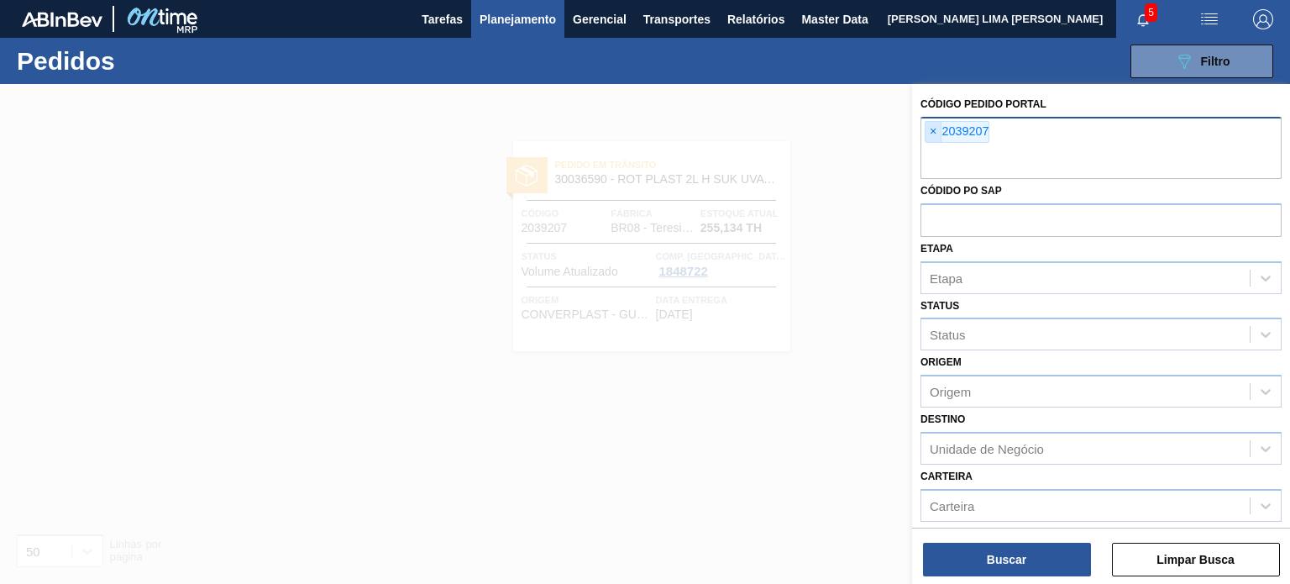
click at [939, 130] on span "×" at bounding box center [934, 132] width 16 height 20
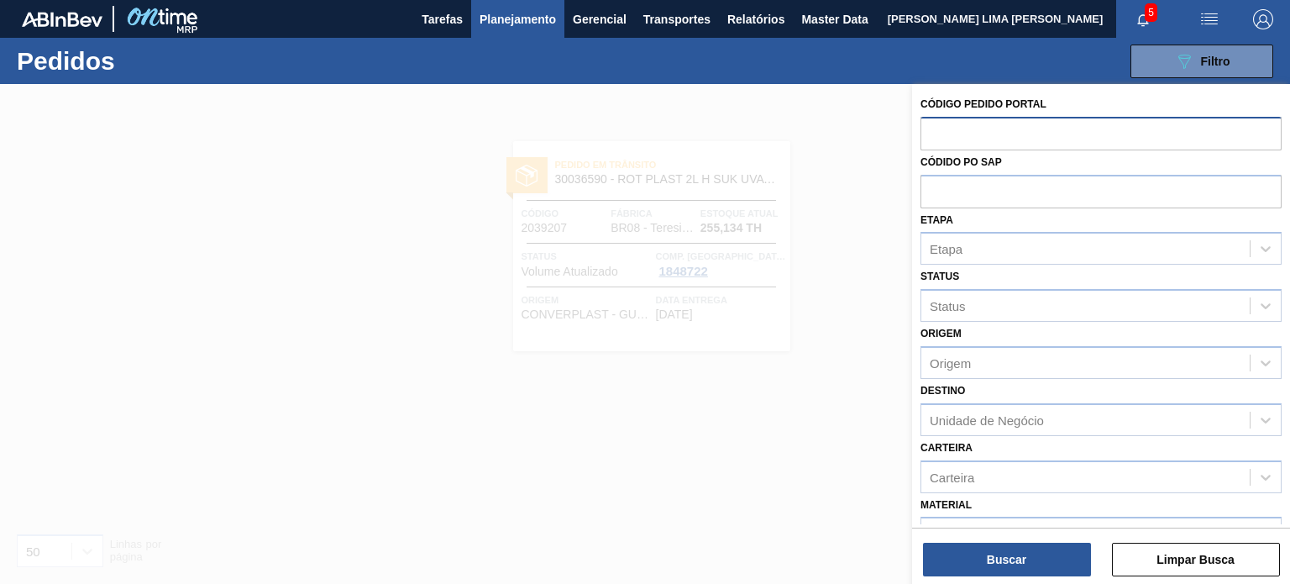
paste input "2039204"
type input "2039204"
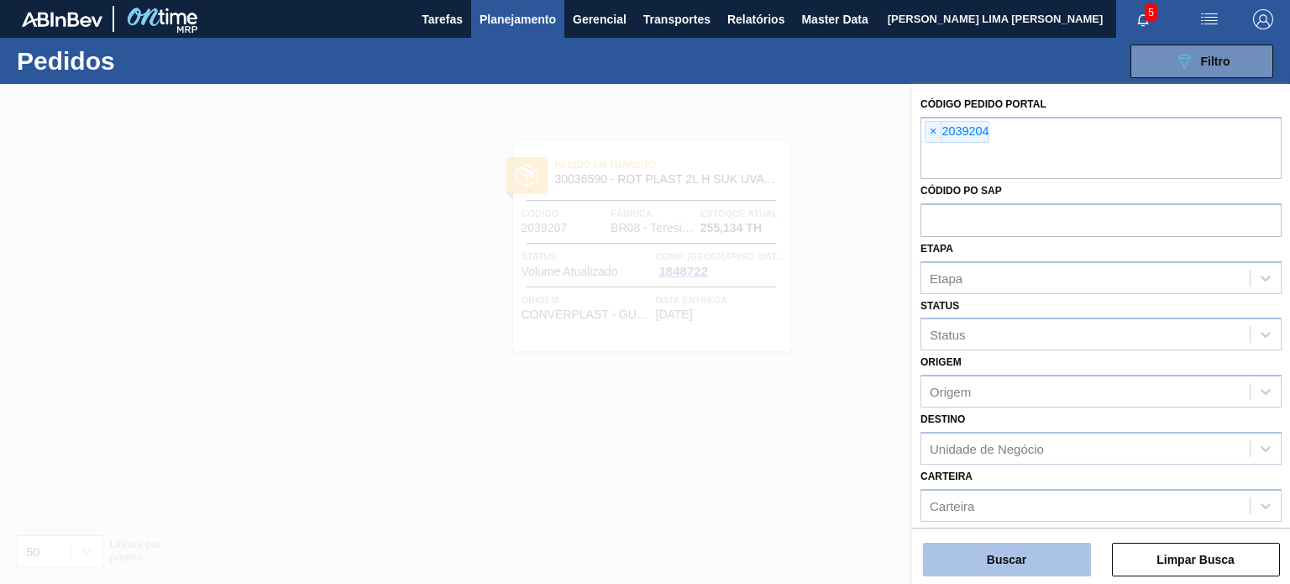
click at [1029, 573] on button "Buscar" at bounding box center [1007, 560] width 168 height 34
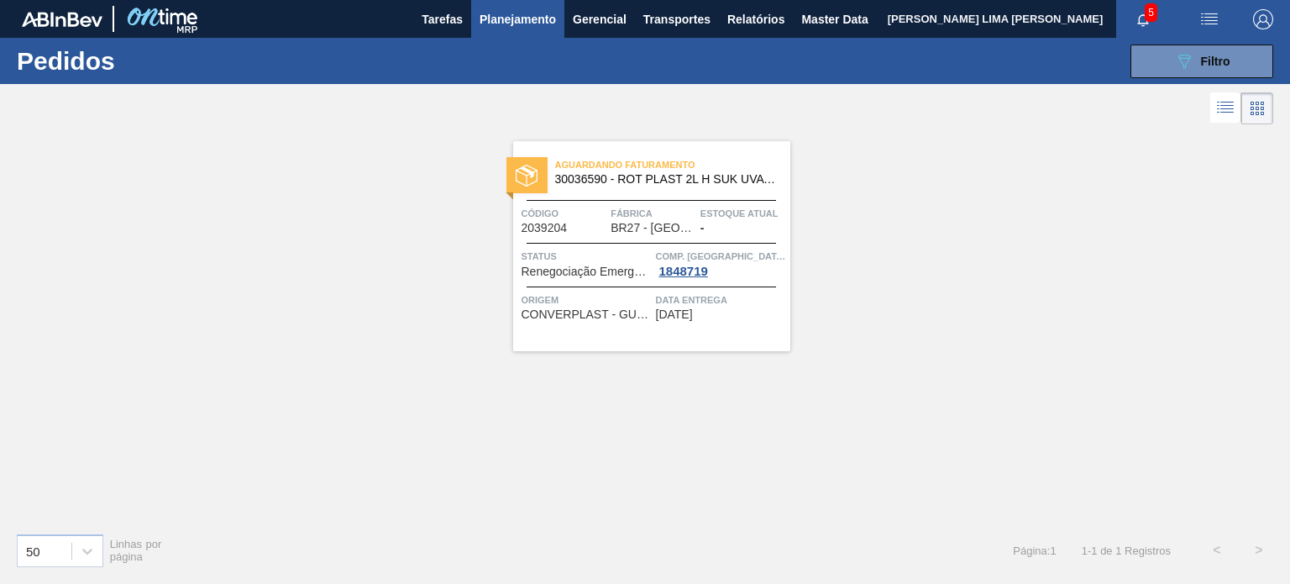
click at [1177, 73] on button "089F7B8B-B2A5-4AFE-B5C0-19BA573D28AC Filtro" at bounding box center [1202, 62] width 143 height 34
click at [1161, 77] on div "089F7B8B-B2A5-4AFE-B5C0-19BA573D28AC Filtro Código Pedido Portal × 2039204 Códi…" at bounding box center [770, 61] width 1024 height 50
click at [1149, 71] on button "089F7B8B-B2A5-4AFE-B5C0-19BA573D28AC Filtro" at bounding box center [1202, 62] width 143 height 34
click at [1157, 69] on button "089F7B8B-B2A5-4AFE-B5C0-19BA573D28AC Filtro" at bounding box center [1202, 62] width 143 height 34
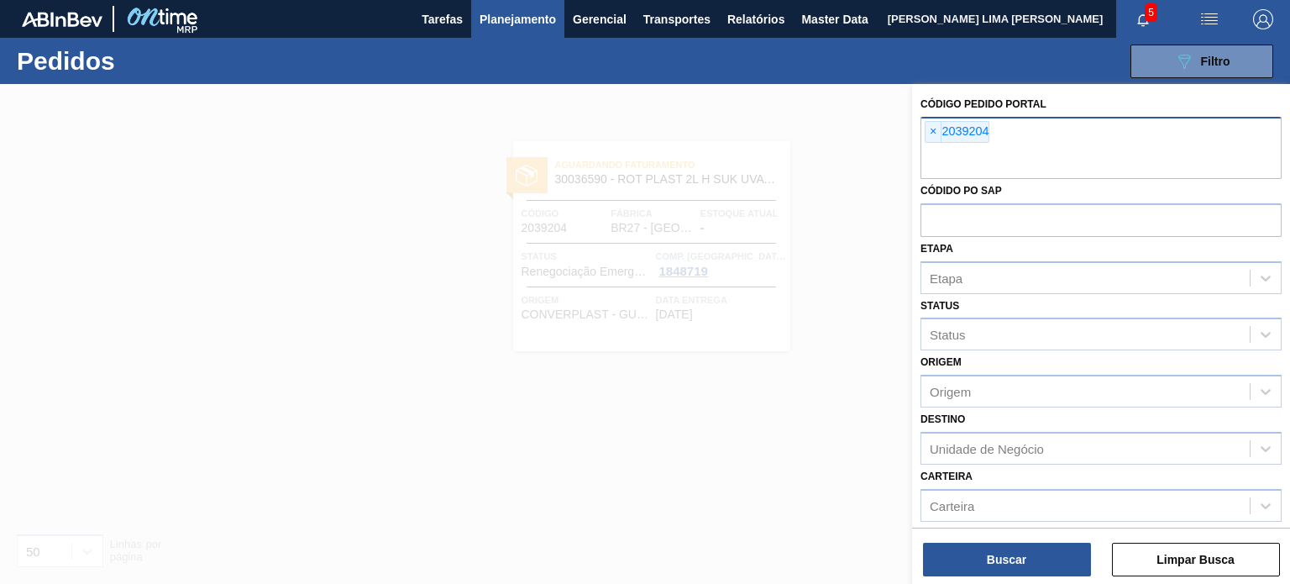
click at [933, 133] on span "×" at bounding box center [934, 132] width 16 height 20
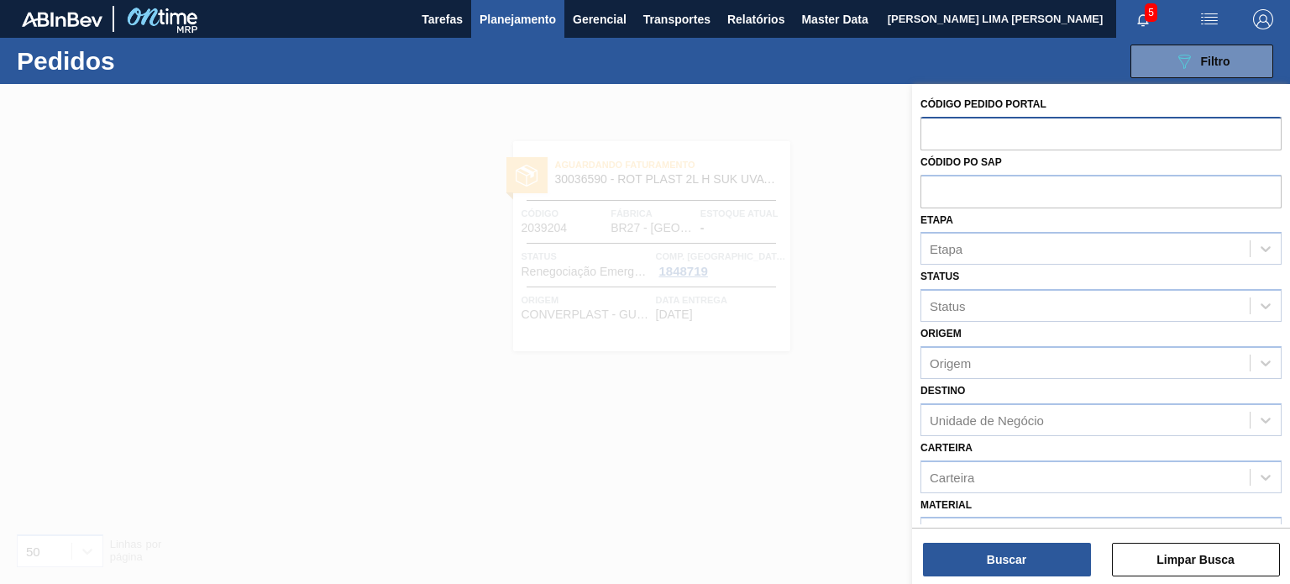
paste input "text"
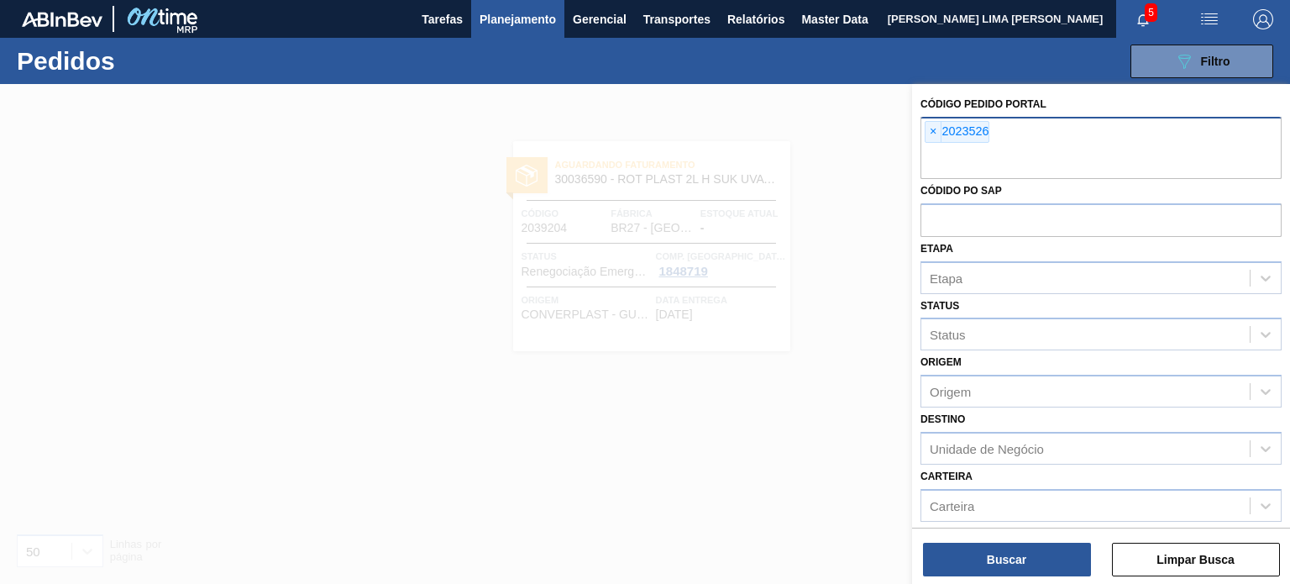
click at [932, 134] on span "×" at bounding box center [934, 132] width 16 height 20
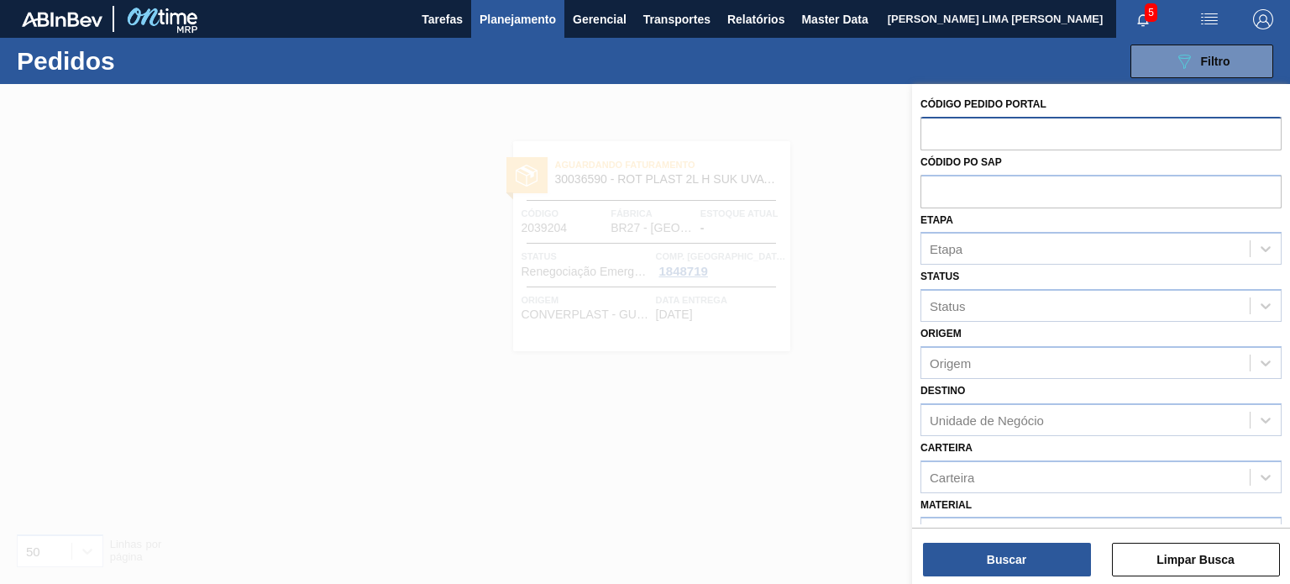
paste input "text"
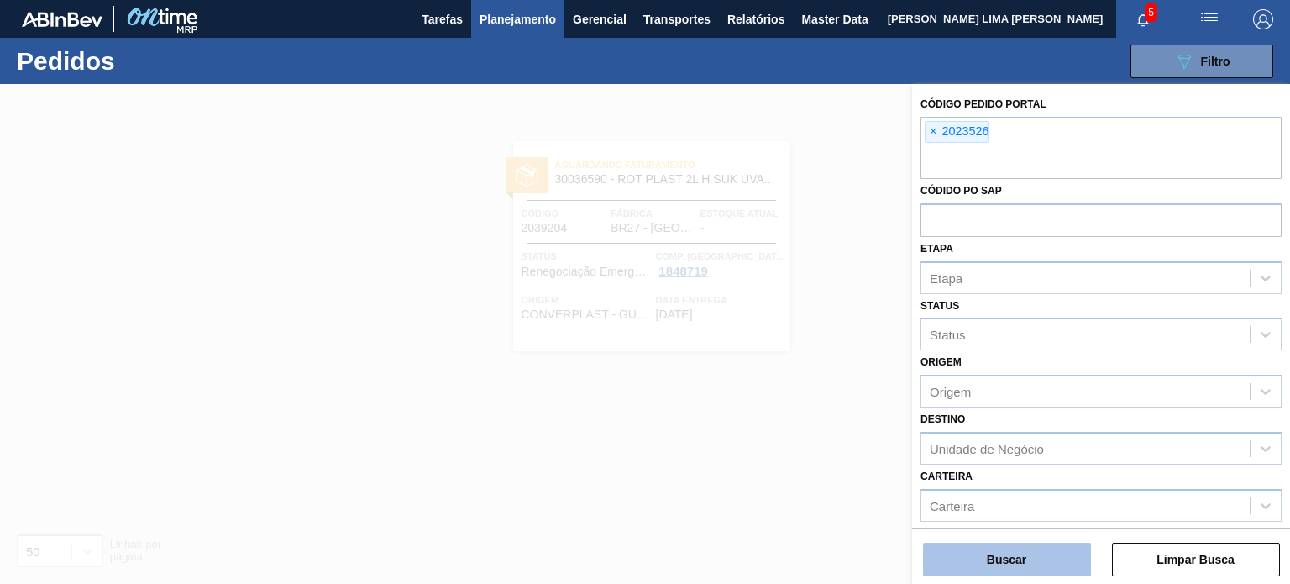
click at [994, 564] on button "Buscar" at bounding box center [1007, 560] width 168 height 34
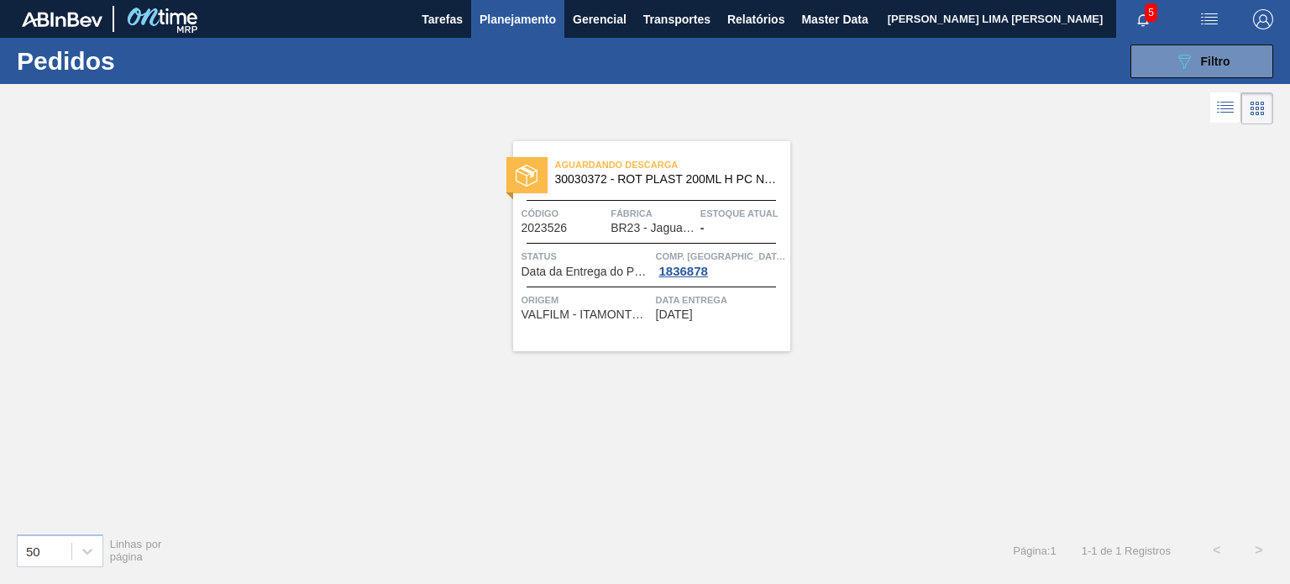
click at [611, 307] on span "Origem" at bounding box center [587, 299] width 130 height 17
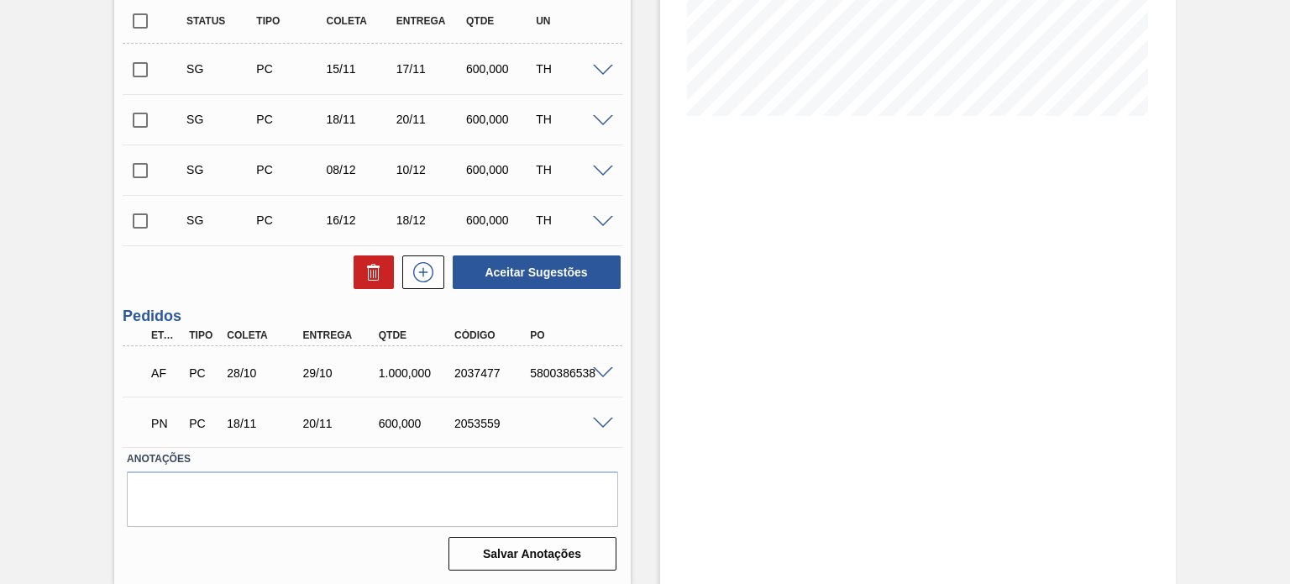
scroll to position [376, 0]
click at [594, 369] on span at bounding box center [603, 372] width 20 height 13
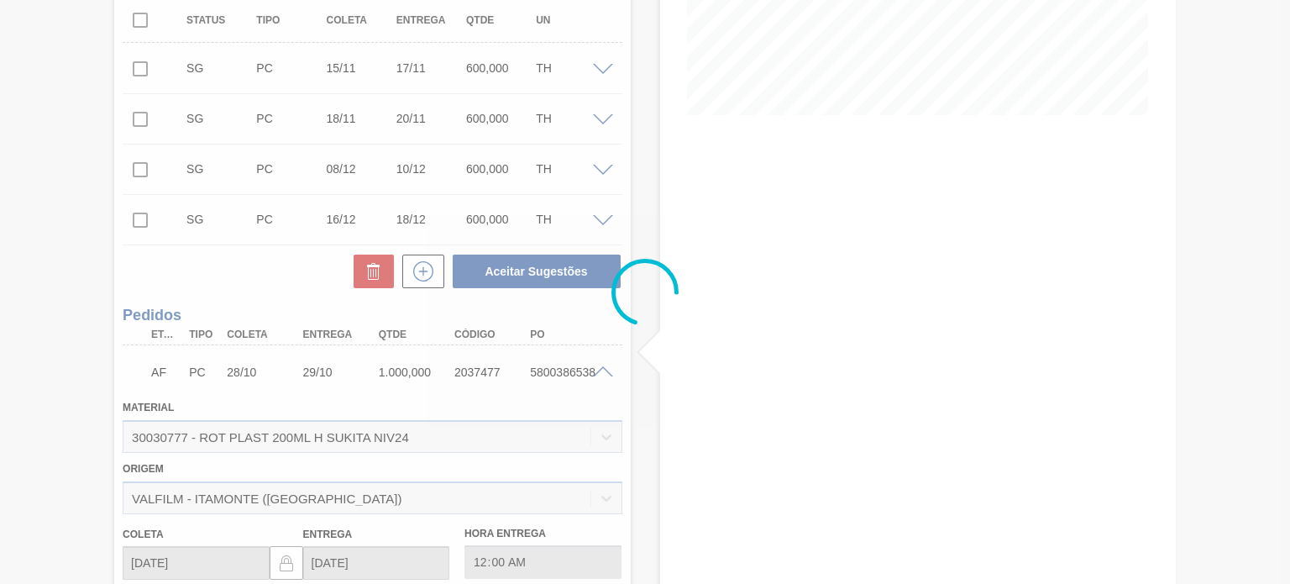
click at [601, 370] on div at bounding box center [645, 292] width 1290 height 584
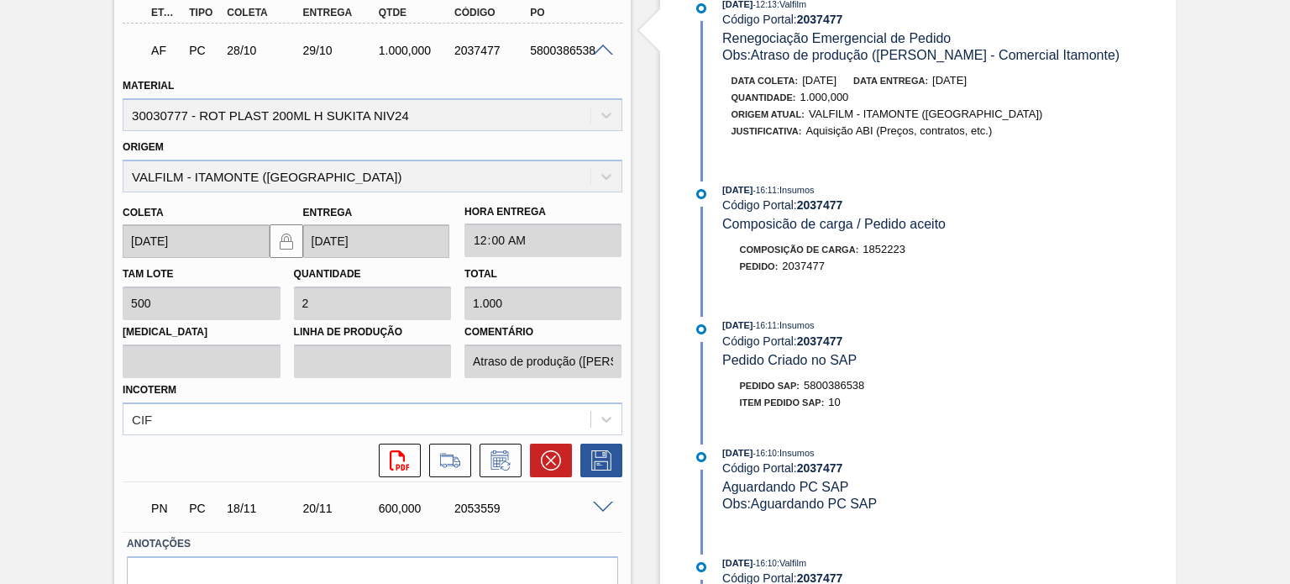
scroll to position [530, 0]
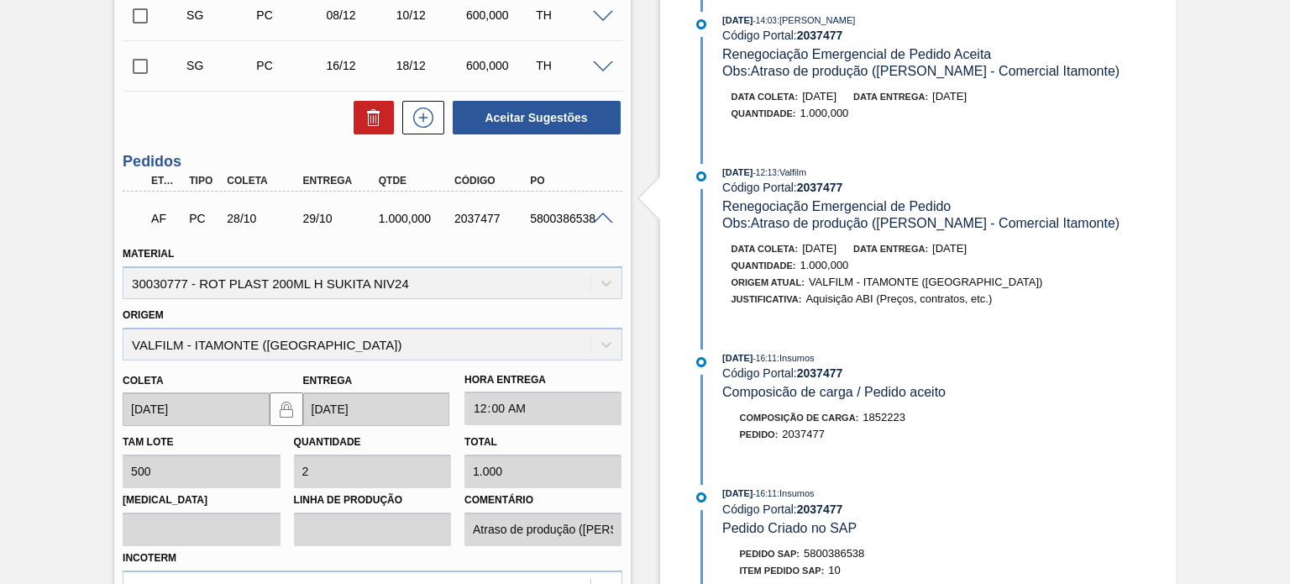
click at [606, 217] on span at bounding box center [603, 219] width 20 height 13
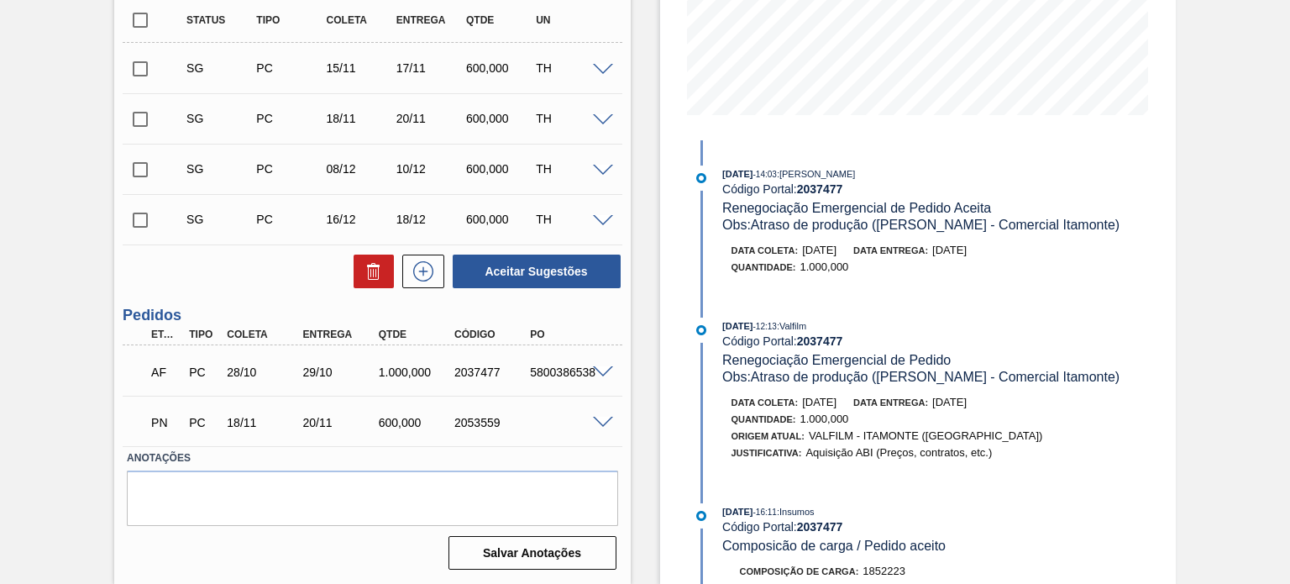
click at [593, 419] on span at bounding box center [603, 423] width 20 height 13
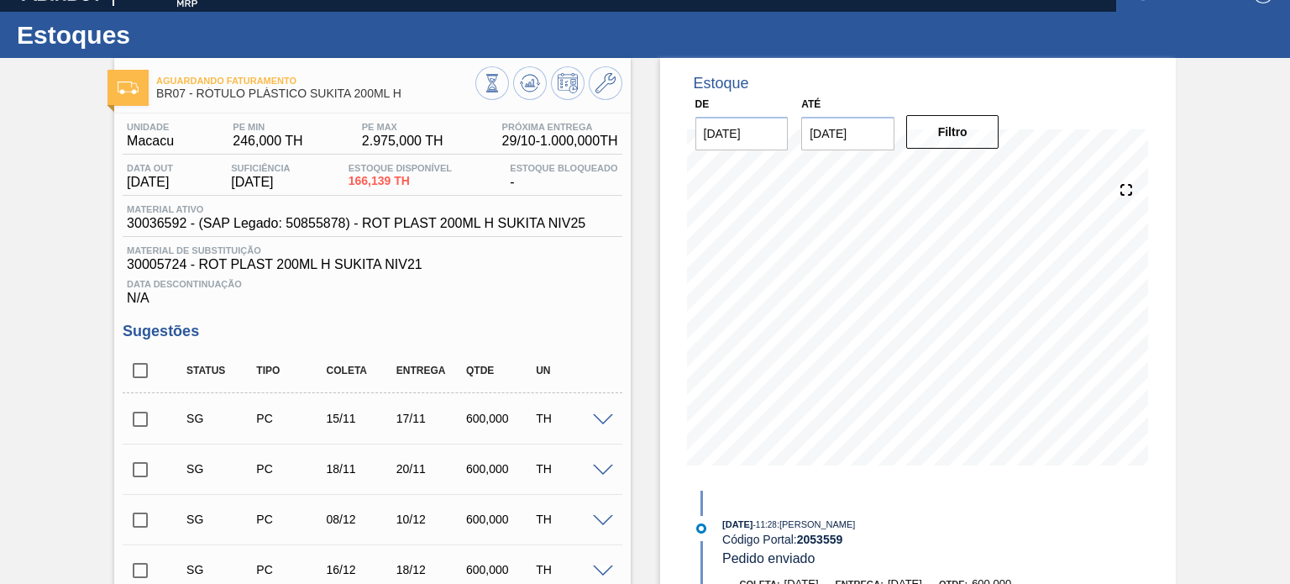
scroll to position [278, 0]
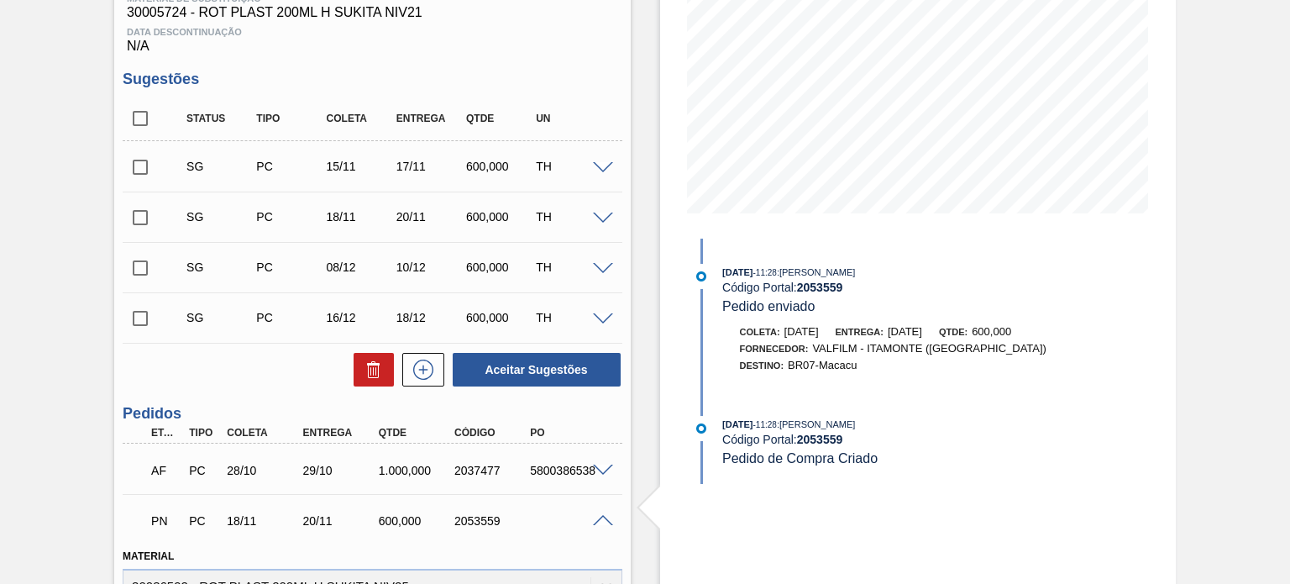
click at [481, 466] on div "2037477" at bounding box center [491, 470] width 83 height 13
copy div "2037477"
click at [595, 461] on div "AF PC 28/10 29/10 1.000,000 2037477 5800386538" at bounding box center [372, 469] width 499 height 42
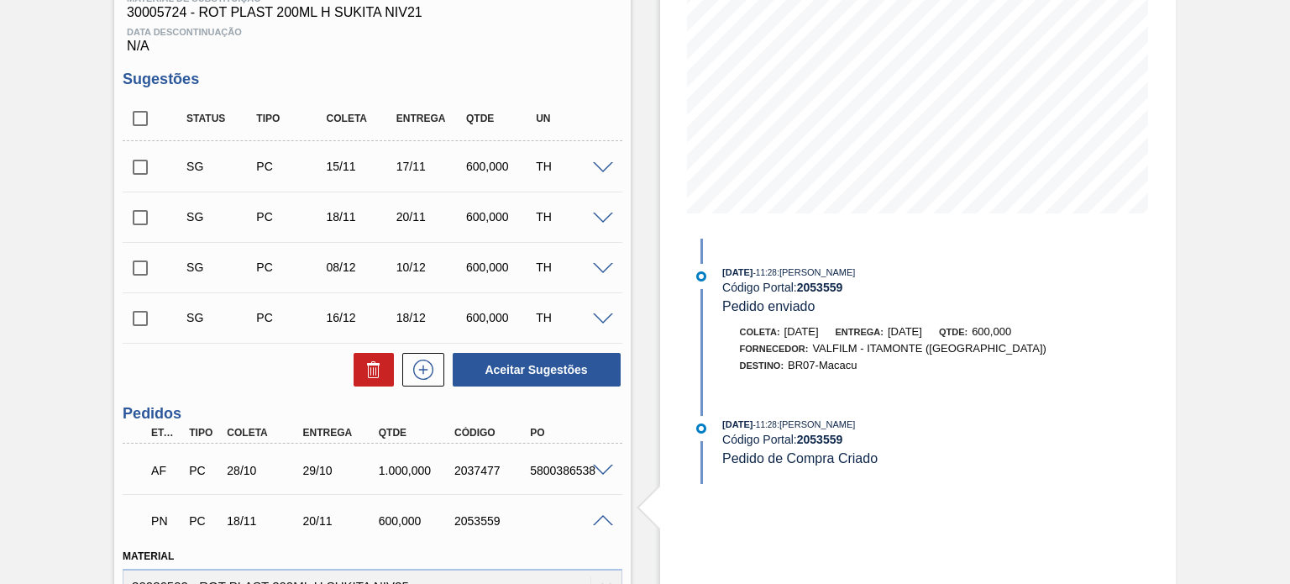
click at [597, 469] on span at bounding box center [603, 471] width 20 height 13
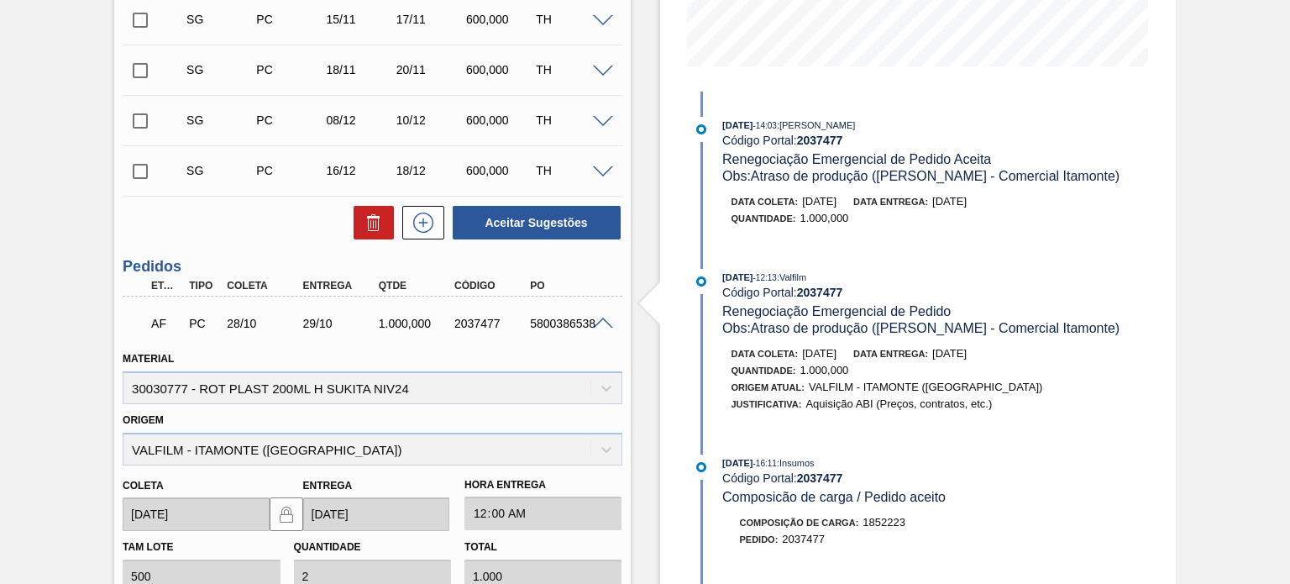
scroll to position [530, 0]
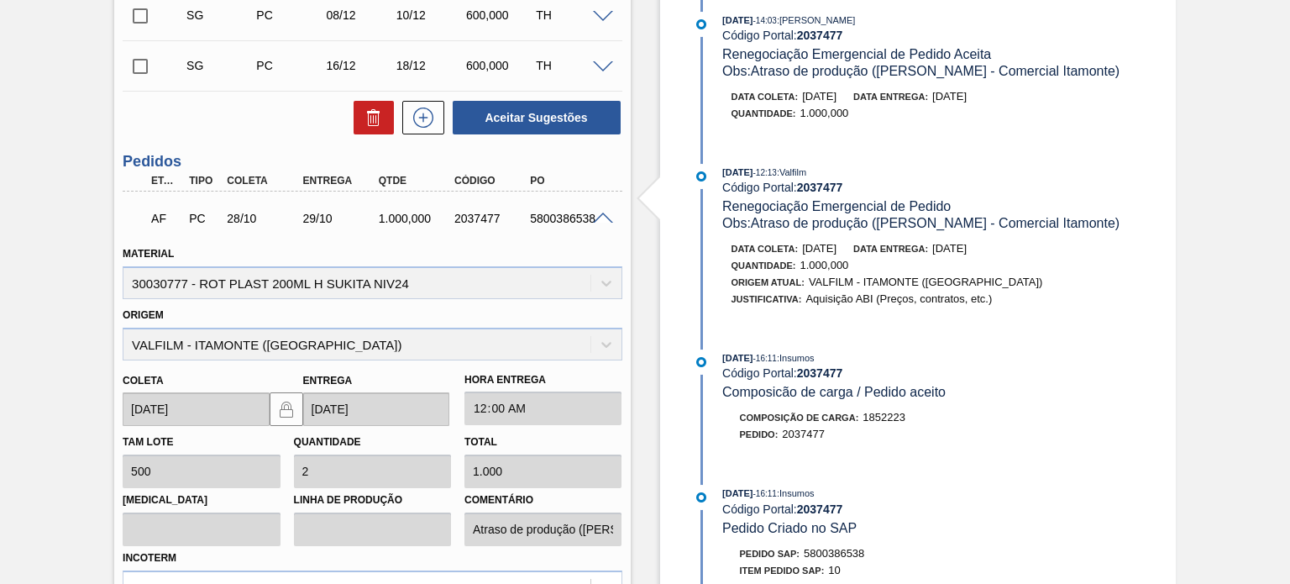
click at [473, 217] on div "2037477" at bounding box center [491, 218] width 83 height 13
copy div "2037477"
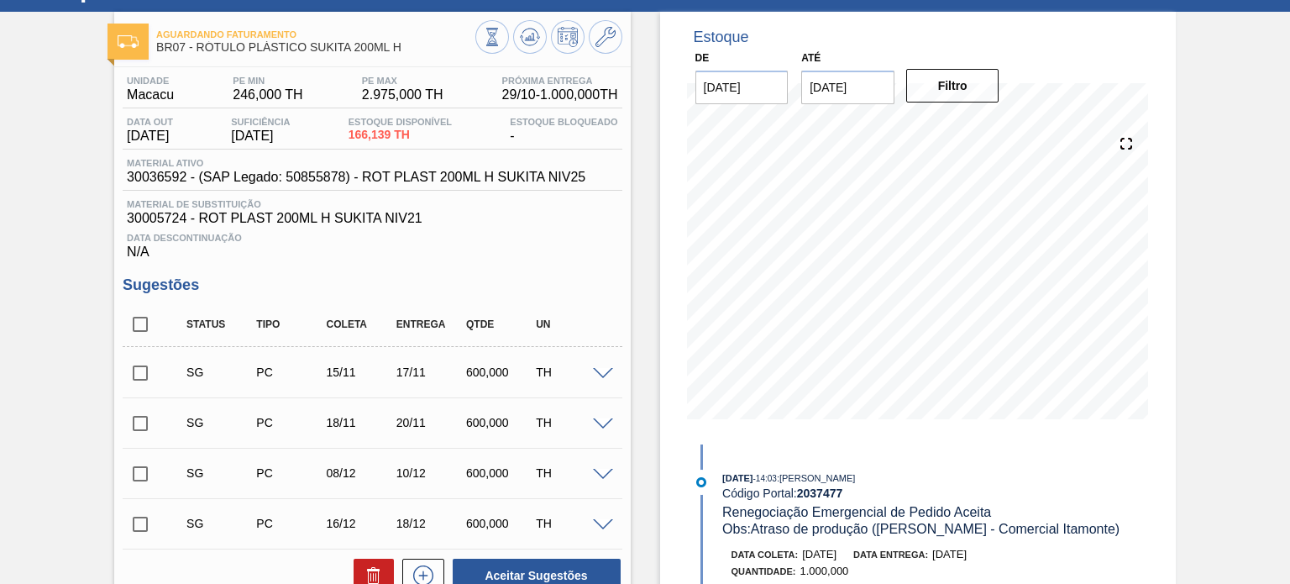
scroll to position [26, 0]
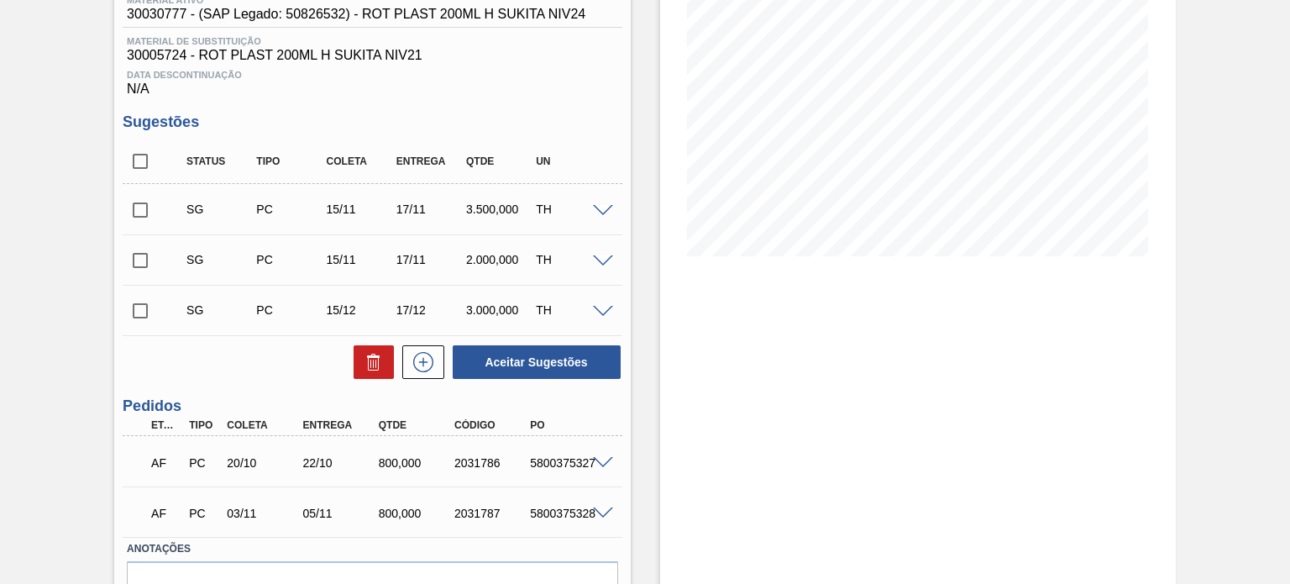
scroll to position [326, 0]
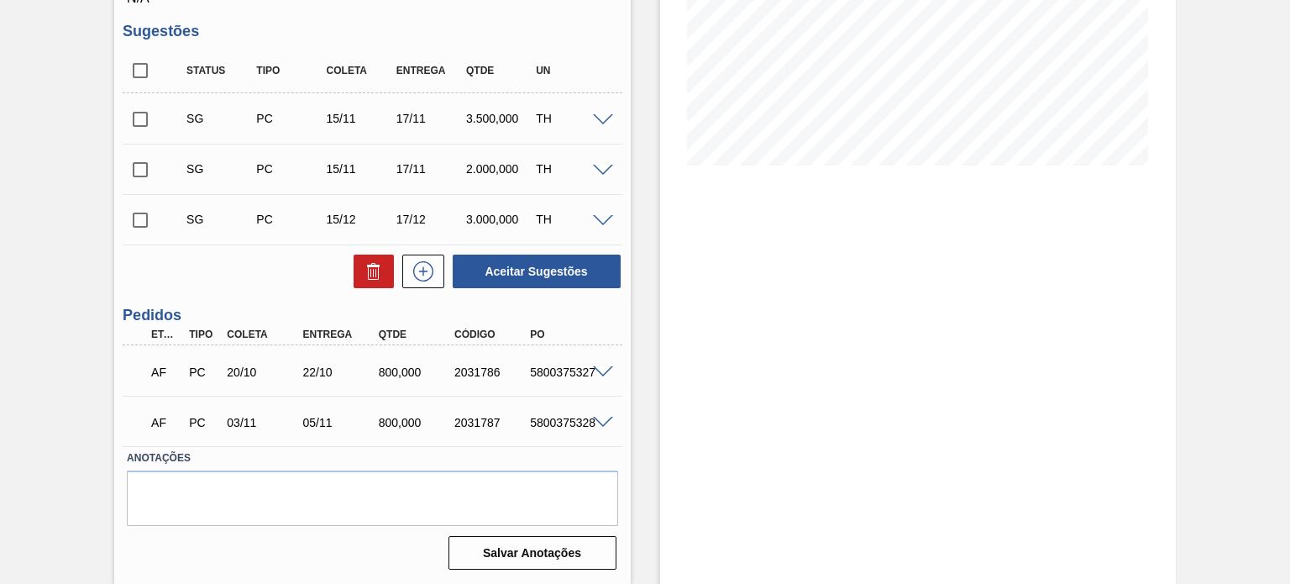
click at [589, 366] on div at bounding box center [606, 371] width 34 height 13
click at [598, 366] on span at bounding box center [603, 372] width 20 height 13
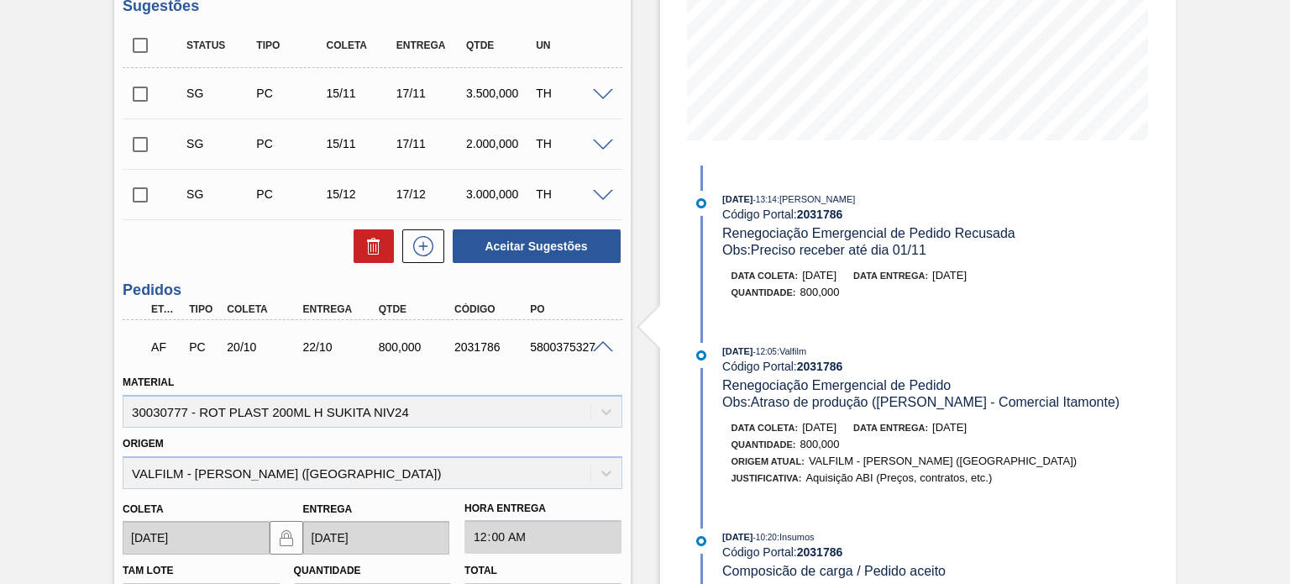
scroll to position [578, 0]
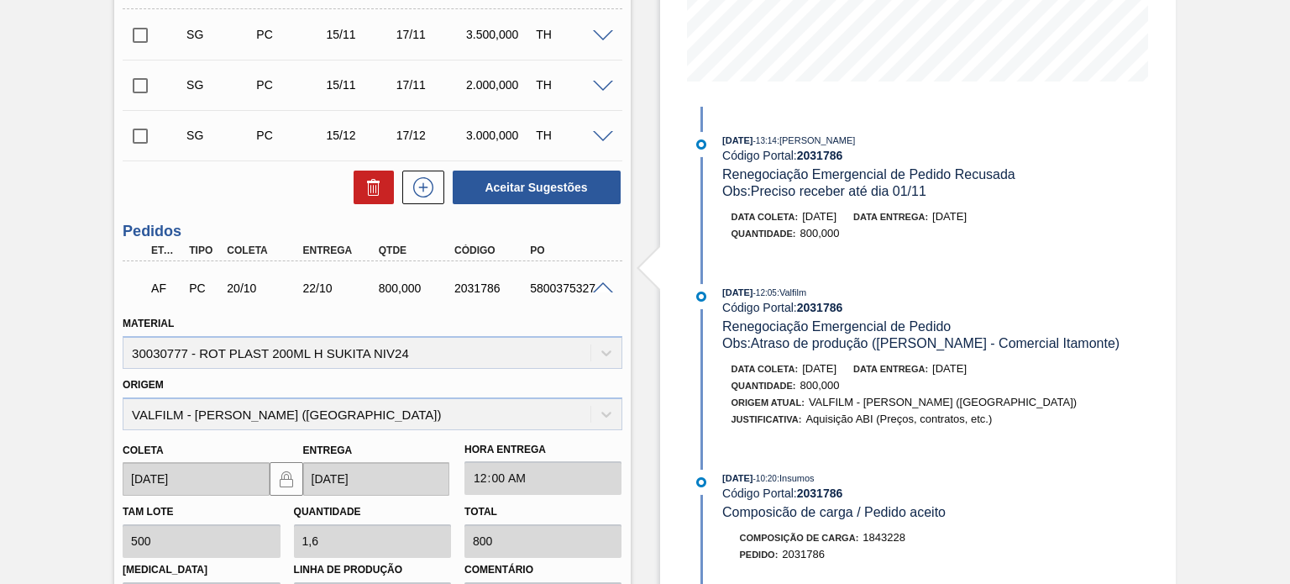
click at [596, 282] on span at bounding box center [603, 288] width 20 height 13
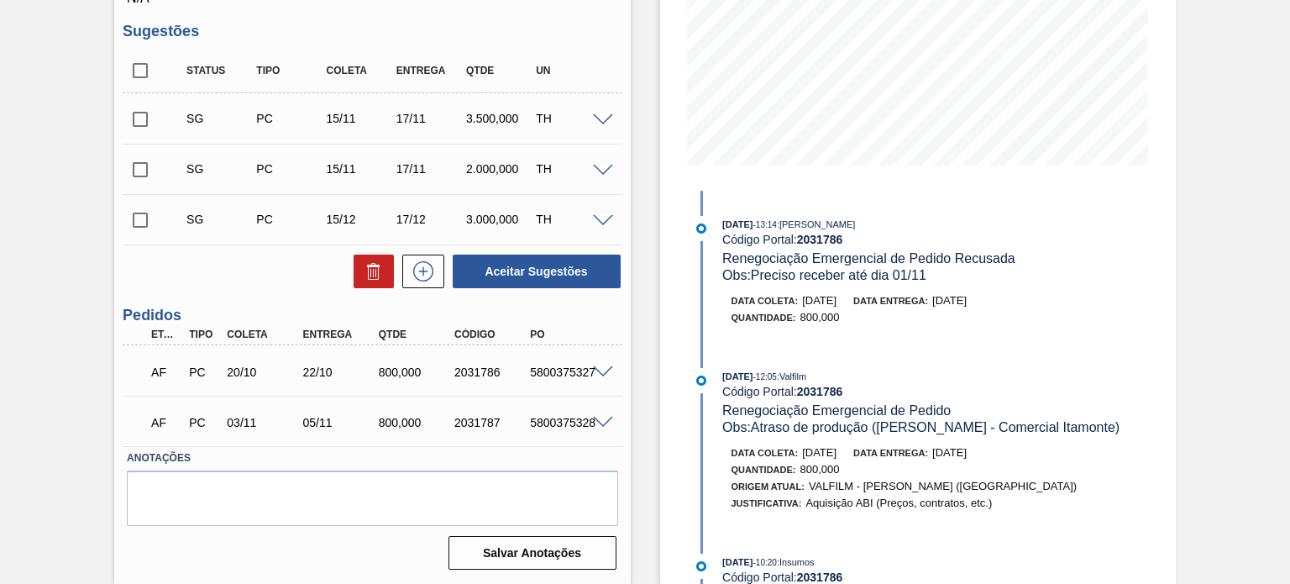
scroll to position [326, 0]
click at [484, 363] on div "AF PC 20/10 22/10 800,000 2031786 5800375327" at bounding box center [367, 371] width 454 height 34
copy div "2031786"
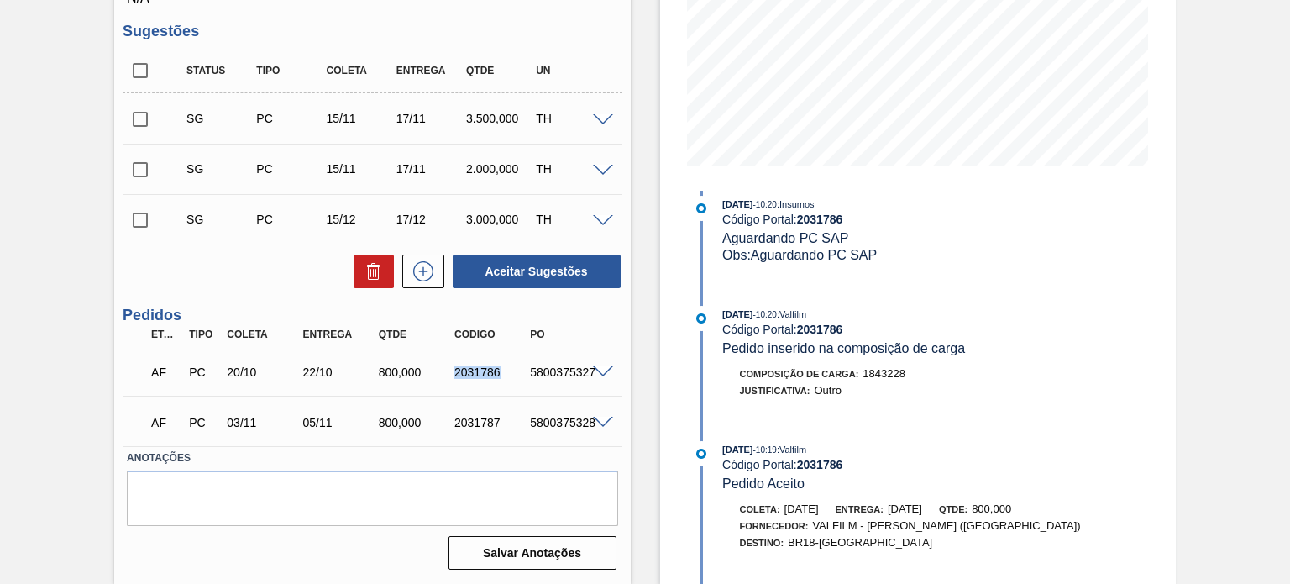
scroll to position [672, 0]
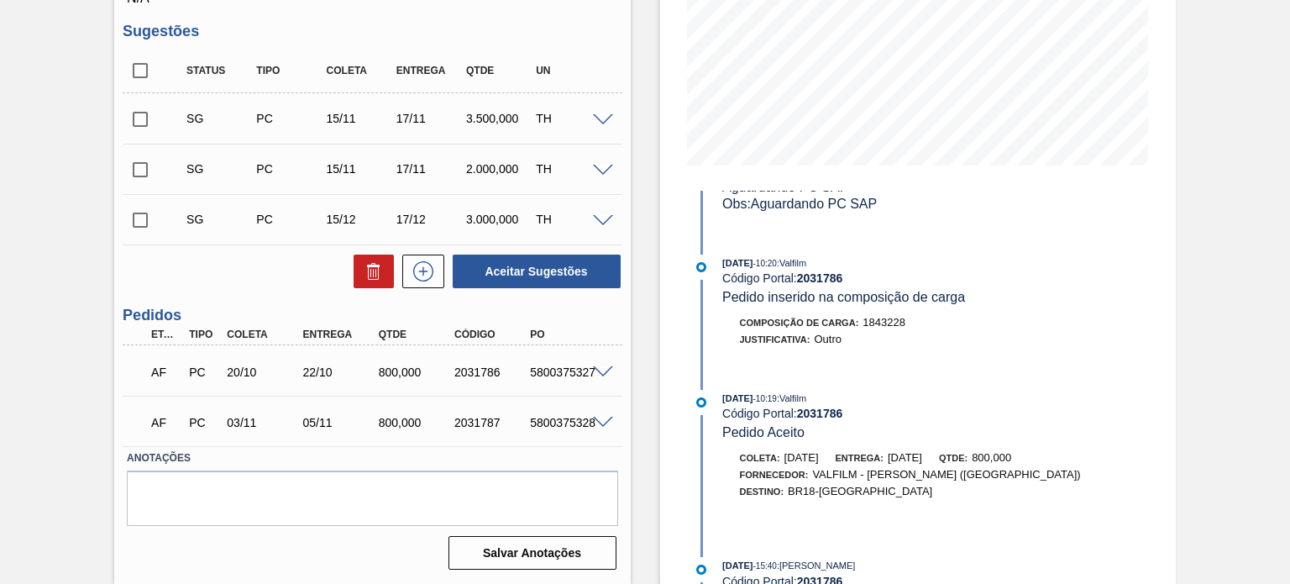
click at [575, 417] on div "5800375328" at bounding box center [567, 422] width 83 height 13
click at [605, 417] on span at bounding box center [603, 423] width 20 height 13
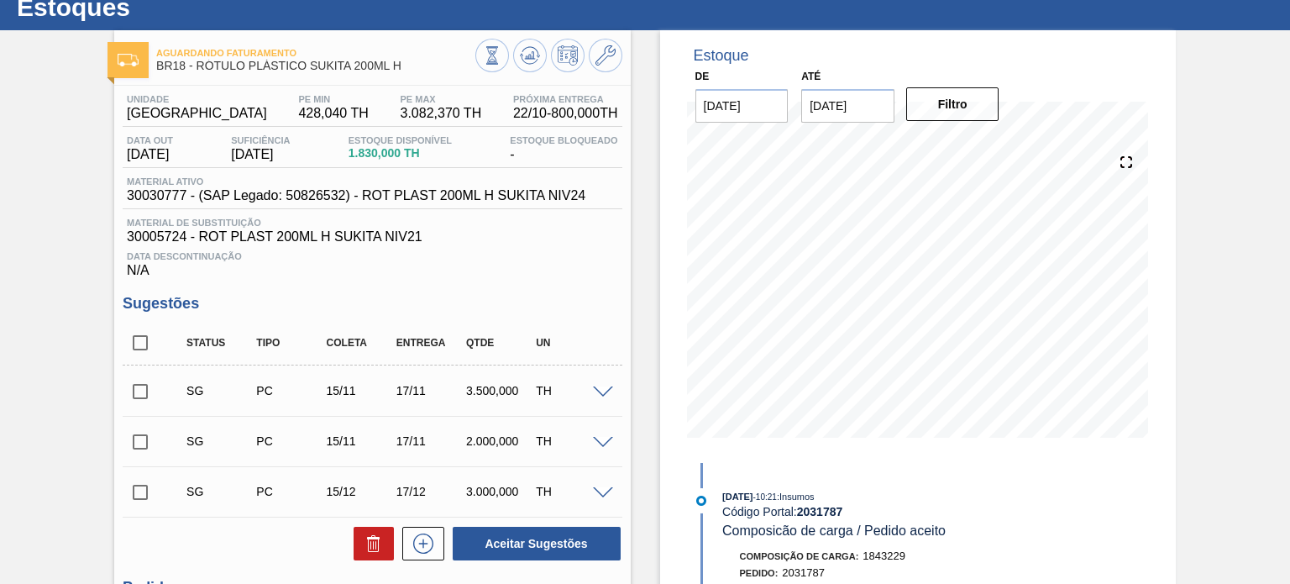
scroll to position [0, 0]
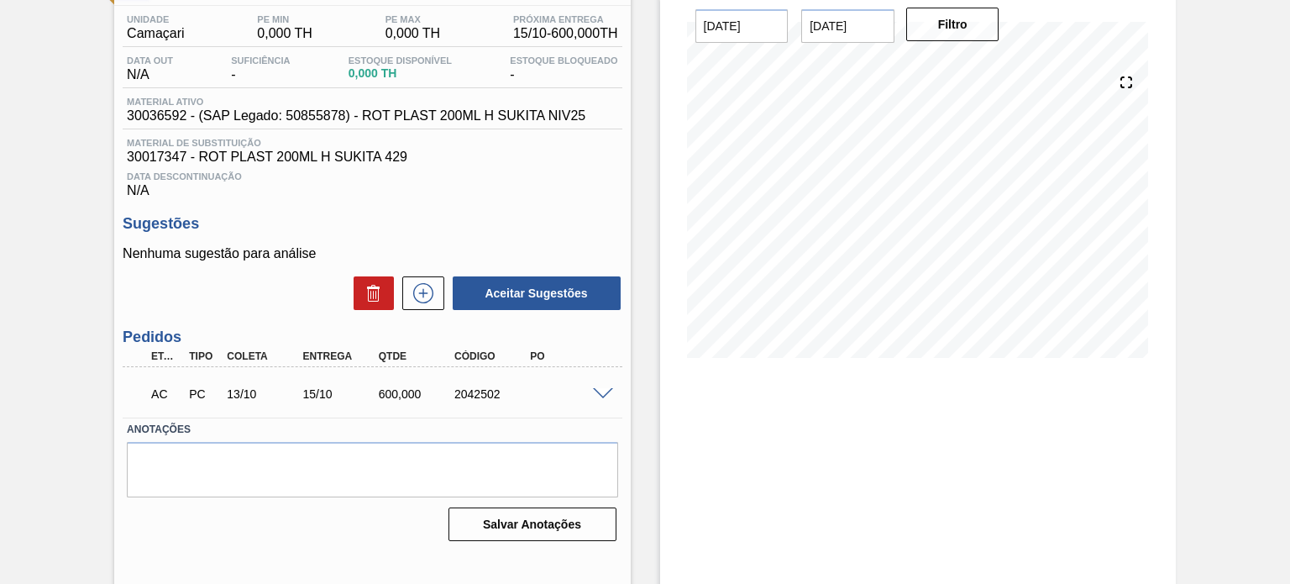
scroll to position [138, 0]
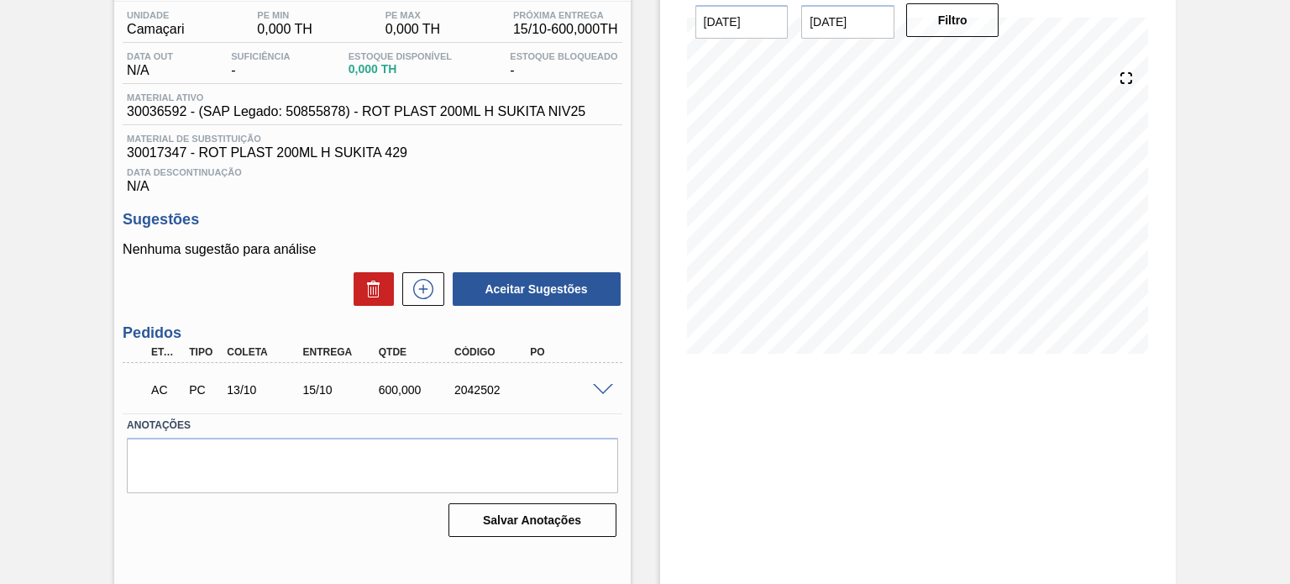
click at [595, 382] on div at bounding box center [606, 388] width 34 height 13
click at [598, 391] on span at bounding box center [603, 390] width 20 height 13
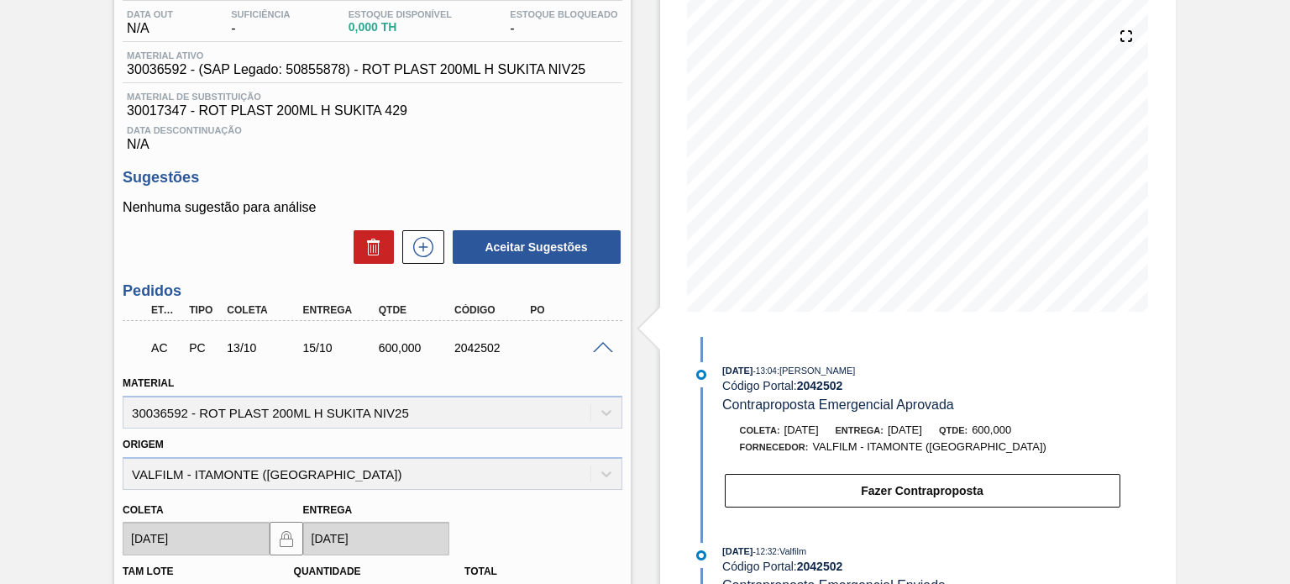
scroll to position [91, 0]
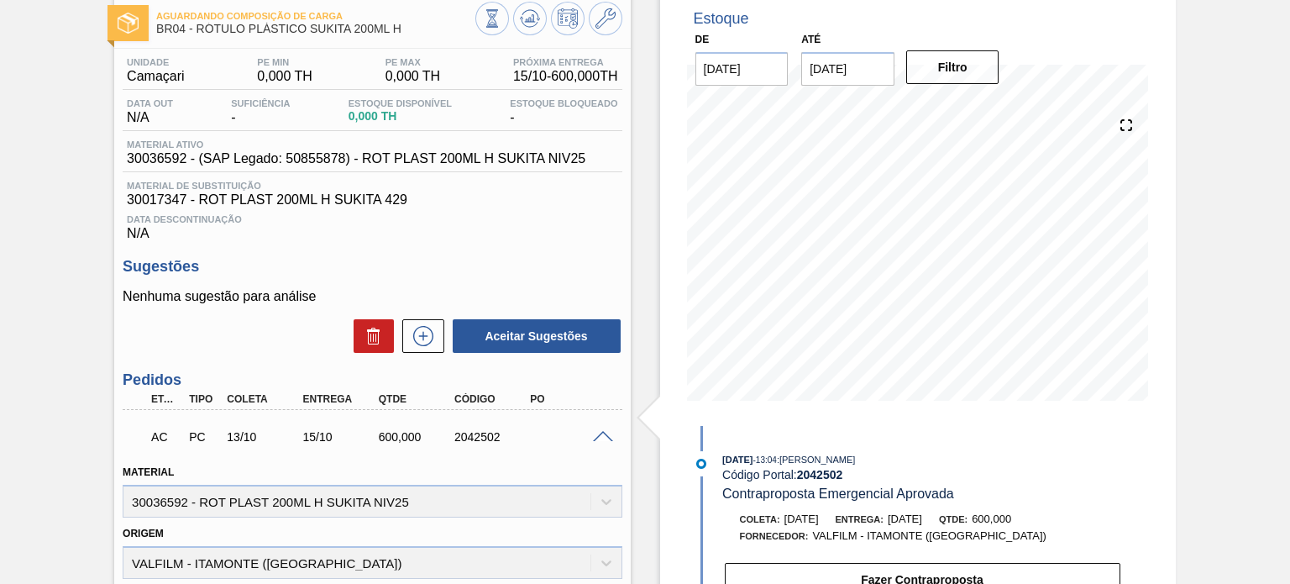
click at [474, 436] on div "2042502" at bounding box center [491, 436] width 83 height 13
copy div "2042502"
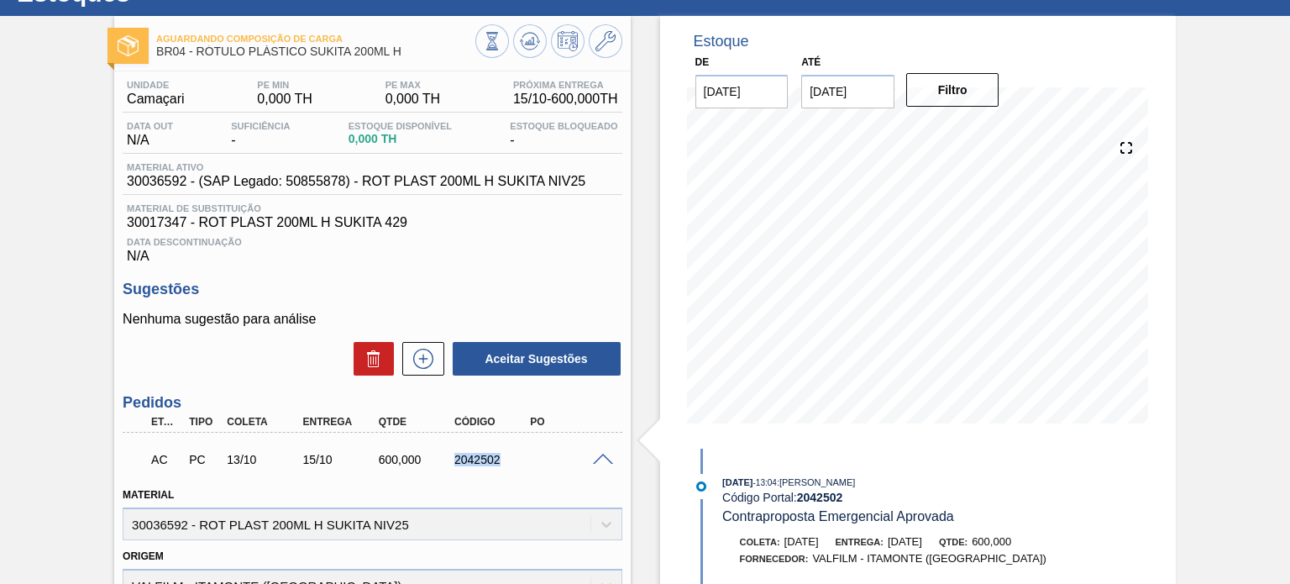
scroll to position [7, 0]
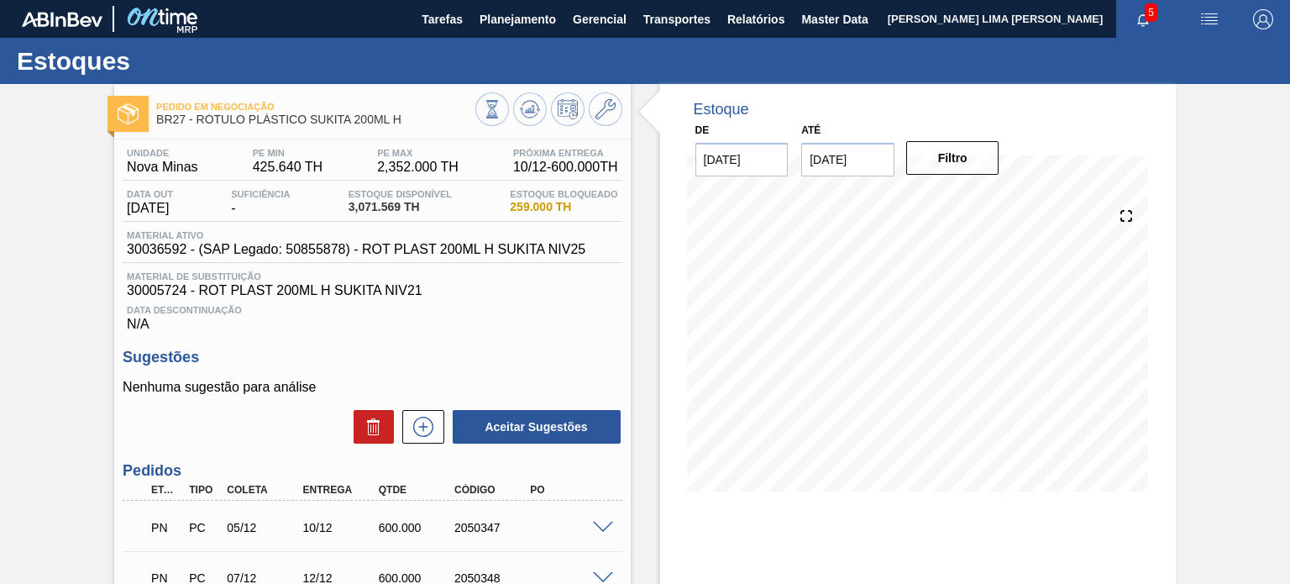
scroll to position [84, 0]
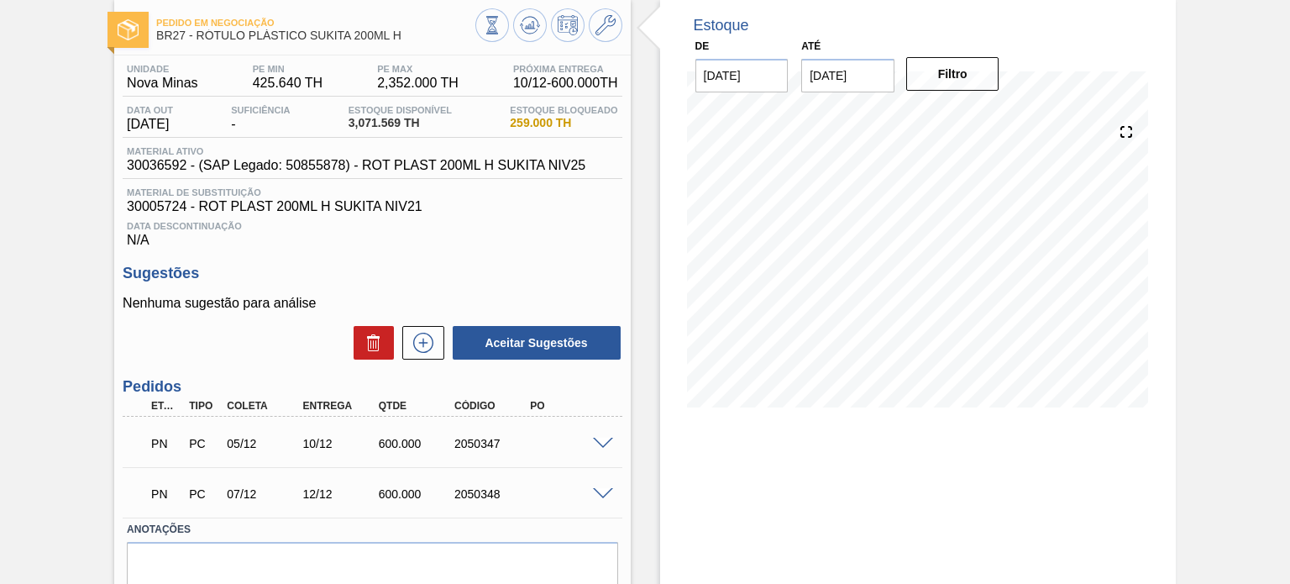
click at [599, 438] on span at bounding box center [603, 444] width 20 height 13
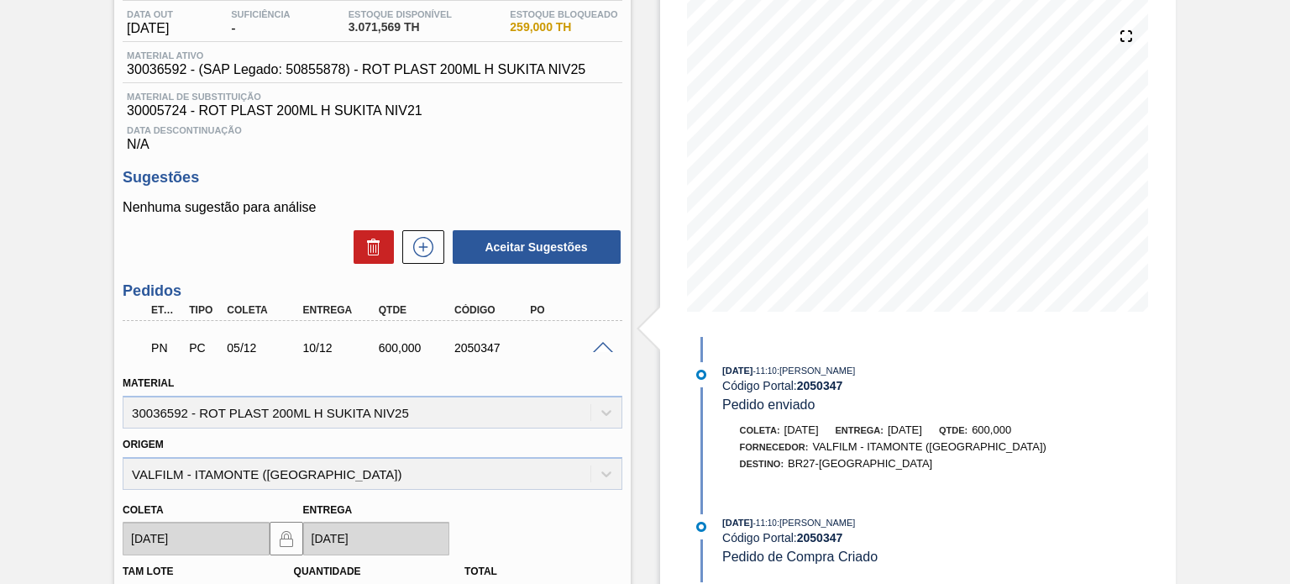
scroll to position [336, 0]
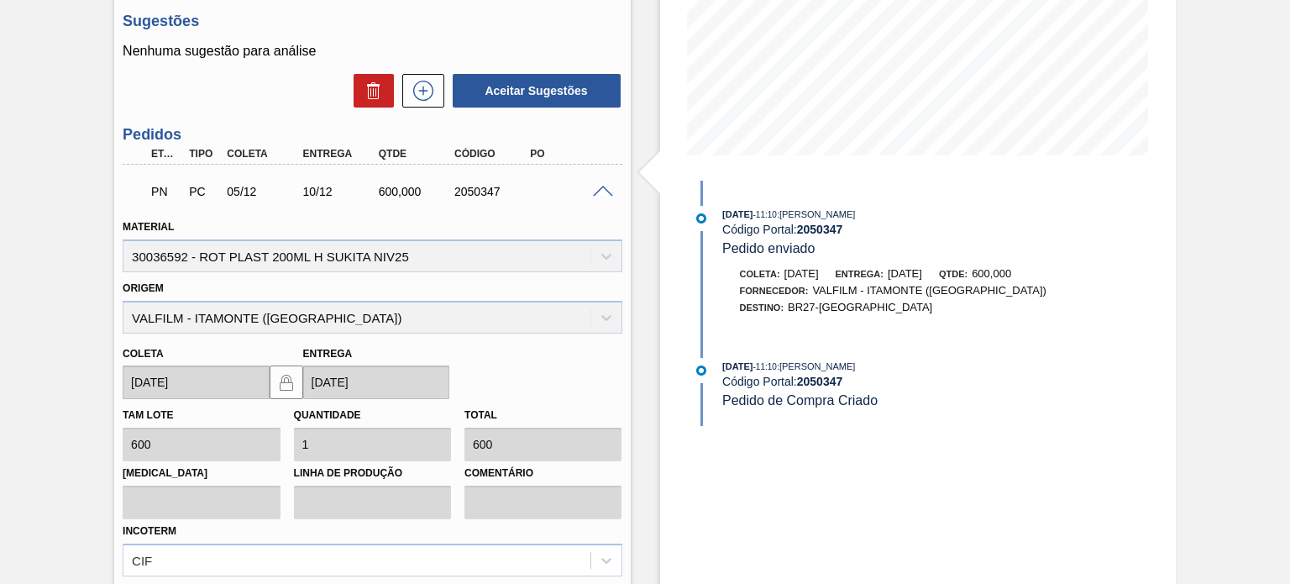
click at [595, 194] on span at bounding box center [603, 192] width 20 height 13
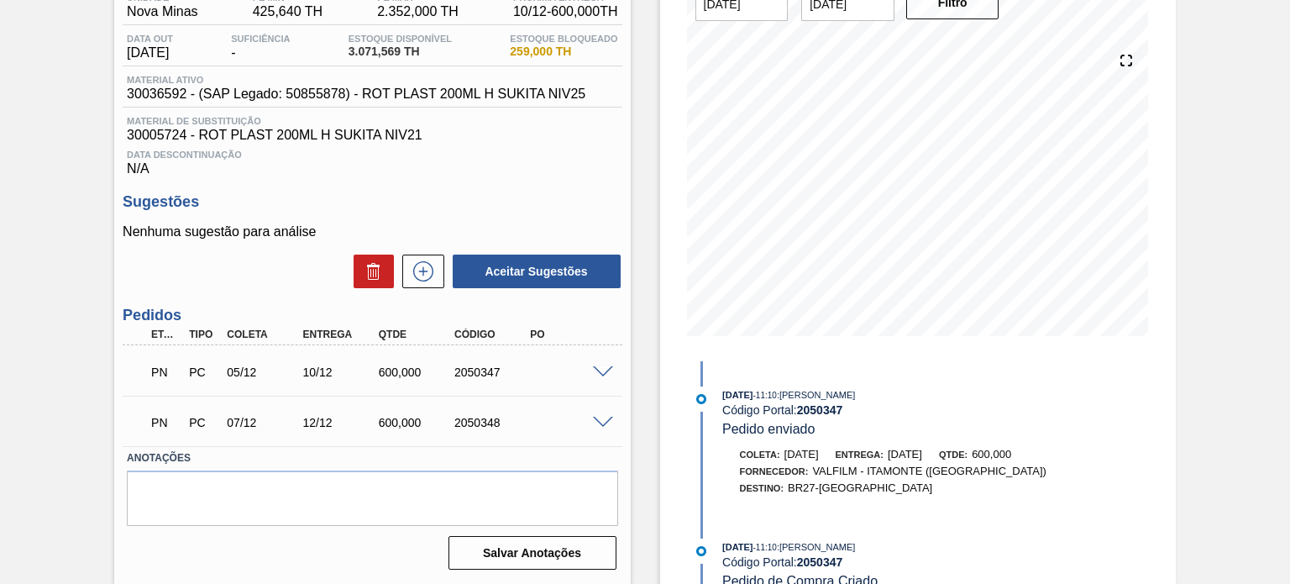
click at [611, 417] on span at bounding box center [603, 423] width 20 height 13
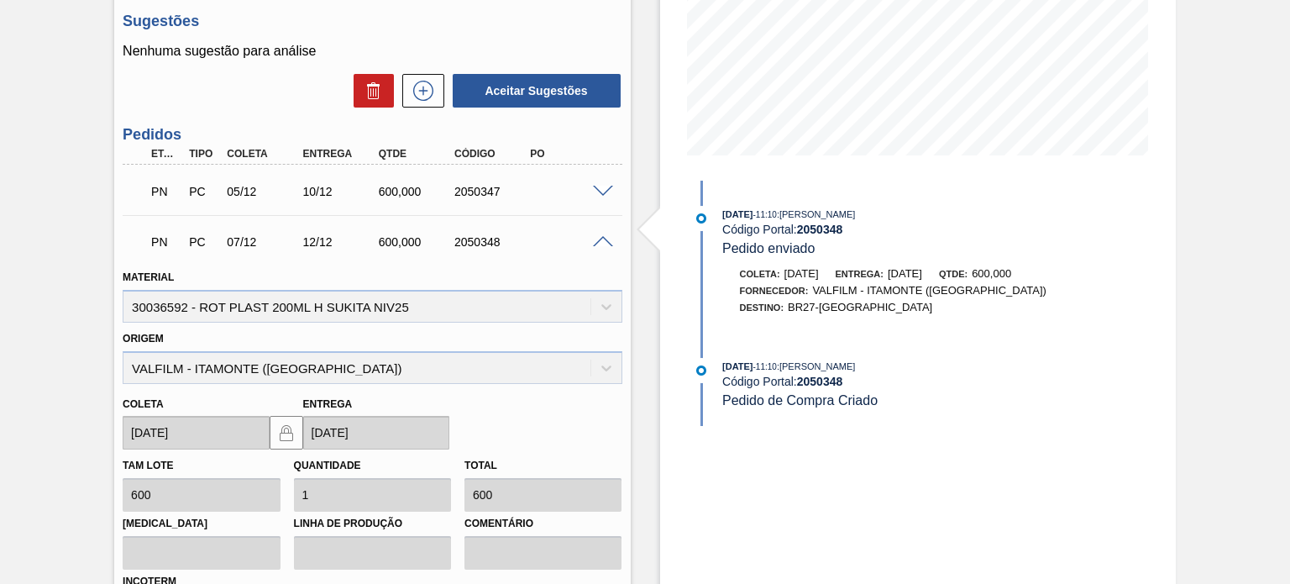
scroll to position [0, 0]
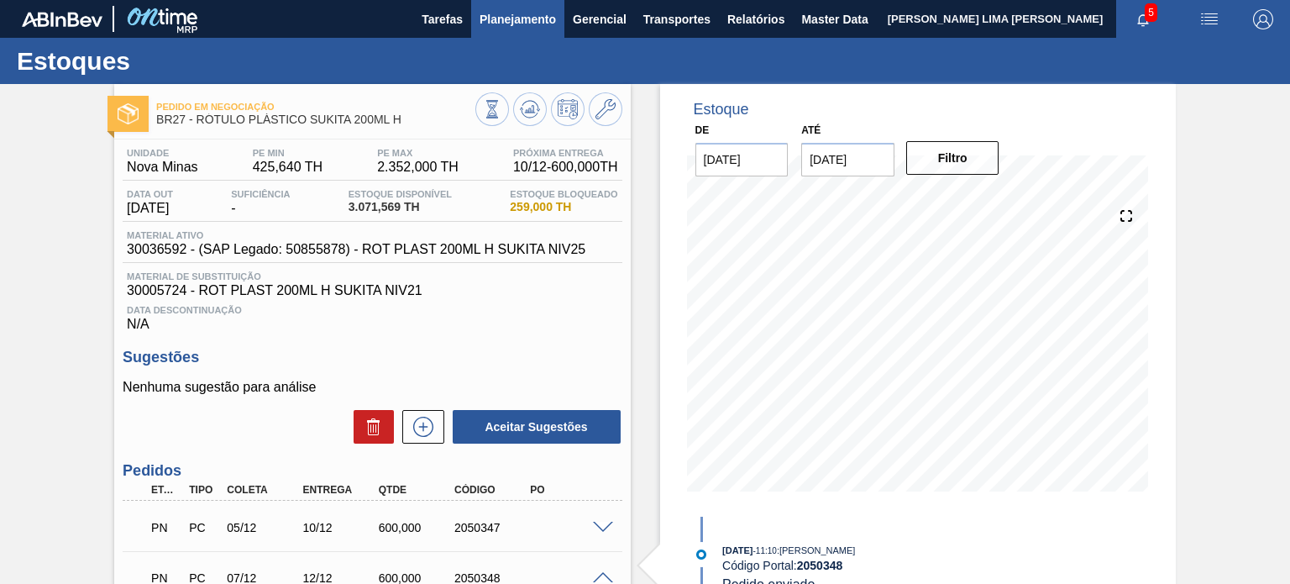
click at [487, 13] on span "Planejamento" at bounding box center [518, 19] width 76 height 20
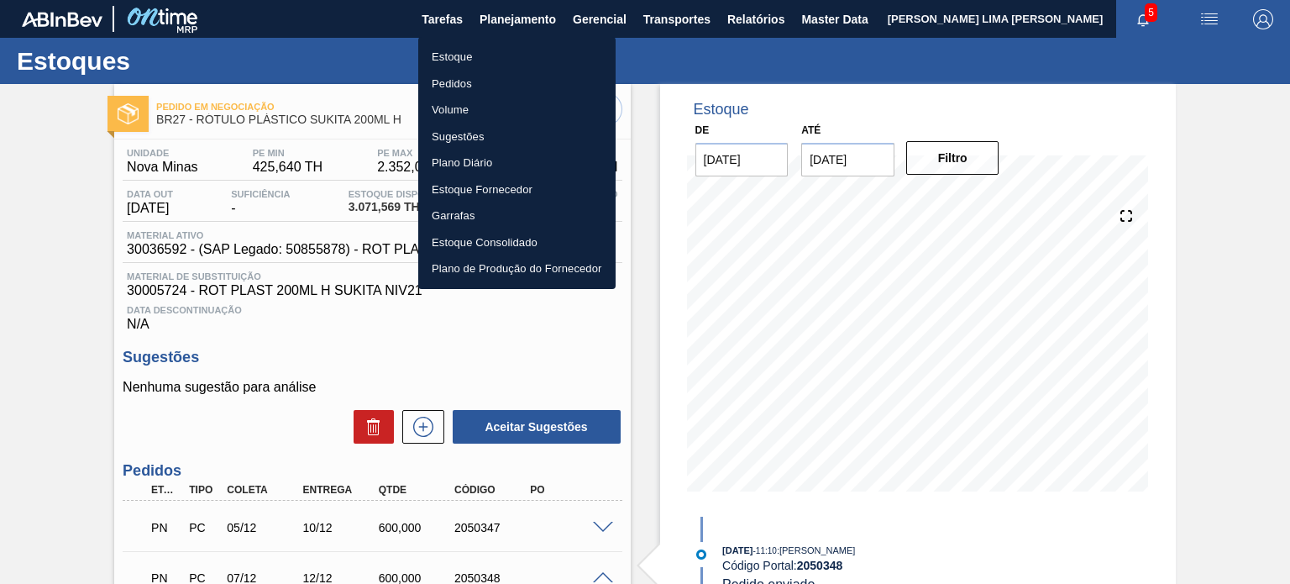
click at [464, 52] on li "Estoque" at bounding box center [516, 57] width 197 height 27
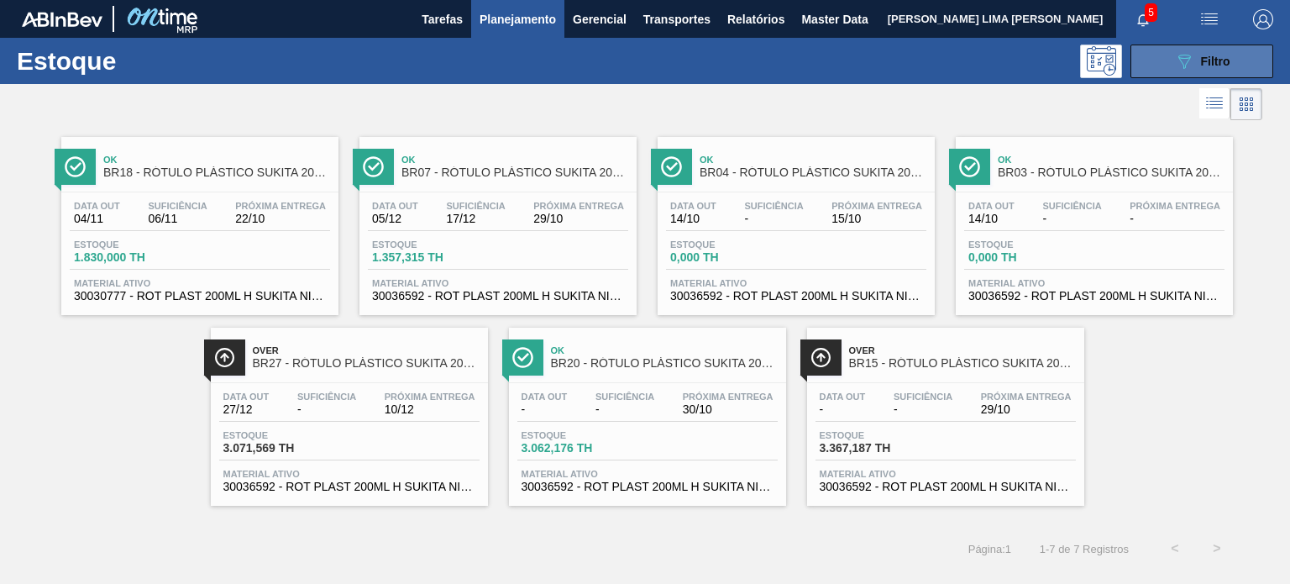
click at [1164, 59] on button "089F7B8B-B2A5-4AFE-B5C0-19BA573D28AC Filtro" at bounding box center [1202, 62] width 143 height 34
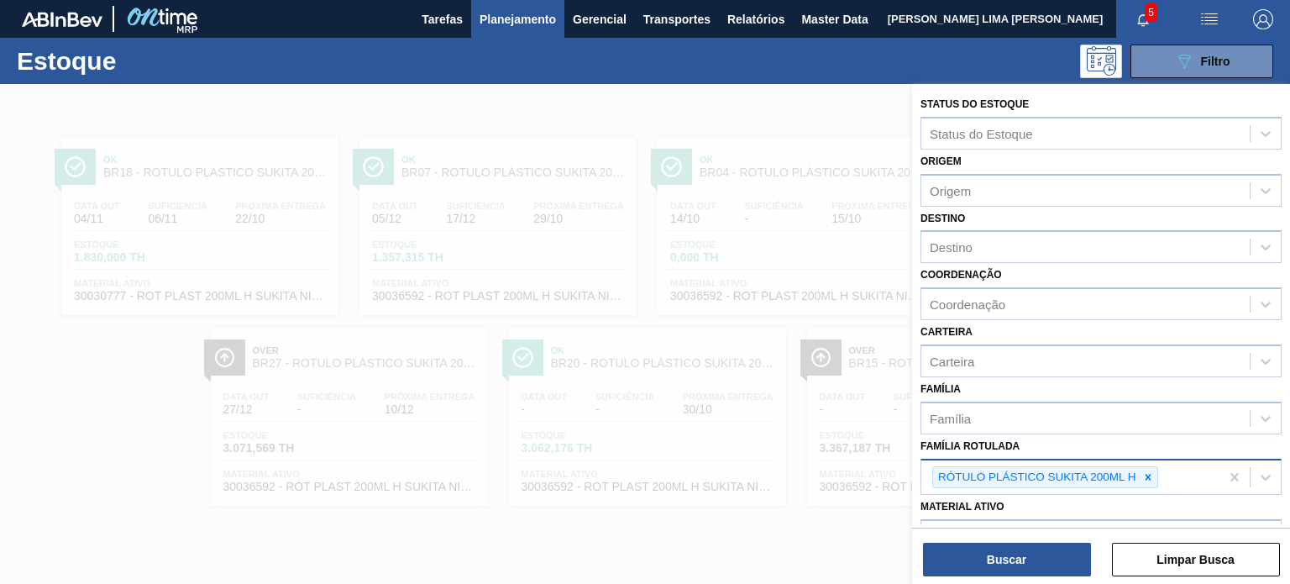
click at [1150, 479] on icon at bounding box center [1148, 477] width 12 height 12
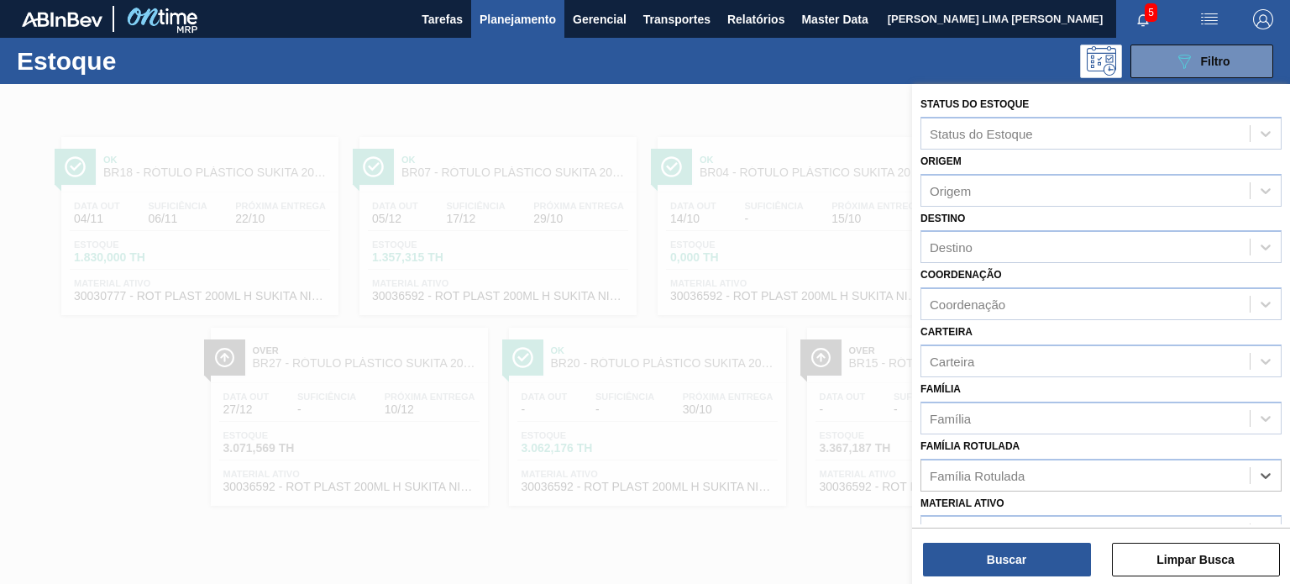
paste Rotulada "FOIL BOH 600ML PRECIFICADA 7,50"
type Rotulada "FOIL BOH 600ML PRECIFICADA 7,50"
drag, startPoint x: 1123, startPoint y: 505, endPoint x: 1099, endPoint y: 530, distance: 35.0
click at [1119, 508] on div "FOIL BOH 600ML PRECIFICADA 7,50" at bounding box center [1101, 516] width 361 height 31
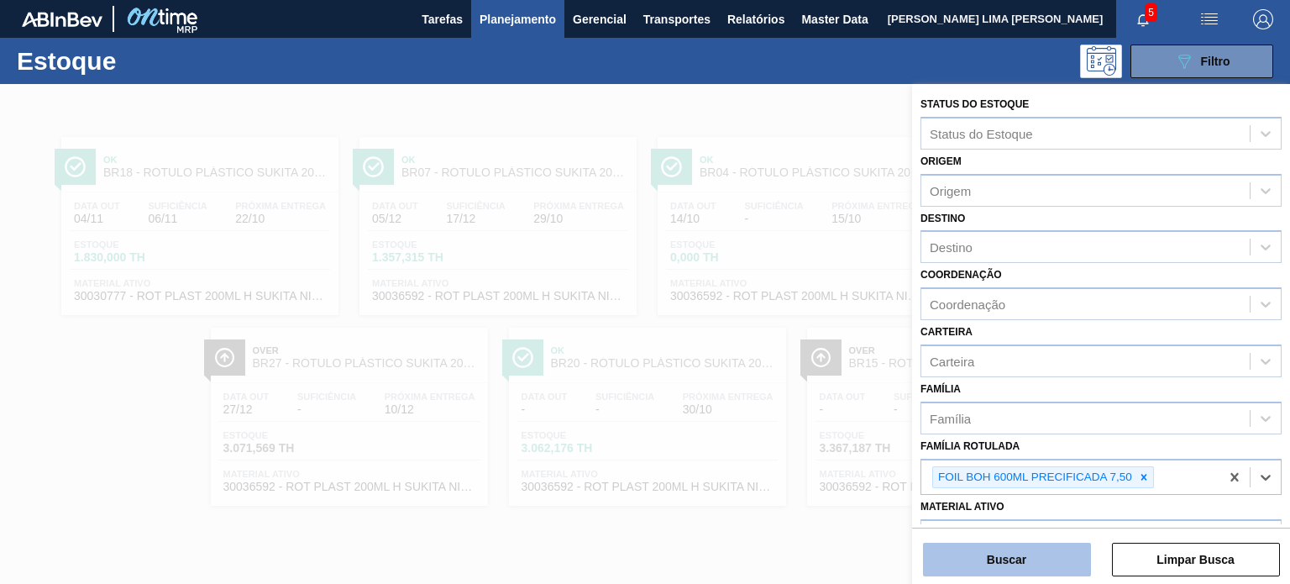
click at [1072, 560] on button "Buscar" at bounding box center [1007, 560] width 168 height 34
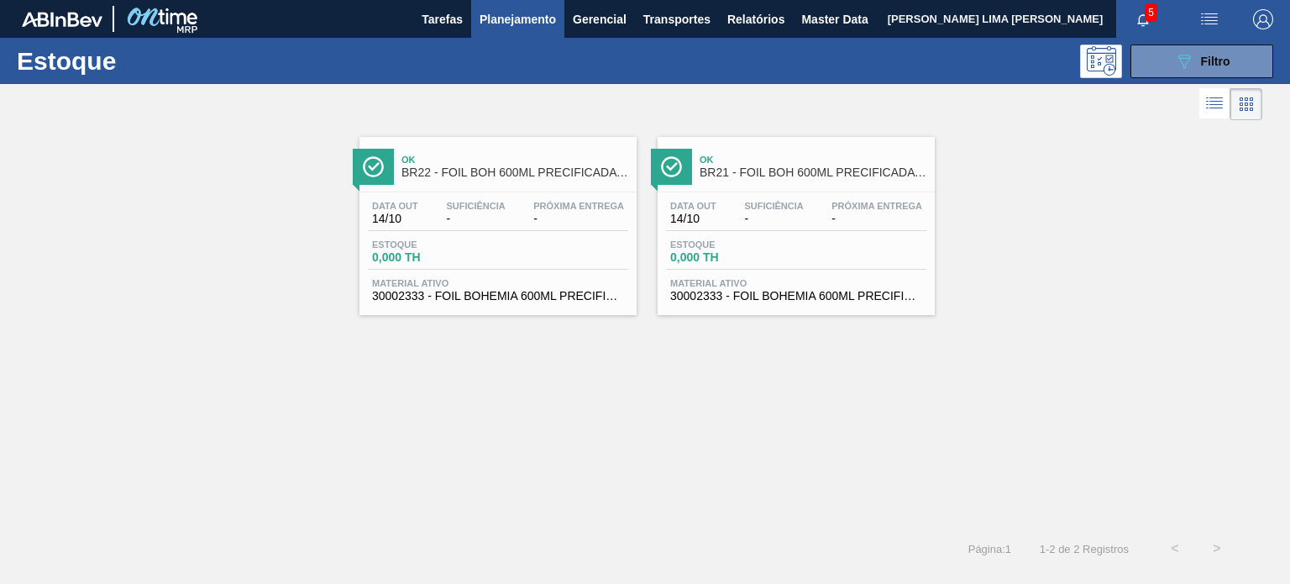
click at [581, 221] on span "-" at bounding box center [578, 219] width 91 height 13
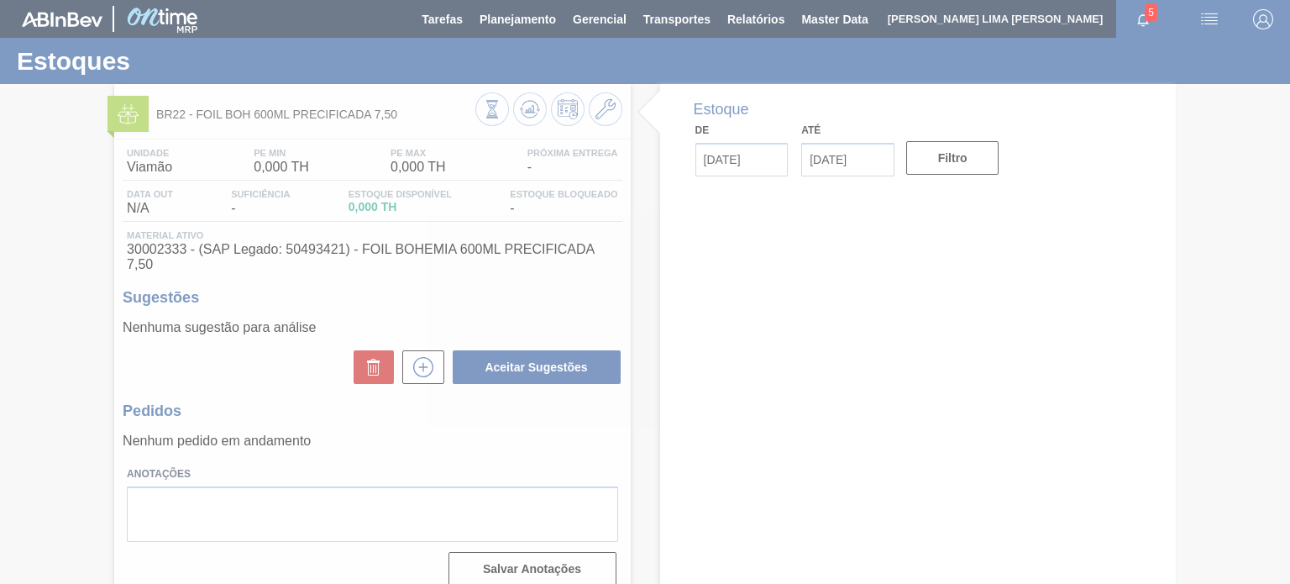
click at [597, 105] on div at bounding box center [645, 292] width 1290 height 584
click at [605, 110] on icon at bounding box center [606, 109] width 20 height 20
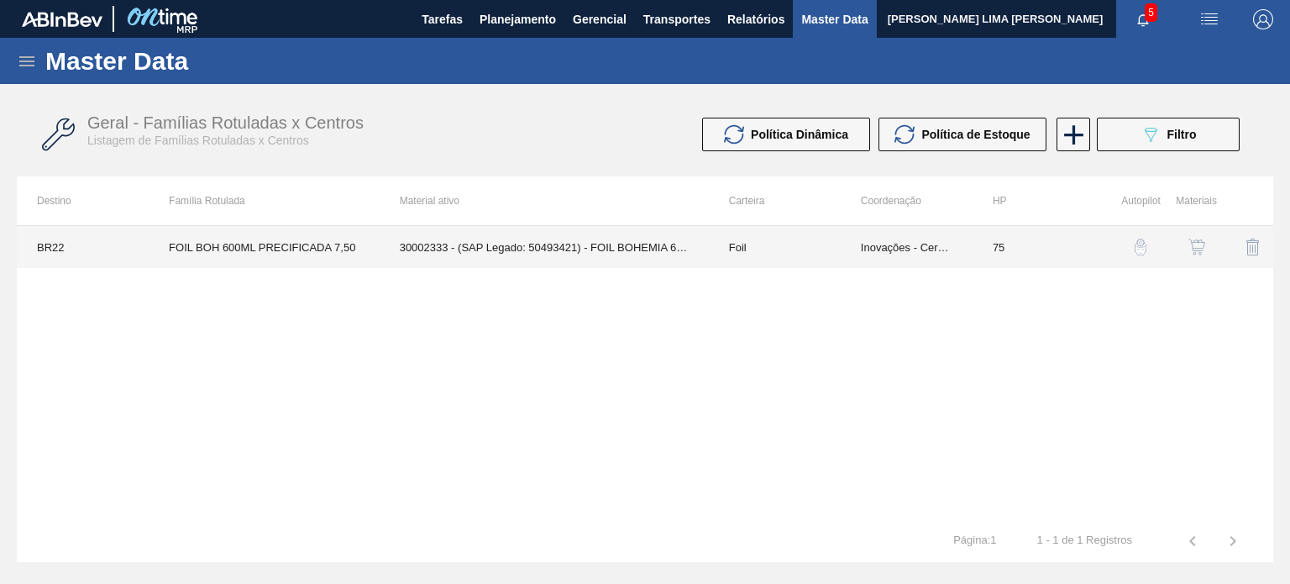
click at [870, 251] on td "Inovações - Cerveja B" at bounding box center [907, 247] width 132 height 42
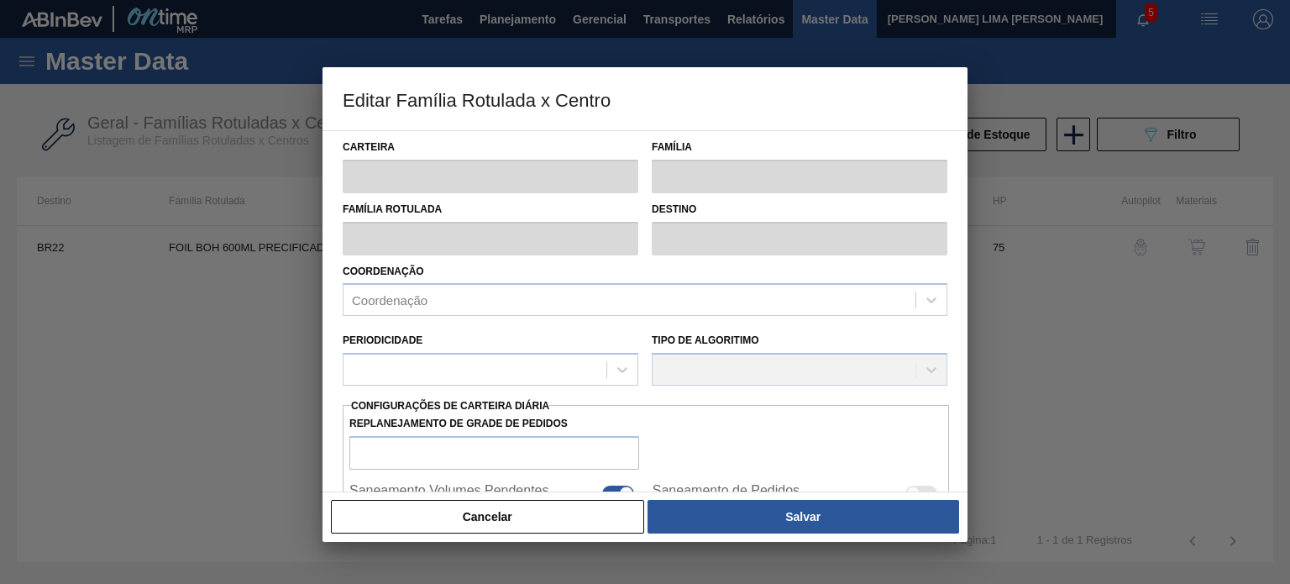
type input "Foil"
type input "FOIL BOH 600ML PRECIFICADA 7,50"
type input "BR22 - Viamão"
type input "75"
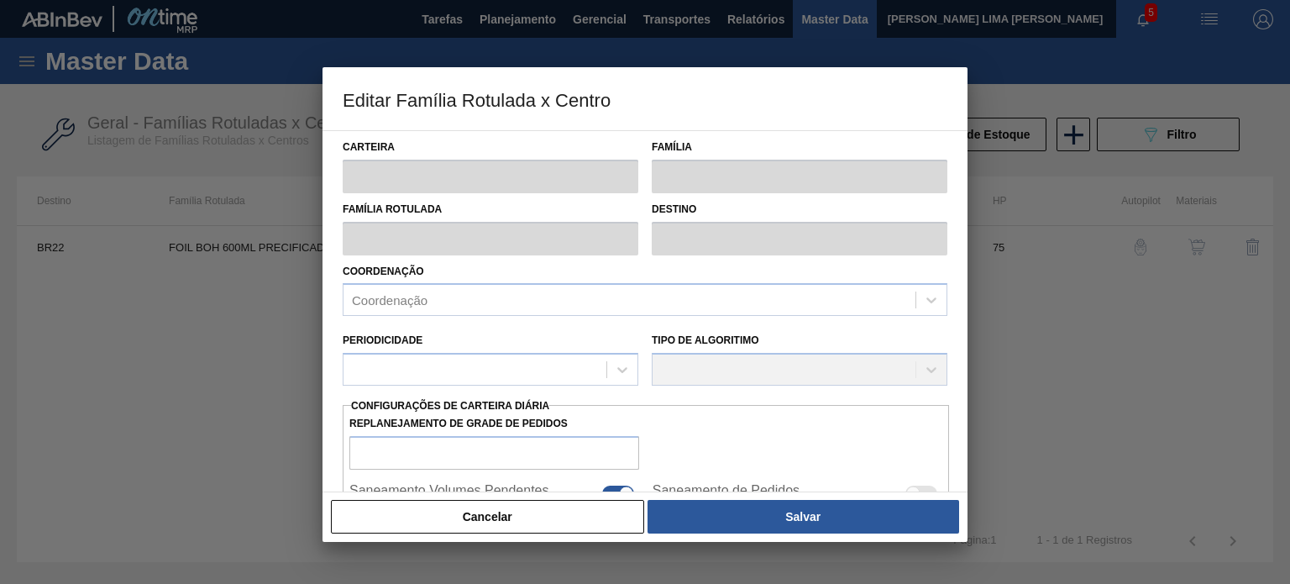
type input "0"
type input "100"
type input "0,000"
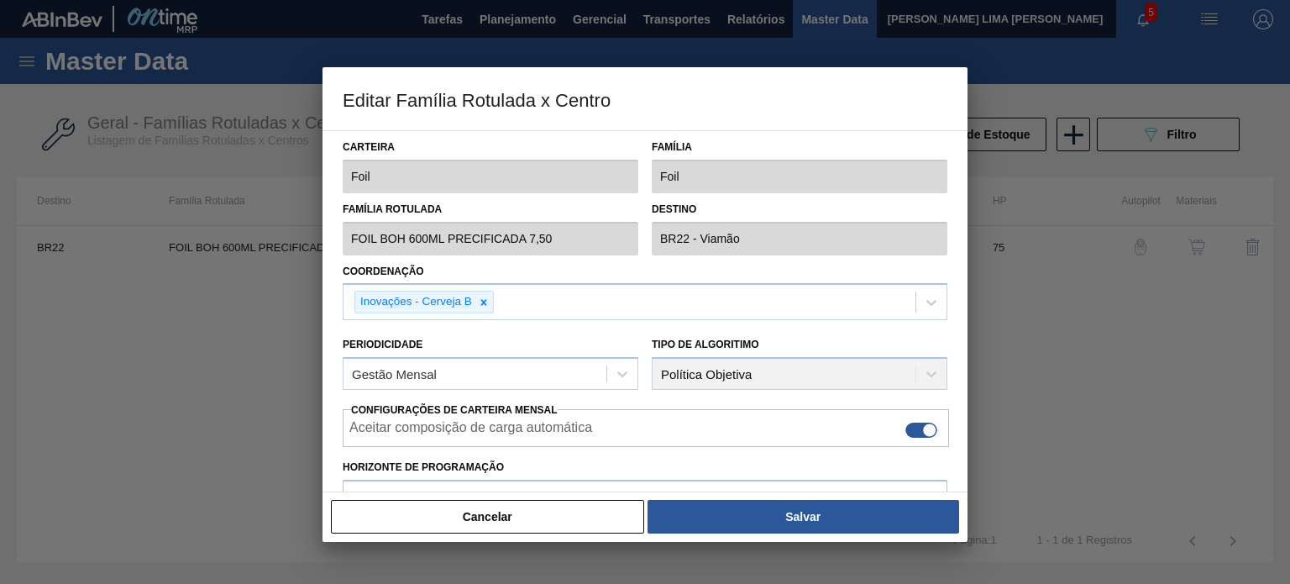
drag, startPoint x: 564, startPoint y: 521, endPoint x: 618, endPoint y: 502, distance: 56.8
click at [567, 521] on button "Cancelar" at bounding box center [487, 517] width 313 height 34
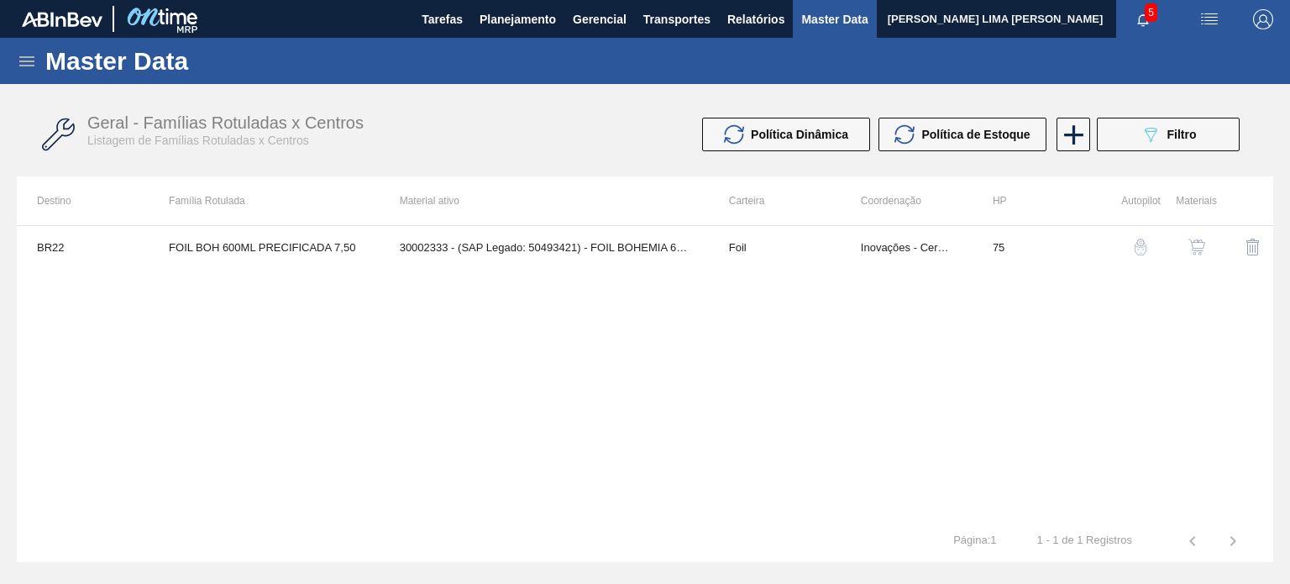
click at [1196, 248] on img "button" at bounding box center [1197, 247] width 17 height 17
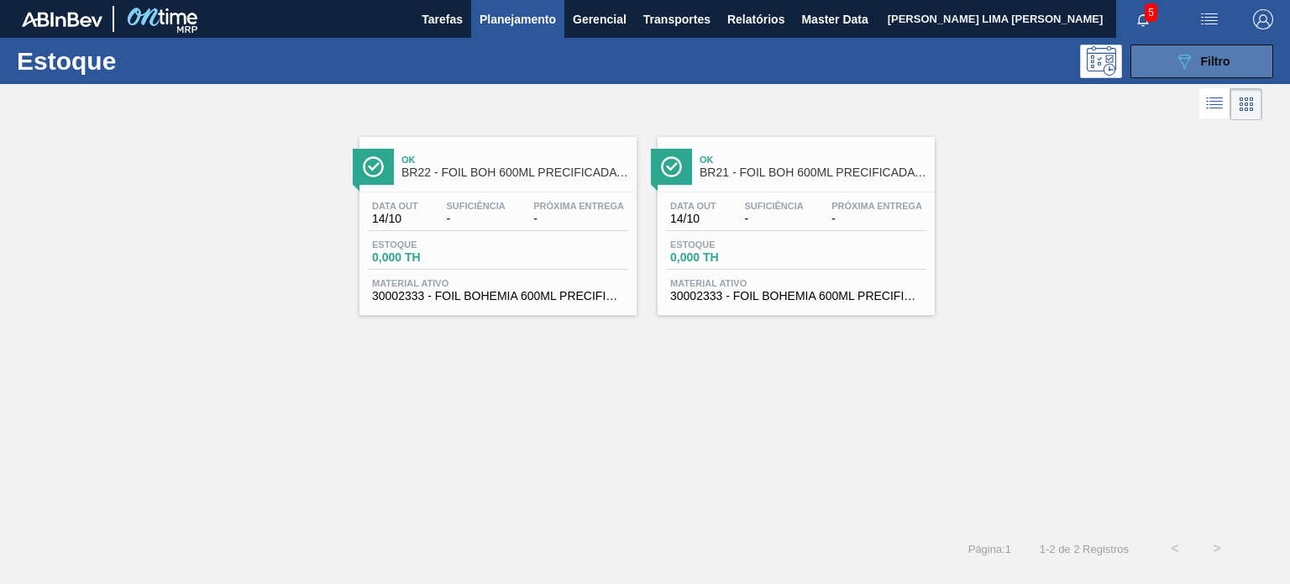
click at [1183, 66] on icon "089F7B8B-B2A5-4AFE-B5C0-19BA573D28AC" at bounding box center [1184, 61] width 20 height 20
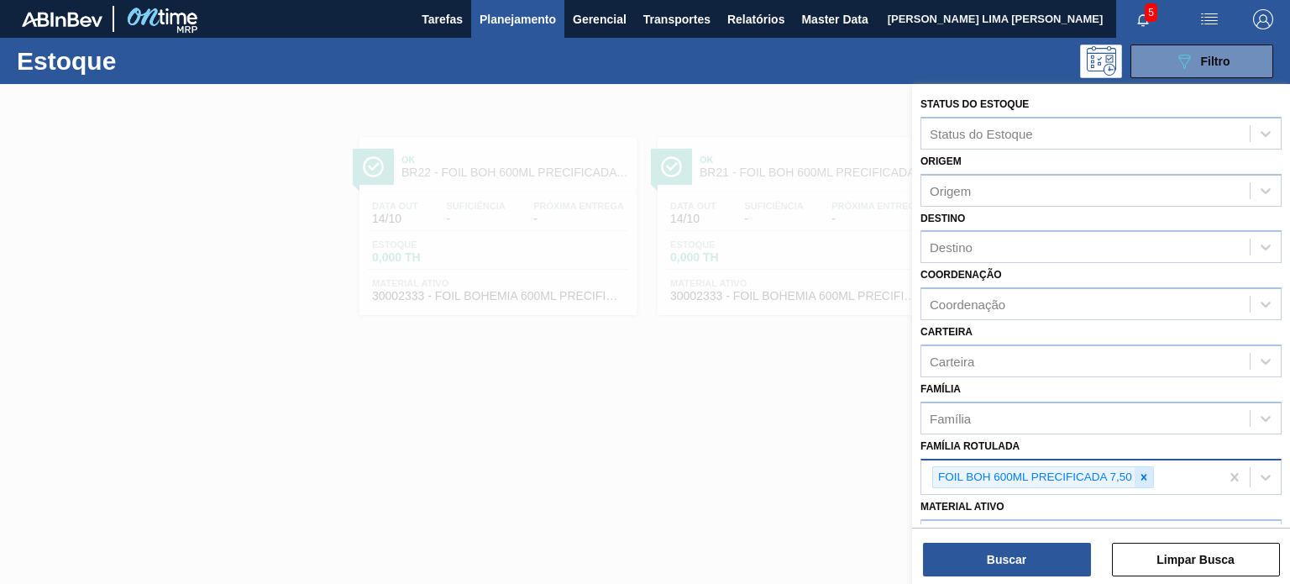
click at [1147, 474] on icon at bounding box center [1144, 477] width 12 height 12
paste Rotulada "FOIL BOH 600ML PRECIFICADA 6,50"
type Rotulada "FOIL BOH 600ML PRECIFICADA 6,50"
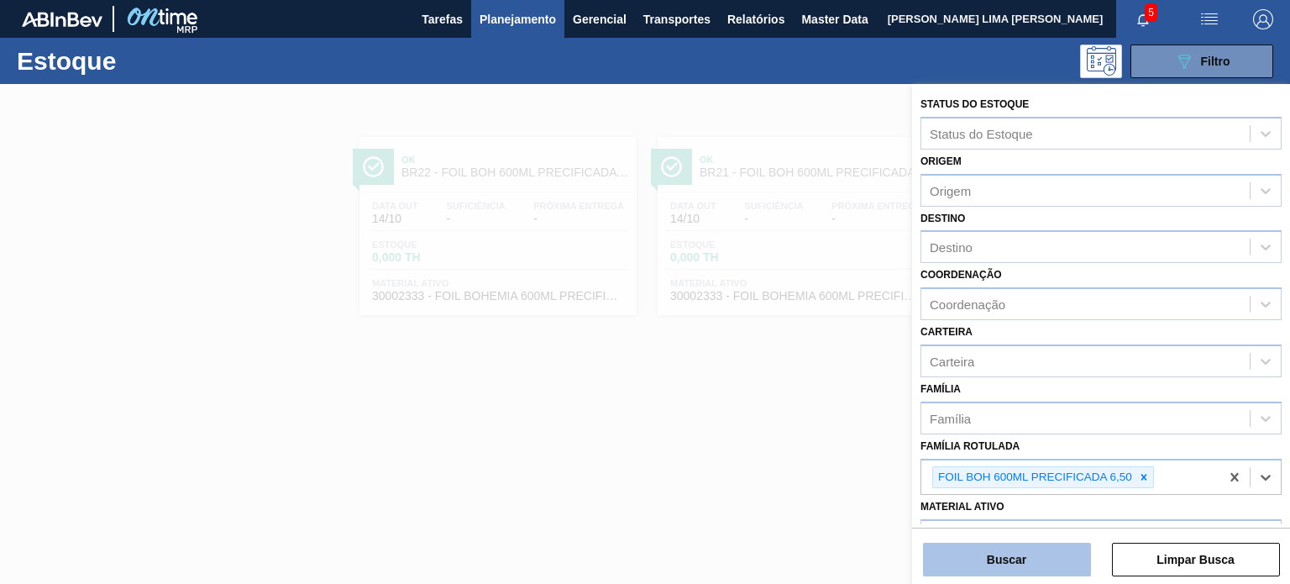
click at [991, 564] on button "Buscar" at bounding box center [1007, 560] width 168 height 34
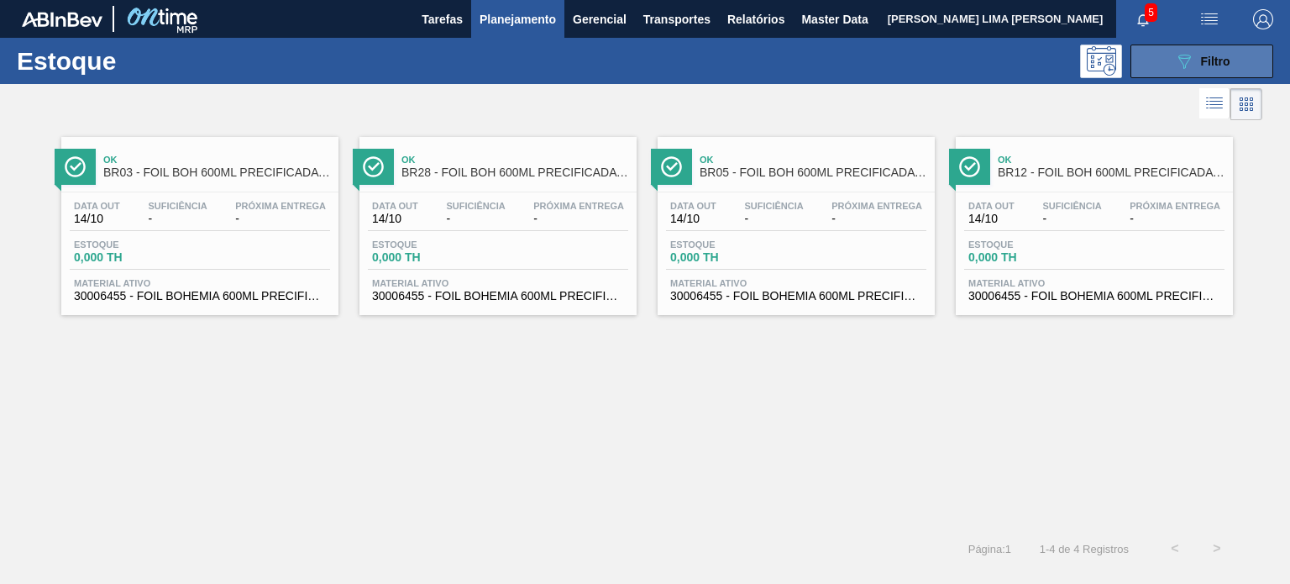
click at [1224, 76] on button "089F7B8B-B2A5-4AFE-B5C0-19BA573D28AC Filtro" at bounding box center [1202, 62] width 143 height 34
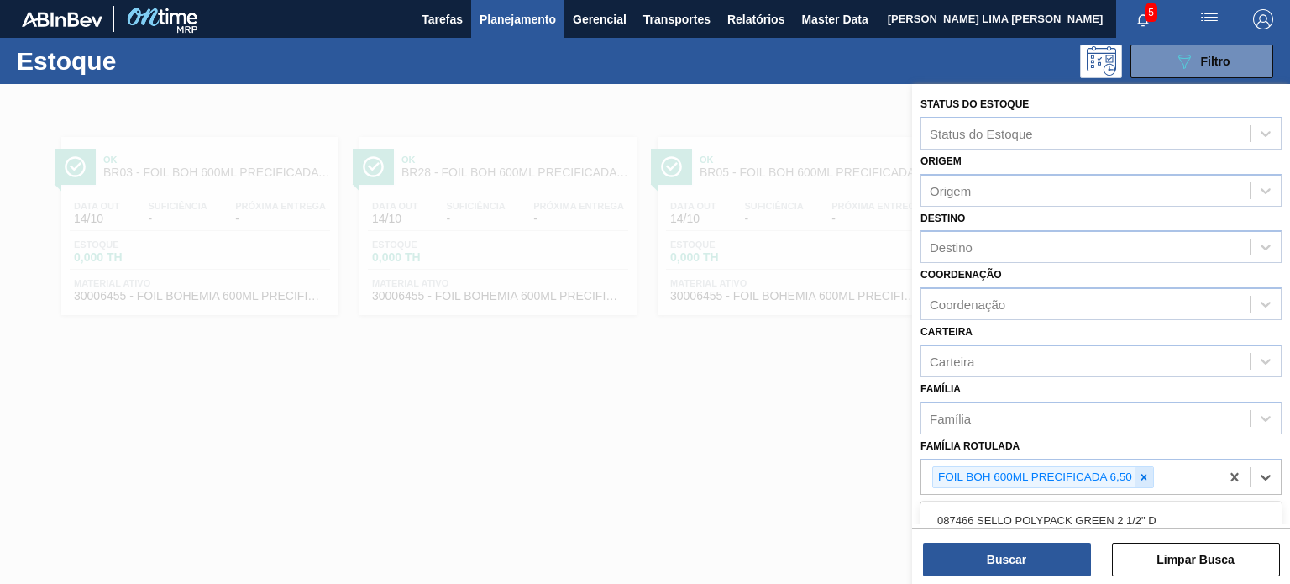
drag, startPoint x: 1152, startPoint y: 465, endPoint x: 1146, endPoint y: 475, distance: 12.1
click at [1152, 466] on div "FOIL BOH 600ML PRECIFICADA 6,50" at bounding box center [1043, 477] width 222 height 23
click at [1146, 475] on icon at bounding box center [1144, 477] width 12 height 12
paste Rotulada "FOIL BOH 600ML PRECIFICADA 7,00"
type Rotulada "FOIL BOH 600ML PRECIFICADA 7,00"
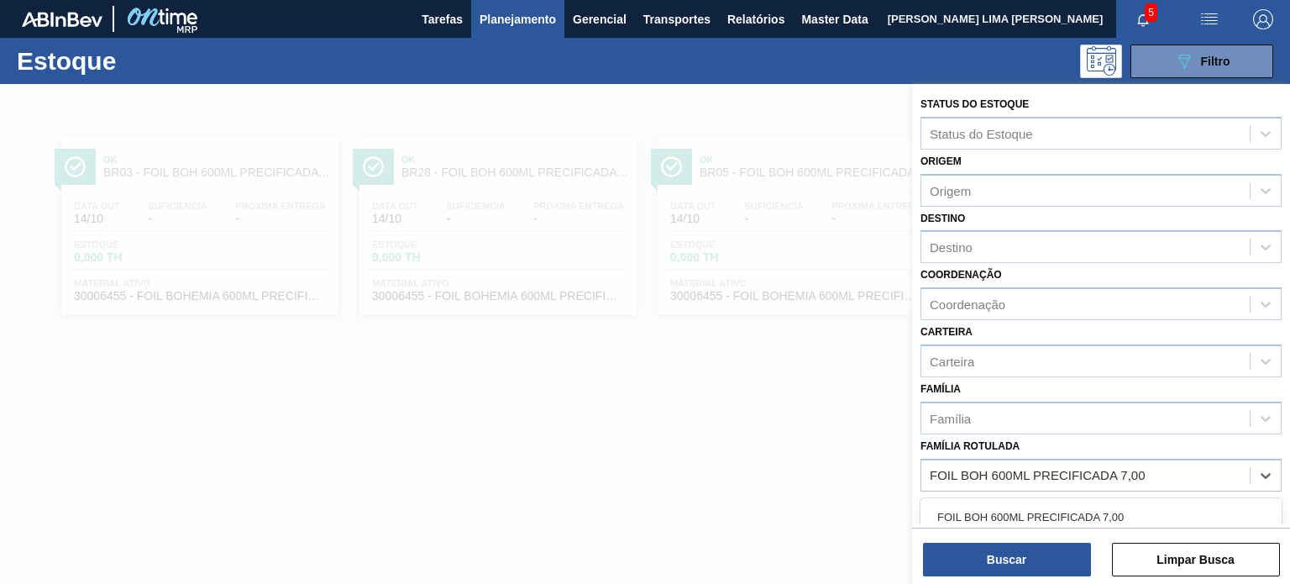
click at [1118, 512] on div "FOIL BOH 600ML PRECIFICADA 7,00" at bounding box center [1101, 516] width 361 height 31
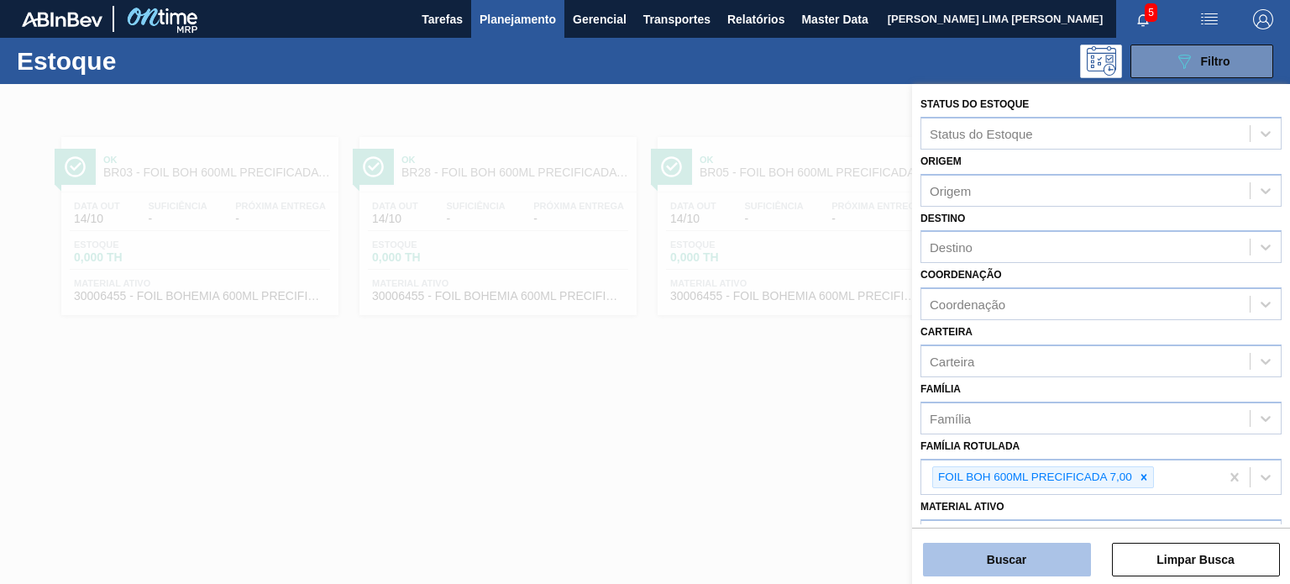
click at [1055, 569] on button "Buscar" at bounding box center [1007, 560] width 168 height 34
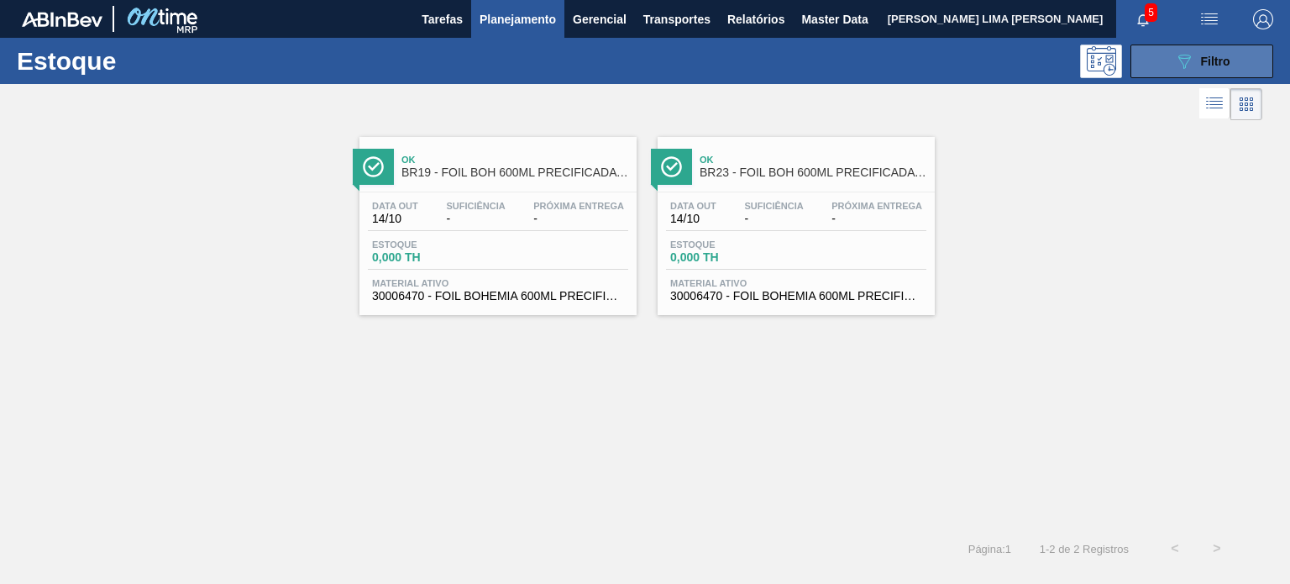
click at [1176, 62] on icon "089F7B8B-B2A5-4AFE-B5C0-19BA573D28AC" at bounding box center [1184, 61] width 20 height 20
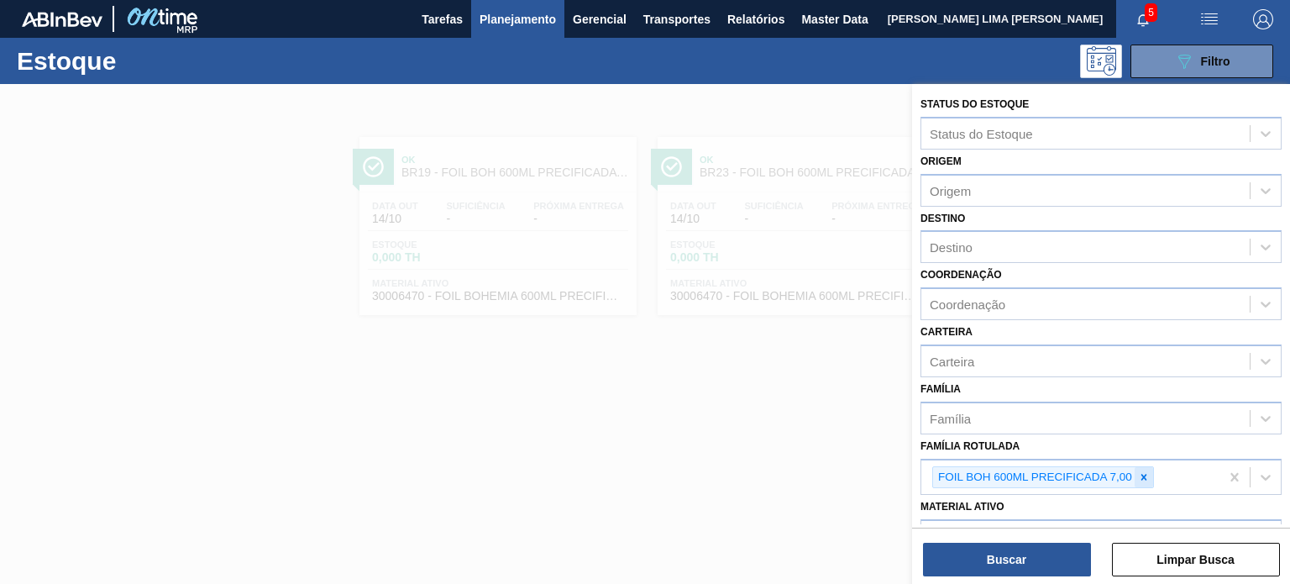
click at [1143, 461] on div "FOIL BOH 600ML PRECIFICADA 7,00" at bounding box center [1070, 477] width 298 height 34
click at [1147, 473] on icon at bounding box center [1144, 477] width 12 height 12
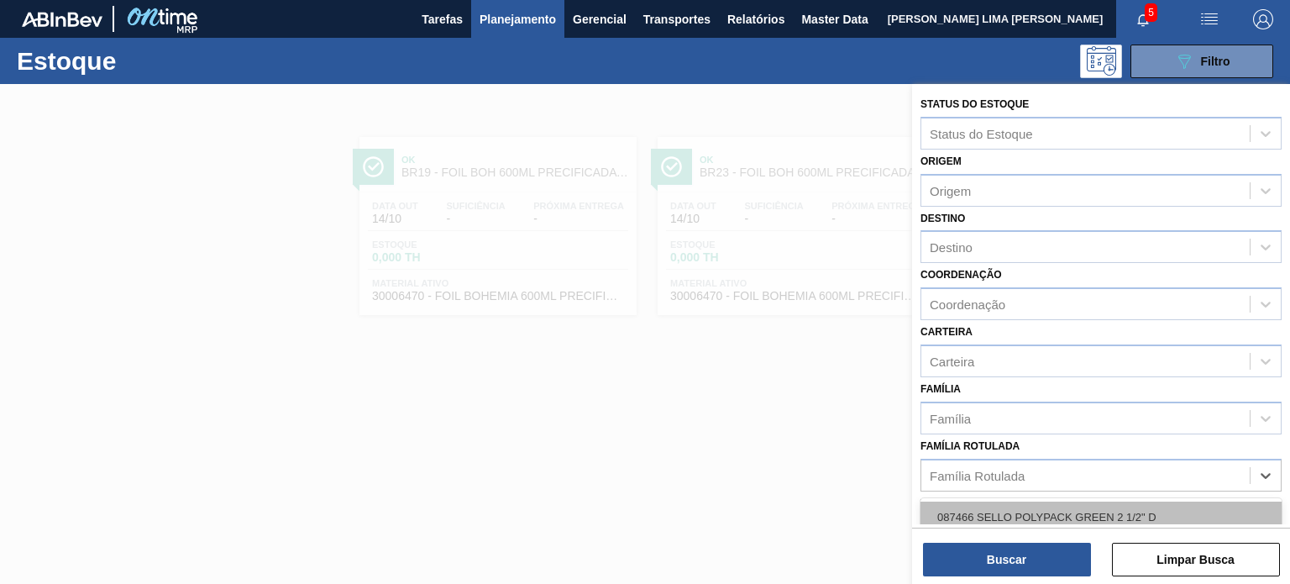
paste Rotulada "FOIL MODELO 600ML"
type Rotulada "FOIL MODELO 600ML"
click at [1091, 519] on div "FOIL MODELO 600ML" at bounding box center [1101, 516] width 361 height 31
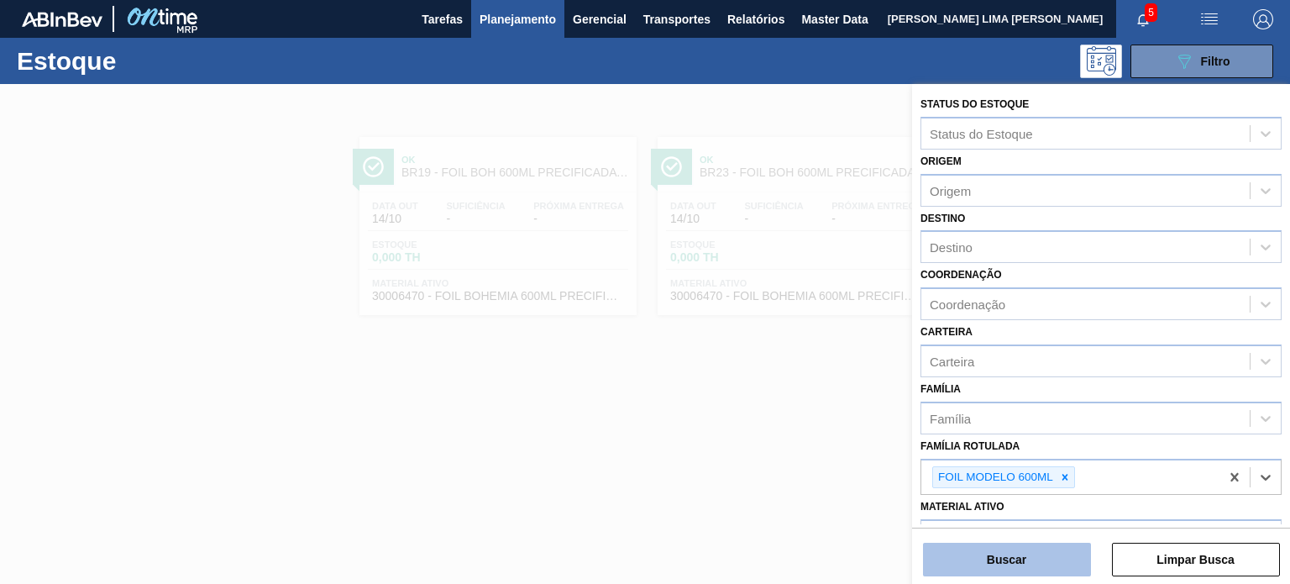
click at [1048, 557] on button "Buscar" at bounding box center [1007, 560] width 168 height 34
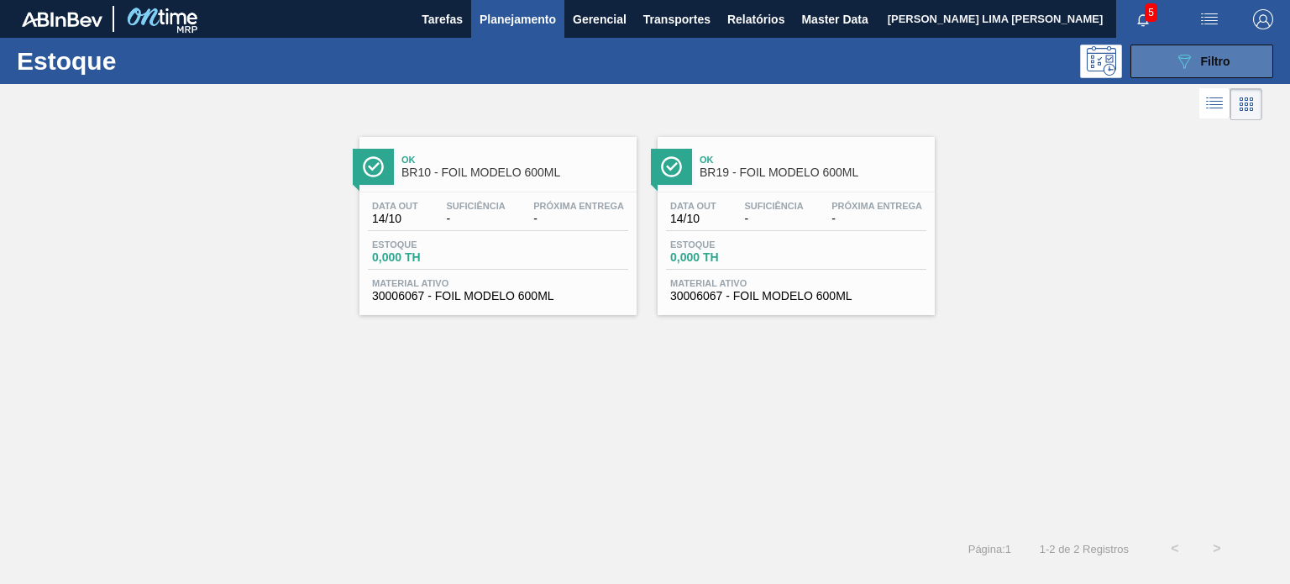
click at [1178, 72] on button "089F7B8B-B2A5-4AFE-B5C0-19BA573D28AC Filtro" at bounding box center [1202, 62] width 143 height 34
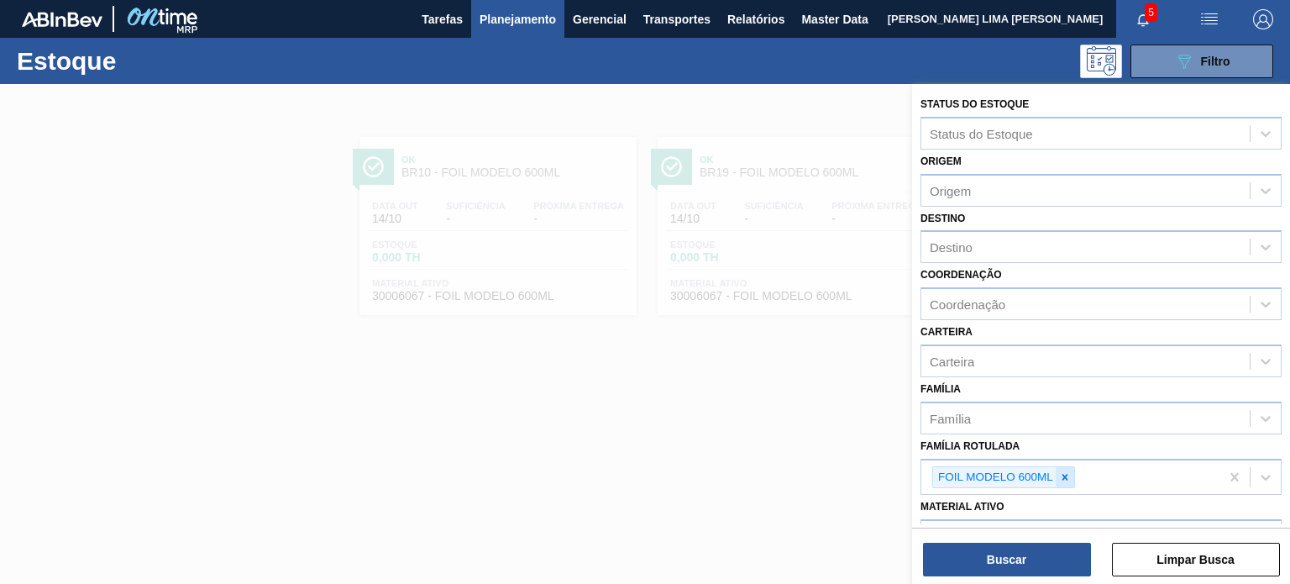
click at [1069, 476] on icon at bounding box center [1065, 477] width 12 height 12
paste Rotulada "FOIL MODELO 355ML"
type Rotulada "FOIL MODELO 355ML"
click at [1056, 504] on div "FOIL MODELO 355ML" at bounding box center [1101, 516] width 361 height 31
click at [1047, 534] on div "Buscar Limpar Busca" at bounding box center [1101, 550] width 378 height 47
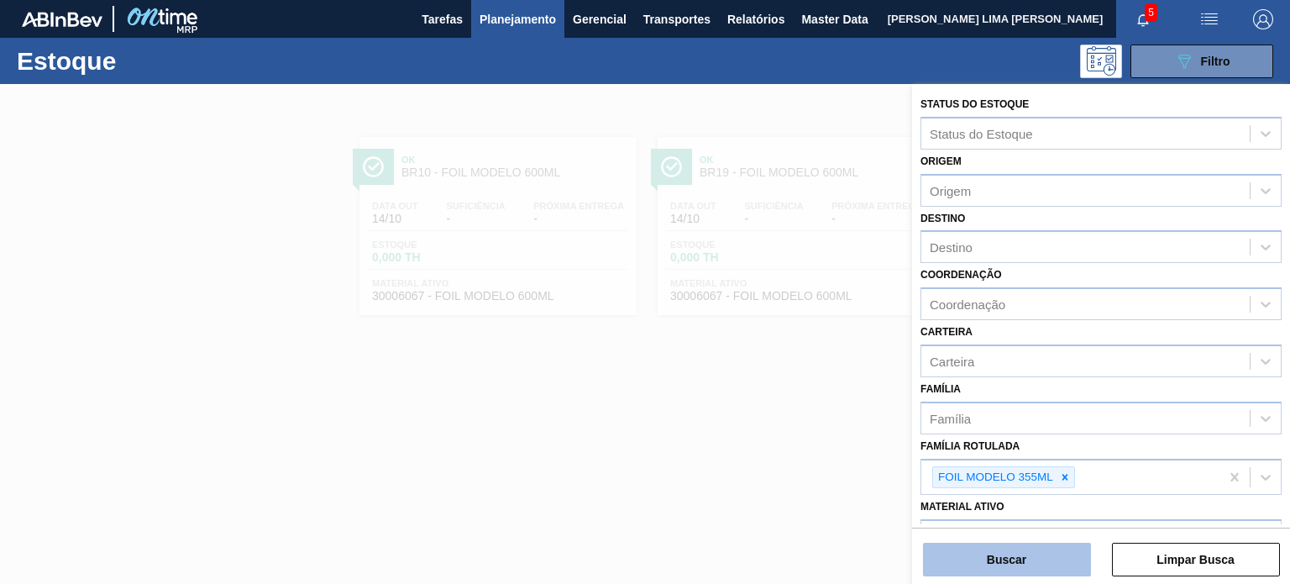
click at [1038, 560] on button "Buscar" at bounding box center [1007, 560] width 168 height 34
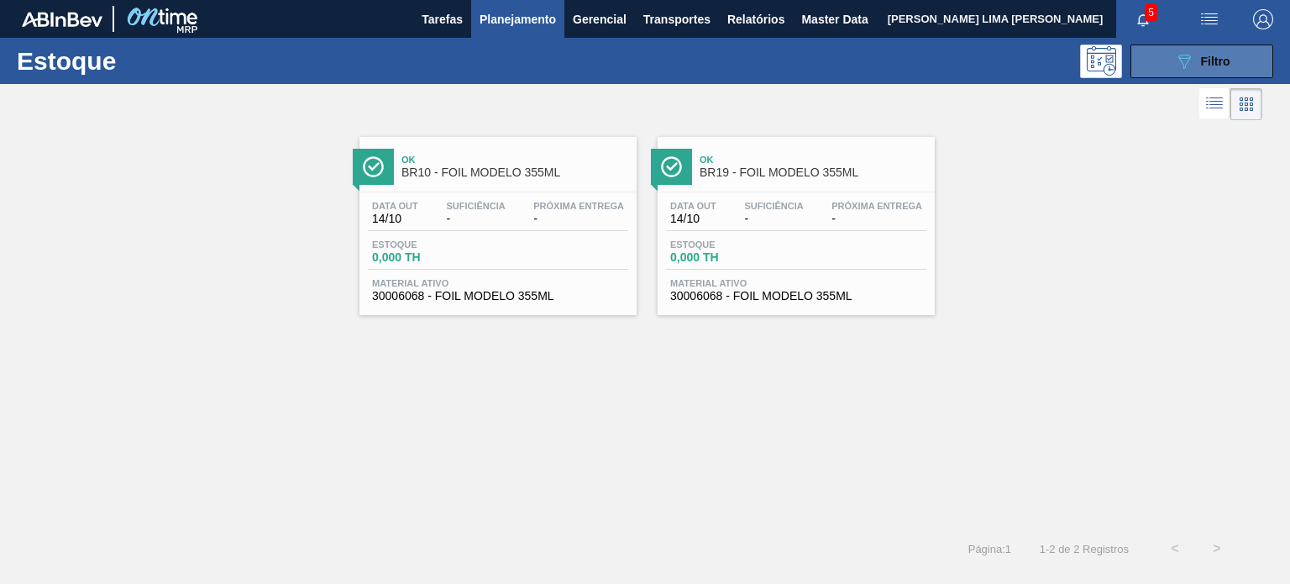
click at [1186, 54] on icon "089F7B8B-B2A5-4AFE-B5C0-19BA573D28AC" at bounding box center [1184, 61] width 20 height 20
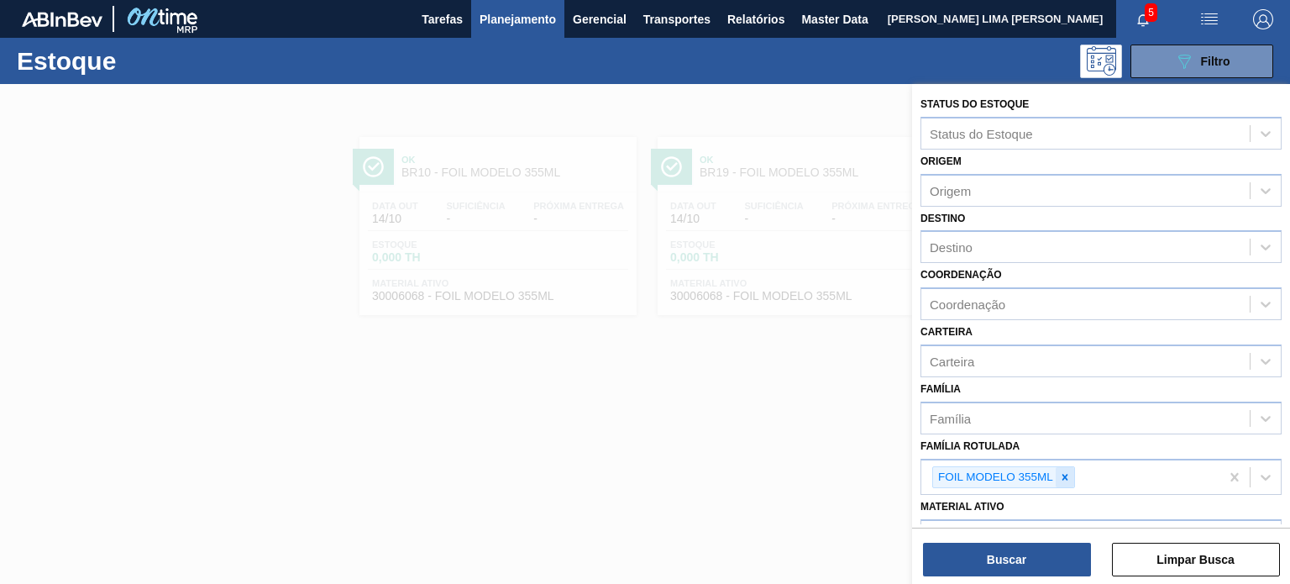
click at [1070, 472] on div at bounding box center [1065, 477] width 18 height 21
paste Rotulada "FOIL BC 355ML"
type Rotulada "FOIL BC 355ML"
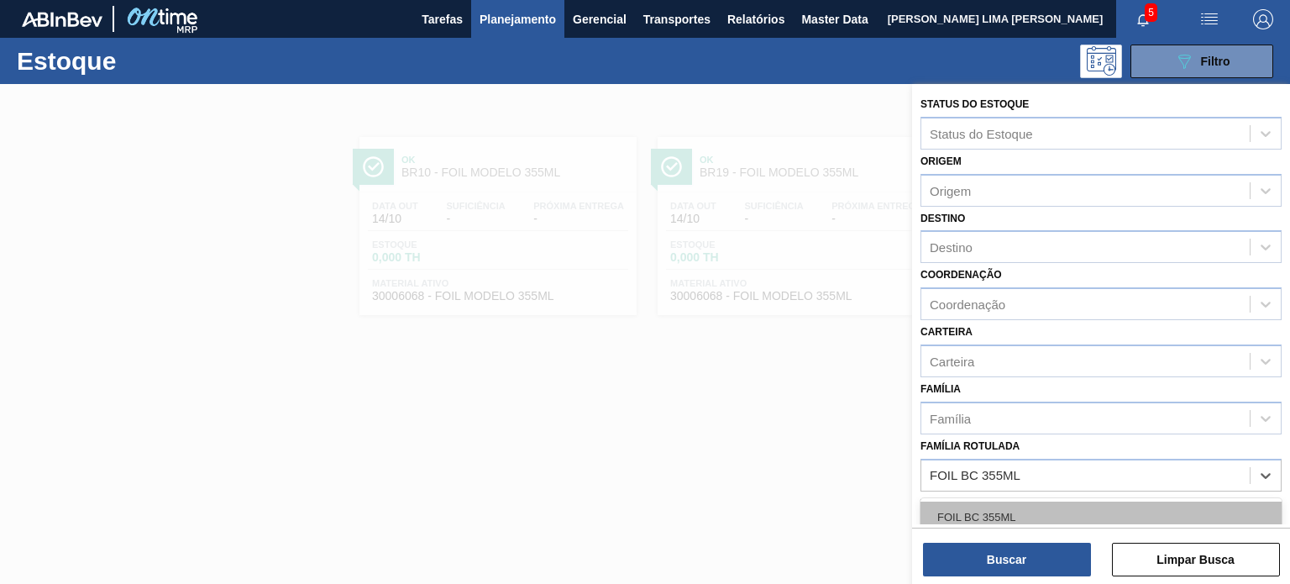
click at [1038, 513] on div "FOIL BC 355ML" at bounding box center [1101, 516] width 361 height 31
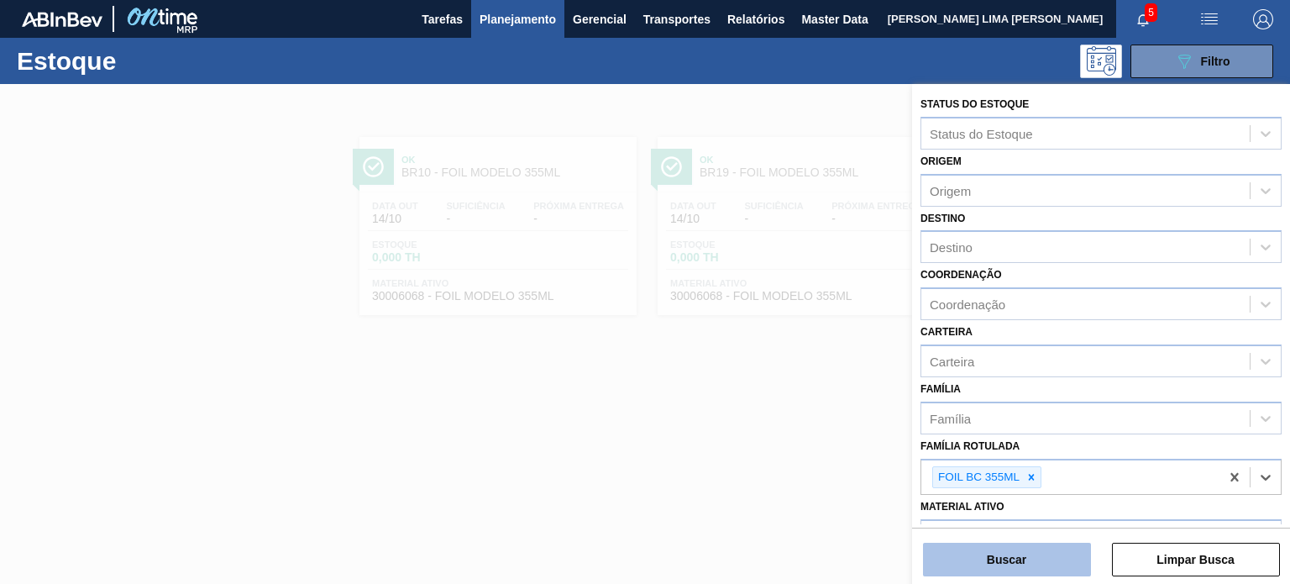
click at [1022, 557] on button "Buscar" at bounding box center [1007, 560] width 168 height 34
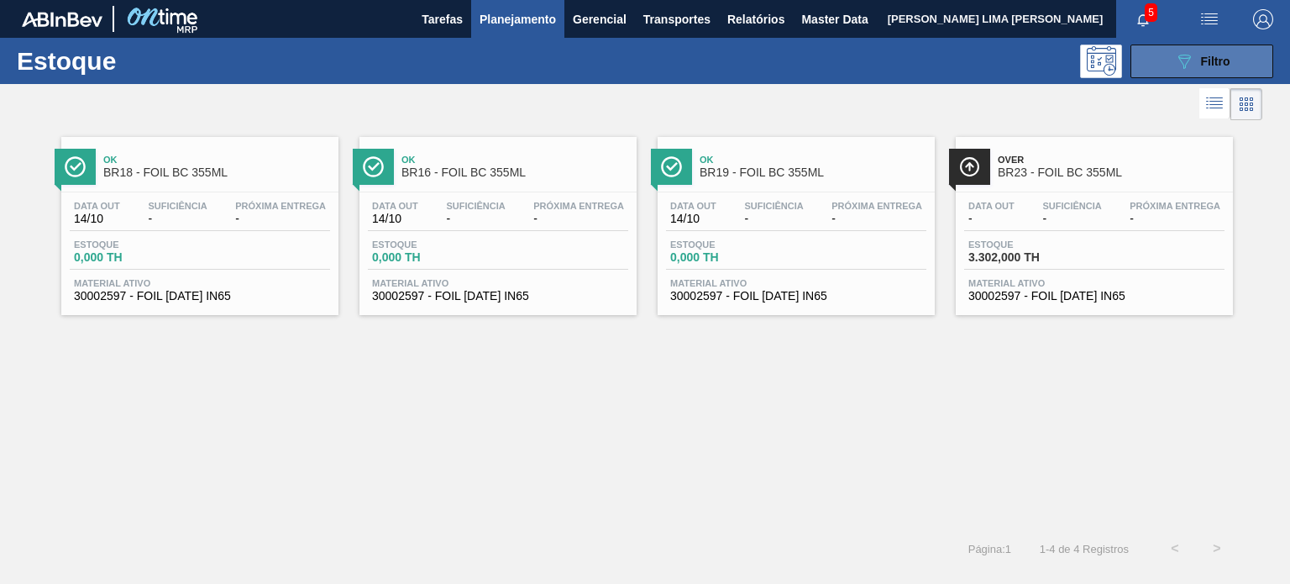
click at [1164, 70] on button "089F7B8B-B2A5-4AFE-B5C0-19BA573D28AC Filtro" at bounding box center [1202, 62] width 143 height 34
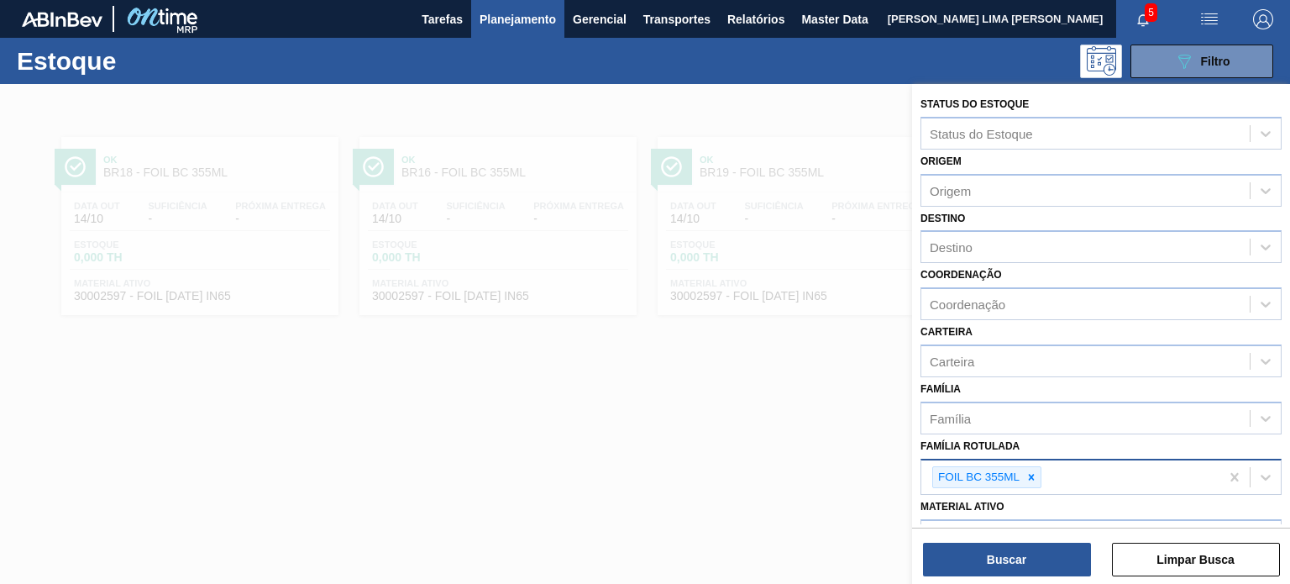
click at [1046, 476] on div "FOIL BC 355ML" at bounding box center [1070, 477] width 298 height 34
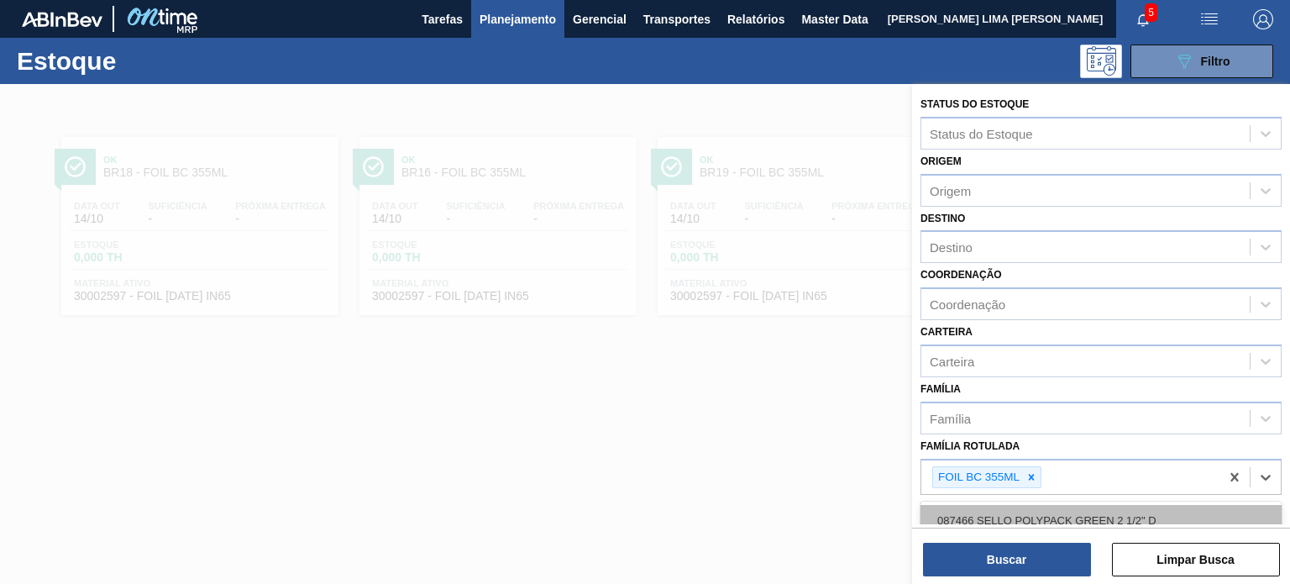
paste Rotulada "FOIL AP 600ML"
type Rotulada "FOIL AP 600ML"
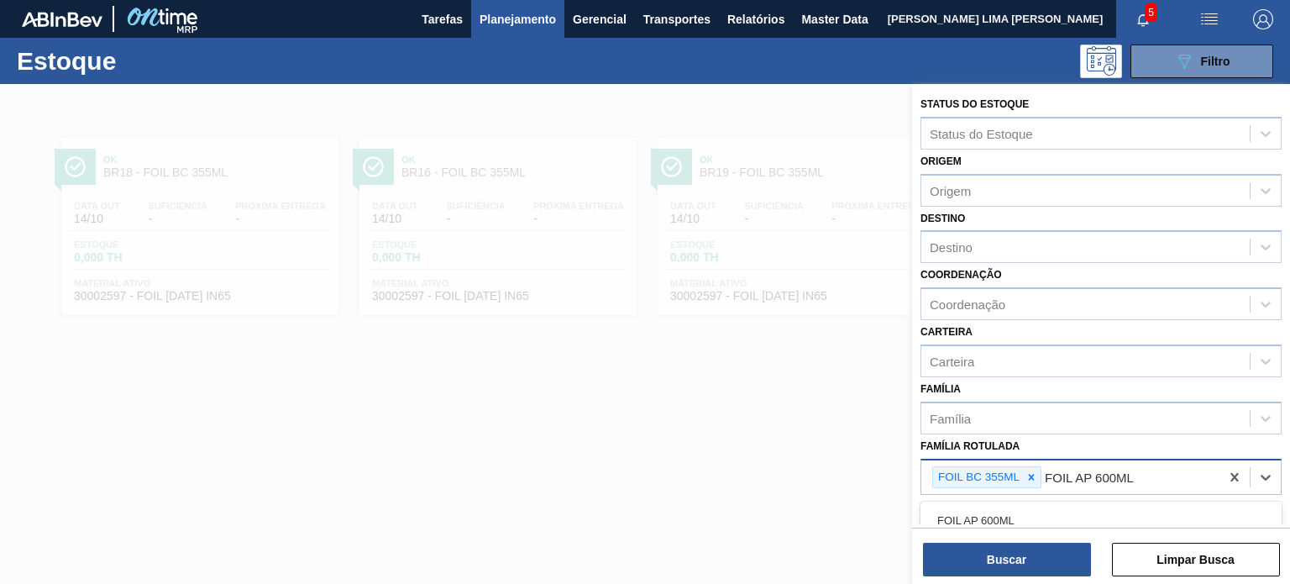
click at [1027, 478] on icon at bounding box center [1032, 477] width 12 height 12
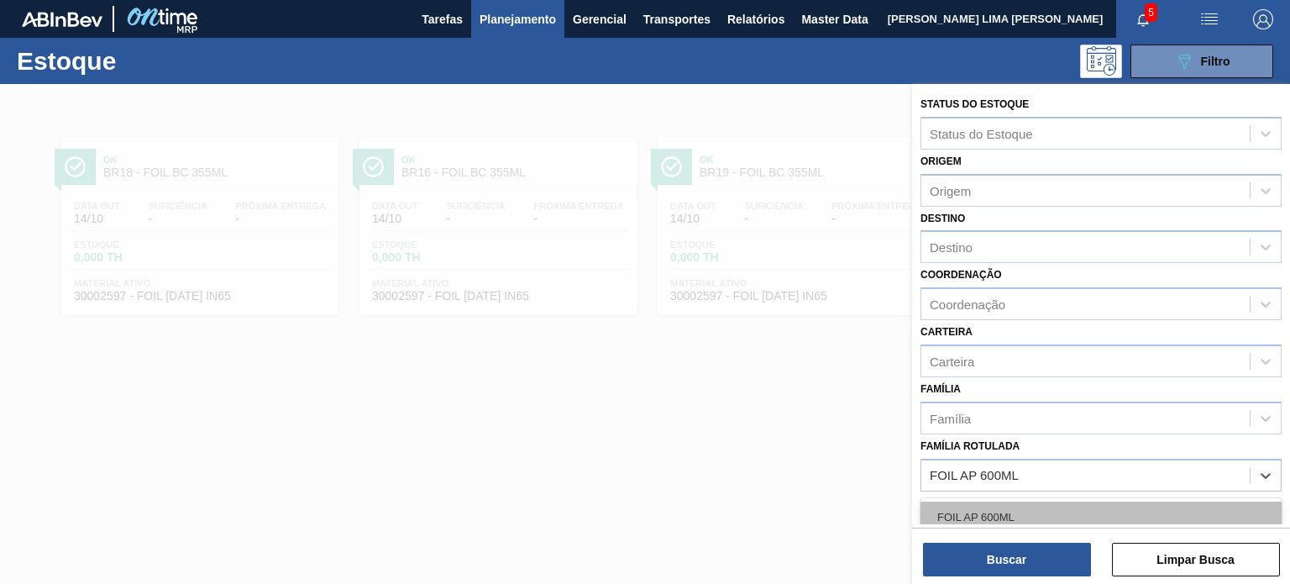
click at [1018, 506] on div "FOIL AP 600ML" at bounding box center [1101, 516] width 361 height 31
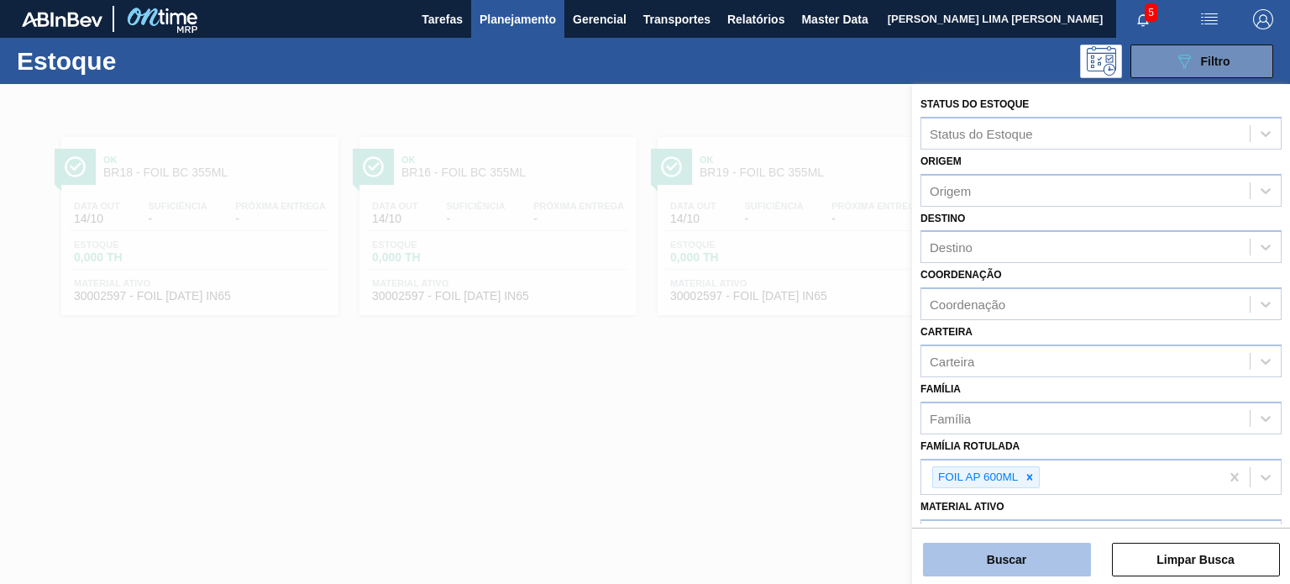
click at [1008, 564] on button "Buscar" at bounding box center [1007, 560] width 168 height 34
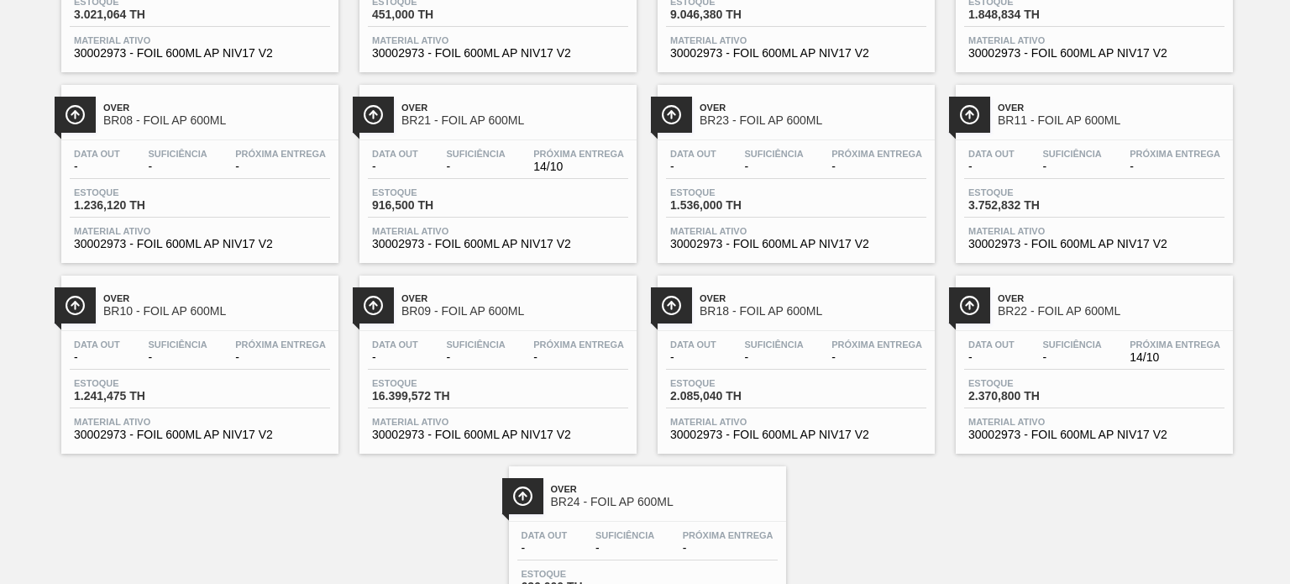
scroll to position [504, 0]
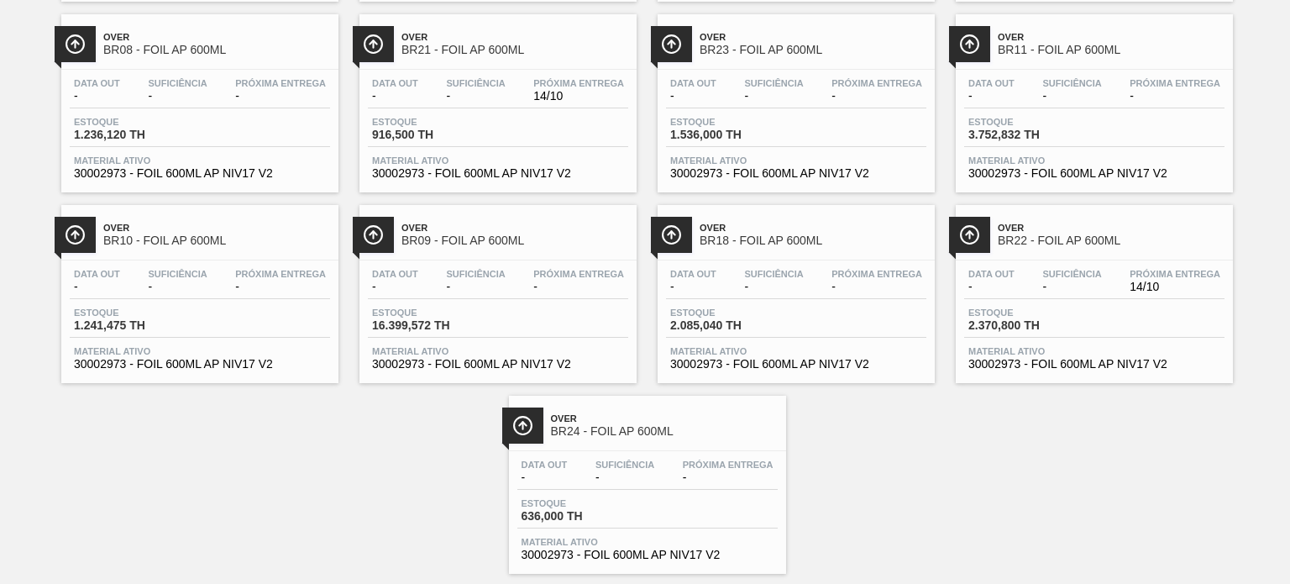
click at [682, 483] on div "Data out - Suficiência - Próxima Entrega -" at bounding box center [647, 474] width 260 height 30
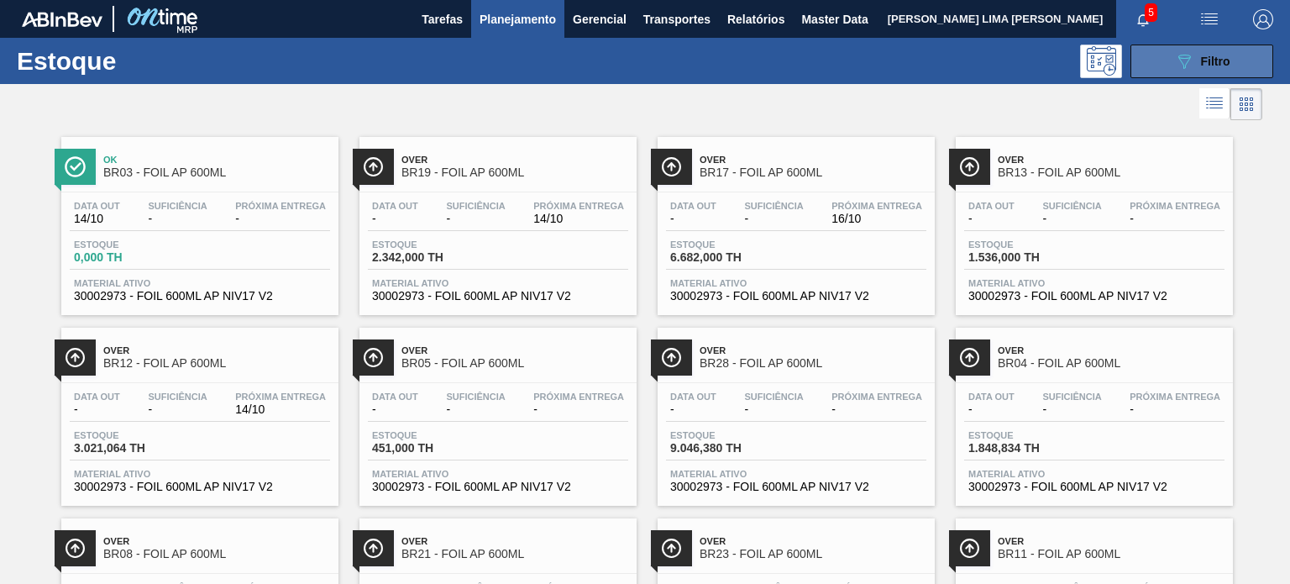
click at [1169, 63] on button "089F7B8B-B2A5-4AFE-B5C0-19BA573D28AC Filtro" at bounding box center [1202, 62] width 143 height 34
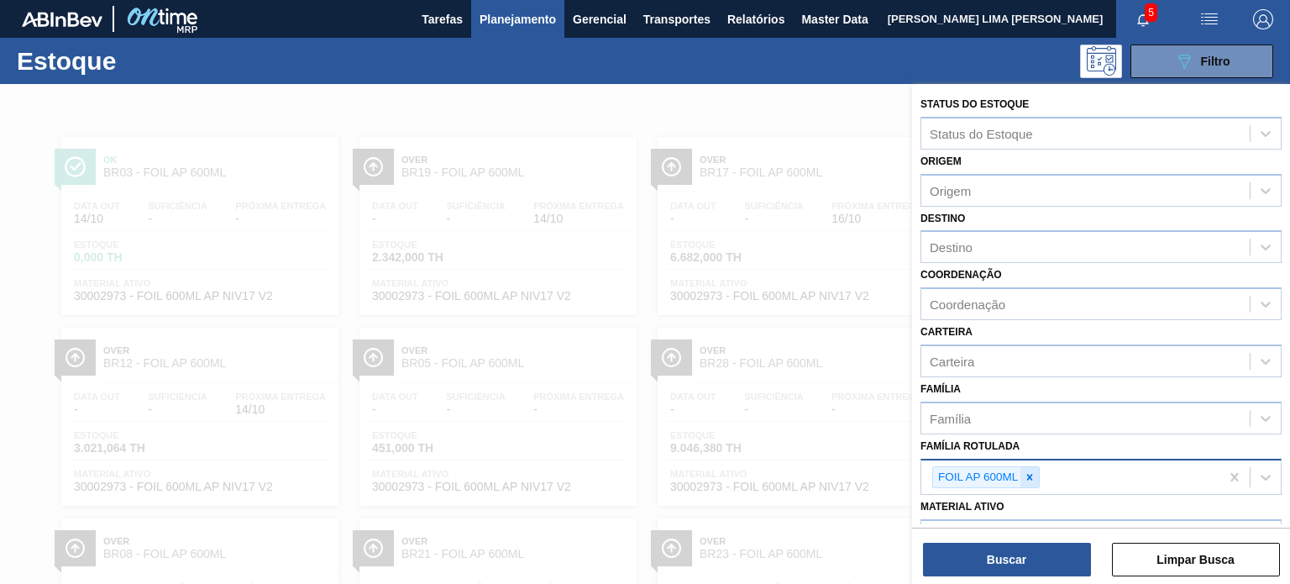
click at [1036, 468] on div at bounding box center [1030, 477] width 18 height 21
paste Rotulada "FOIL BC 600 QR CODE"
type Rotulada "FOIL BC 600 QR CODE"
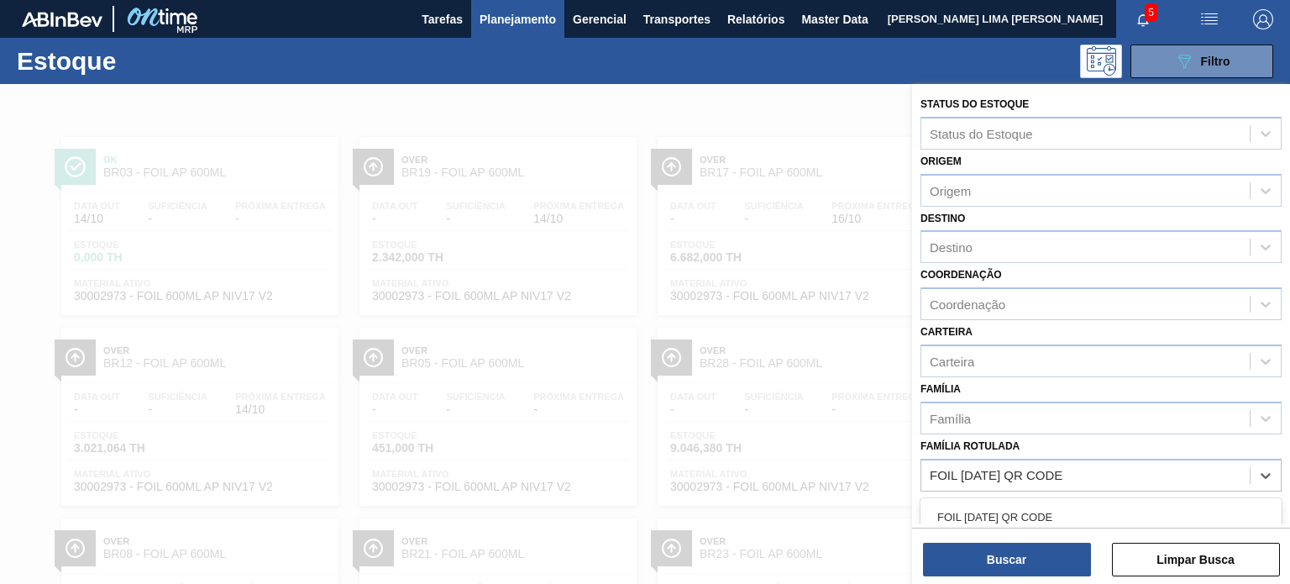
click at [1018, 506] on div "FOIL BC 600 QR CODE" at bounding box center [1101, 516] width 361 height 31
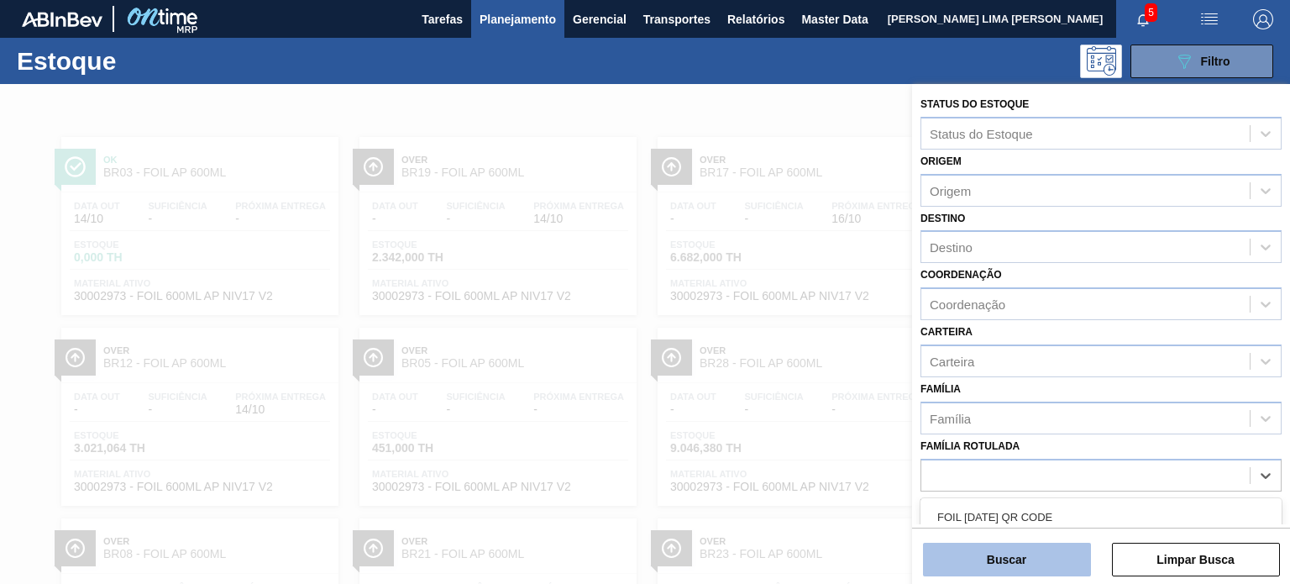
click at [1016, 570] on button "Buscar" at bounding box center [1007, 560] width 168 height 34
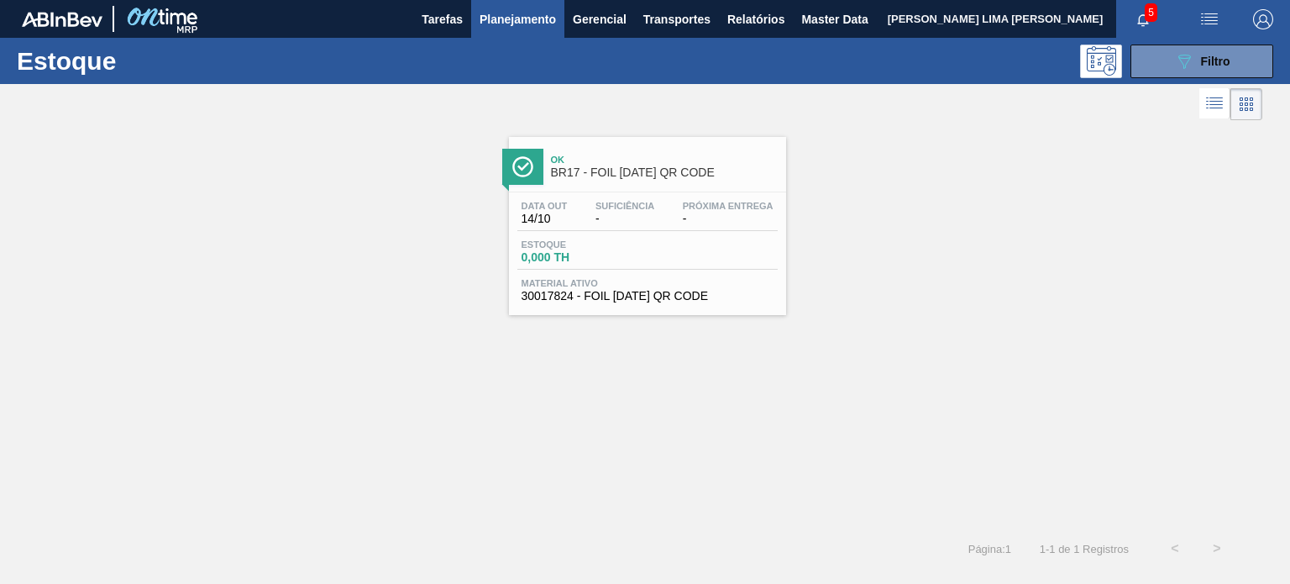
drag, startPoint x: 1179, startPoint y: 72, endPoint x: 1183, endPoint y: 90, distance: 18.0
click at [1180, 74] on button "089F7B8B-B2A5-4AFE-B5C0-19BA573D28AC Filtro" at bounding box center [1202, 62] width 143 height 34
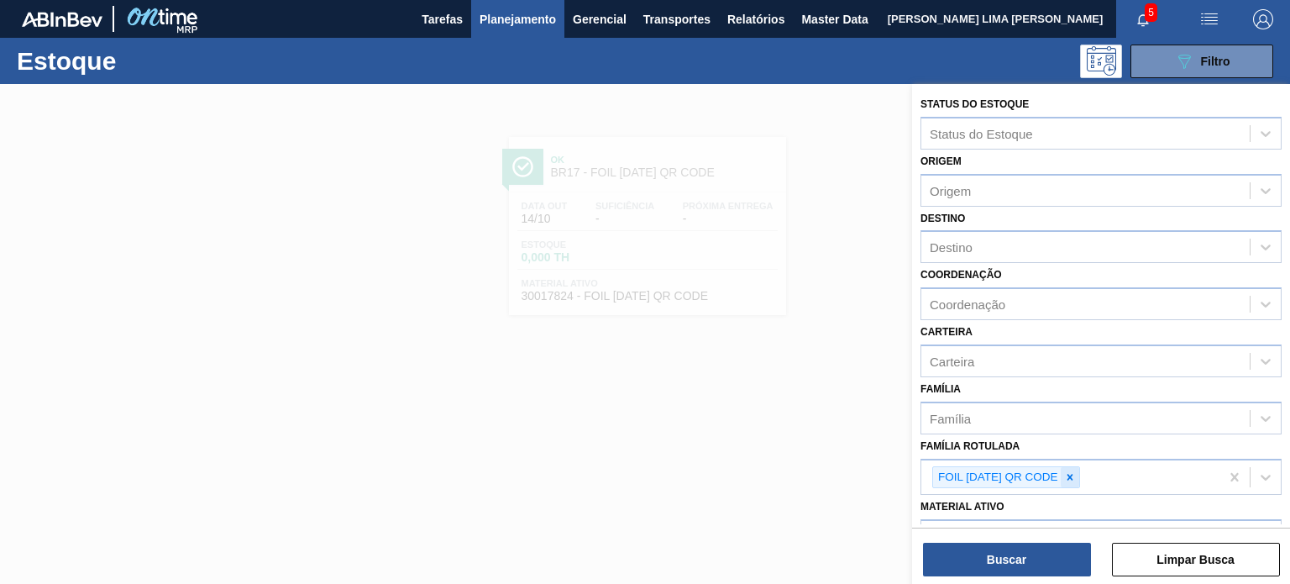
click at [1073, 473] on icon at bounding box center [1070, 477] width 12 height 12
paste Rotulada "FOIL ANDES 355ML"
type Rotulada "FOIL ANDES 355ML"
drag, startPoint x: 1062, startPoint y: 491, endPoint x: 1042, endPoint y: 538, distance: 51.9
click at [1058, 498] on div "FOIL ANDES 355ML" at bounding box center [1101, 517] width 361 height 38
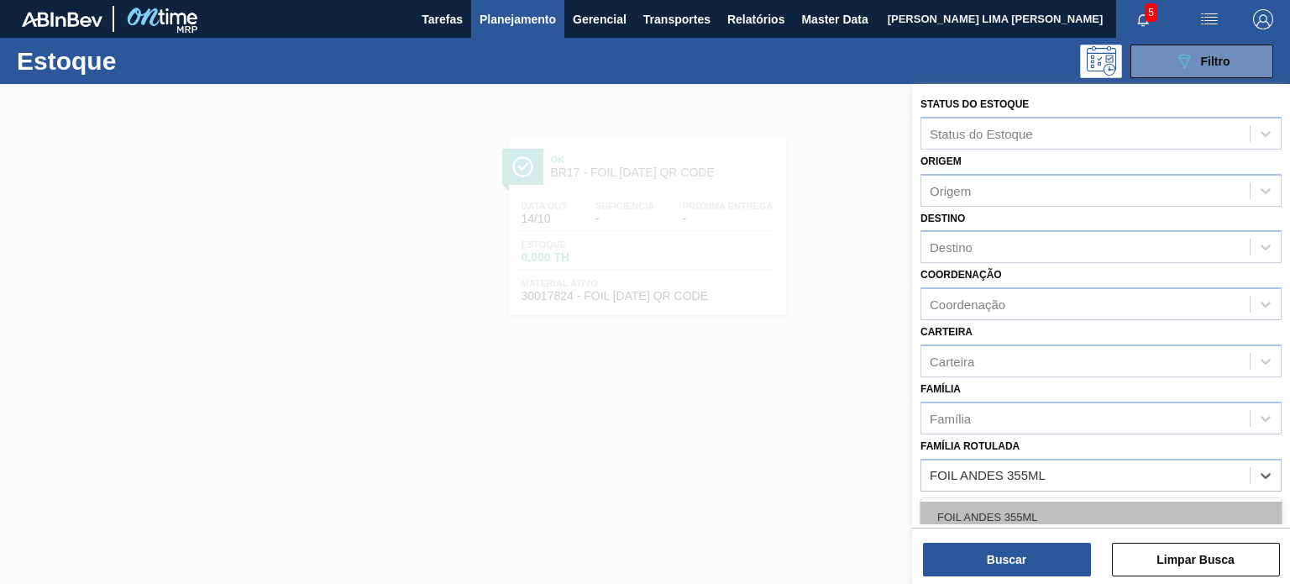
click at [1035, 521] on div "FOIL ANDES 355ML" at bounding box center [1101, 516] width 361 height 31
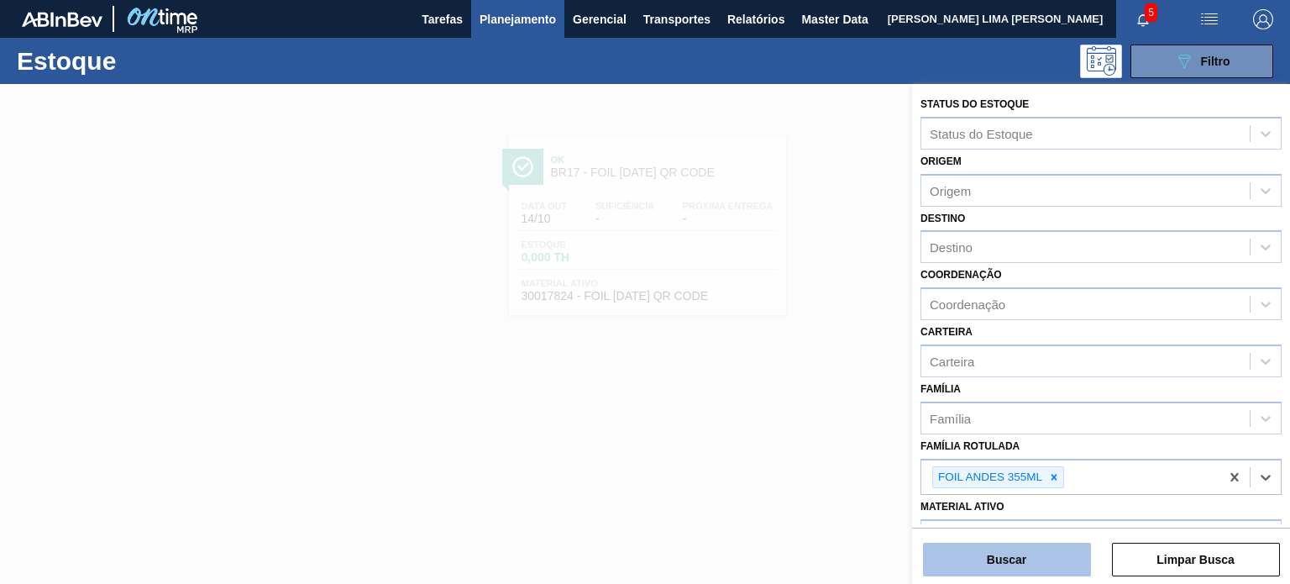
click at [1031, 549] on button "Buscar" at bounding box center [1007, 560] width 168 height 34
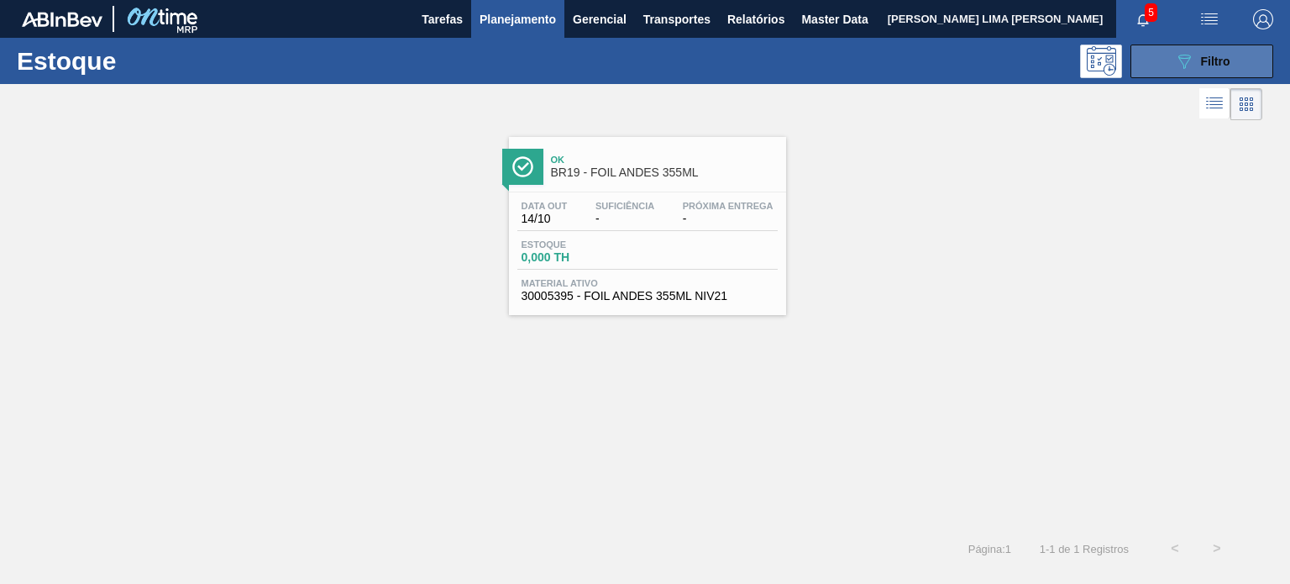
click at [1189, 70] on icon "089F7B8B-B2A5-4AFE-B5C0-19BA573D28AC" at bounding box center [1184, 61] width 20 height 20
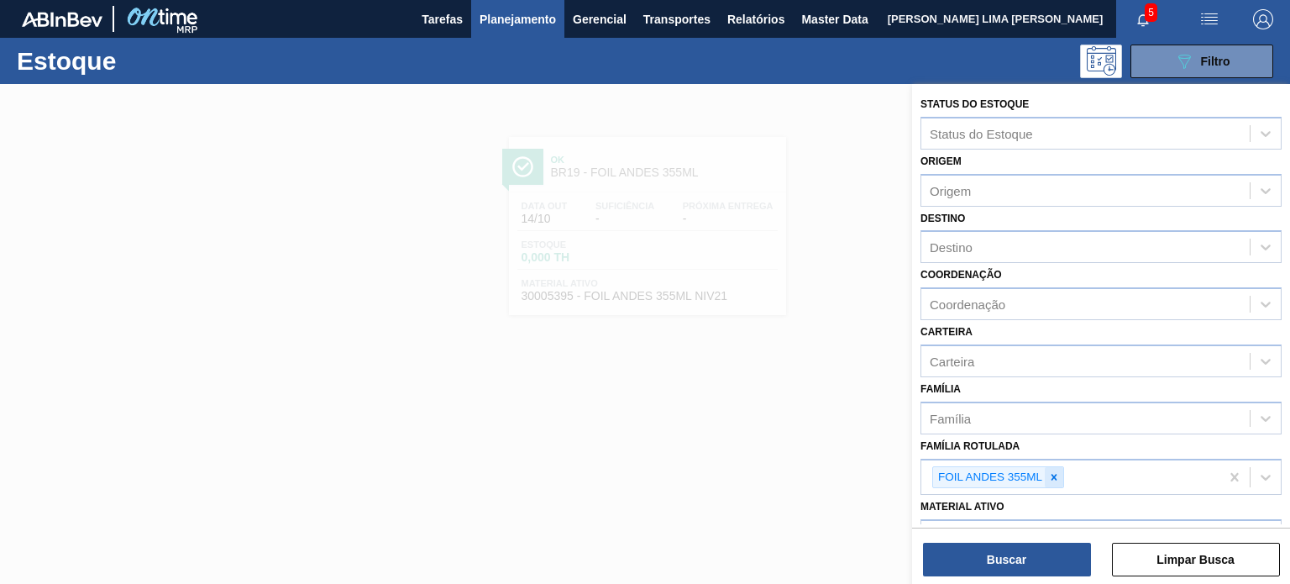
click at [1058, 476] on icon at bounding box center [1054, 477] width 12 height 12
paste Rotulada "FOIL ANDES 600ML"
type Rotulada "FOIL ANDES 600ML"
click at [1047, 506] on div "FOIL ANDES 600ML" at bounding box center [1101, 516] width 361 height 31
click at [1036, 550] on button "Buscar" at bounding box center [1007, 560] width 168 height 34
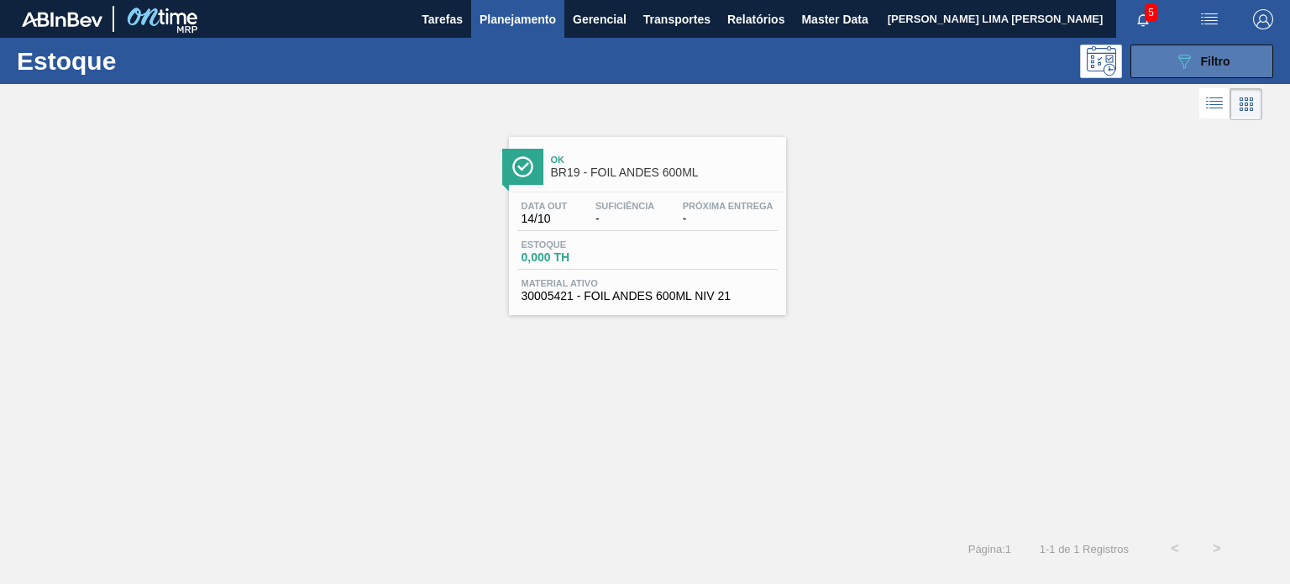
click at [1163, 70] on button "089F7B8B-B2A5-4AFE-B5C0-19BA573D28AC Filtro" at bounding box center [1202, 62] width 143 height 34
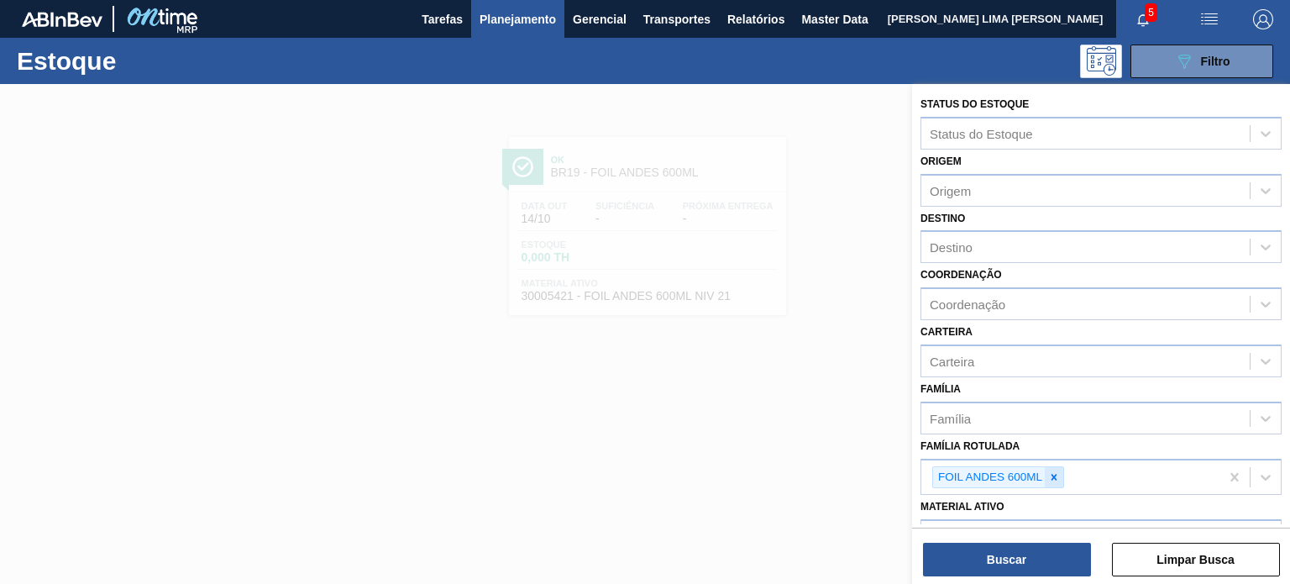
click at [1050, 475] on icon at bounding box center [1054, 477] width 12 height 12
paste Rotulada "FOIL BOH 600ML"
type Rotulada "FOIL BOH 600ML"
drag, startPoint x: 1022, startPoint y: 508, endPoint x: 1018, endPoint y: 522, distance: 14.9
click at [1022, 510] on div "FOIL BOH 600ML" at bounding box center [1101, 516] width 361 height 31
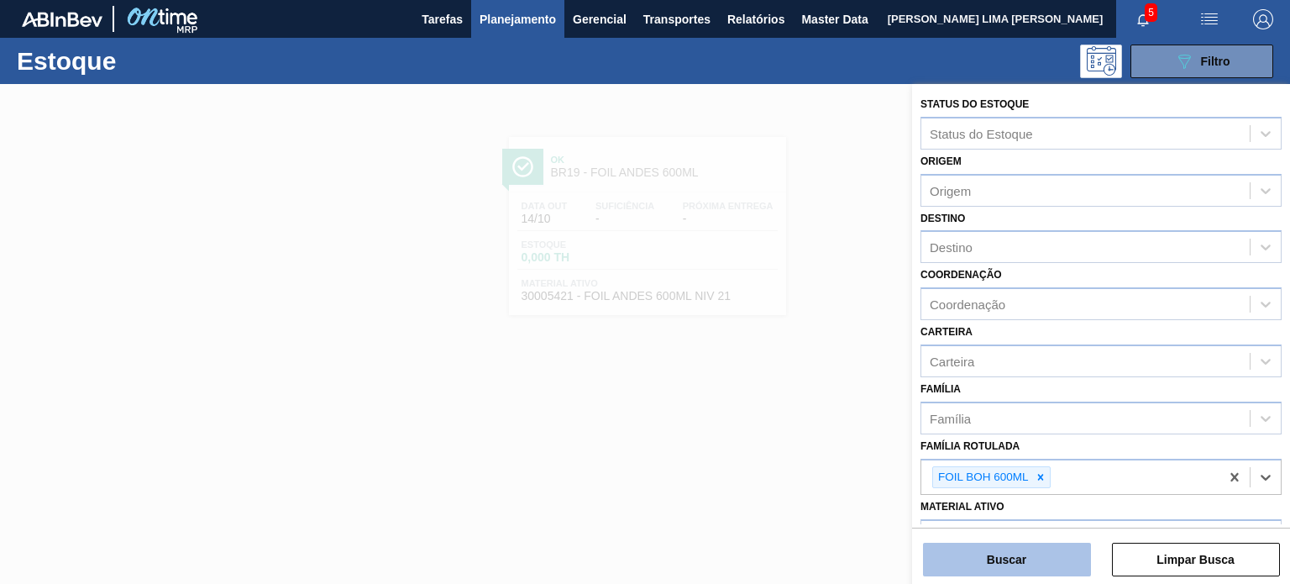
click at [1012, 550] on button "Buscar" at bounding box center [1007, 560] width 168 height 34
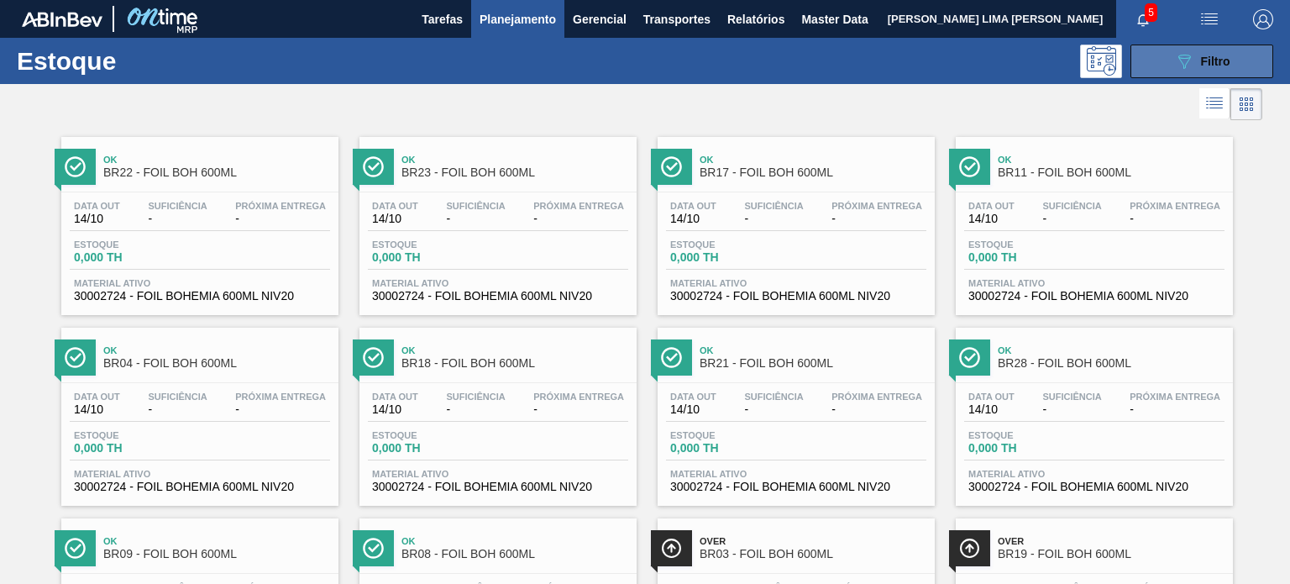
click at [1159, 72] on button "089F7B8B-B2A5-4AFE-B5C0-19BA573D28AC Filtro" at bounding box center [1202, 62] width 143 height 34
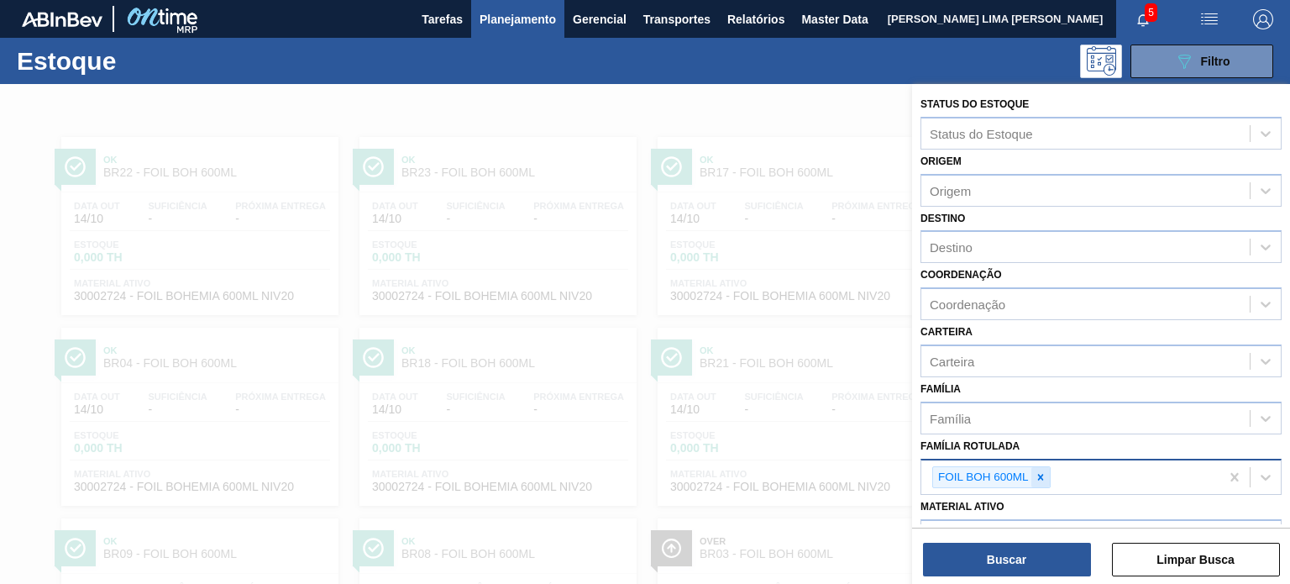
click at [1047, 471] on div at bounding box center [1040, 477] width 18 height 21
paste Rotulada "FOIL AP 600ML PRECIFICADA 6,50"
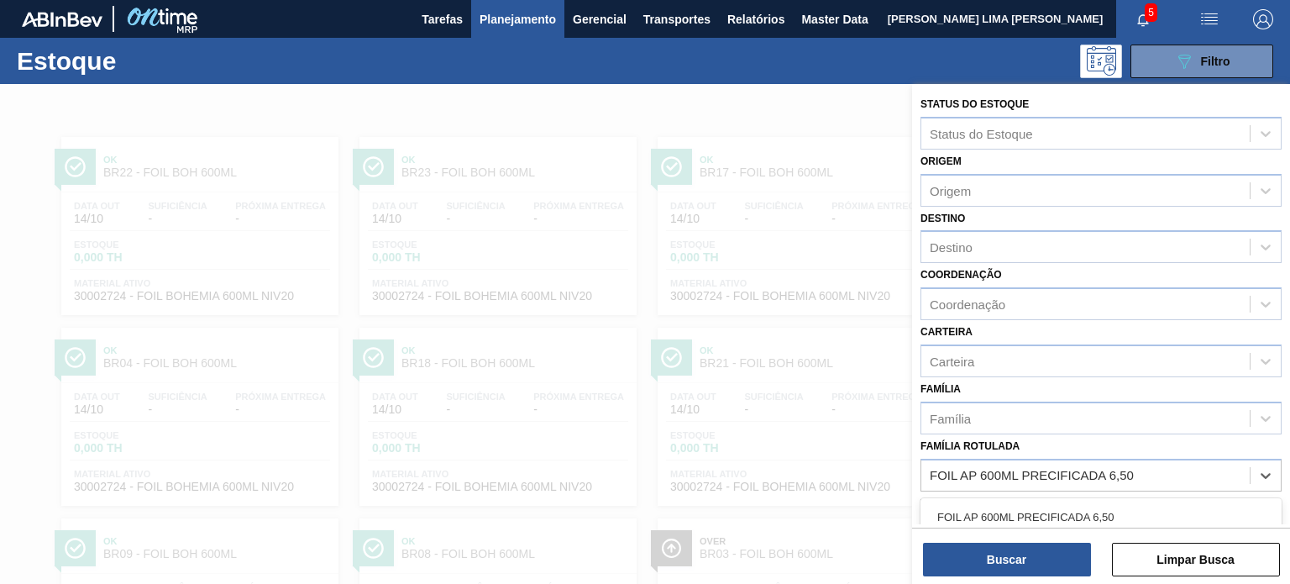
type Rotulada "FOIL AP 600ML PRECIFICADA 6,50"
click at [1038, 491] on div "Material ativo Material ativo" at bounding box center [1101, 519] width 361 height 57
click at [1024, 468] on div "Família Rotulada" at bounding box center [977, 475] width 95 height 14
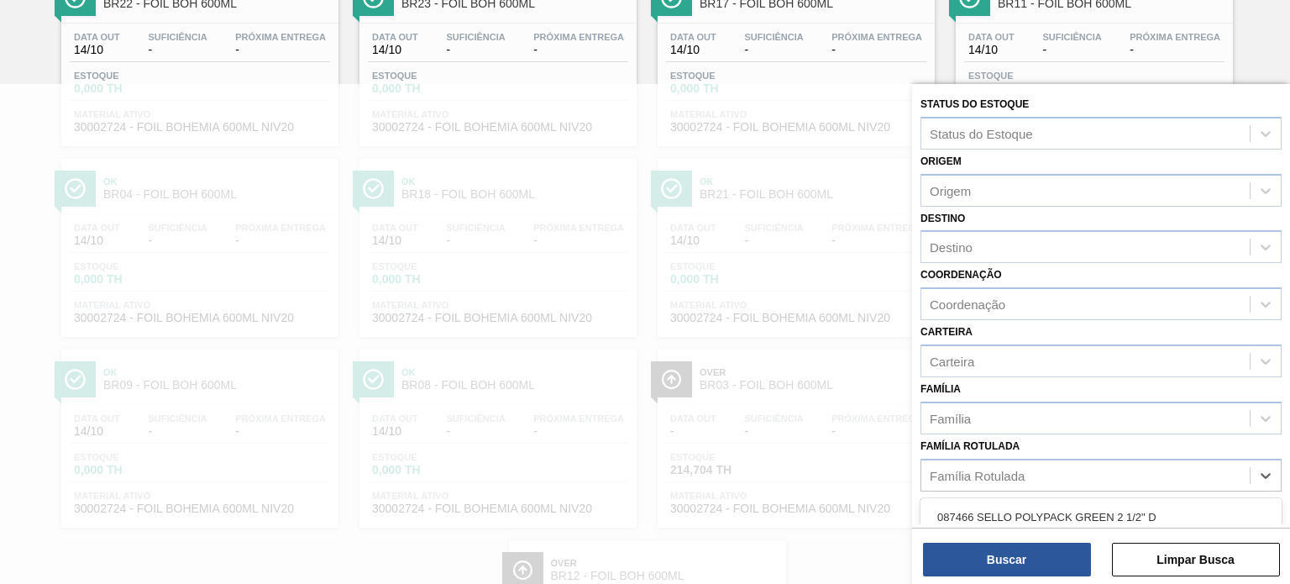
paste Rotulada "FOIL AP 600ML PRECIFICADA 6,50"
type Rotulada "FOIL AP 600ML PRECIFICADA 6,50"
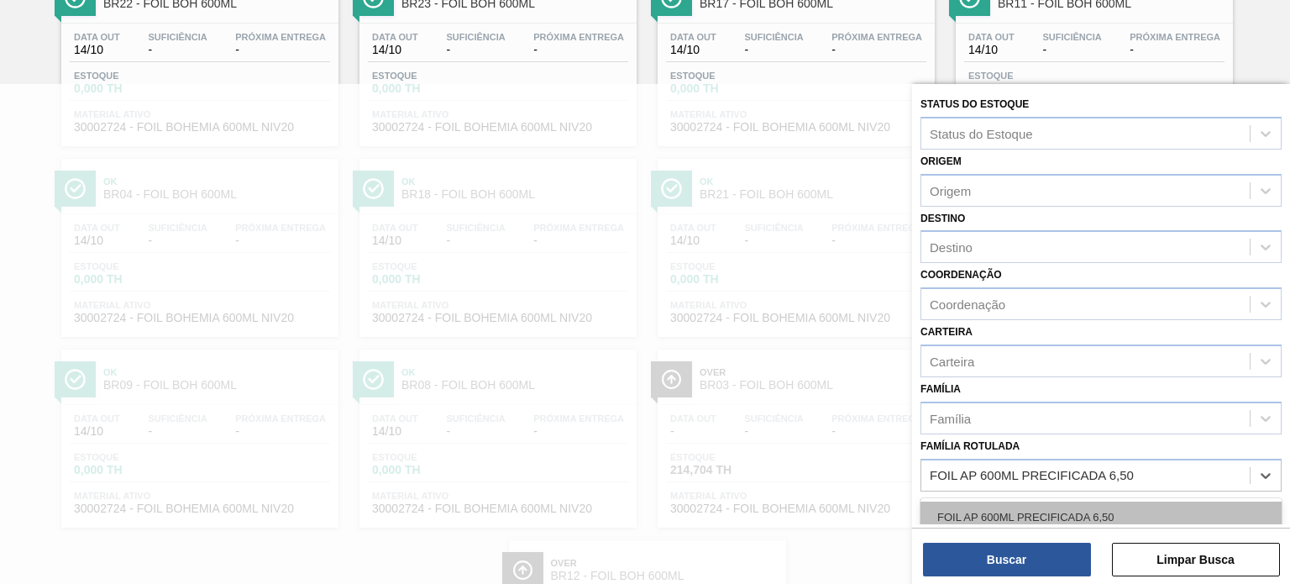
drag, startPoint x: 1022, startPoint y: 497, endPoint x: 1015, endPoint y: 548, distance: 51.8
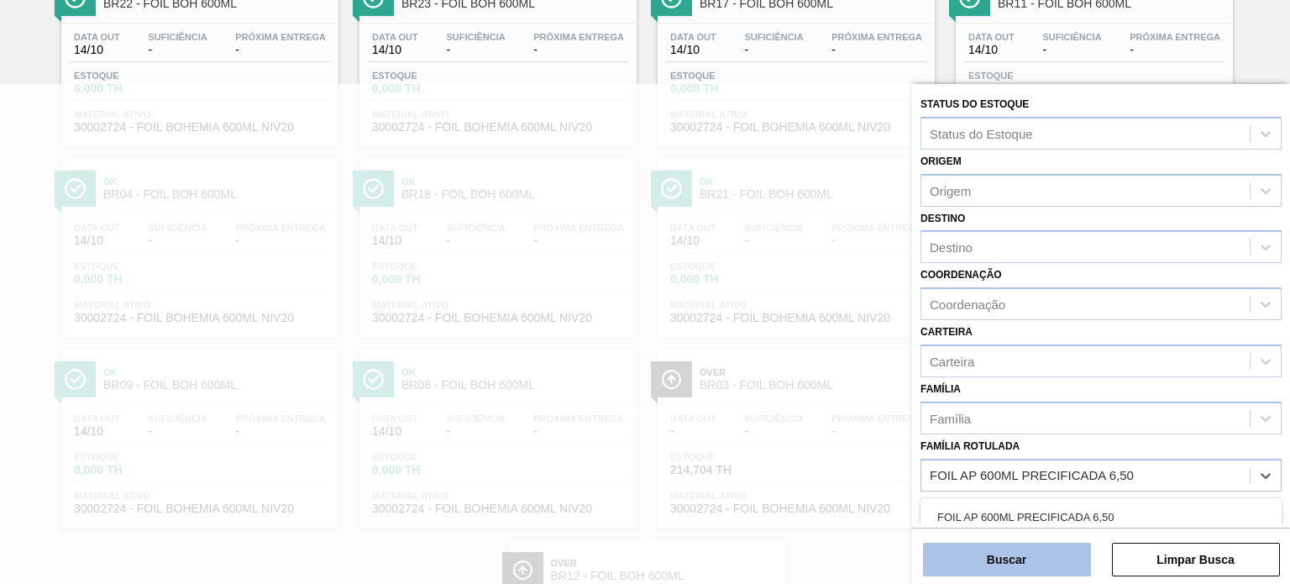
click at [1021, 501] on div "FOIL AP 600ML PRECIFICADA 6,50" at bounding box center [1101, 516] width 361 height 31
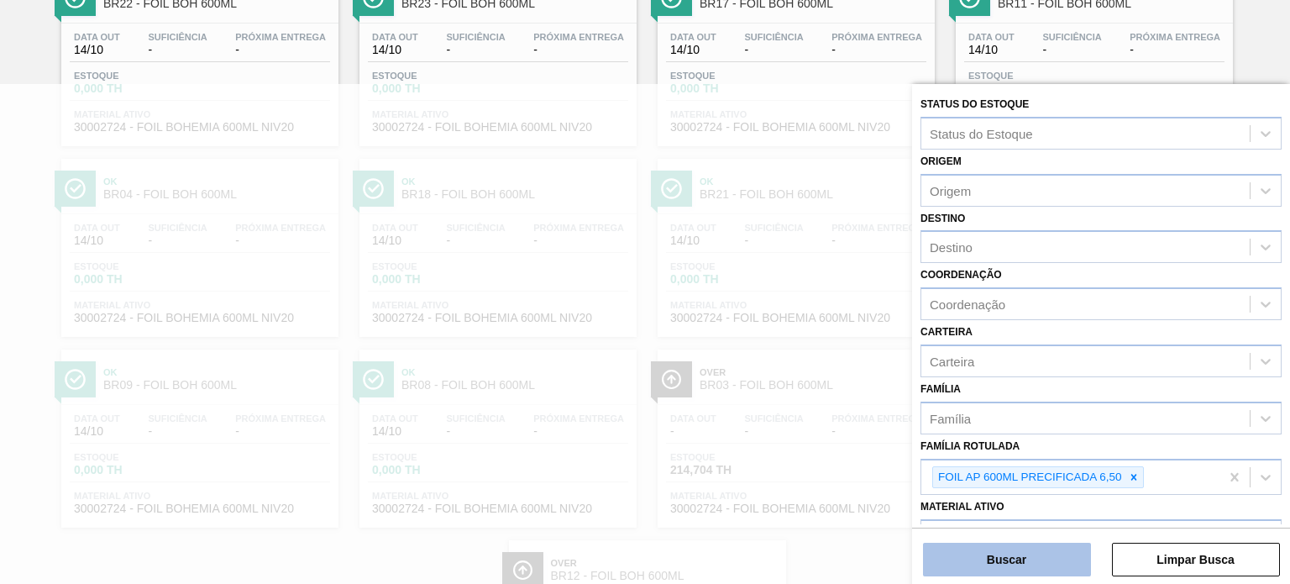
click at [1015, 549] on button "Buscar" at bounding box center [1007, 560] width 168 height 34
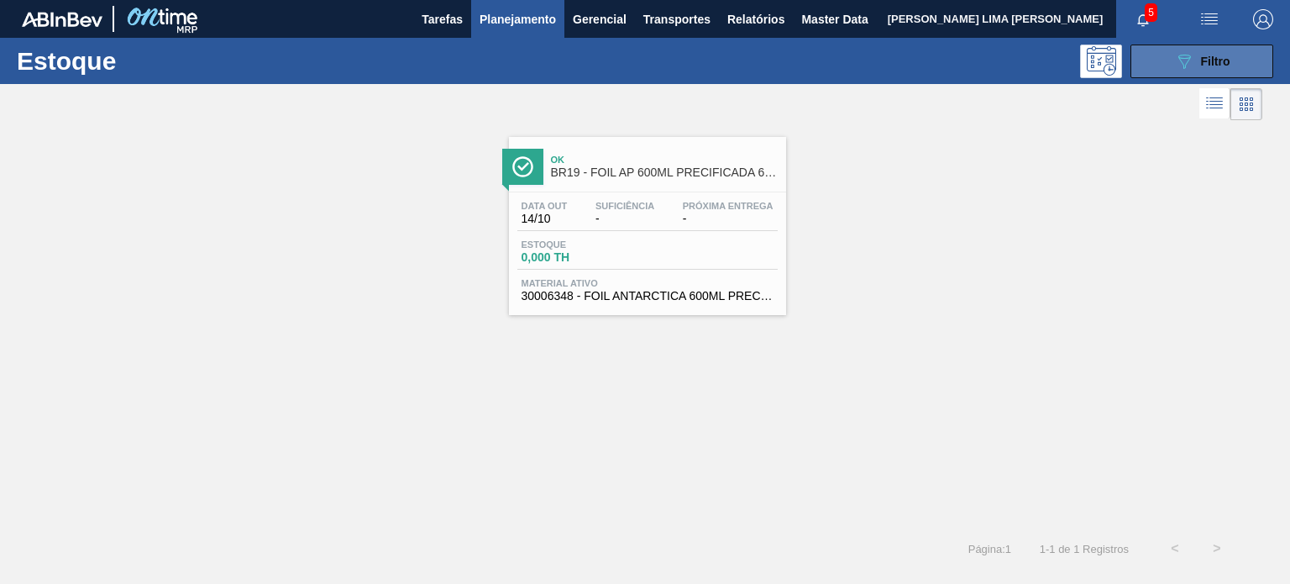
click at [1202, 70] on div "089F7B8B-B2A5-4AFE-B5C0-19BA573D28AC Filtro" at bounding box center [1202, 61] width 56 height 20
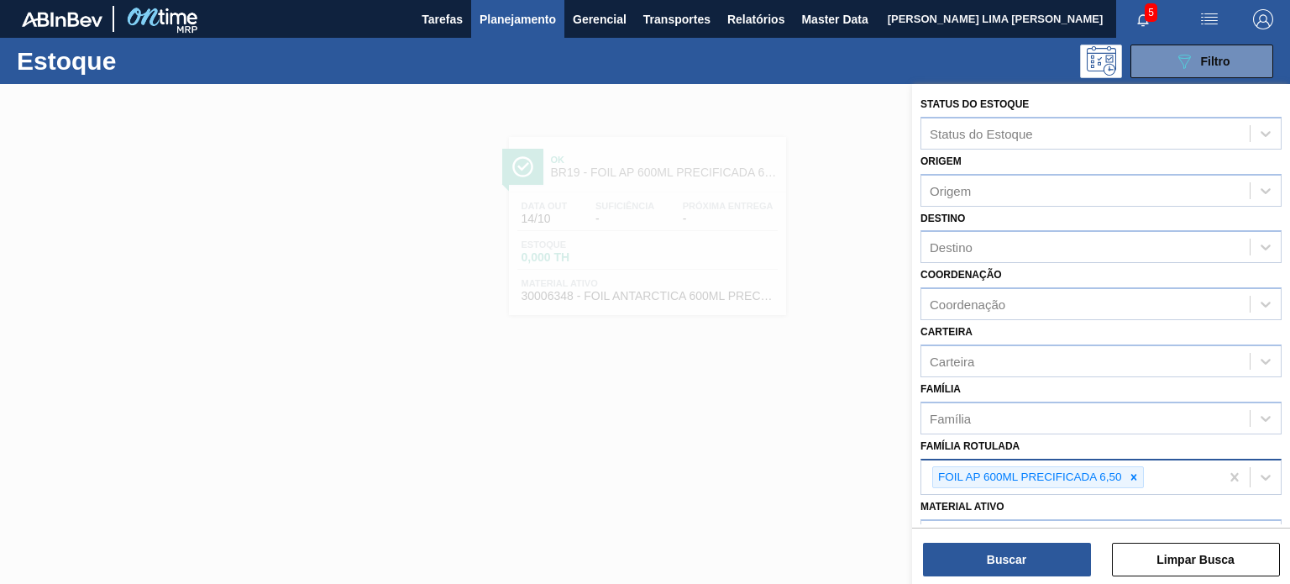
click at [1129, 471] on icon at bounding box center [1134, 477] width 12 height 12
paste Rotulada "FOIL BC PM 600ML"
type Rotulada "FOIL BC PM 600ML"
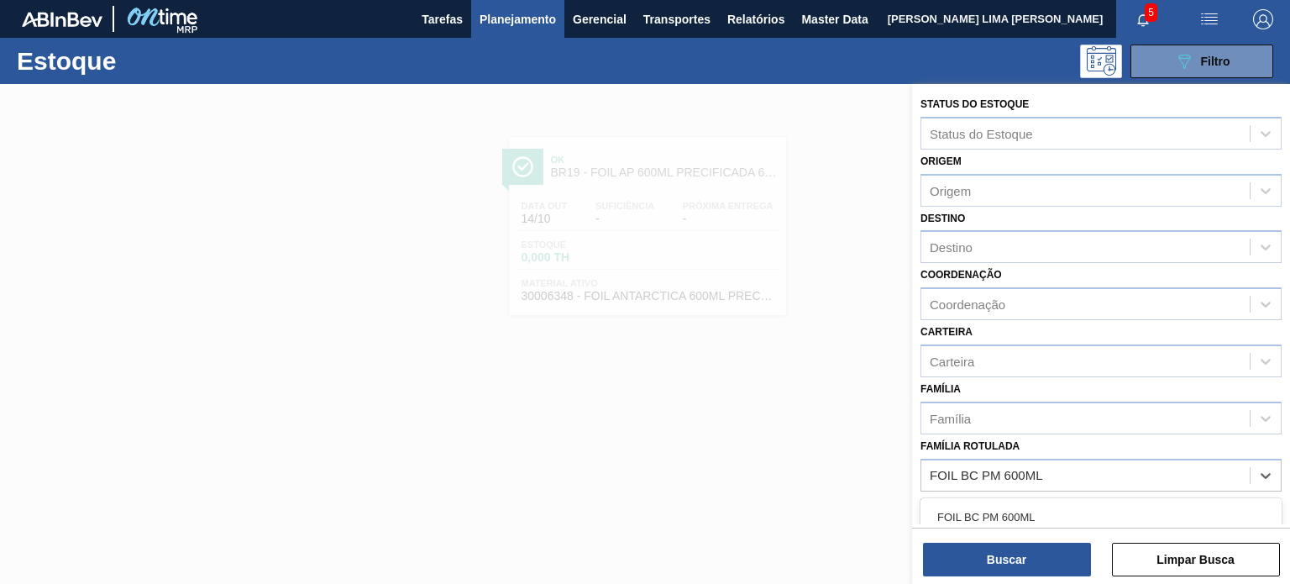
click at [1089, 501] on div "FOIL BC PM 600ML" at bounding box center [1101, 516] width 361 height 31
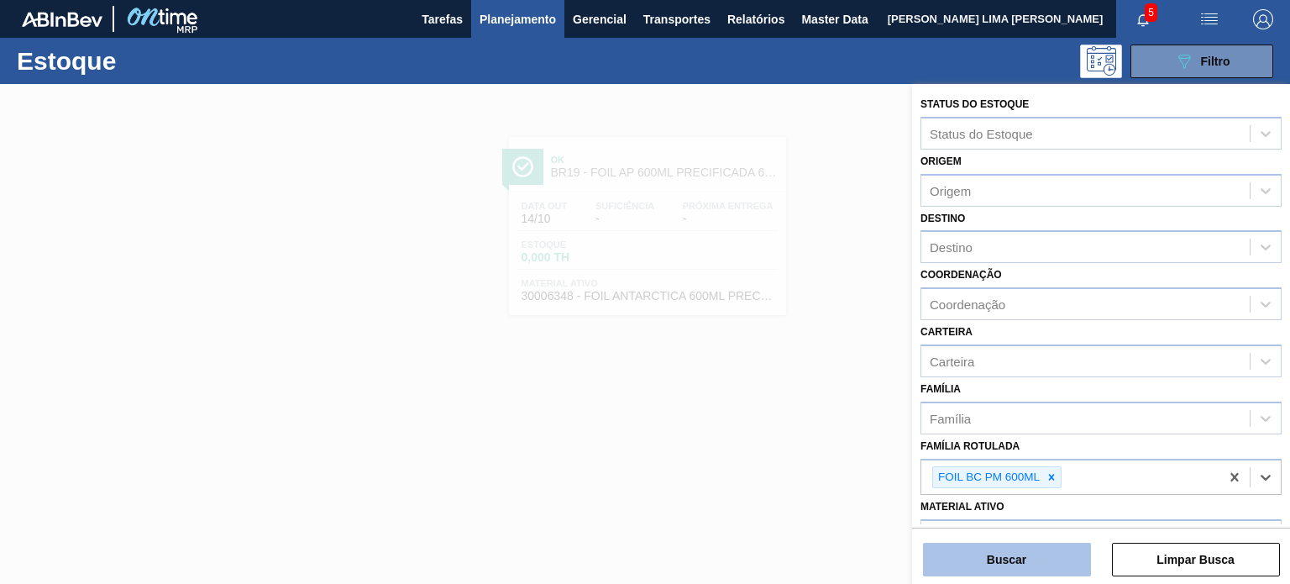
click at [1016, 558] on button "Buscar" at bounding box center [1007, 560] width 168 height 34
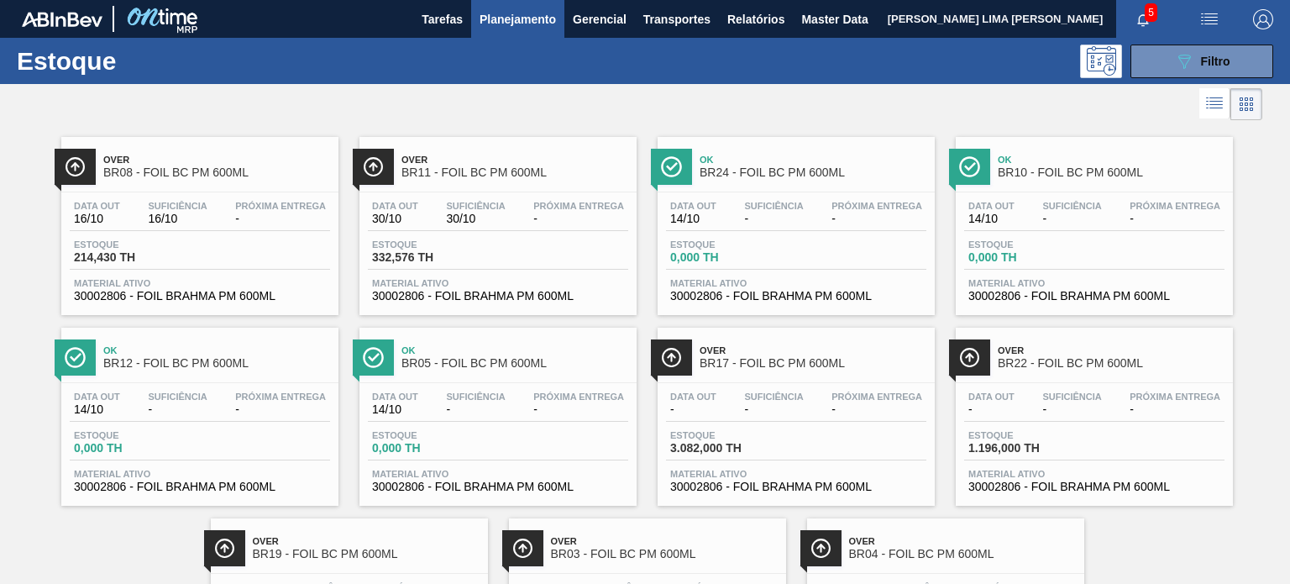
click at [1156, 86] on div at bounding box center [631, 104] width 1262 height 40
click at [1155, 74] on button "089F7B8B-B2A5-4AFE-B5C0-19BA573D28AC Filtro" at bounding box center [1202, 62] width 143 height 34
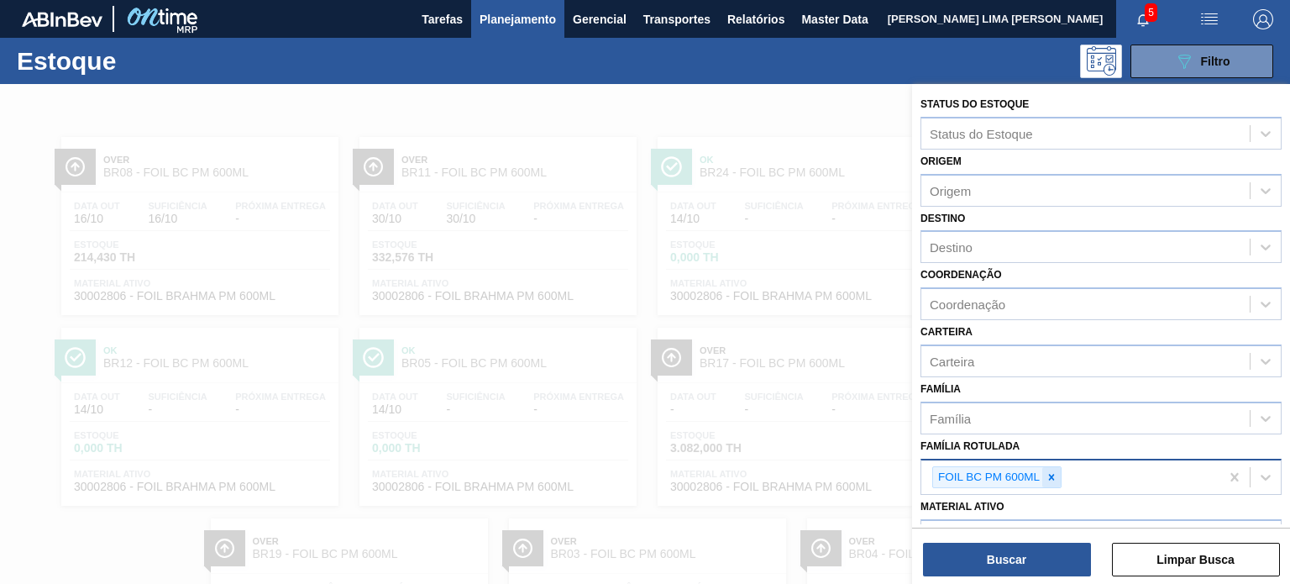
click at [1049, 474] on icon at bounding box center [1052, 477] width 12 height 12
paste Rotulada "FOIL SK PURO MALTE 600ML"
type Rotulada "FOIL SK PURO MALTE 600ML"
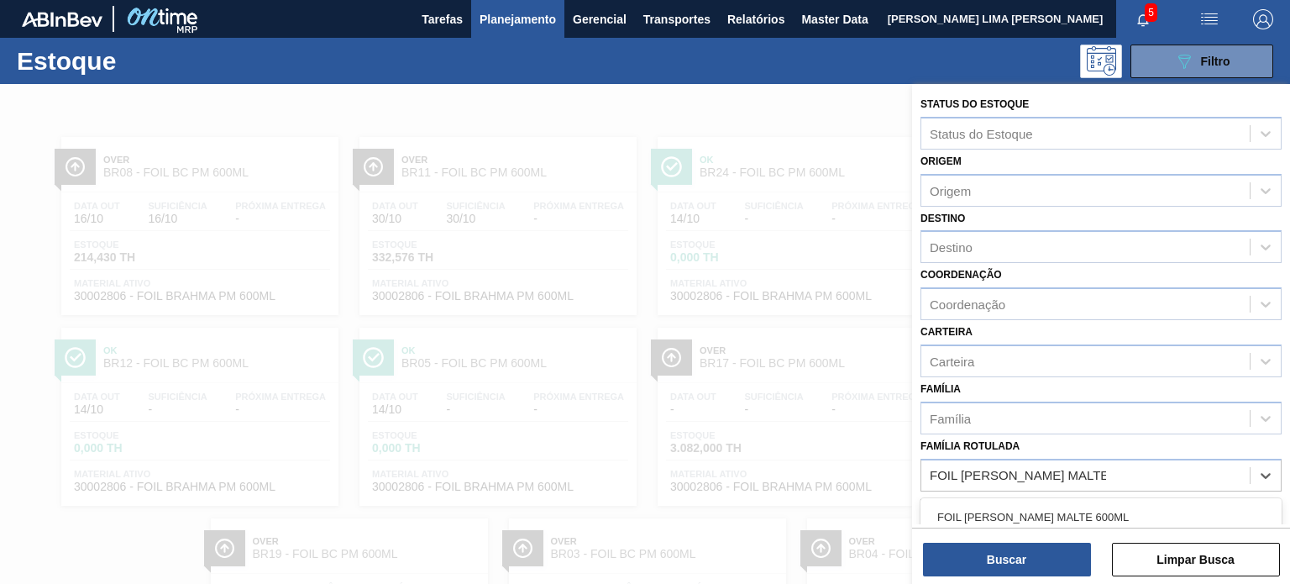
click at [1036, 501] on div "FOIL SK PURO MALTE 600ML" at bounding box center [1101, 516] width 361 height 31
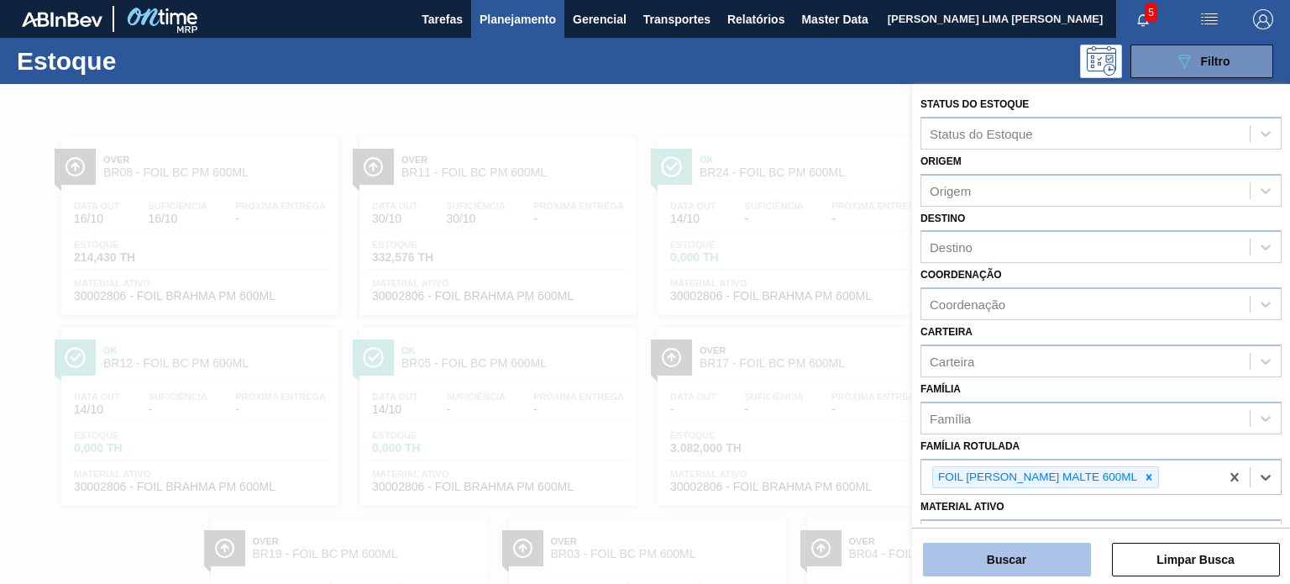
click at [1021, 564] on button "Buscar" at bounding box center [1007, 560] width 168 height 34
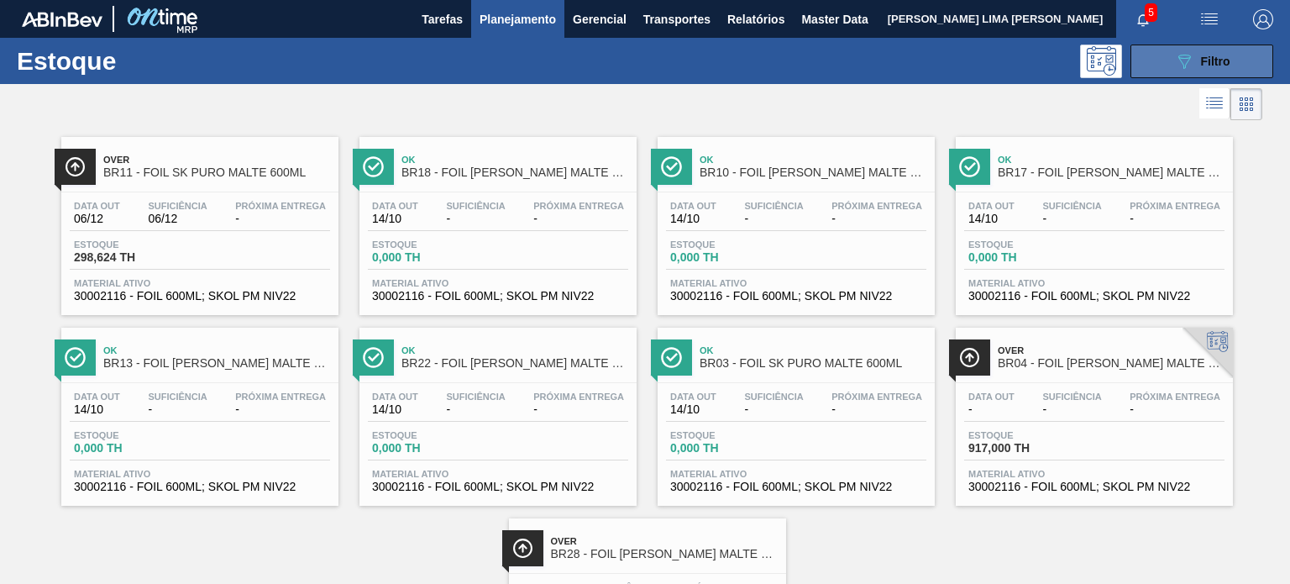
click at [1192, 46] on button "089F7B8B-B2A5-4AFE-B5C0-19BA573D28AC Filtro" at bounding box center [1202, 62] width 143 height 34
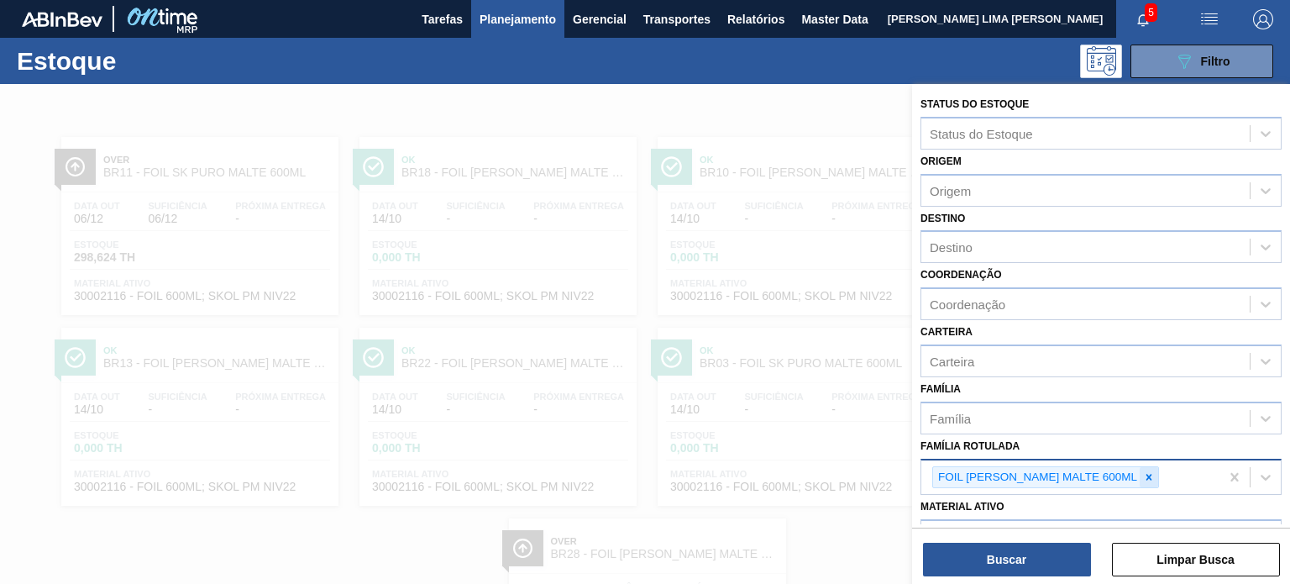
click at [1140, 470] on div at bounding box center [1149, 477] width 18 height 21
paste Rotulada "FOIL BC MALZBIER 355ML"
type Rotulada "FOIL BC MALZBIER 355ML"
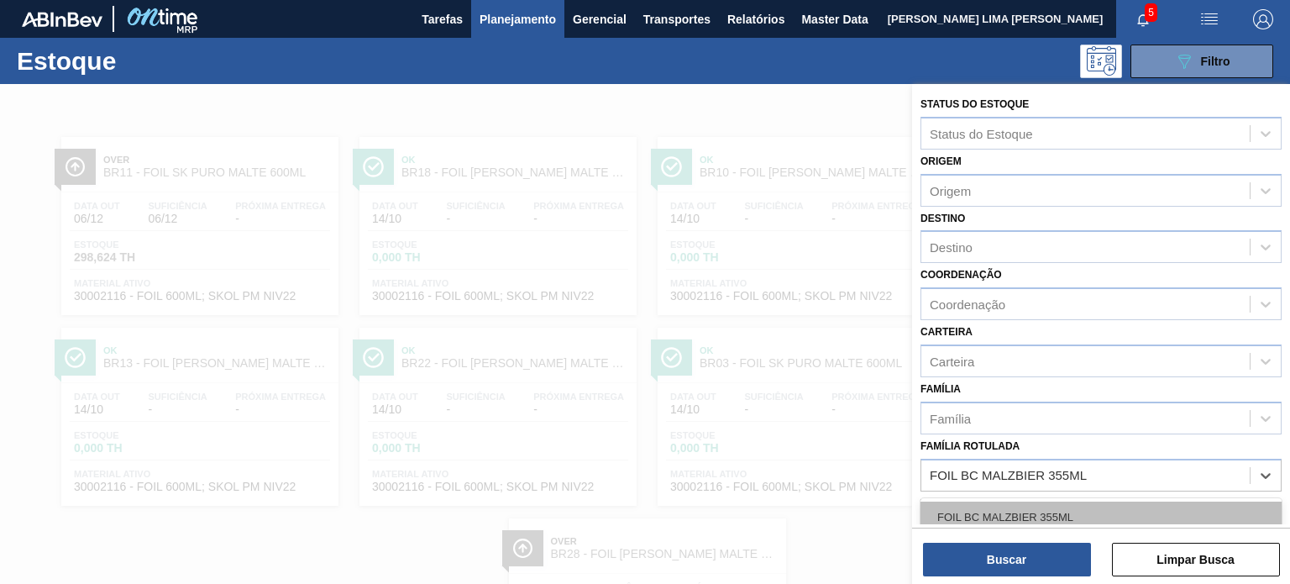
click at [1055, 510] on div "FOIL BC MALZBIER 355ML" at bounding box center [1101, 516] width 361 height 31
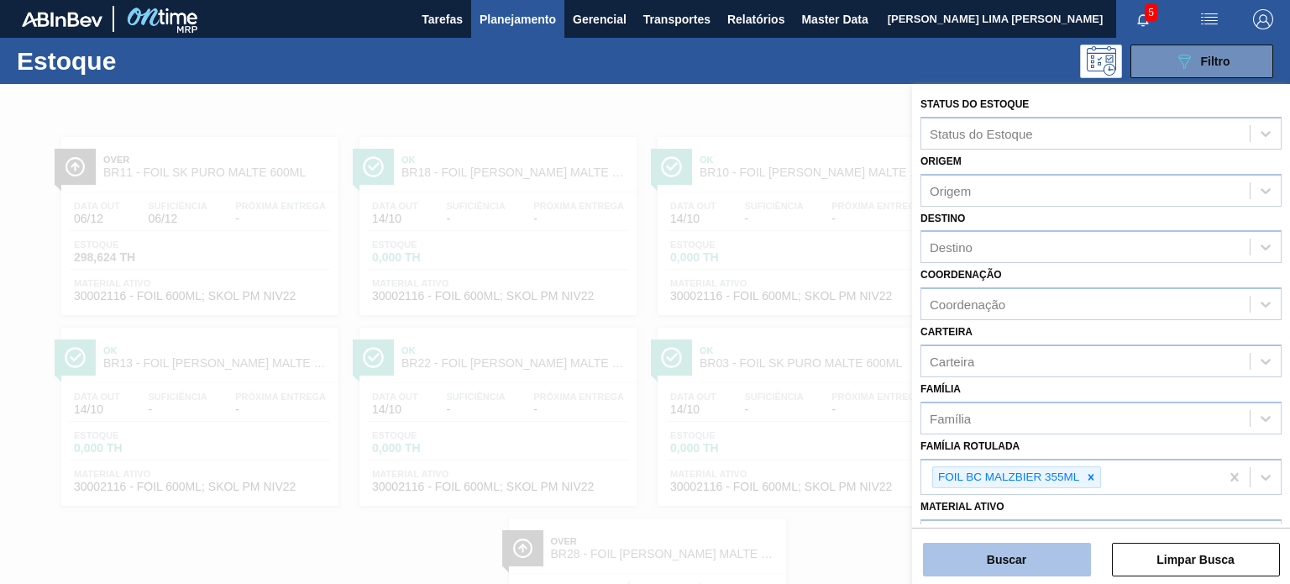
click at [1038, 557] on button "Buscar" at bounding box center [1007, 560] width 168 height 34
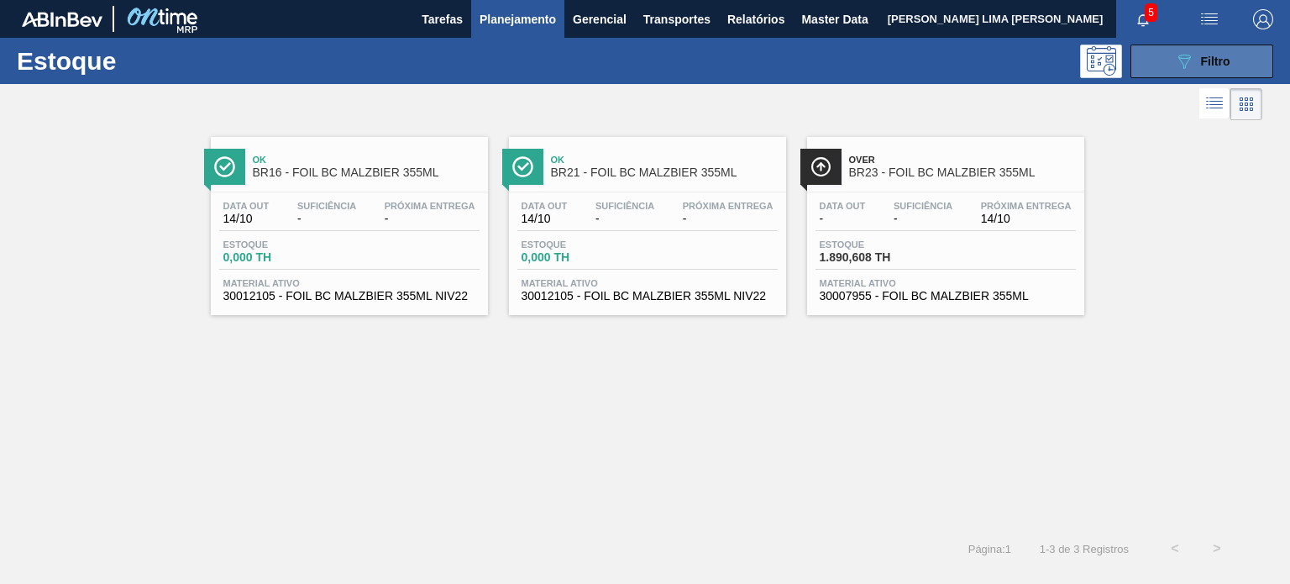
click at [1166, 72] on button "089F7B8B-B2A5-4AFE-B5C0-19BA573D28AC Filtro" at bounding box center [1202, 62] width 143 height 34
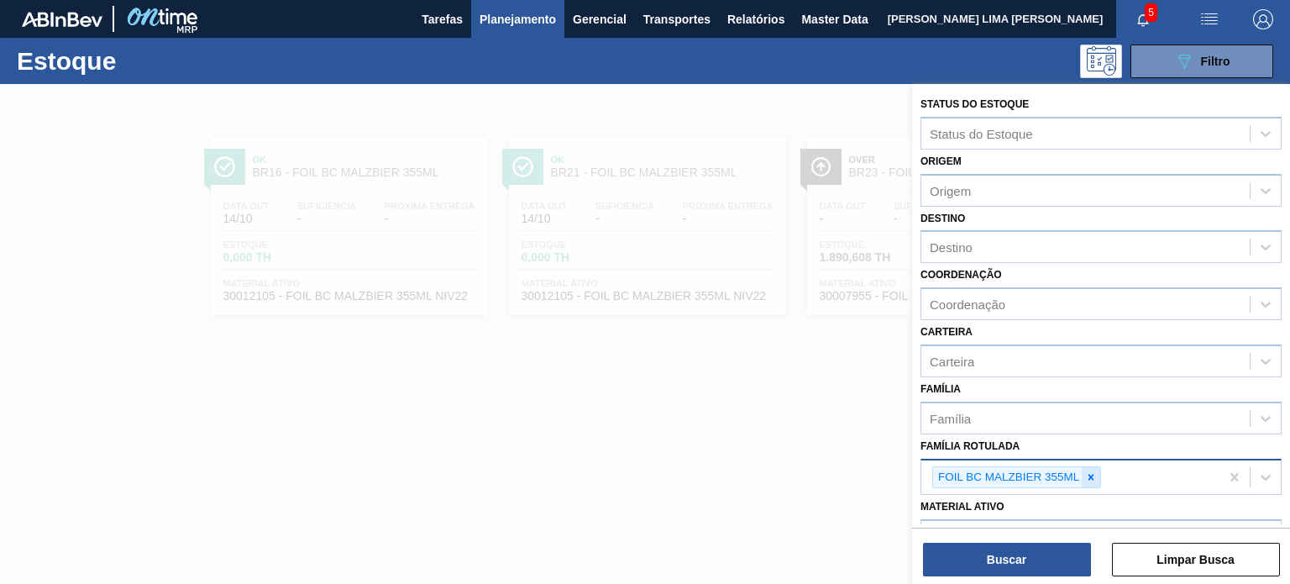
click at [1085, 471] on icon at bounding box center [1091, 477] width 12 height 12
type Rotulada "sukita 2l h"
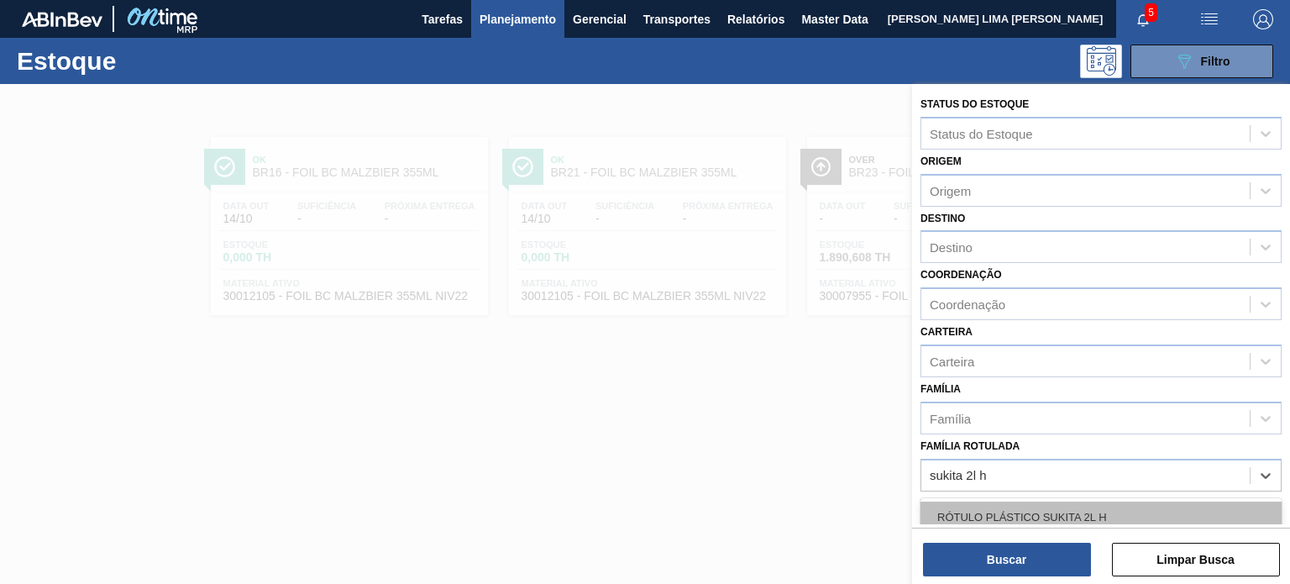
click at [1054, 503] on div "RÓTULO PLÁSTICO SUKITA 2L H" at bounding box center [1101, 516] width 361 height 31
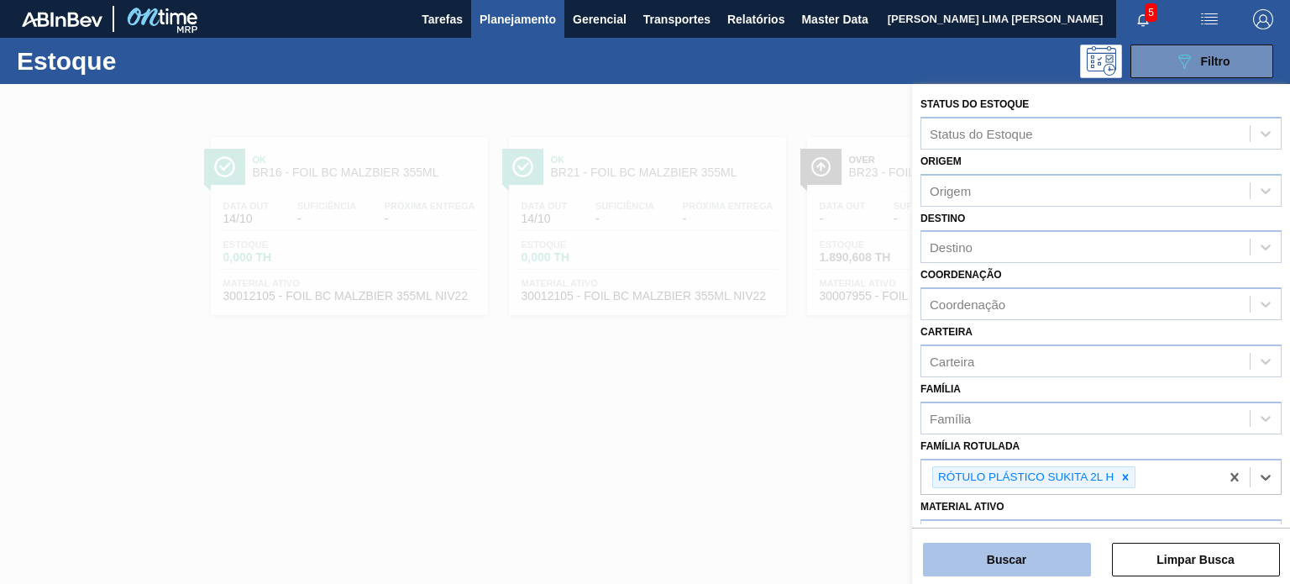
click at [1025, 570] on button "Buscar" at bounding box center [1007, 560] width 168 height 34
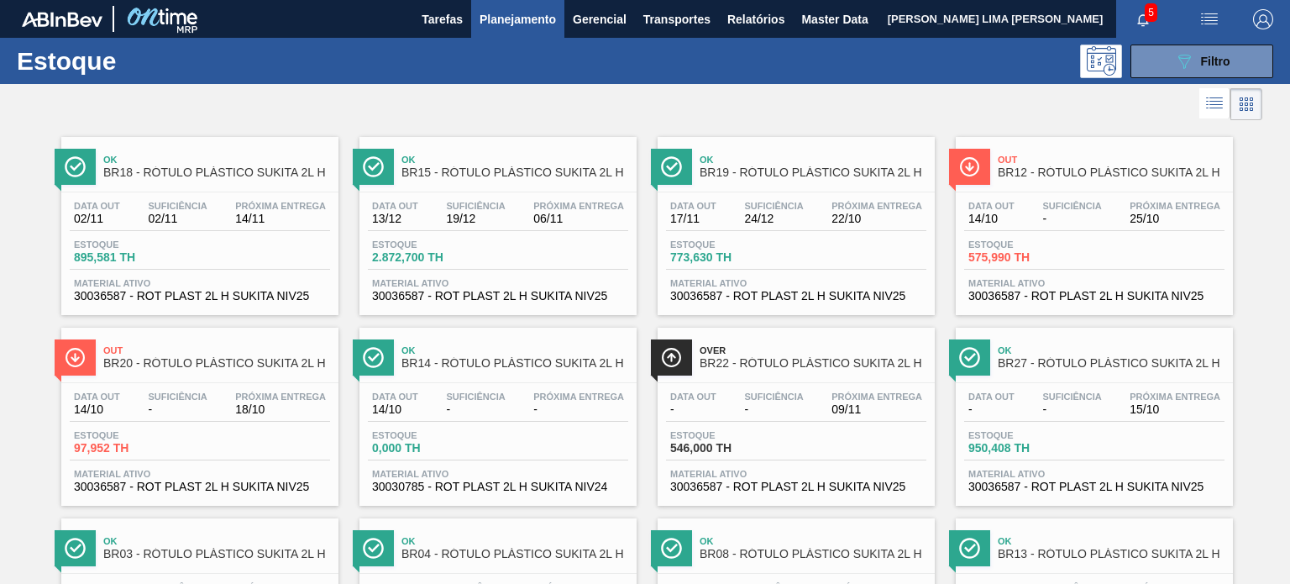
click at [1162, 70] on button "089F7B8B-B2A5-4AFE-B5C0-19BA573D28AC Filtro" at bounding box center [1202, 62] width 143 height 34
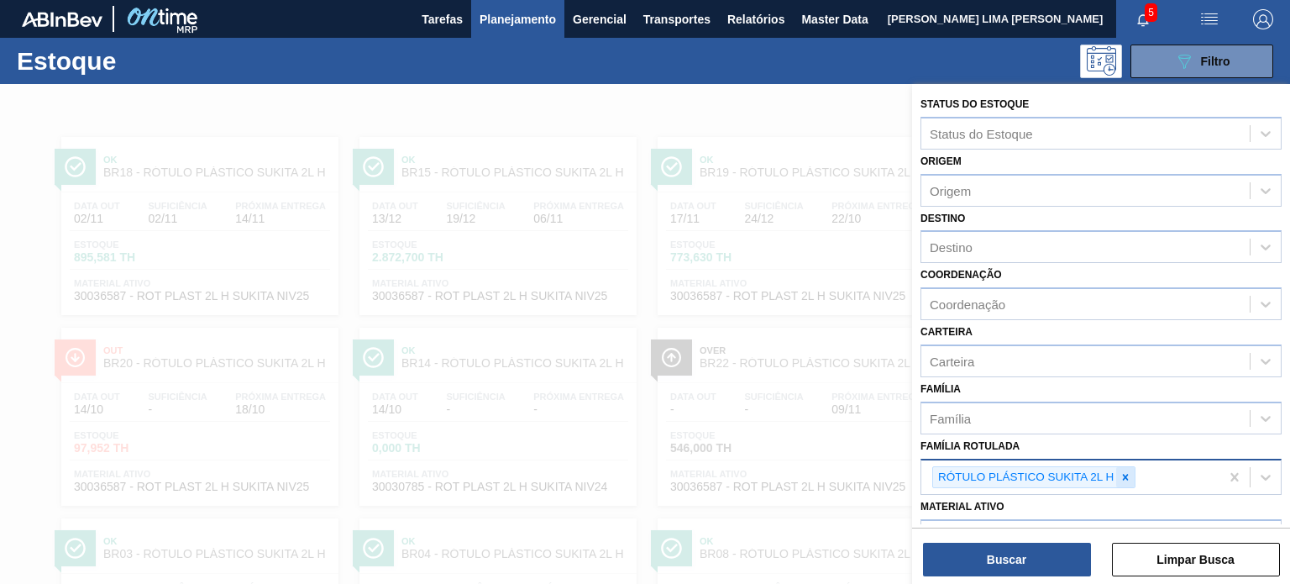
click at [1121, 473] on icon at bounding box center [1126, 477] width 12 height 12
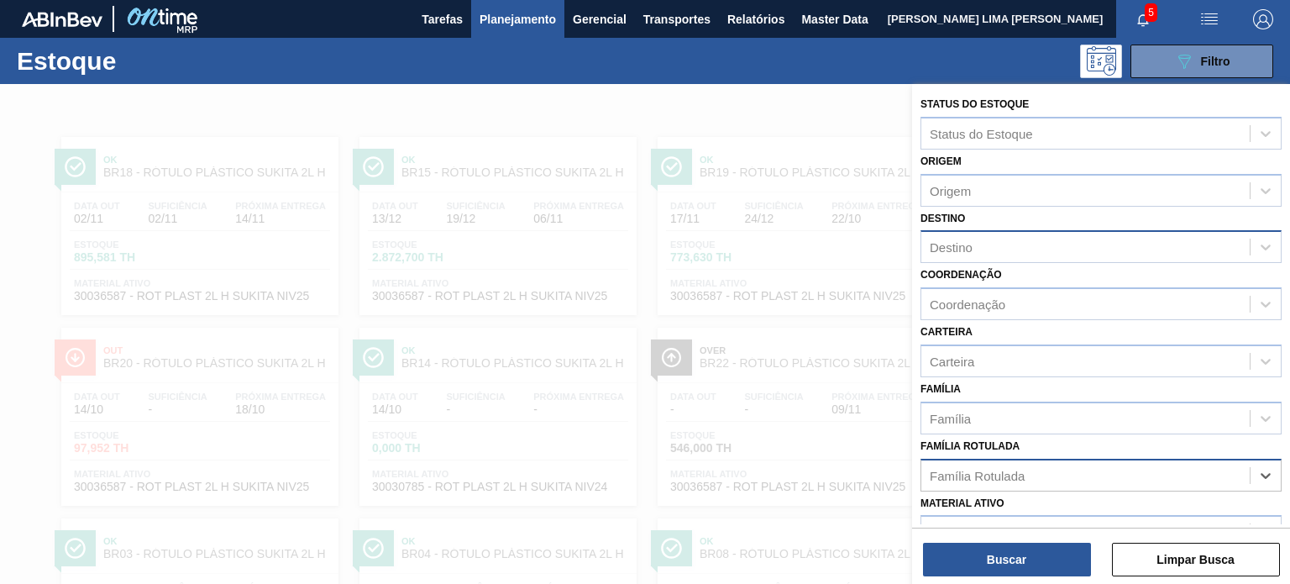
click at [988, 240] on div "Destino" at bounding box center [1085, 247] width 328 height 24
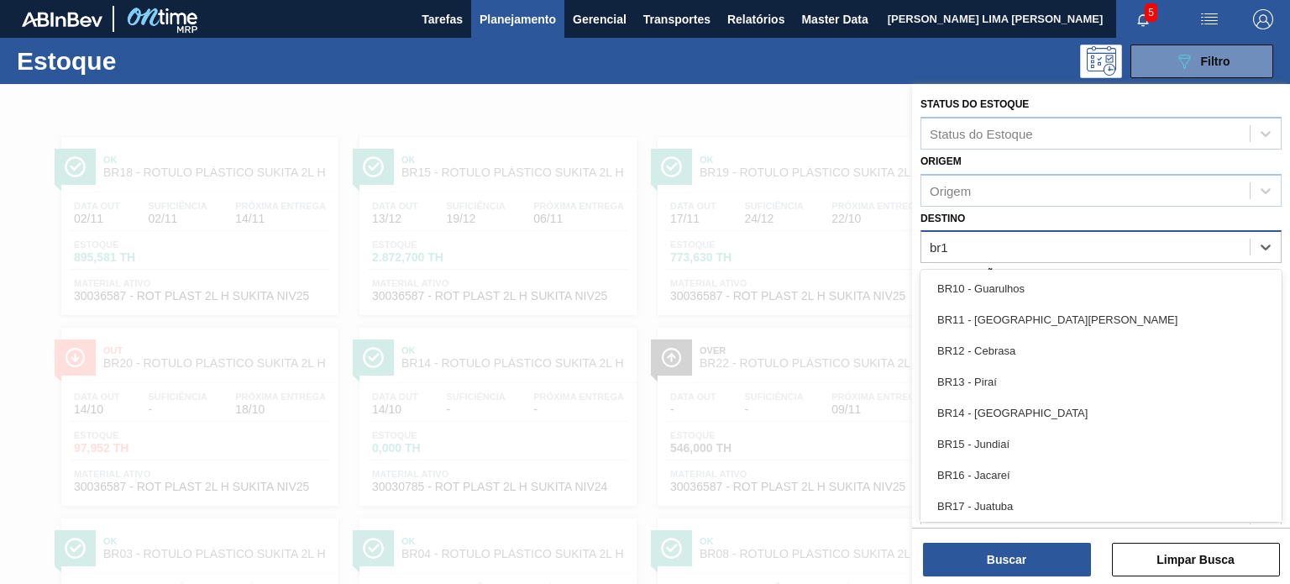
type input "br14"
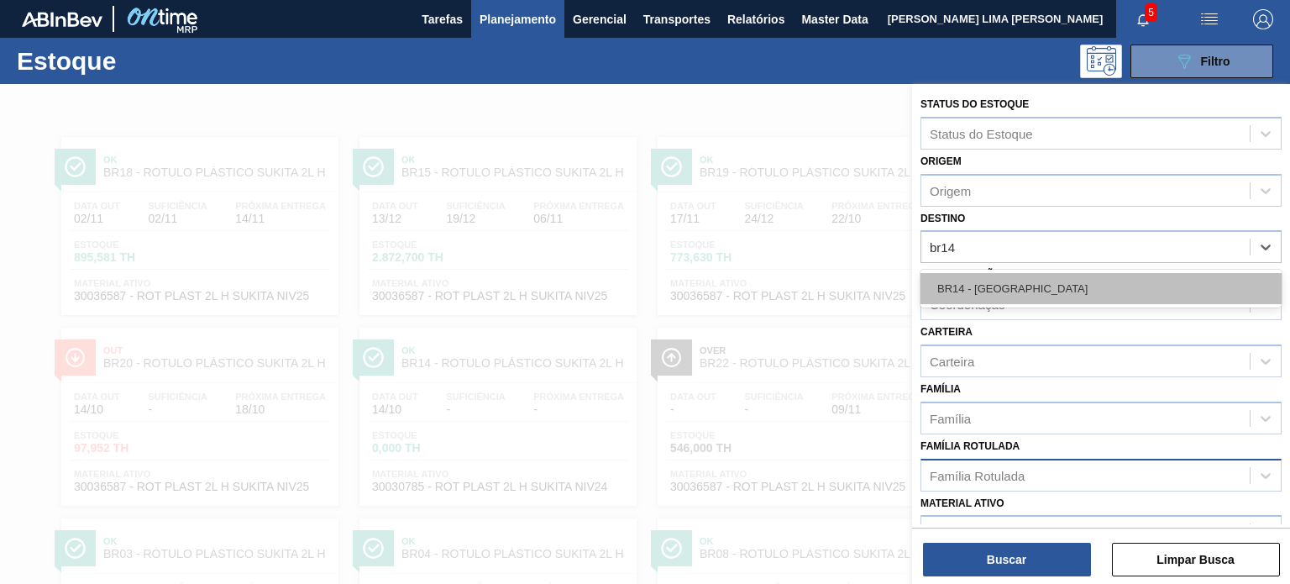
click at [1025, 288] on div "BR14 - Curitibana" at bounding box center [1101, 288] width 361 height 31
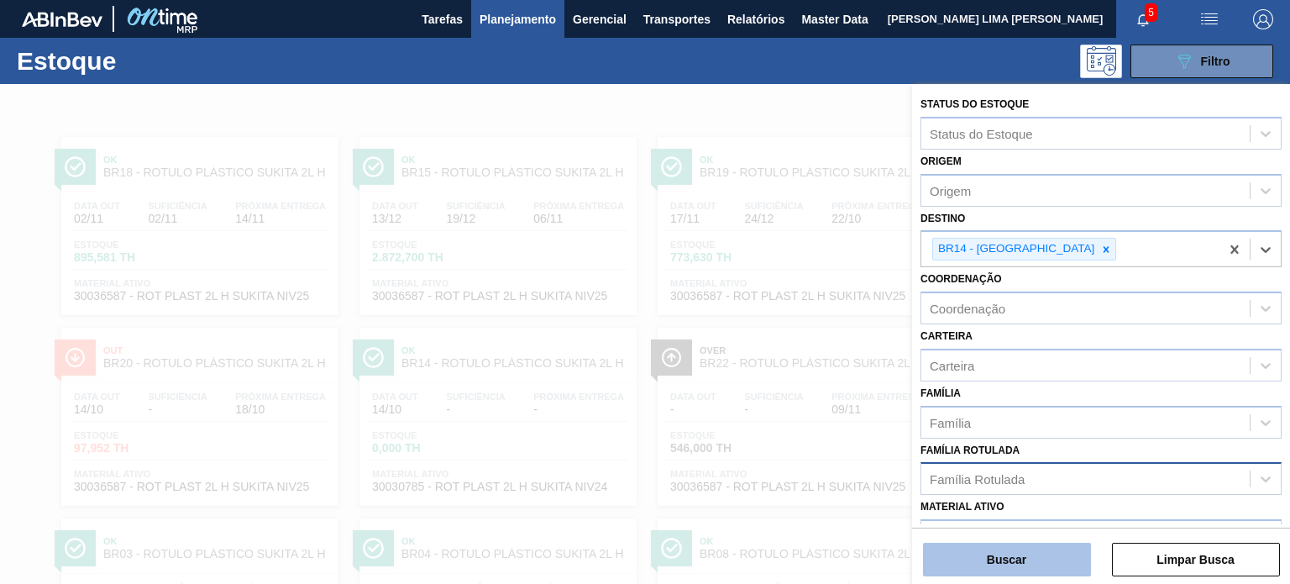
click at [1011, 551] on button "Buscar" at bounding box center [1007, 560] width 168 height 34
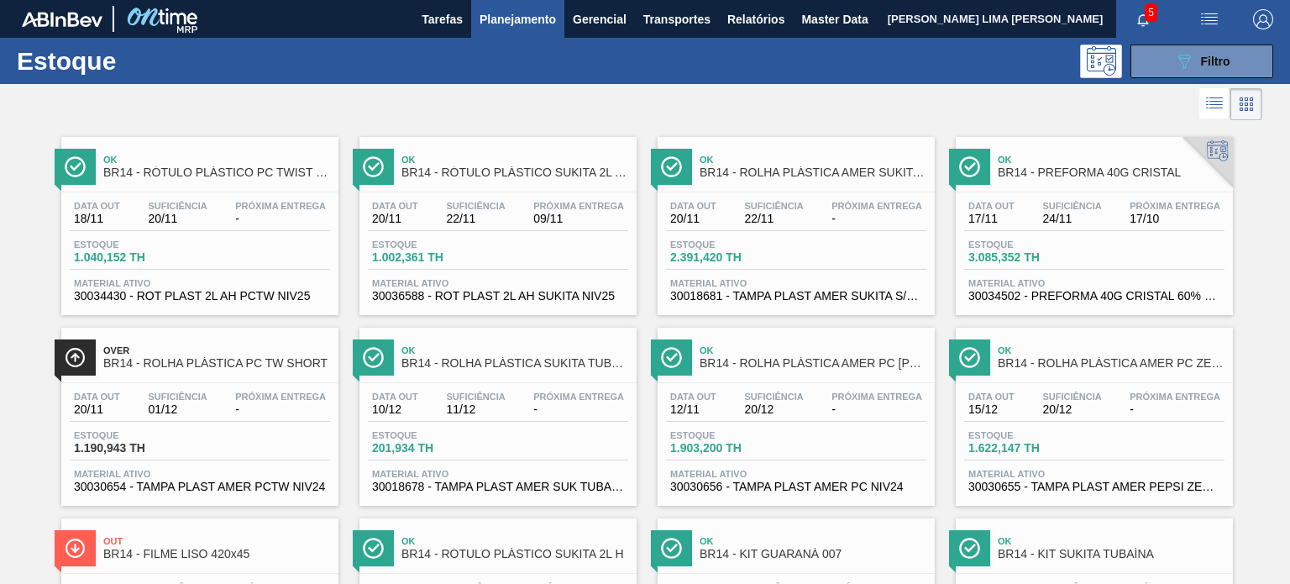
click at [1147, 80] on div "Estoque 089F7B8B-B2A5-4AFE-B5C0-19BA573D28AC Filtro" at bounding box center [645, 61] width 1290 height 46
click at [1143, 87] on div at bounding box center [631, 104] width 1262 height 40
click at [1145, 71] on button "089F7B8B-B2A5-4AFE-B5C0-19BA573D28AC Filtro" at bounding box center [1202, 62] width 143 height 34
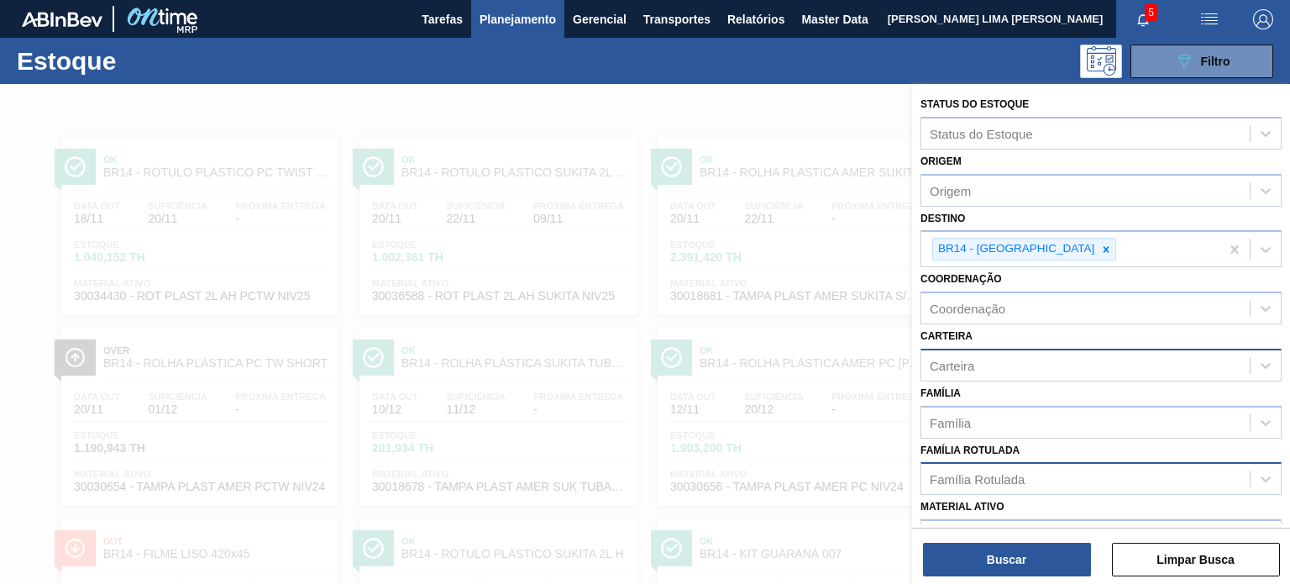
click at [984, 365] on div "Carteira" at bounding box center [1085, 365] width 328 height 24
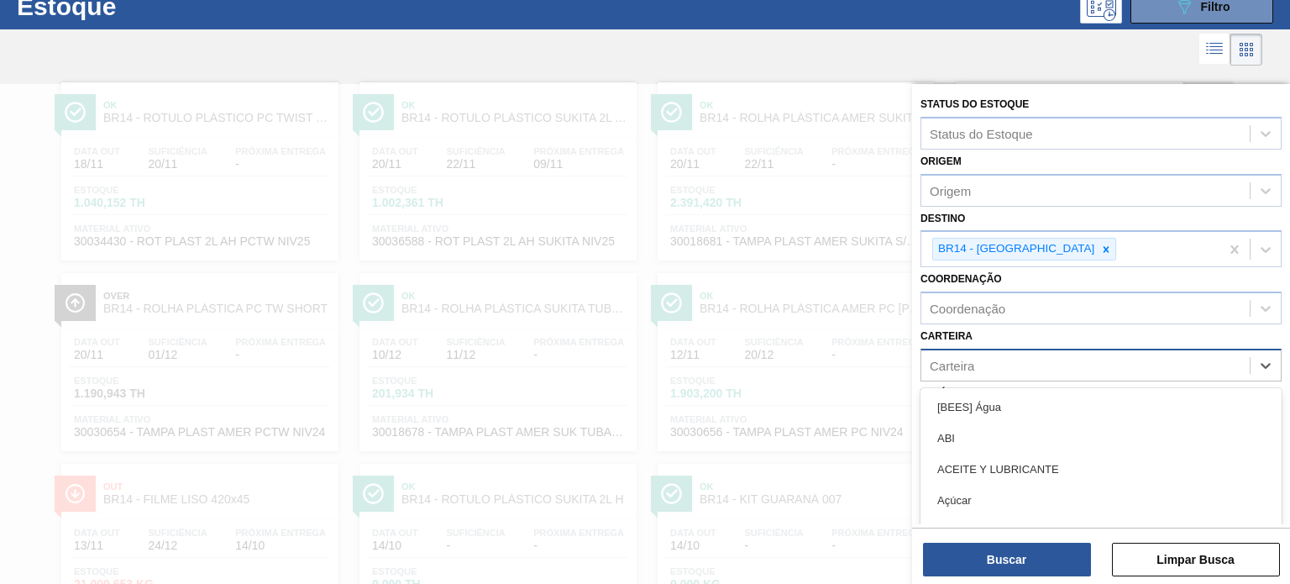
scroll to position [60, 0]
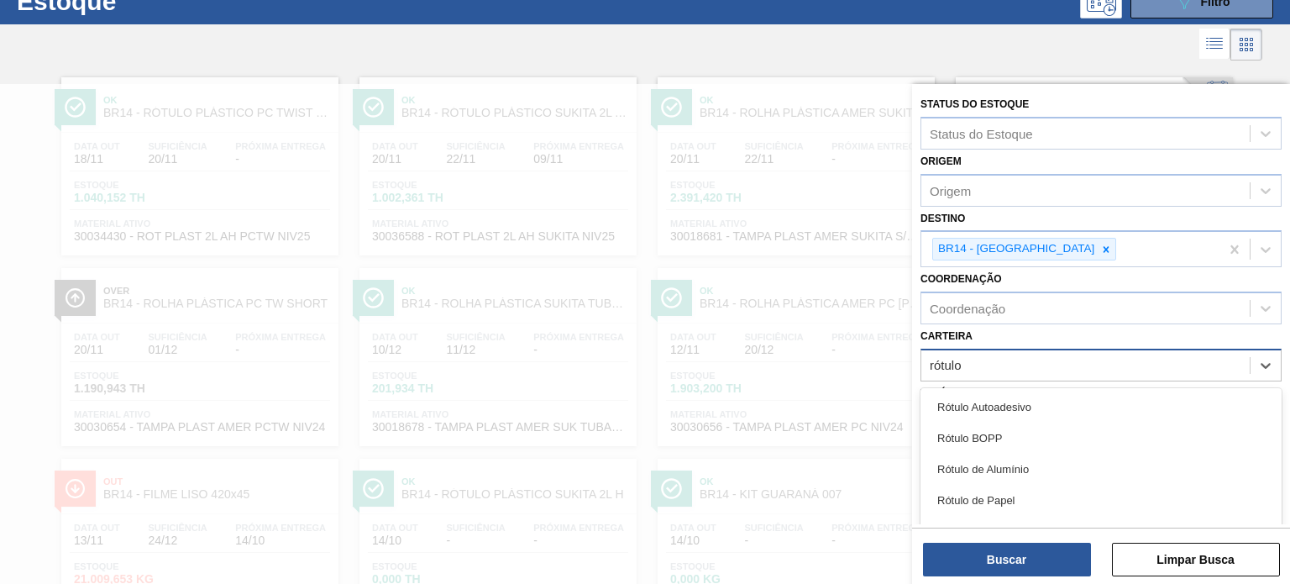
type input "rótulo p"
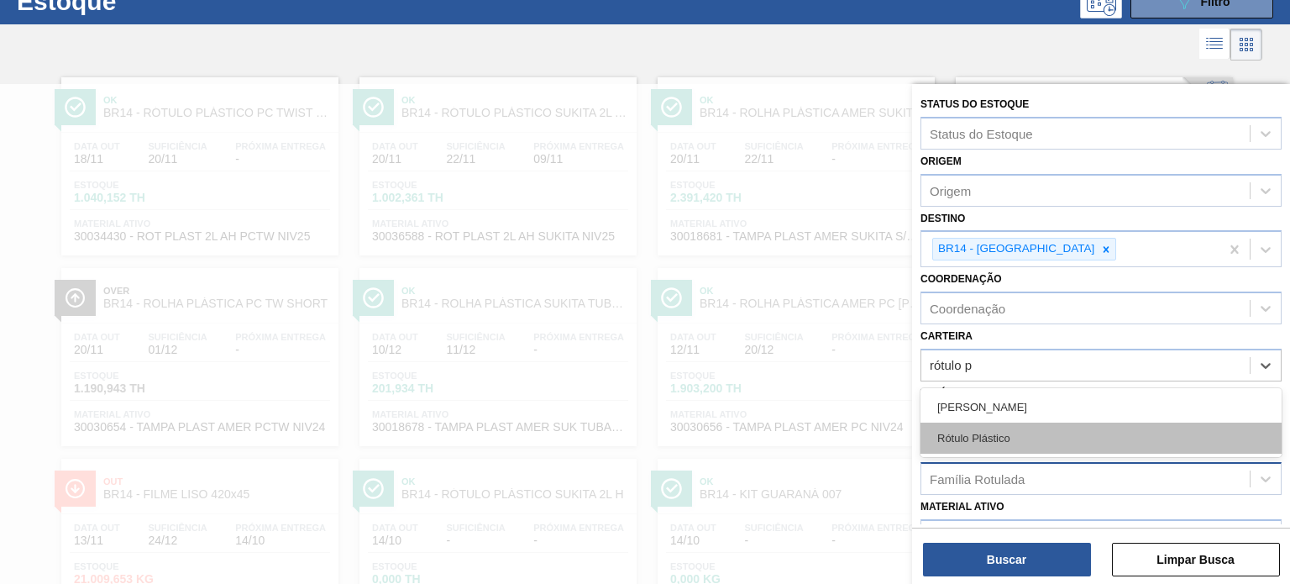
click at [1007, 439] on div "Rótulo Plástico" at bounding box center [1101, 438] width 361 height 31
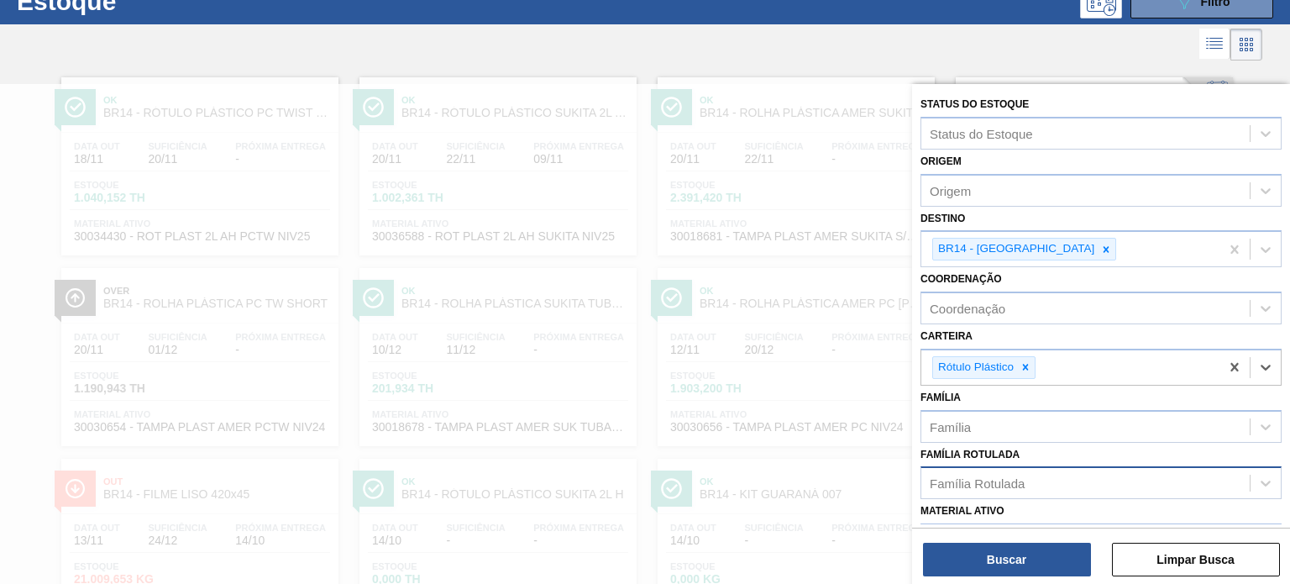
click at [1024, 580] on div "Status do Estoque Status do Estoque Origem Origem Destino BR14 - Curitibana Coo…" at bounding box center [1101, 335] width 378 height 503
click at [1021, 556] on button "Buscar" at bounding box center [1007, 560] width 168 height 34
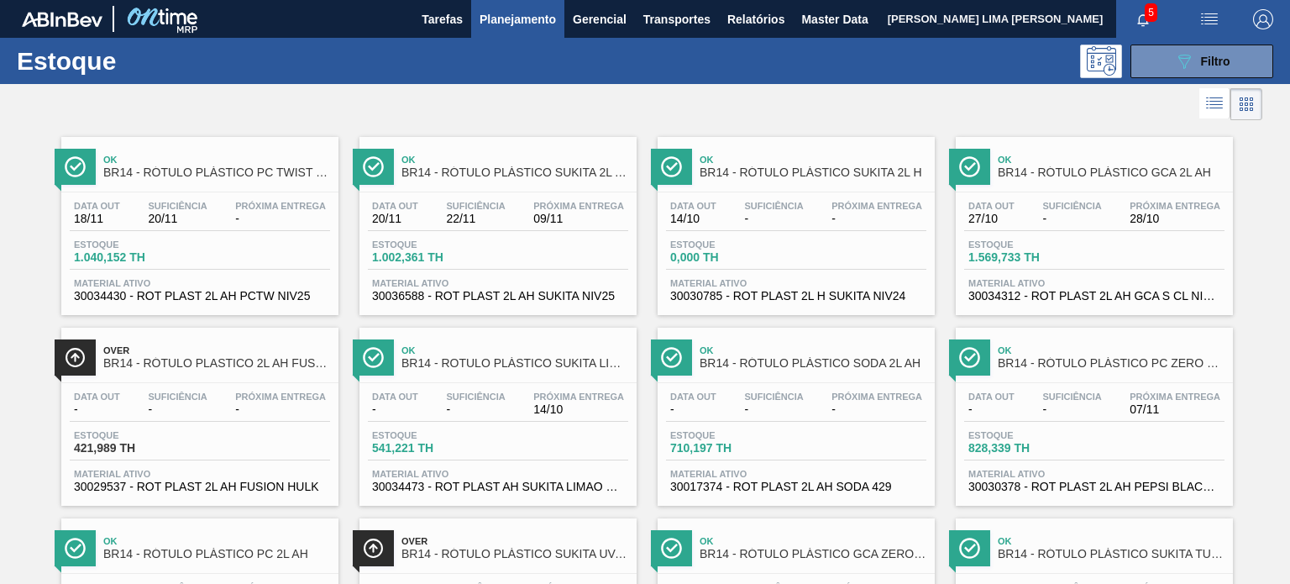
drag, startPoint x: 780, startPoint y: 204, endPoint x: 663, endPoint y: 124, distance: 142.1
click at [627, 113] on div at bounding box center [631, 104] width 1262 height 40
click at [1215, 51] on div "089F7B8B-B2A5-4AFE-B5C0-19BA573D28AC Filtro" at bounding box center [1202, 61] width 56 height 20
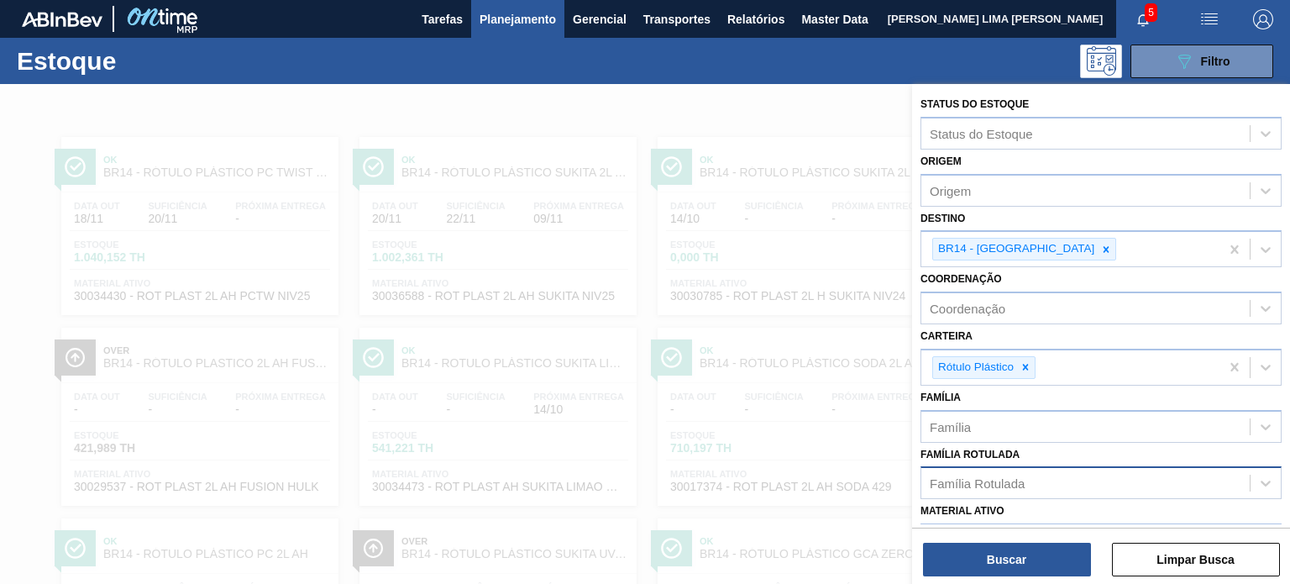
click at [1018, 369] on div at bounding box center [1025, 367] width 18 height 21
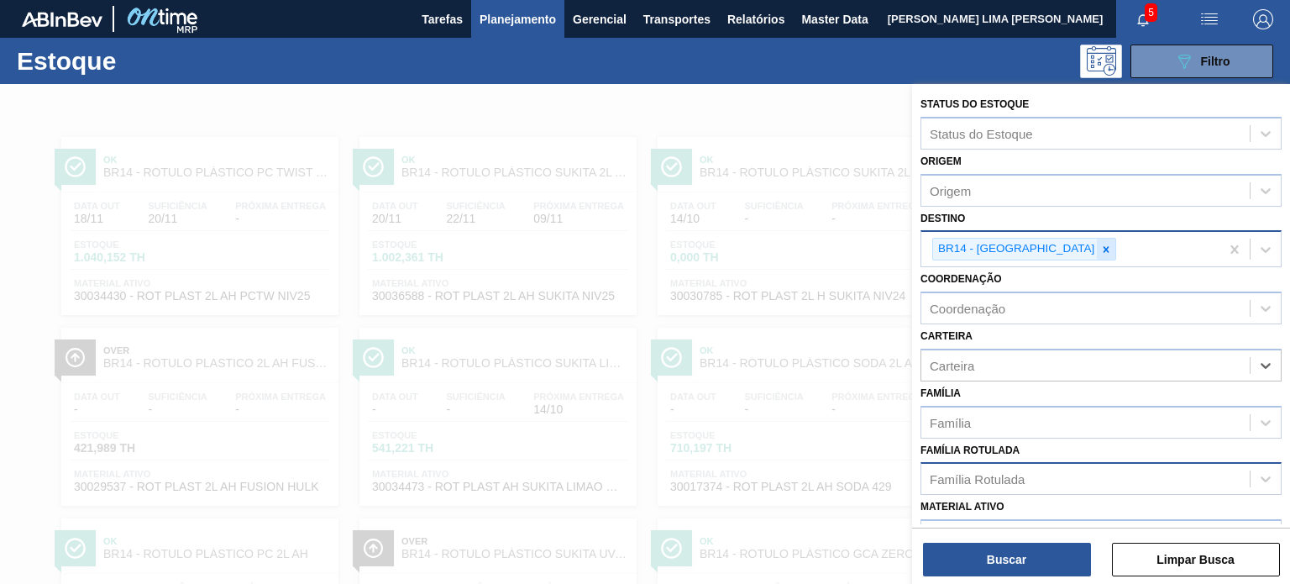
click at [1097, 244] on div at bounding box center [1106, 249] width 18 height 21
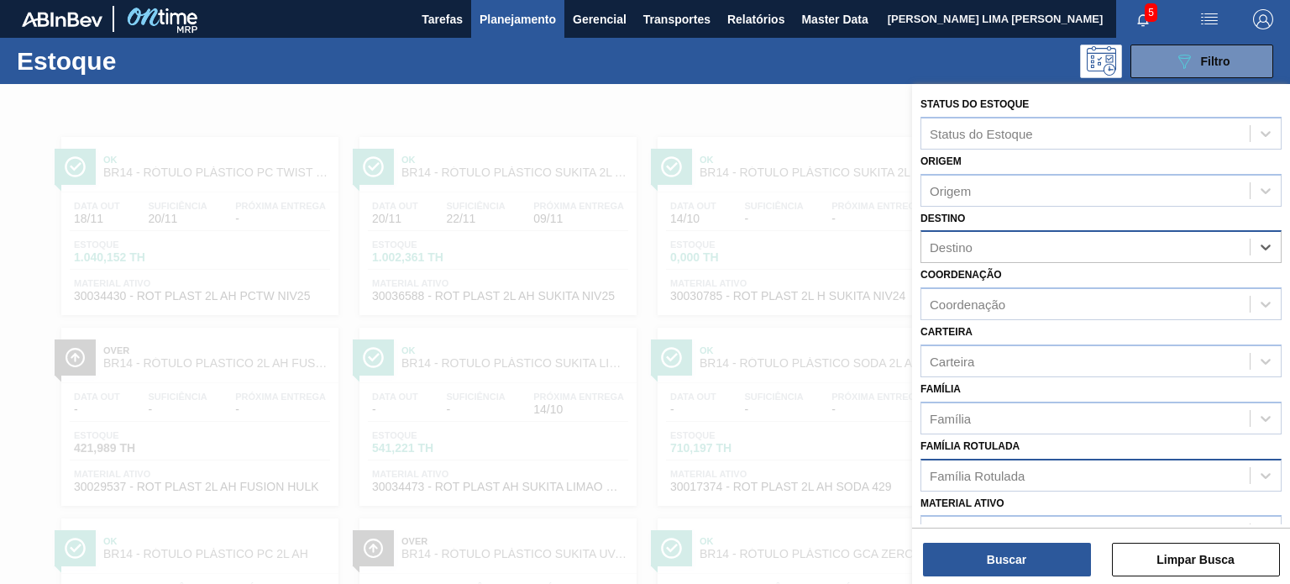
click at [1025, 469] on div "Família Rotulada" at bounding box center [1085, 475] width 328 height 24
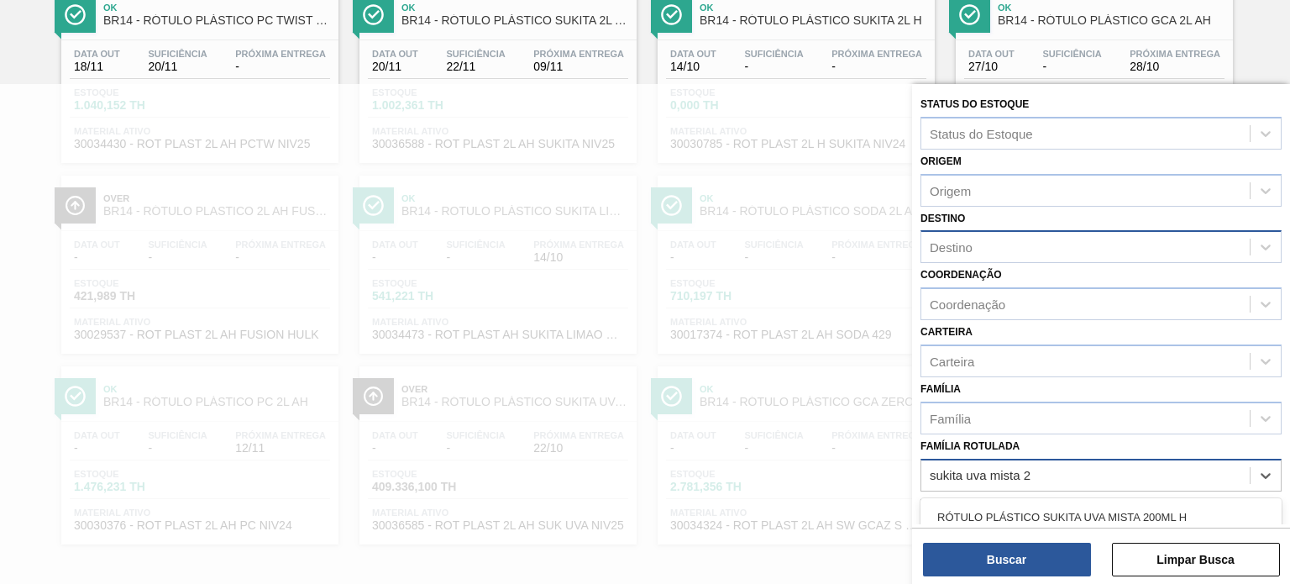
type Rotulada "sukita uva mista 2l"
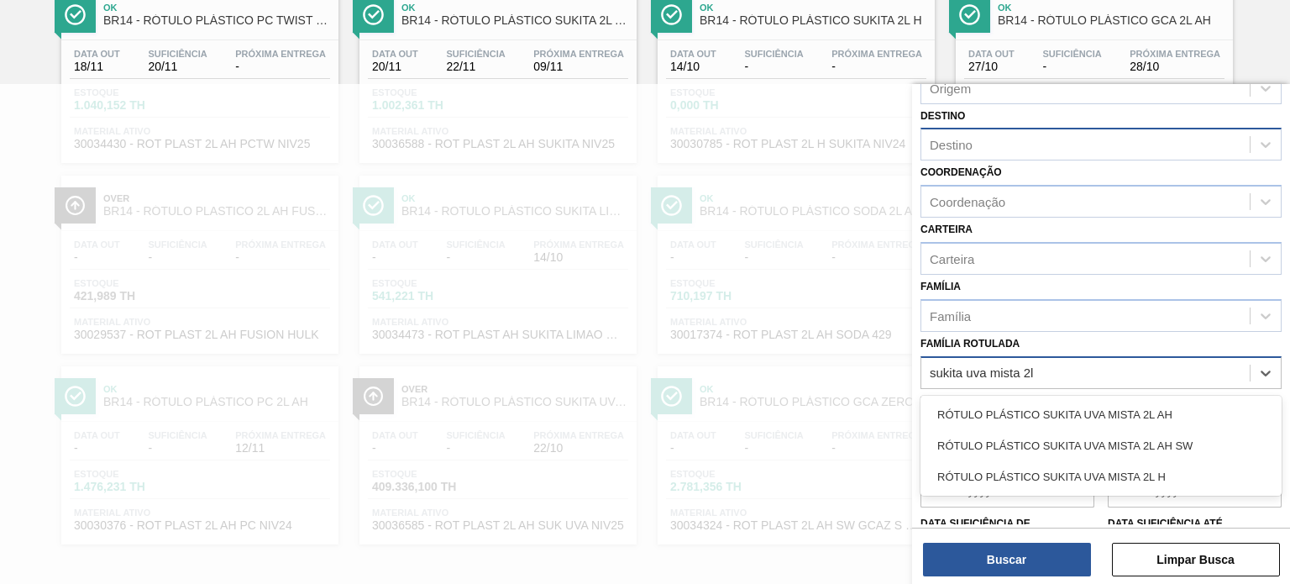
scroll to position [168, 0]
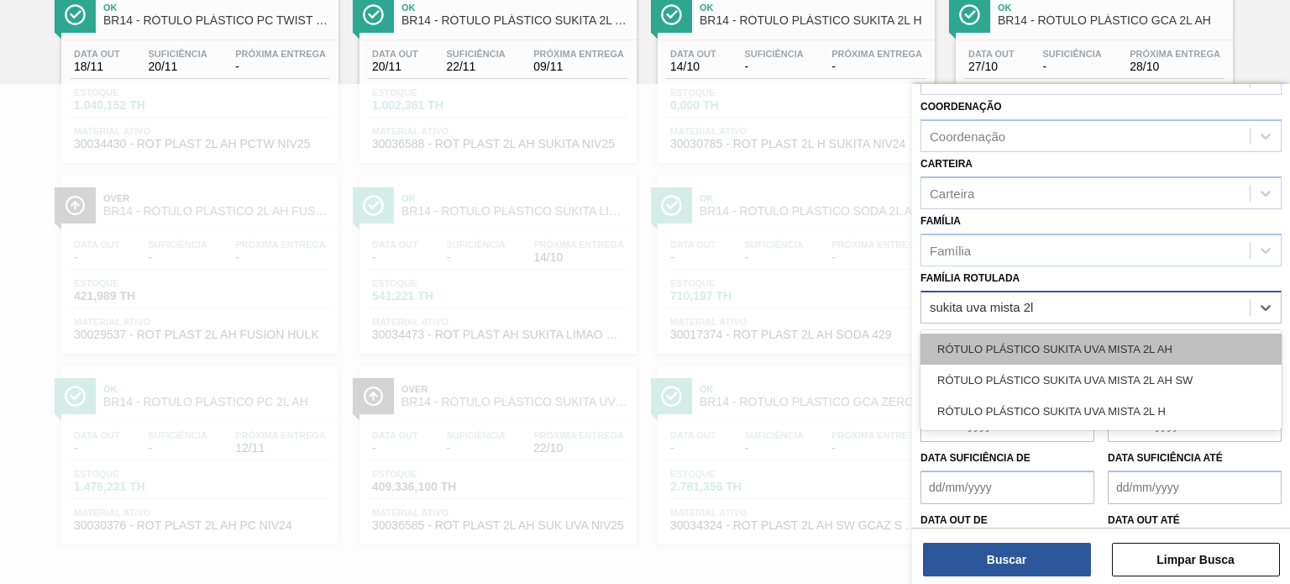
click at [1105, 347] on div "RÓTULO PLÁSTICO SUKITA UVA MISTA 2L AH" at bounding box center [1101, 348] width 361 height 31
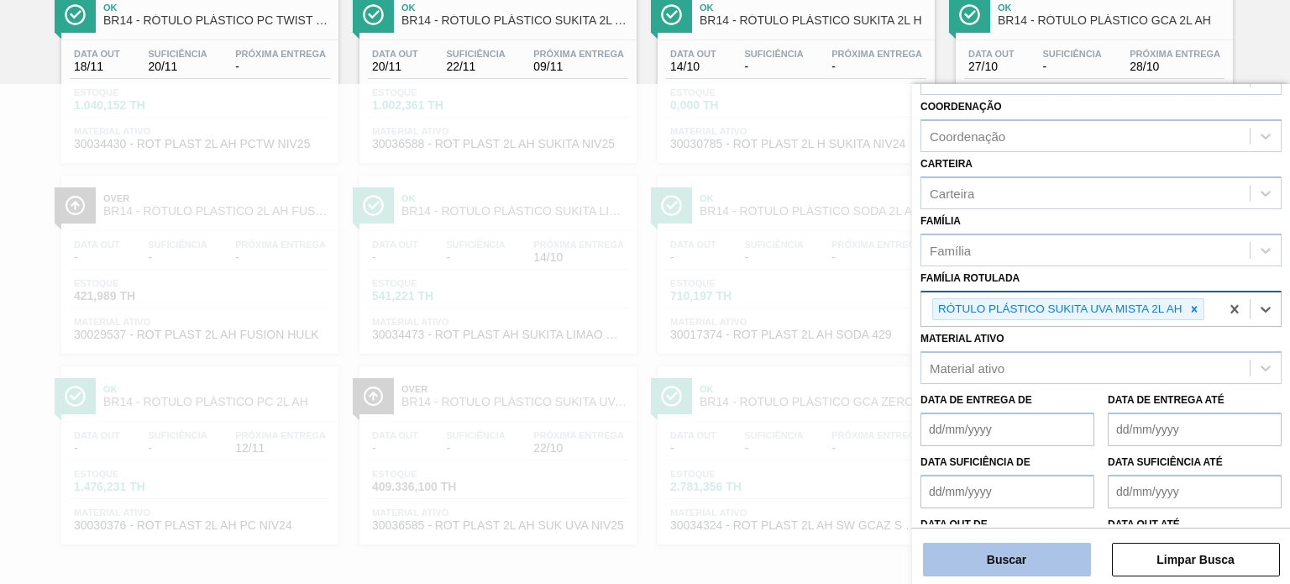
click at [1000, 575] on button "Buscar" at bounding box center [1007, 560] width 168 height 34
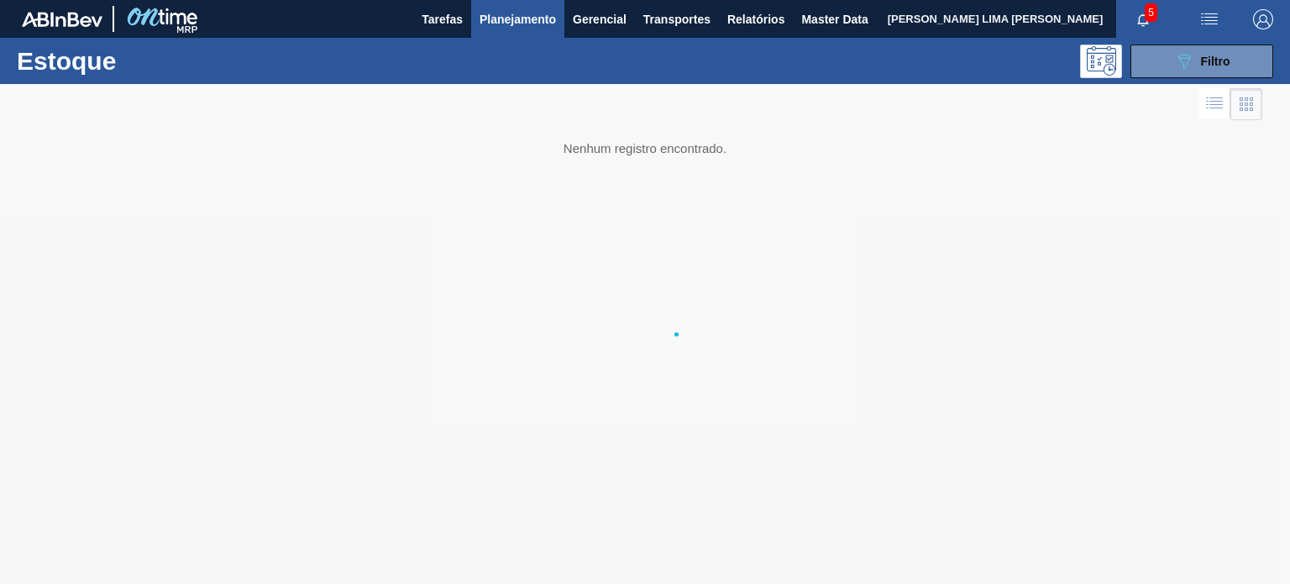
scroll to position [0, 0]
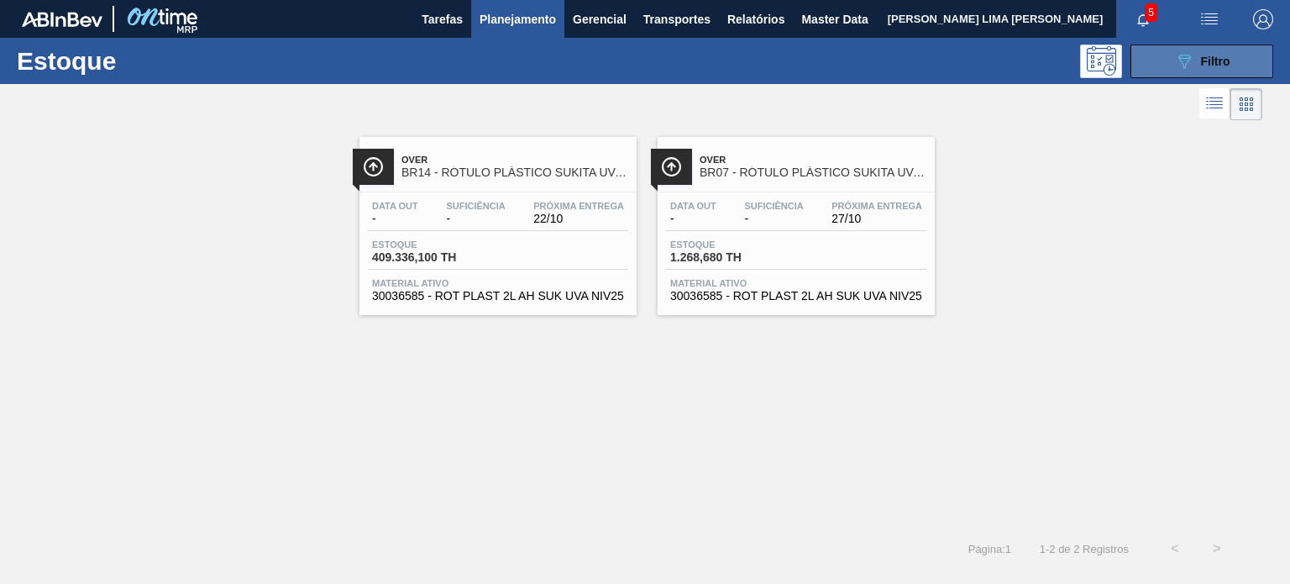
click at [1173, 73] on button "089F7B8B-B2A5-4AFE-B5C0-19BA573D28AC Filtro" at bounding box center [1202, 62] width 143 height 34
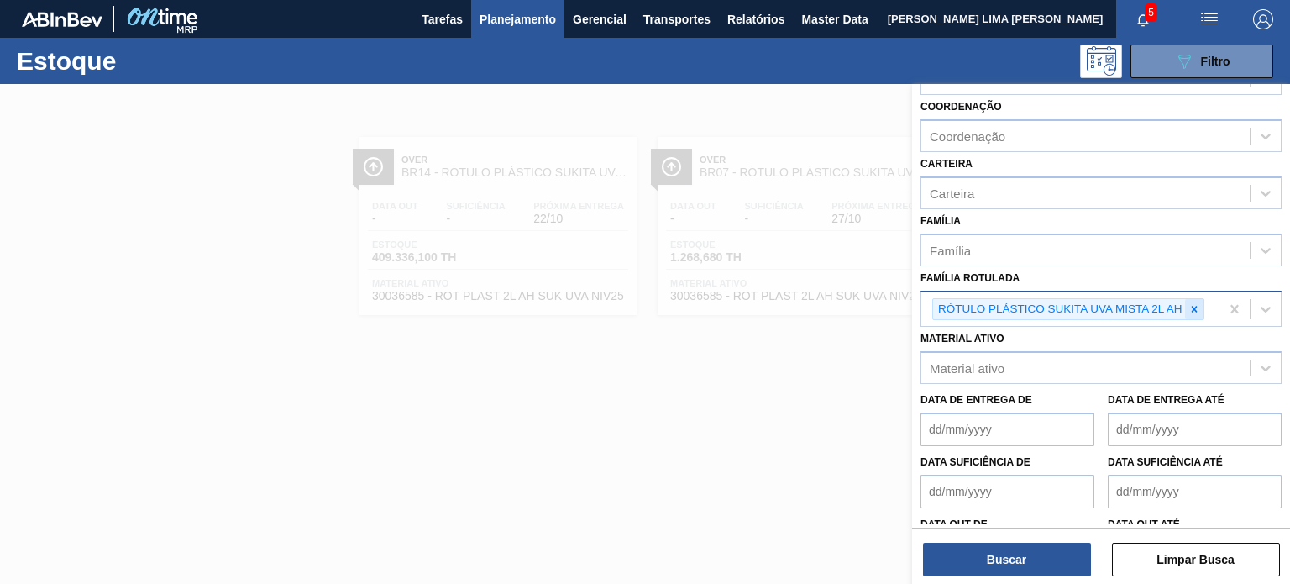
click at [1198, 303] on icon at bounding box center [1195, 309] width 12 height 12
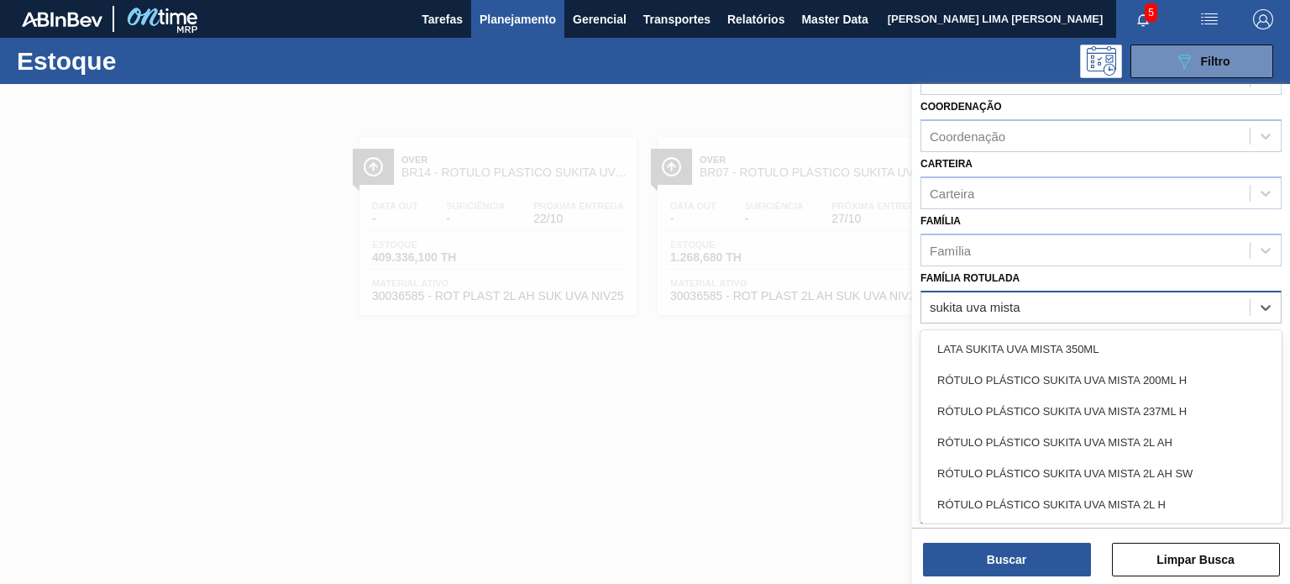
type Rotulada "sukita uva mista 2"
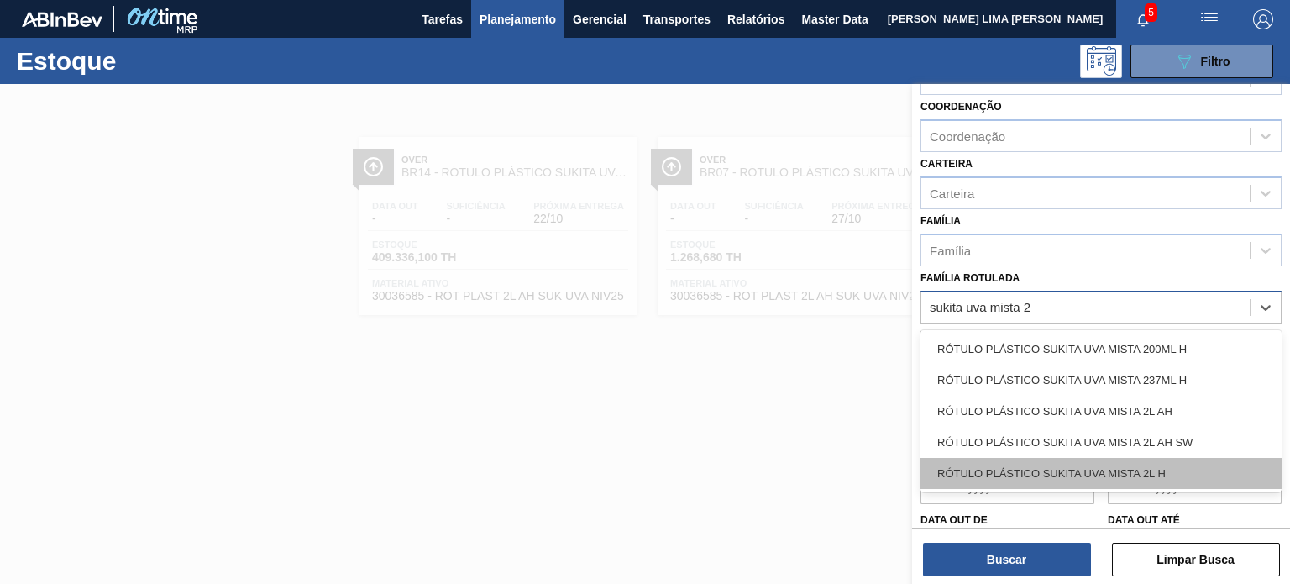
click at [1157, 460] on div "RÓTULO PLÁSTICO SUKITA UVA MISTA 2L H" at bounding box center [1101, 473] width 361 height 31
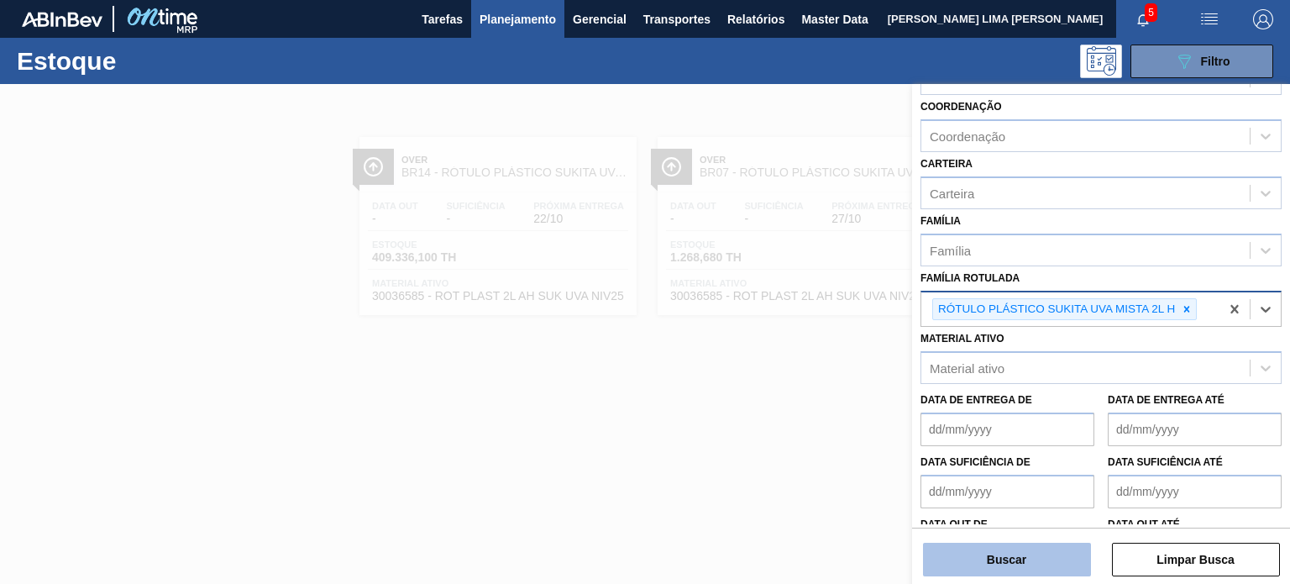
click at [1039, 544] on button "Buscar" at bounding box center [1007, 560] width 168 height 34
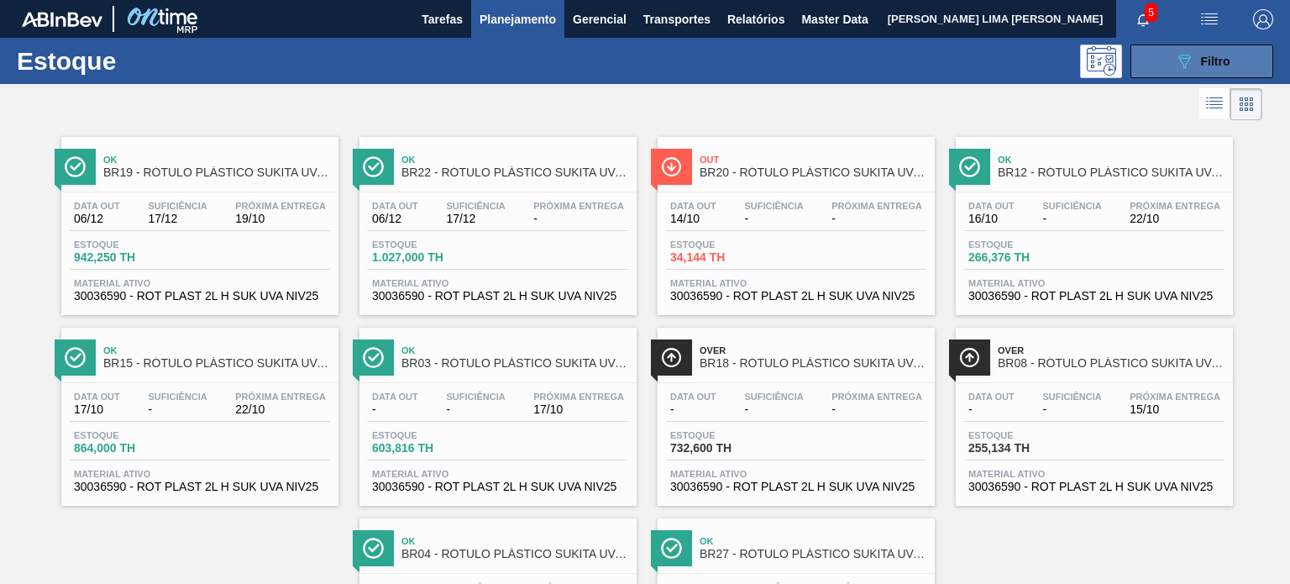
click at [1147, 66] on button "089F7B8B-B2A5-4AFE-B5C0-19BA573D28AC Filtro" at bounding box center [1202, 62] width 143 height 34
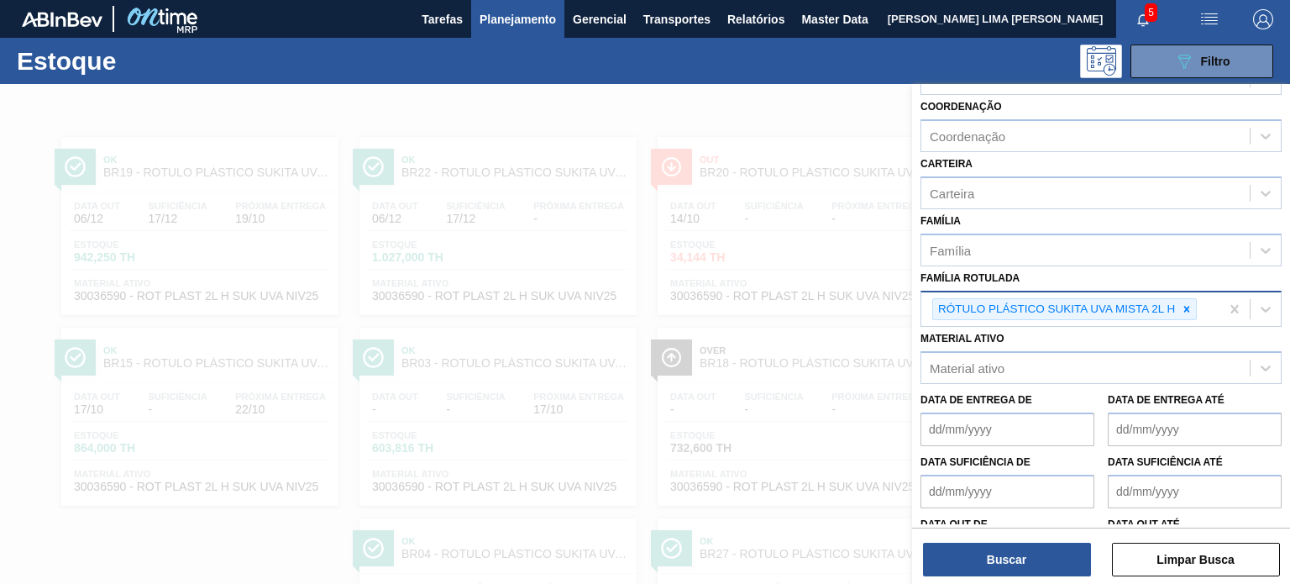
click at [846, 228] on div at bounding box center [645, 376] width 1290 height 584
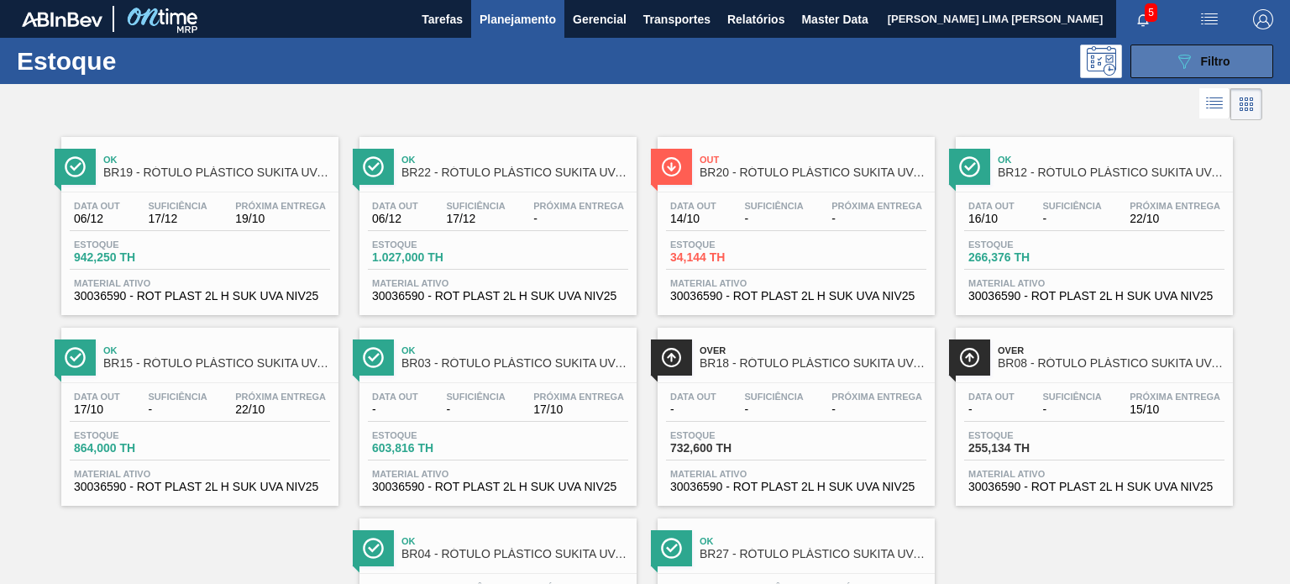
click at [1194, 55] on div "089F7B8B-B2A5-4AFE-B5C0-19BA573D28AC Filtro" at bounding box center [1202, 61] width 56 height 20
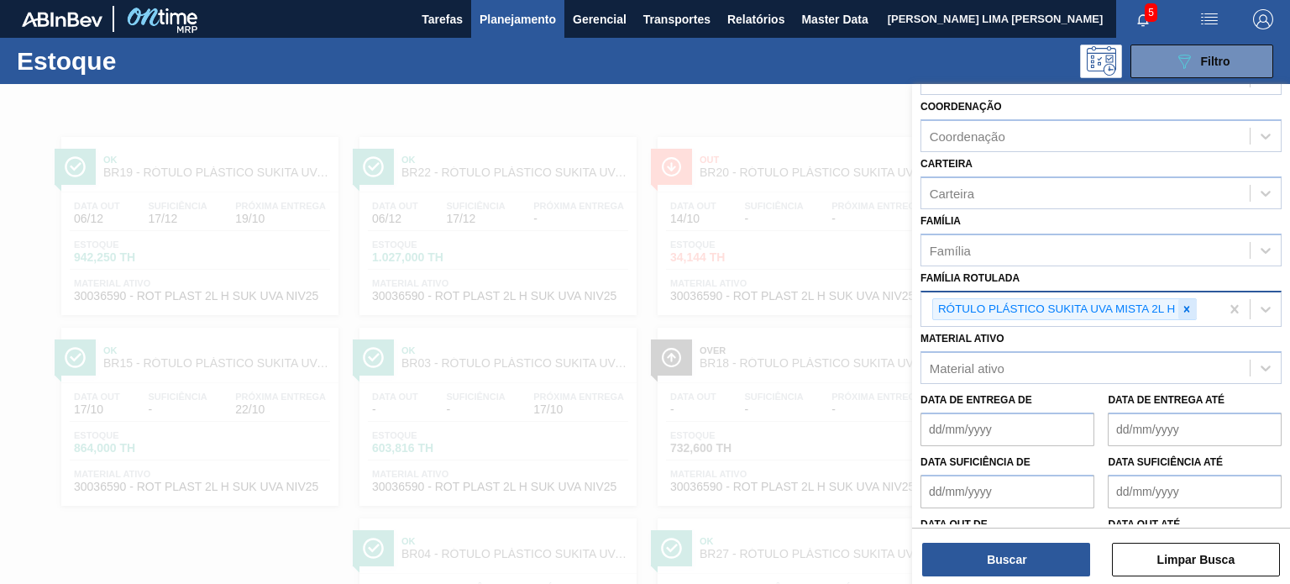
click at [1193, 301] on div at bounding box center [1187, 309] width 18 height 21
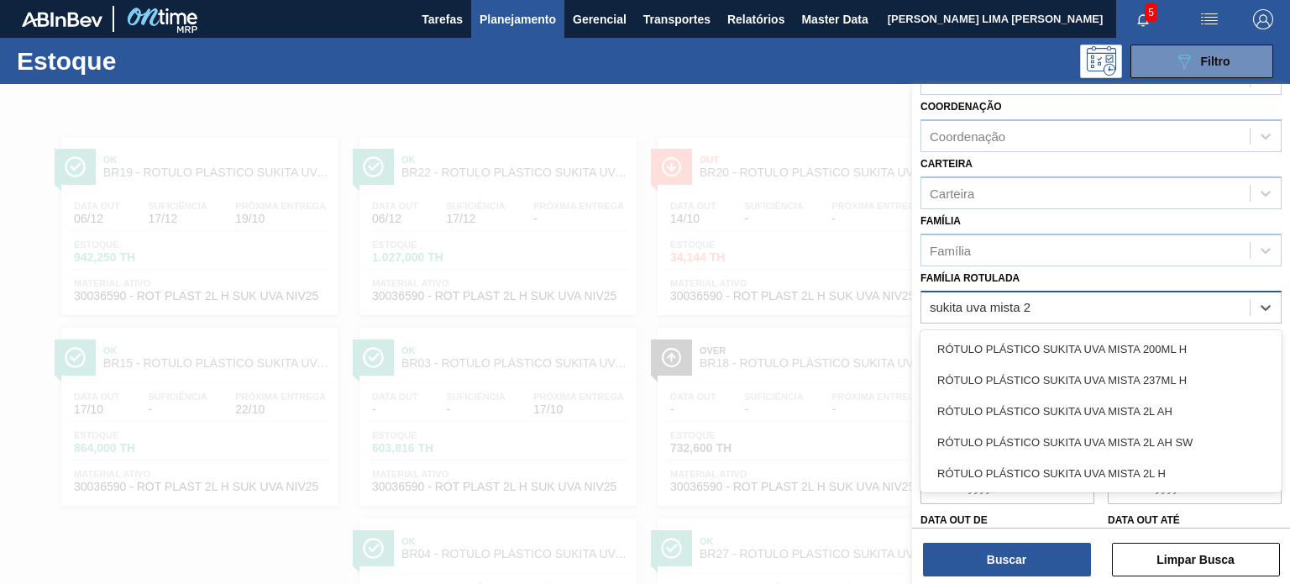
type Rotulada "sukita uva mista 2l"
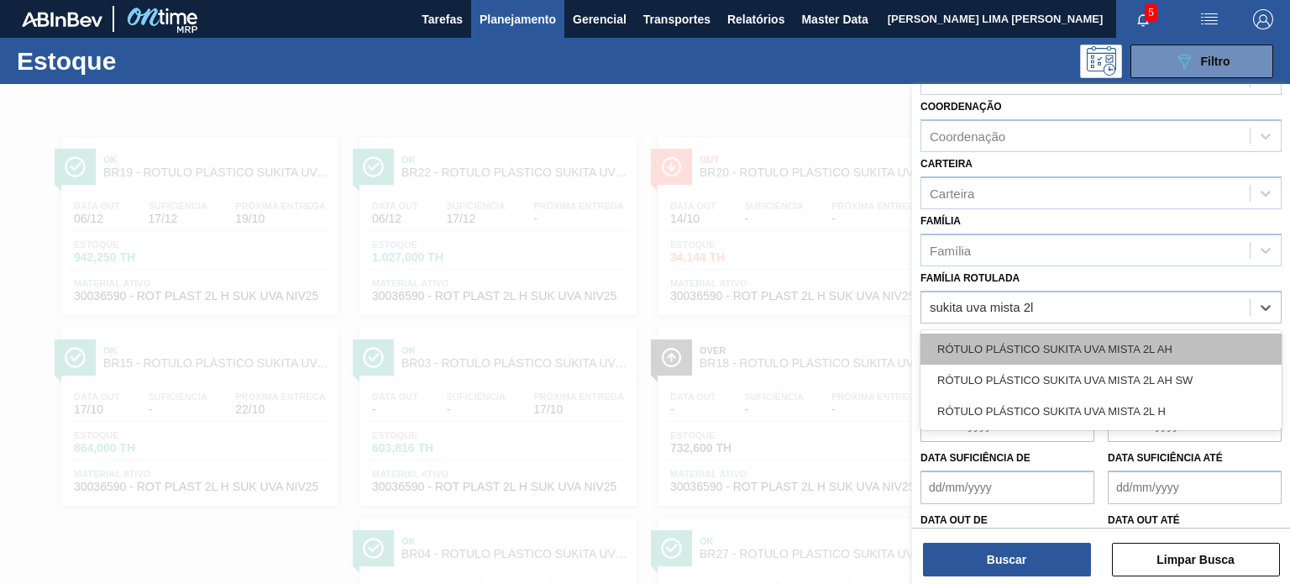
click at [1166, 344] on div "RÓTULO PLÁSTICO SUKITA UVA MISTA 2L AH" at bounding box center [1101, 348] width 361 height 31
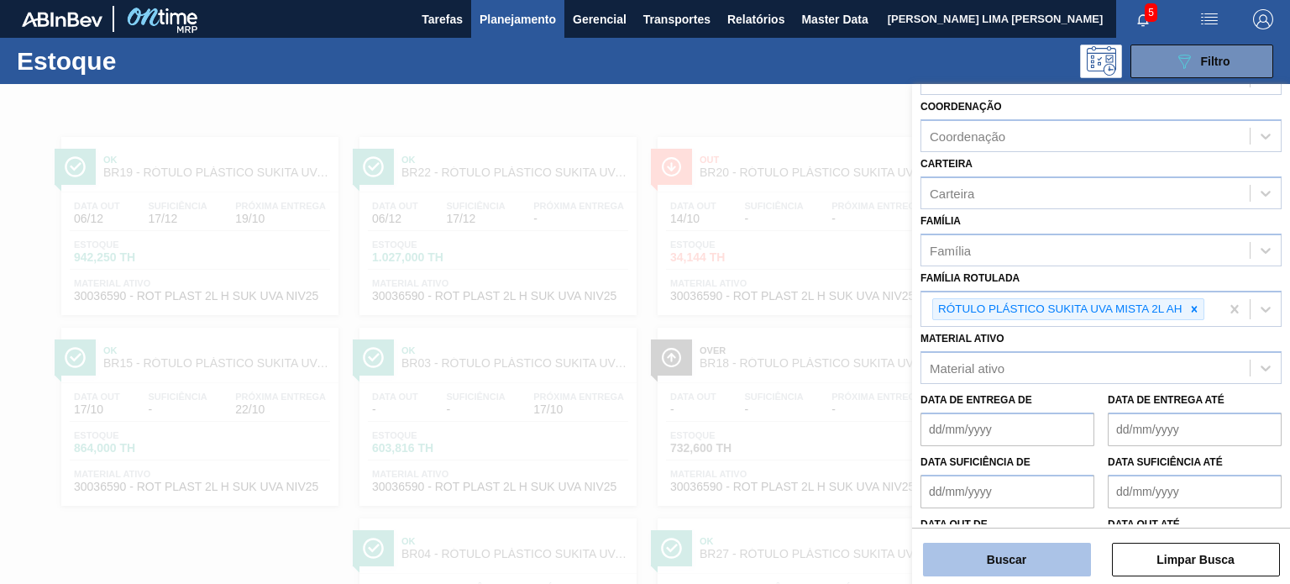
click at [1049, 550] on button "Buscar" at bounding box center [1007, 560] width 168 height 34
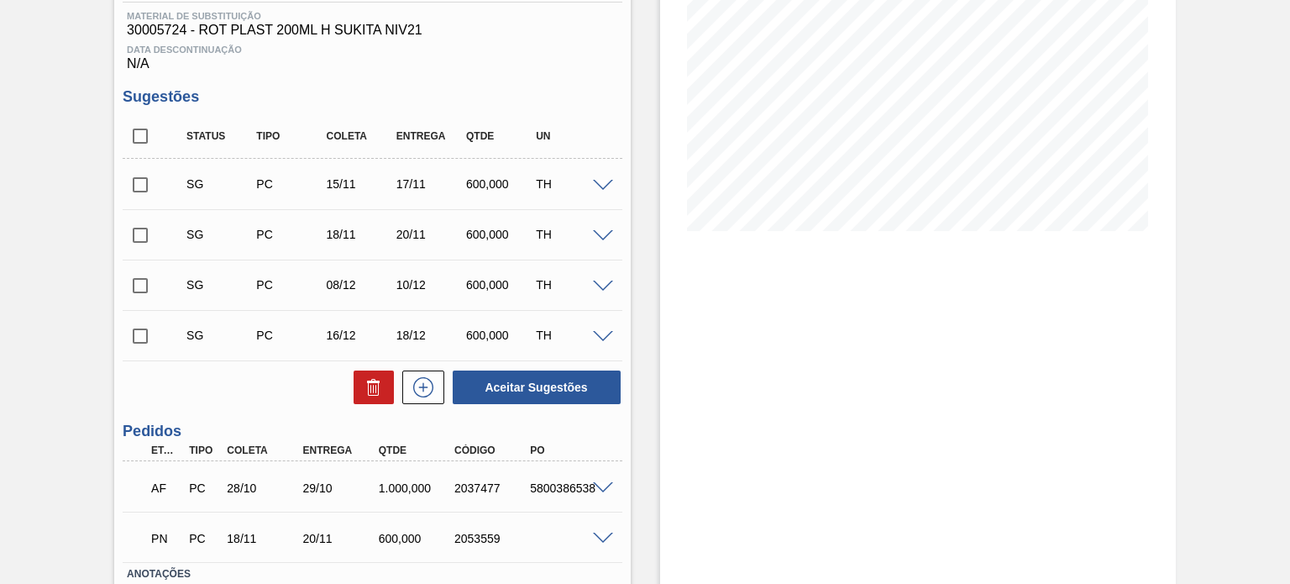
scroll to position [376, 0]
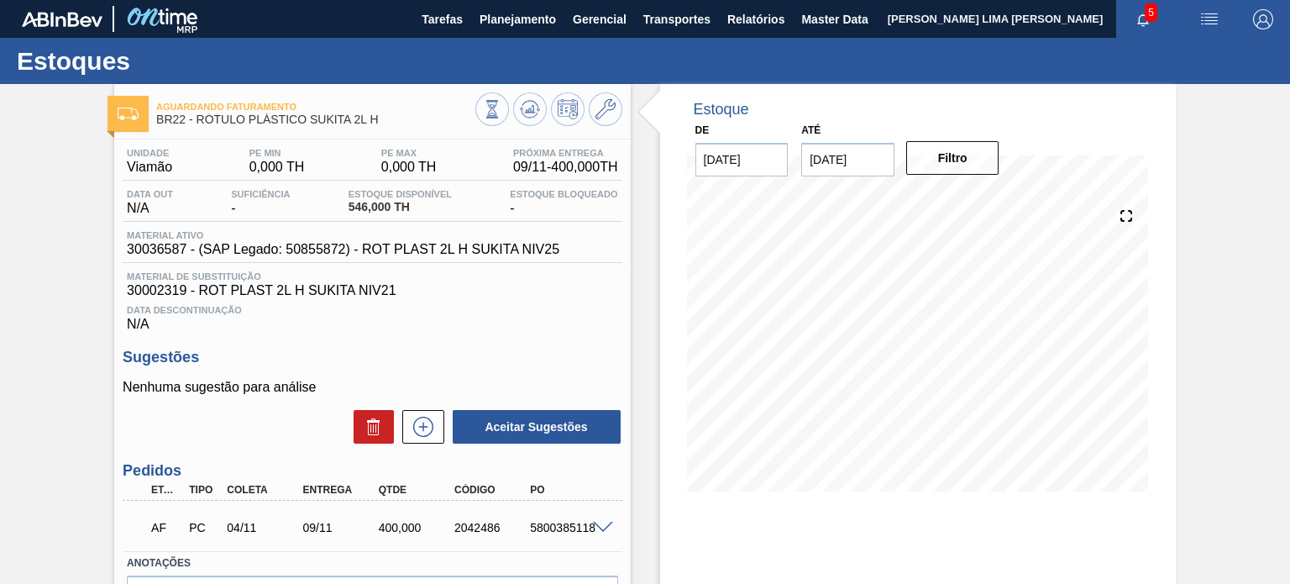
click at [597, 523] on span at bounding box center [603, 528] width 20 height 13
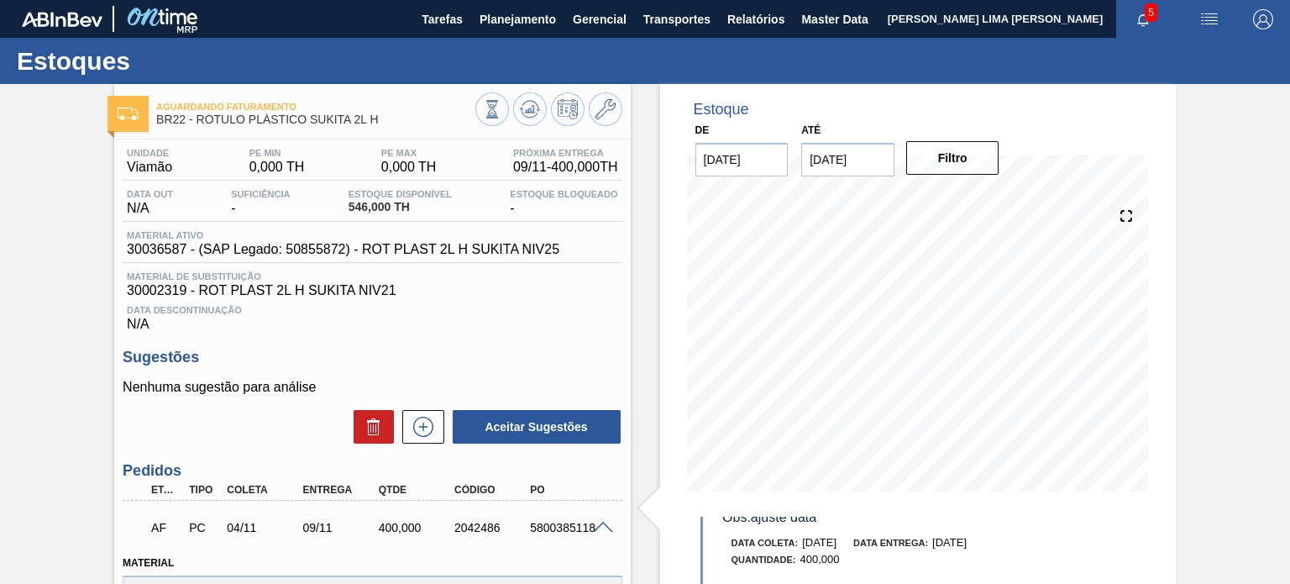
click at [511, 108] on div at bounding box center [548, 111] width 147 height 38
click at [498, 108] on icon at bounding box center [492, 109] width 18 height 18
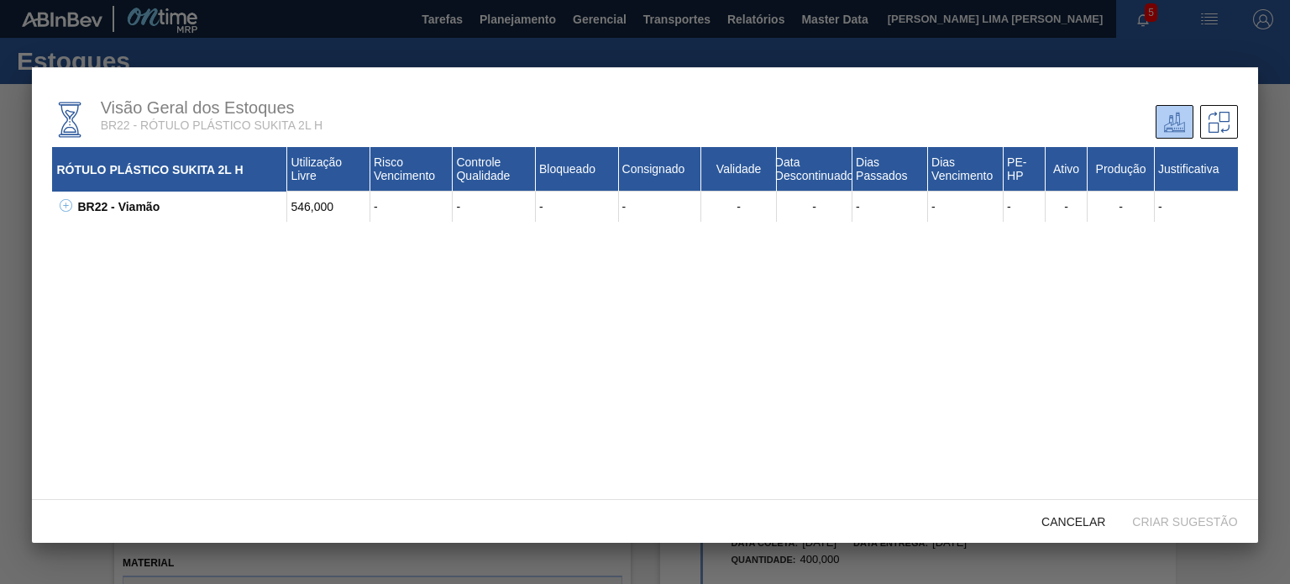
drag, startPoint x: 83, startPoint y: 197, endPoint x: 74, endPoint y: 202, distance: 10.1
click at [80, 202] on div "BR22 - Viamão" at bounding box center [180, 207] width 214 height 30
click at [72, 202] on div "BR22 - Viamão 546,000 - - - - - - - - - - - - 30017322 - ROT PLAST 2L H SUKITA …" at bounding box center [644, 207] width 1185 height 30
click at [72, 207] on div "BR22 - Viamão 546,000 - - - - - - - - - - - - 30017322 - ROT PLAST 2L H SUKITA …" at bounding box center [644, 207] width 1185 height 30
click at [71, 217] on div "BR22 - Viamão 546,000 - - - - - - - - - - - - 30017322 - ROT PLAST 2L H SUKITA …" at bounding box center [644, 207] width 1185 height 30
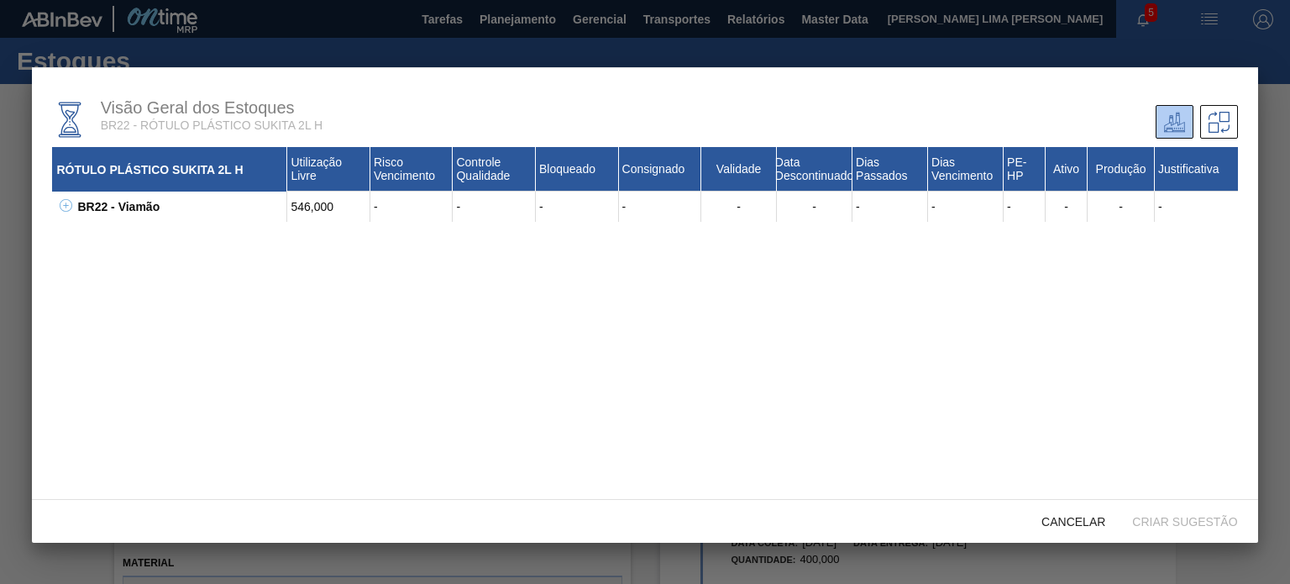
click at [69, 207] on icon at bounding box center [66, 205] width 13 height 13
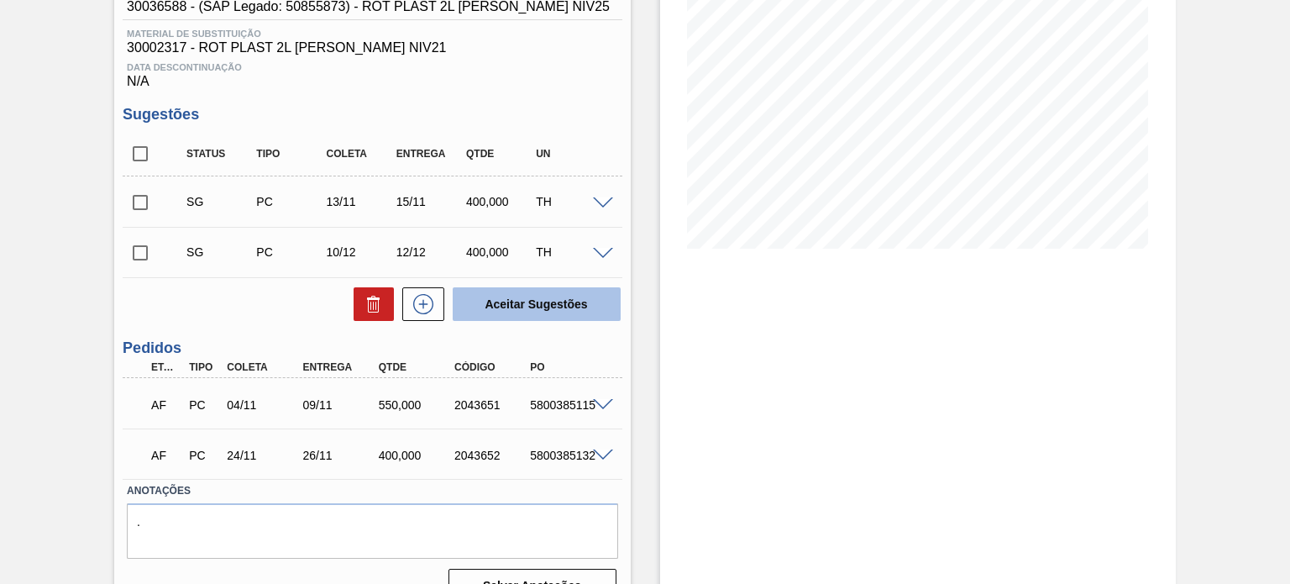
scroll to position [252, 0]
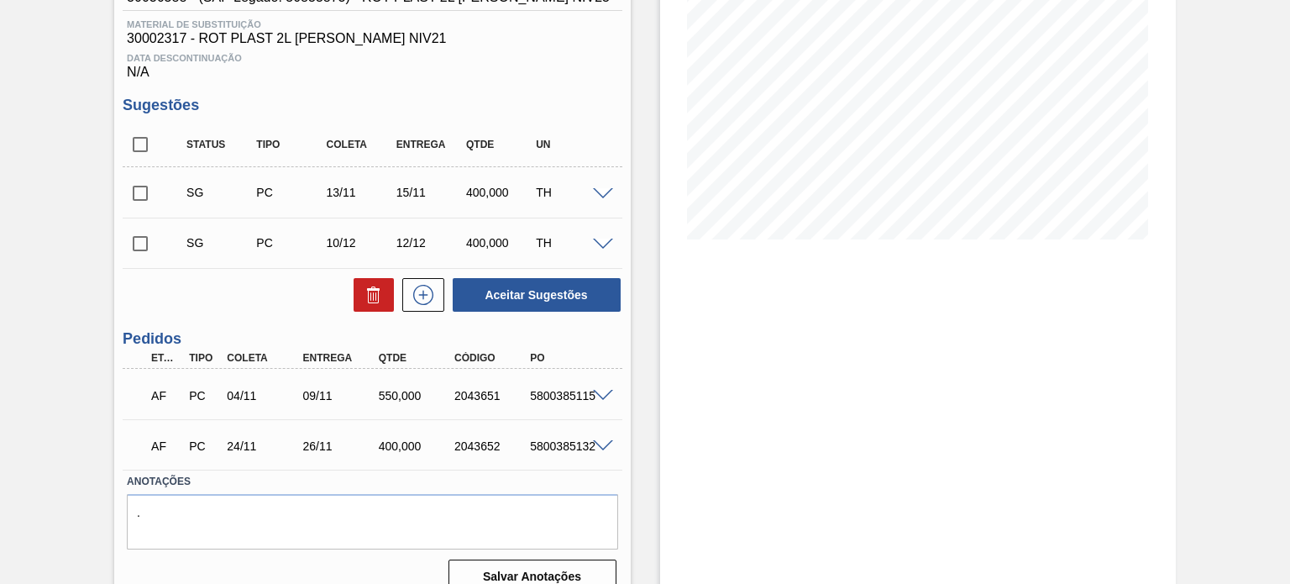
click at [601, 399] on span at bounding box center [603, 396] width 20 height 13
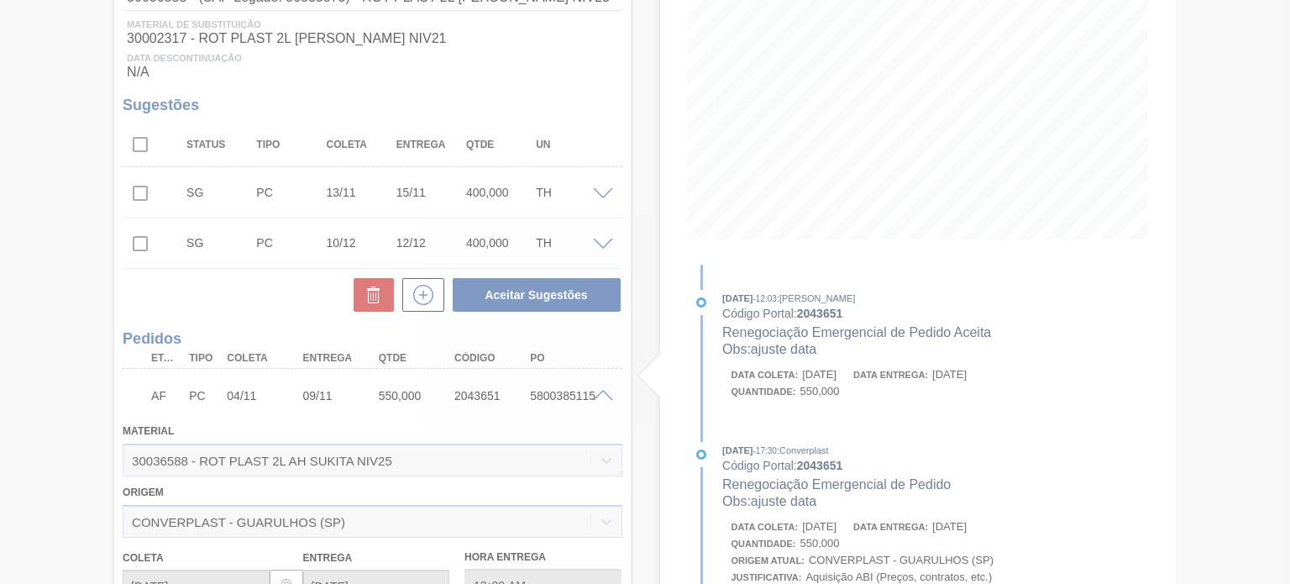
click at [601, 398] on div at bounding box center [645, 292] width 1290 height 584
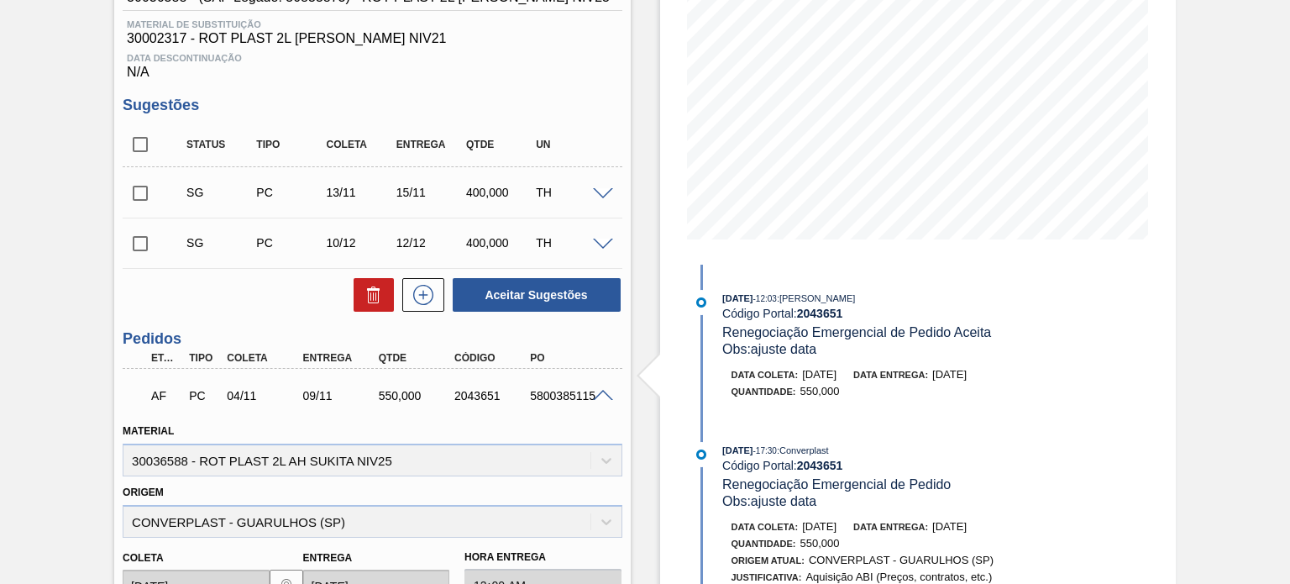
click at [601, 397] on span at bounding box center [603, 396] width 20 height 13
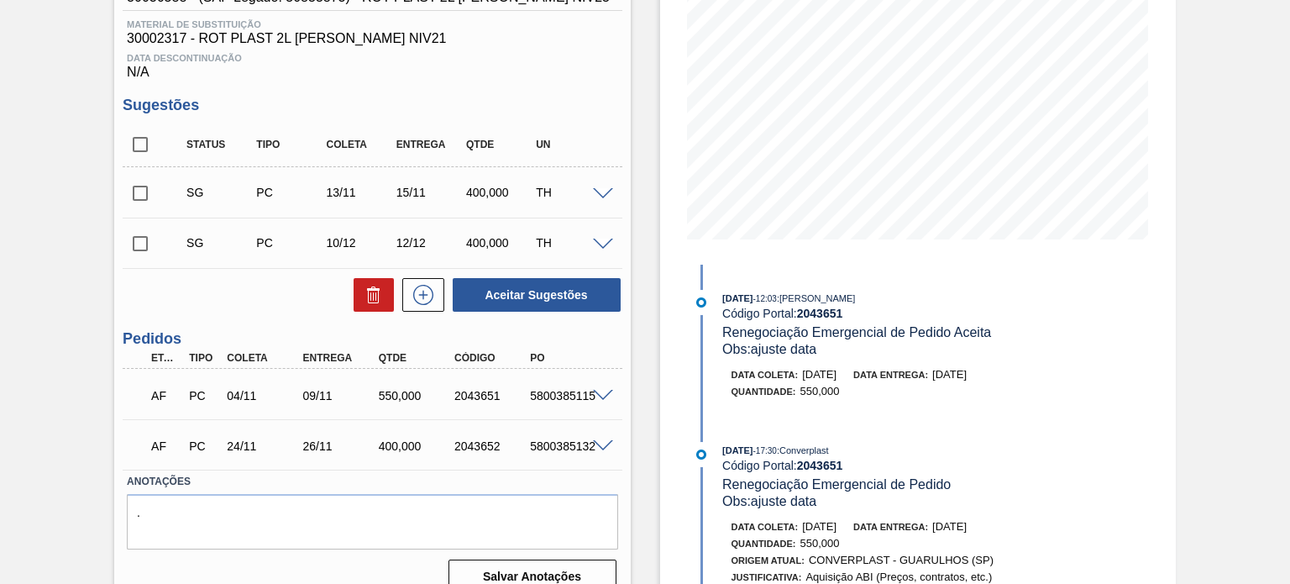
scroll to position [0, 0]
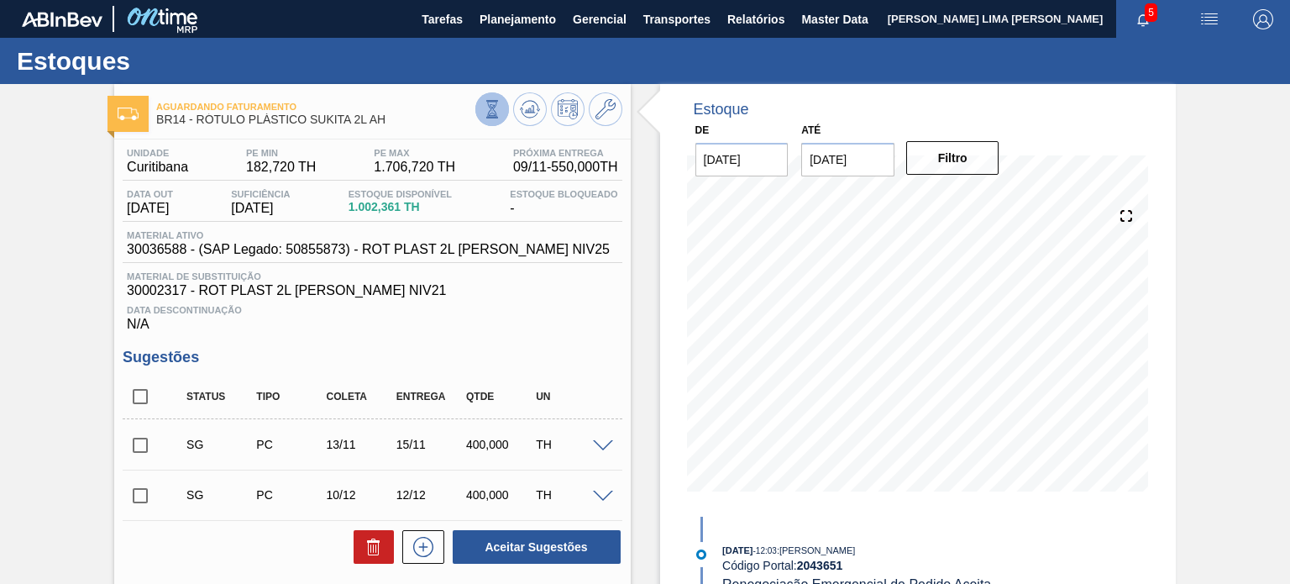
click at [496, 105] on icon at bounding box center [492, 109] width 18 height 18
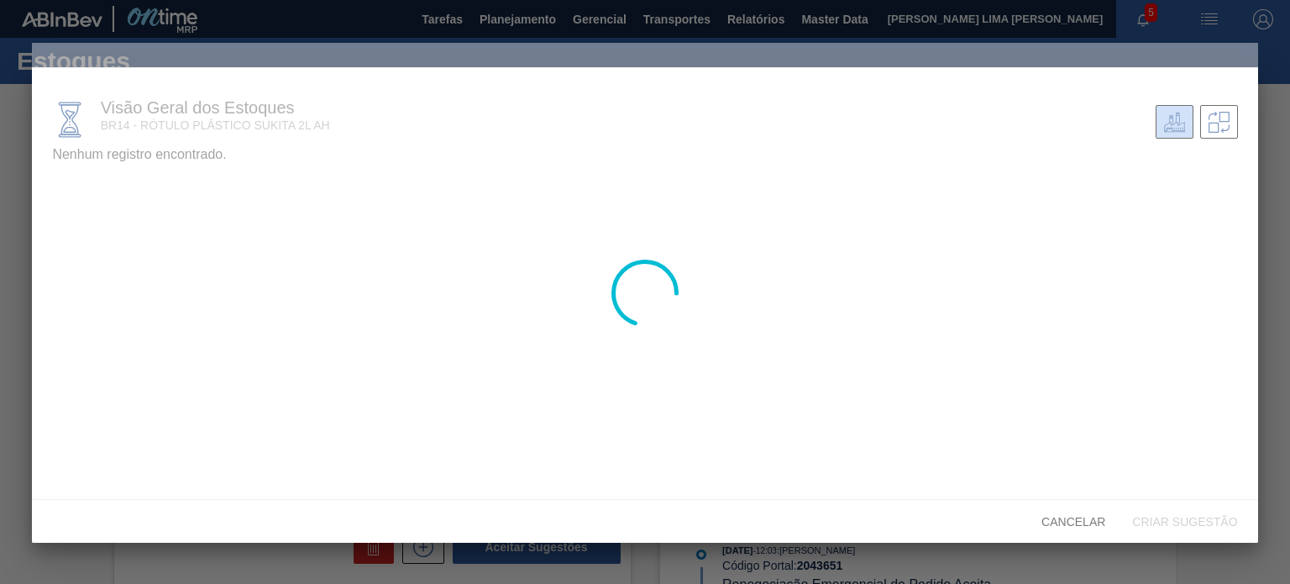
click at [155, 247] on div at bounding box center [645, 293] width 1226 height 500
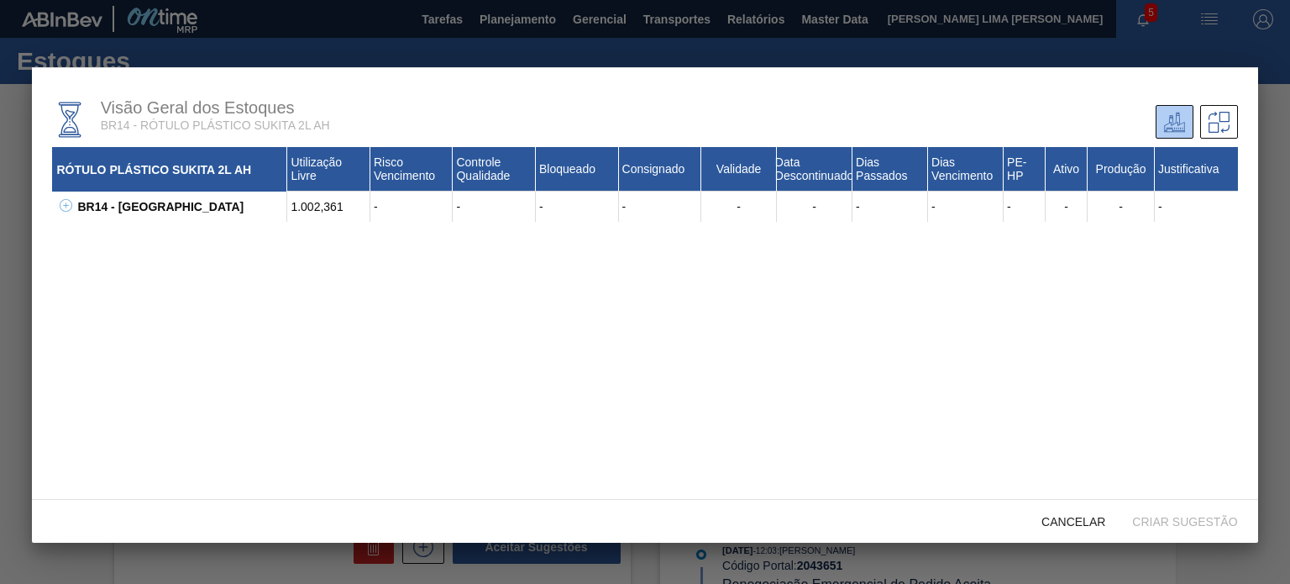
click at [69, 206] on icon at bounding box center [66, 205] width 13 height 13
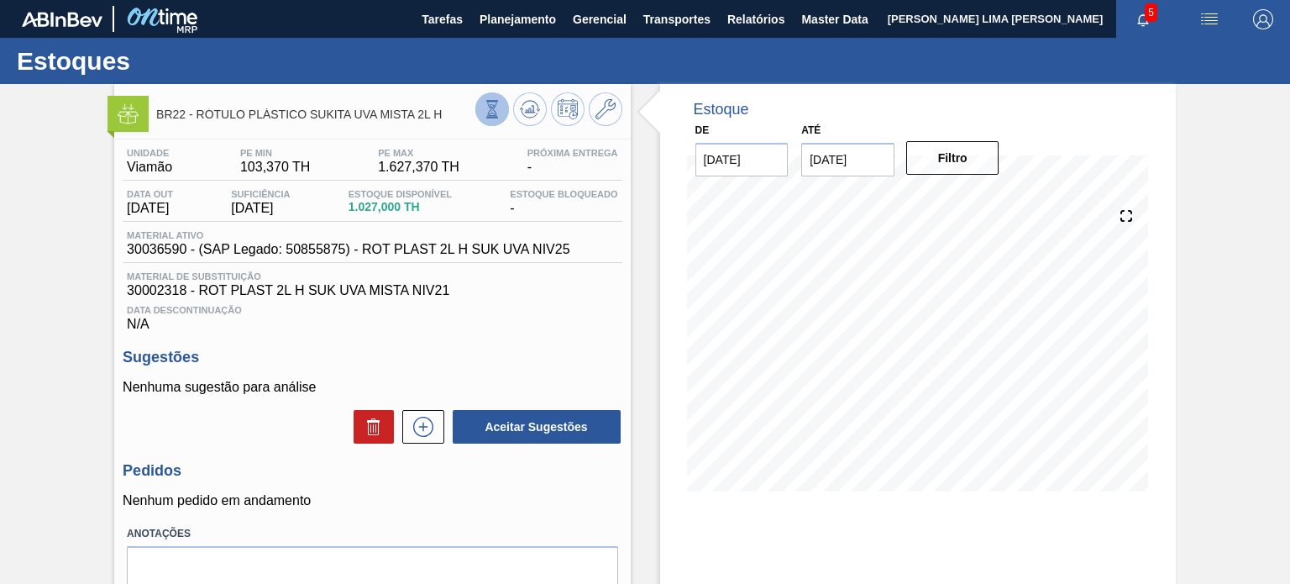
click at [479, 116] on button at bounding box center [492, 109] width 34 height 34
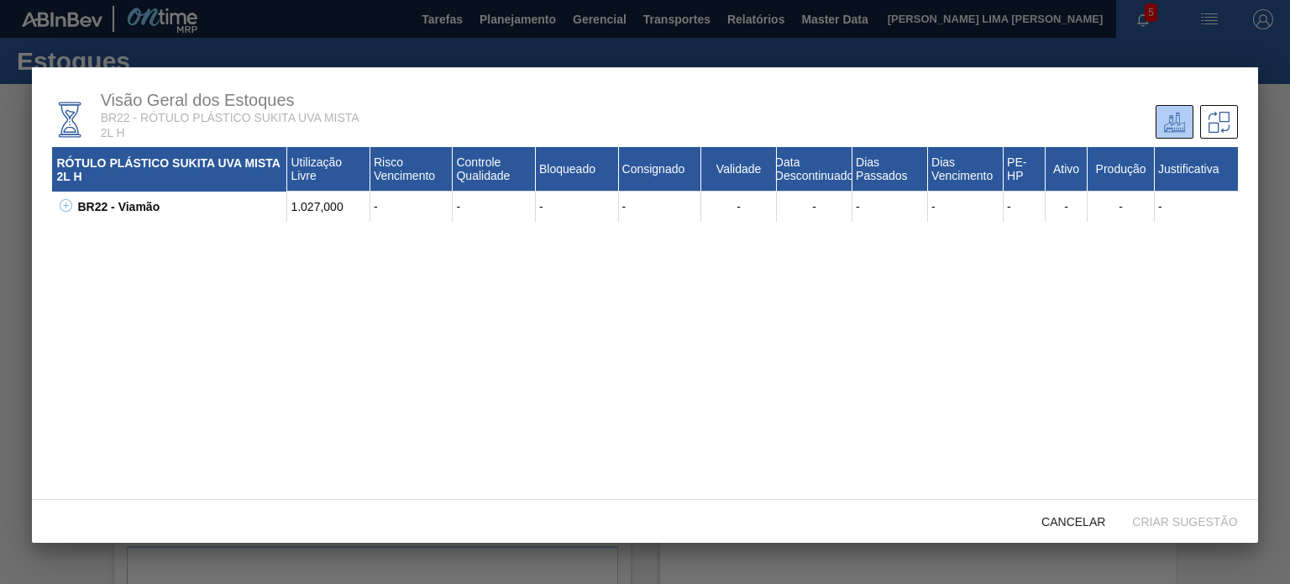
click at [66, 215] on button at bounding box center [63, 206] width 17 height 17
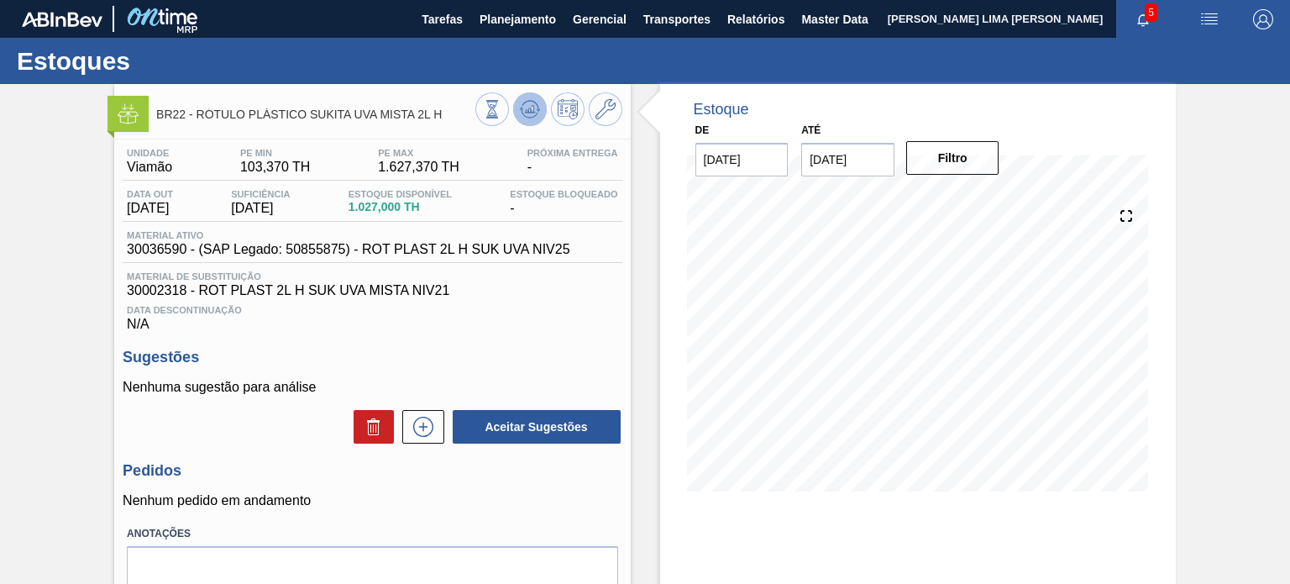
click at [522, 111] on icon at bounding box center [530, 109] width 20 height 20
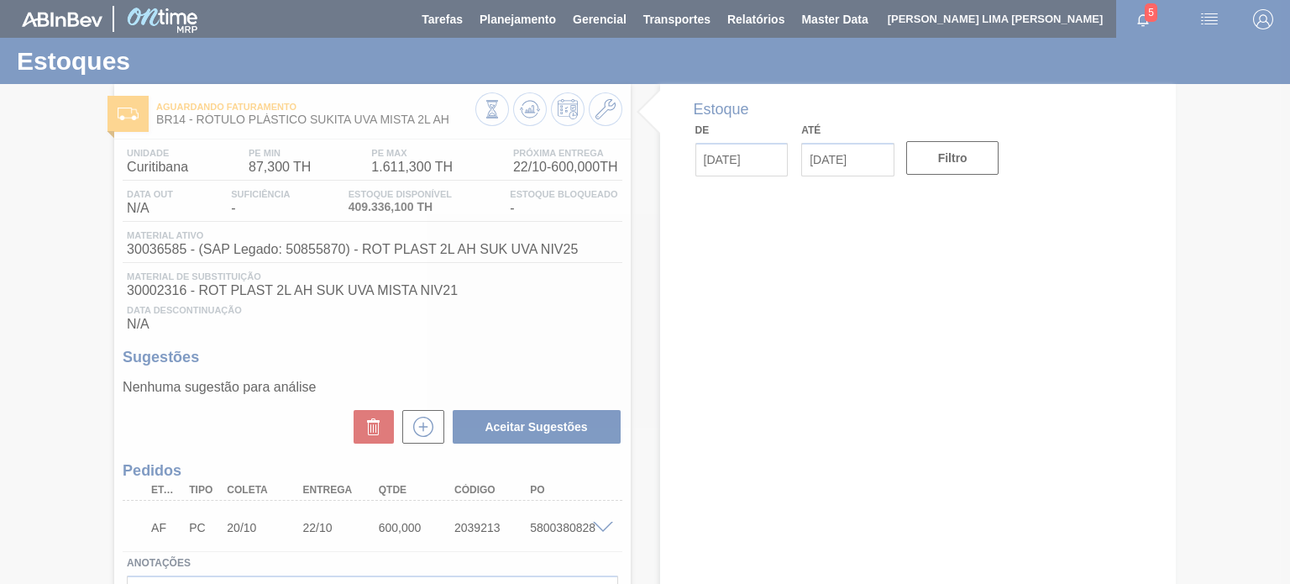
click at [602, 524] on div at bounding box center [645, 292] width 1290 height 584
click at [598, 526] on div at bounding box center [645, 292] width 1290 height 584
click at [606, 529] on div at bounding box center [645, 292] width 1290 height 584
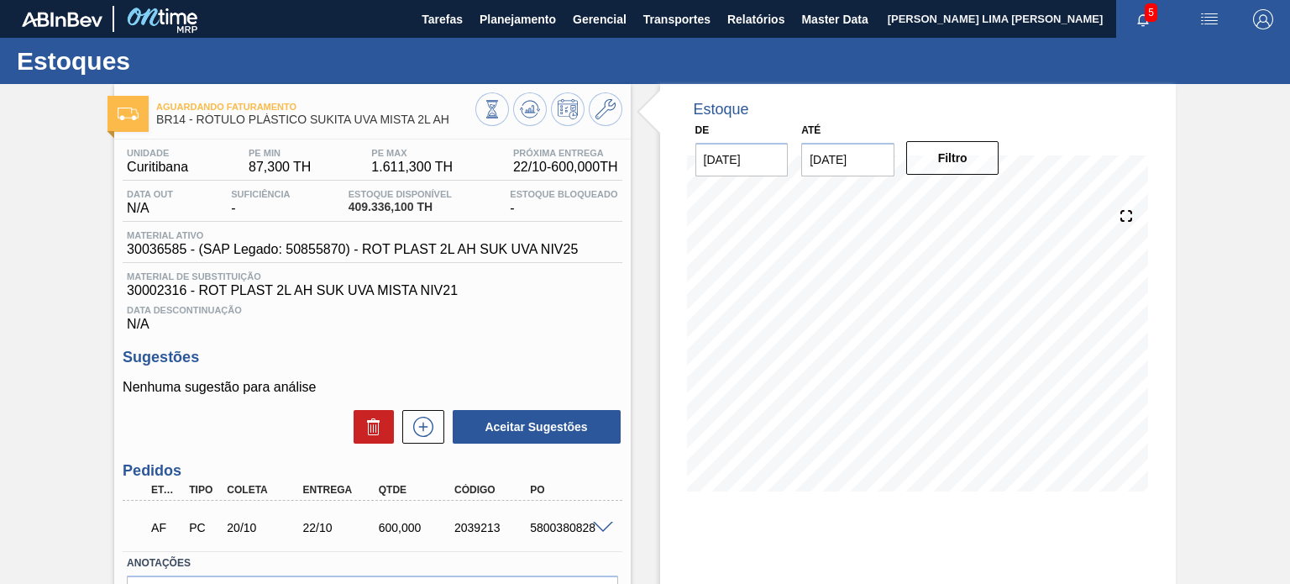
click at [604, 526] on span at bounding box center [603, 528] width 20 height 13
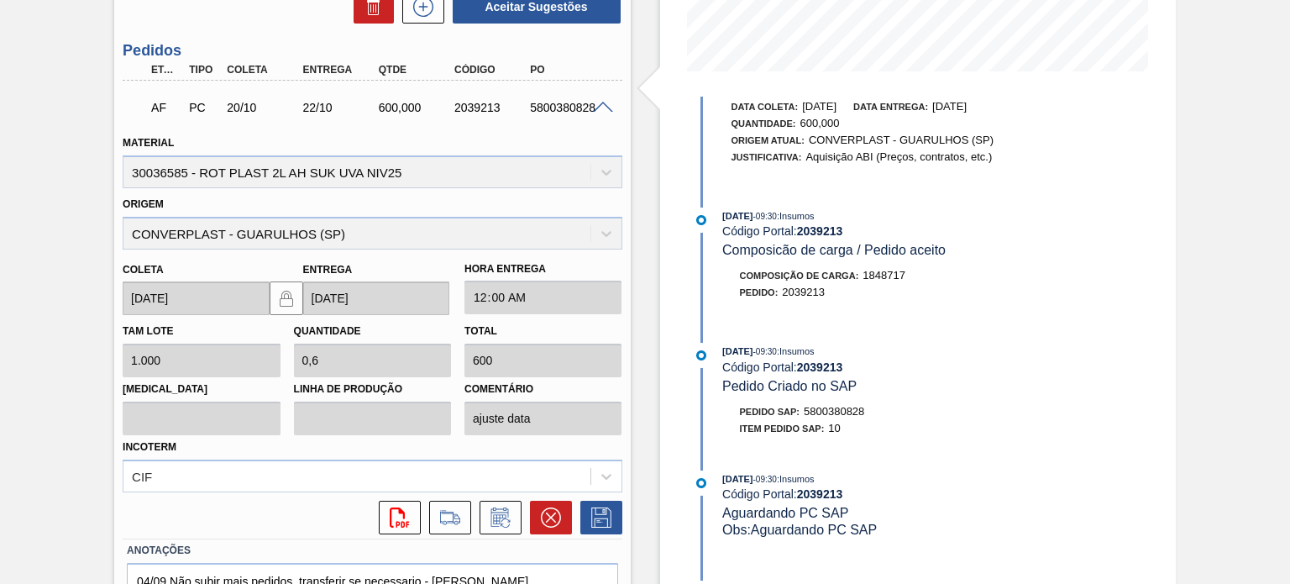
scroll to position [672, 0]
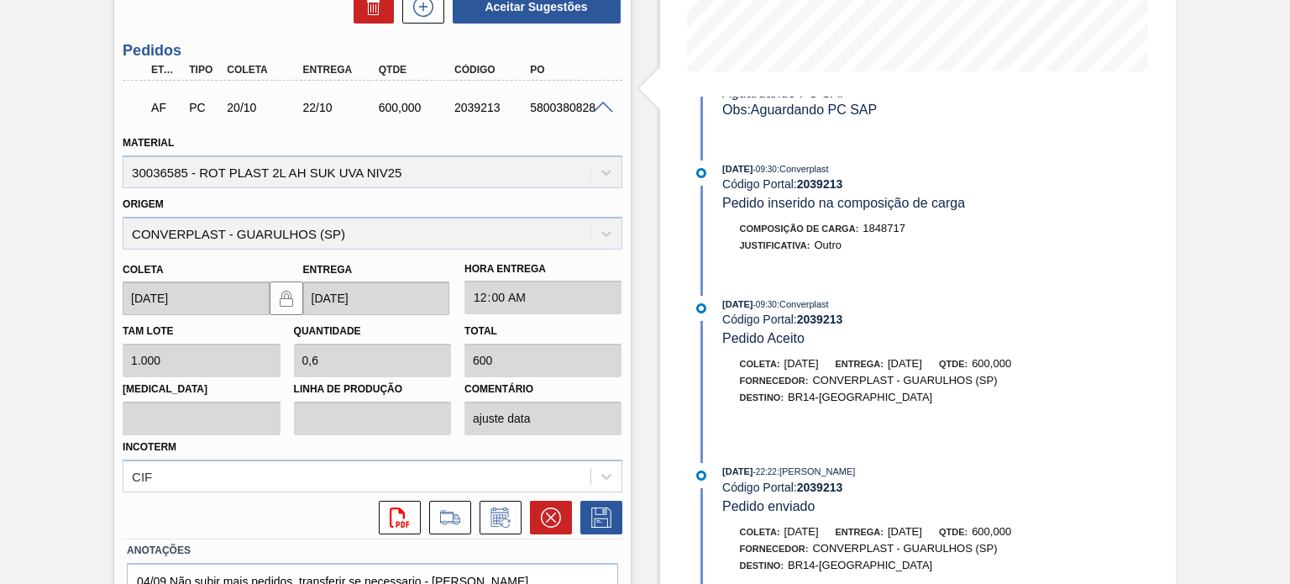
click at [922, 370] on span "[DATE]" at bounding box center [905, 363] width 34 height 13
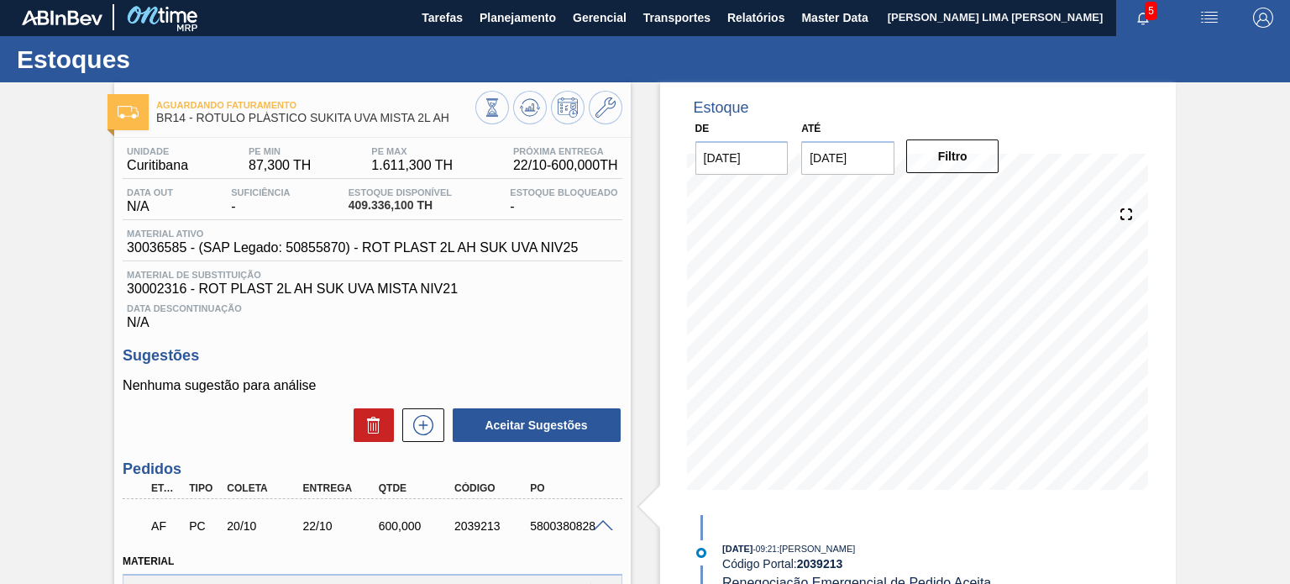
scroll to position [0, 0]
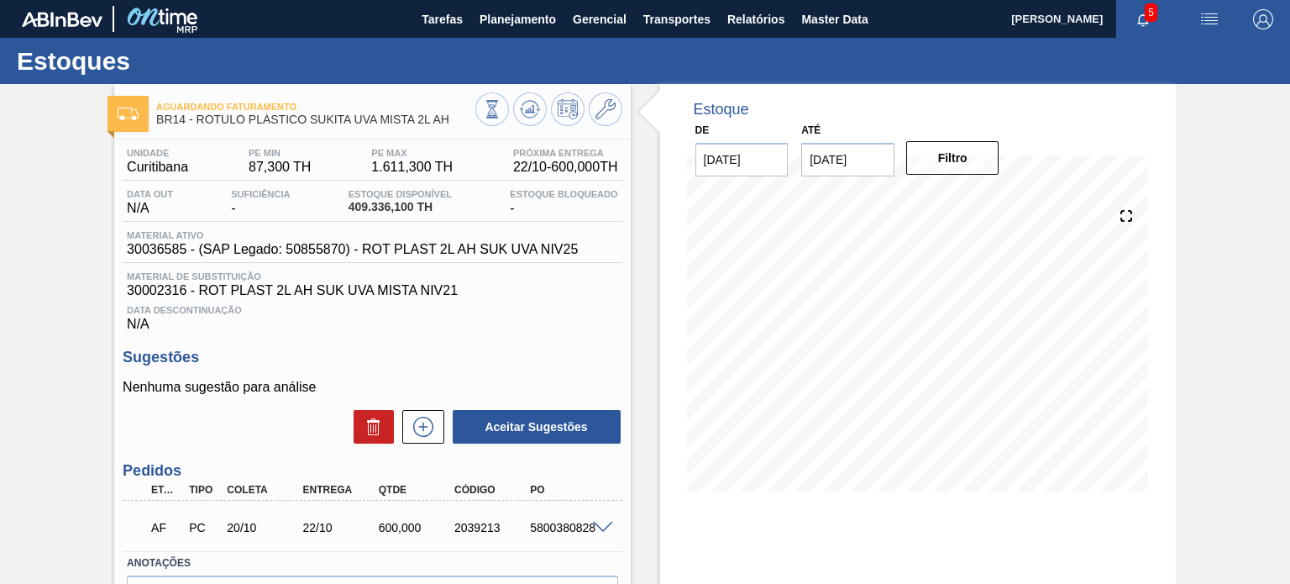
click at [601, 524] on span at bounding box center [603, 528] width 20 height 13
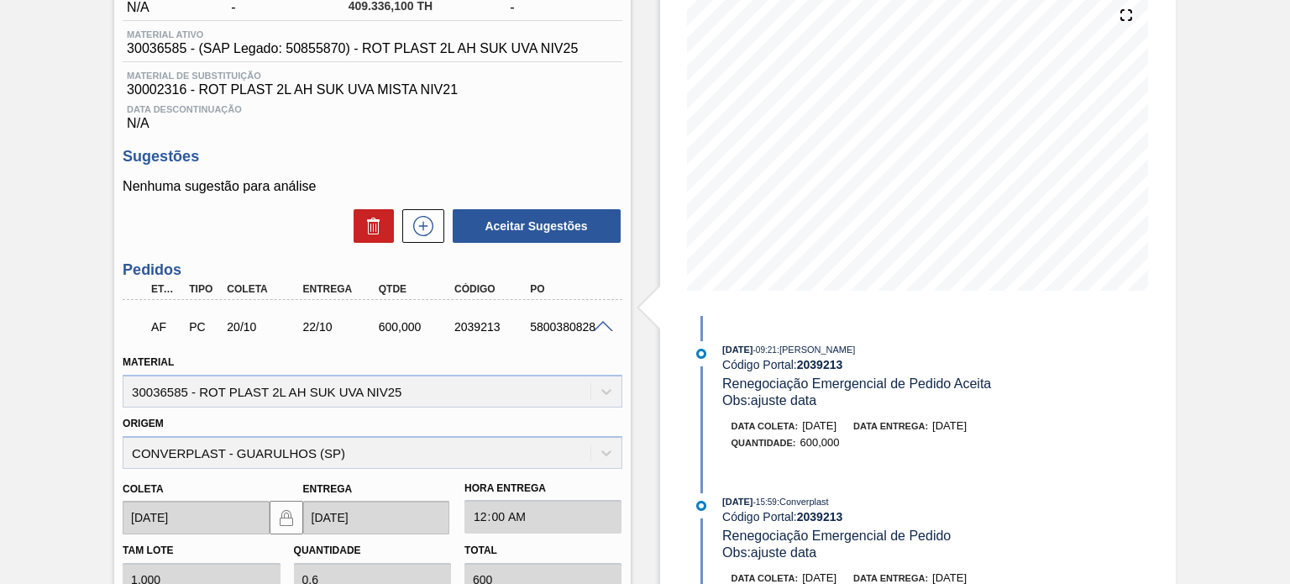
scroll to position [252, 0]
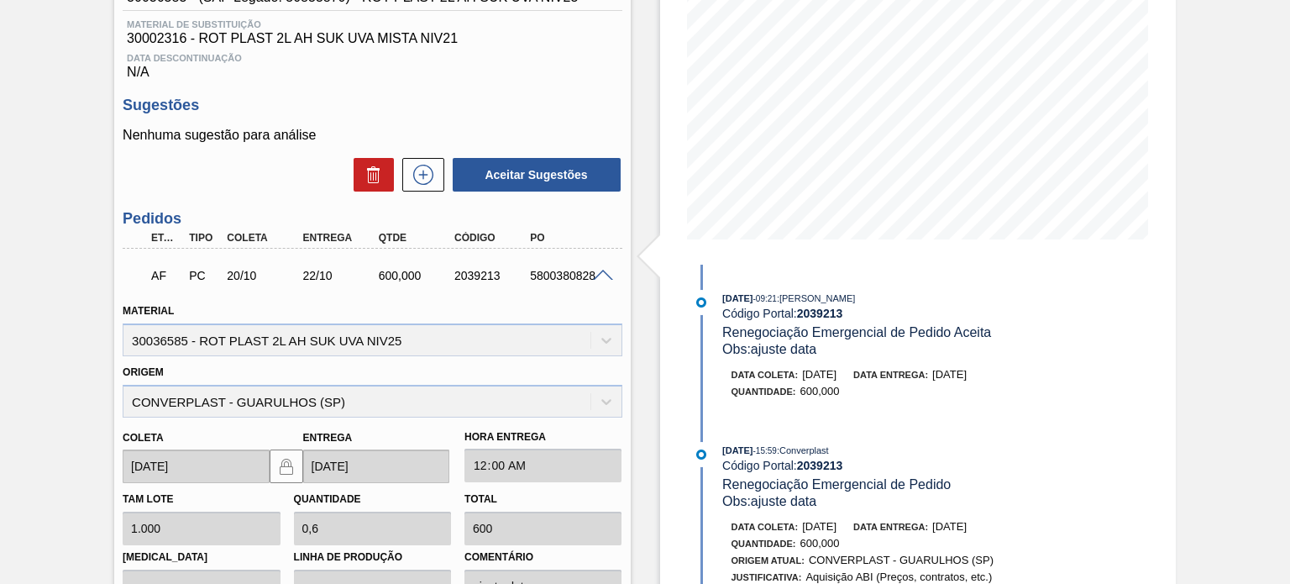
click at [484, 270] on div "2039213" at bounding box center [491, 275] width 83 height 13
copy div "2039213"
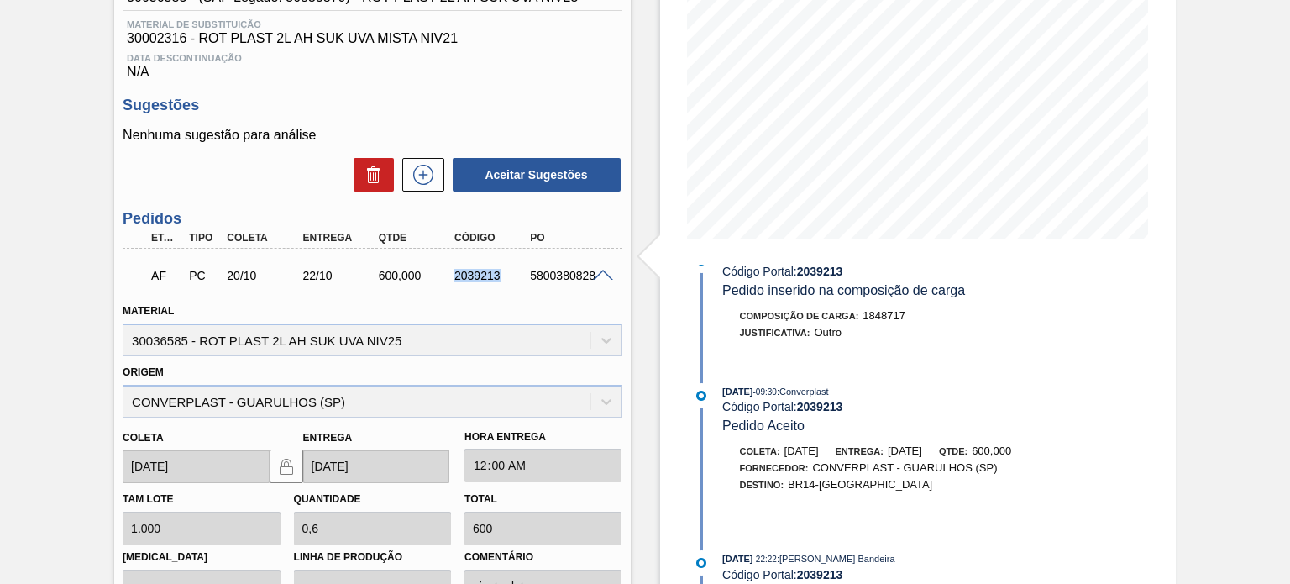
scroll to position [776, 0]
click at [922, 444] on span "09/10/2025" at bounding box center [905, 450] width 34 height 13
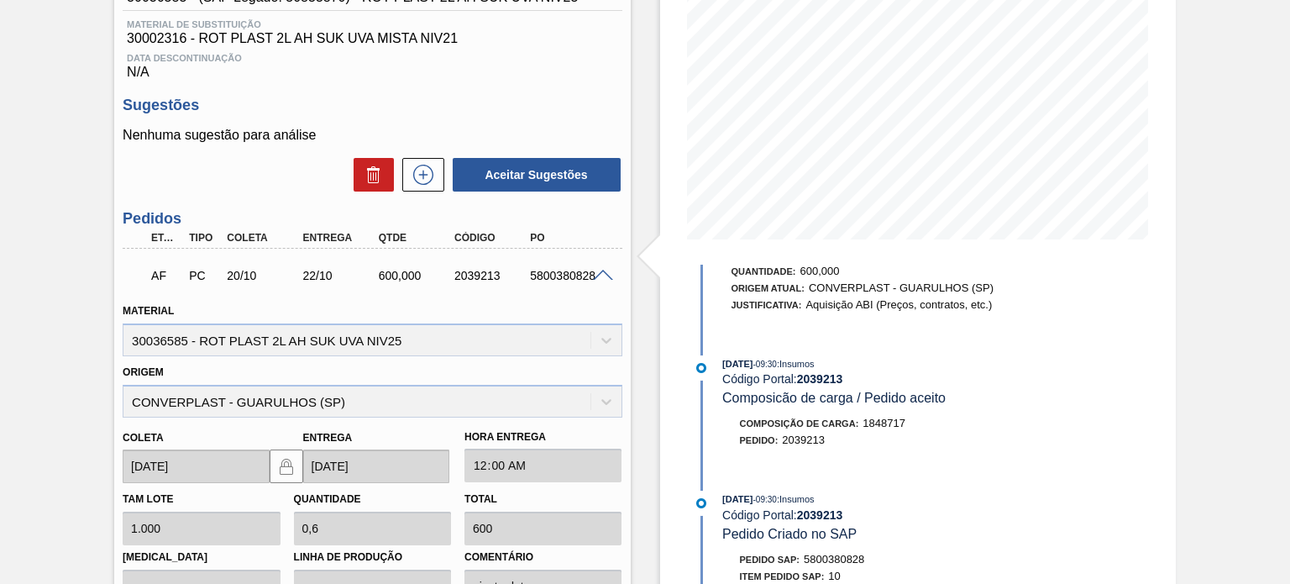
scroll to position [104, 0]
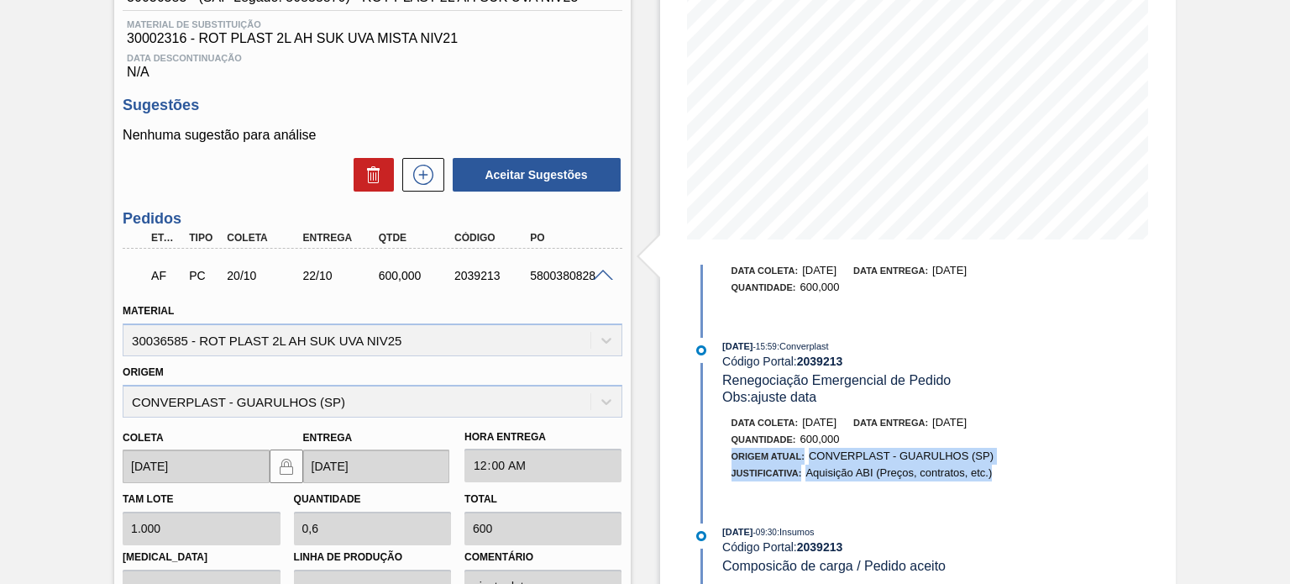
drag, startPoint x: 990, startPoint y: 472, endPoint x: 764, endPoint y: 369, distance: 249.2
click at [771, 375] on div "10/10/2025 - 15:59 : Converplast Código Portal: 2039213 Renegociação Emergencia…" at bounding box center [906, 418] width 433 height 160
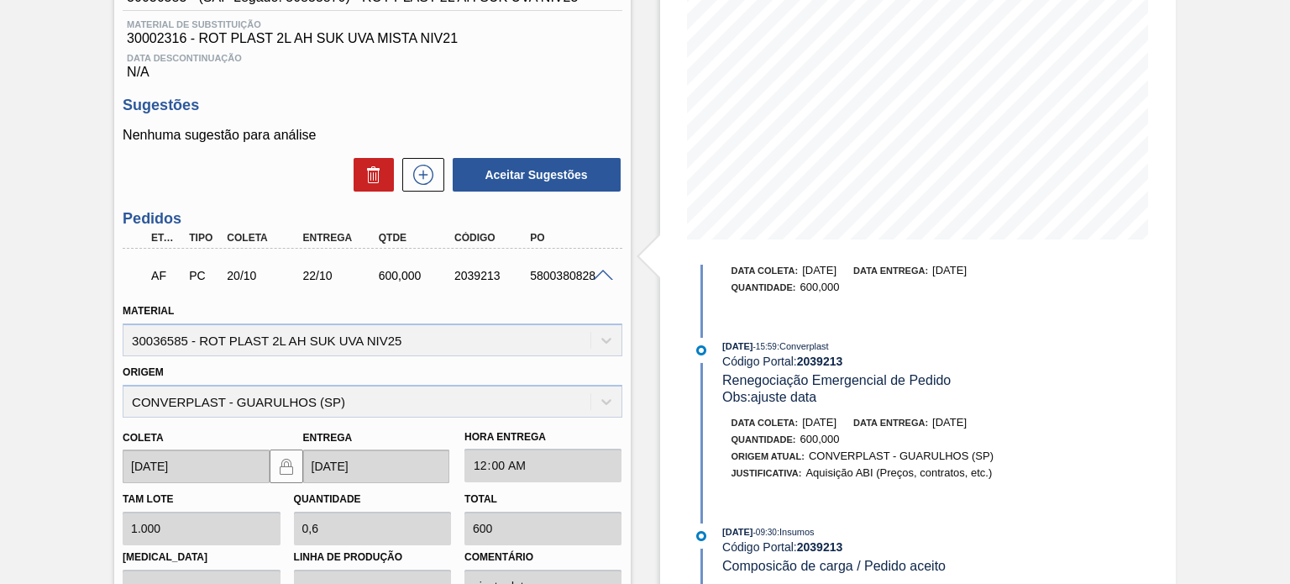
click at [764, 368] on div "Código Portal: 2039213" at bounding box center [921, 360] width 399 height 13
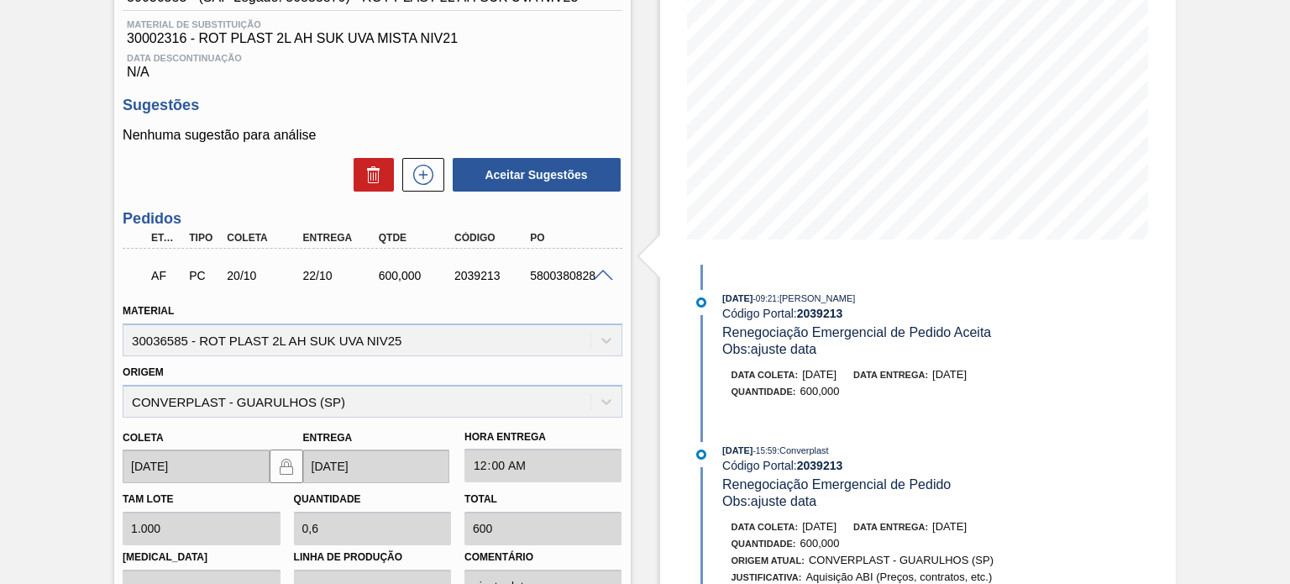
scroll to position [84, 0]
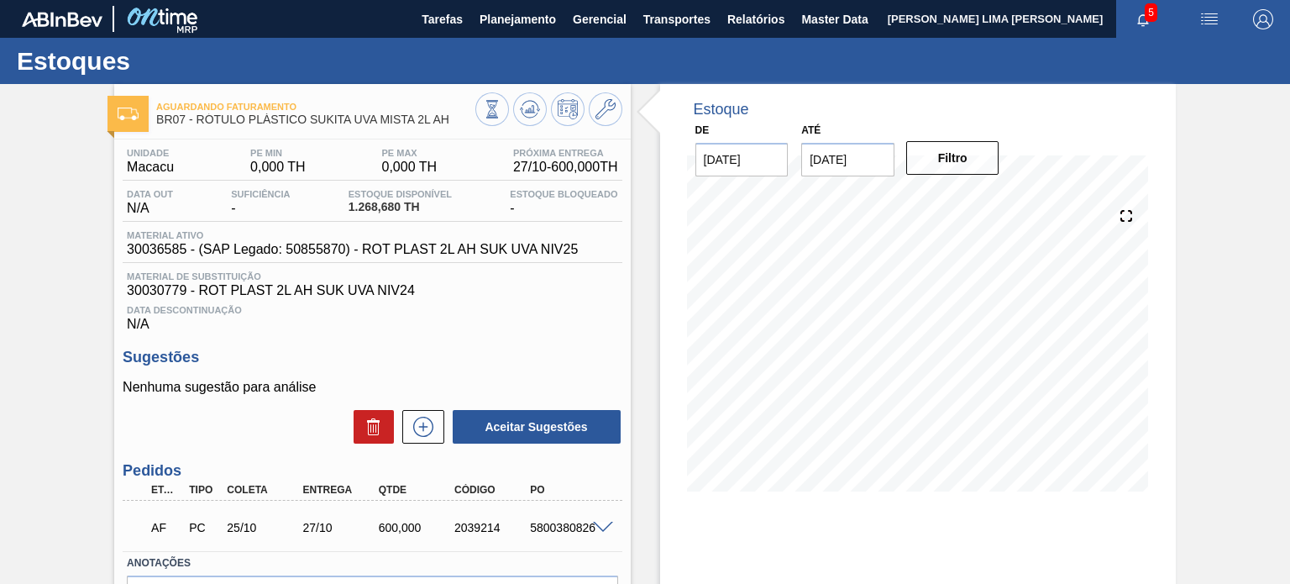
scroll to position [138, 0]
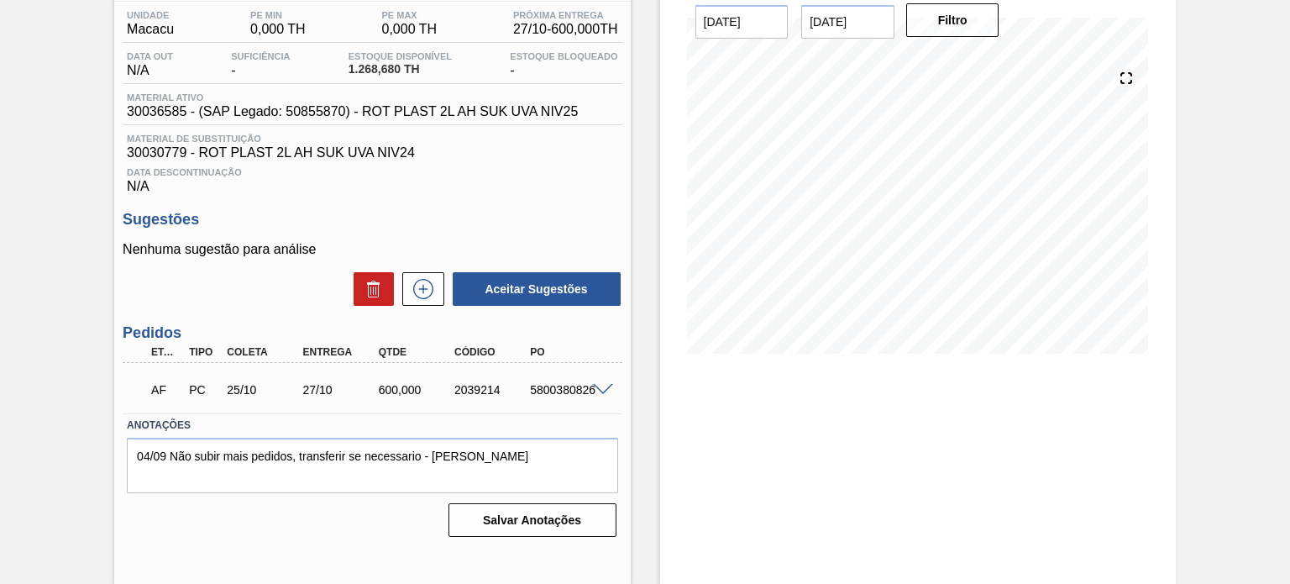
click at [589, 386] on div at bounding box center [606, 388] width 34 height 13
click at [593, 386] on span at bounding box center [603, 390] width 20 height 13
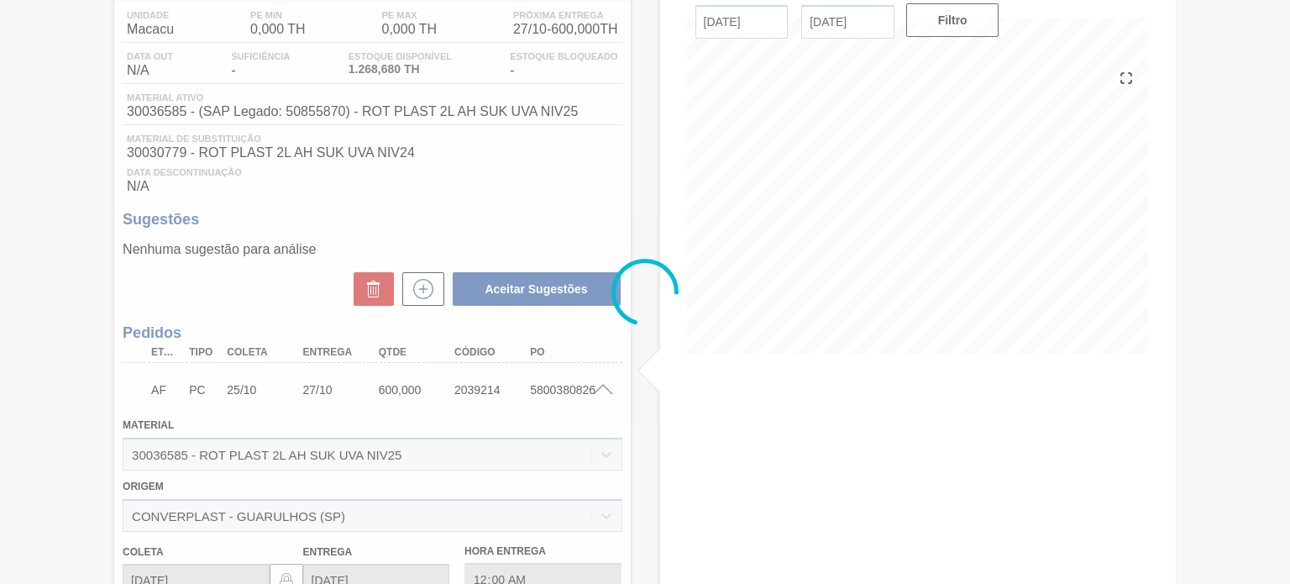
click at [479, 399] on div at bounding box center [645, 292] width 1290 height 584
click at [477, 392] on div at bounding box center [645, 292] width 1290 height 584
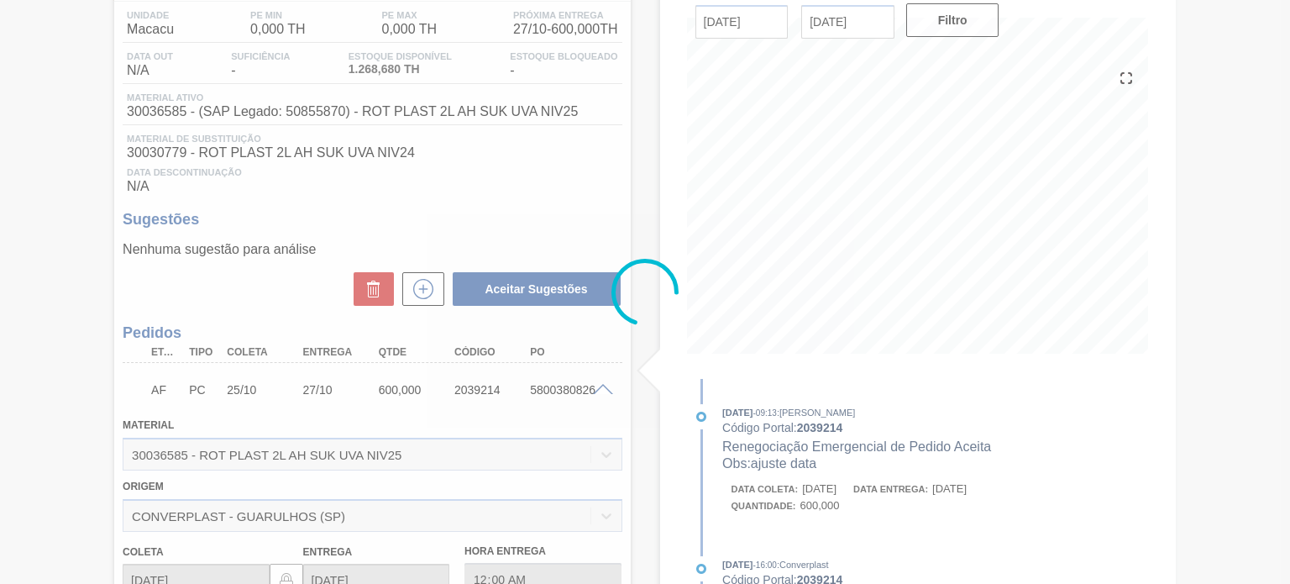
click at [477, 392] on div at bounding box center [645, 292] width 1290 height 584
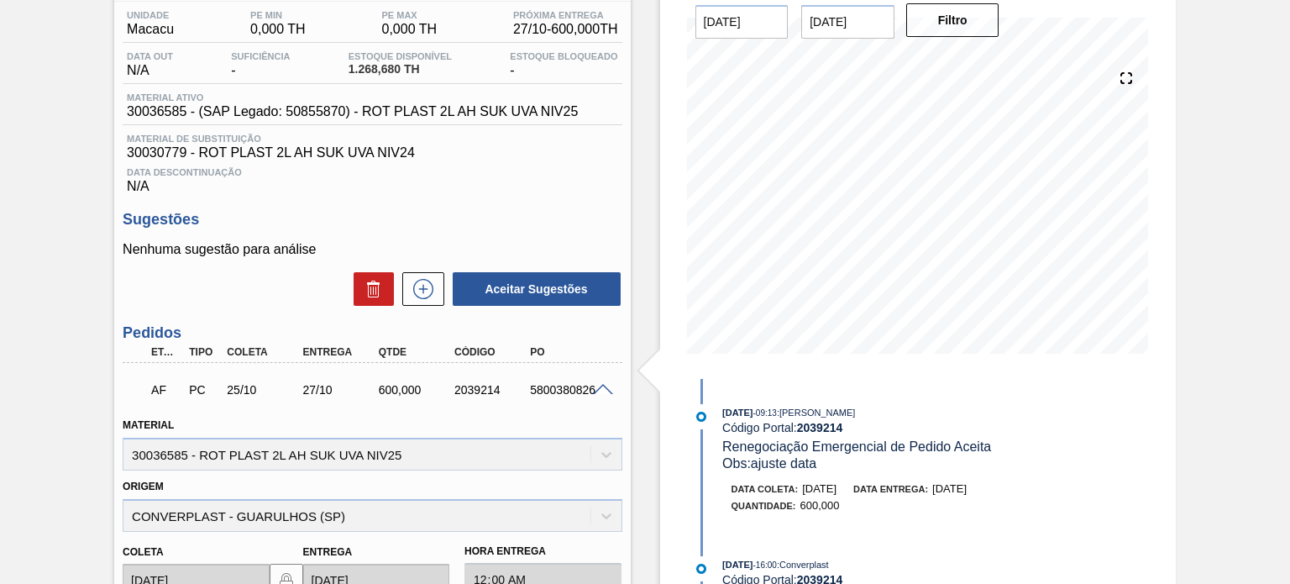
click at [477, 390] on div "2039214" at bounding box center [491, 389] width 83 height 13
copy div "2039214"
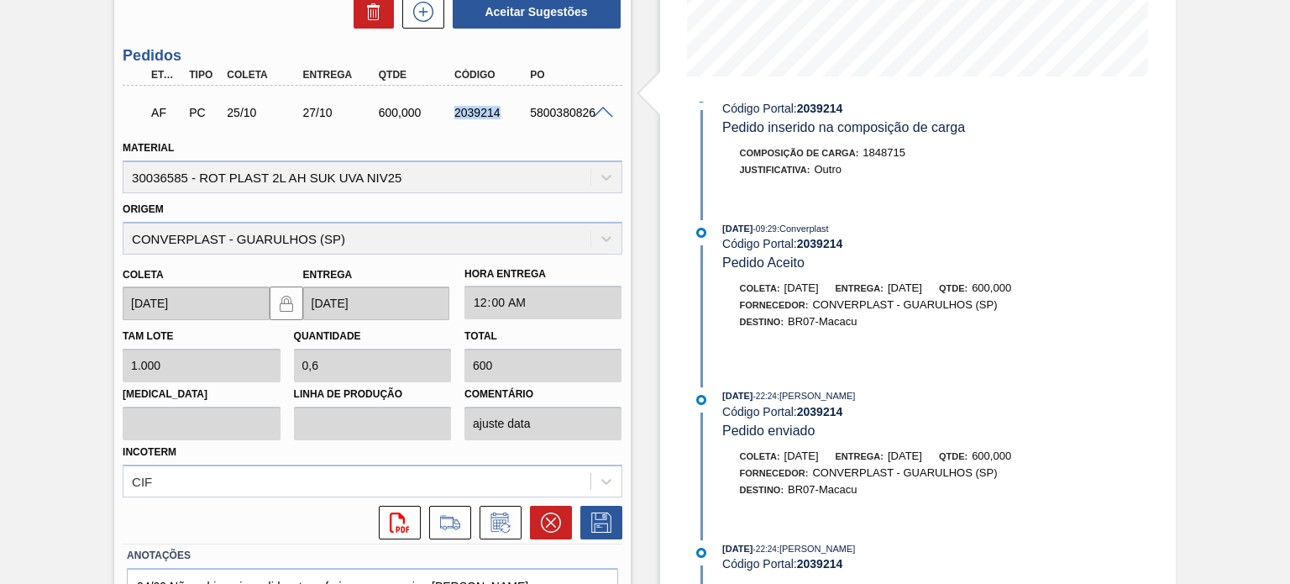
scroll to position [306, 0]
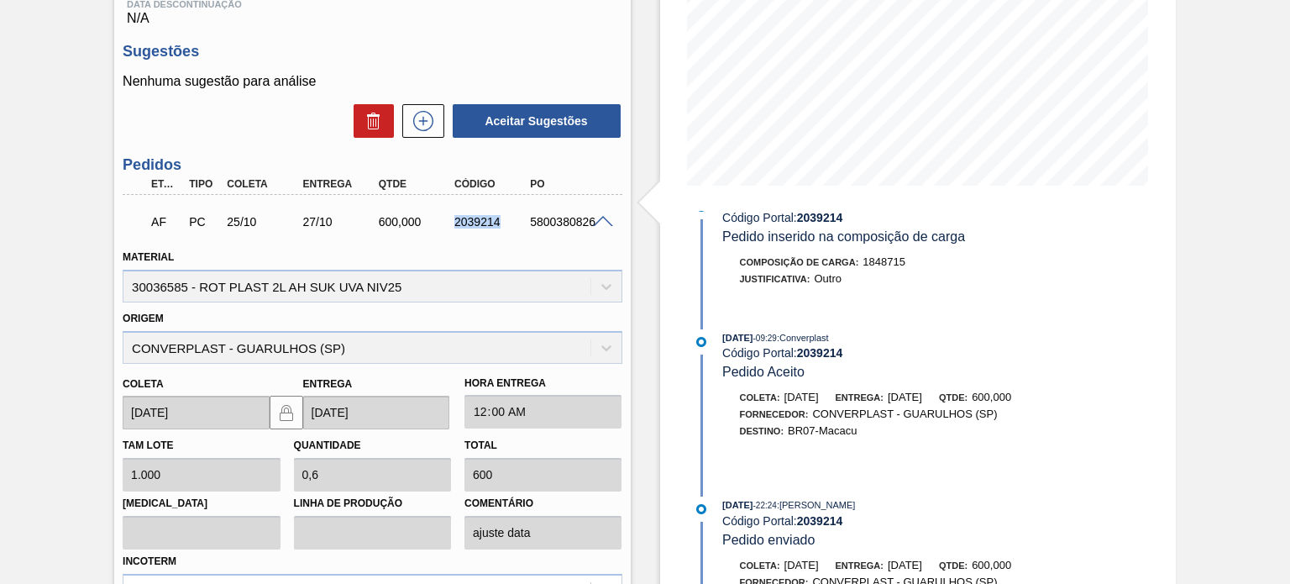
copy div "2039214"
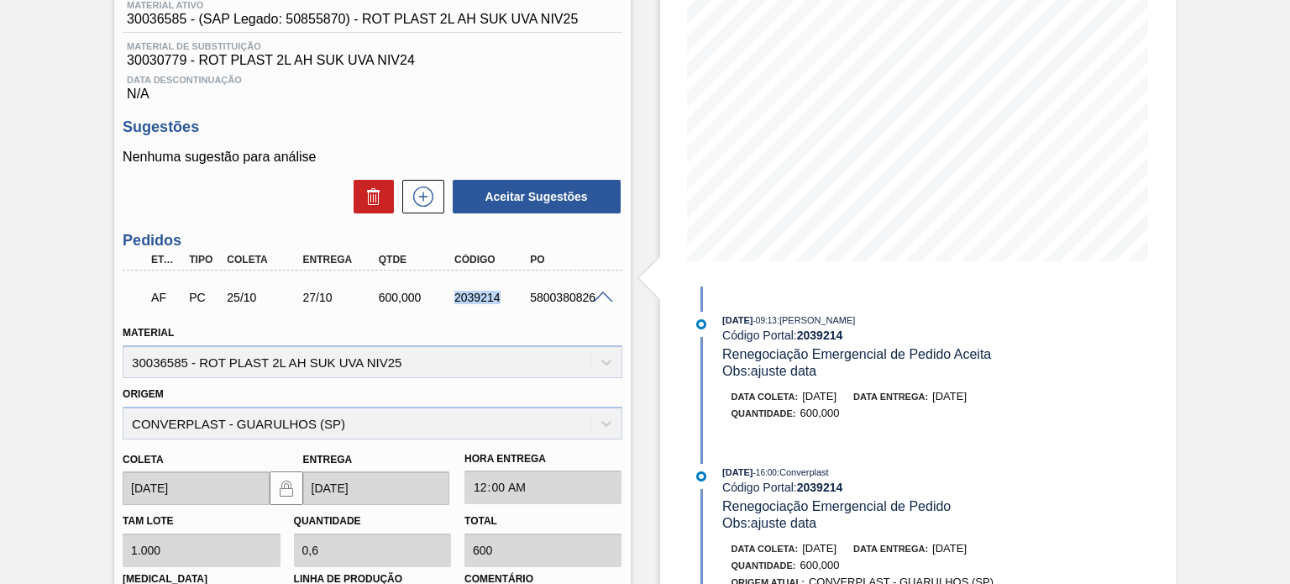
scroll to position [138, 0]
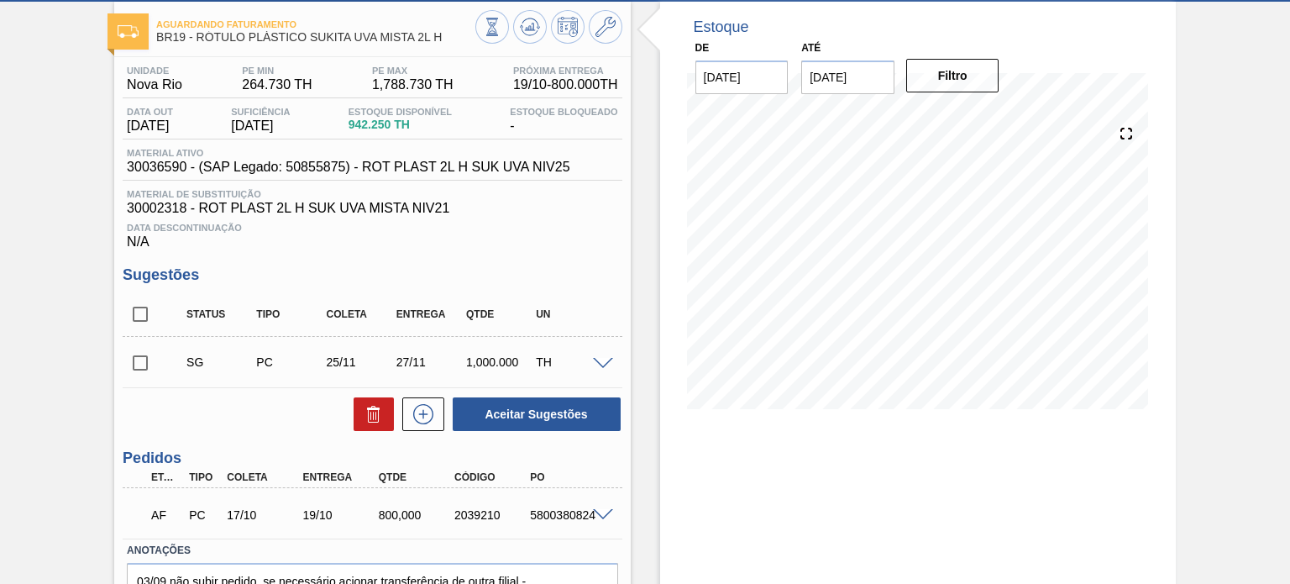
scroll to position [175, 0]
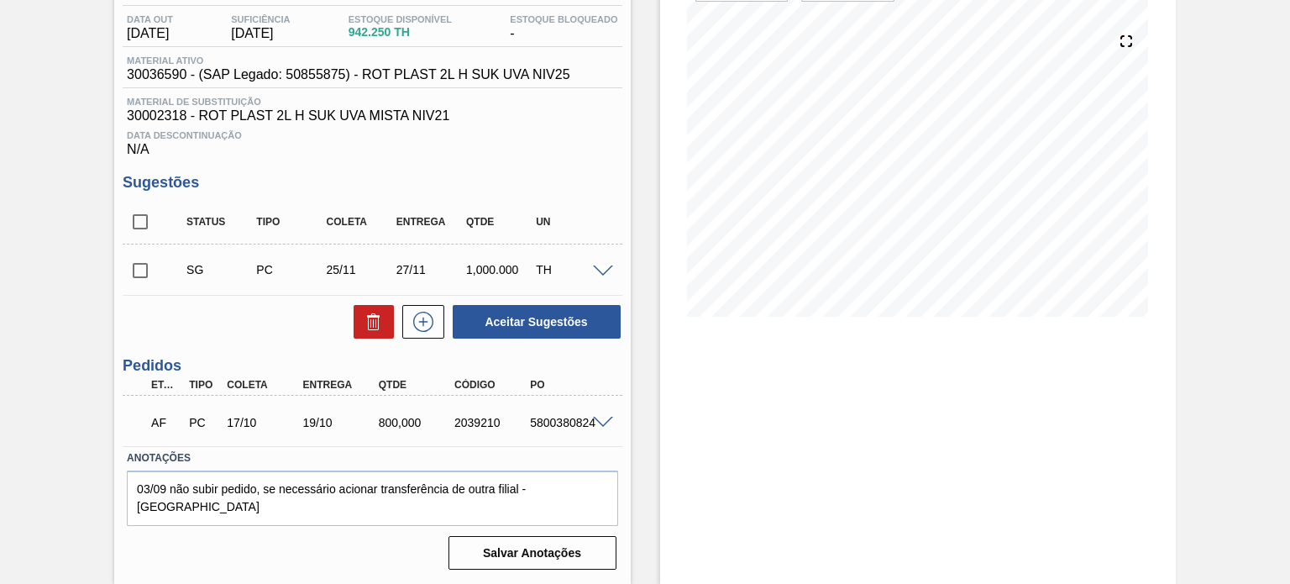
click at [605, 423] on span at bounding box center [603, 423] width 20 height 13
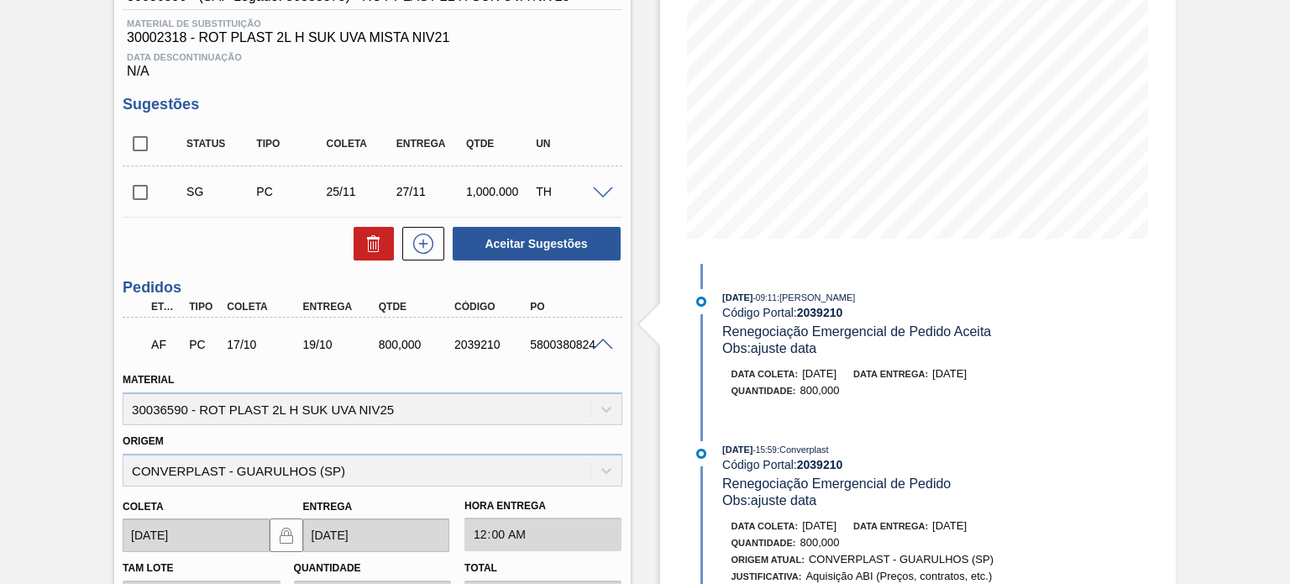
scroll to position [259, 0]
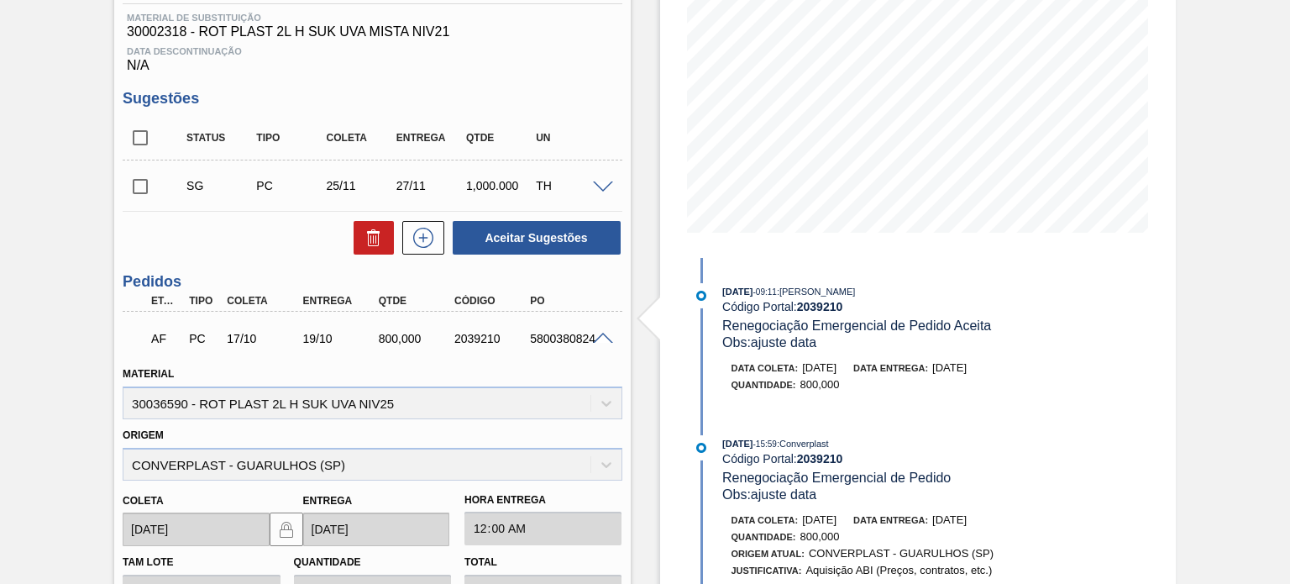
click at [487, 332] on div "2039210" at bounding box center [491, 338] width 83 height 13
copy div "2039210"
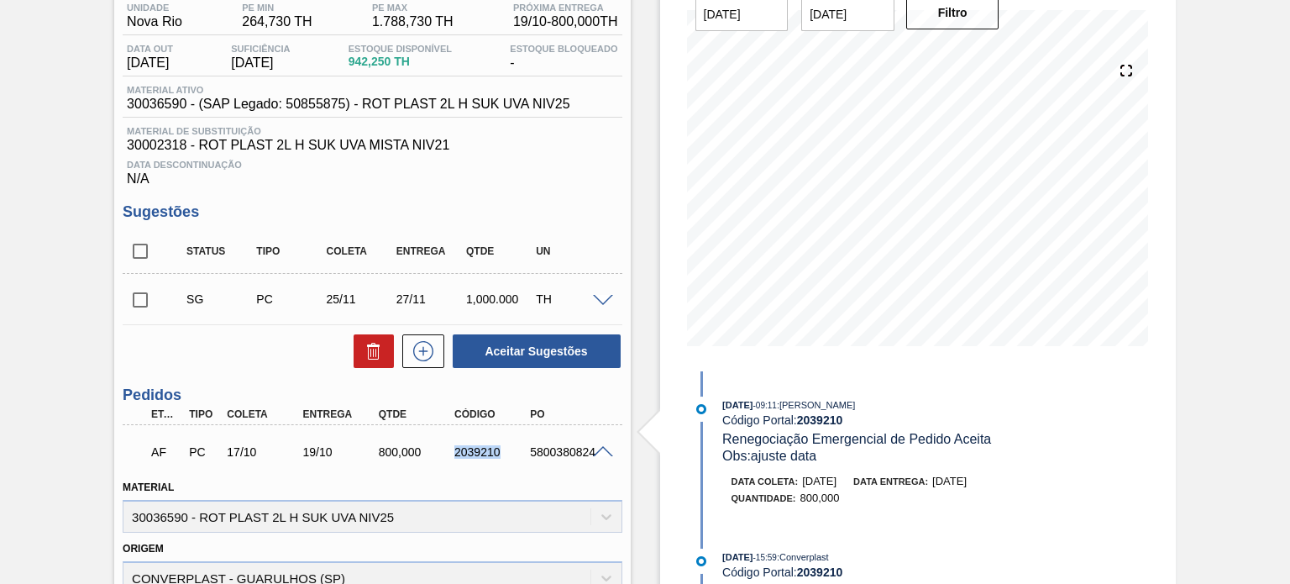
scroll to position [175, 0]
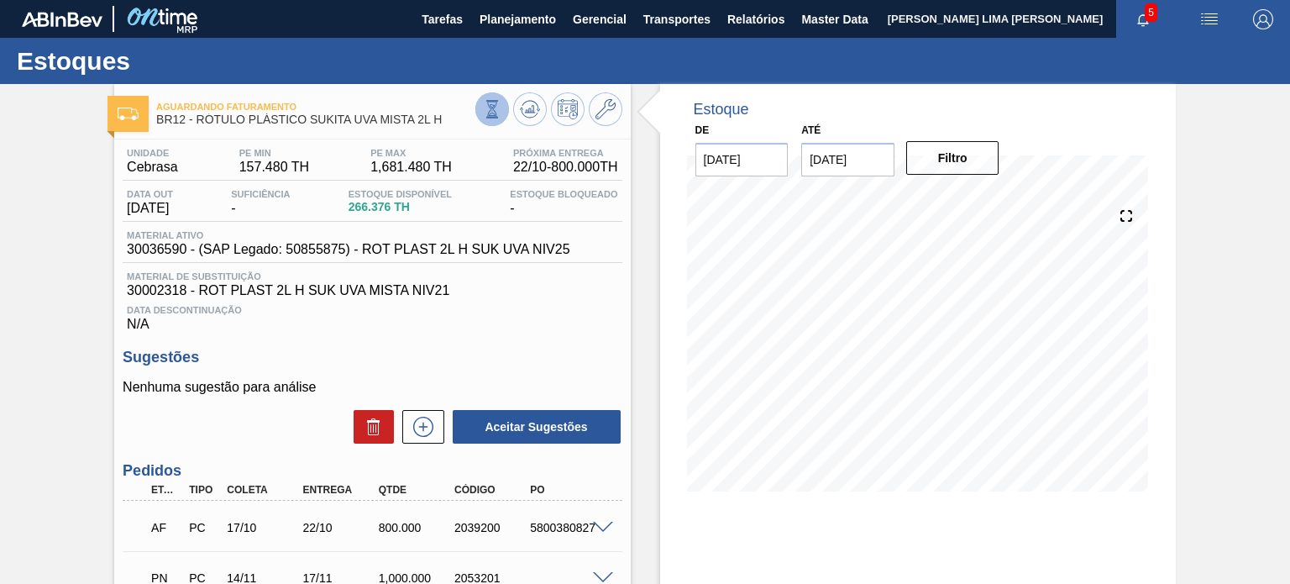
click at [491, 116] on icon at bounding box center [492, 109] width 18 height 18
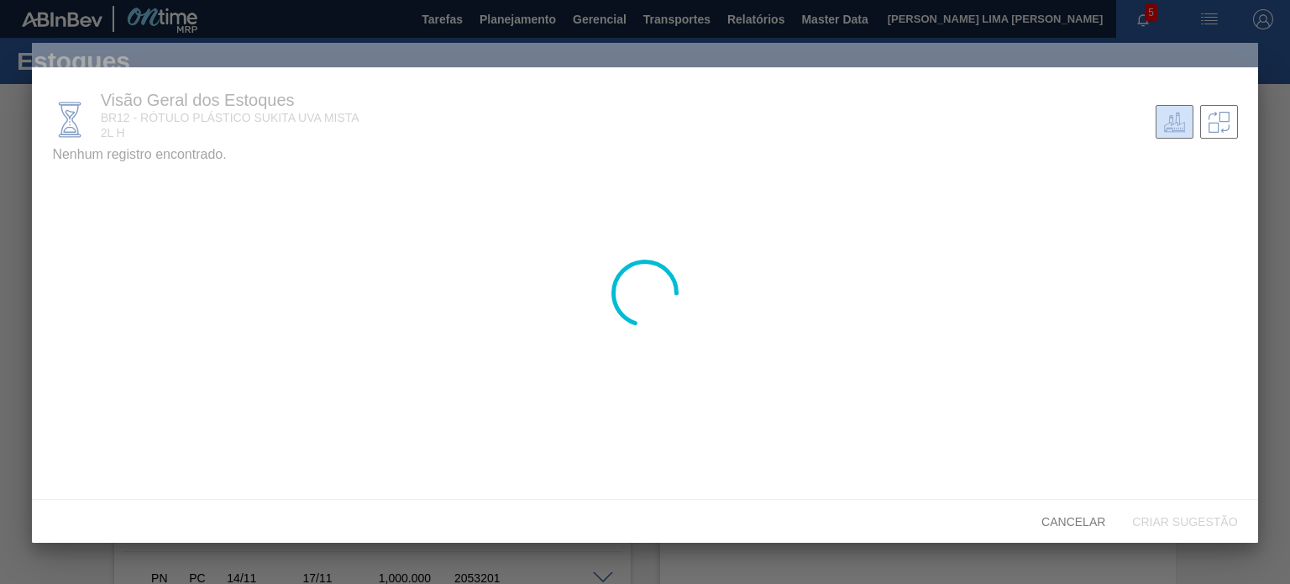
click at [94, 212] on div at bounding box center [645, 293] width 1226 height 500
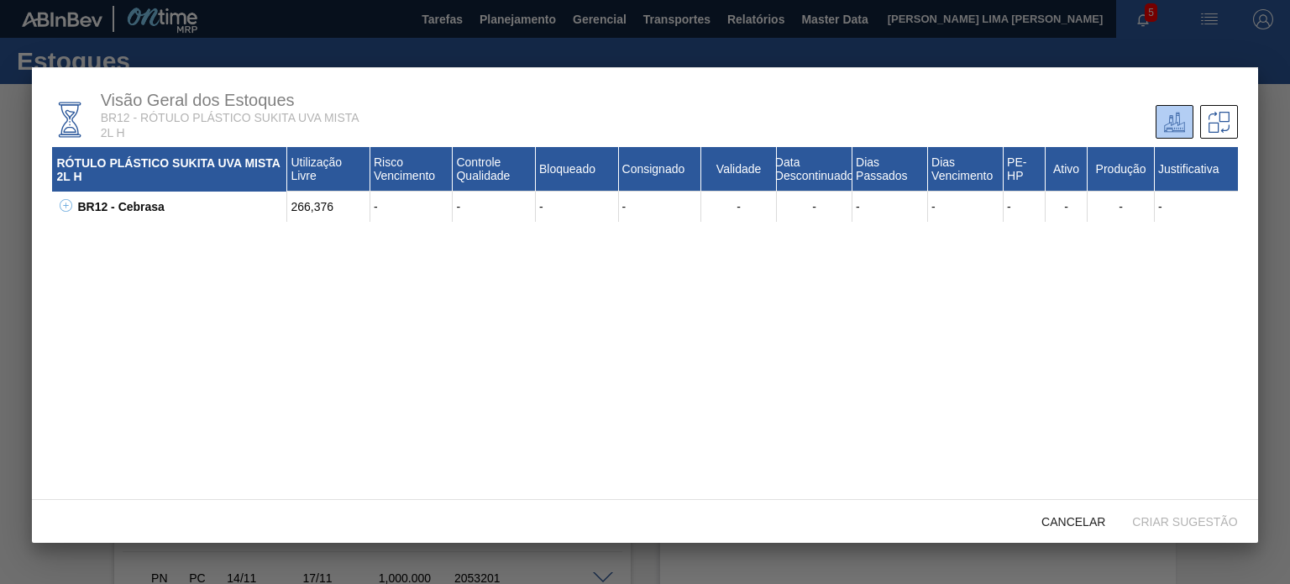
click at [73, 202] on div "BR12 - Cebrasa" at bounding box center [180, 207] width 214 height 30
click at [70, 202] on icon at bounding box center [66, 205] width 13 height 13
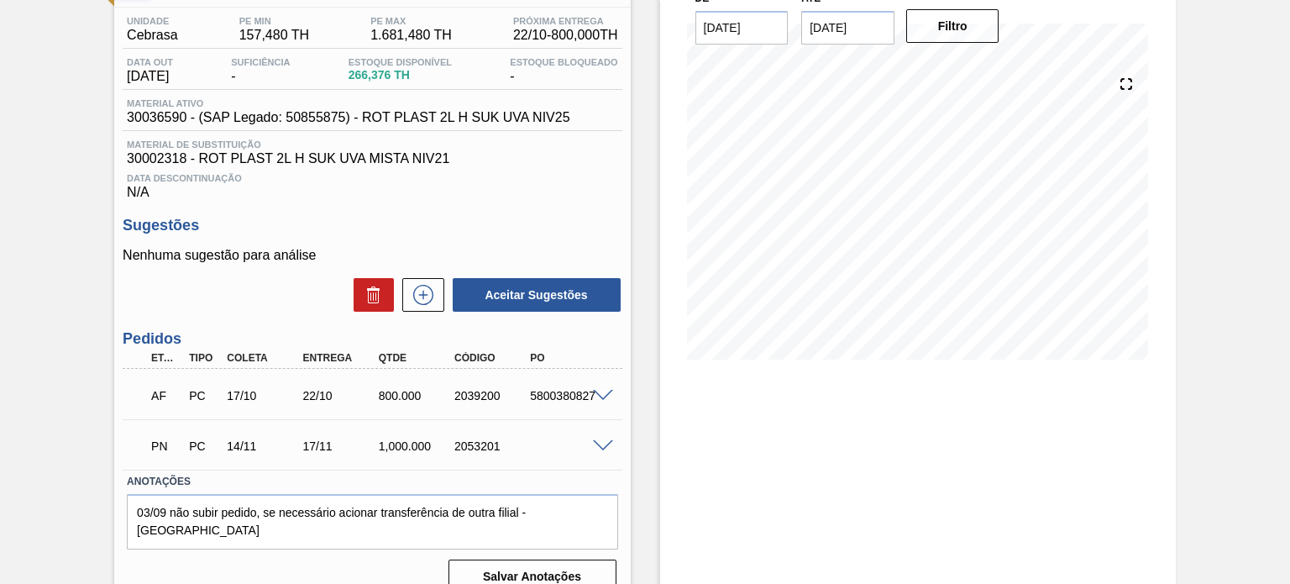
scroll to position [155, 0]
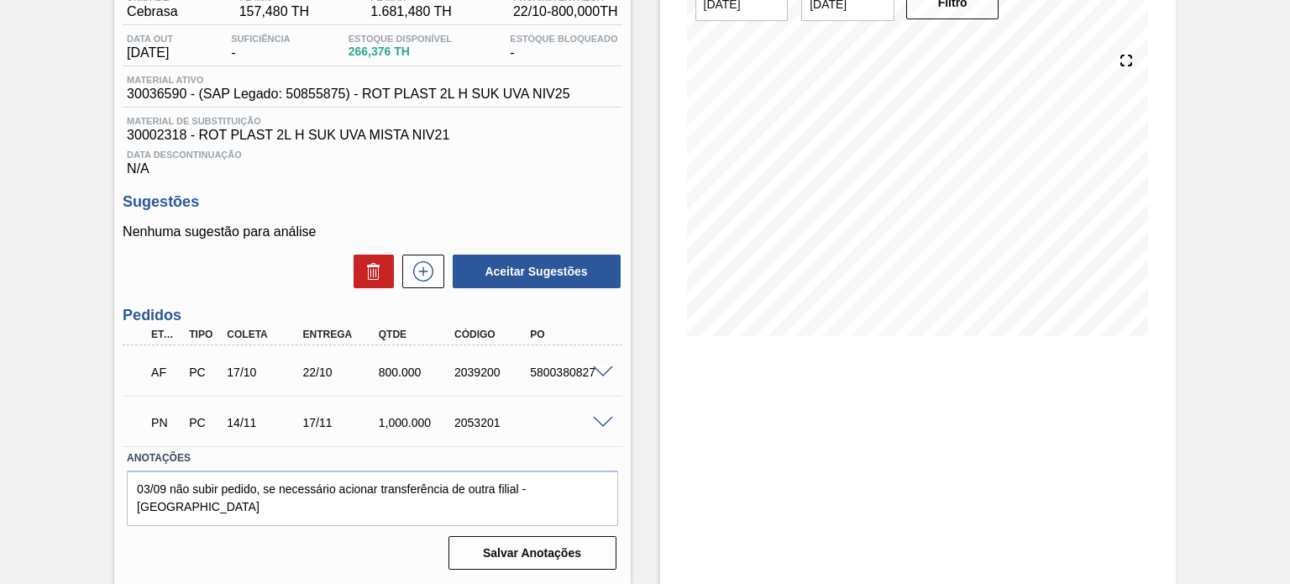
click at [597, 368] on span at bounding box center [603, 372] width 20 height 13
type input "1.000"
type input "0,8"
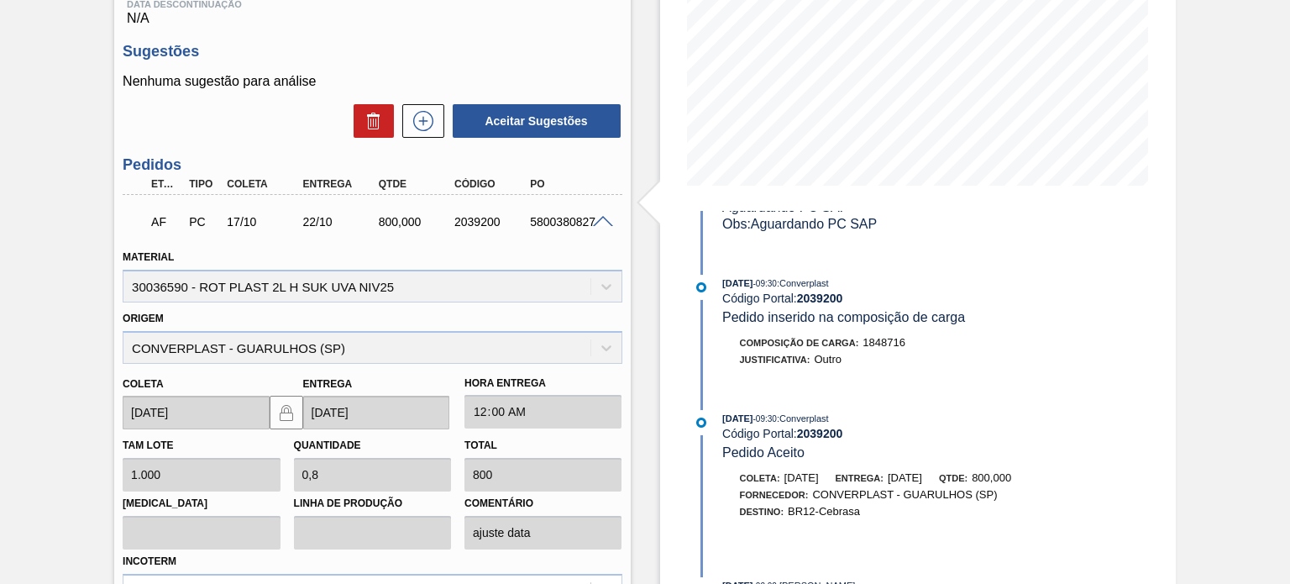
scroll to position [71, 0]
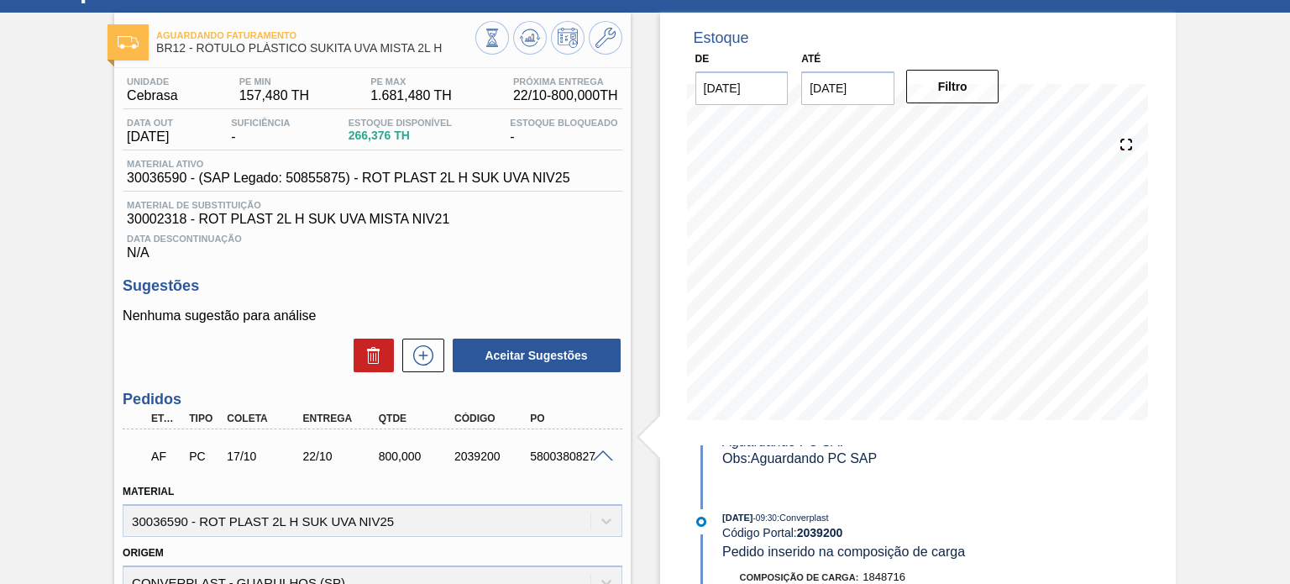
click at [470, 449] on div "2039200" at bounding box center [491, 455] width 83 height 13
copy div "2039200"
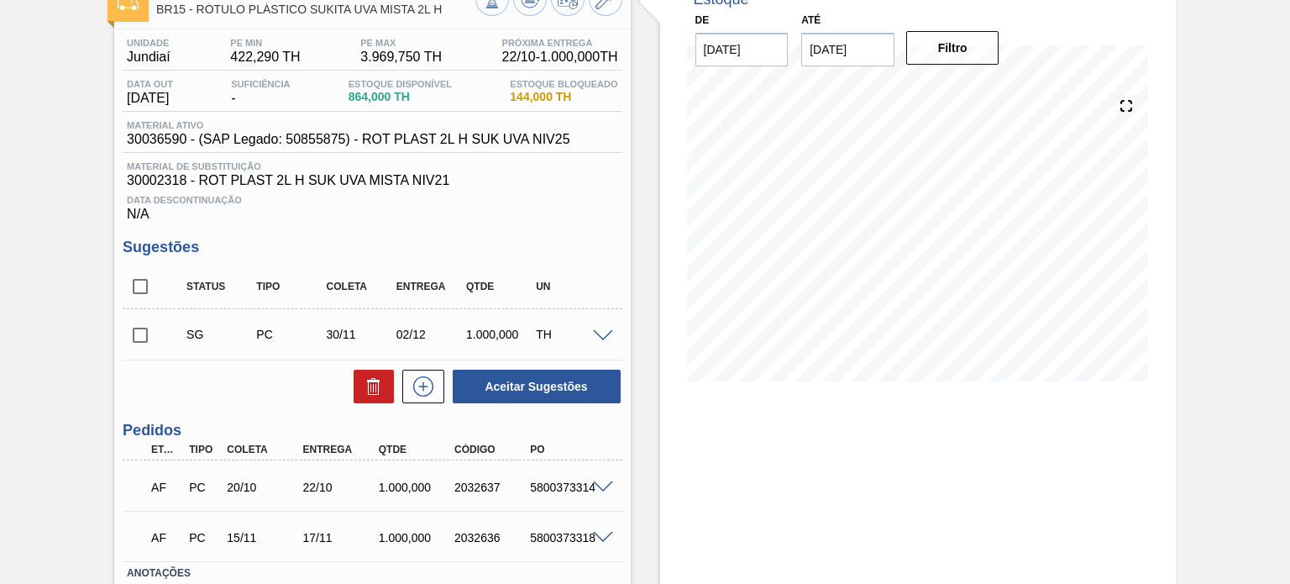
scroll to position [225, 0]
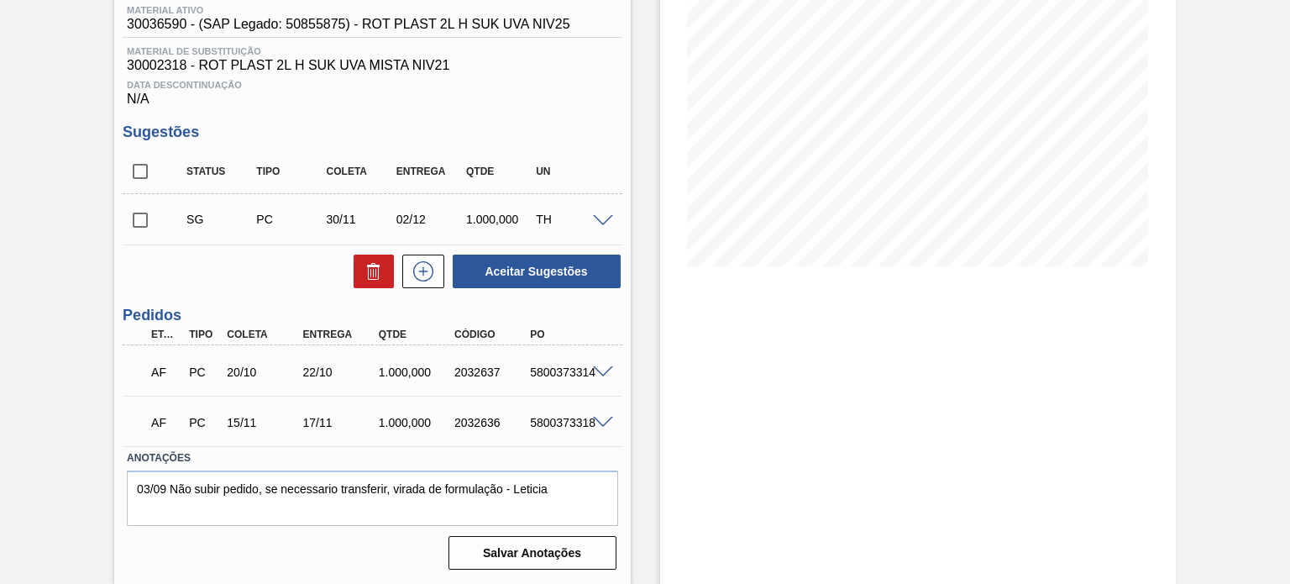
click at [590, 365] on div at bounding box center [606, 371] width 34 height 13
click at [593, 365] on div at bounding box center [606, 371] width 34 height 13
click at [596, 369] on span at bounding box center [603, 372] width 20 height 13
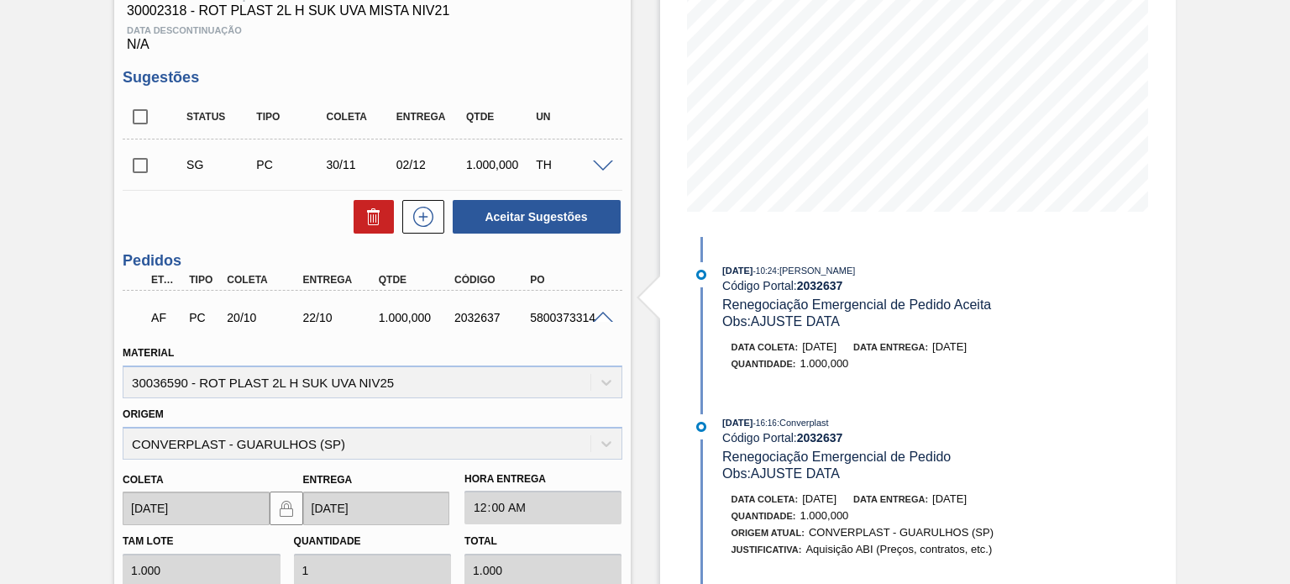
scroll to position [309, 0]
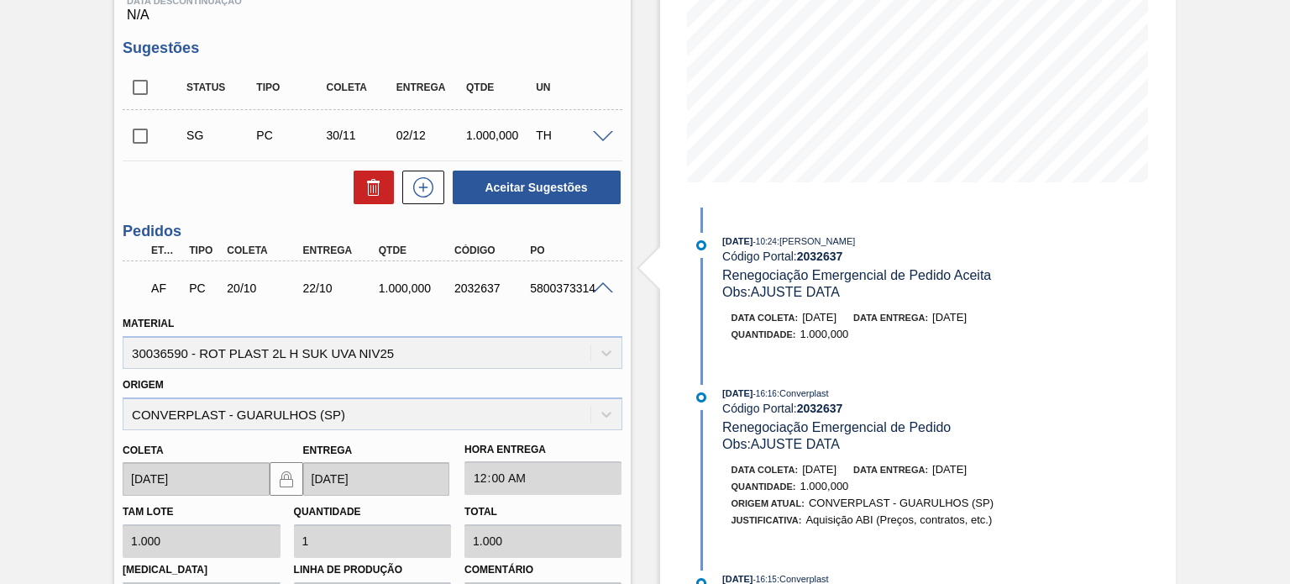
click at [476, 286] on div "2032637" at bounding box center [491, 287] width 83 height 13
copy div "2032637"
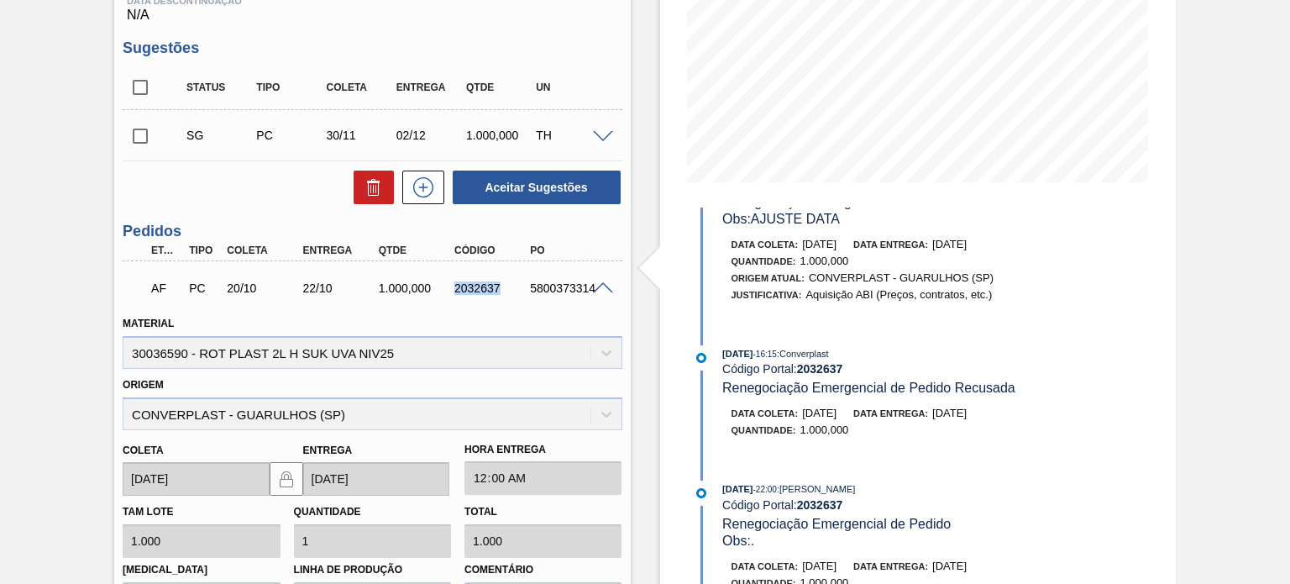
scroll to position [336, 0]
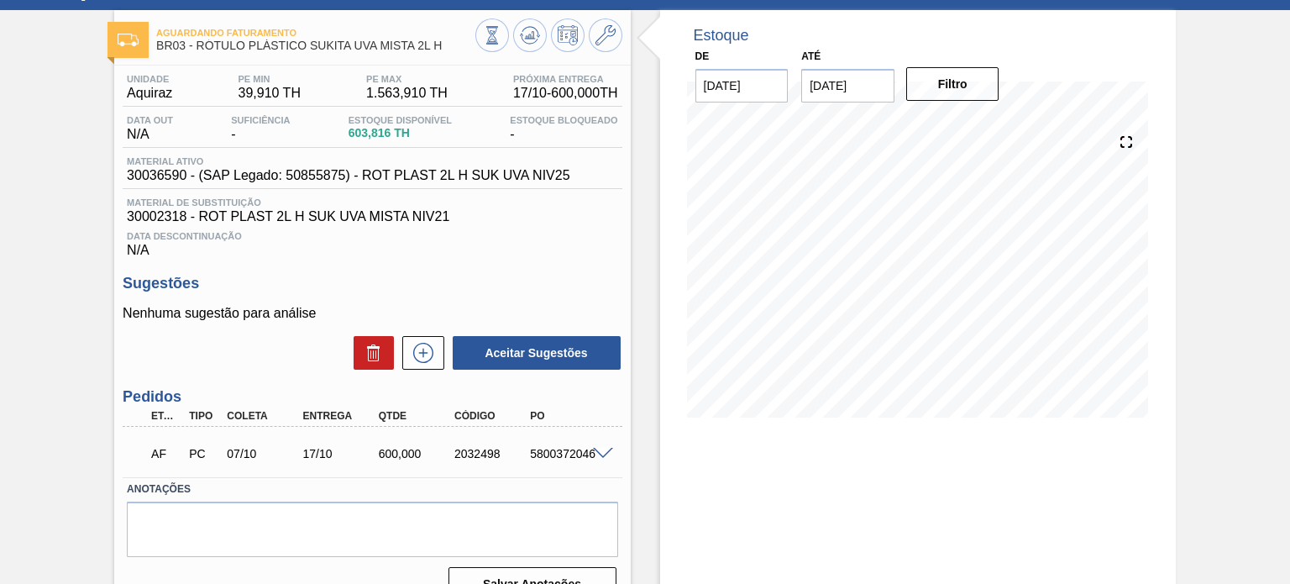
scroll to position [138, 0]
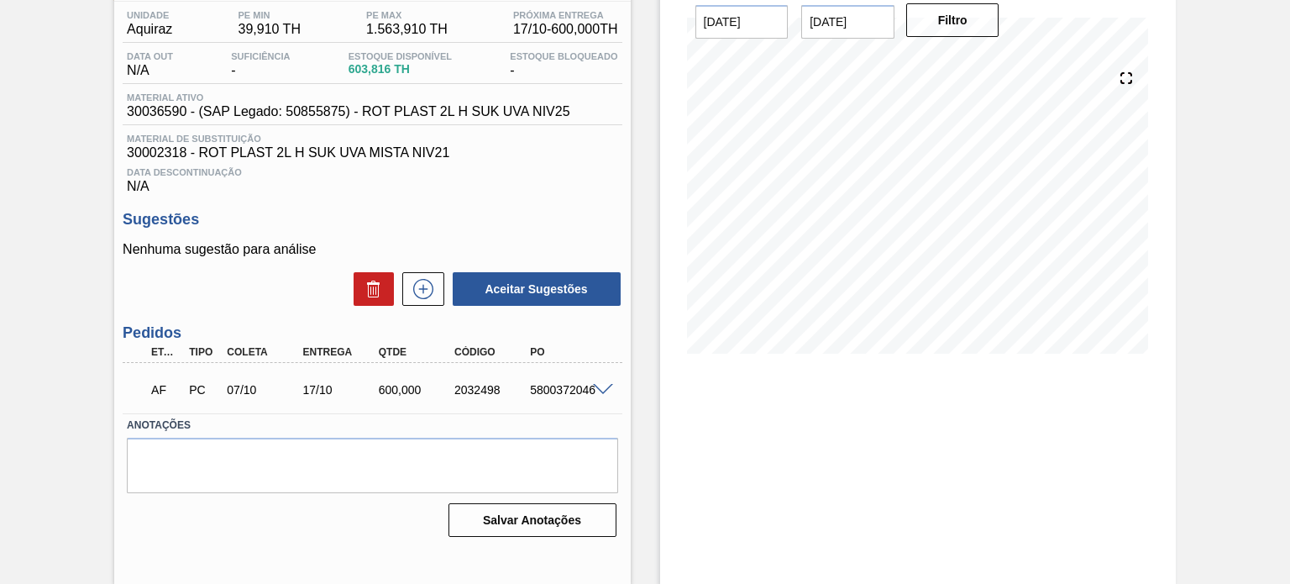
click at [599, 394] on span at bounding box center [603, 390] width 20 height 13
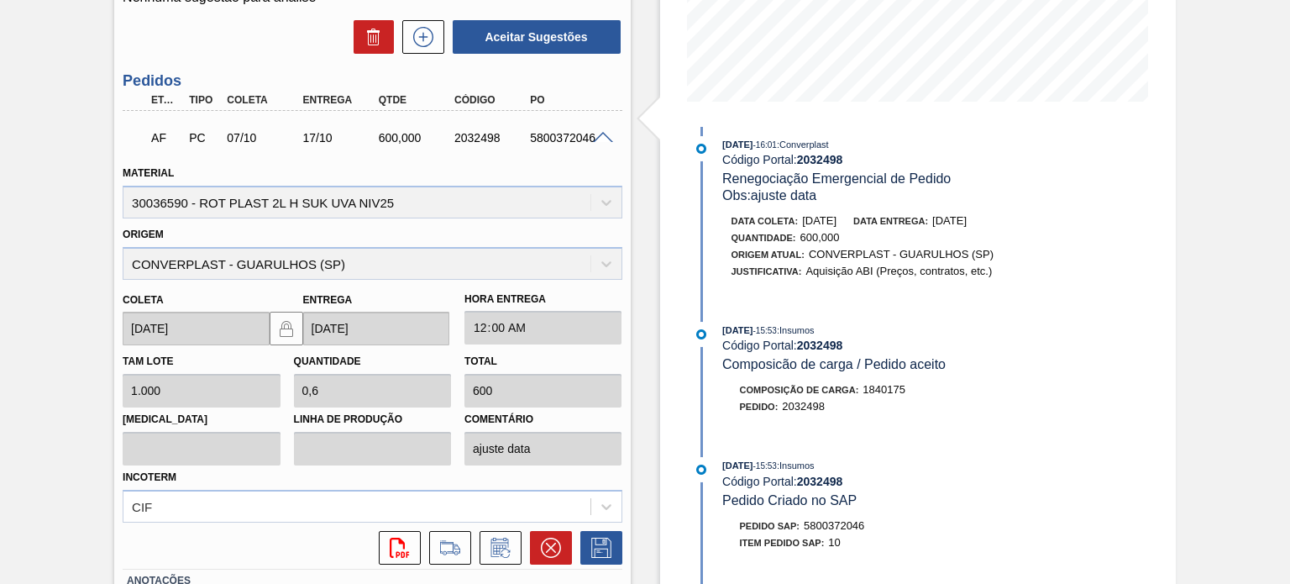
scroll to position [588, 0]
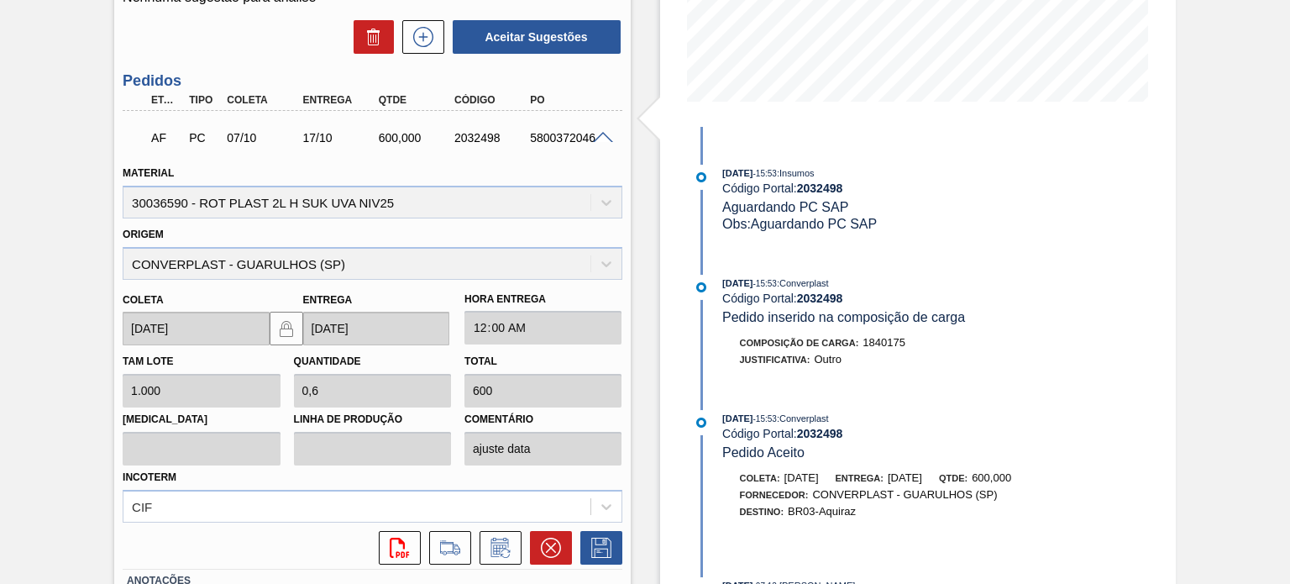
click at [468, 140] on div "2032498" at bounding box center [491, 137] width 83 height 13
copy div "2032498"
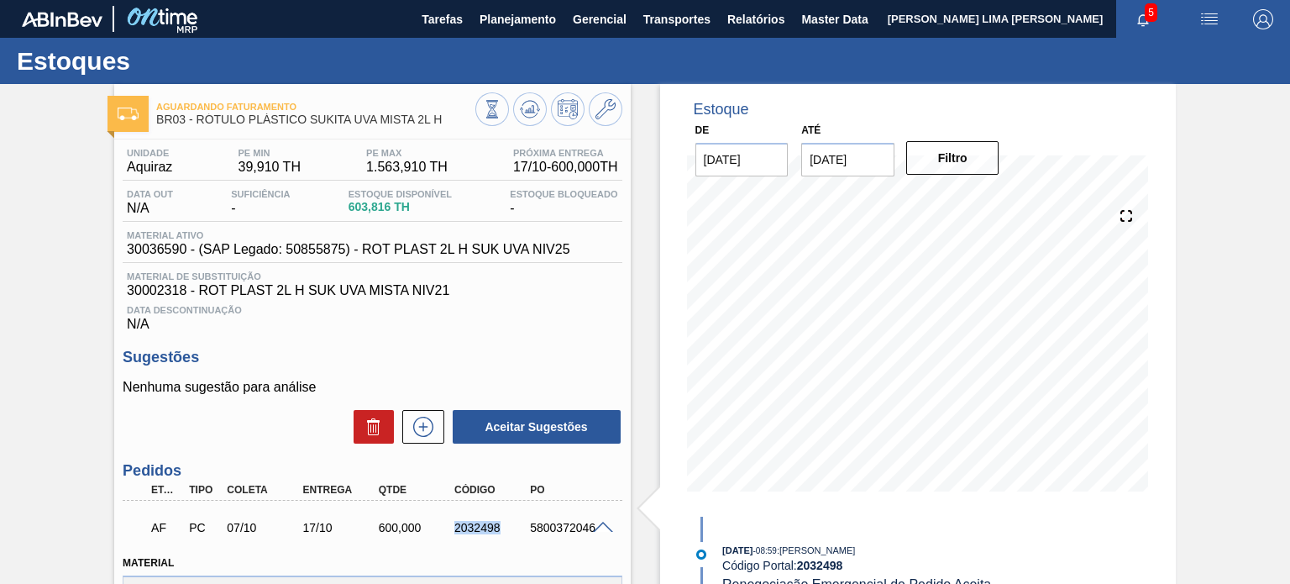
scroll to position [84, 0]
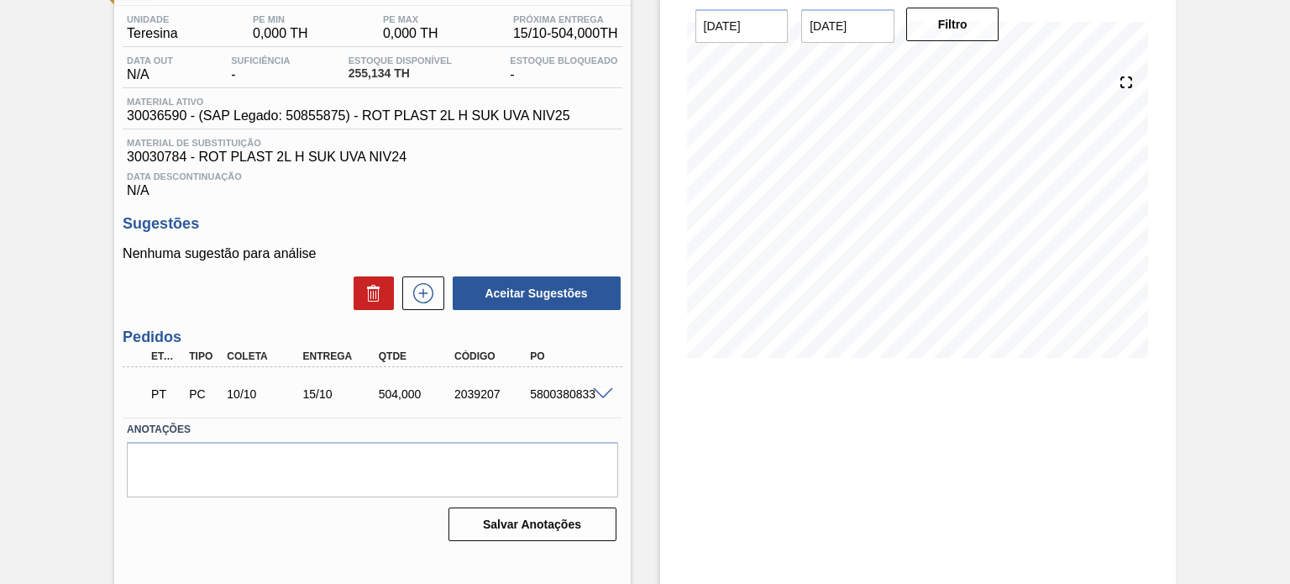
scroll to position [138, 0]
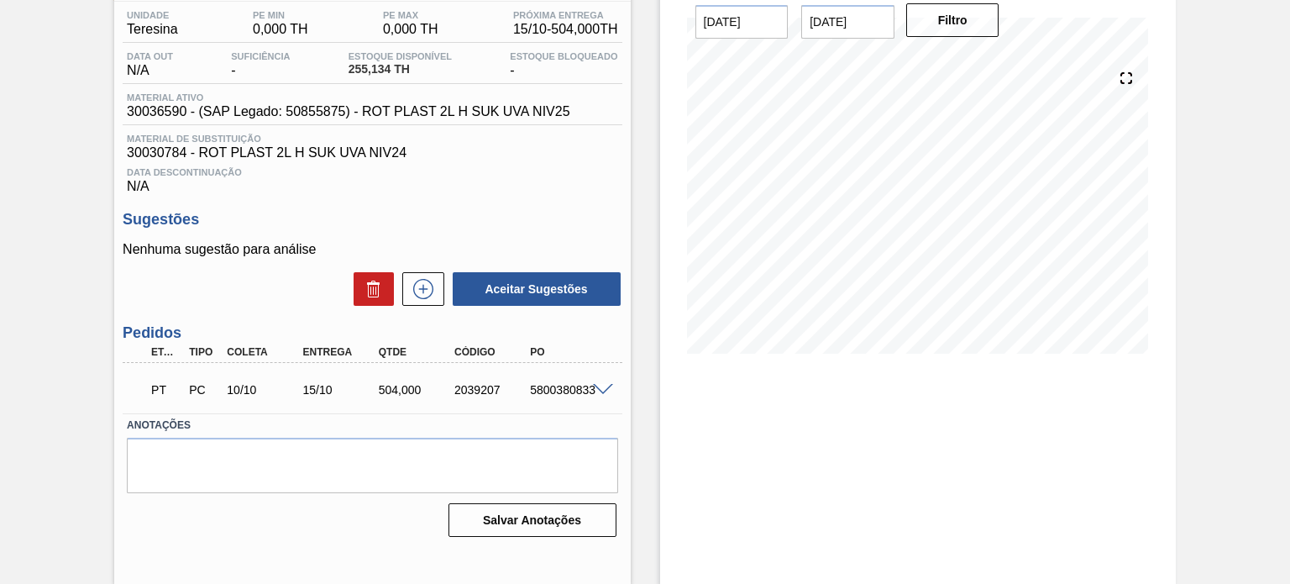
click at [593, 396] on div "5800380833" at bounding box center [567, 389] width 83 height 13
click at [595, 387] on span at bounding box center [603, 390] width 20 height 13
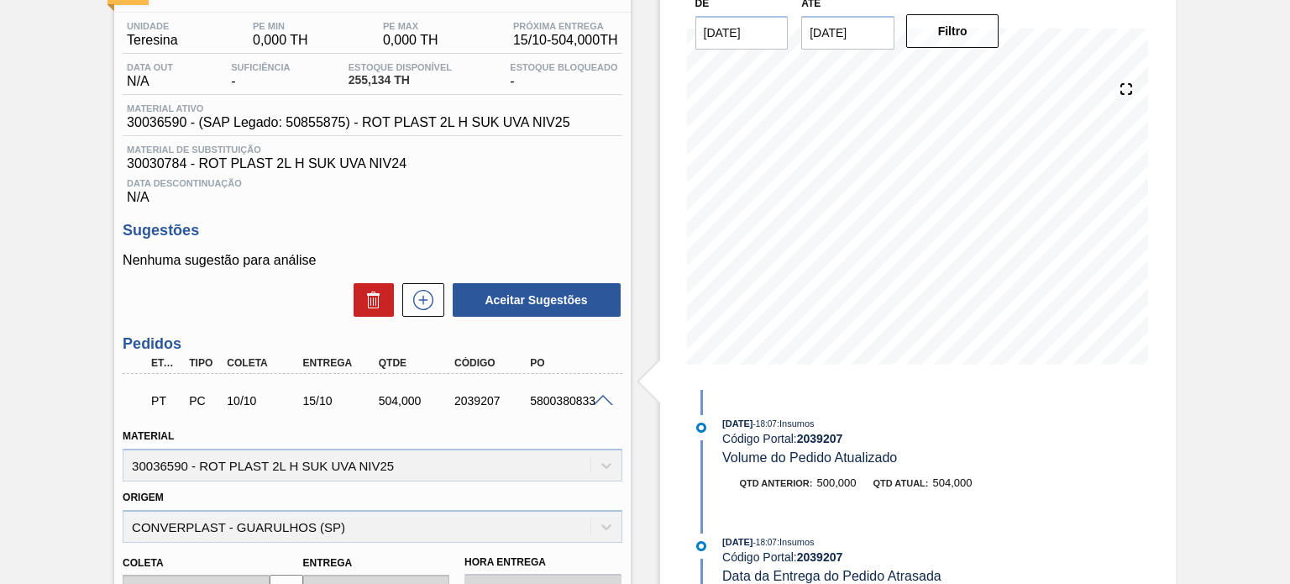
scroll to position [0, 0]
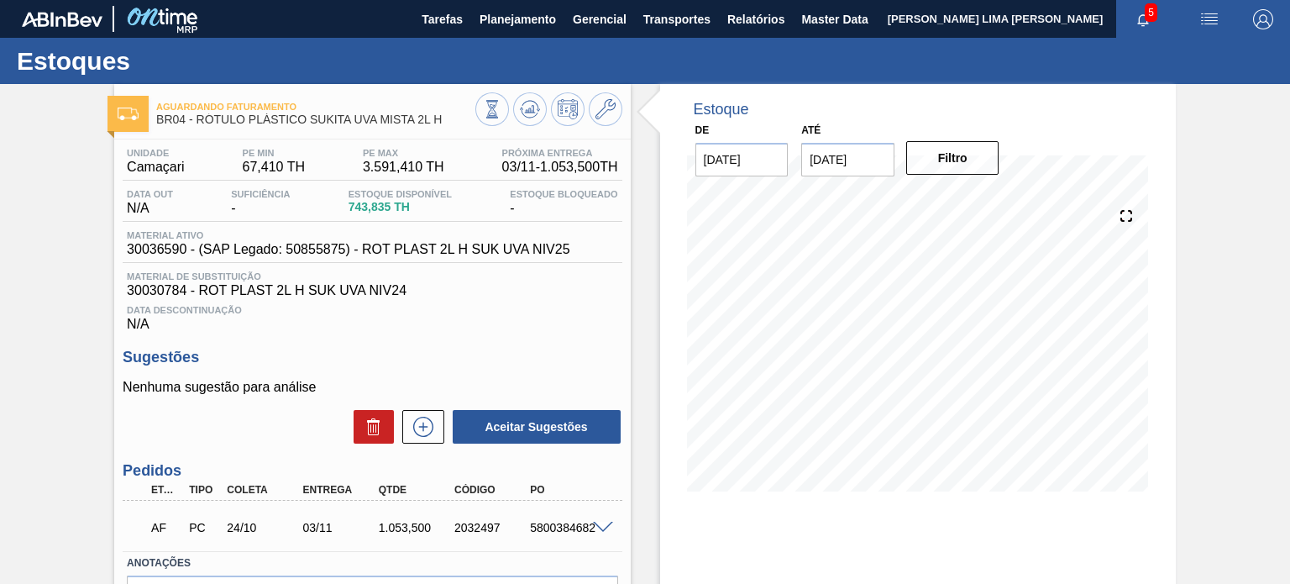
scroll to position [138, 0]
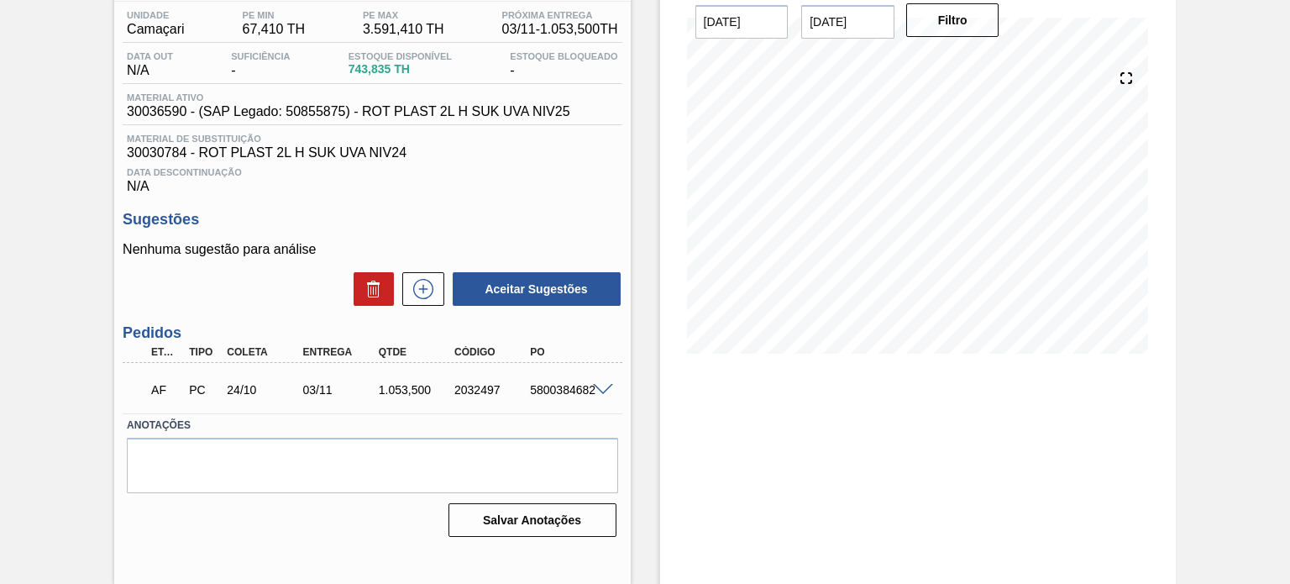
click at [604, 384] on span at bounding box center [603, 390] width 20 height 13
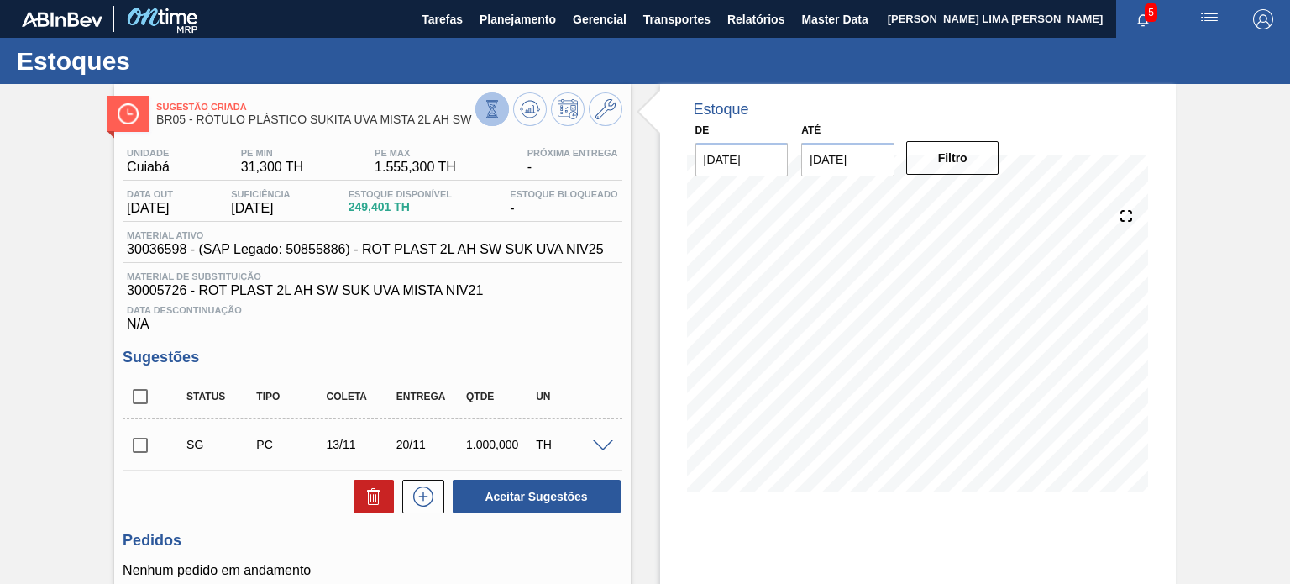
click at [489, 118] on button at bounding box center [492, 109] width 34 height 34
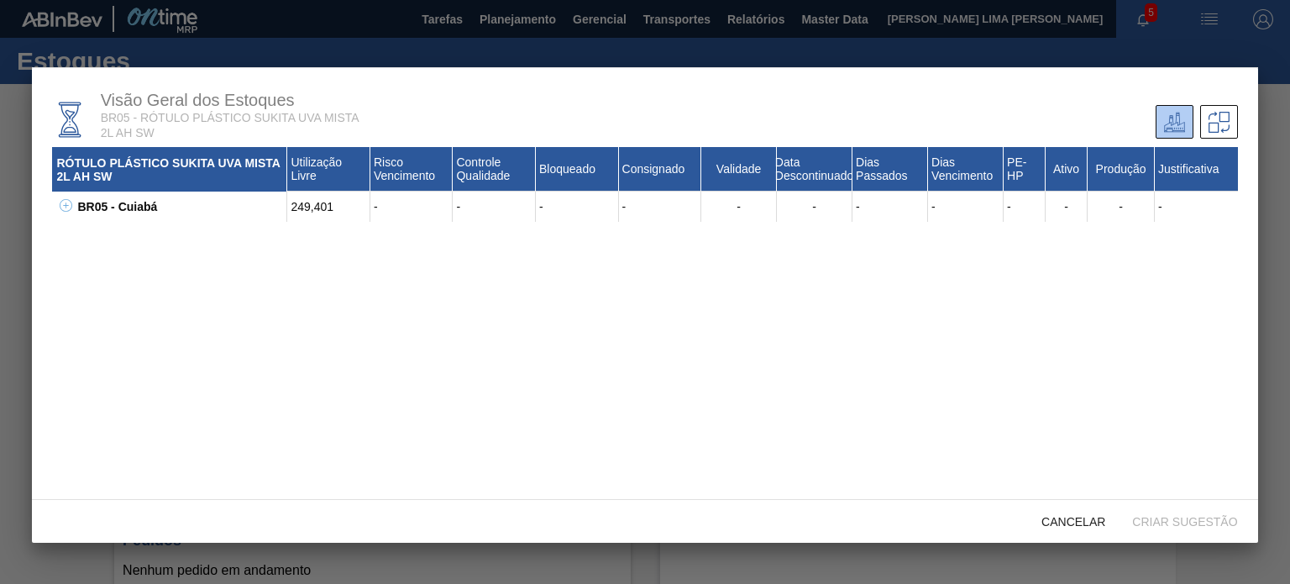
click at [71, 210] on icon at bounding box center [66, 205] width 13 height 13
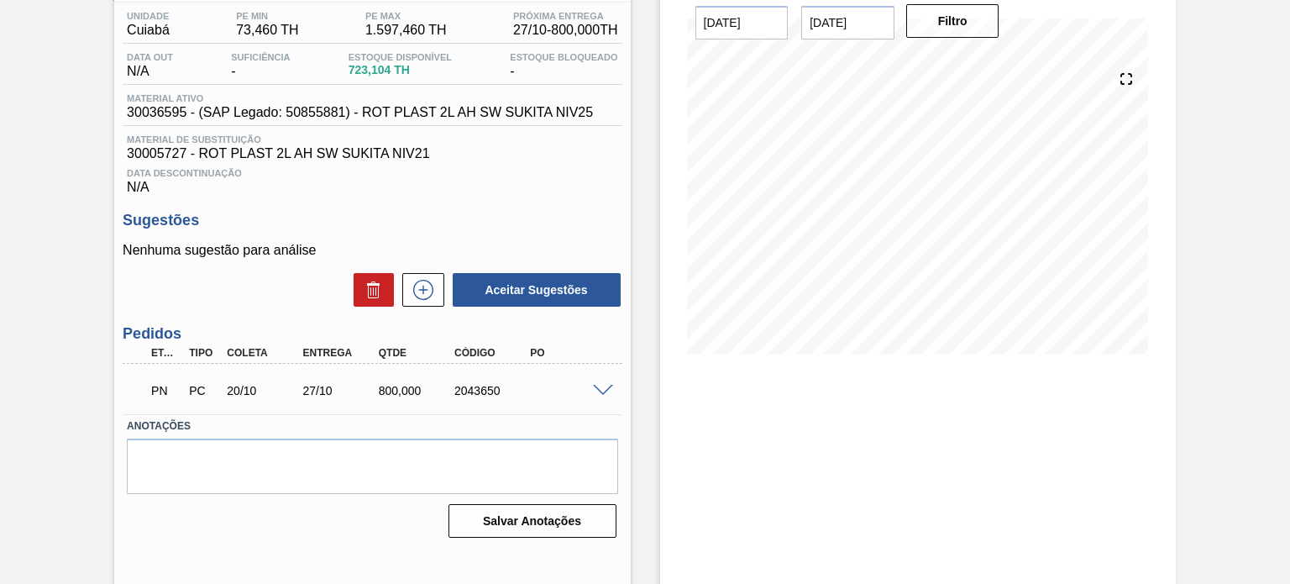
scroll to position [138, 0]
click at [595, 395] on div "PN PC 20/10 27/10 800,000 2043650" at bounding box center [372, 388] width 499 height 42
click at [598, 392] on span at bounding box center [603, 390] width 20 height 13
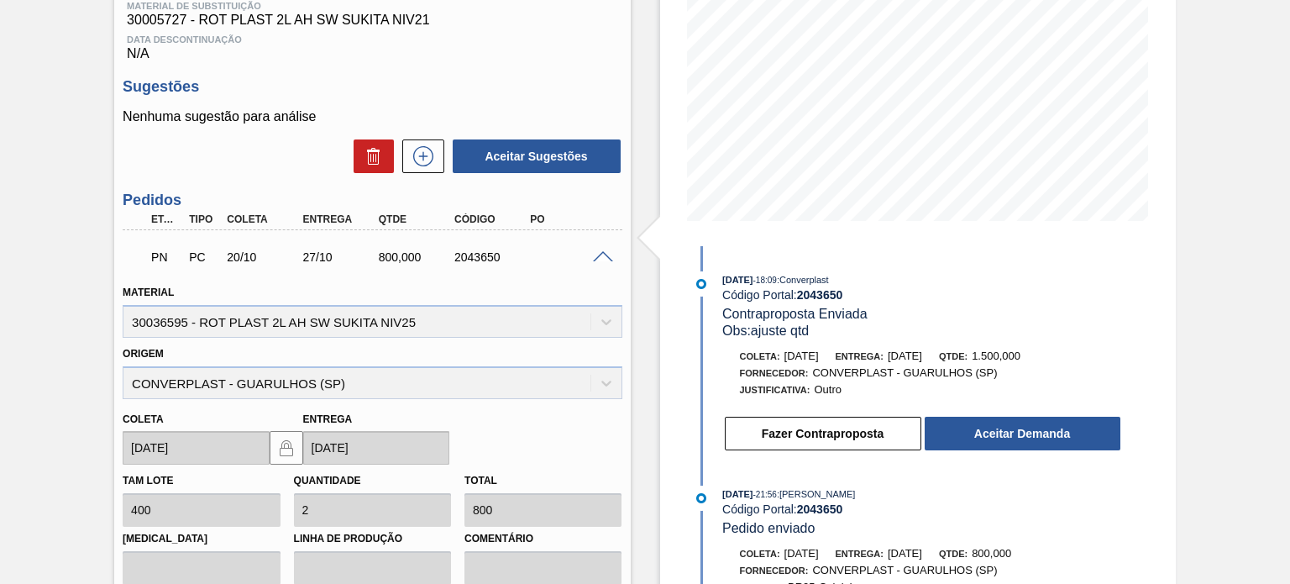
scroll to position [343, 0]
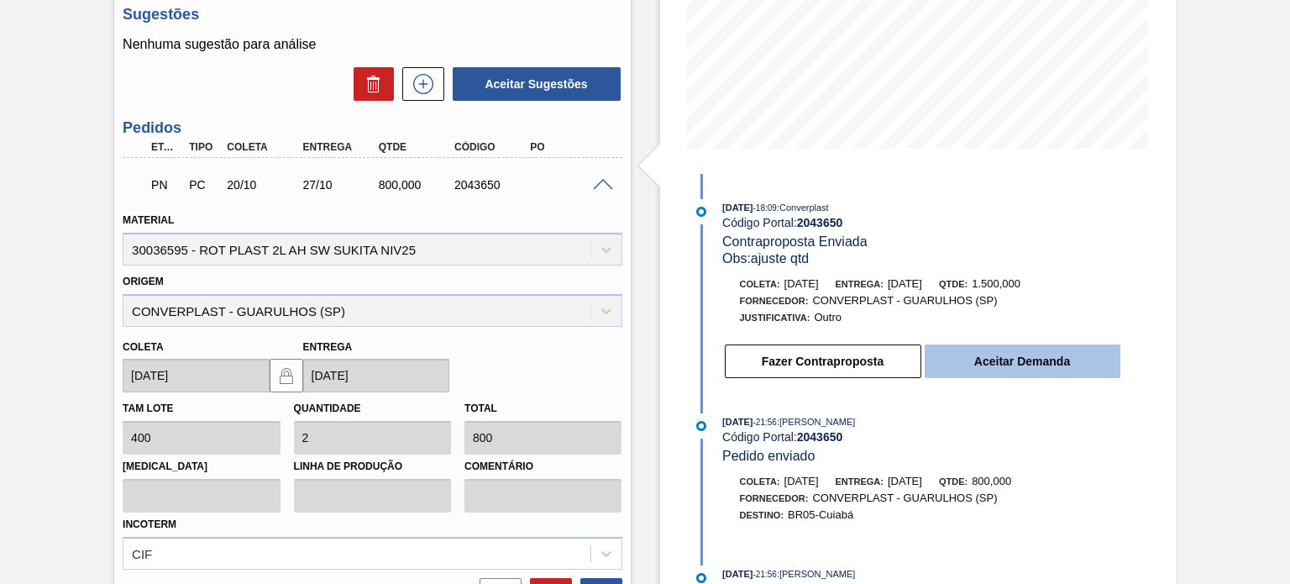
click at [981, 375] on button "Aceitar Demanda" at bounding box center [1023, 361] width 196 height 34
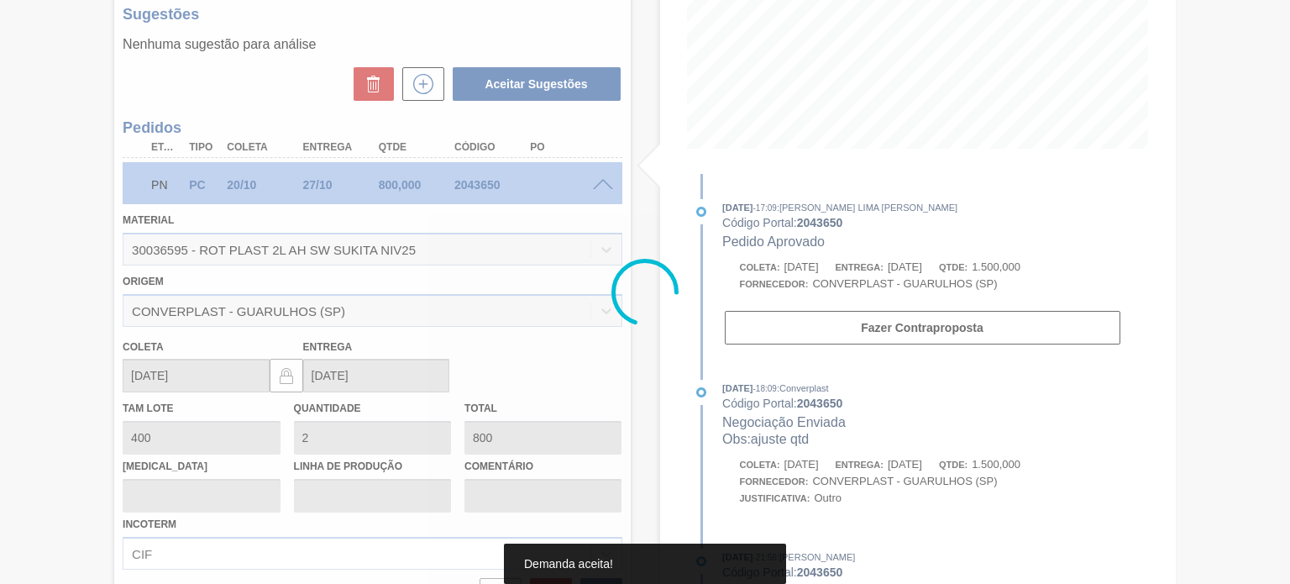
type input "3,75"
type input "1.500"
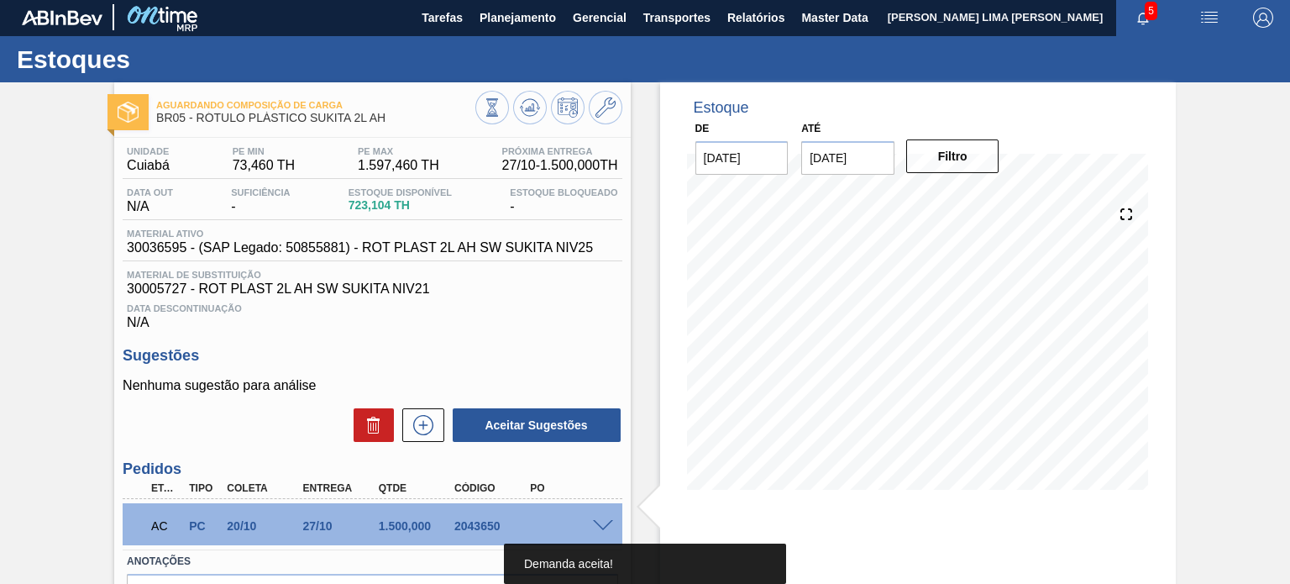
scroll to position [0, 0]
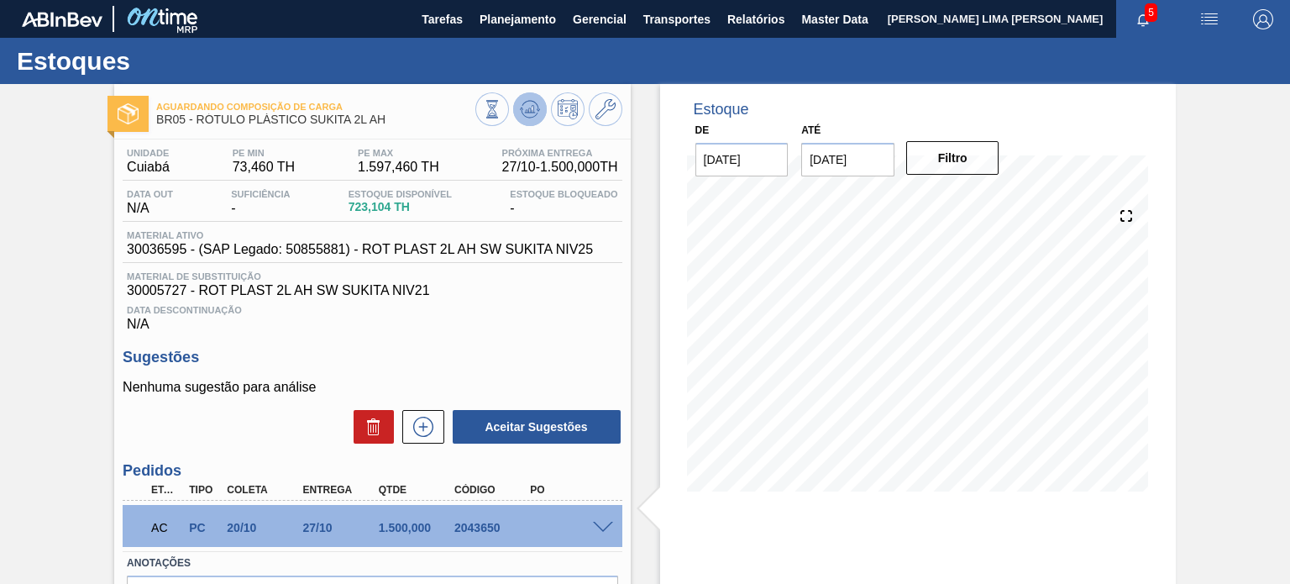
click at [524, 113] on icon at bounding box center [530, 109] width 20 height 20
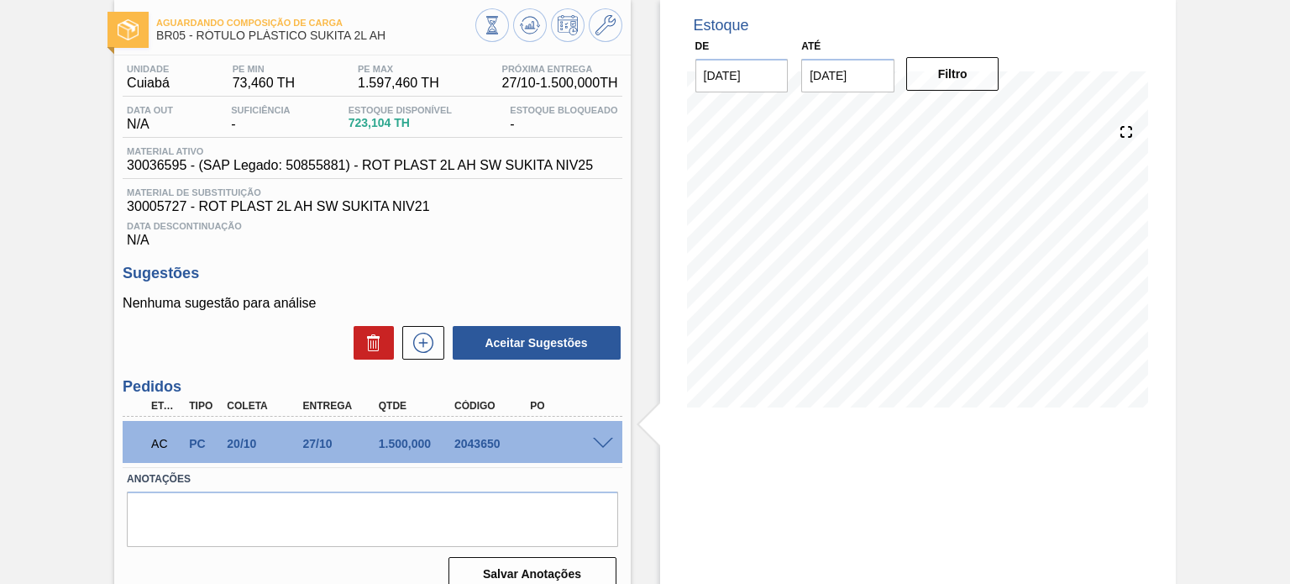
click at [601, 440] on span at bounding box center [603, 444] width 20 height 13
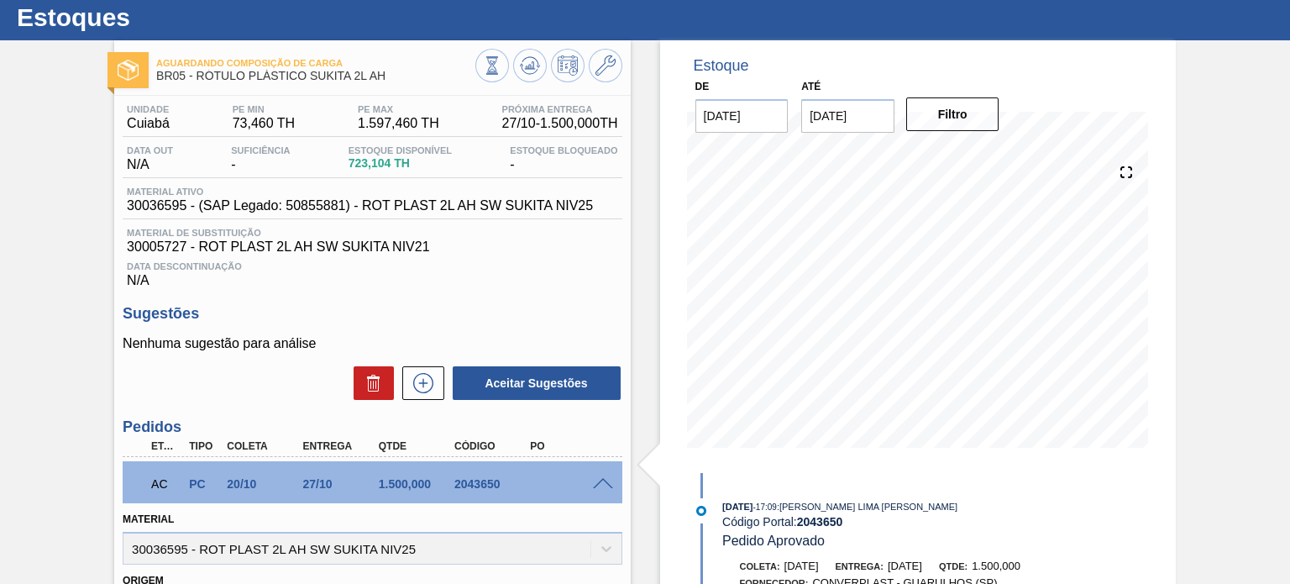
scroll to position [0, 0]
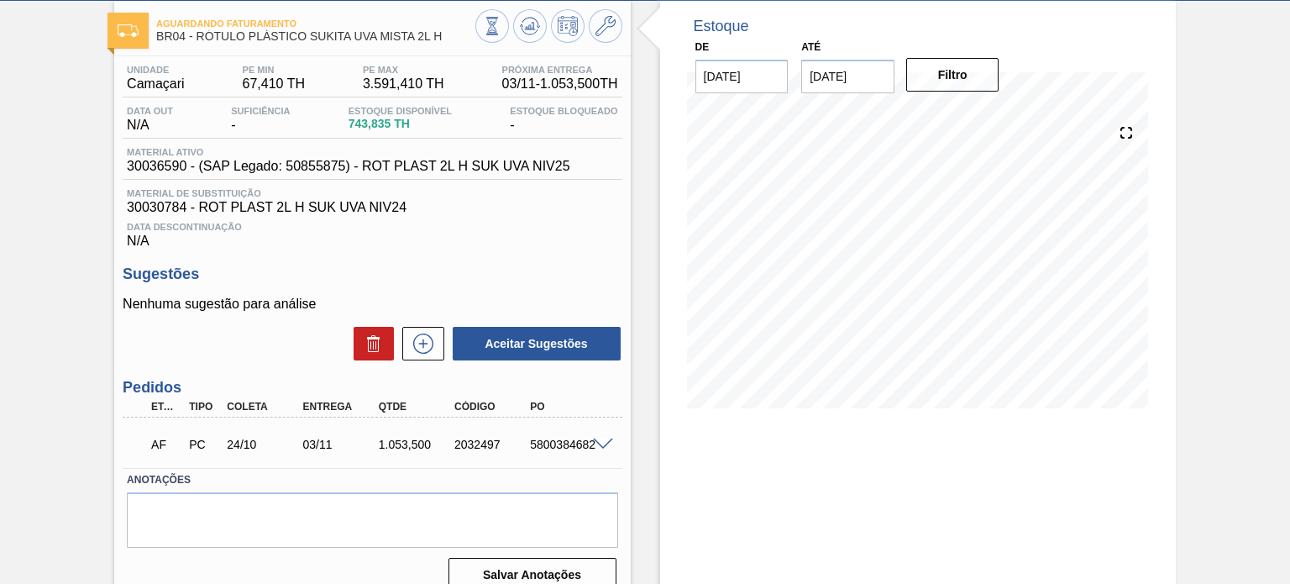
scroll to position [84, 0]
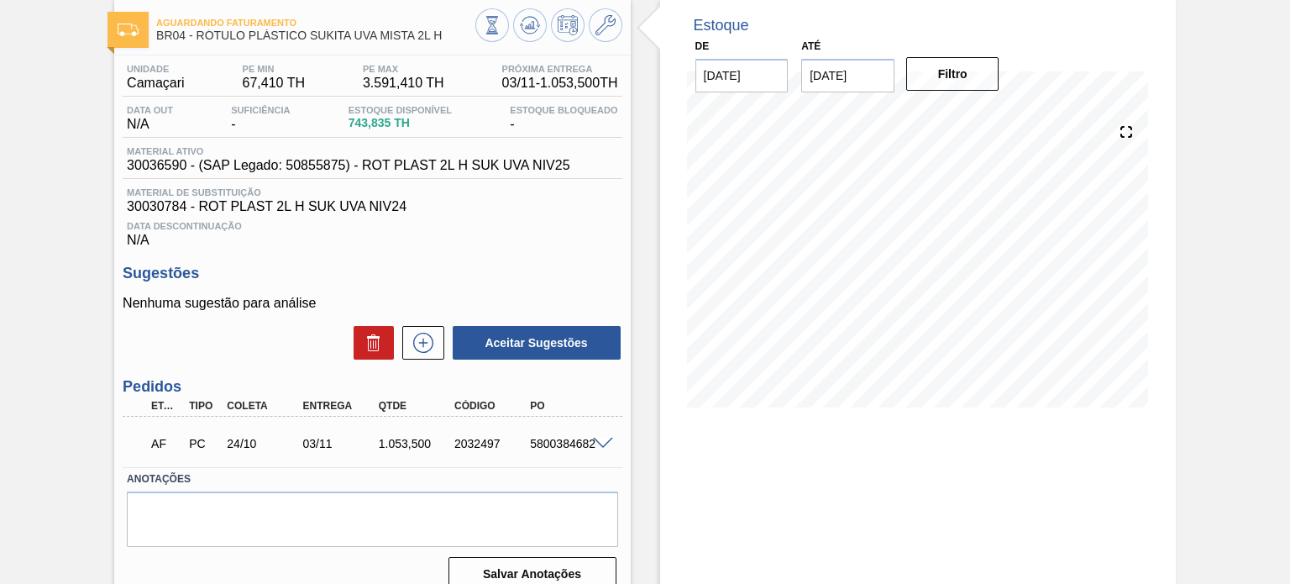
click at [600, 443] on span at bounding box center [603, 444] width 20 height 13
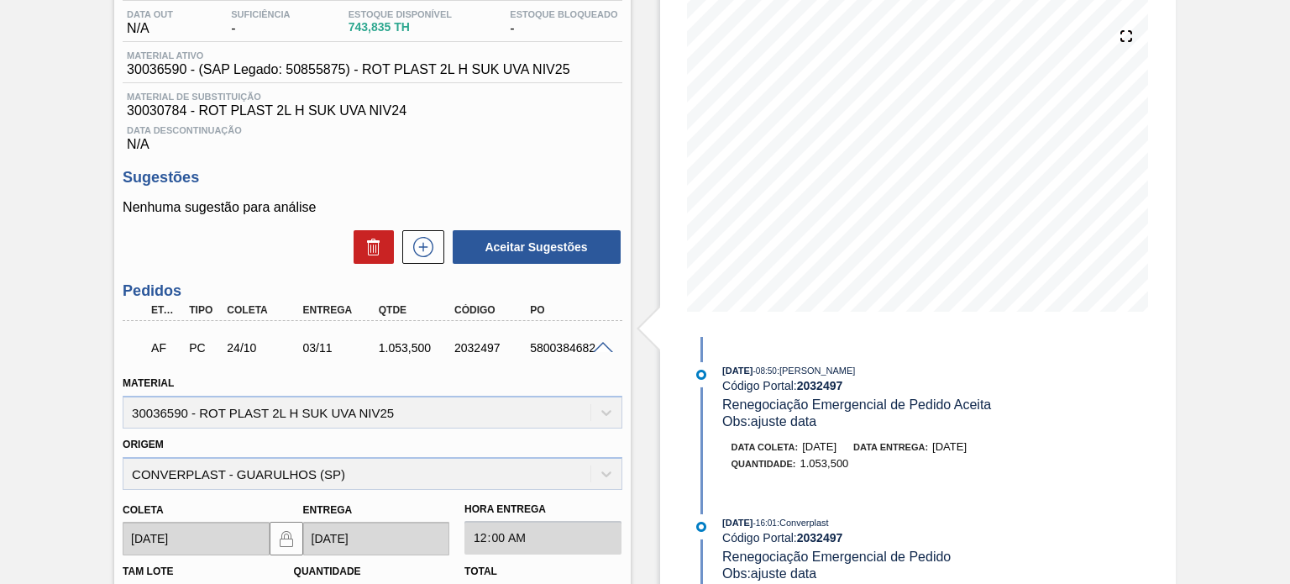
scroll to position [252, 0]
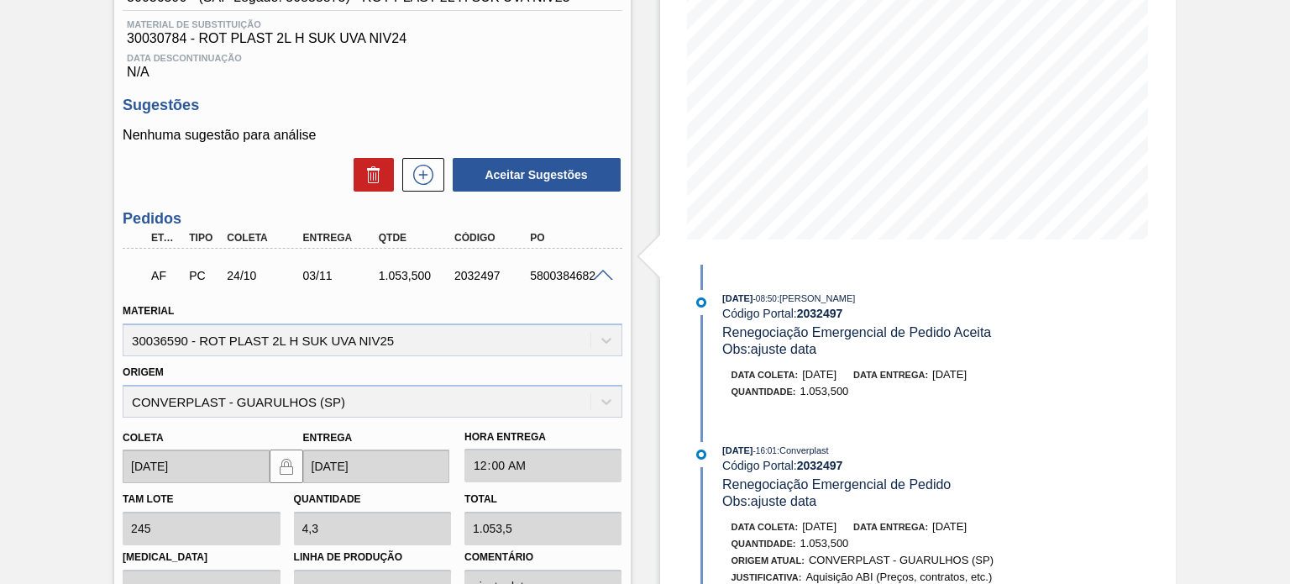
click at [451, 273] on div "2032497" at bounding box center [491, 275] width 83 height 13
copy div "2032497"
click at [478, 270] on div "2032497" at bounding box center [491, 275] width 83 height 13
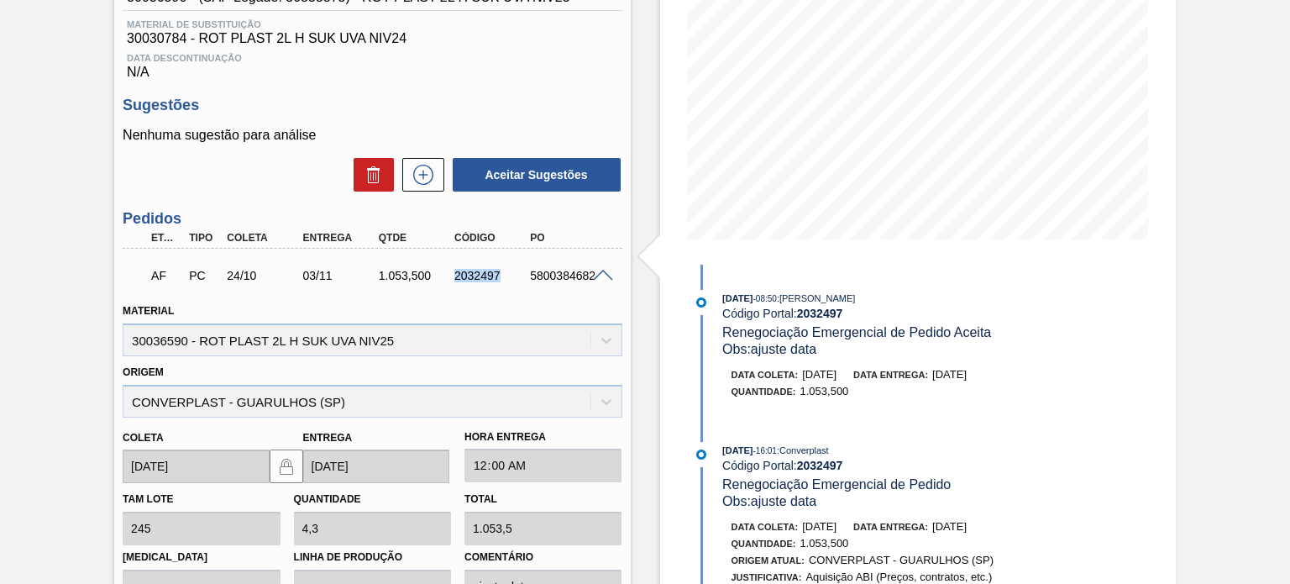
click at [478, 270] on div "2032497" at bounding box center [491, 275] width 83 height 13
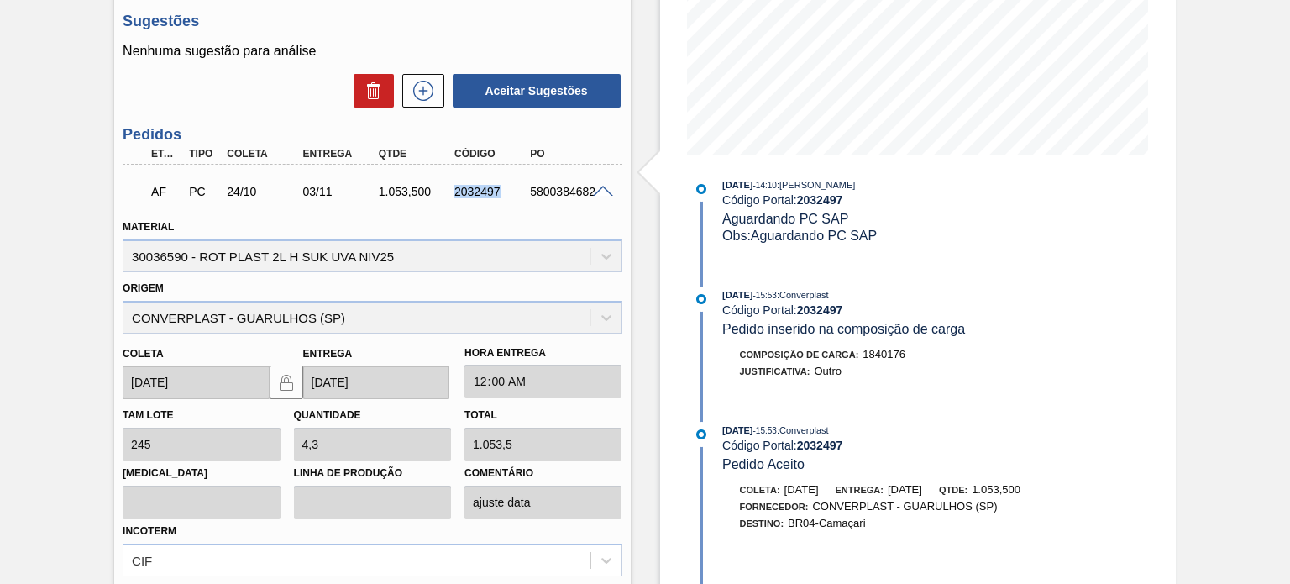
scroll to position [756, 0]
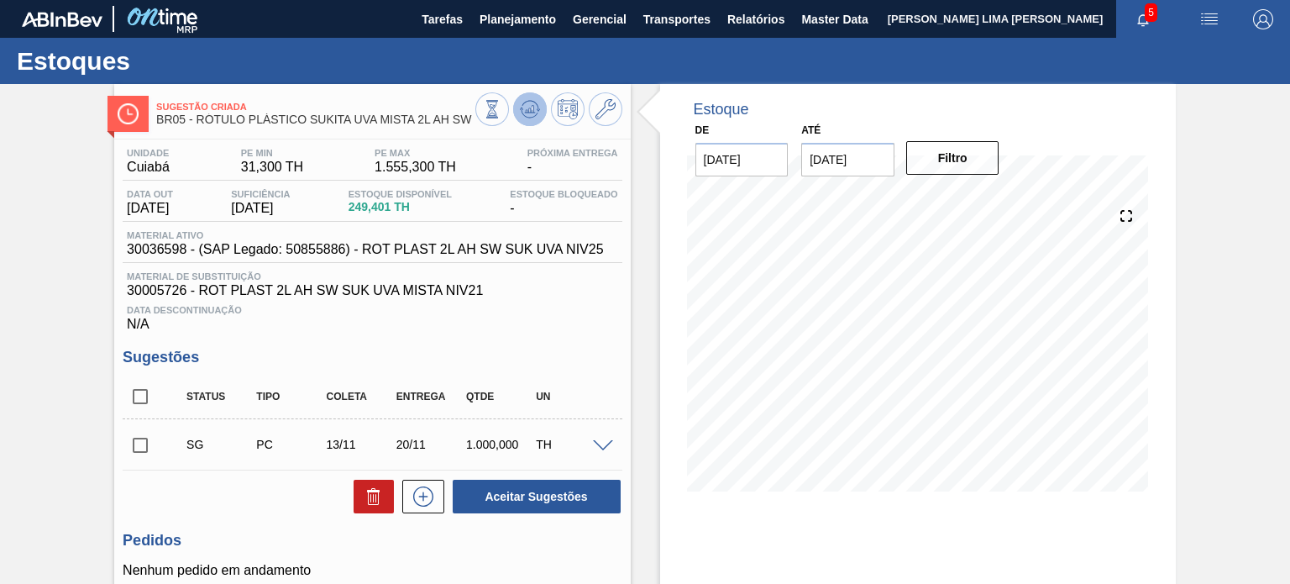
click at [536, 121] on button at bounding box center [530, 109] width 34 height 34
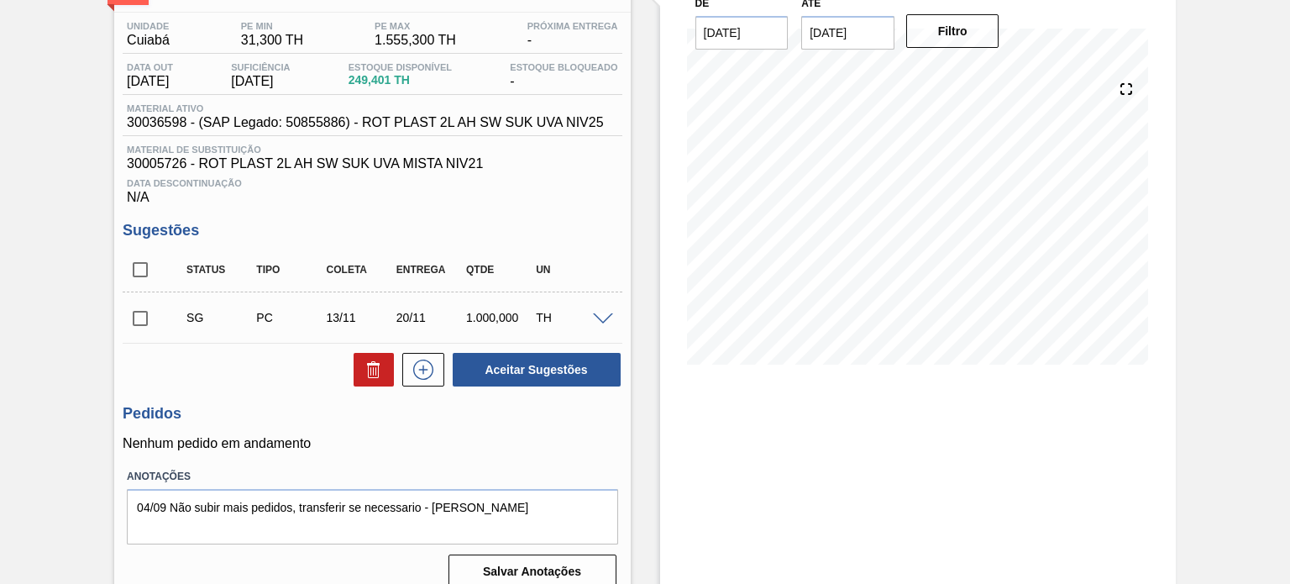
scroll to position [145, 0]
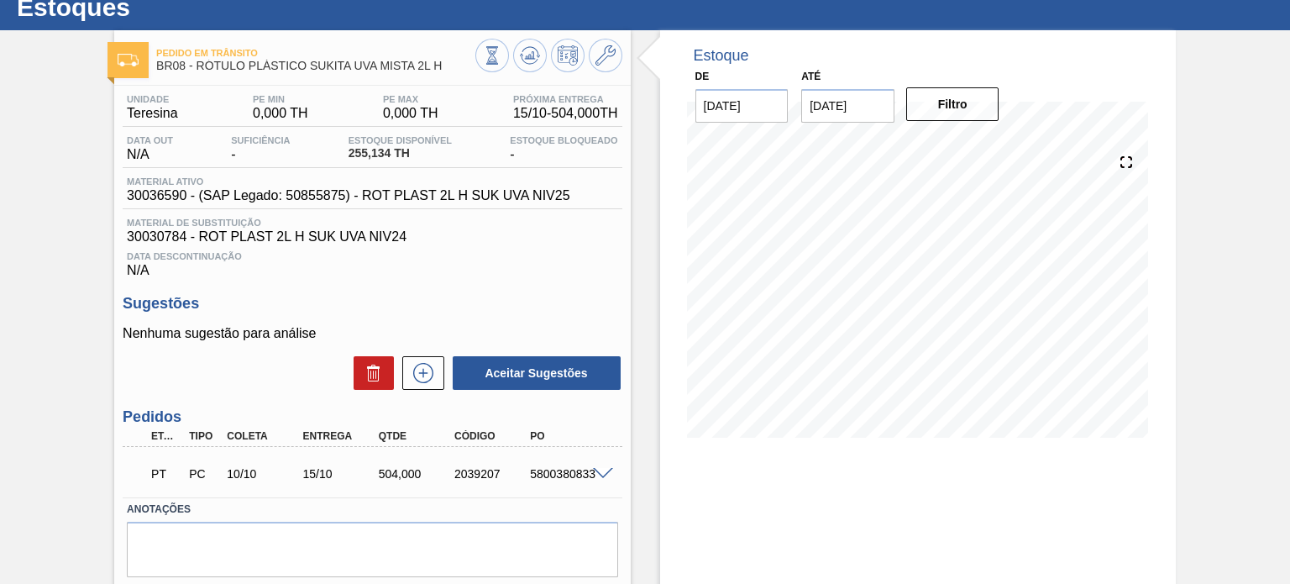
scroll to position [84, 0]
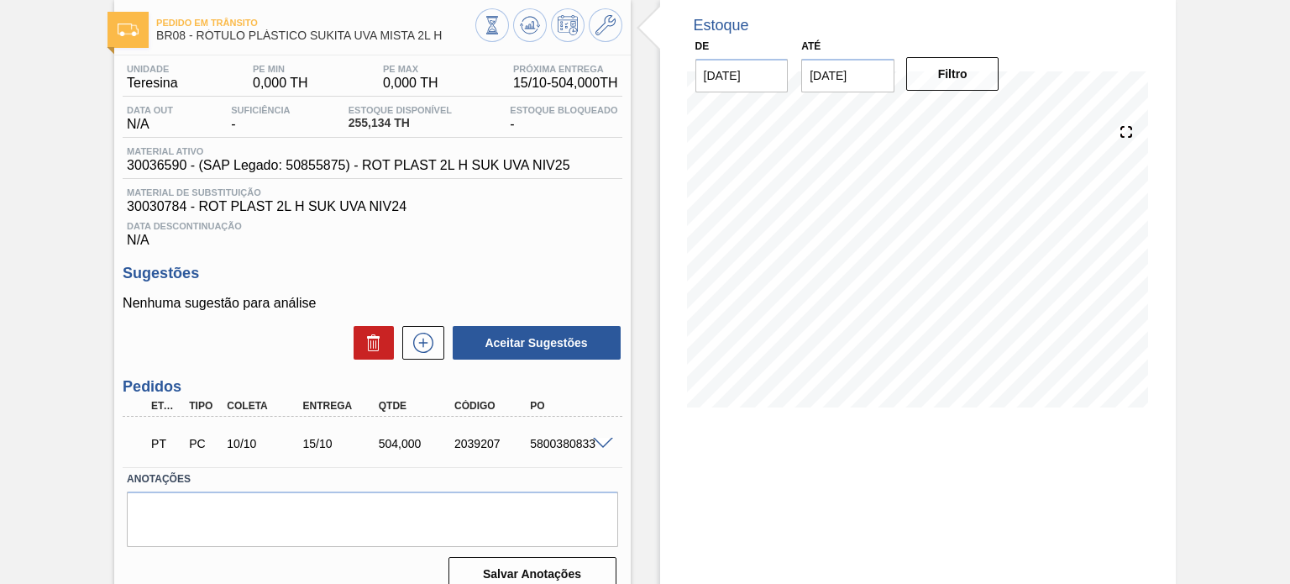
click at [596, 448] on span at bounding box center [603, 444] width 20 height 13
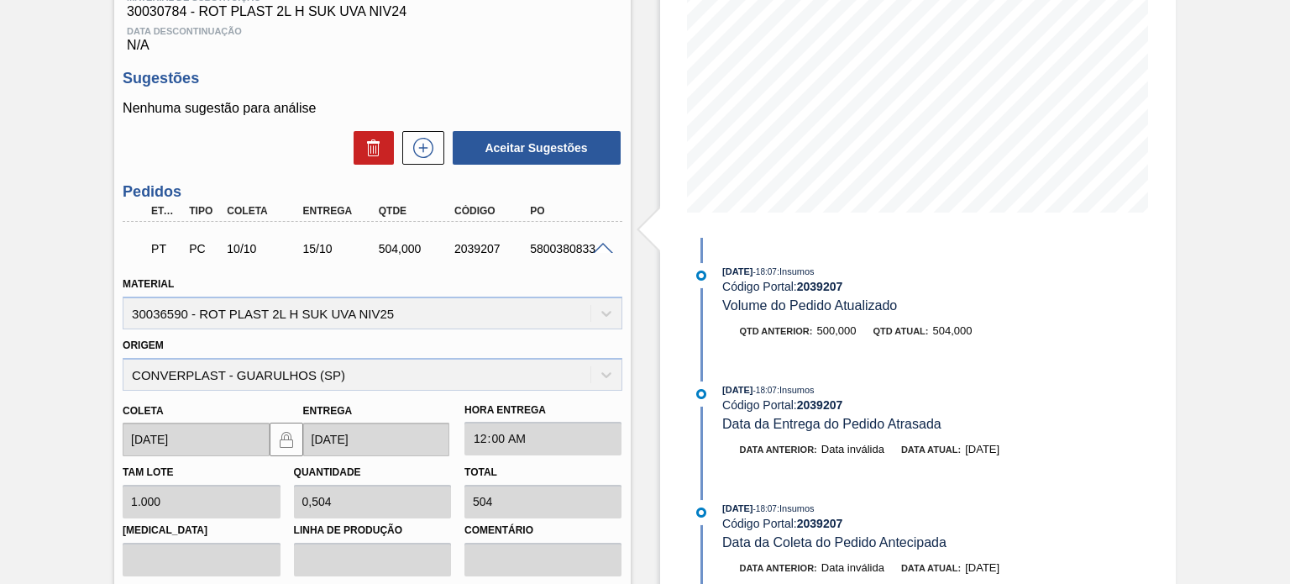
scroll to position [175, 0]
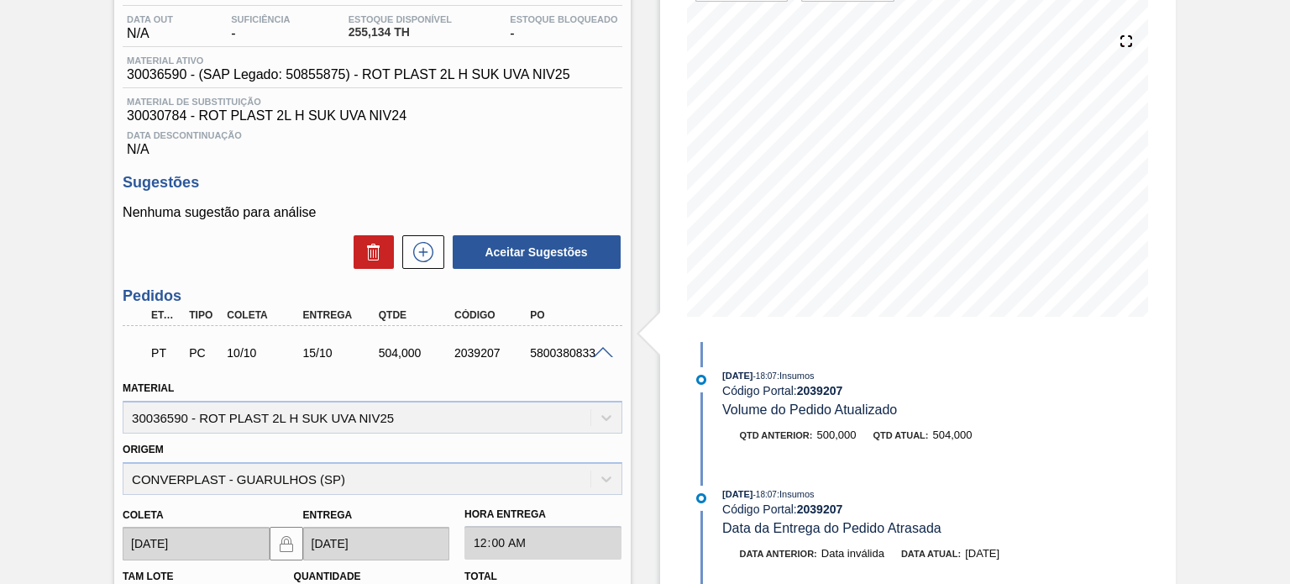
click at [474, 354] on div "2039207" at bounding box center [491, 352] width 83 height 13
copy div "2039207"
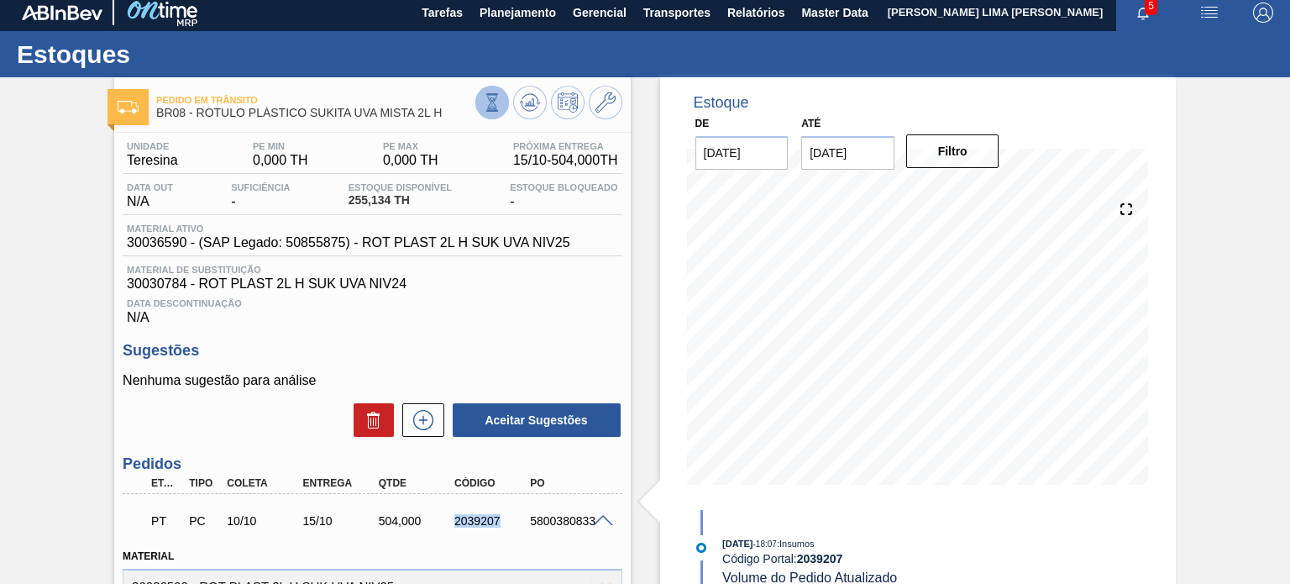
click at [497, 100] on icon at bounding box center [492, 102] width 18 height 18
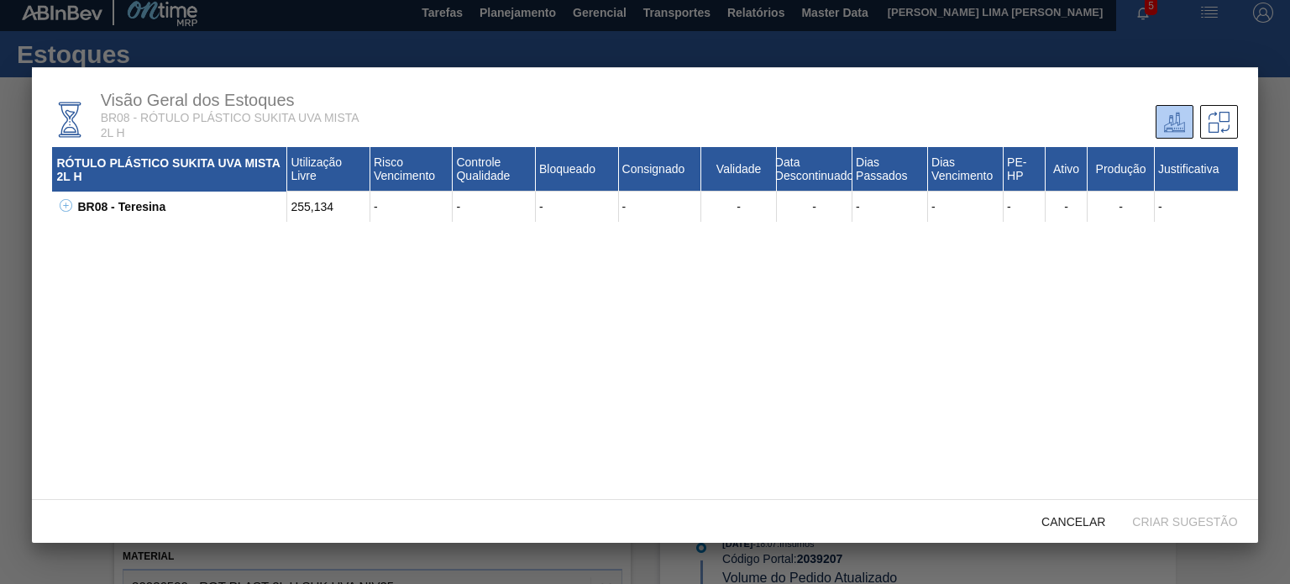
click at [69, 204] on icon at bounding box center [66, 205] width 13 height 13
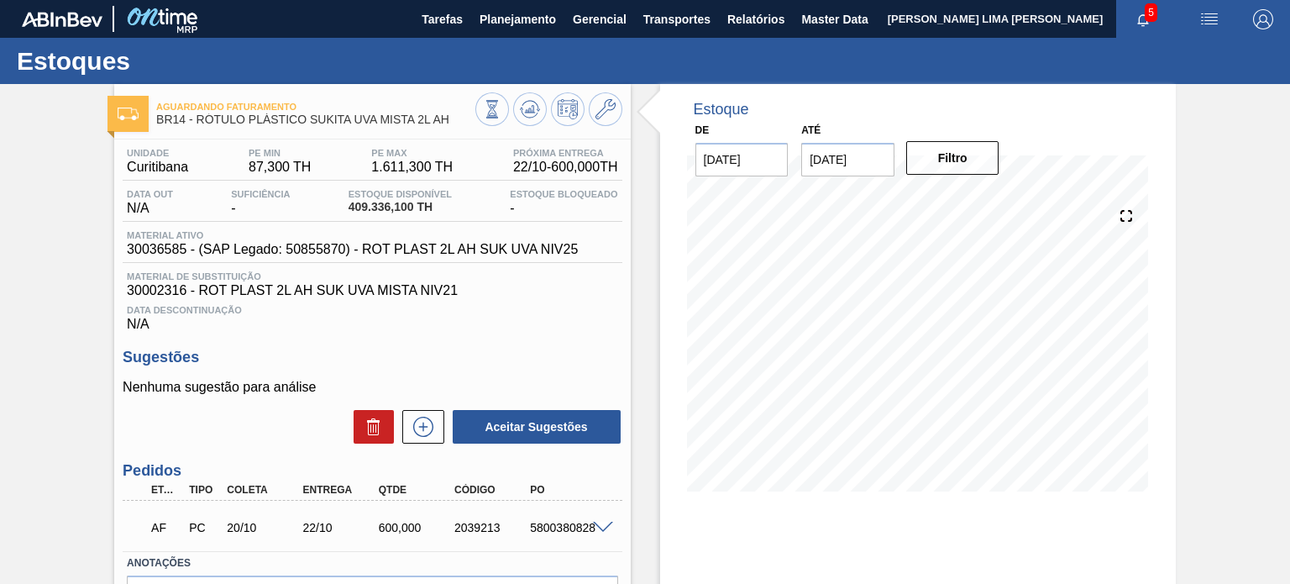
scroll to position [84, 0]
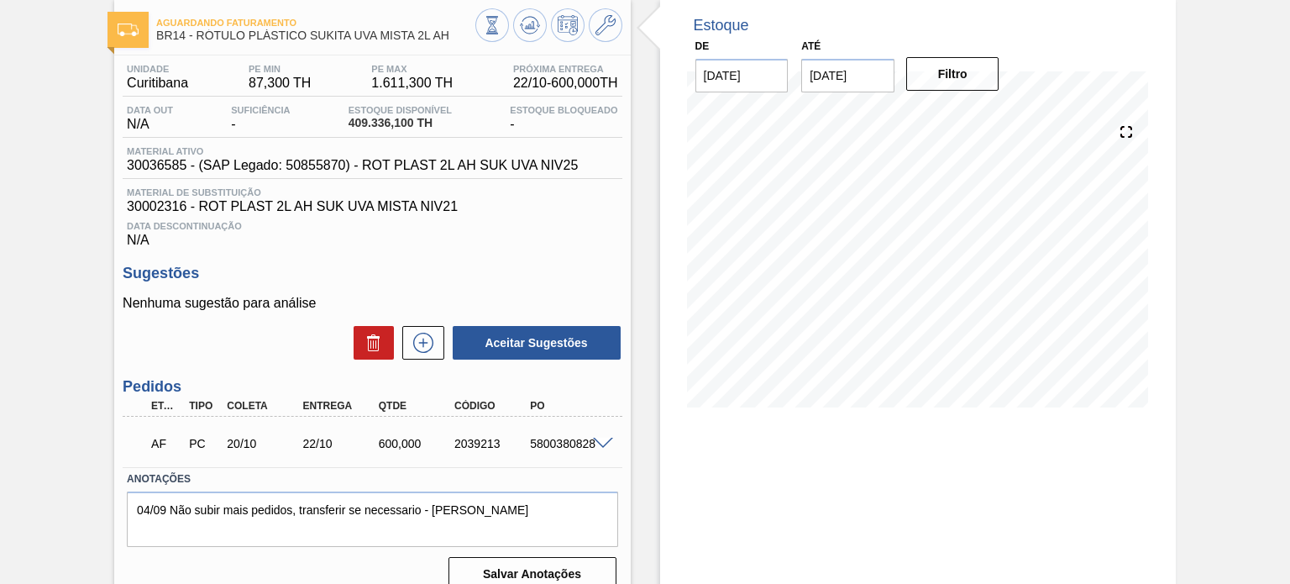
click at [601, 450] on div "5800380828" at bounding box center [567, 443] width 83 height 13
click at [598, 447] on span at bounding box center [603, 444] width 20 height 13
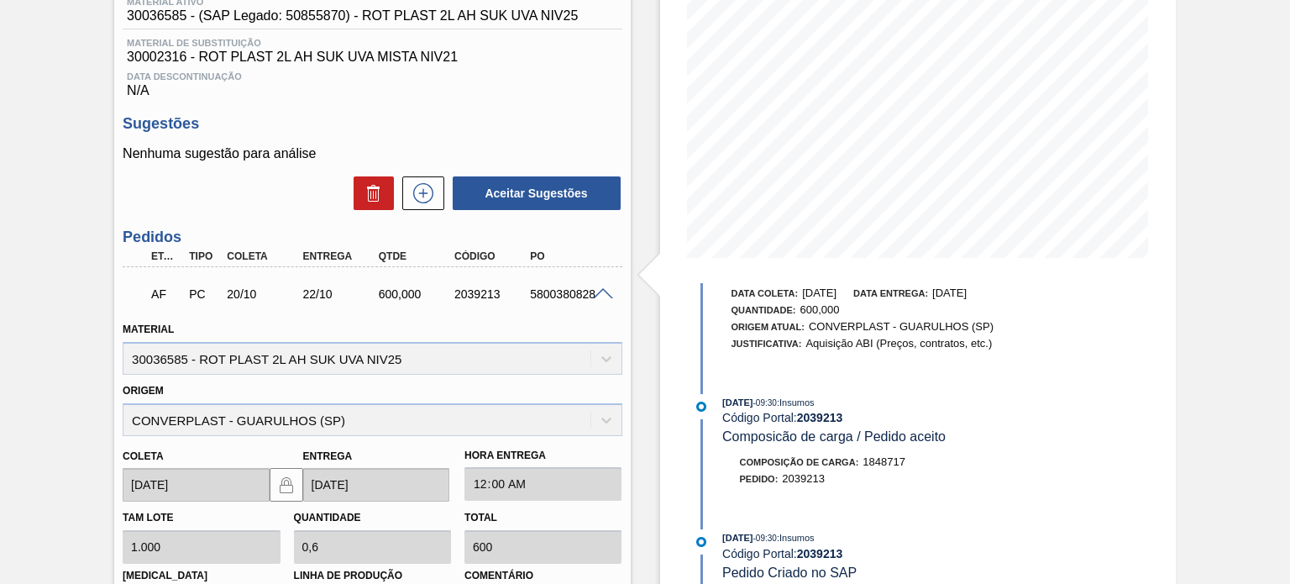
scroll to position [168, 0]
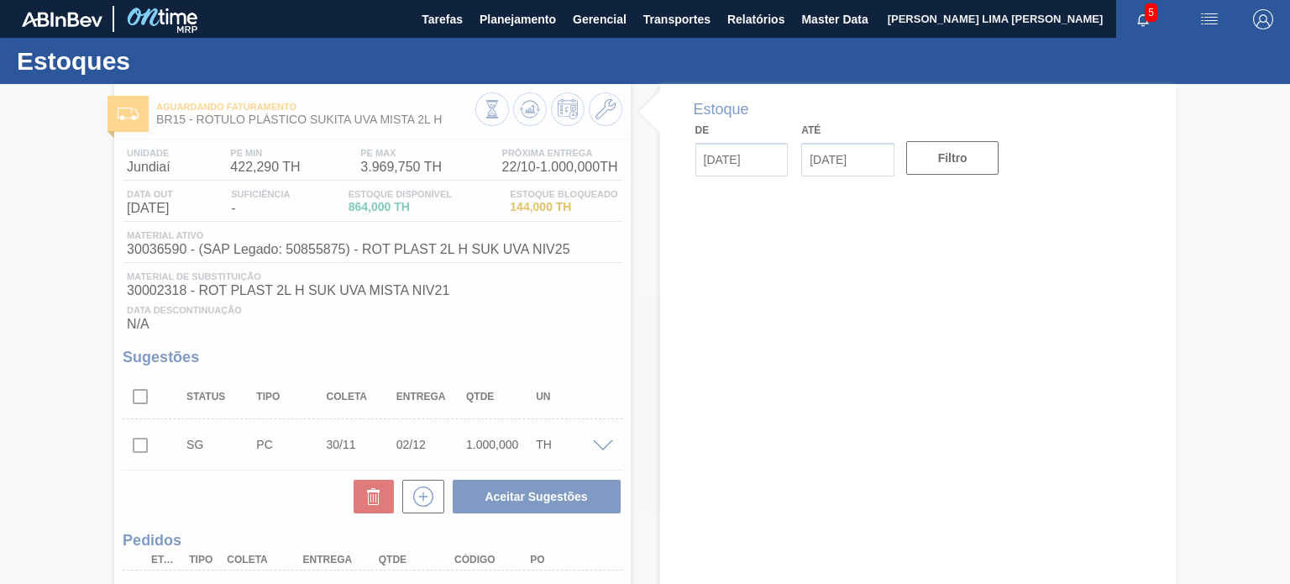
type input "[DATE]"
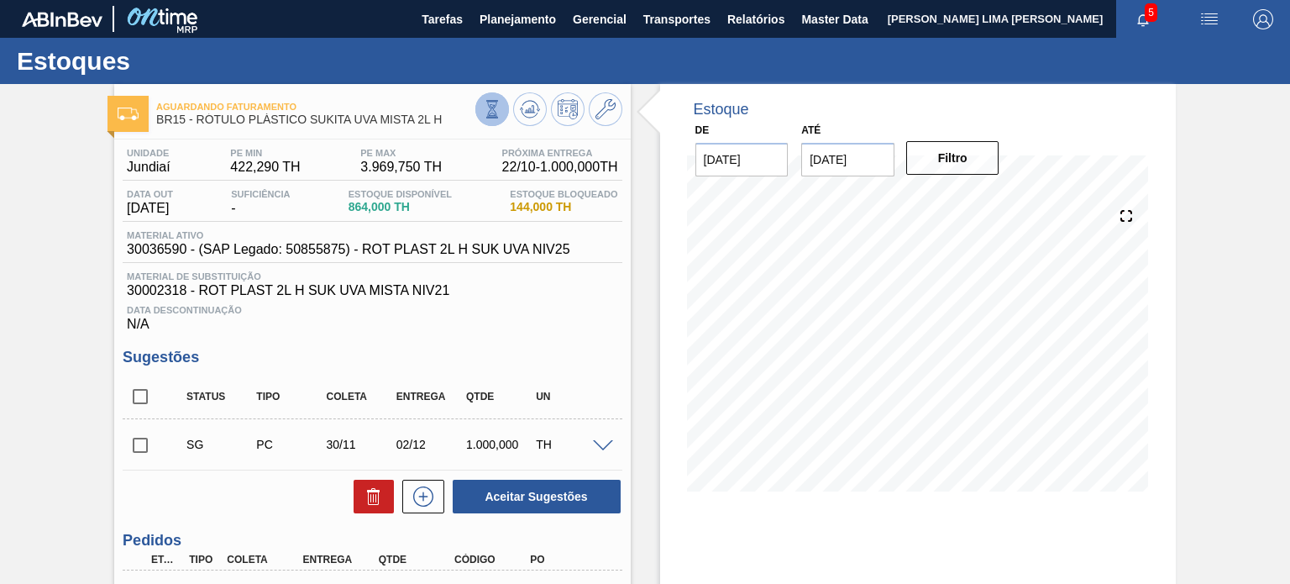
click at [480, 113] on button at bounding box center [492, 109] width 34 height 34
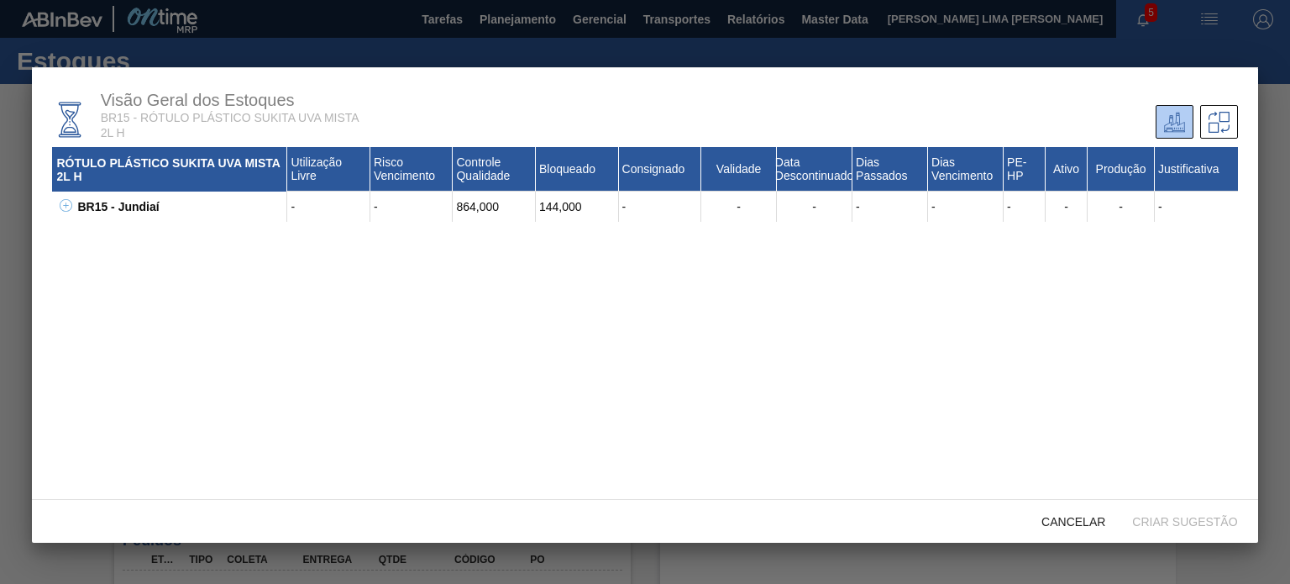
click at [73, 204] on div "BR15 - Jundiaí" at bounding box center [180, 207] width 214 height 30
click at [68, 202] on icon at bounding box center [66, 205] width 13 height 13
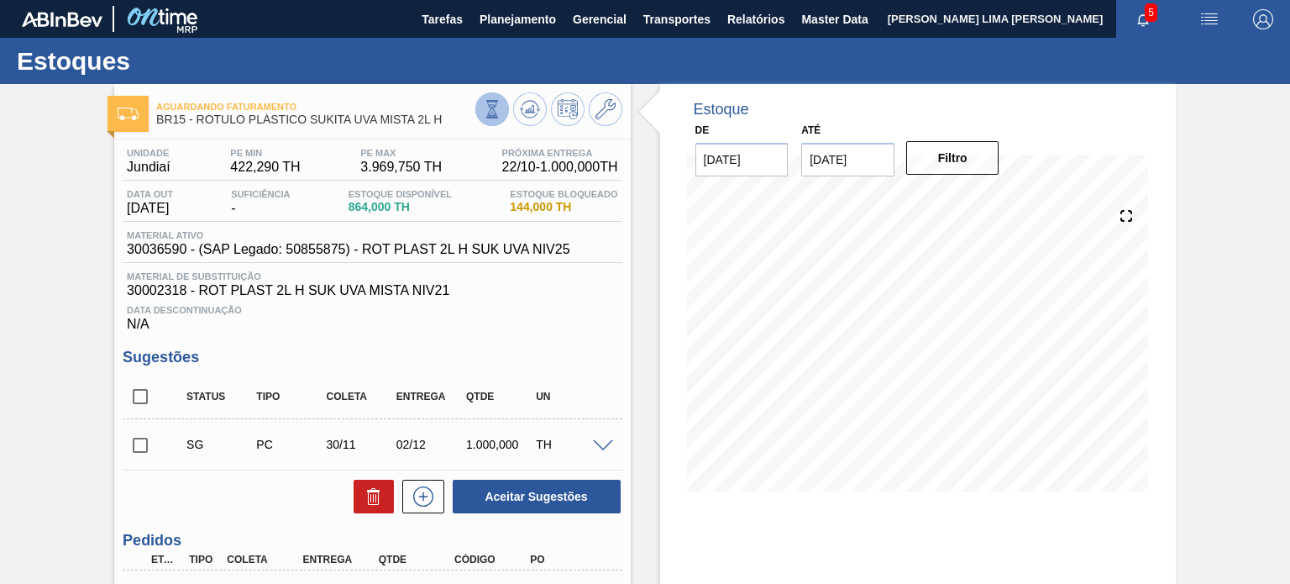
click at [490, 110] on icon at bounding box center [492, 109] width 18 height 18
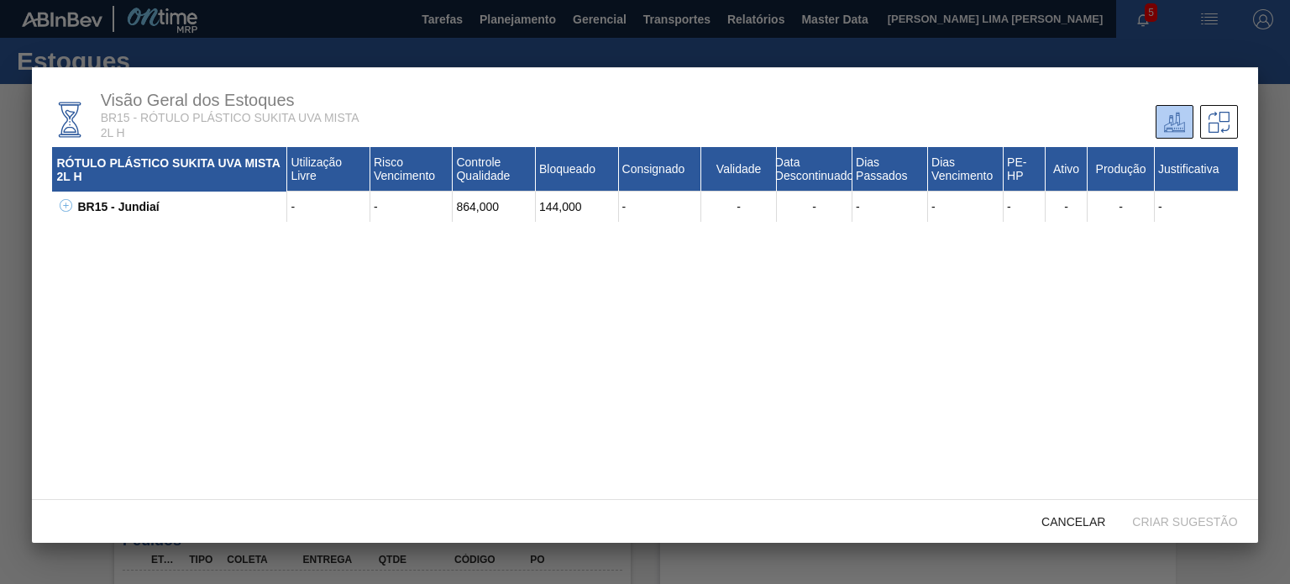
click at [66, 203] on icon at bounding box center [66, 205] width 13 height 13
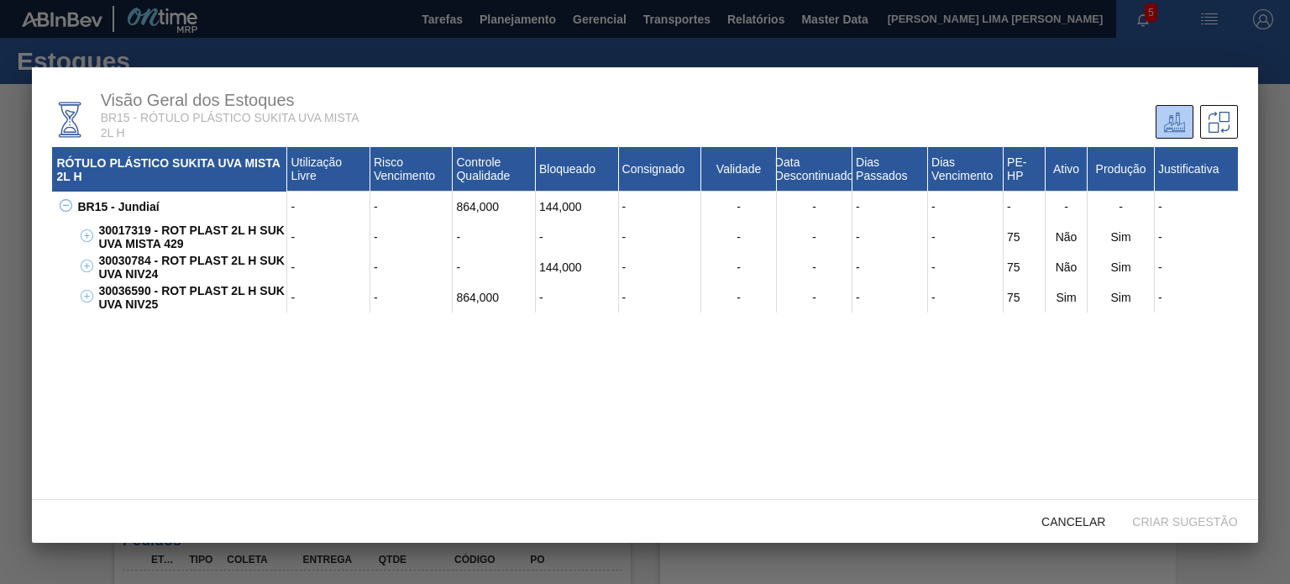
click at [469, 301] on div "864,000" at bounding box center [494, 297] width 83 height 30
click at [551, 270] on div "144,000" at bounding box center [577, 267] width 83 height 30
click at [550, 270] on div "144,000" at bounding box center [577, 267] width 83 height 30
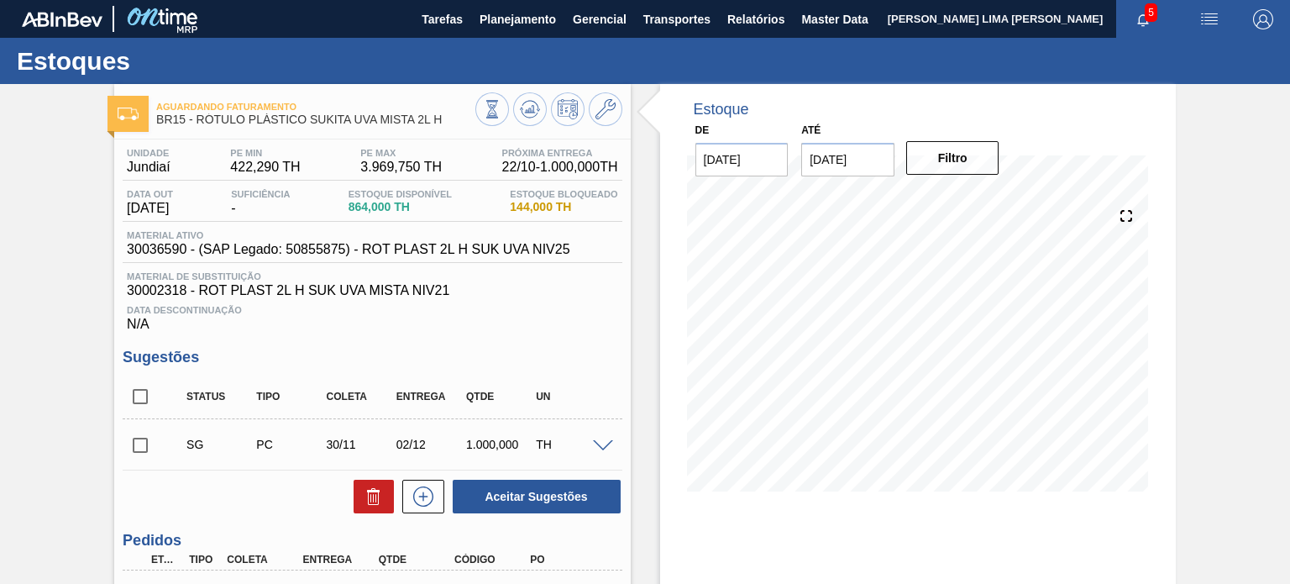
scroll to position [168, 0]
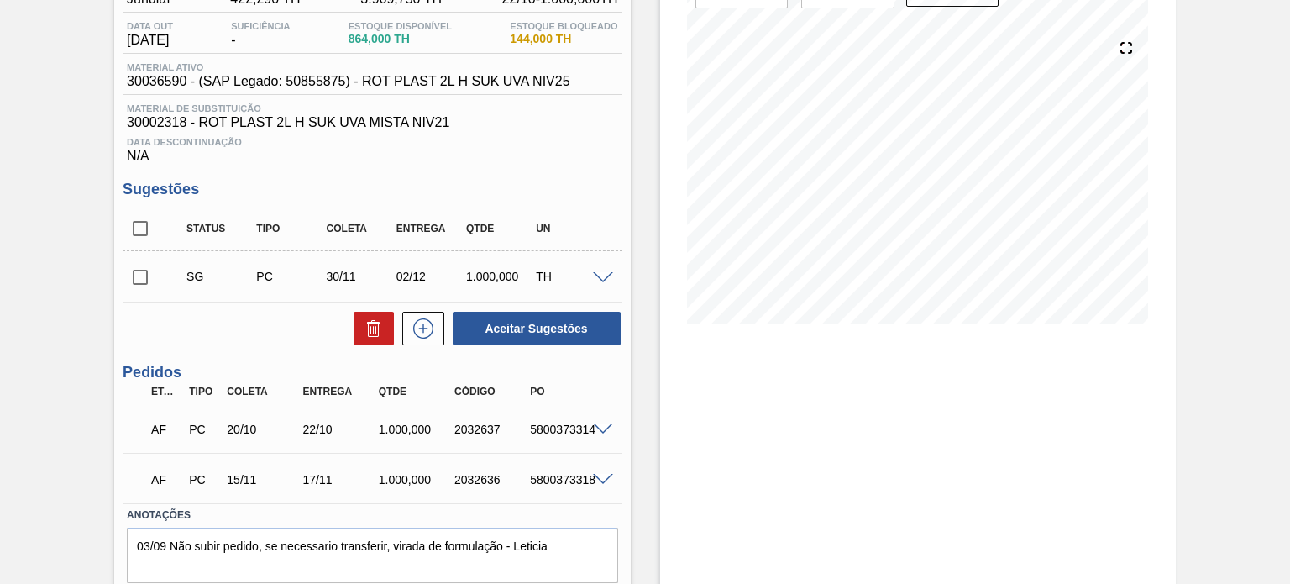
click at [605, 423] on span at bounding box center [603, 429] width 20 height 13
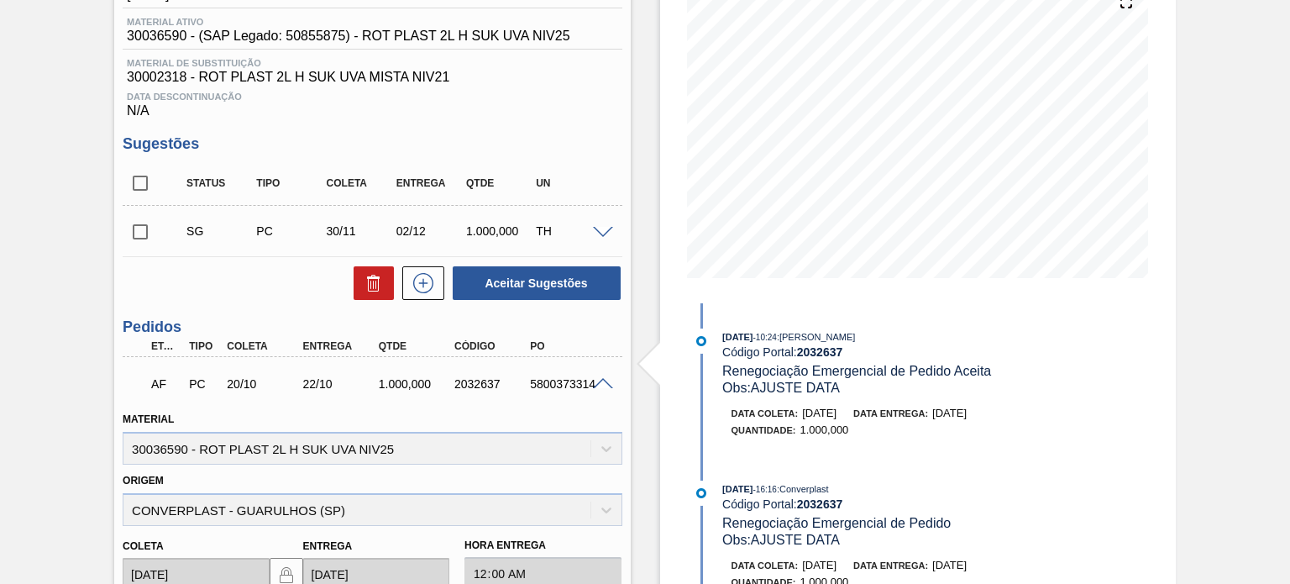
scroll to position [252, 0]
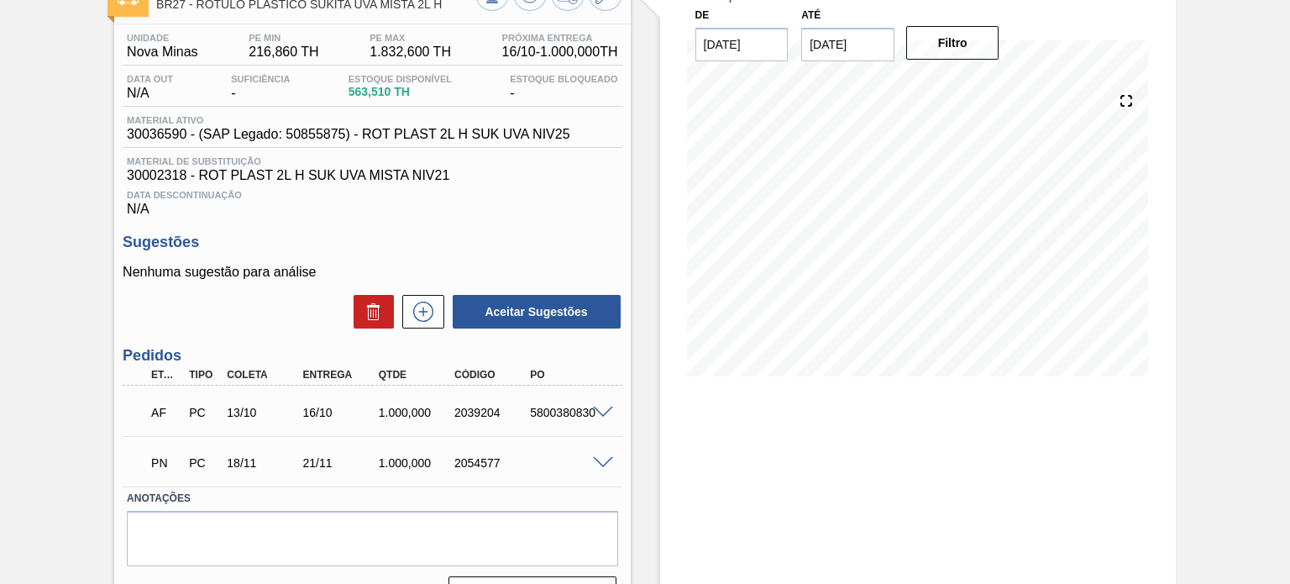
scroll to position [155, 0]
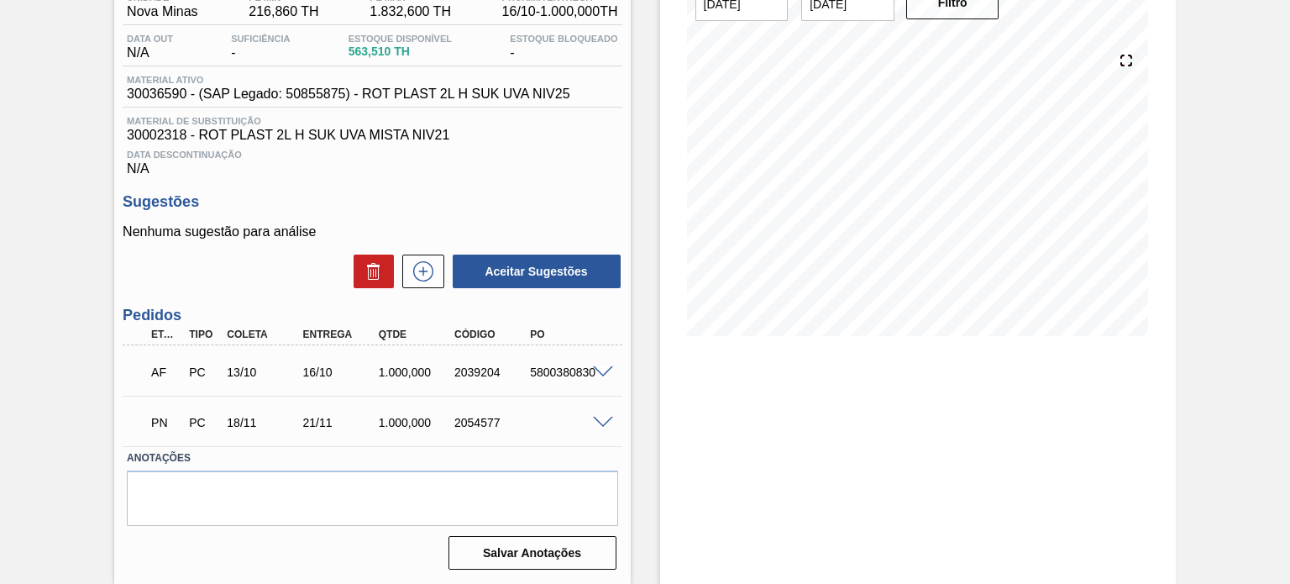
click at [605, 371] on span at bounding box center [603, 372] width 20 height 13
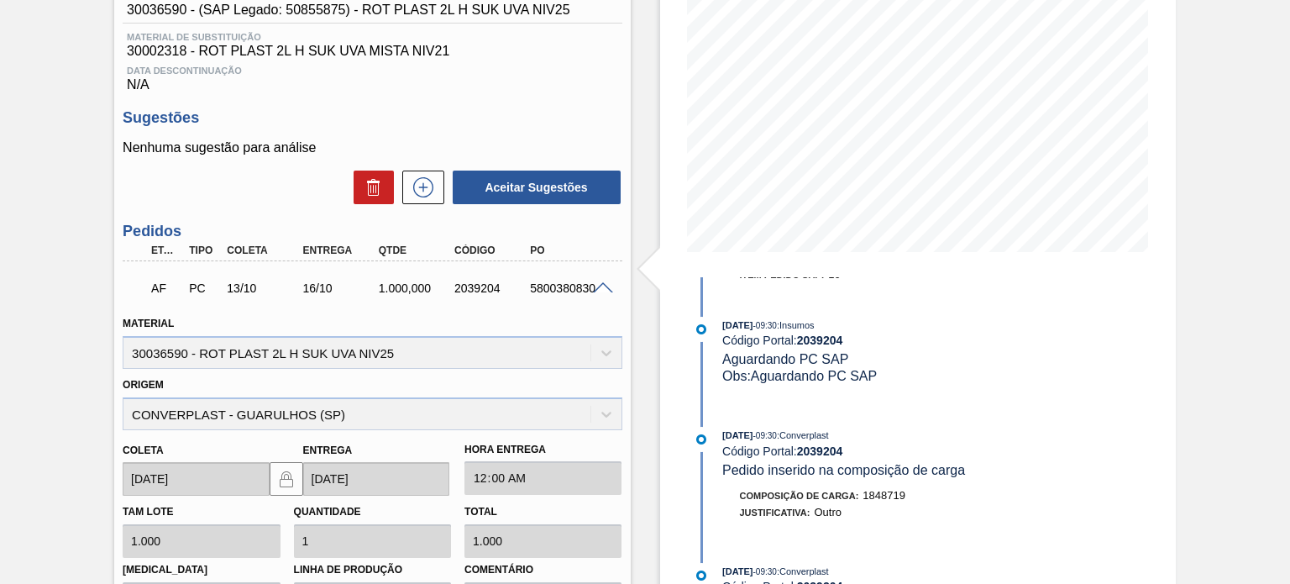
scroll to position [1071, 0]
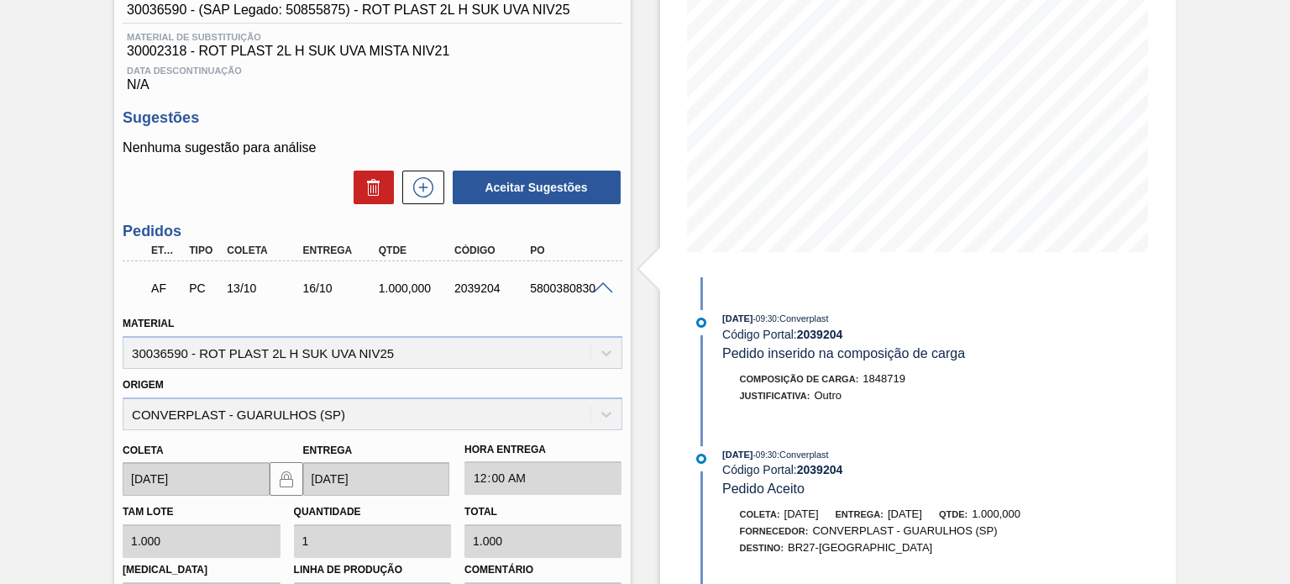
click at [922, 507] on span "[DATE]" at bounding box center [905, 513] width 34 height 13
click at [475, 291] on div "2039204" at bounding box center [491, 287] width 83 height 13
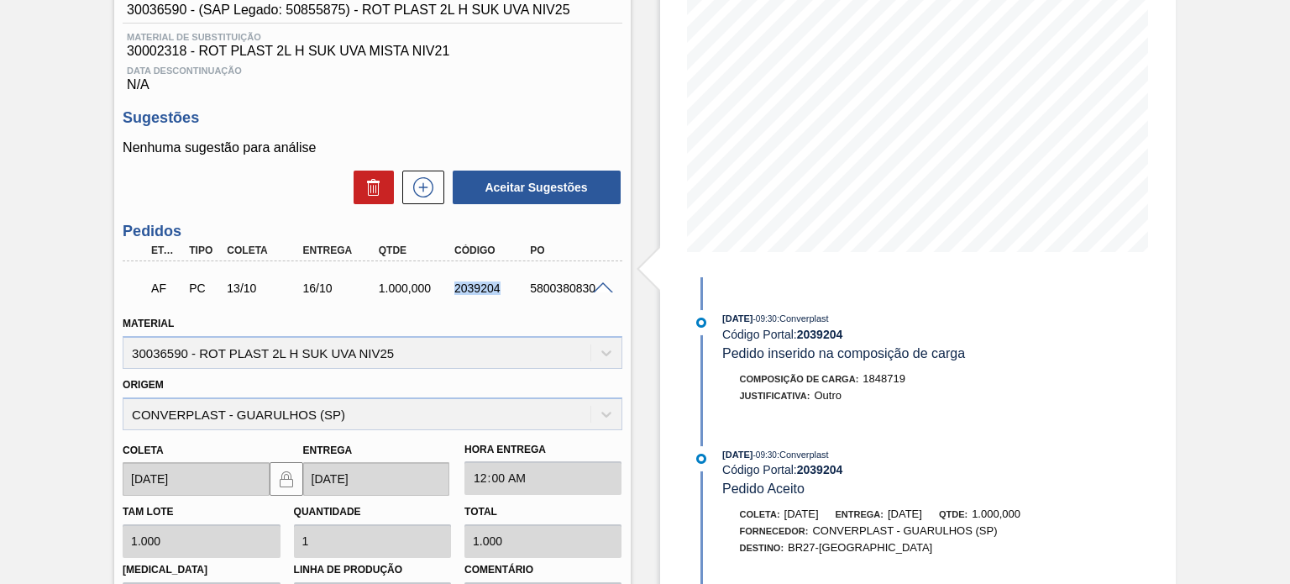
copy div "2039204"
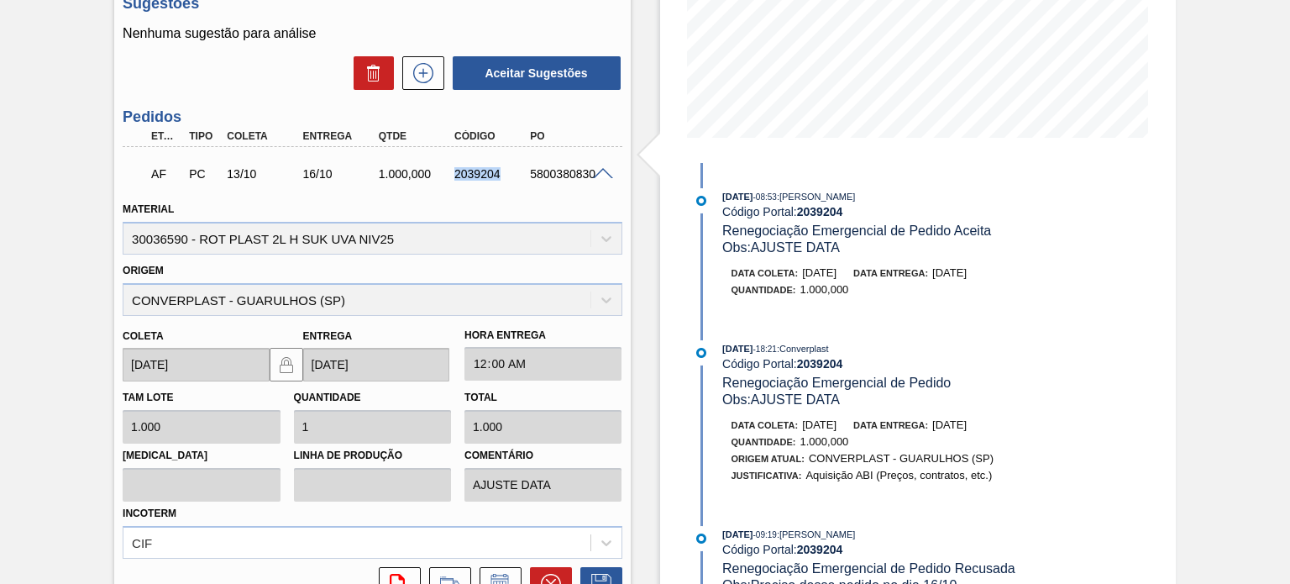
scroll to position [225, 0]
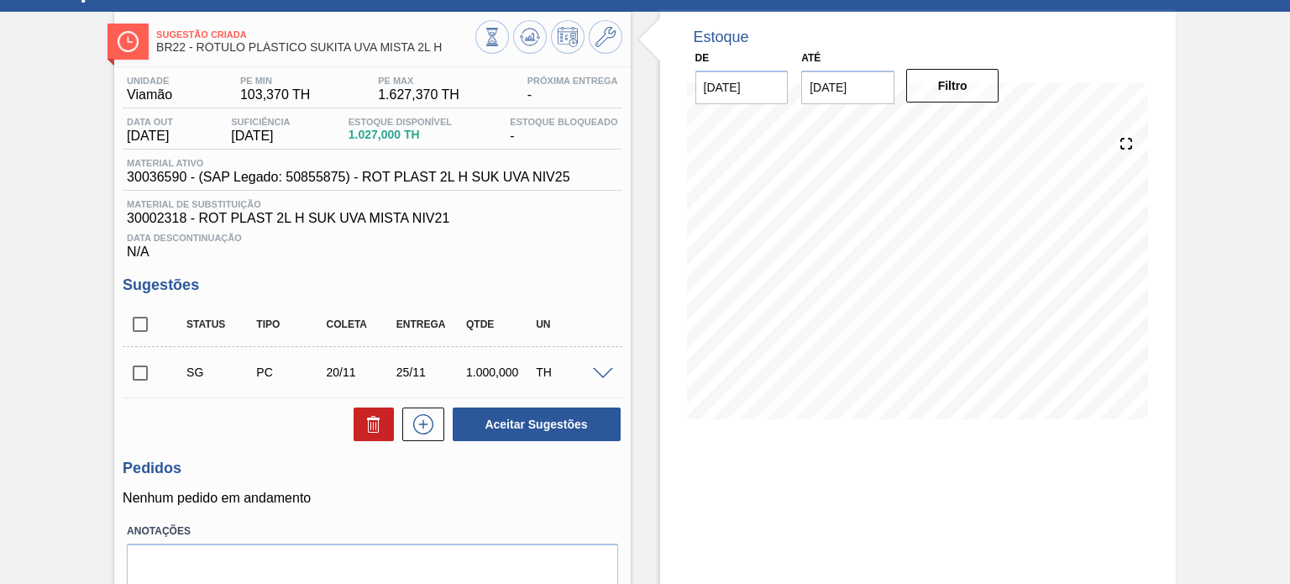
scroll to position [145, 0]
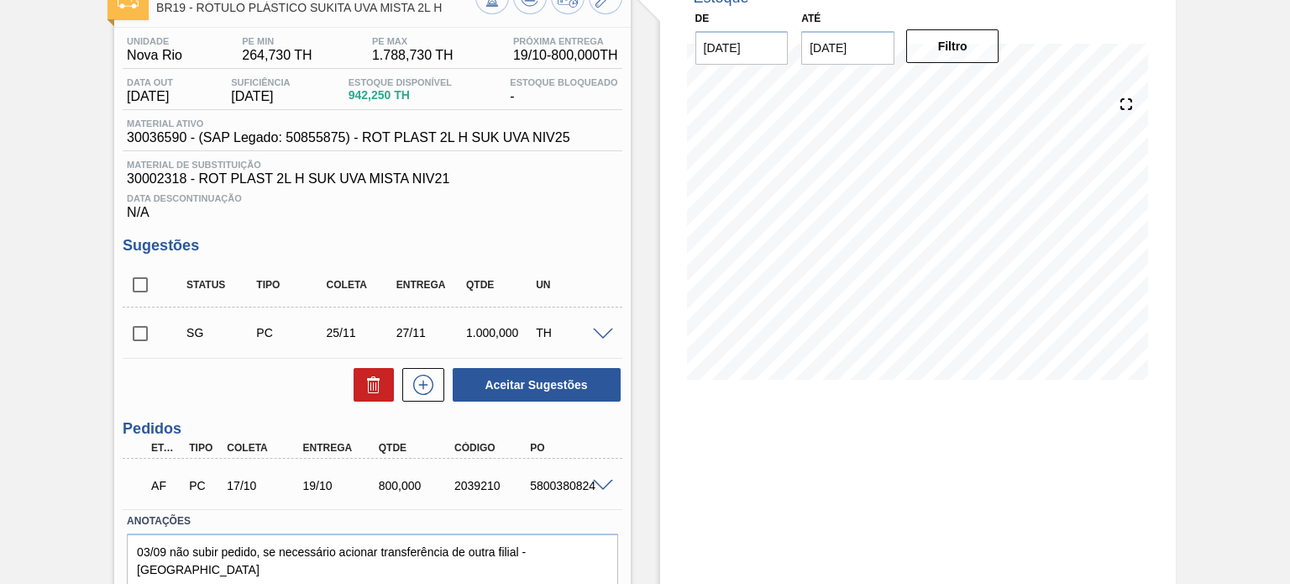
scroll to position [175, 0]
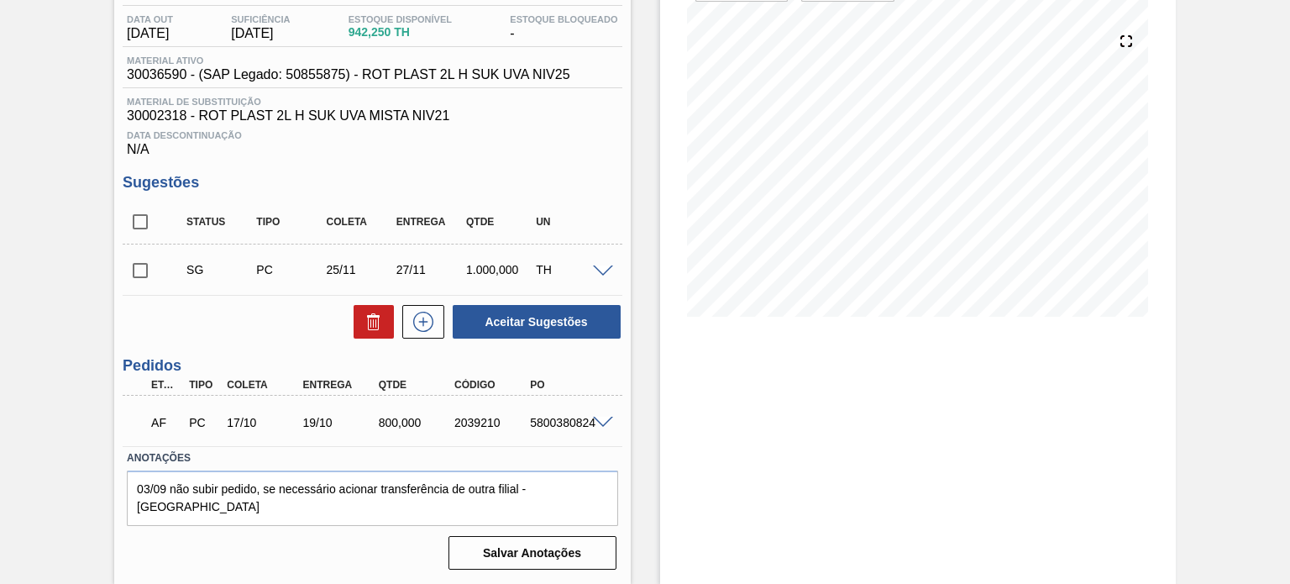
click at [600, 429] on div "5800380824" at bounding box center [567, 422] width 83 height 13
click at [599, 426] on span at bounding box center [603, 423] width 20 height 13
